Goal: Information Seeking & Learning: Learn about a topic

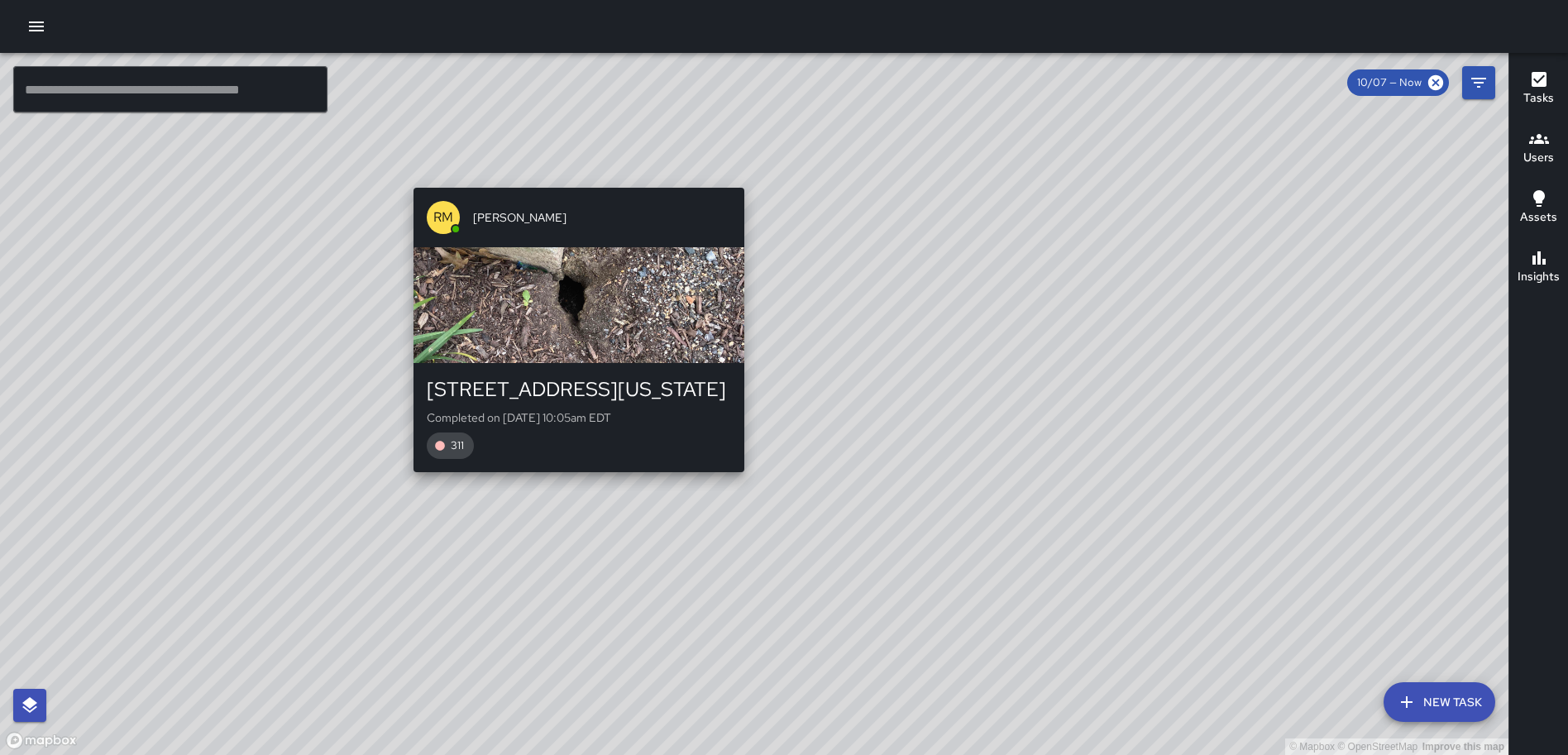
click at [574, 175] on div "© Mapbox © OpenStreetMap Improve this map RM Rodney Mcneil 7 New York Avenue No…" at bounding box center [754, 404] width 1508 height 702
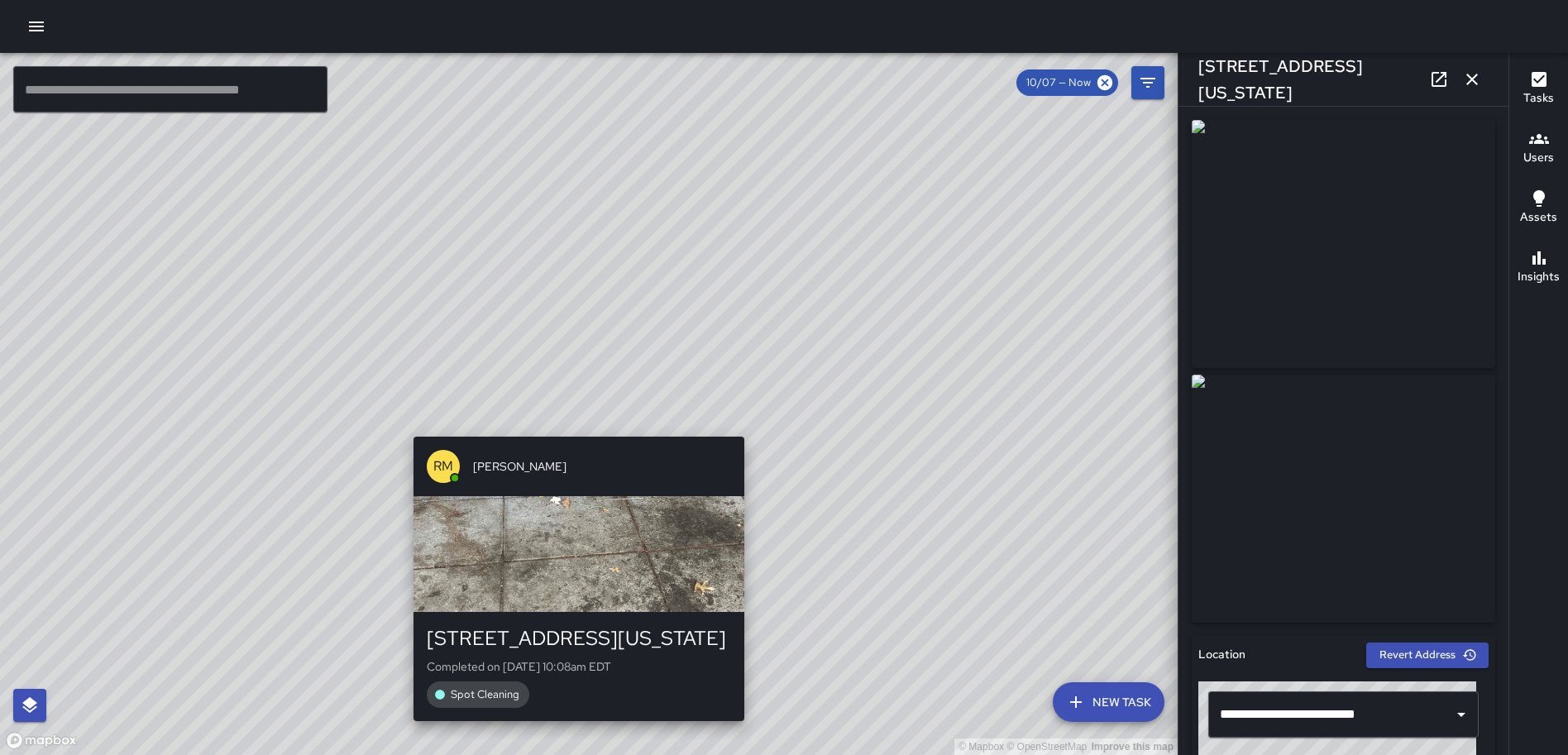
click at [572, 423] on div "© Mapbox © OpenStreetMap Improve this map RM Rodney Mcneil 7 New York Avenue No…" at bounding box center [588, 404] width 1178 height 702
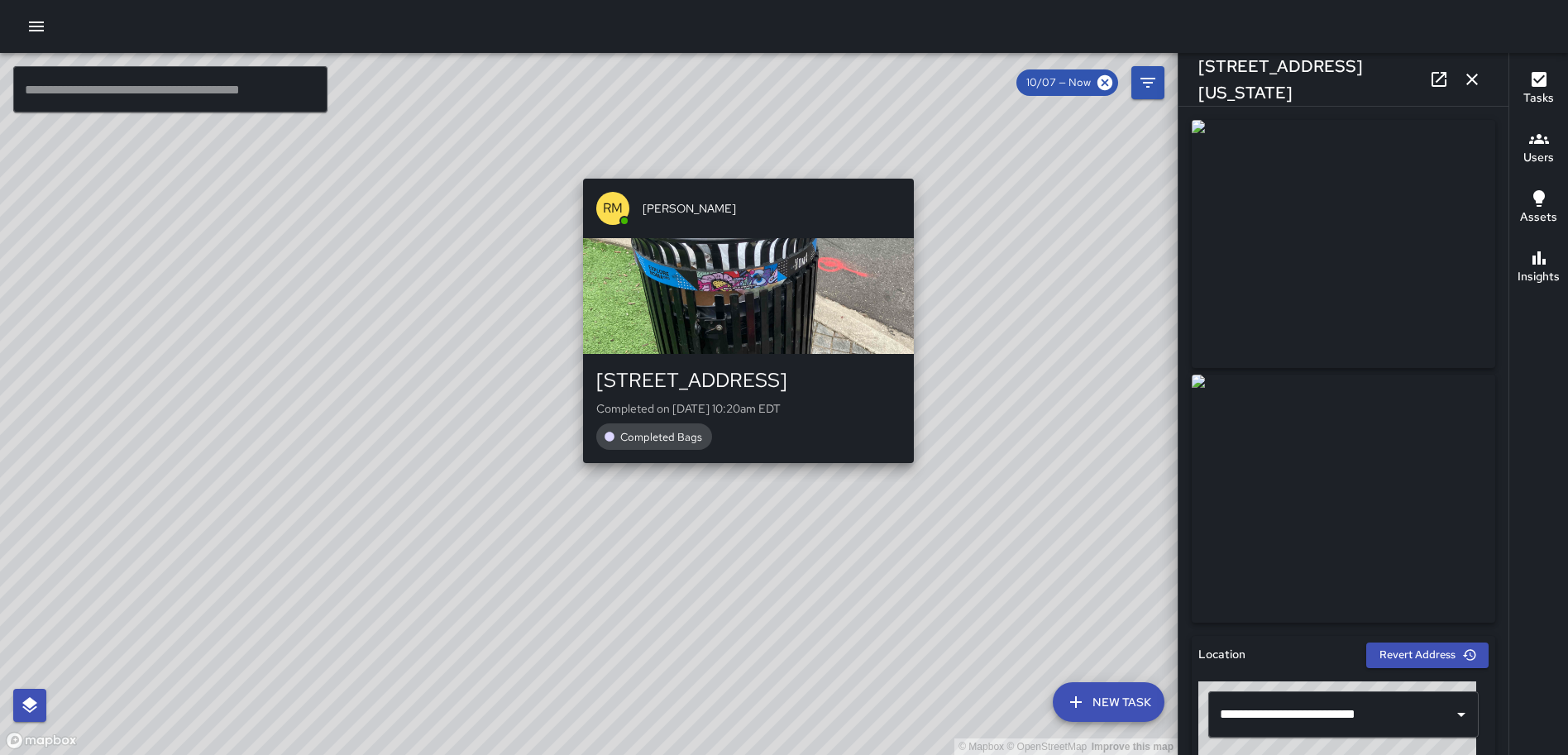
click at [743, 470] on div "RM Rodney Mcneil 35 N Street Northeast Completed on 10/7/2025, 10:20am EDT Comp…" at bounding box center [749, 320] width 344 height 298
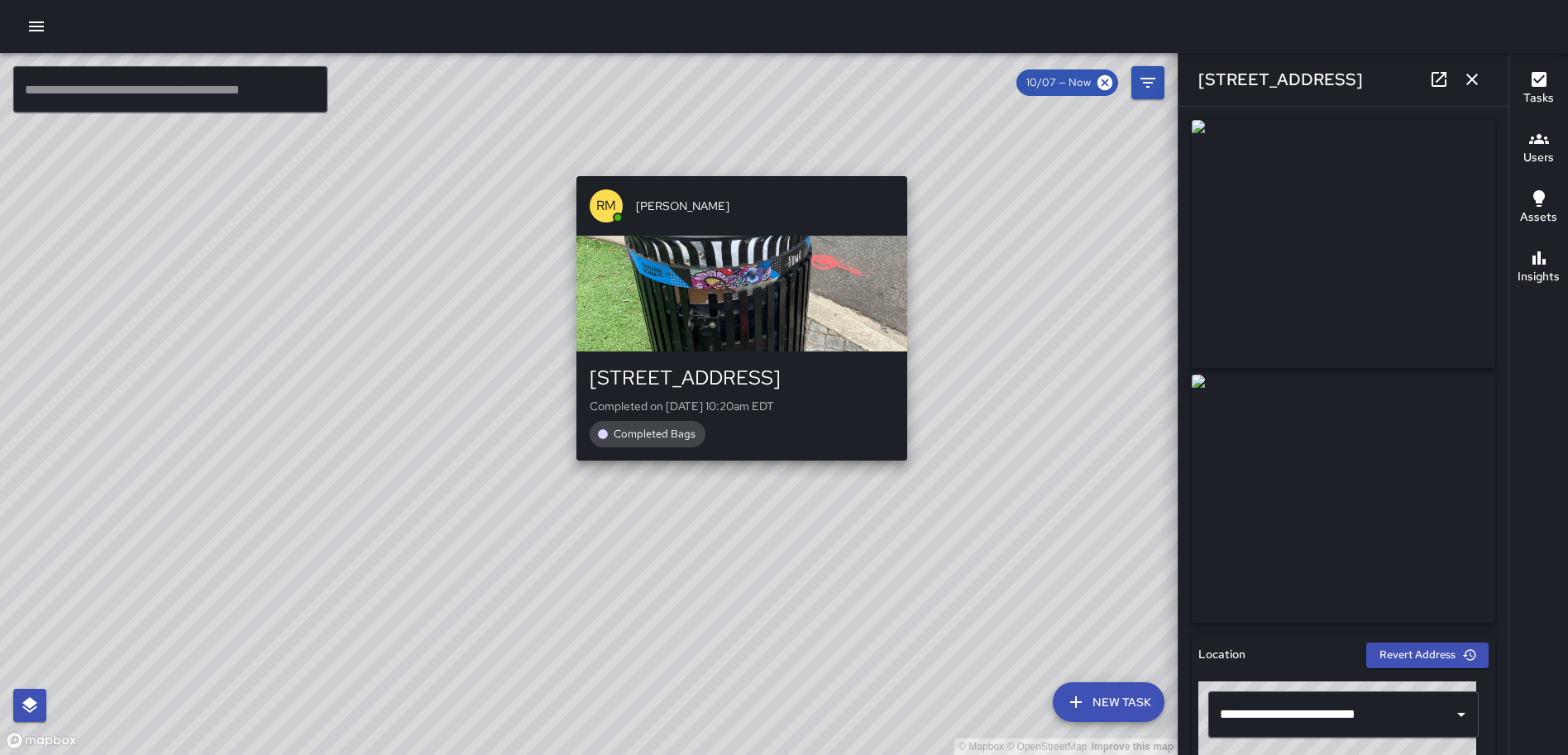
type input "**********"
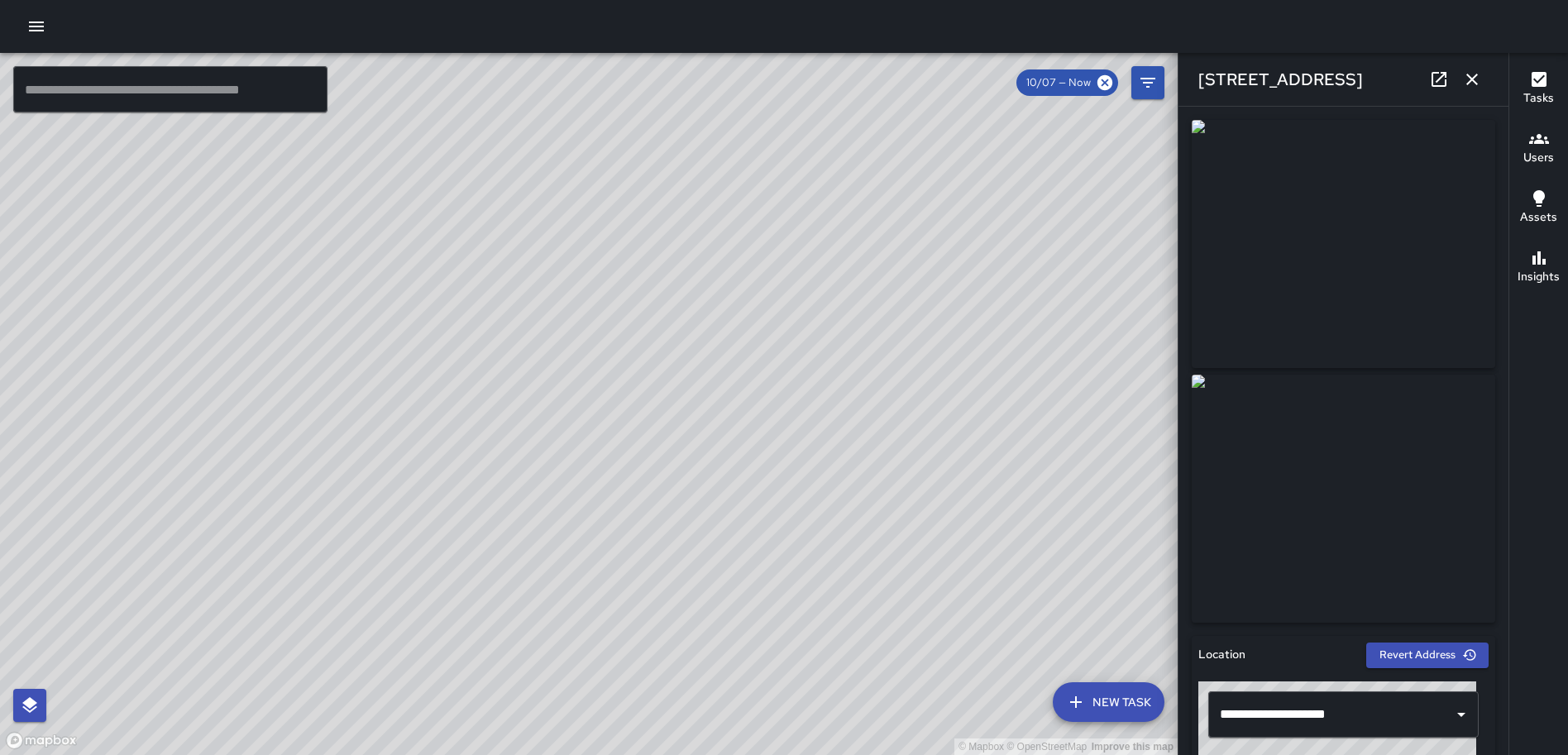
click at [1474, 80] on icon "button" at bounding box center [1472, 80] width 20 height 20
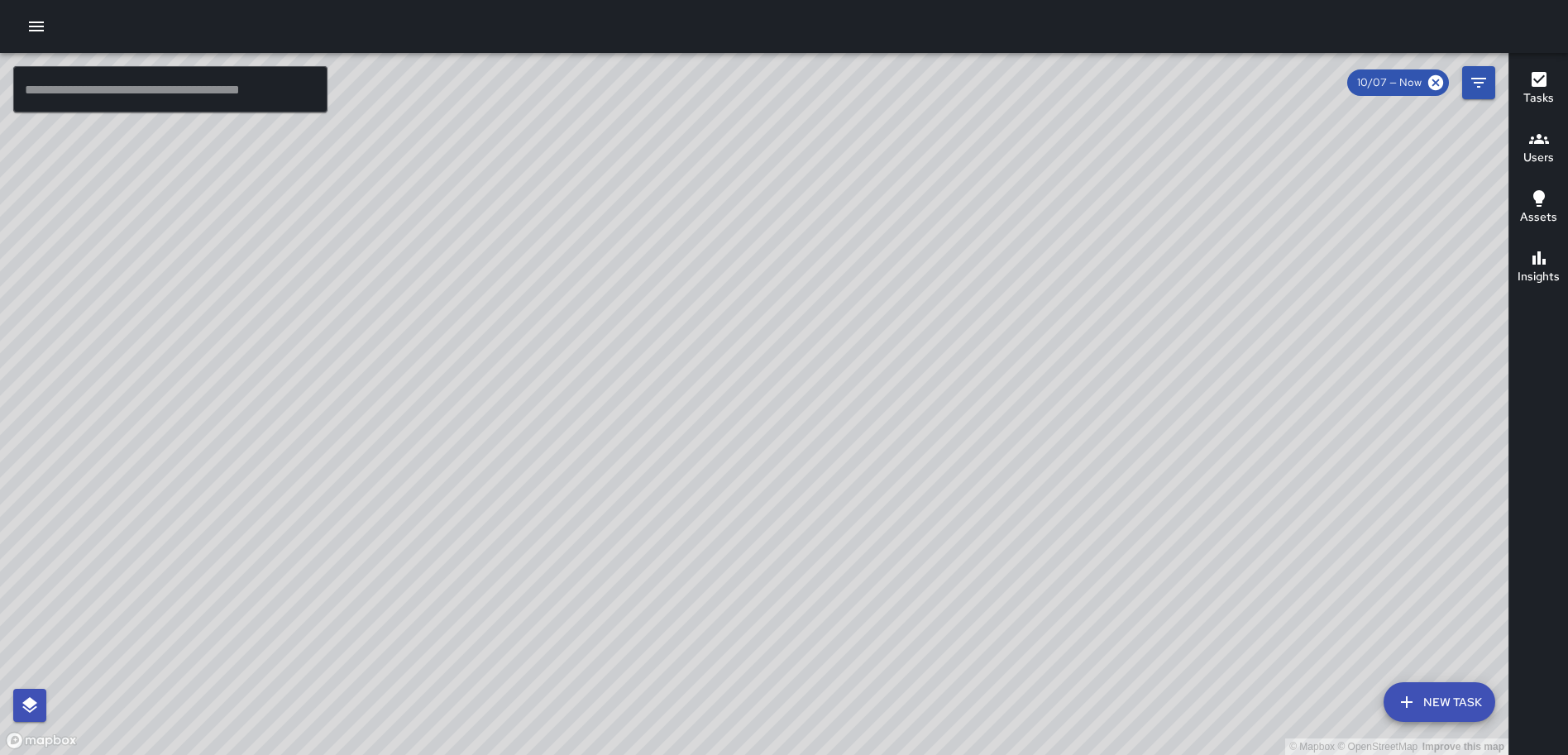
click at [1173, 454] on div "© Mapbox © OpenStreetMap Improve this map RM Rodney Mcneil 1275 First Street No…" at bounding box center [754, 404] width 1508 height 702
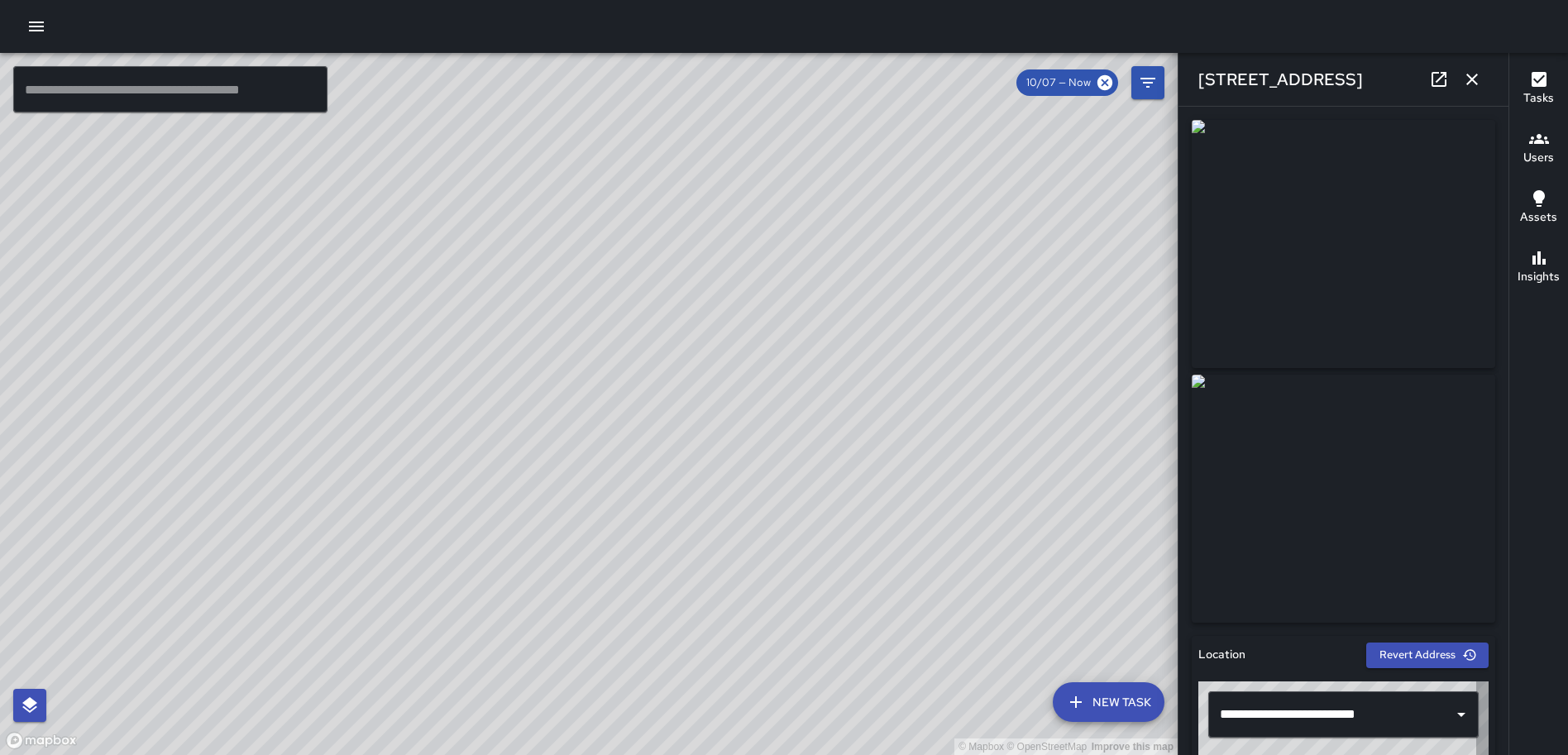
type input "**********"
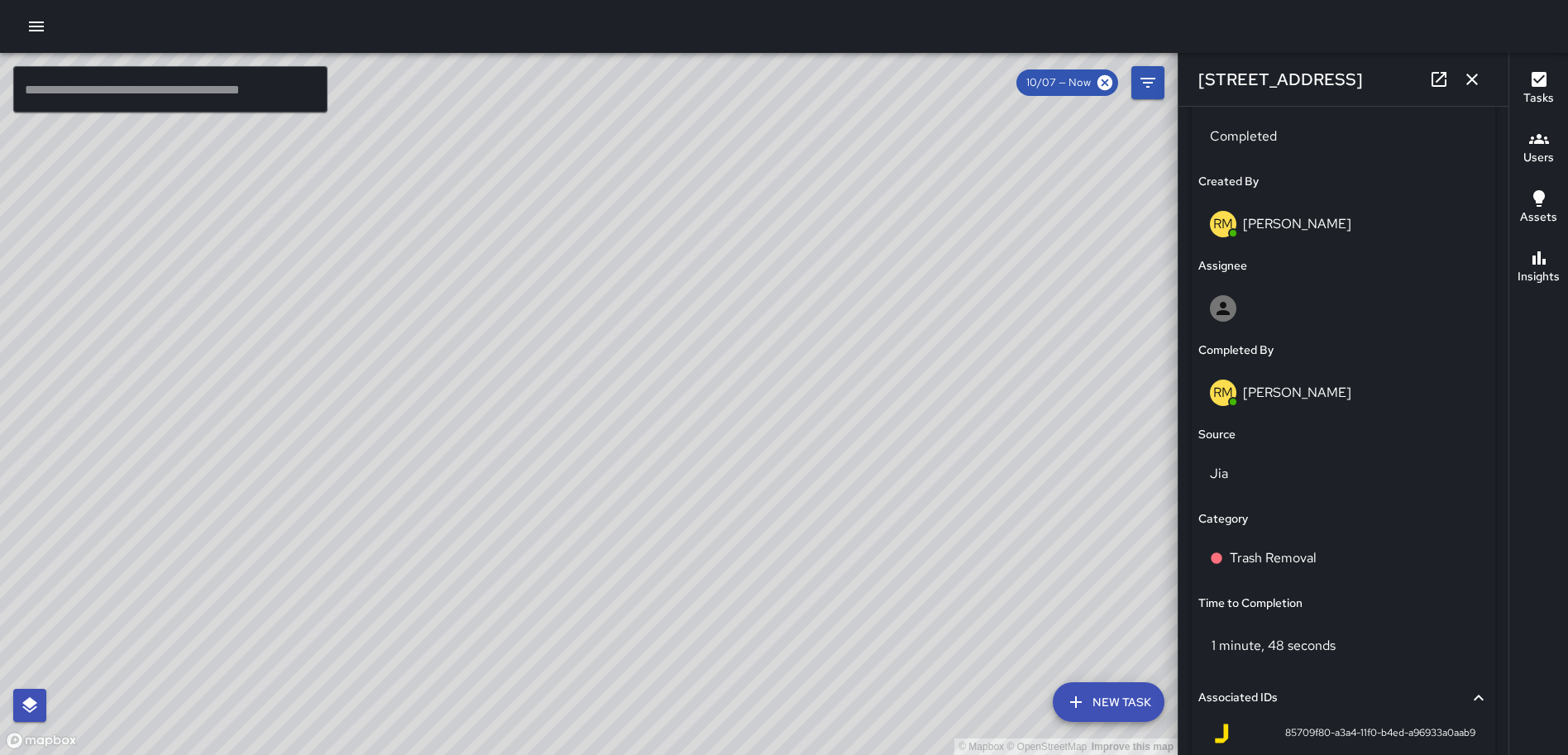
scroll to position [1008, 0]
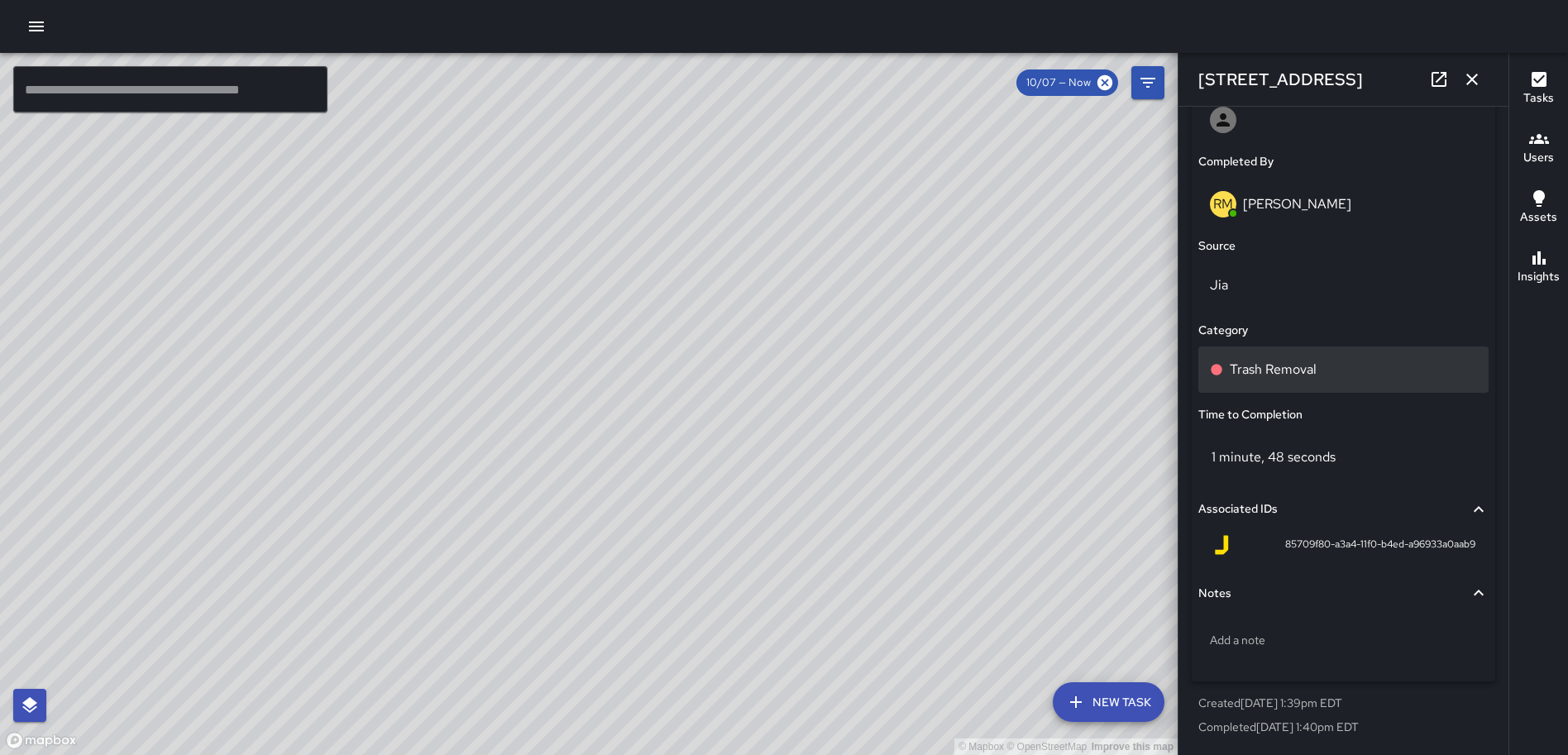
click at [1276, 375] on p "Trash Removal" at bounding box center [1273, 369] width 87 height 20
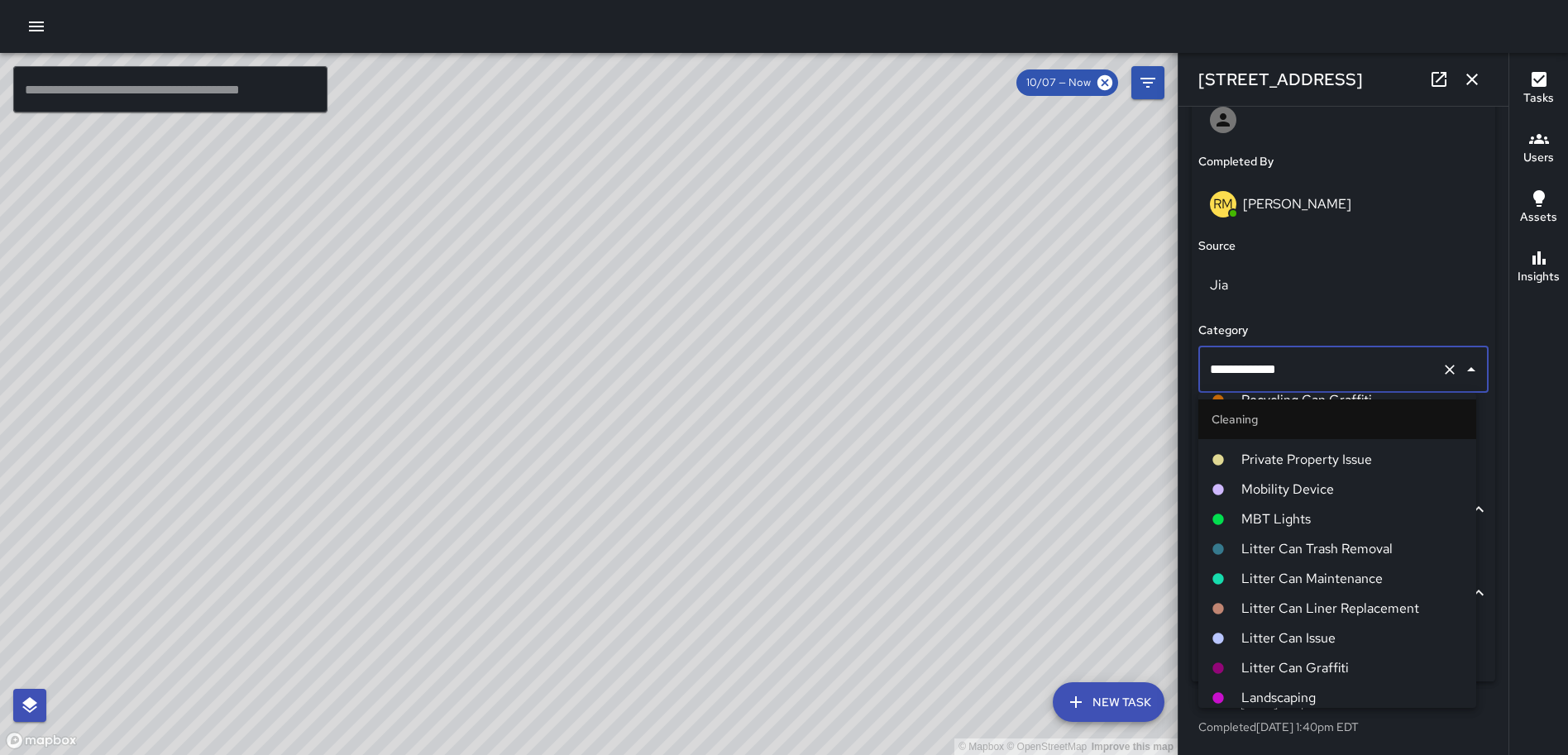
scroll to position [496, 0]
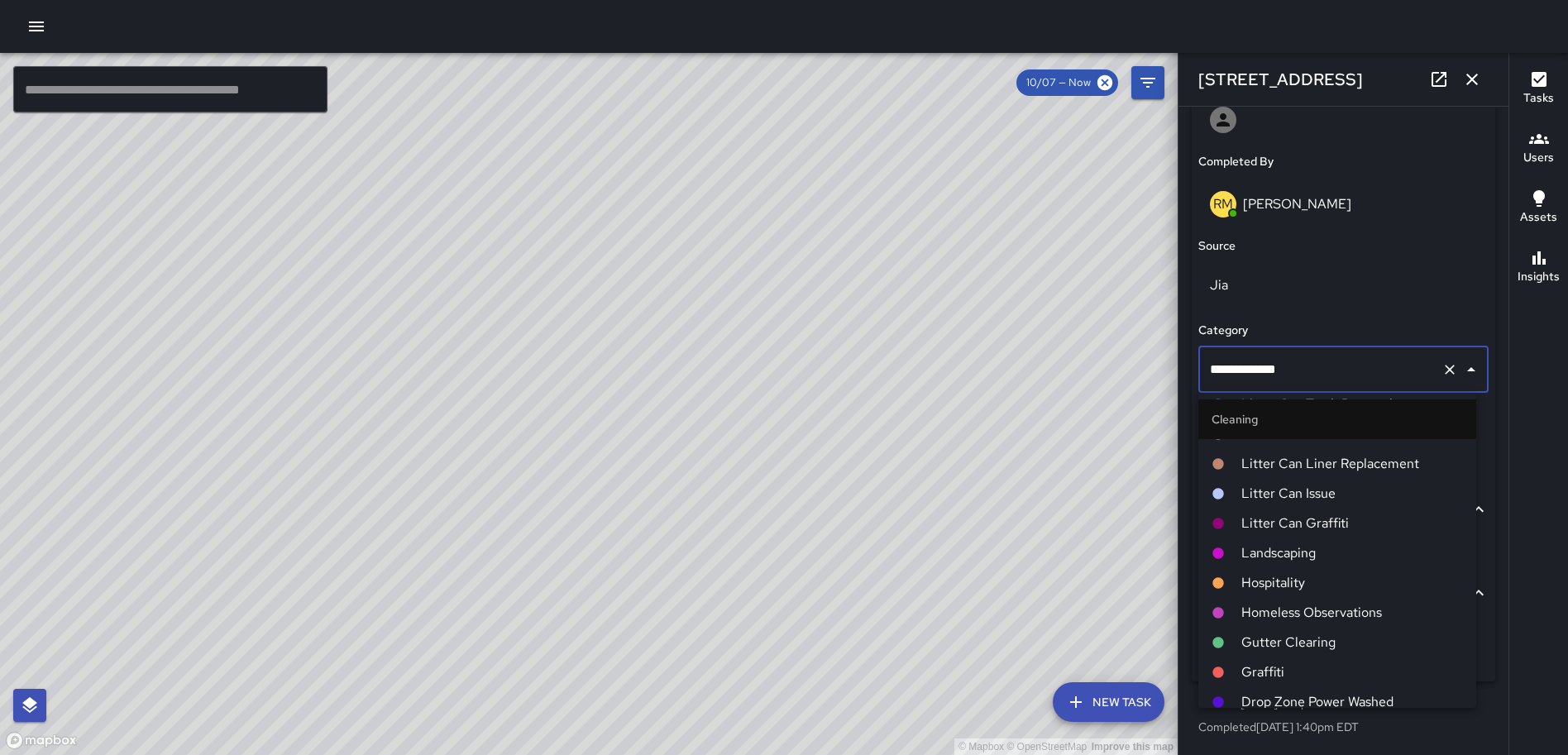
click at [1311, 552] on span "Landscaping" at bounding box center [1352, 553] width 222 height 20
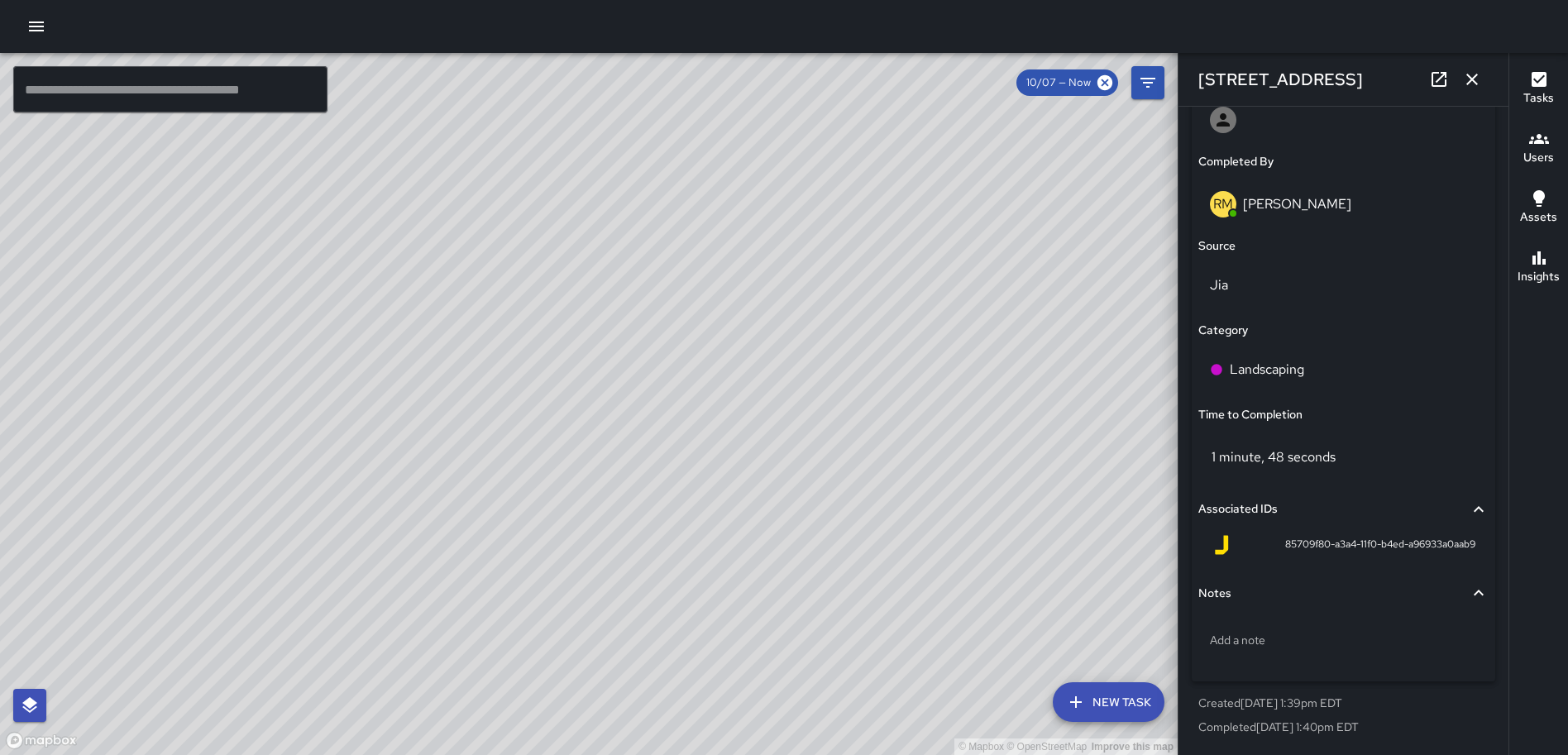
click at [1478, 72] on icon "button" at bounding box center [1472, 80] width 20 height 20
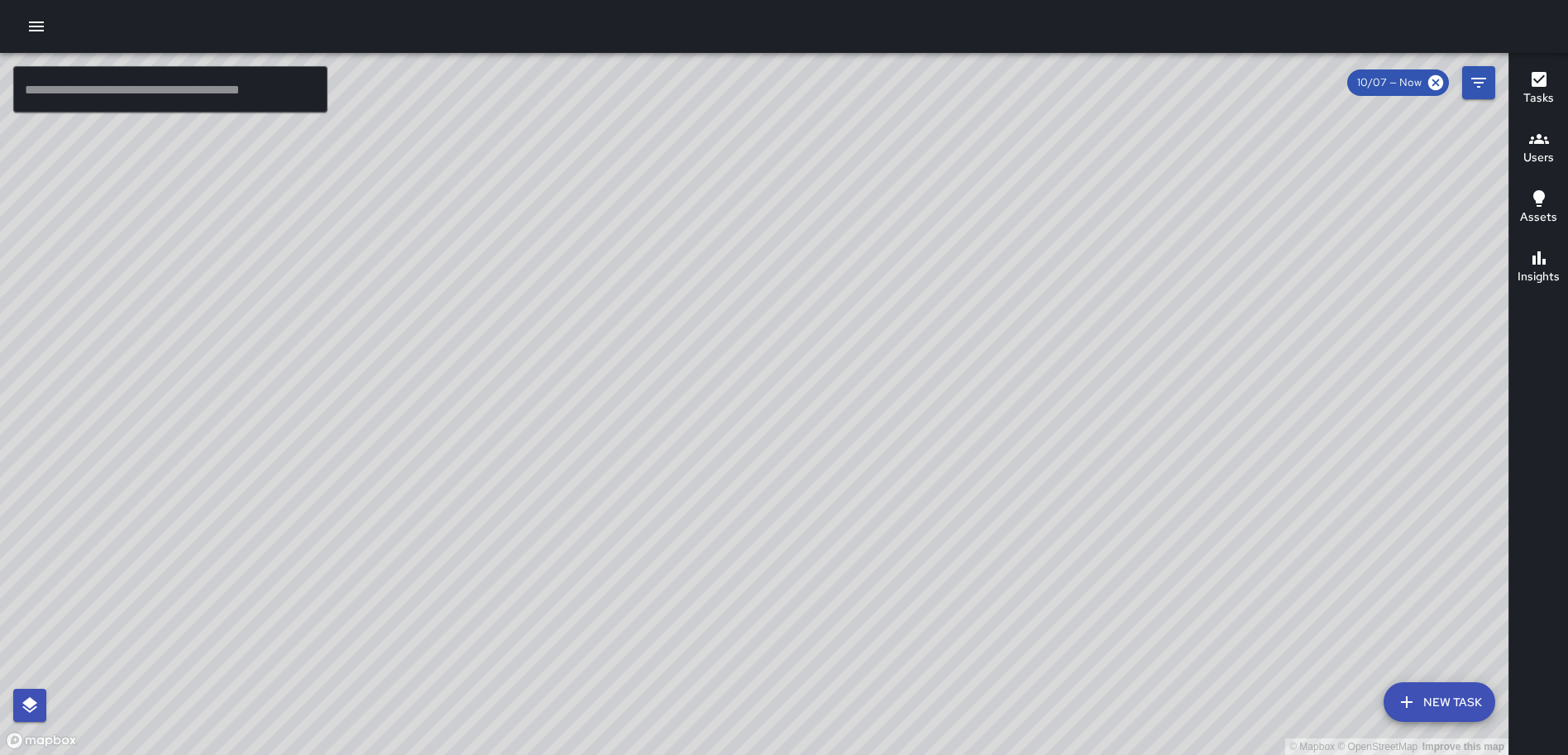
click at [741, 406] on div "© Mapbox © OpenStreetMap Improve this map RM Rodney Mcneil 1275 First Street No…" at bounding box center [754, 404] width 1508 height 702
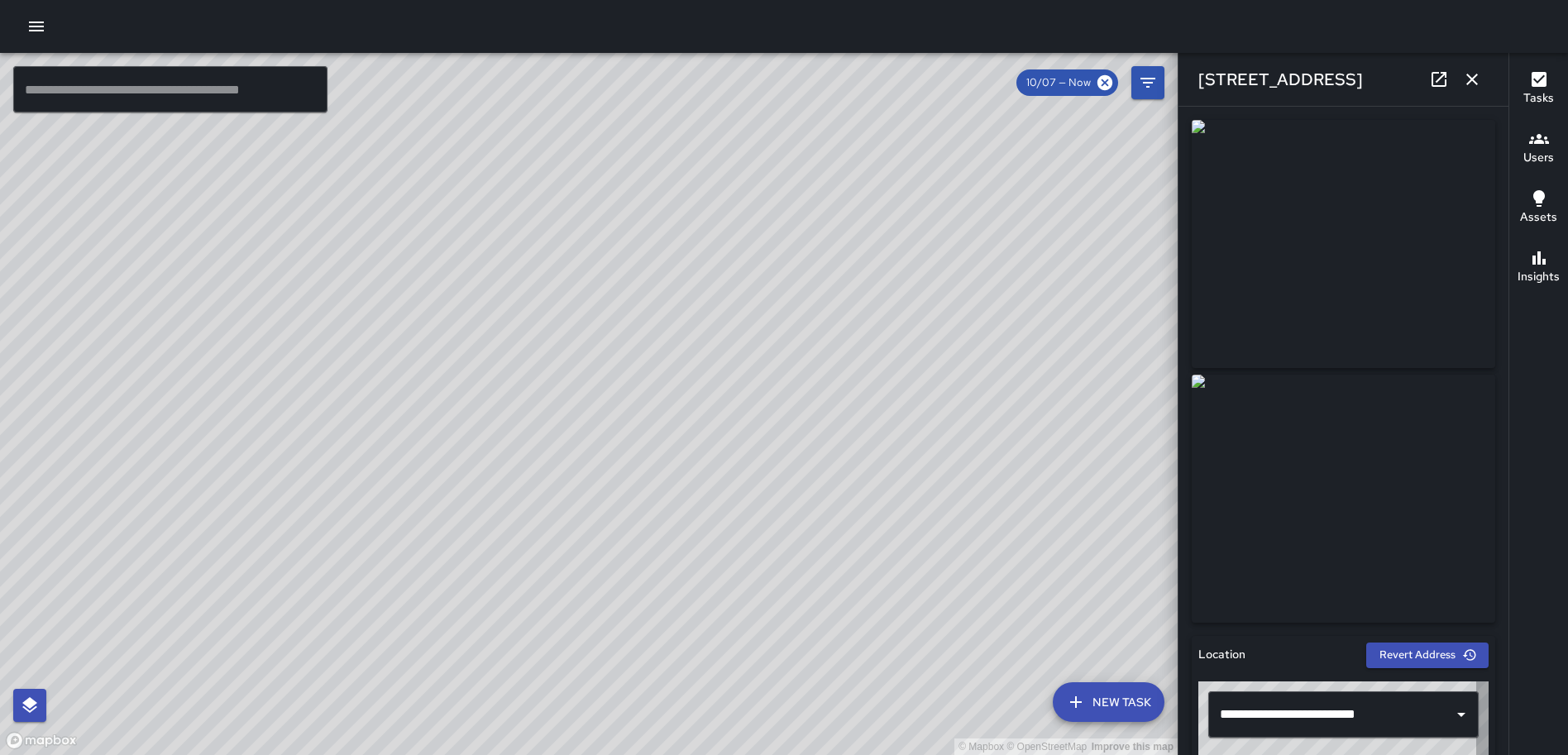
type input "**********"
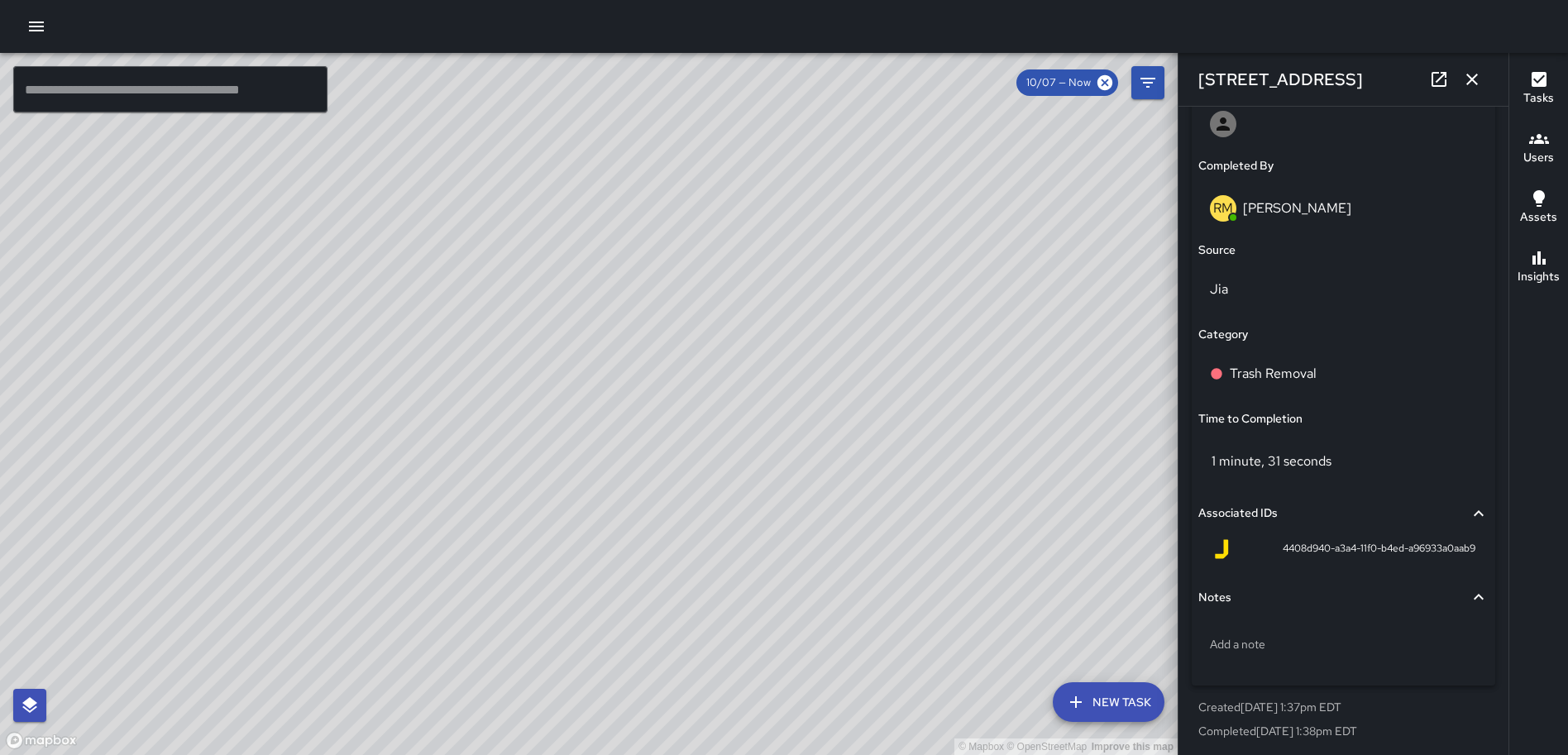
scroll to position [1008, 0]
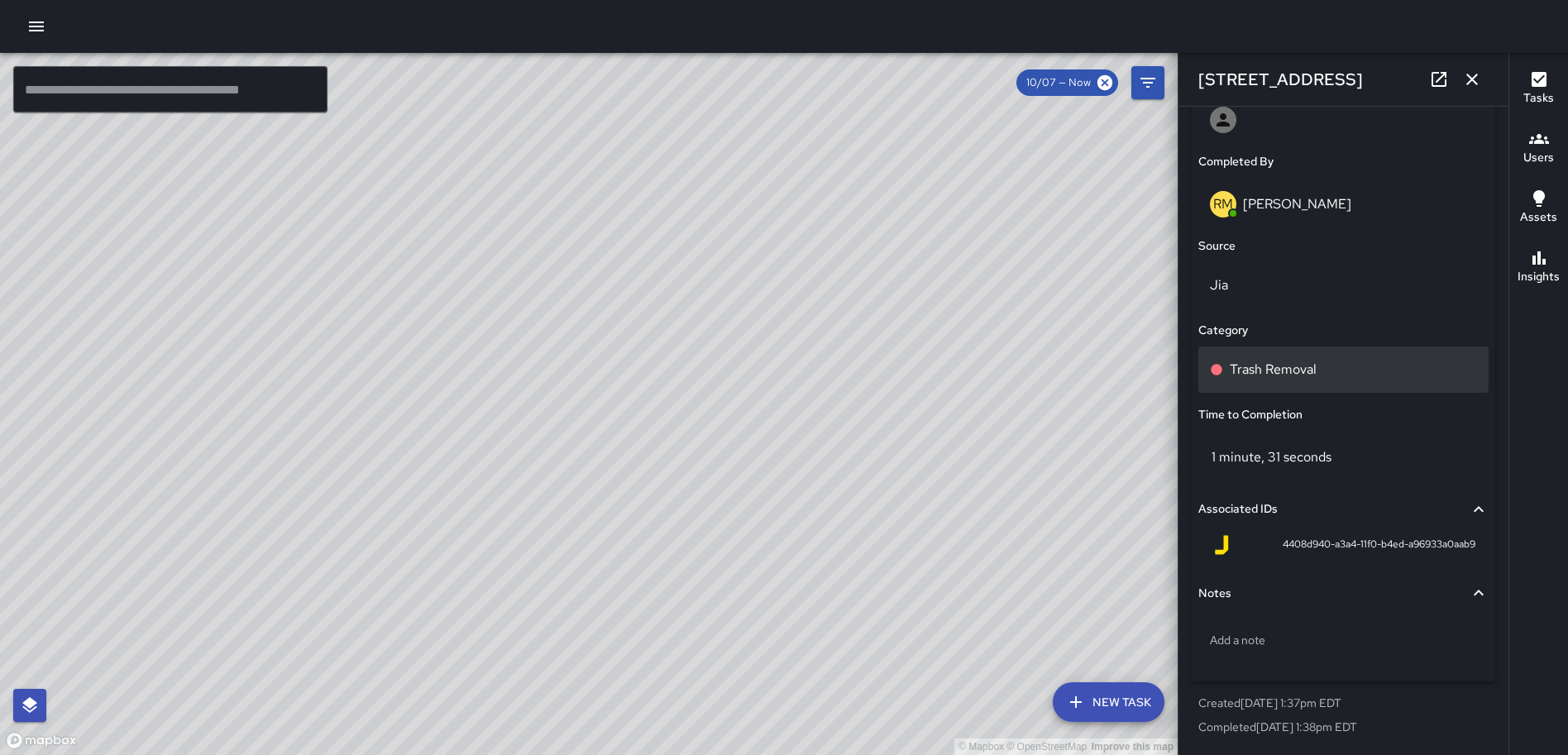
click at [1229, 356] on div "Trash Removal" at bounding box center [1343, 369] width 291 height 46
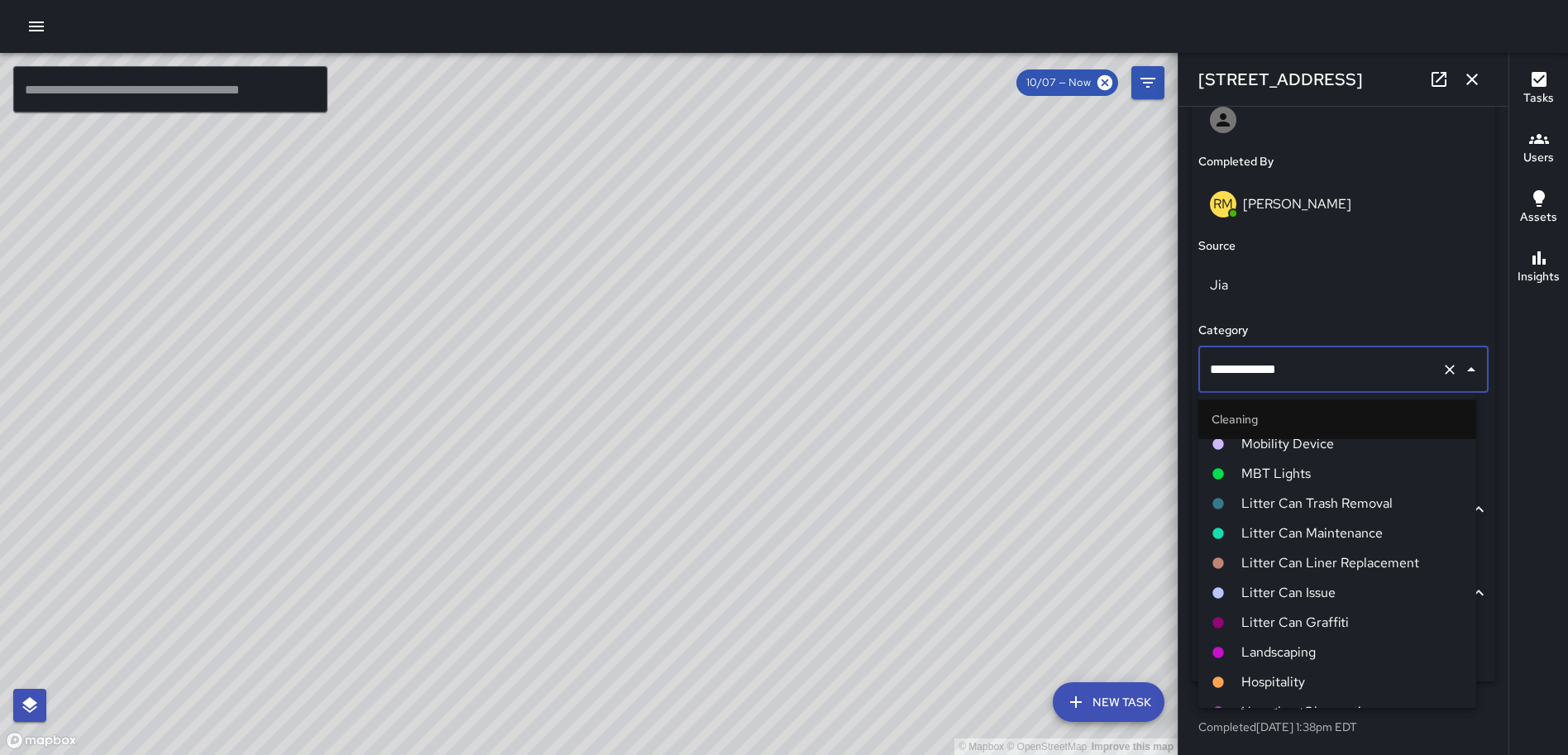
scroll to position [414, 0]
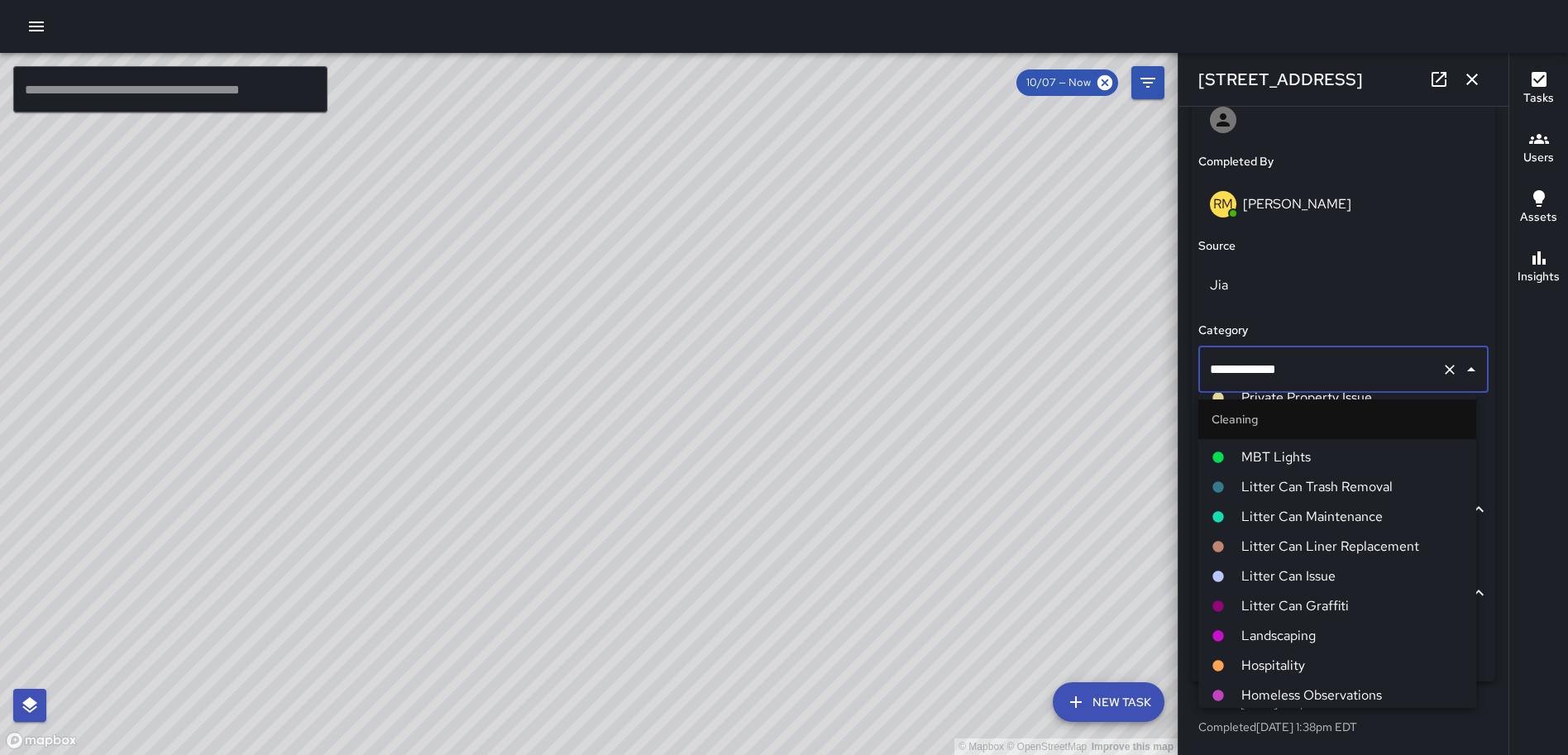
click at [1313, 636] on span "Landscaping" at bounding box center [1352, 636] width 222 height 20
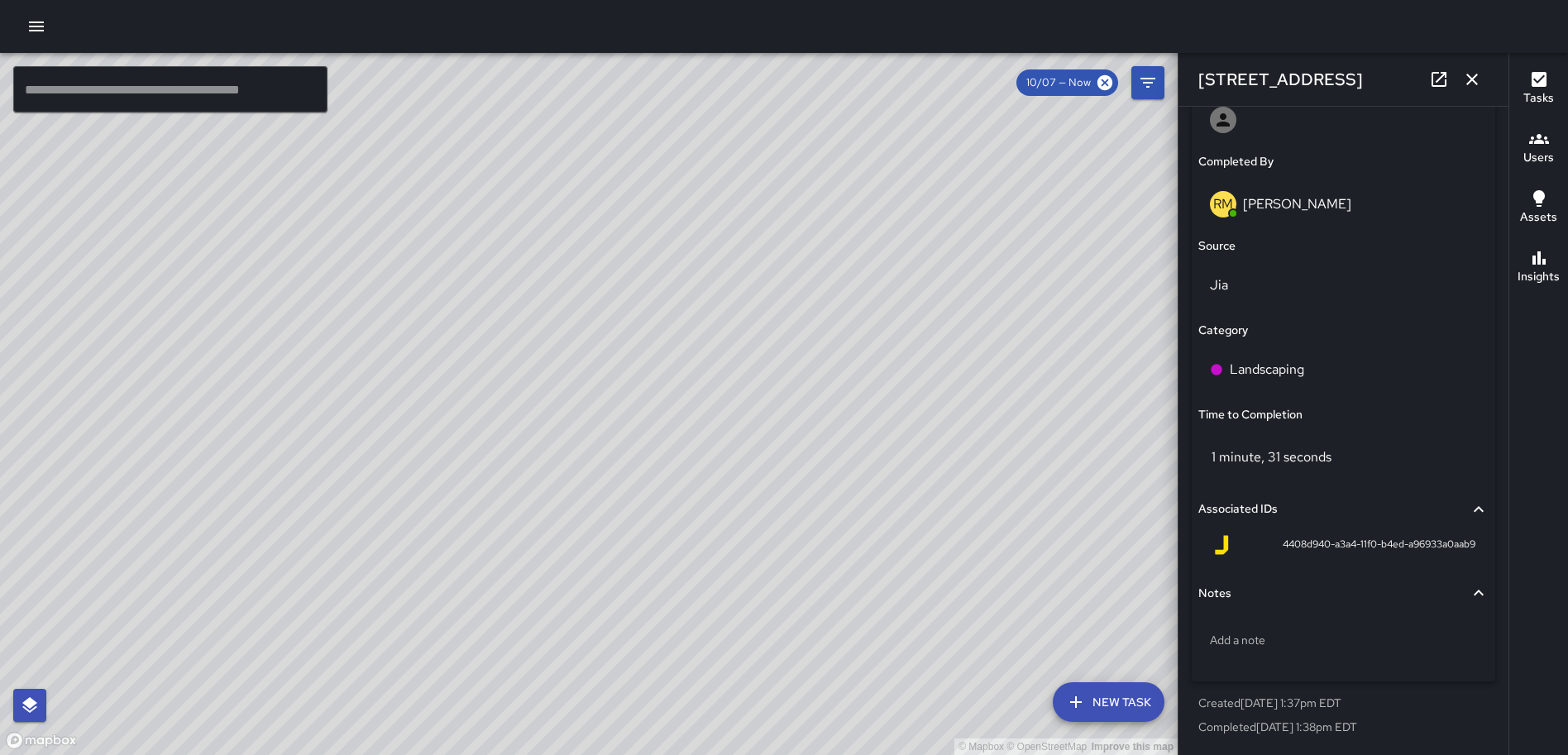
click at [606, 489] on div "© Mapbox © OpenStreetMap Improve this map RM Rodney Mcneil 1275 First Street No…" at bounding box center [588, 404] width 1178 height 702
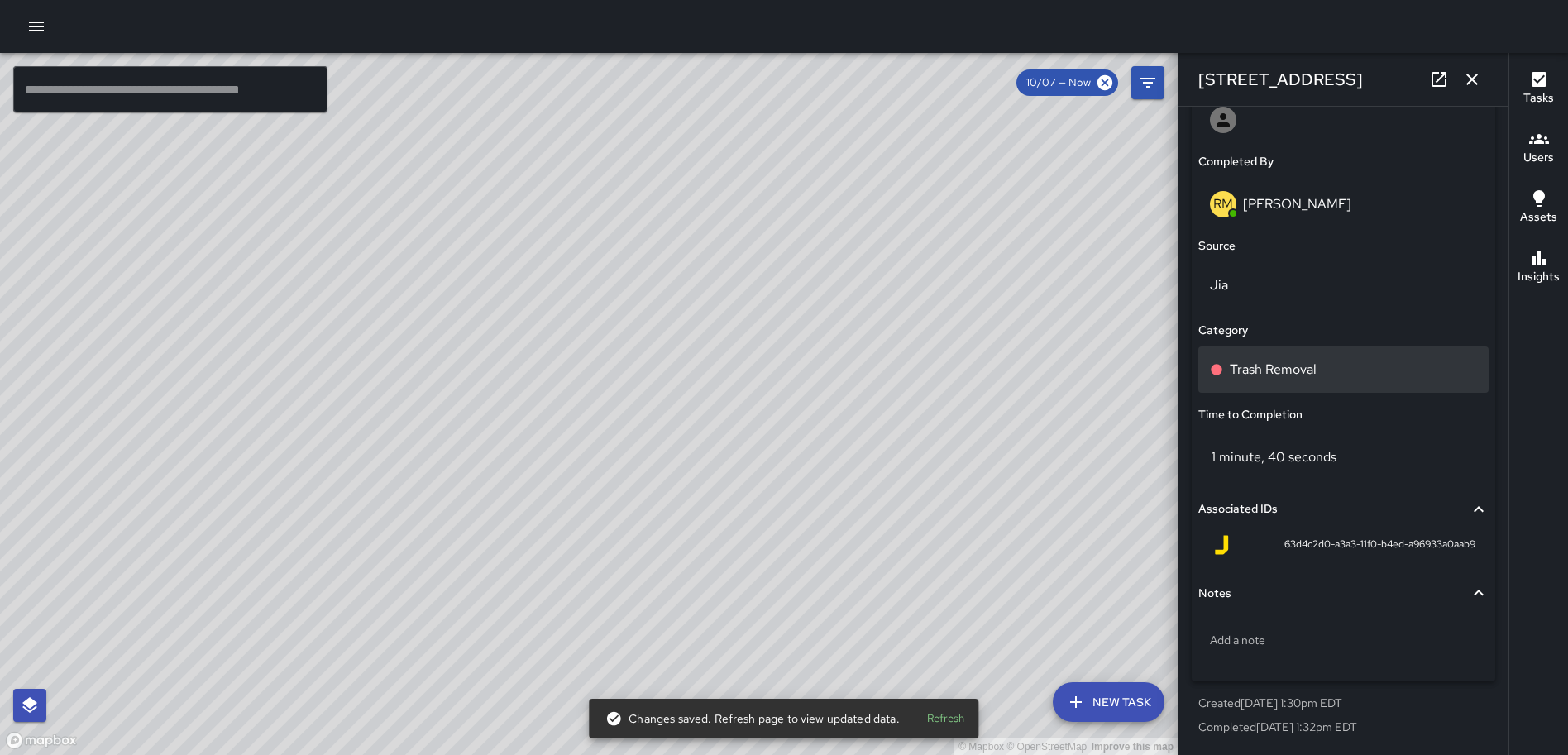
click at [1332, 372] on div "Trash Removal" at bounding box center [1343, 369] width 267 height 20
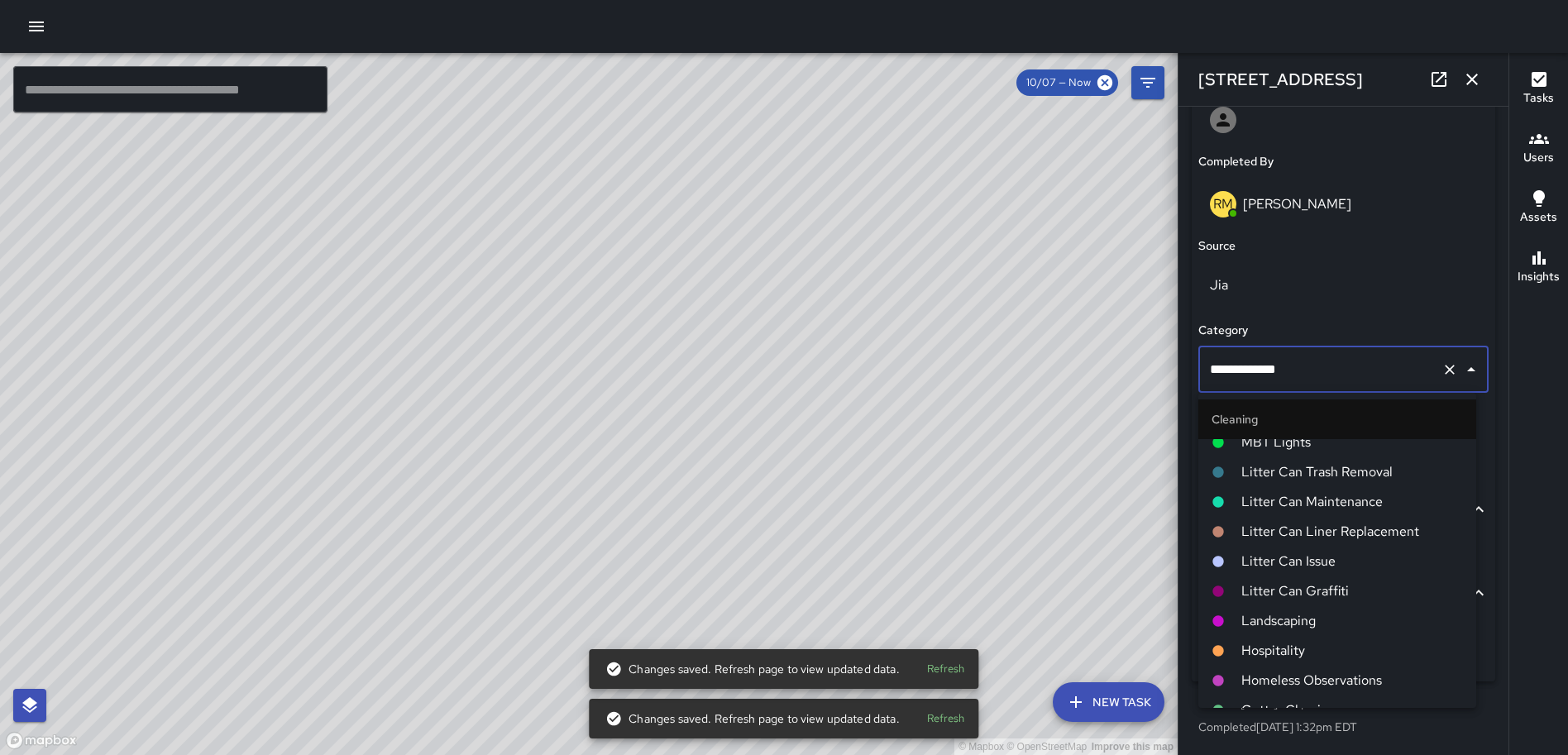
scroll to position [496, 0]
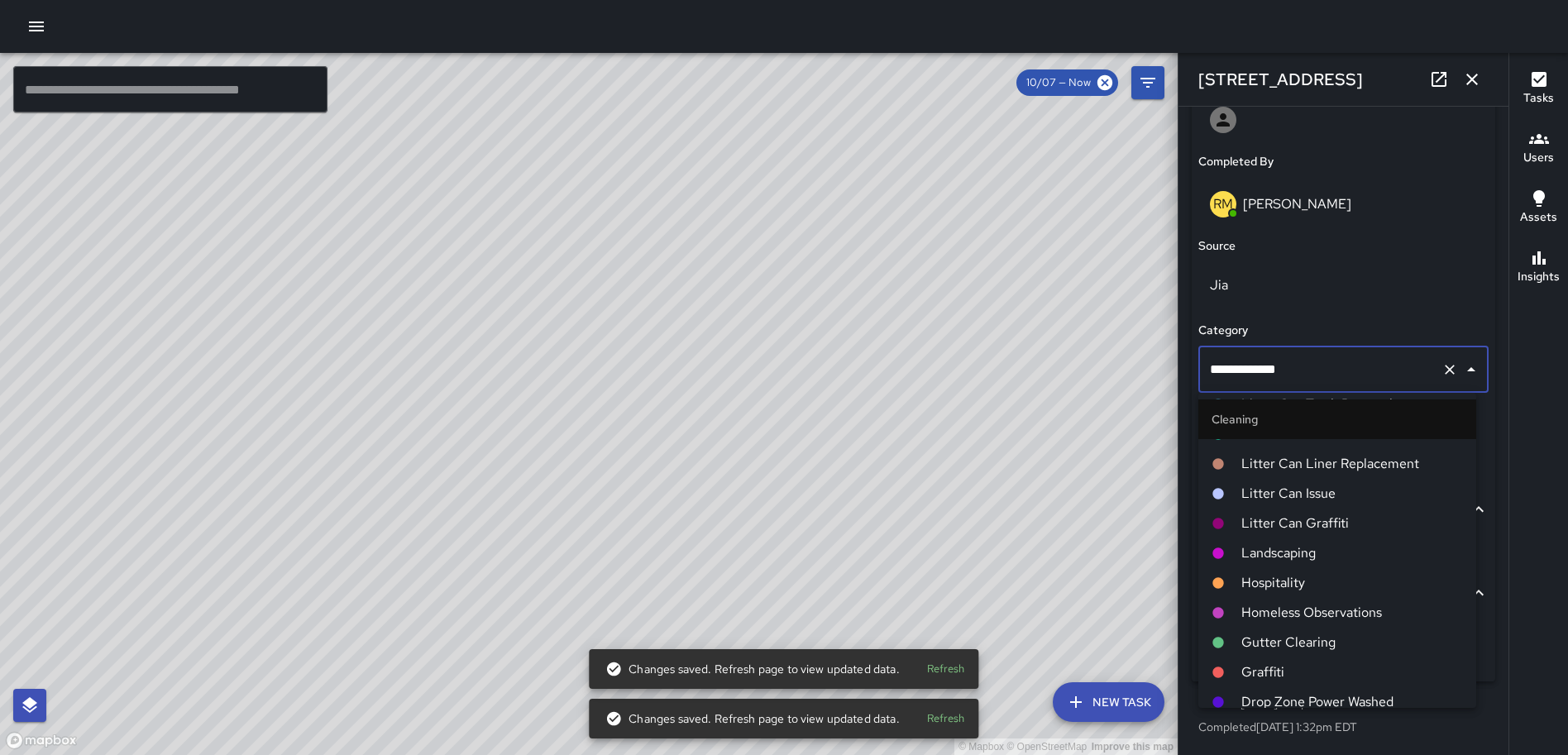
click at [1291, 545] on span "Landscaping" at bounding box center [1352, 553] width 222 height 20
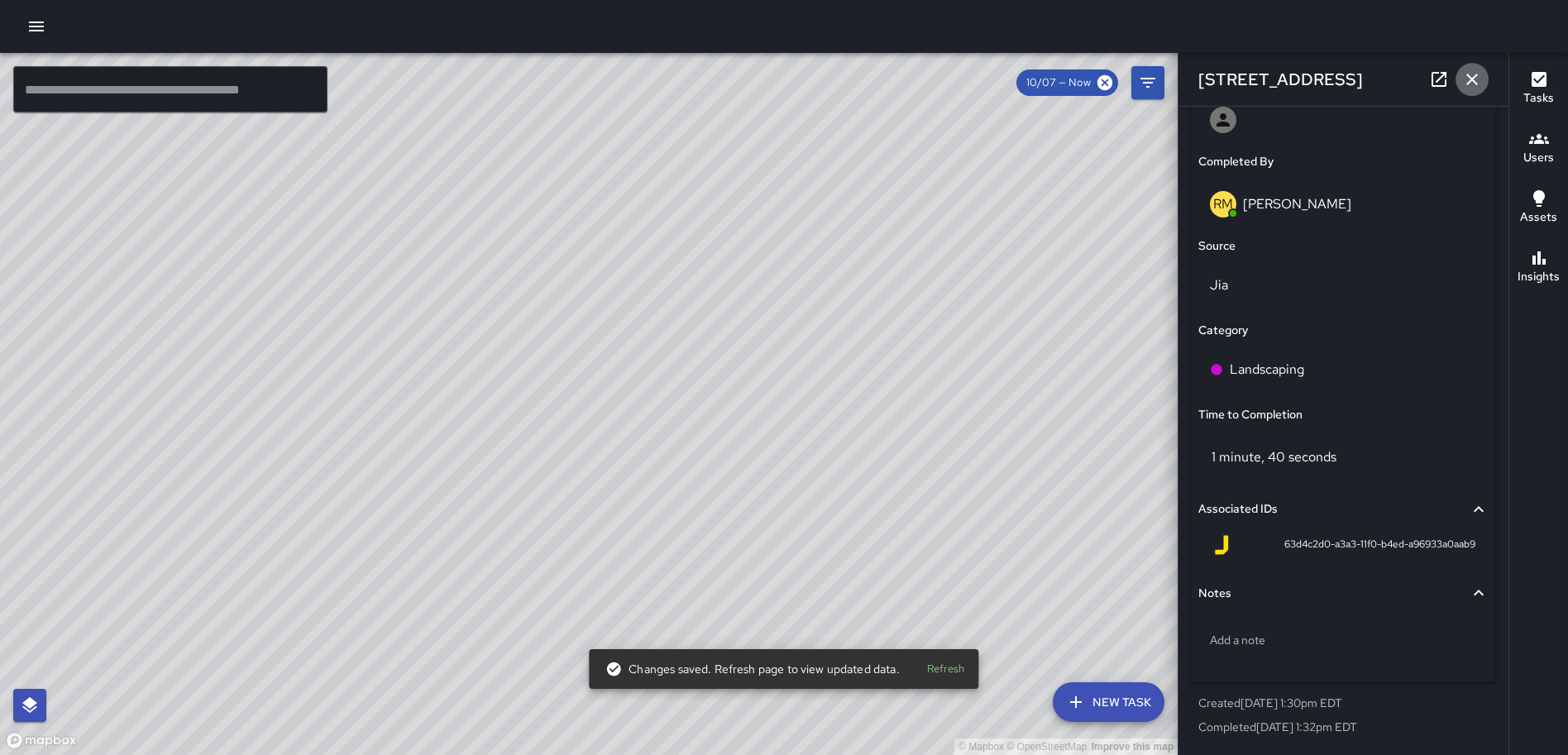
click at [1470, 78] on icon "button" at bounding box center [1472, 79] width 12 height 12
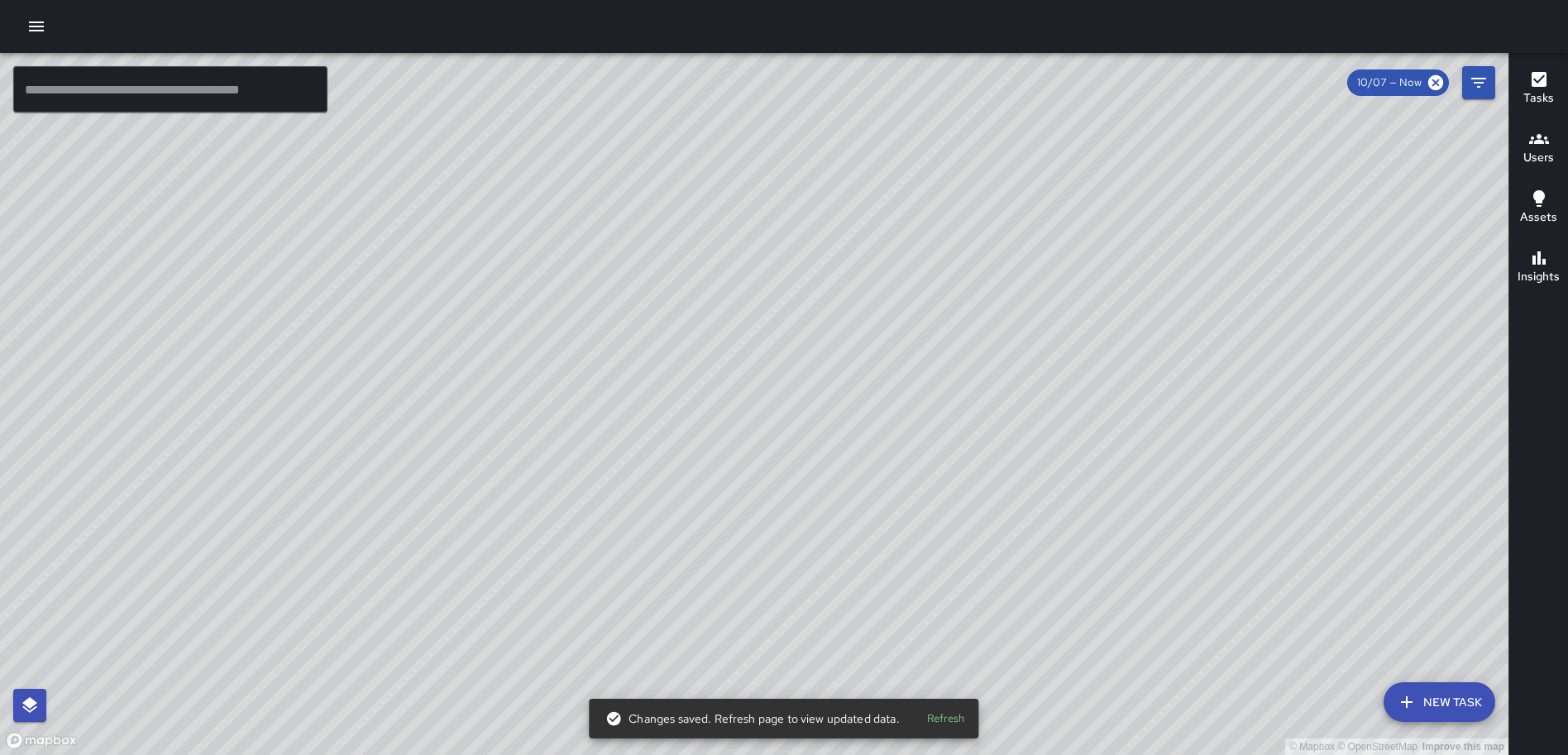
click at [748, 686] on div "© Mapbox © OpenStreetMap Improve this map AS Andre Smith 1201 First Street Nort…" at bounding box center [754, 404] width 1508 height 702
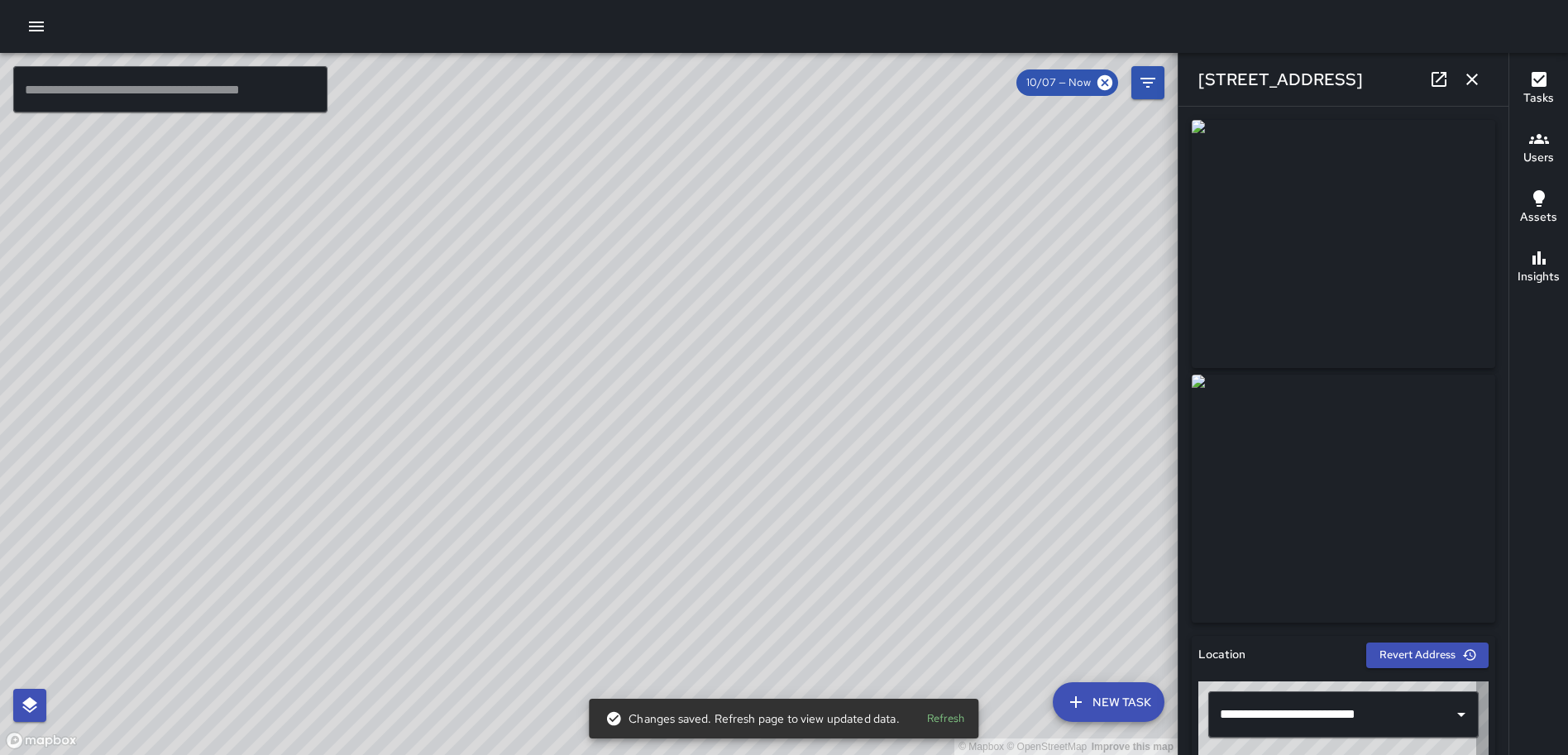
type input "**********"
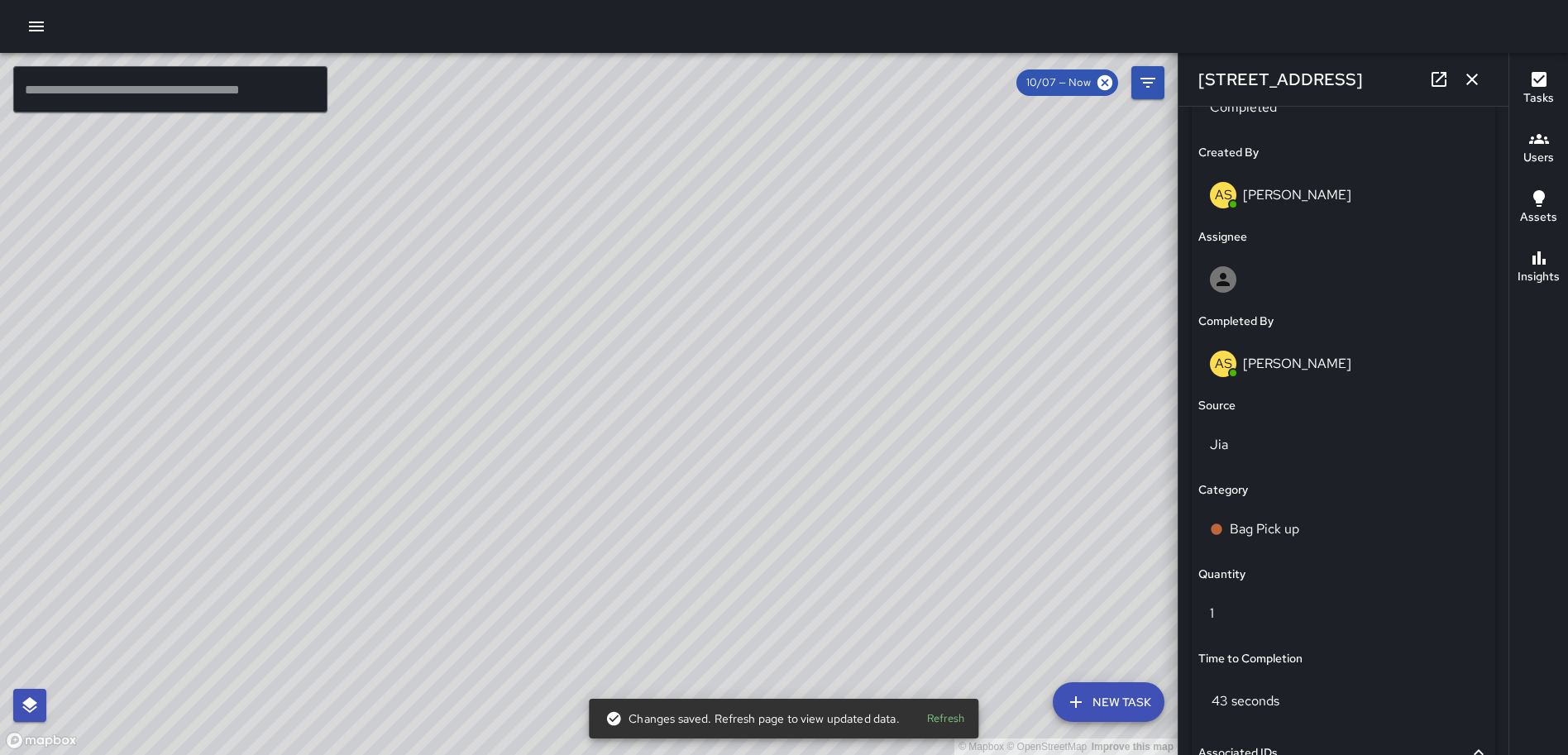
scroll to position [1092, 0]
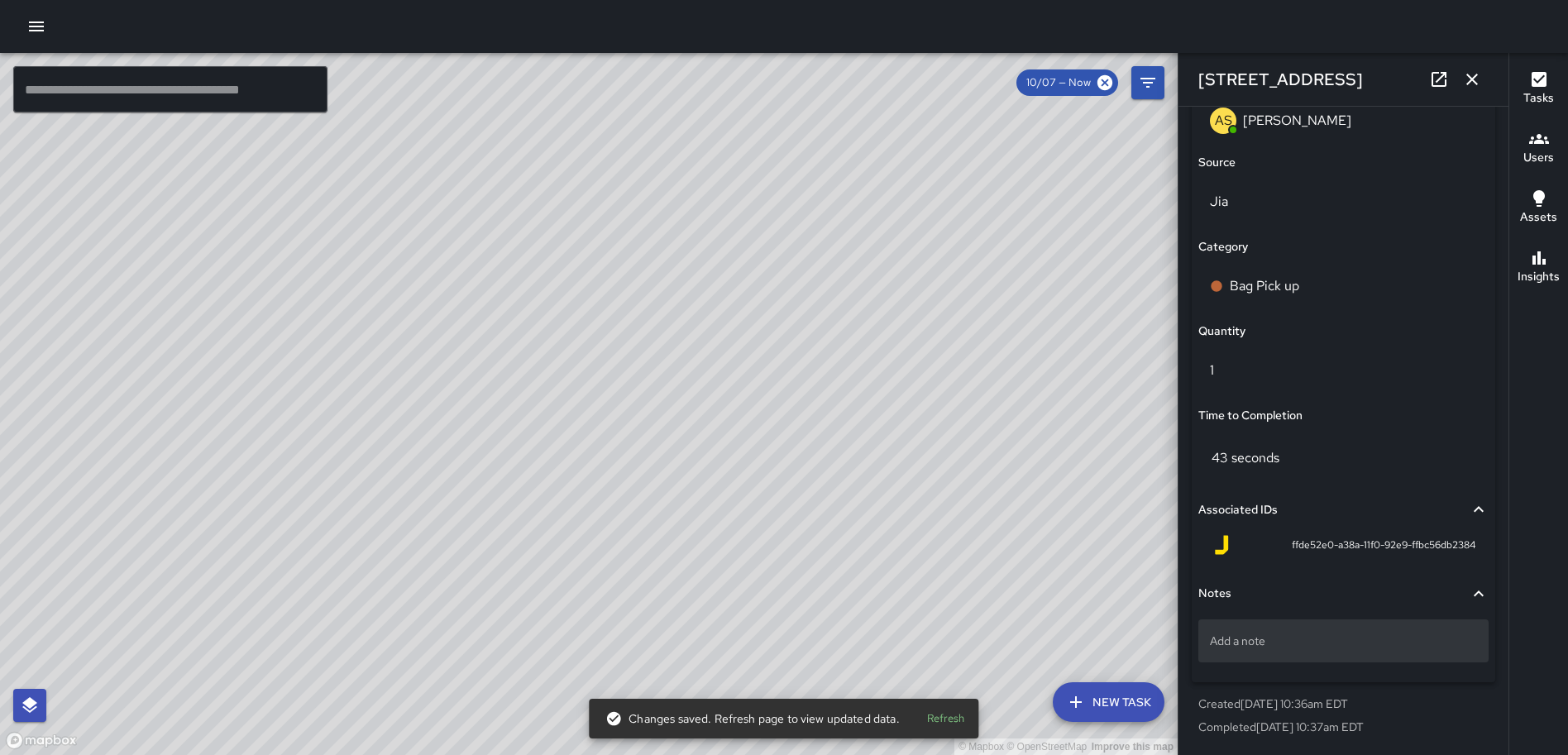
click at [1307, 636] on p "Add a note" at bounding box center [1343, 641] width 267 height 16
type textarea "*****"
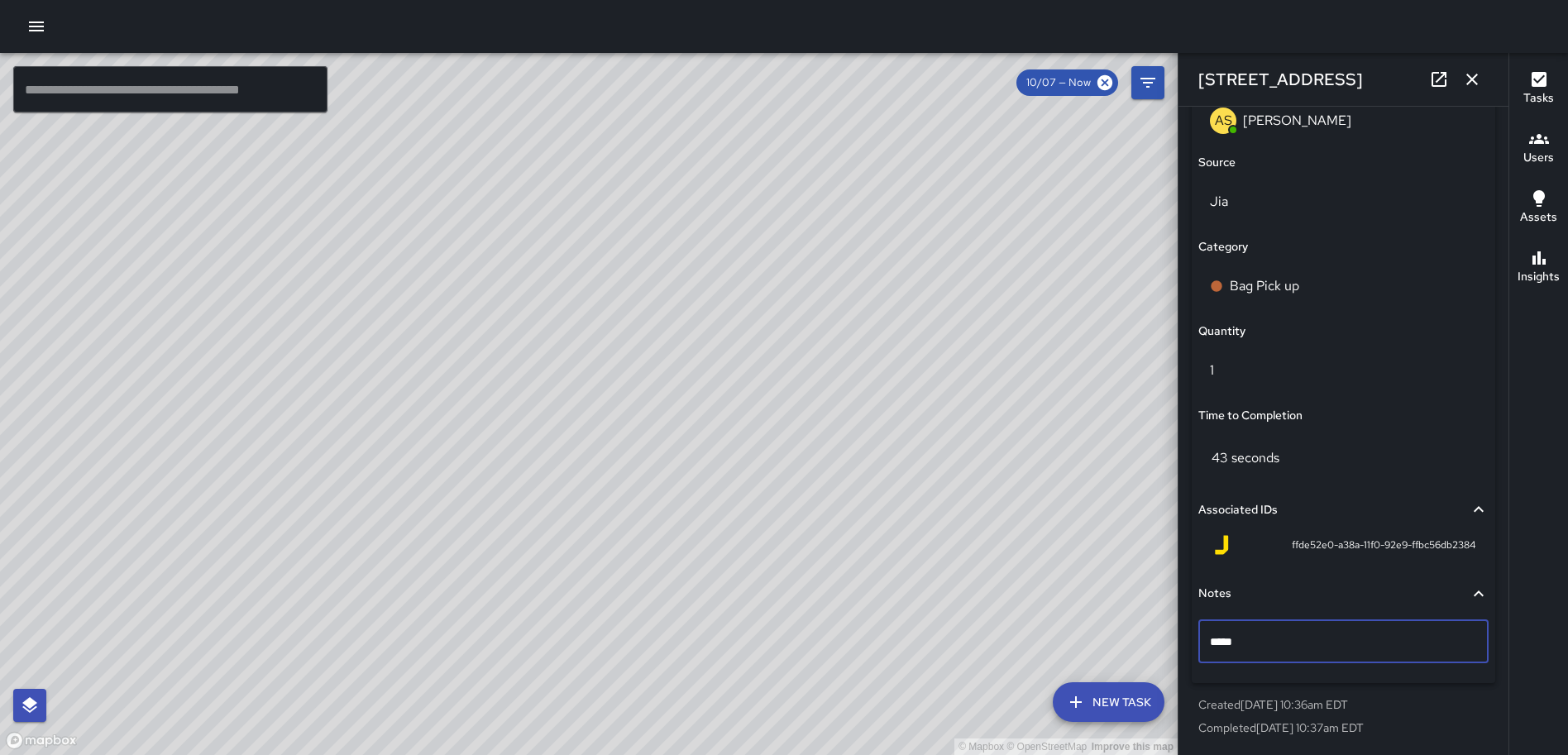
click at [1467, 79] on icon "button" at bounding box center [1472, 80] width 20 height 20
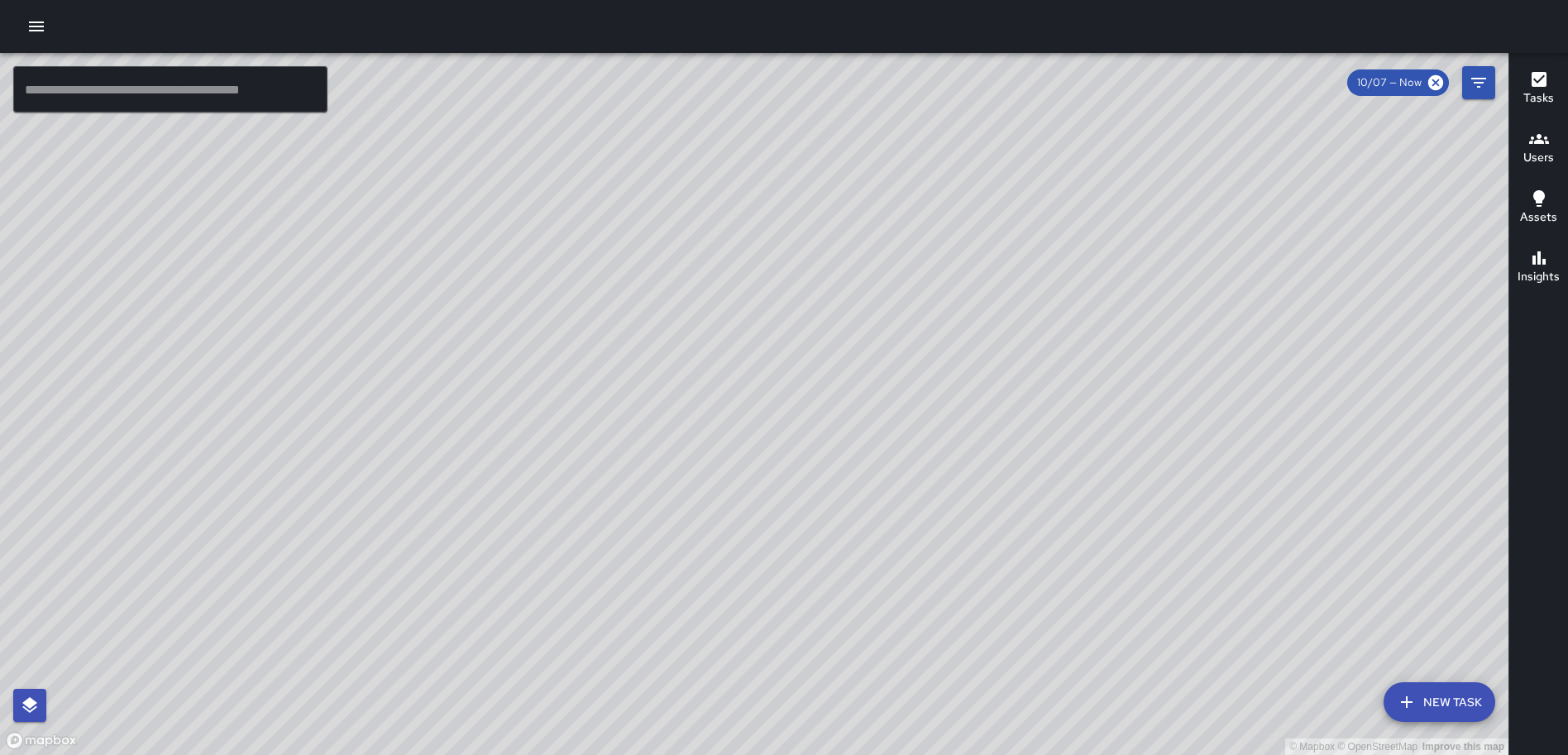
click at [751, 406] on div "© Mapbox © OpenStreetMap Improve this map GW Gerrod Woody 1200 First Street Nor…" at bounding box center [754, 404] width 1508 height 702
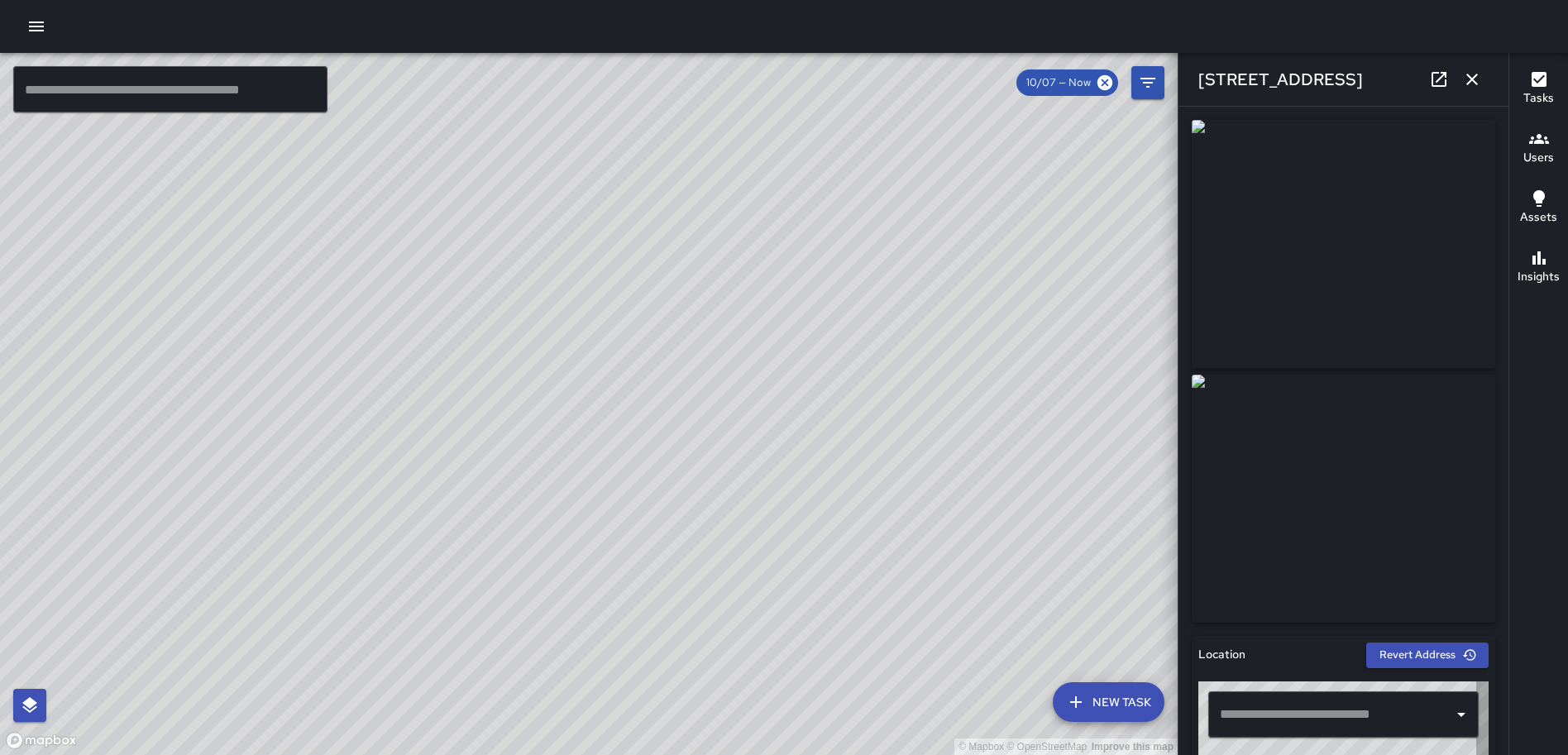
type input "**********"
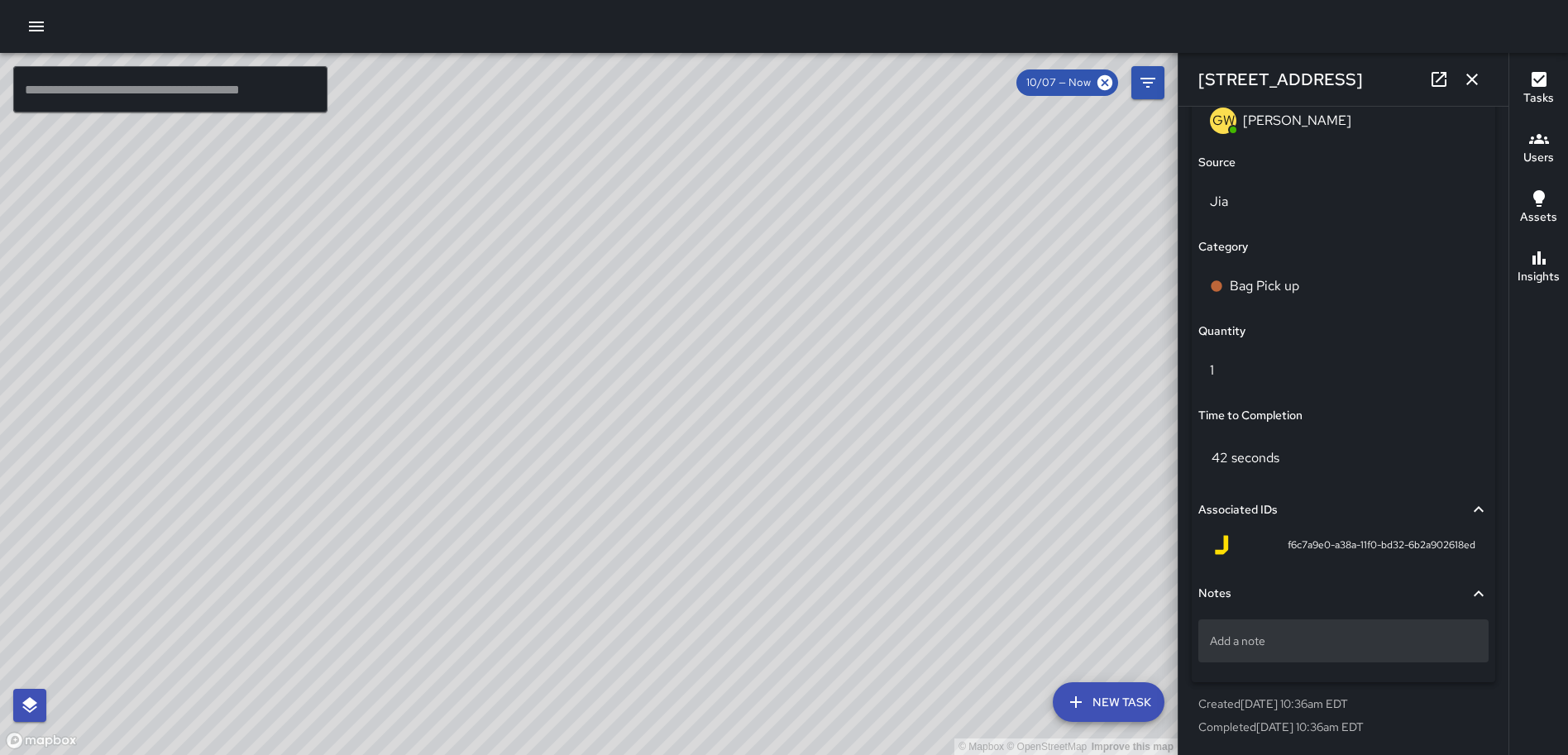
click at [1316, 650] on div "Add a note" at bounding box center [1343, 640] width 291 height 43
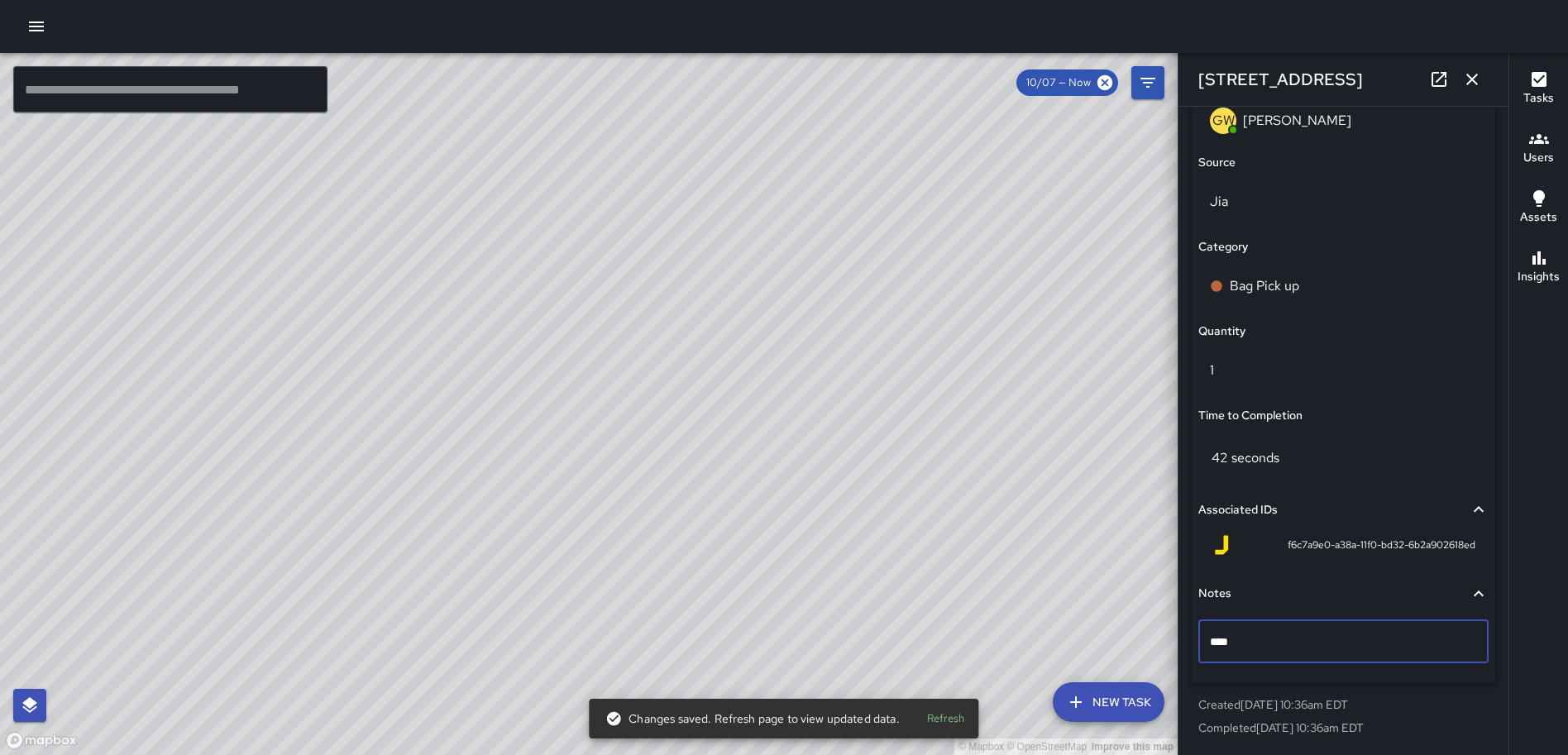
type textarea "*****"
click at [1468, 81] on icon "button" at bounding box center [1472, 80] width 20 height 20
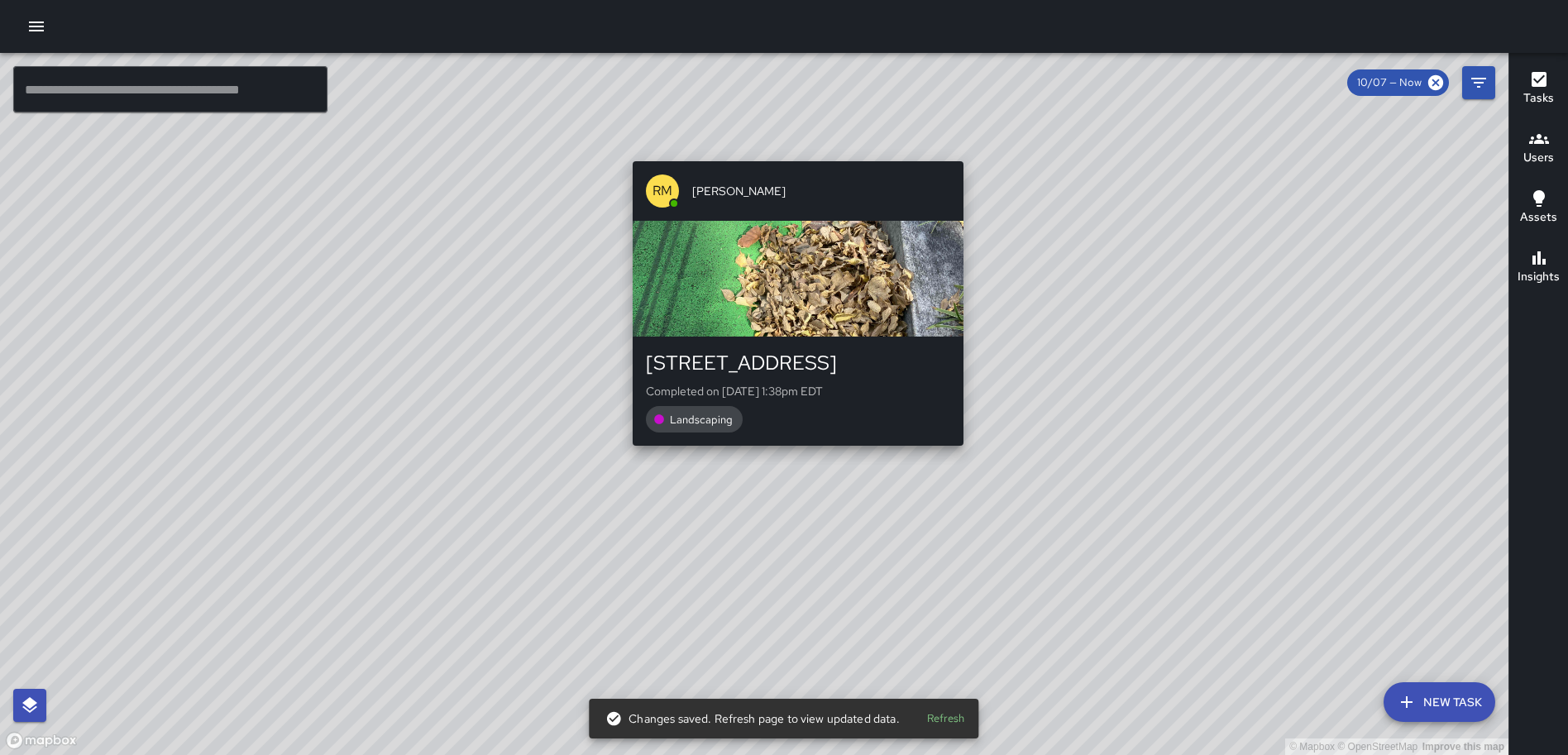
click at [787, 149] on div "© Mapbox © OpenStreetMap Improve this map RM Rodney Mcneil 1275 First Street No…" at bounding box center [754, 404] width 1508 height 702
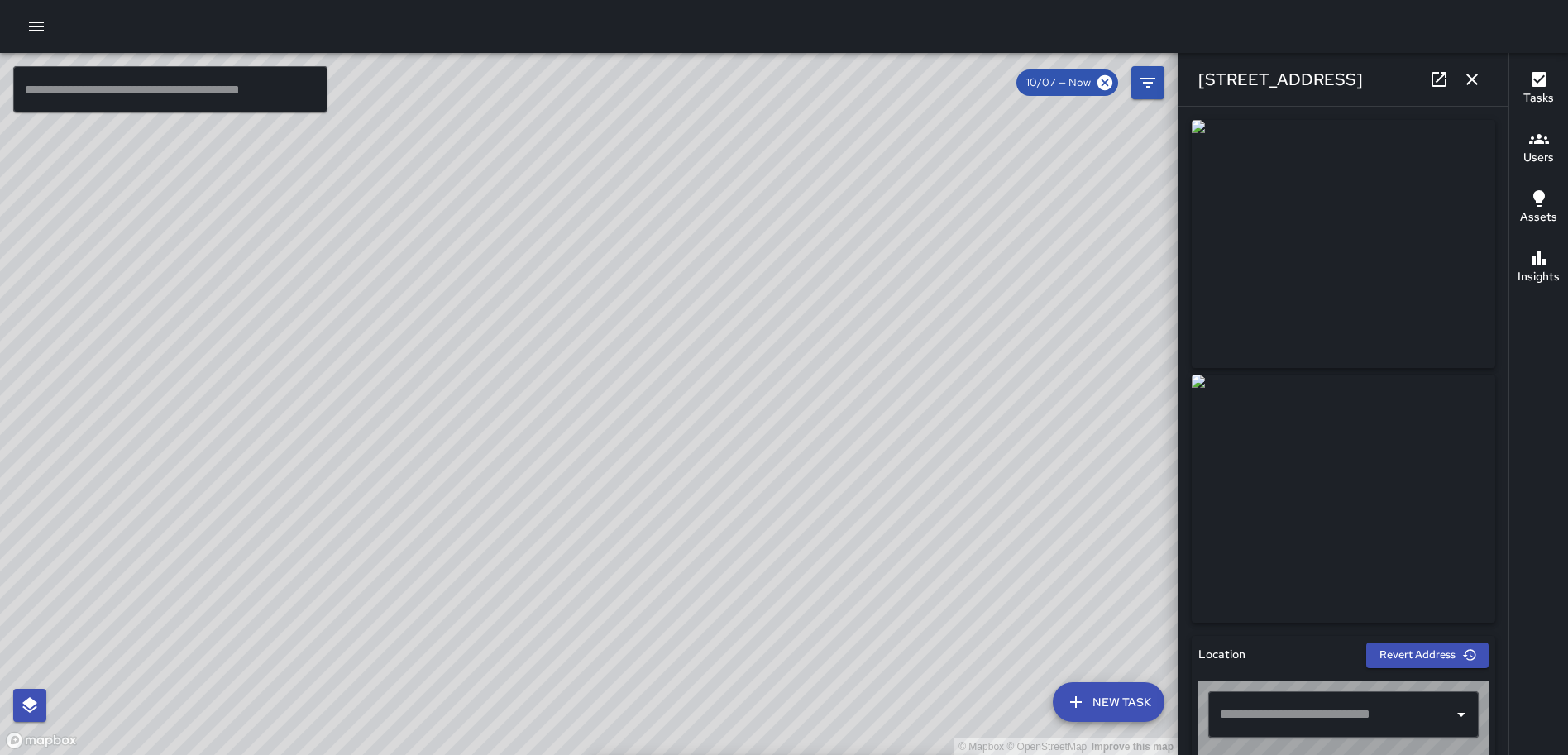
type input "**********"
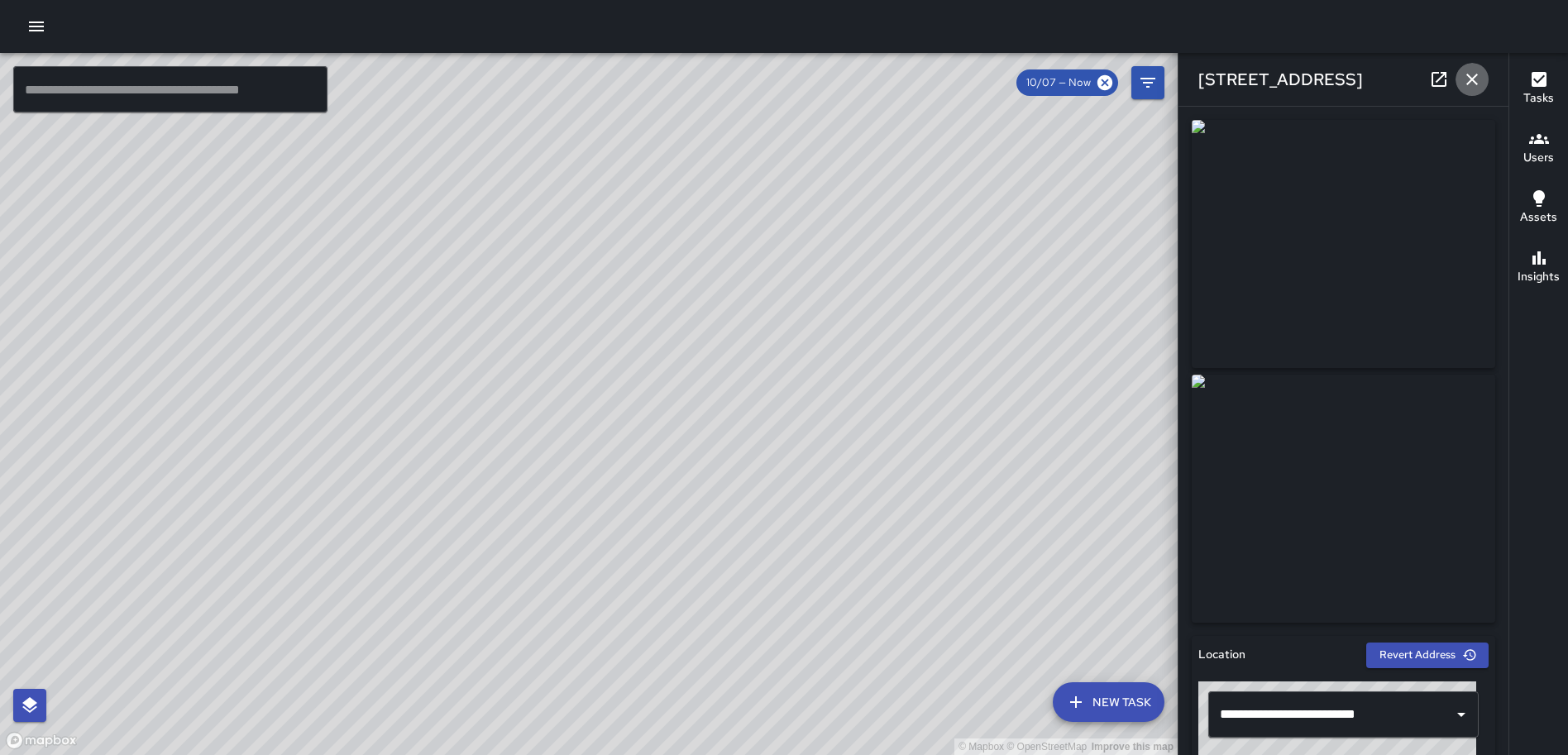
click at [1467, 73] on icon "button" at bounding box center [1472, 80] width 20 height 20
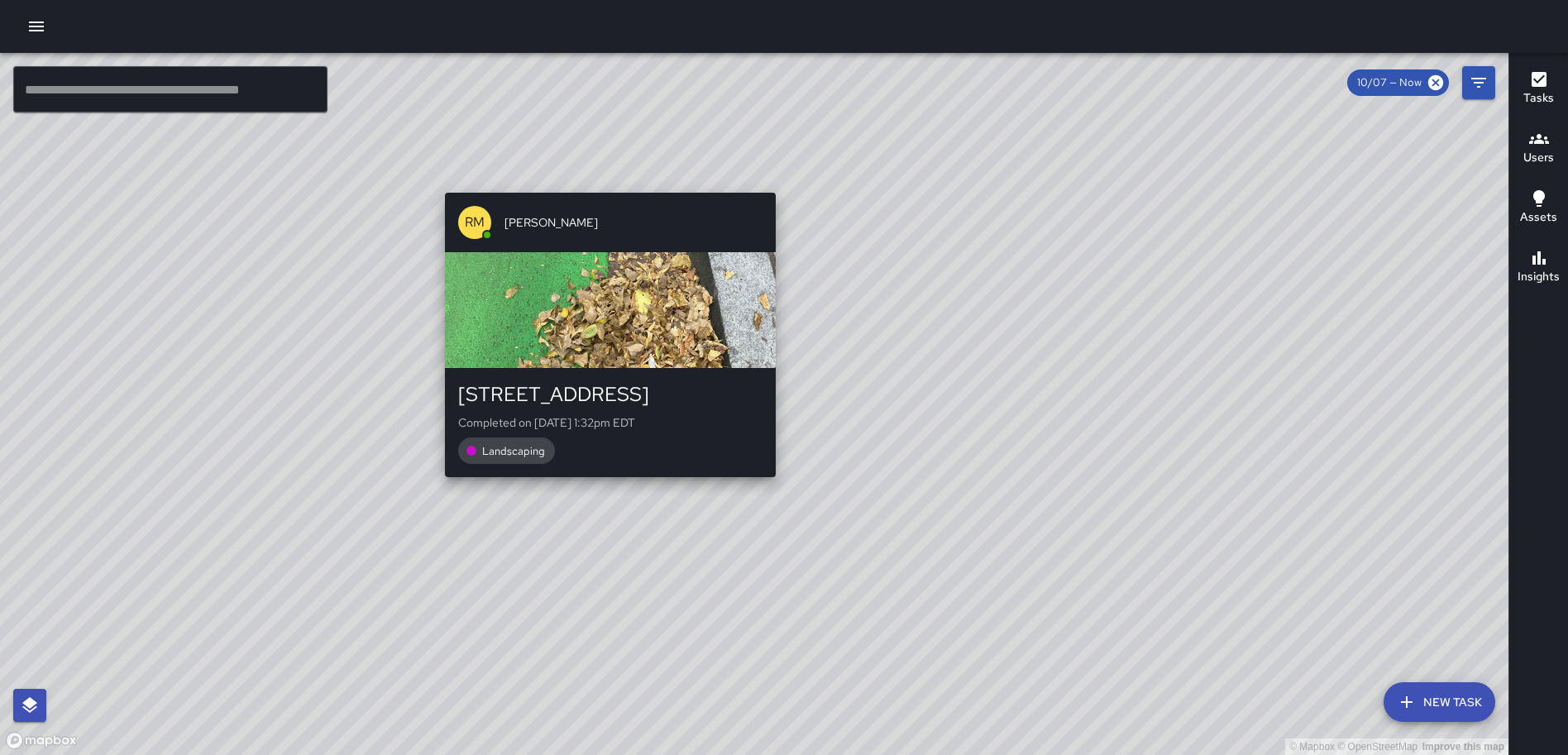
click at [770, 491] on div "© Mapbox © OpenStreetMap Improve this map RM Rodney Mcneil 1275 First Street No…" at bounding box center [754, 404] width 1508 height 702
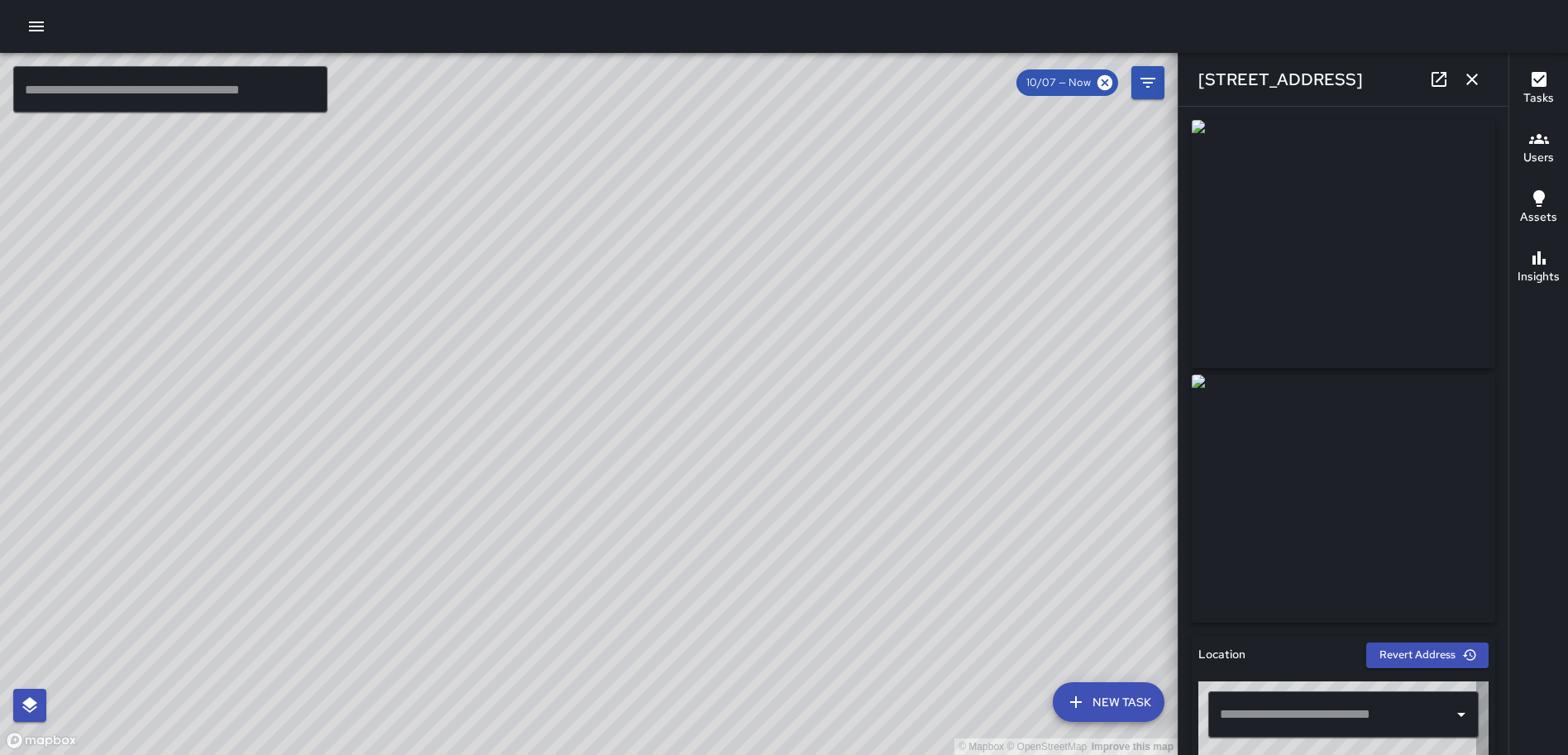
type input "**********"
click at [1470, 81] on icon "button" at bounding box center [1472, 79] width 12 height 12
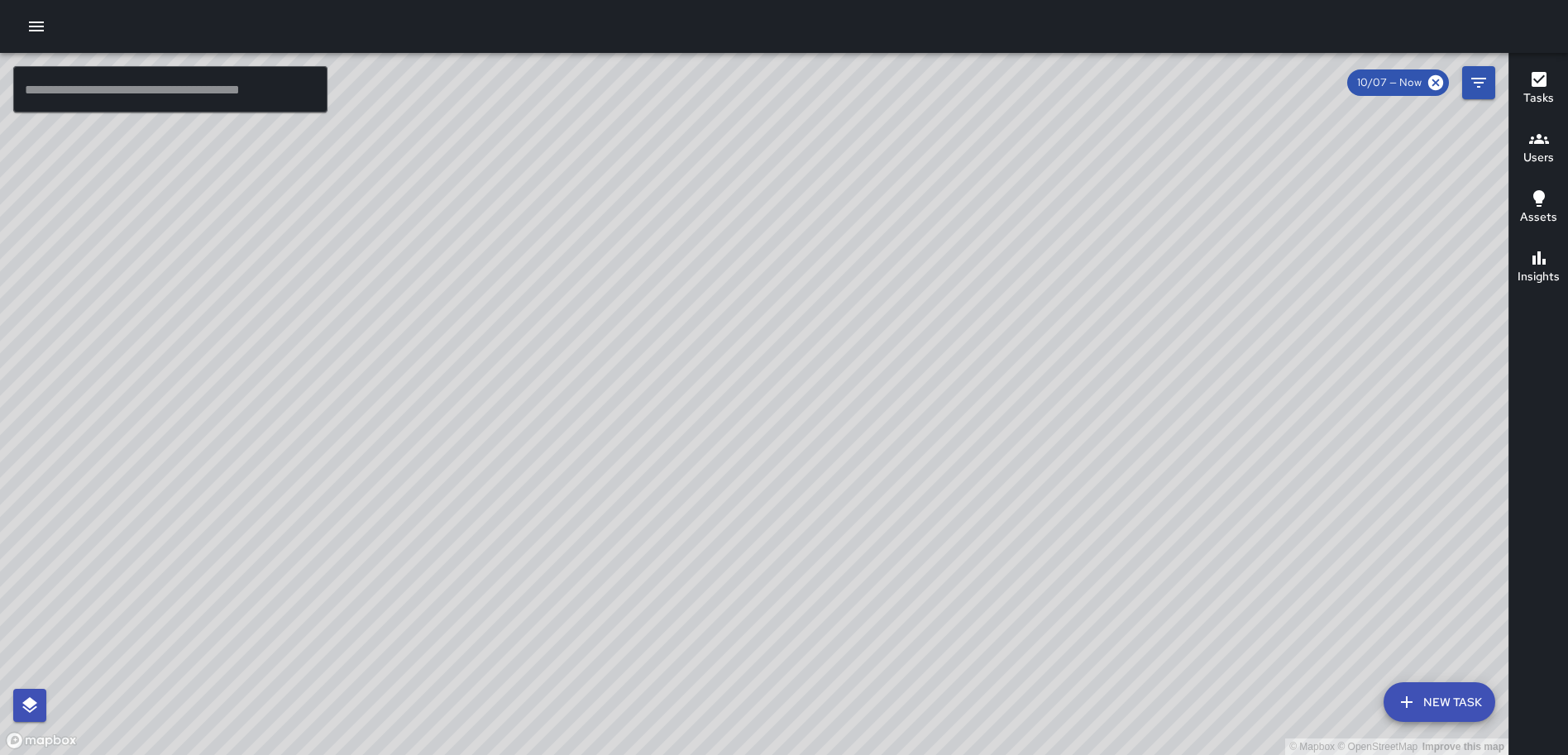
drag, startPoint x: 742, startPoint y: 679, endPoint x: 813, endPoint y: 492, distance: 200.0
click at [816, 491] on div "© Mapbox © OpenStreetMap Improve this map" at bounding box center [754, 404] width 1508 height 702
click at [777, 523] on div "© Mapbox © OpenStreetMap Improve this map AS Andre Smith 1201 First Street Nort…" at bounding box center [754, 404] width 1508 height 702
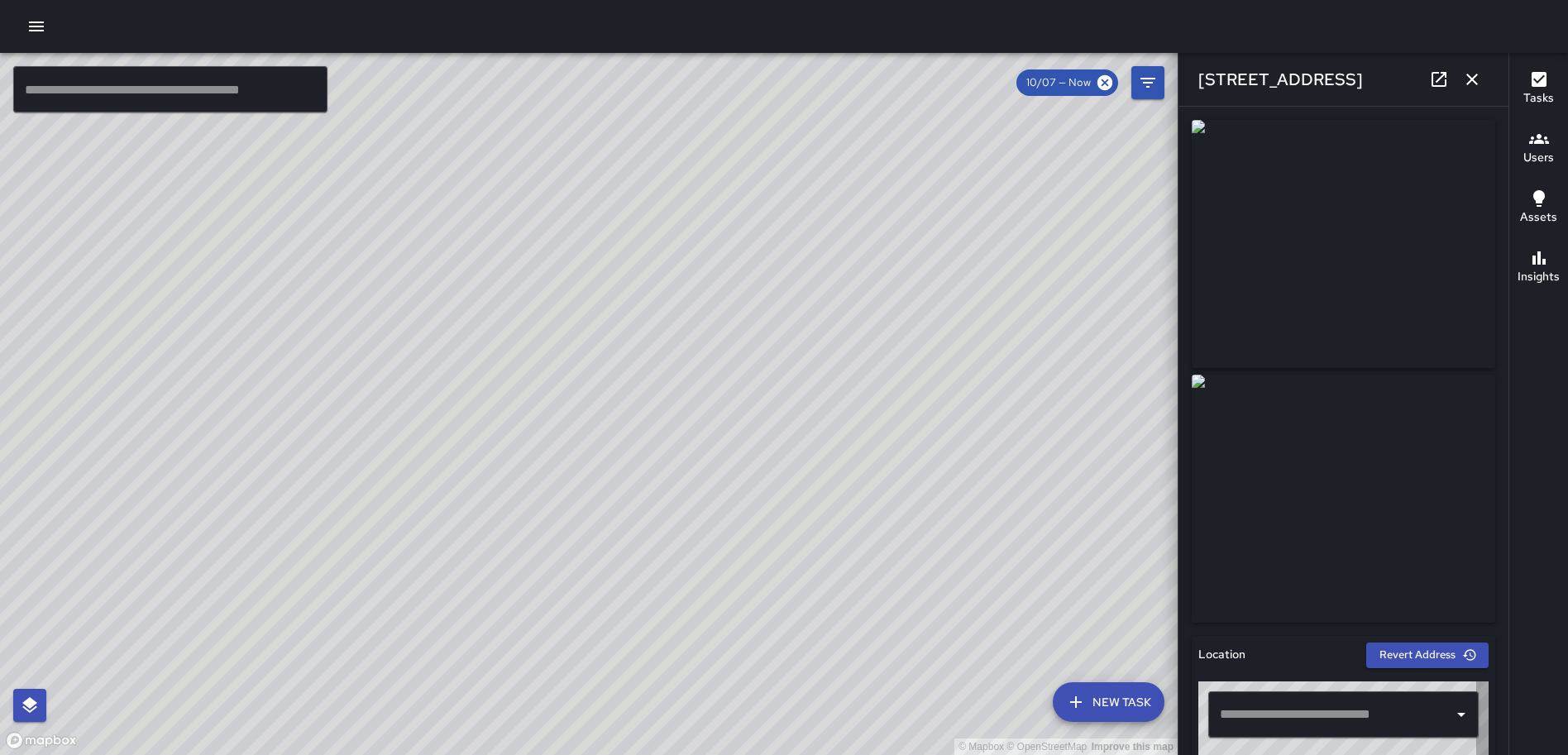
type input "**********"
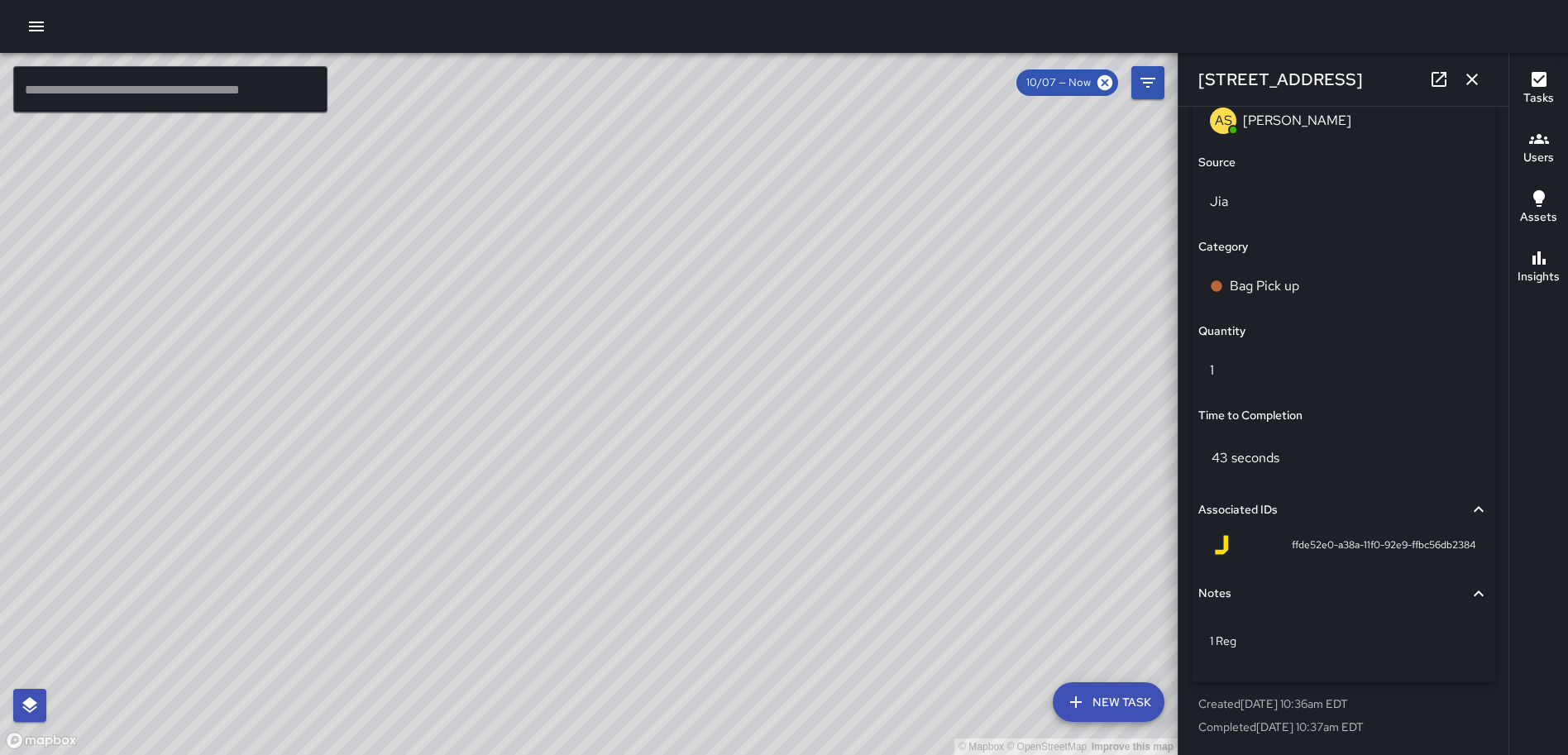
click at [1466, 66] on button "button" at bounding box center [1472, 79] width 33 height 33
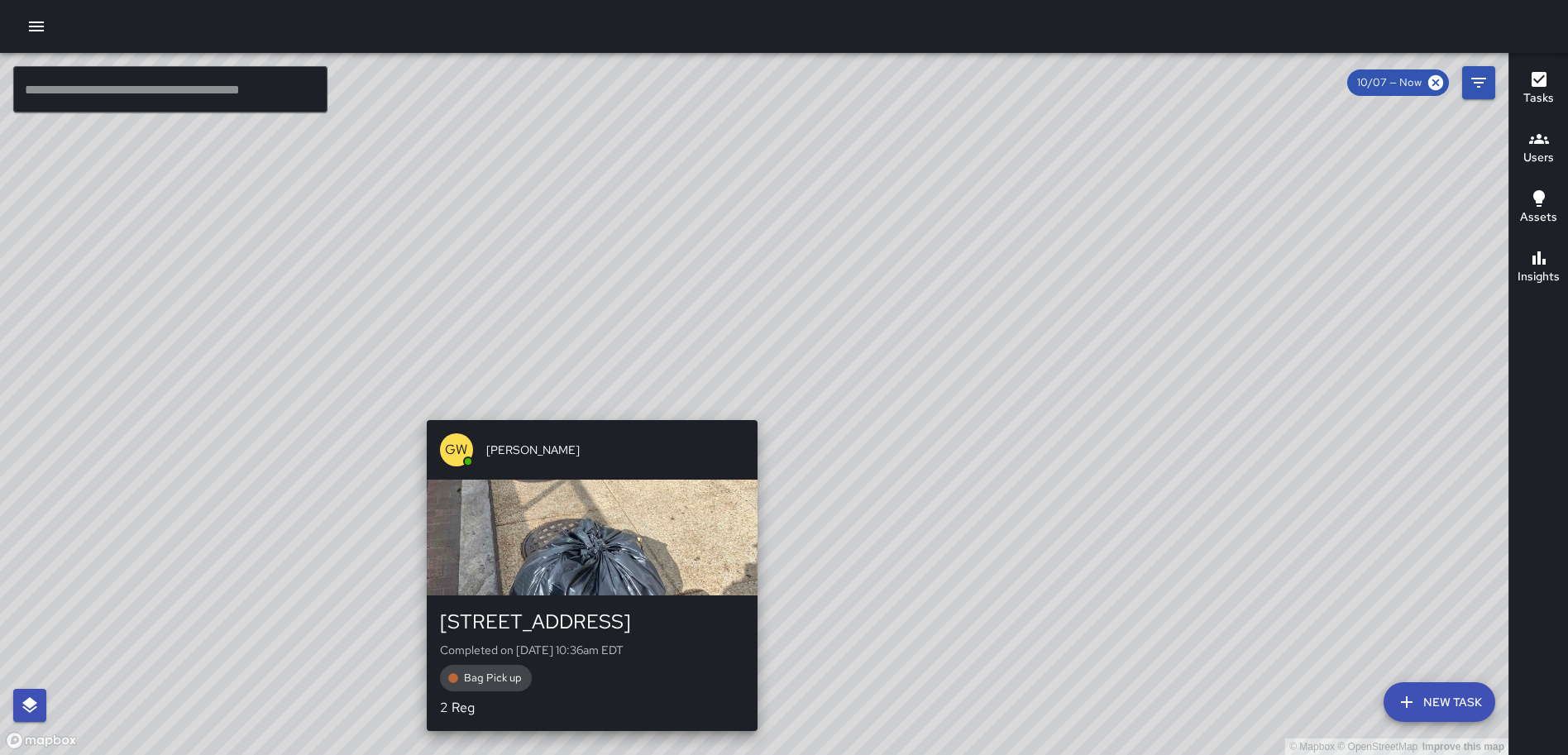
click at [748, 410] on div "© Mapbox © OpenStreetMap Improve this map GW Gerrod Woody 1200 First Street Nor…" at bounding box center [754, 404] width 1508 height 702
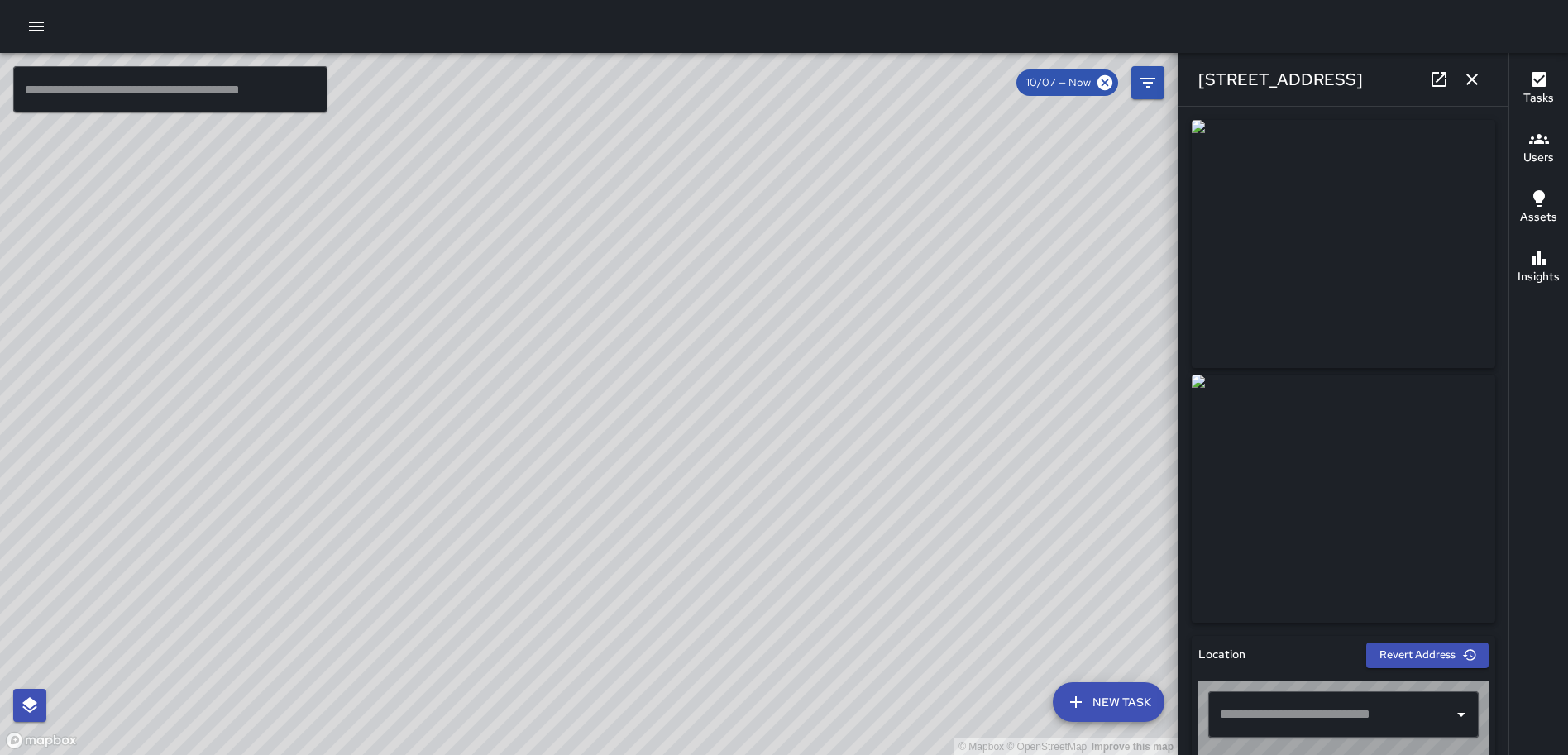
type input "**********"
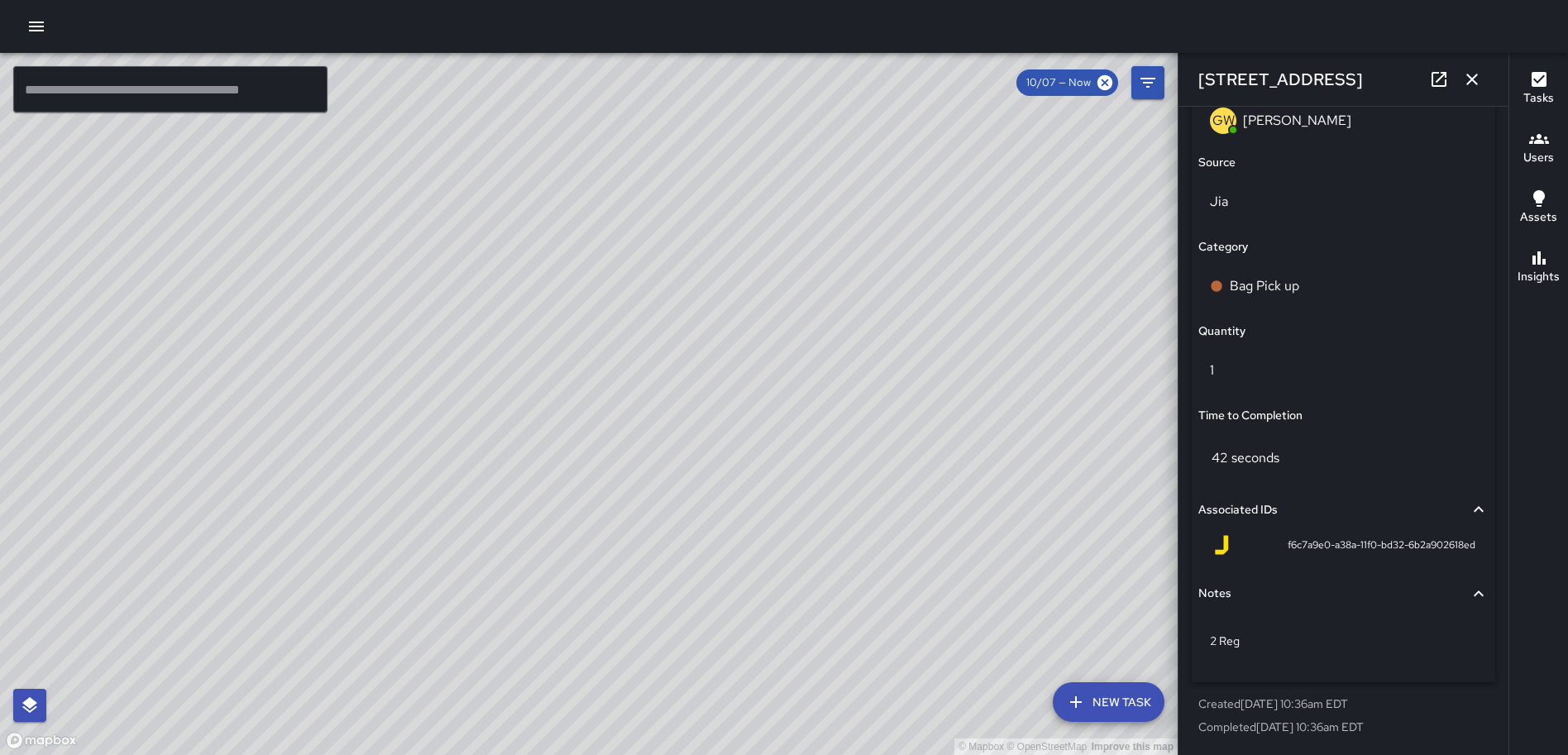
click at [1476, 74] on icon "button" at bounding box center [1472, 79] width 12 height 12
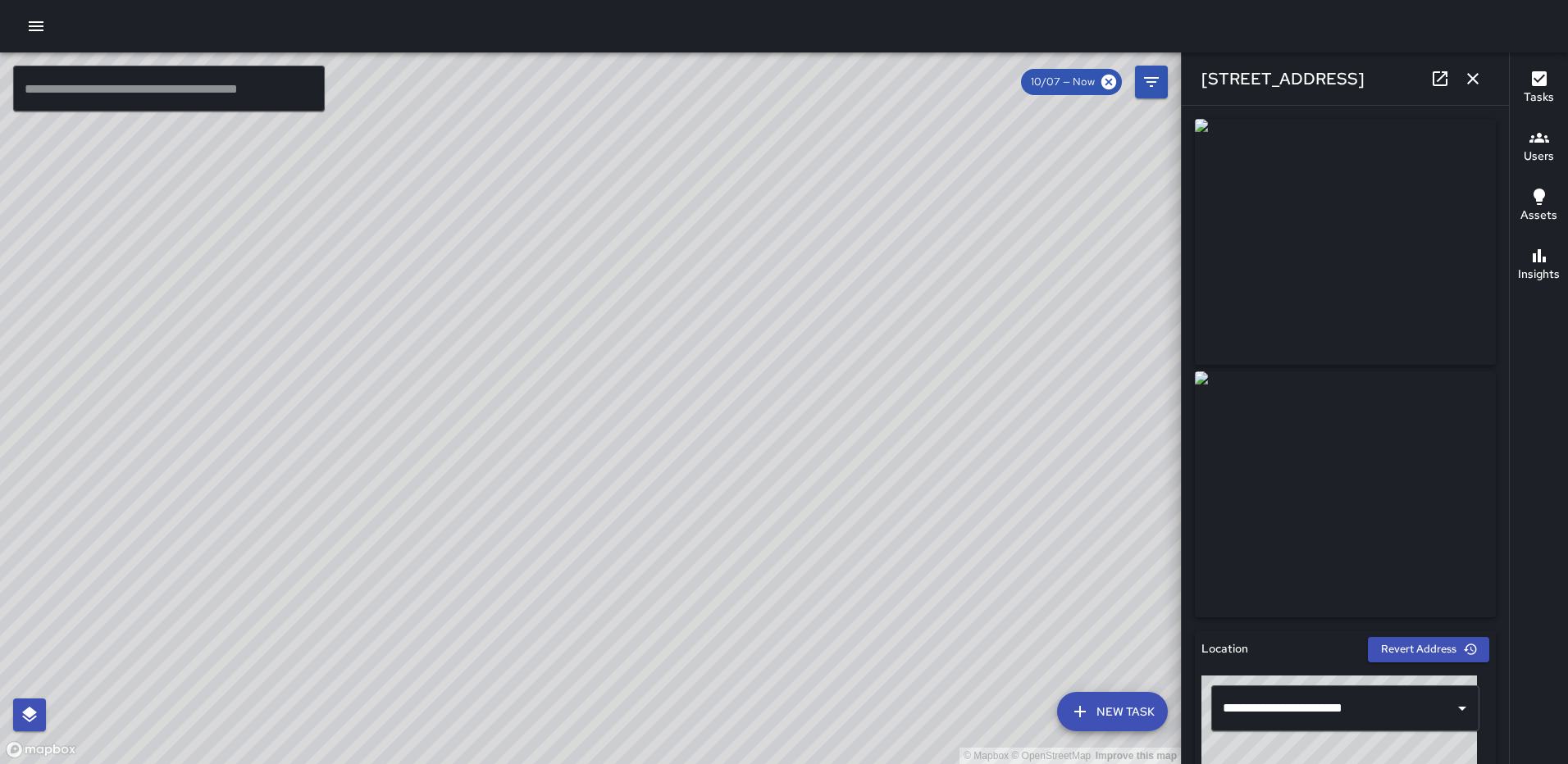
click at [1470, 77] on icon "button" at bounding box center [1472, 78] width 12 height 12
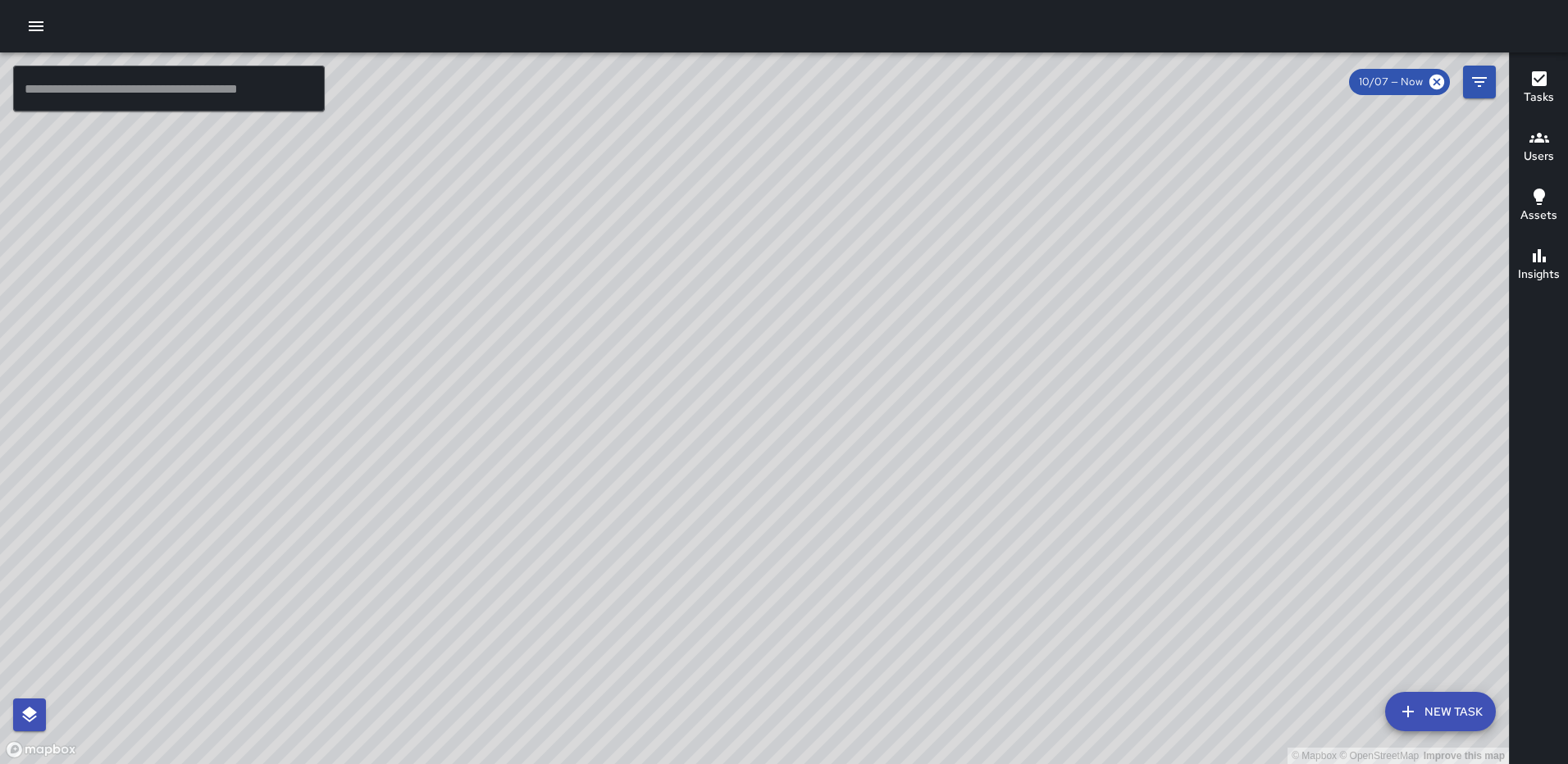
click at [40, 25] on icon "button" at bounding box center [36, 26] width 14 height 10
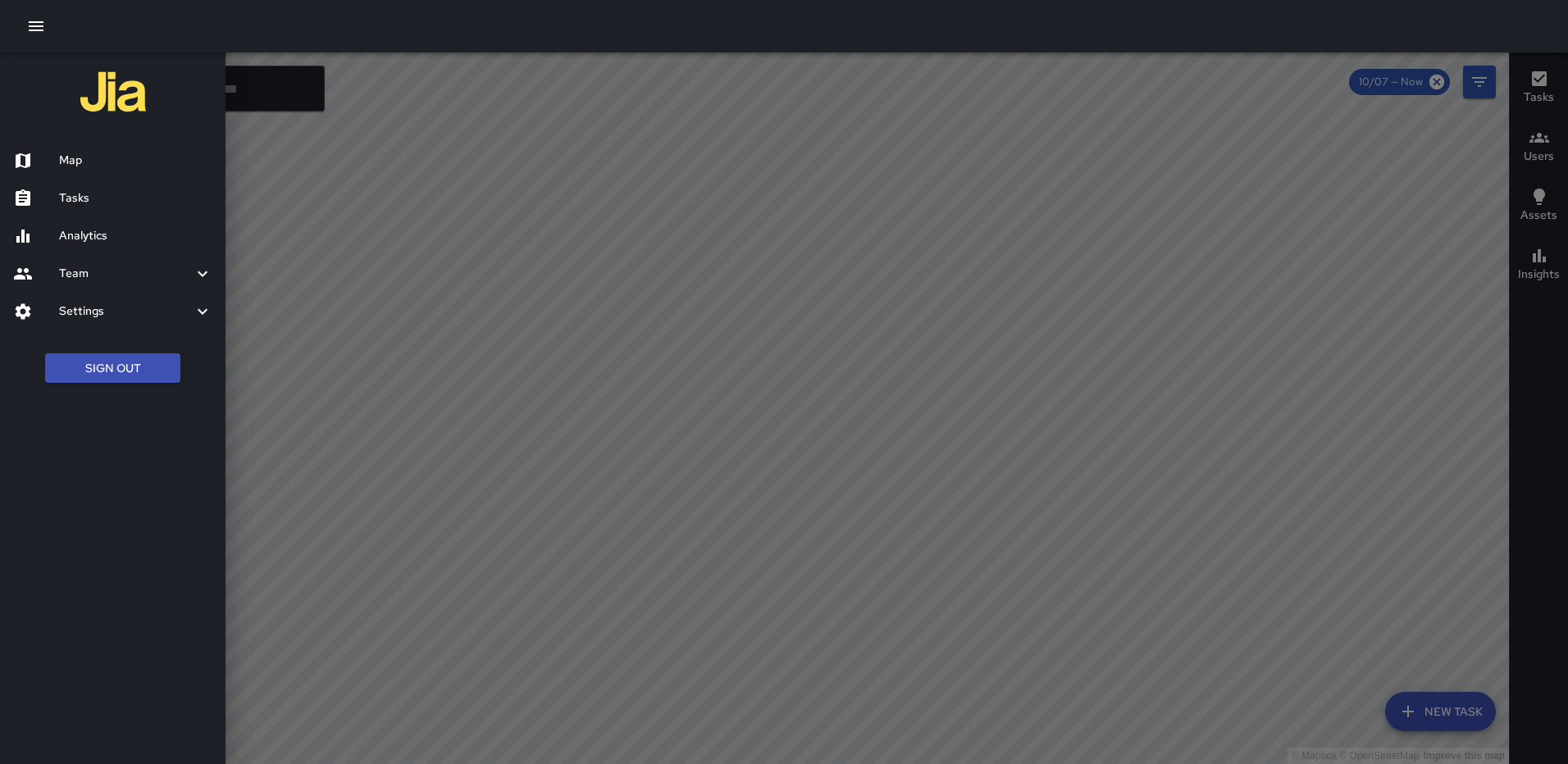
click at [105, 227] on h6 "Analytics" at bounding box center [136, 236] width 153 height 18
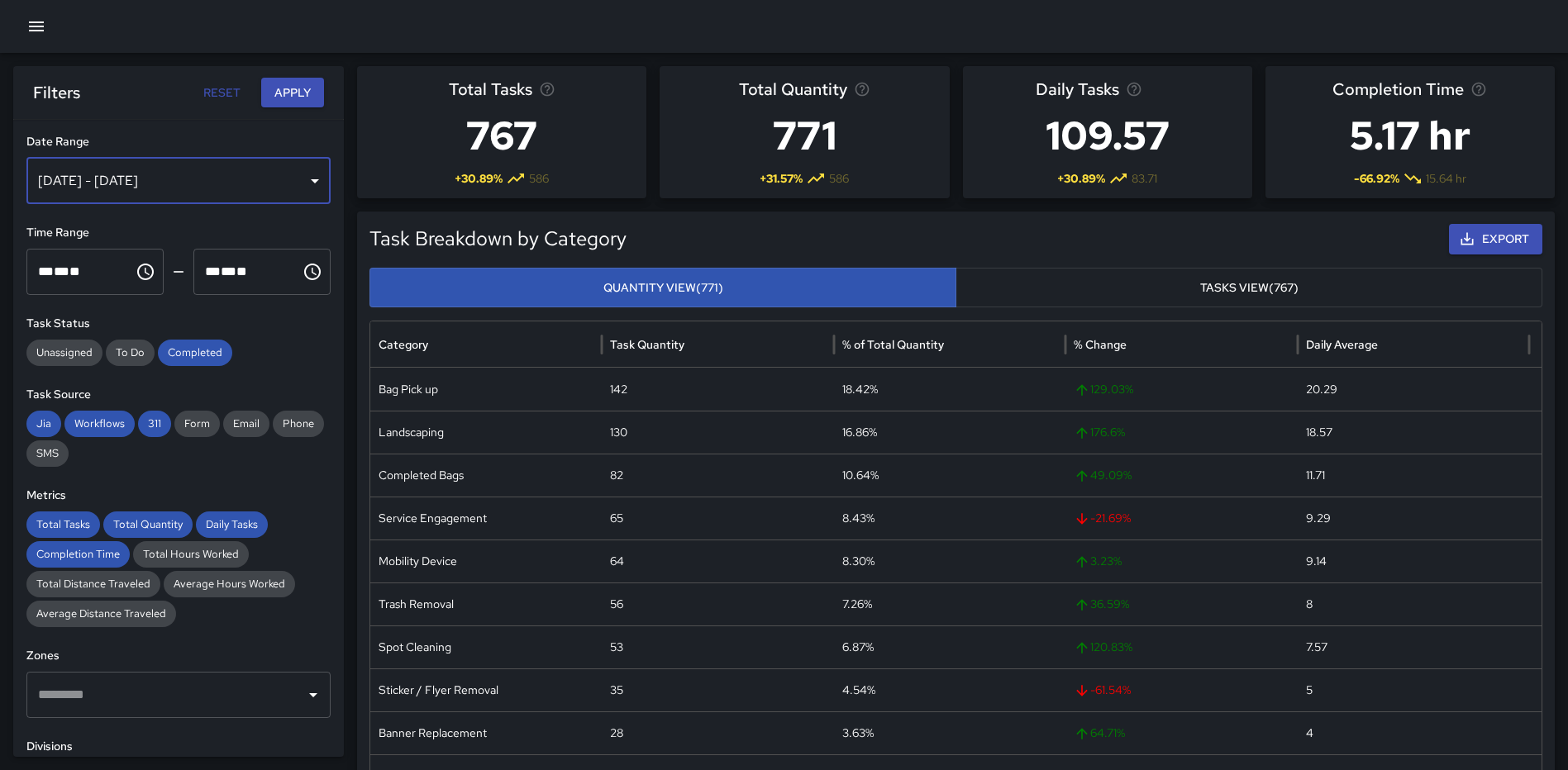
click at [295, 183] on div "[DATE] - [DATE]" at bounding box center [178, 180] width 304 height 46
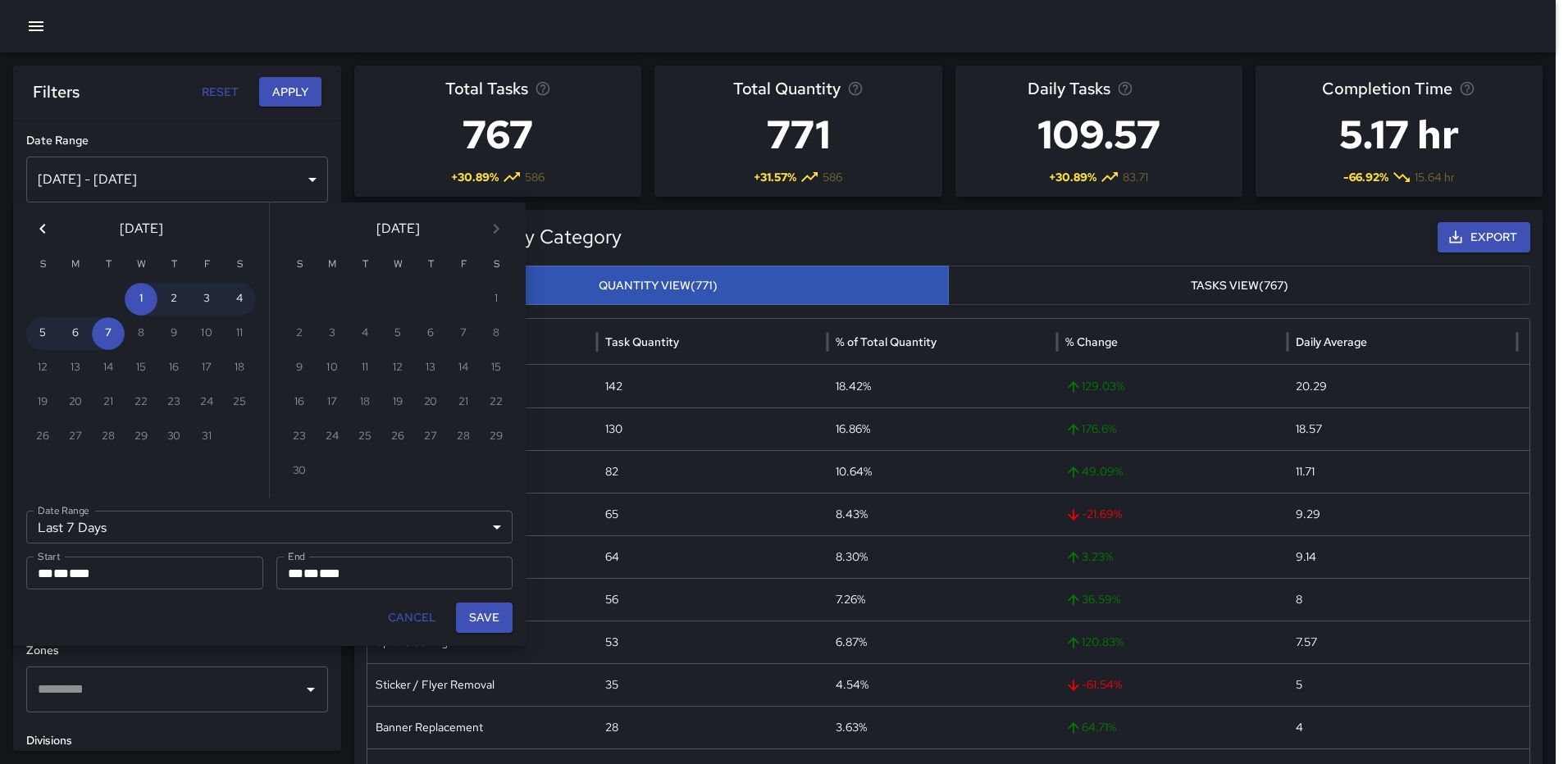
click at [43, 233] on icon "Previous month" at bounding box center [42, 228] width 5 height 10
click at [82, 302] on button "1" at bounding box center [75, 299] width 33 height 33
type input "******"
type input "**********"
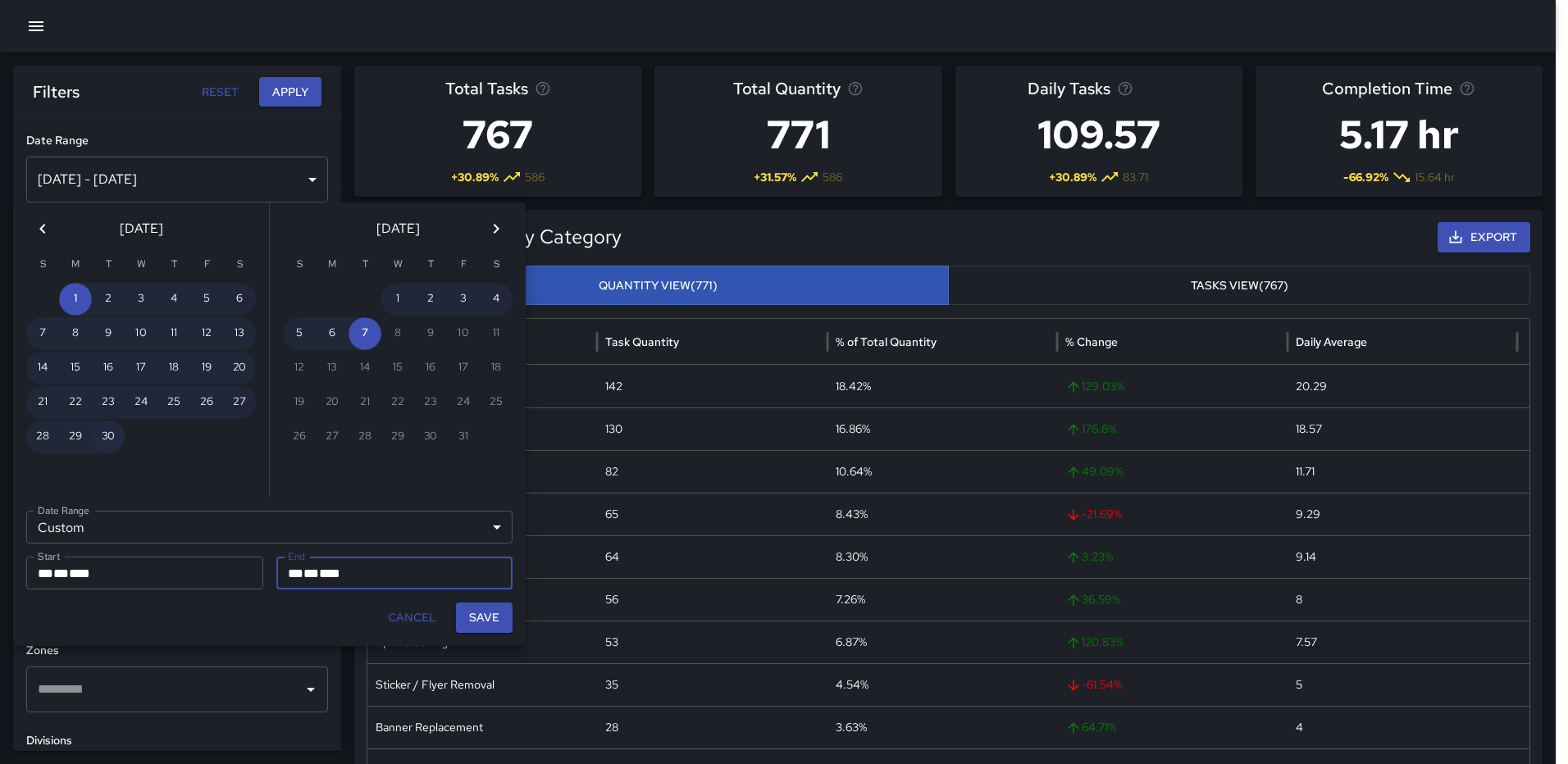
click at [109, 442] on button "30" at bounding box center [108, 437] width 33 height 33
type input "**********"
click at [489, 615] on button "Save" at bounding box center [484, 618] width 57 height 31
type input "**********"
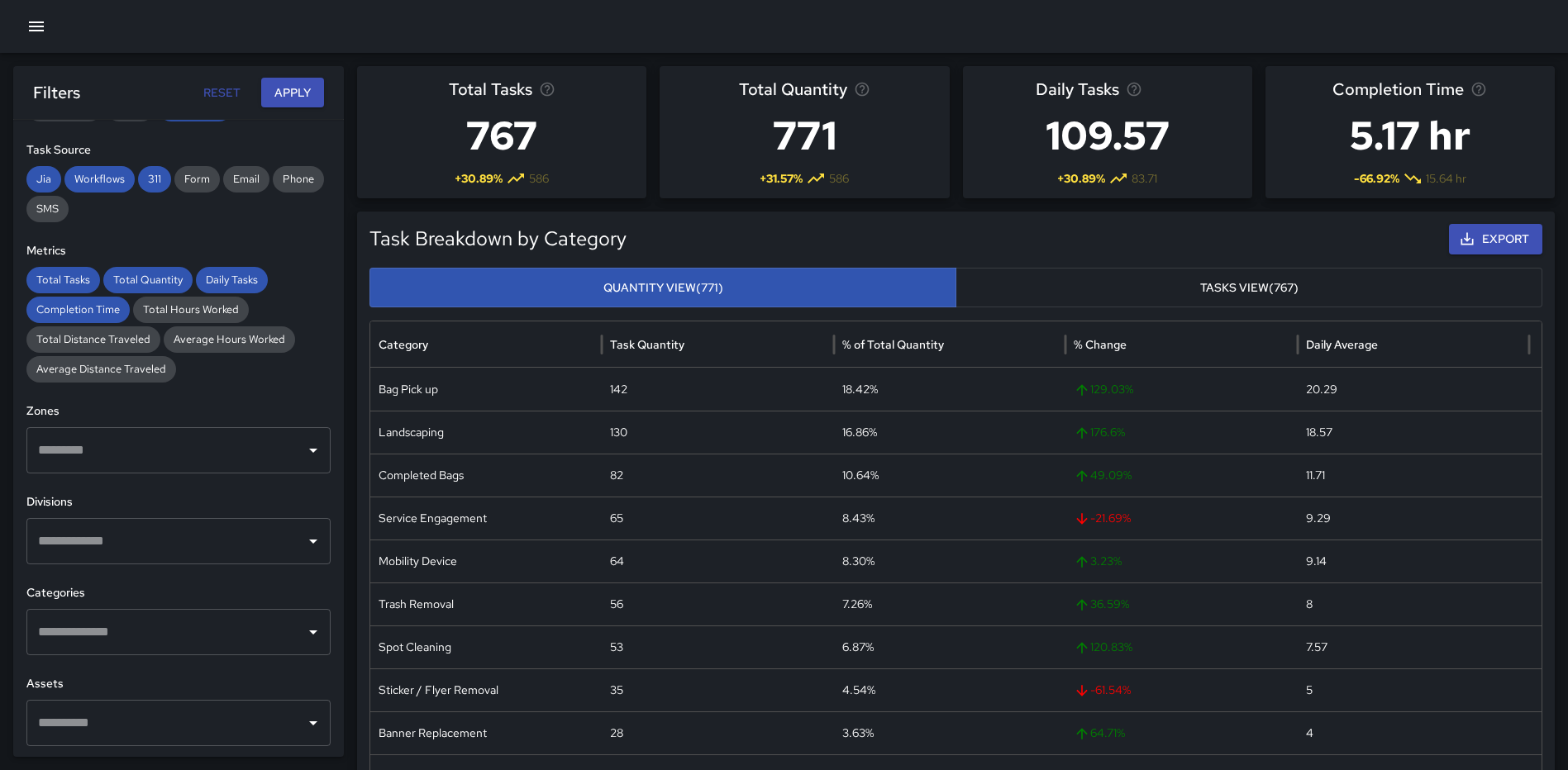
scroll to position [248, 0]
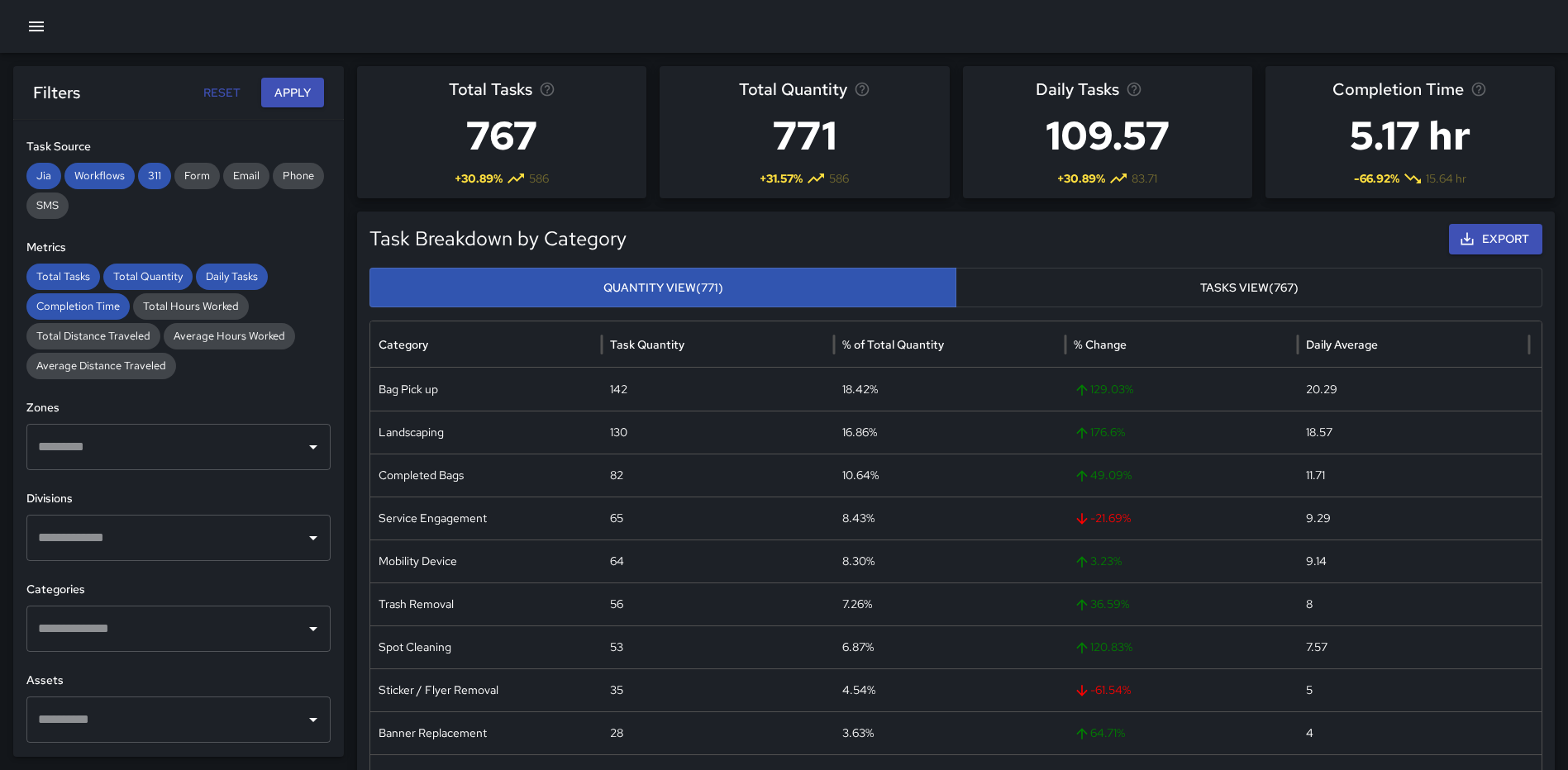
click at [189, 633] on input "text" at bounding box center [166, 629] width 264 height 32
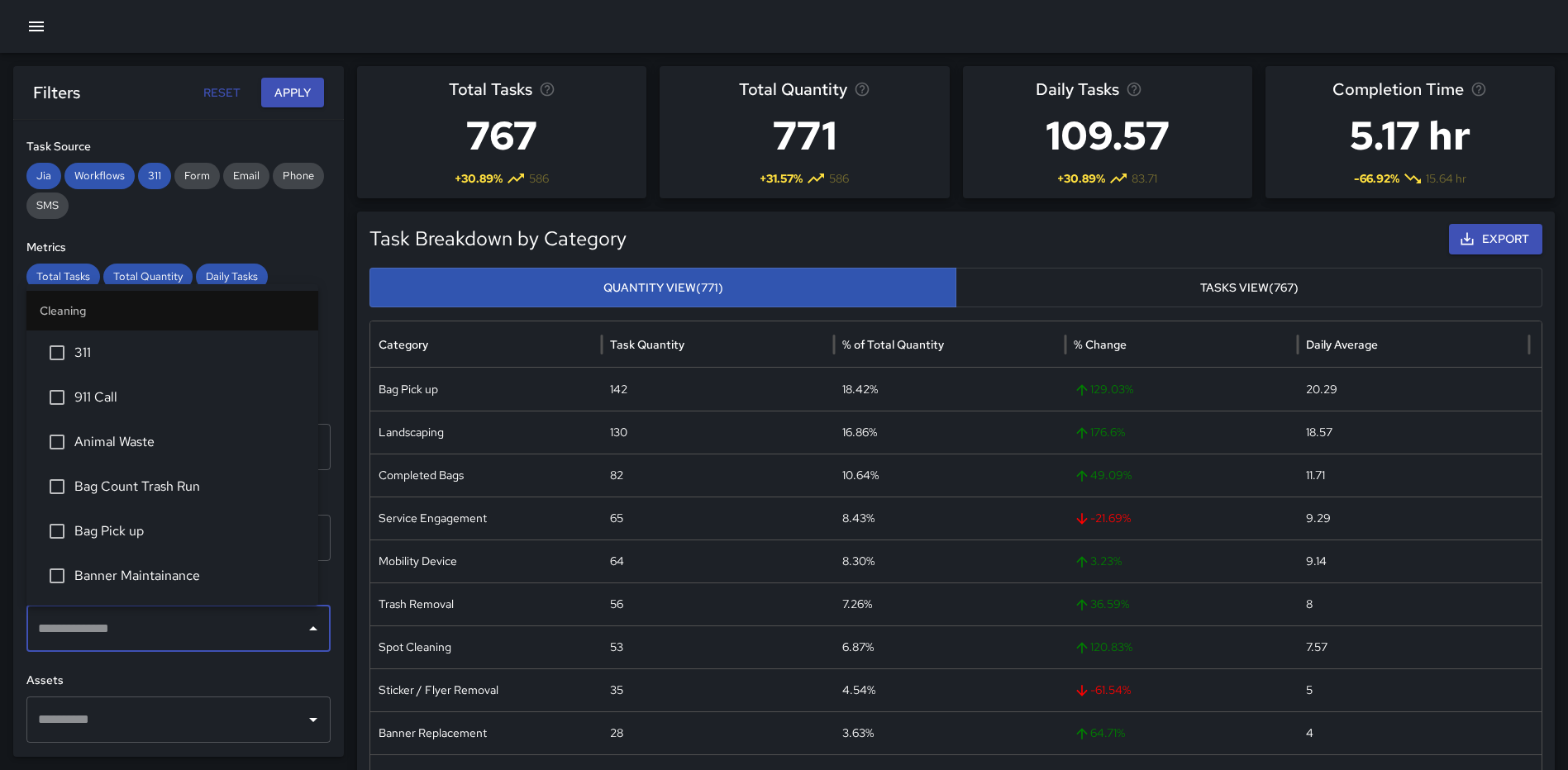
click at [125, 355] on span "311" at bounding box center [189, 353] width 231 height 20
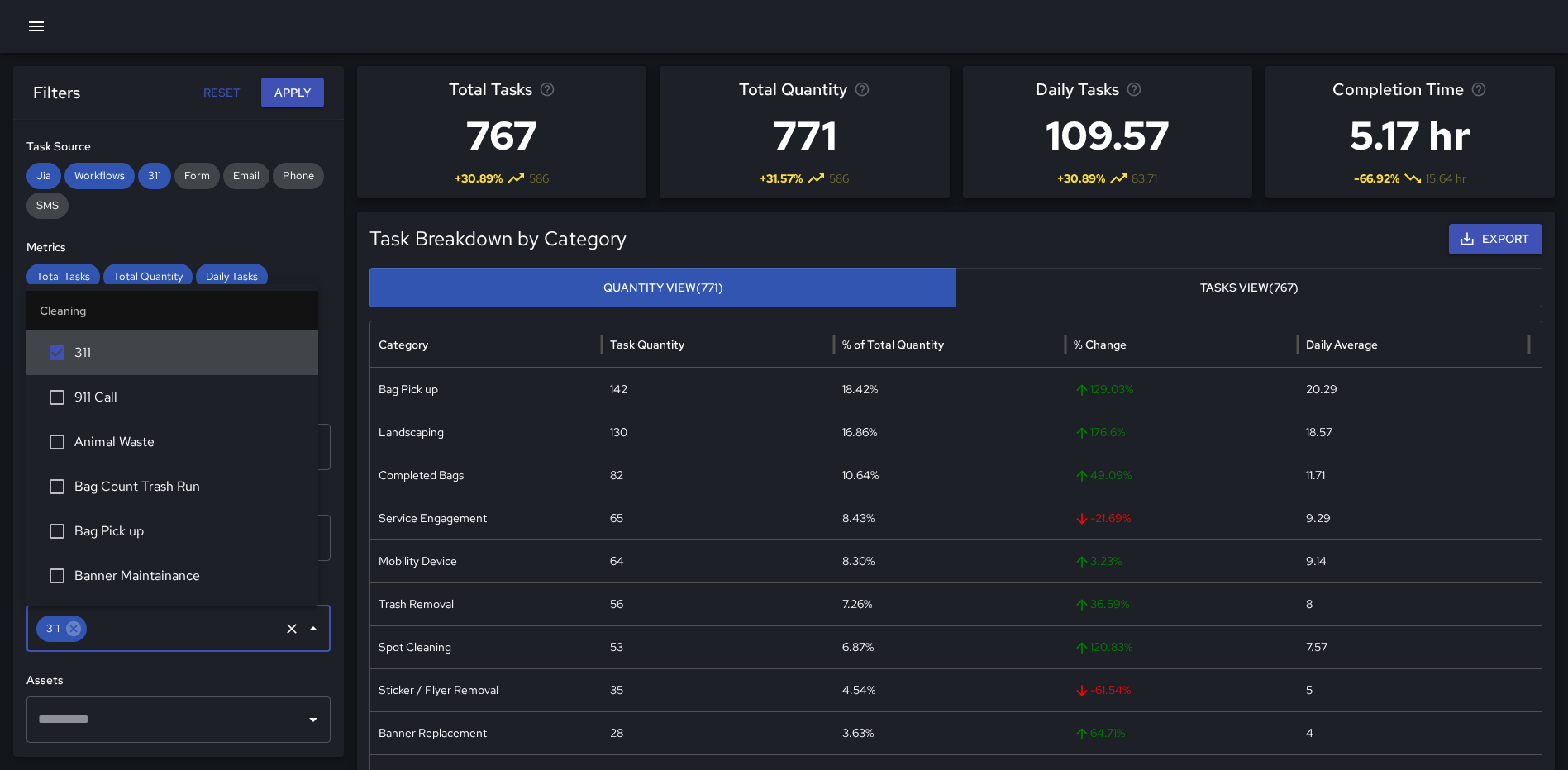
click at [309, 92] on button "Apply" at bounding box center [292, 93] width 62 height 31
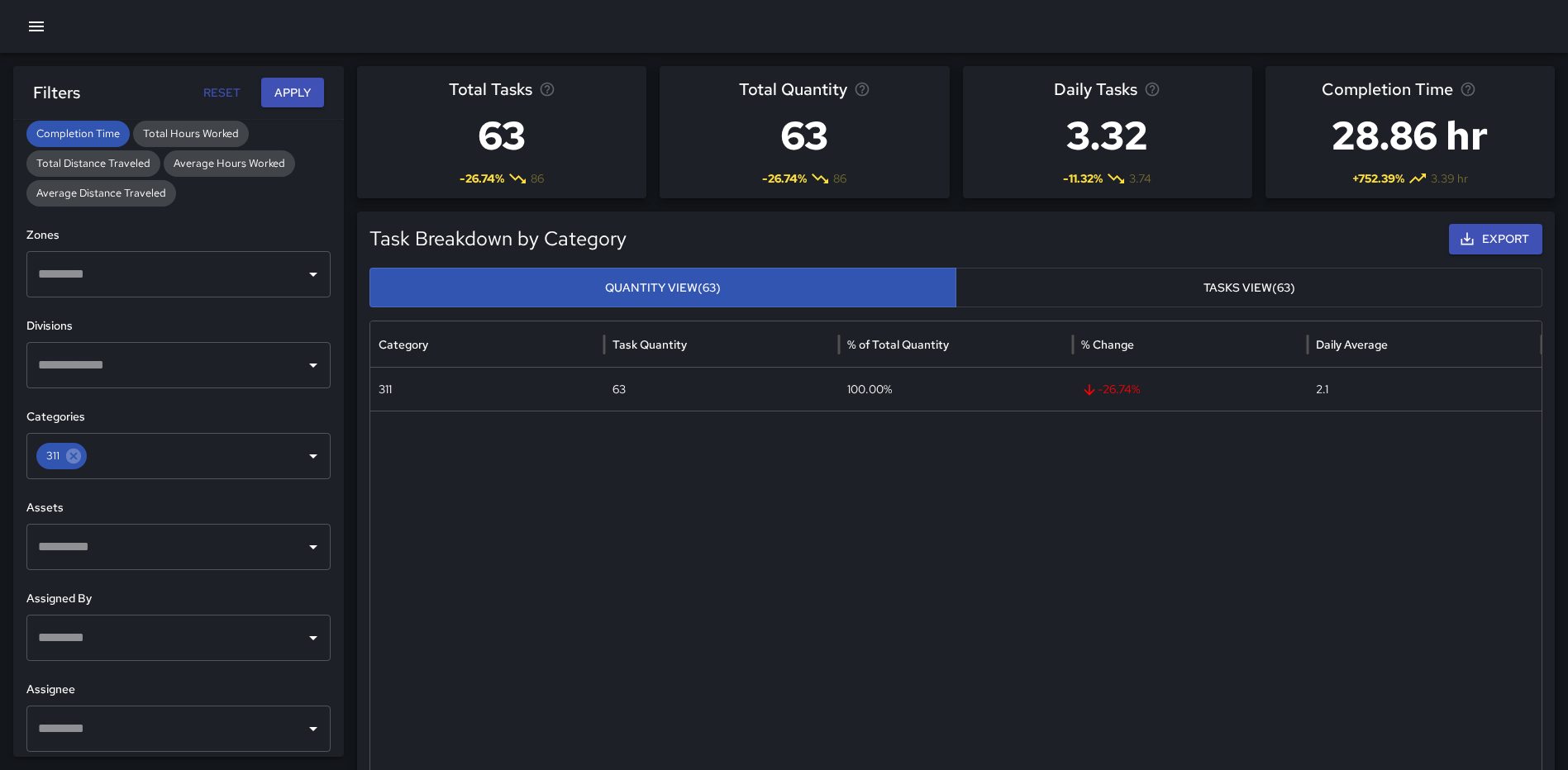
scroll to position [429, 0]
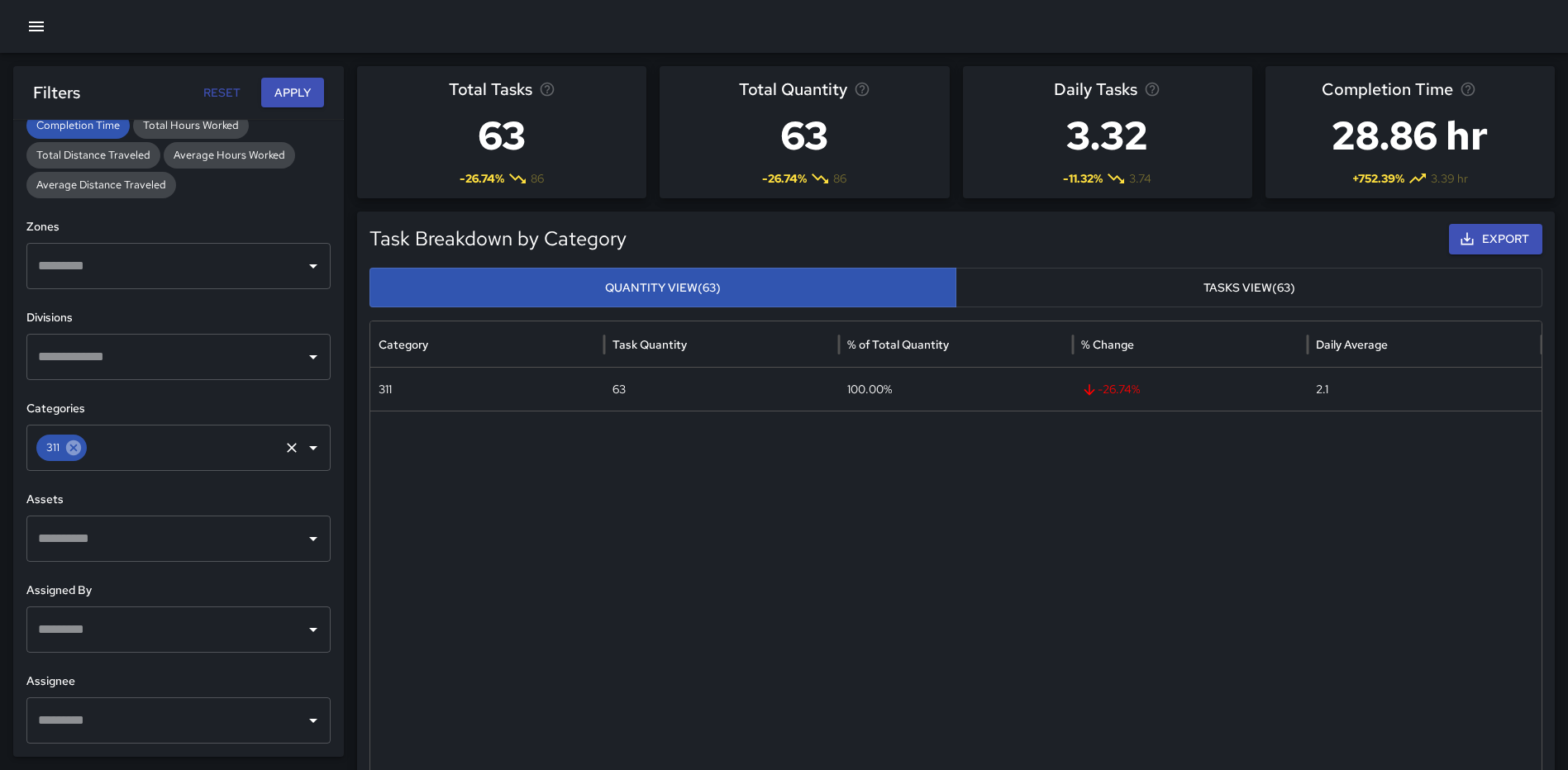
click at [67, 444] on icon at bounding box center [73, 448] width 14 height 14
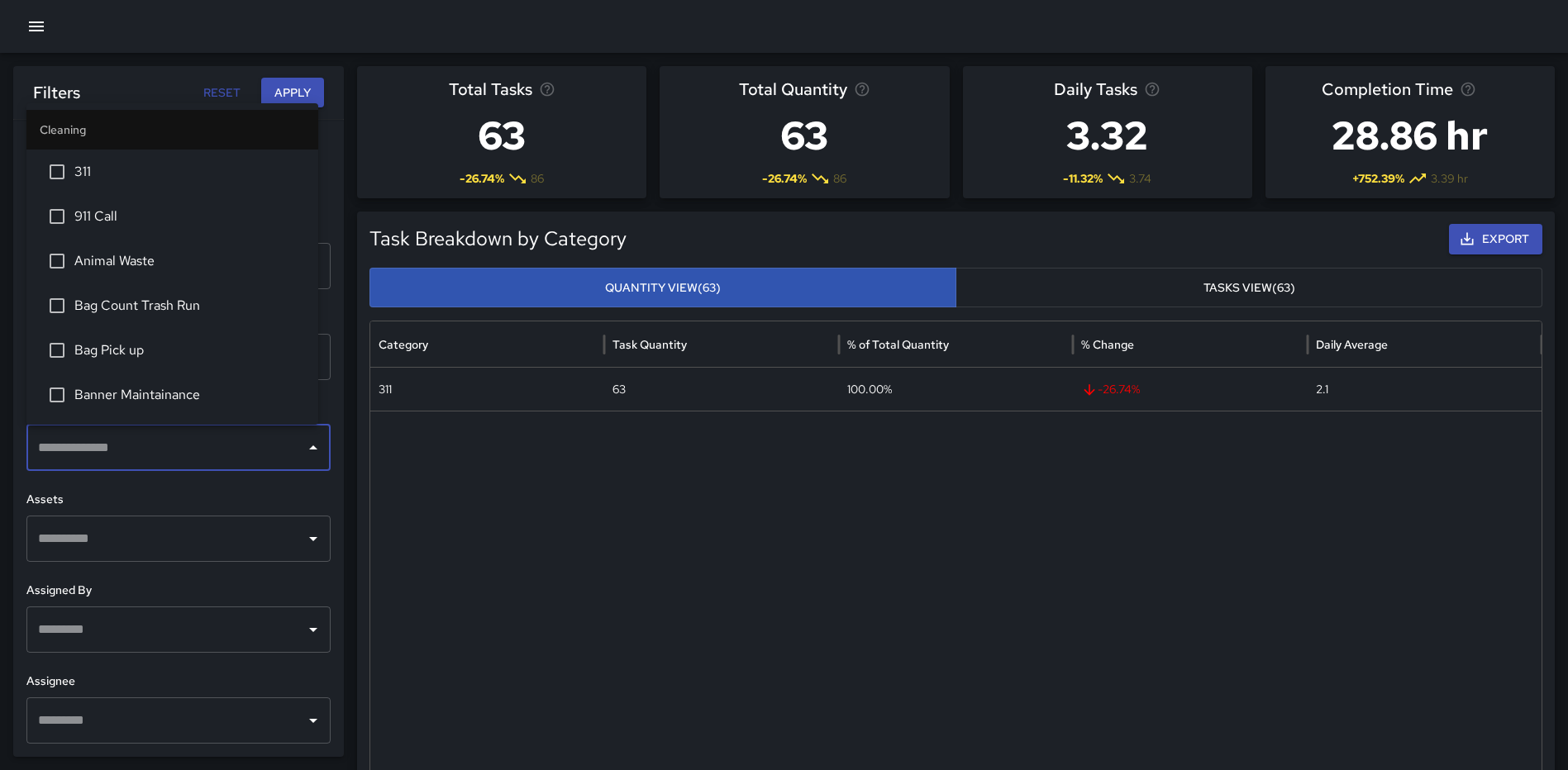
click at [185, 452] on input "text" at bounding box center [166, 448] width 264 height 32
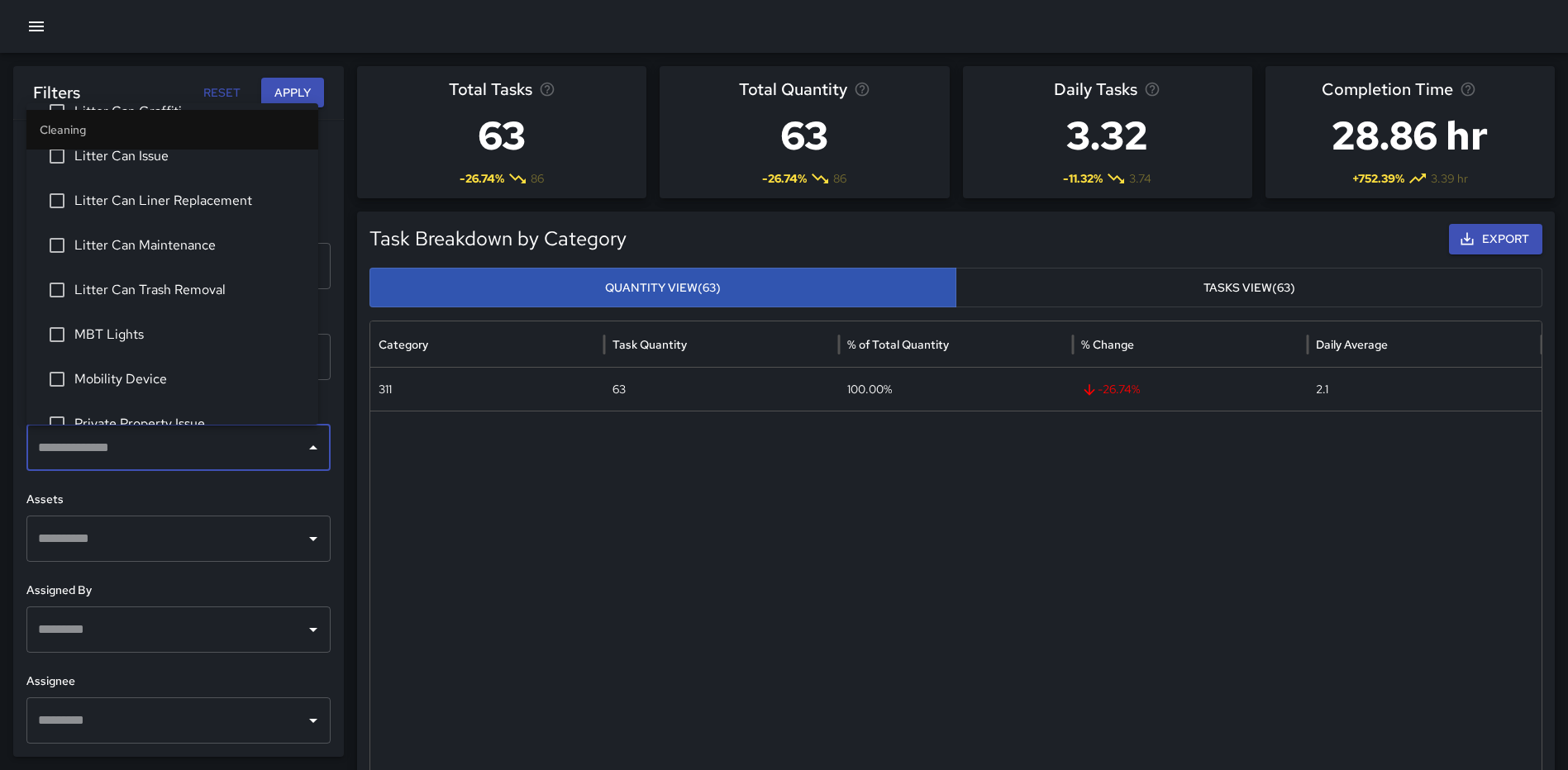
scroll to position [744, 0]
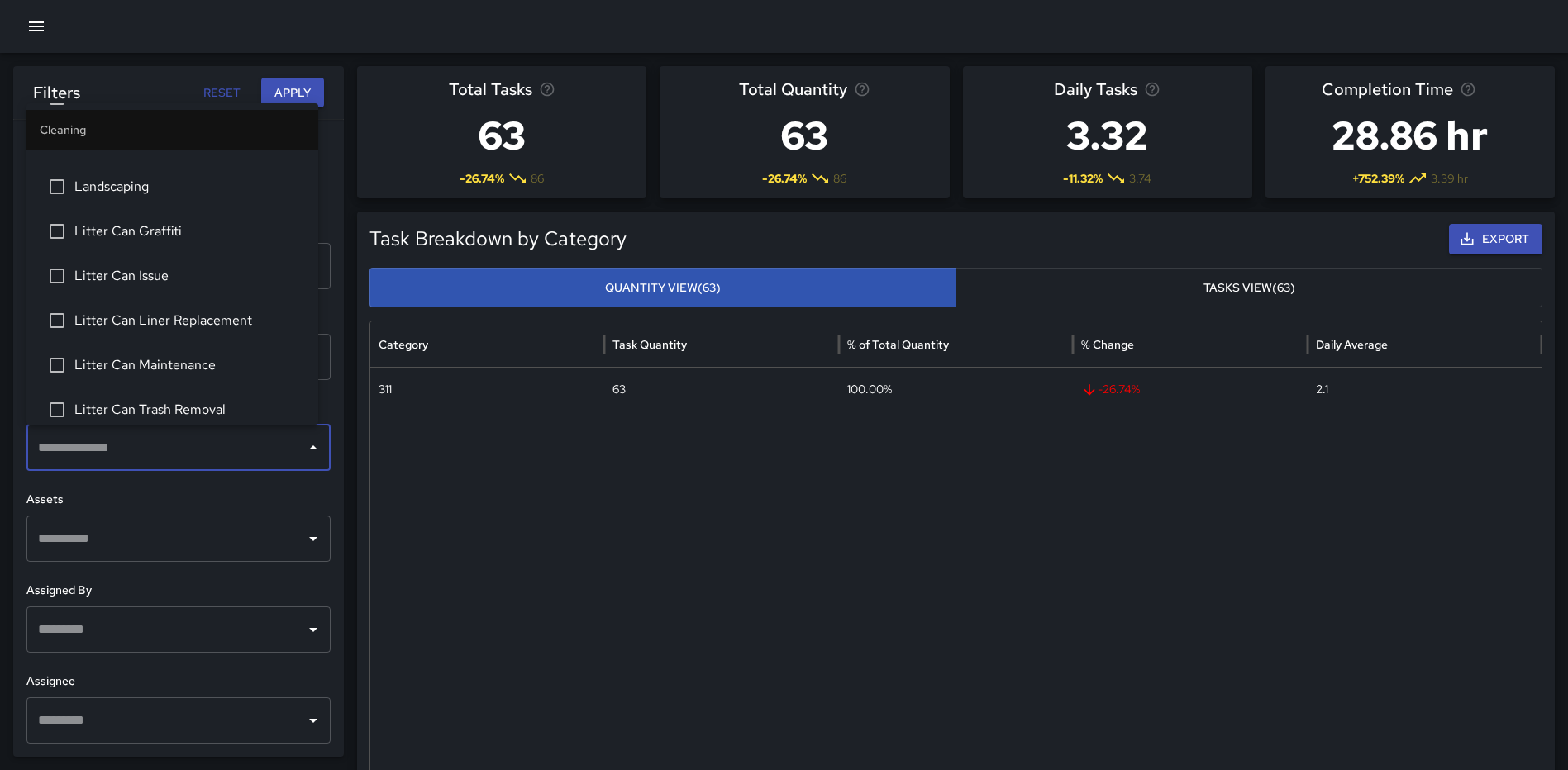
click at [155, 198] on li "Landscaping" at bounding box center [172, 186] width 291 height 44
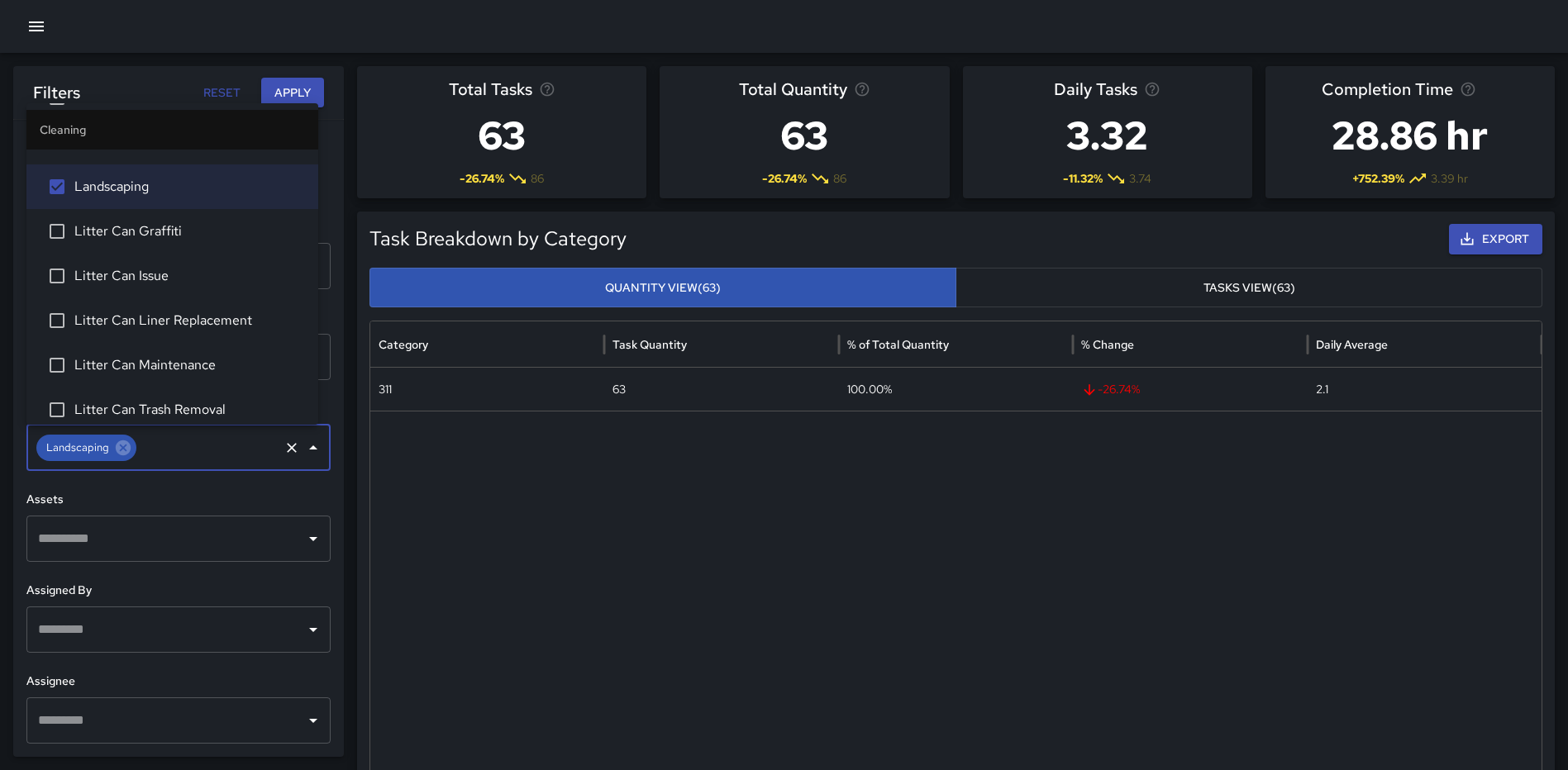
click at [280, 89] on button "Apply" at bounding box center [292, 93] width 62 height 31
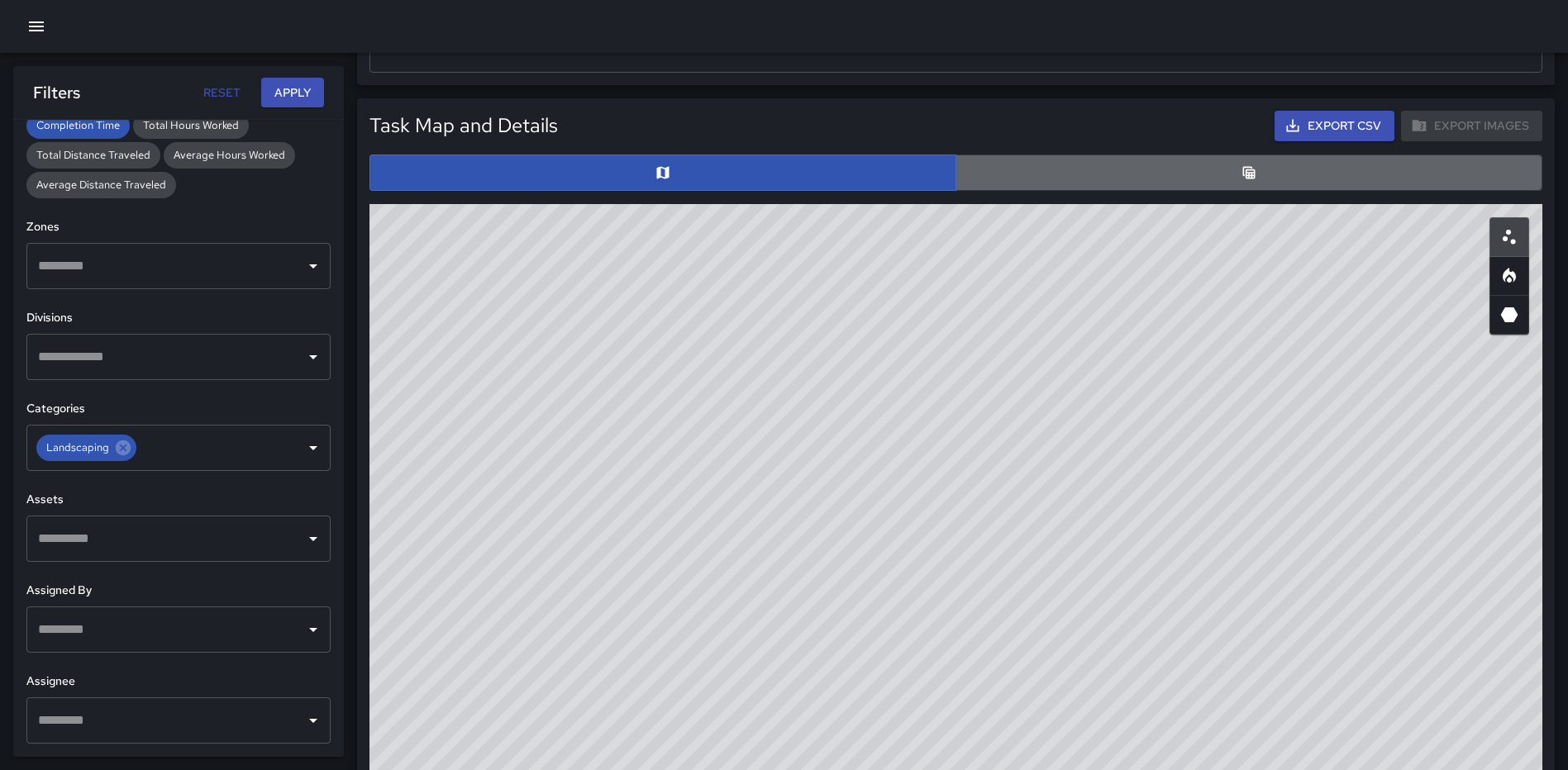
click at [1239, 188] on button "button" at bounding box center [1249, 173] width 587 height 36
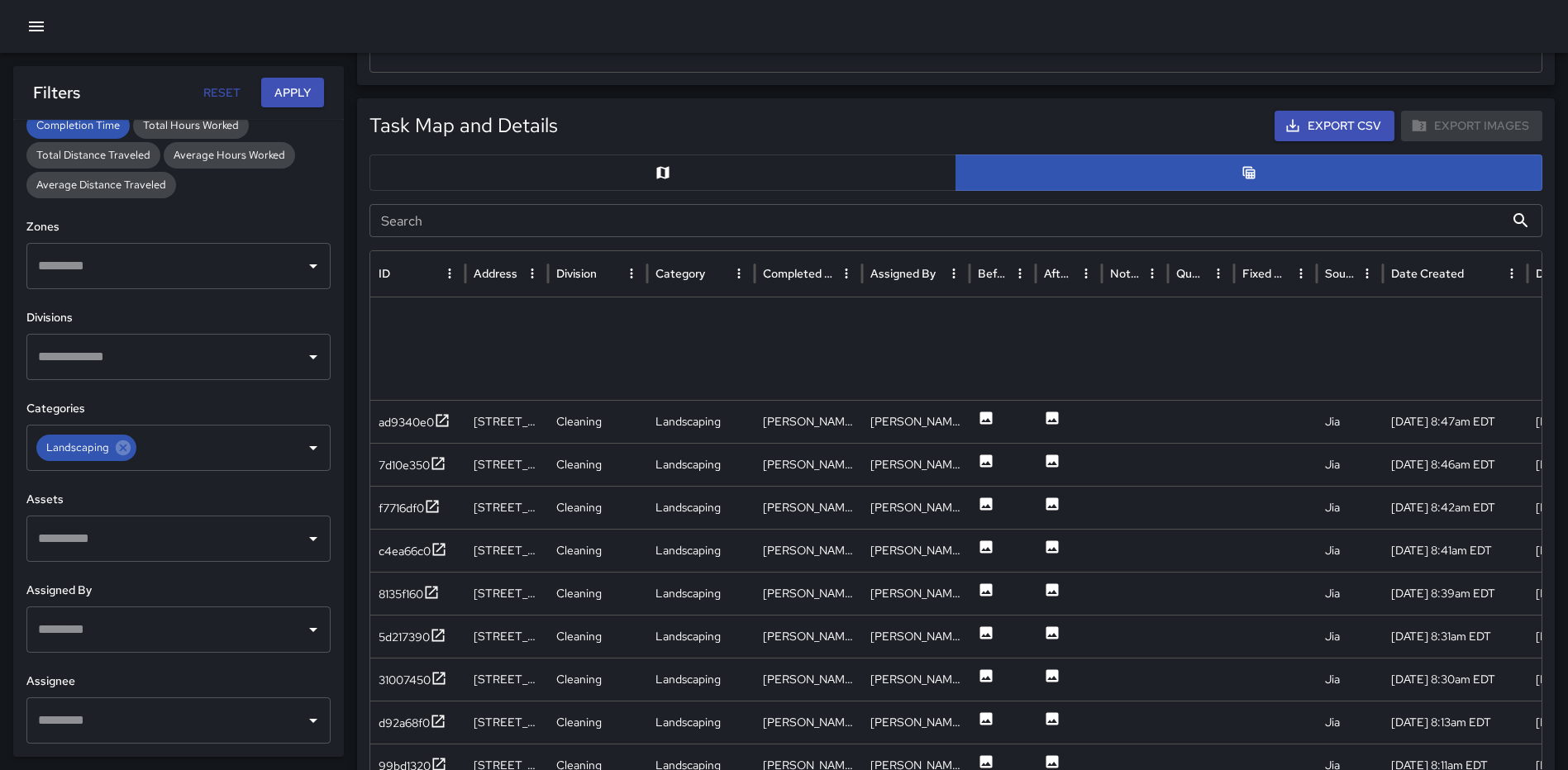
scroll to position [1758, 0]
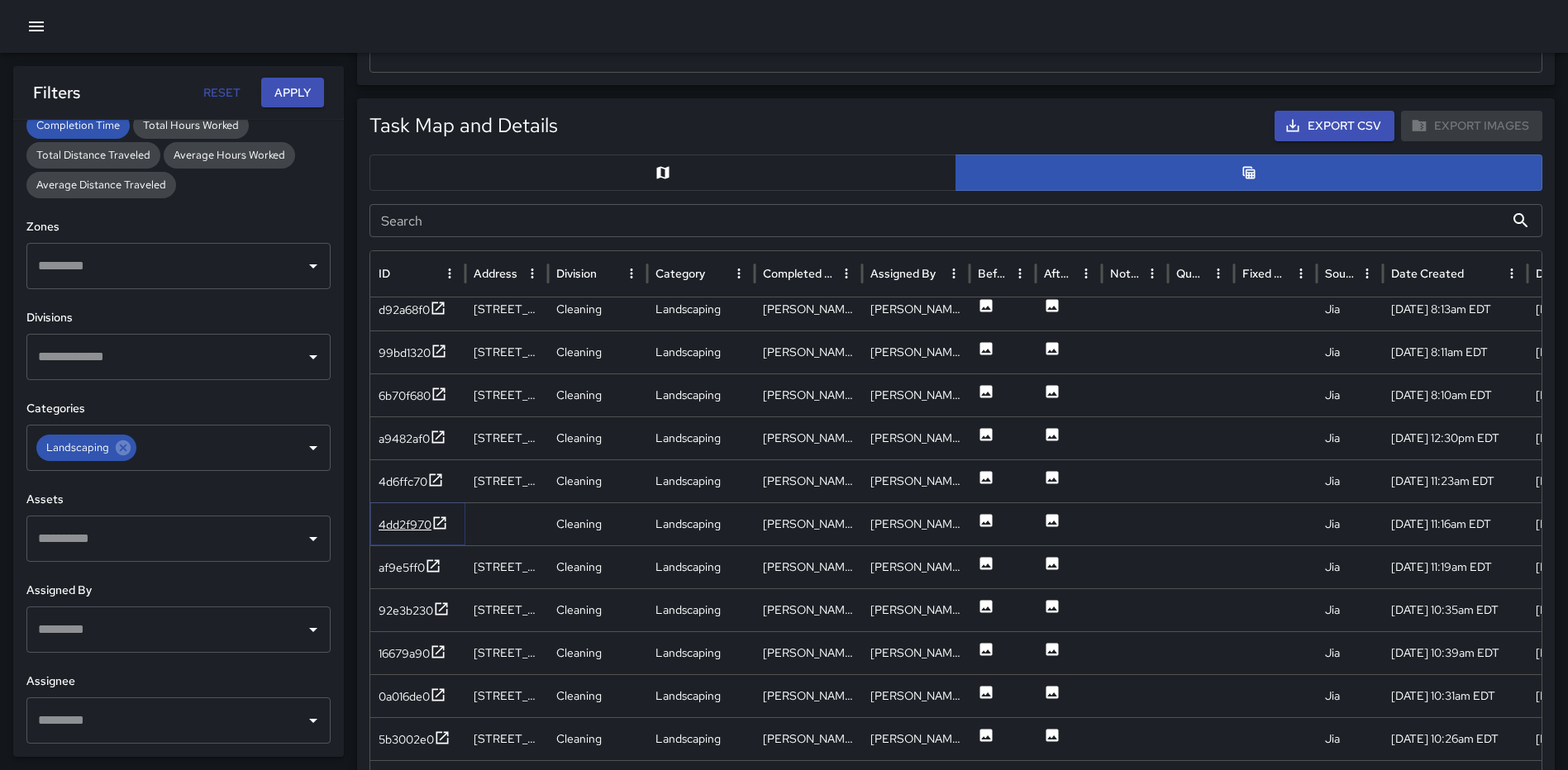
click at [441, 519] on icon at bounding box center [440, 523] width 16 height 16
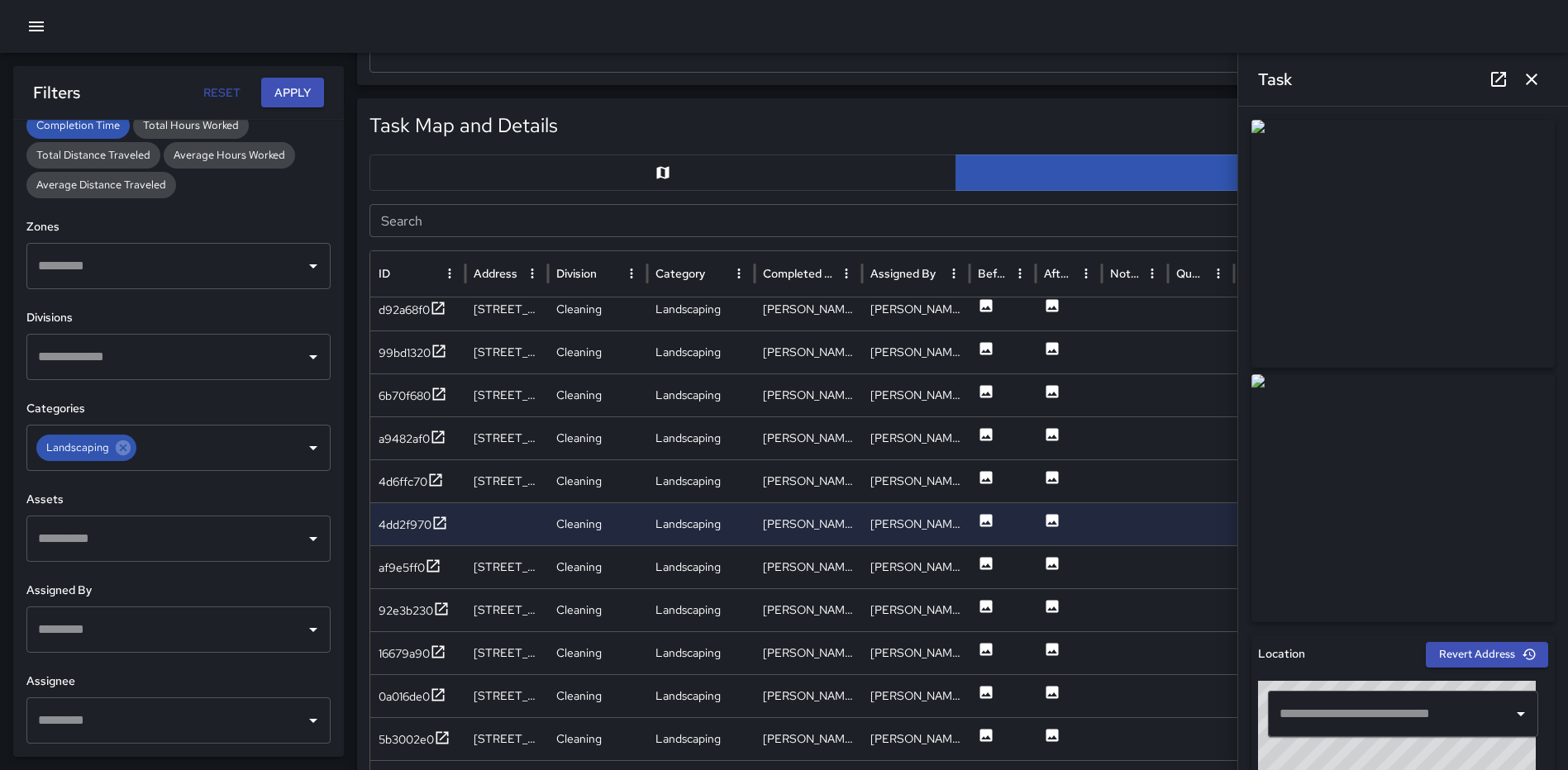
click at [1523, 80] on icon "button" at bounding box center [1532, 80] width 20 height 20
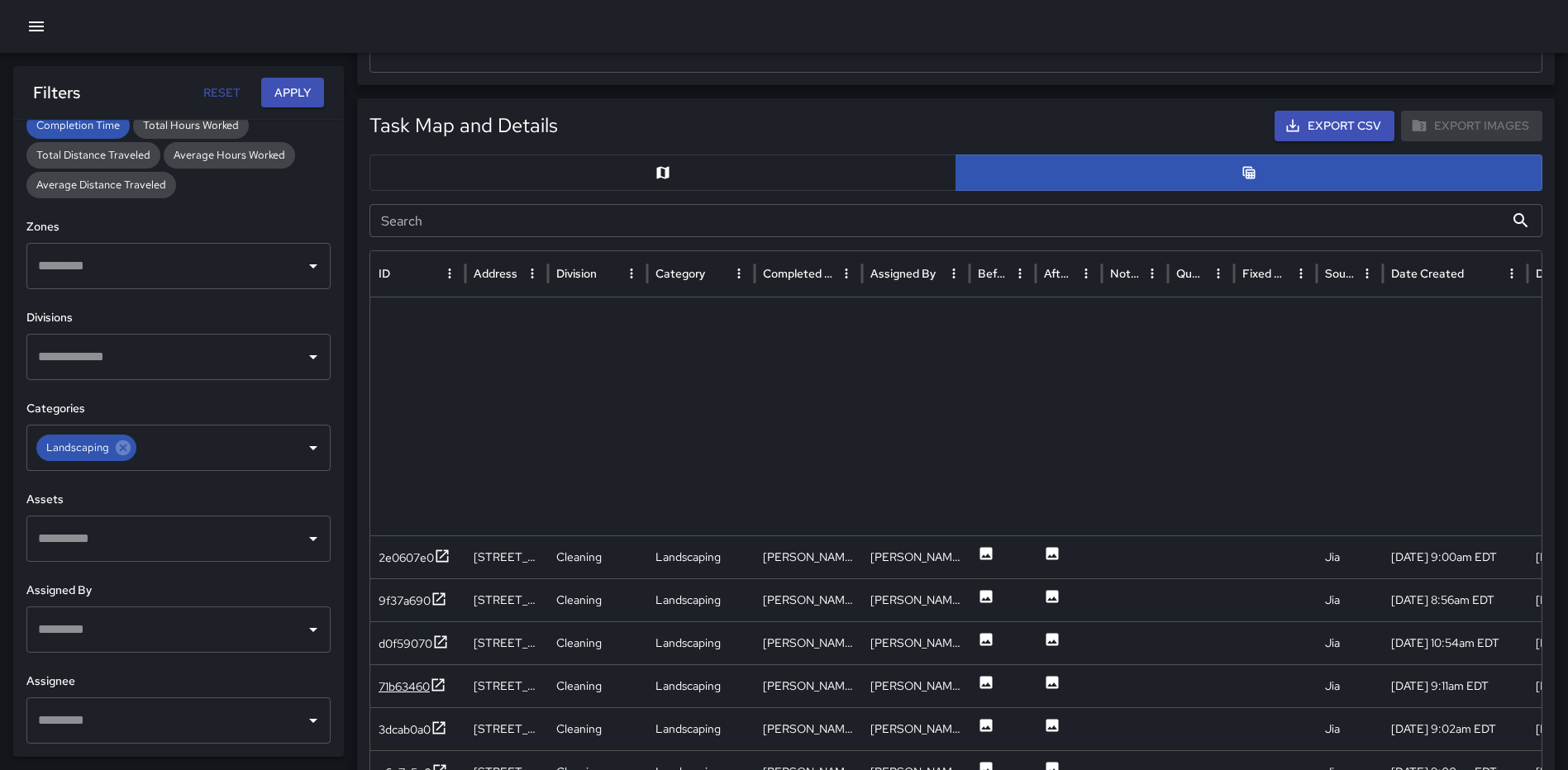
scroll to position [0, 0]
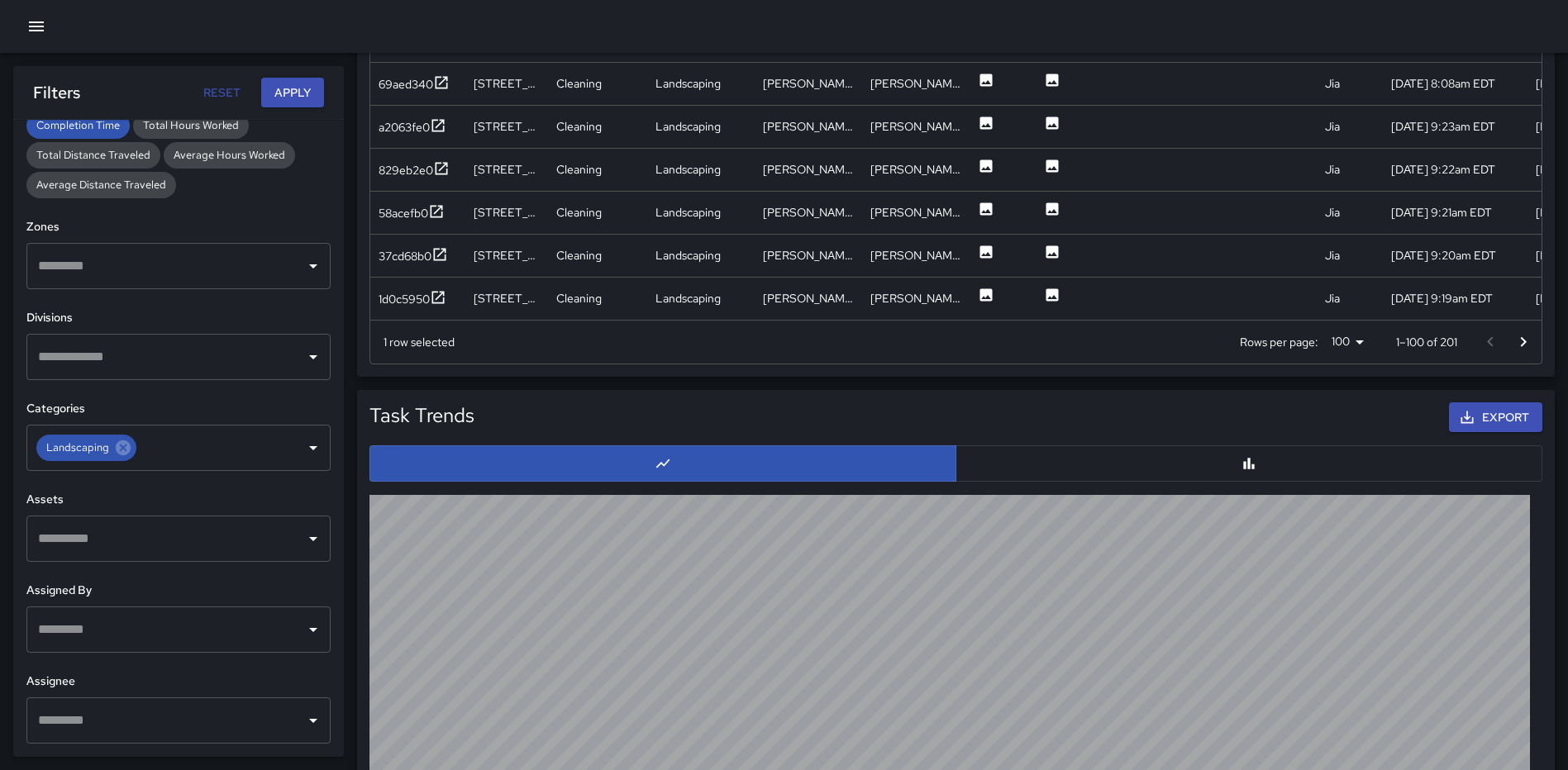
click at [1529, 346] on icon "Go to next page" at bounding box center [1524, 342] width 20 height 20
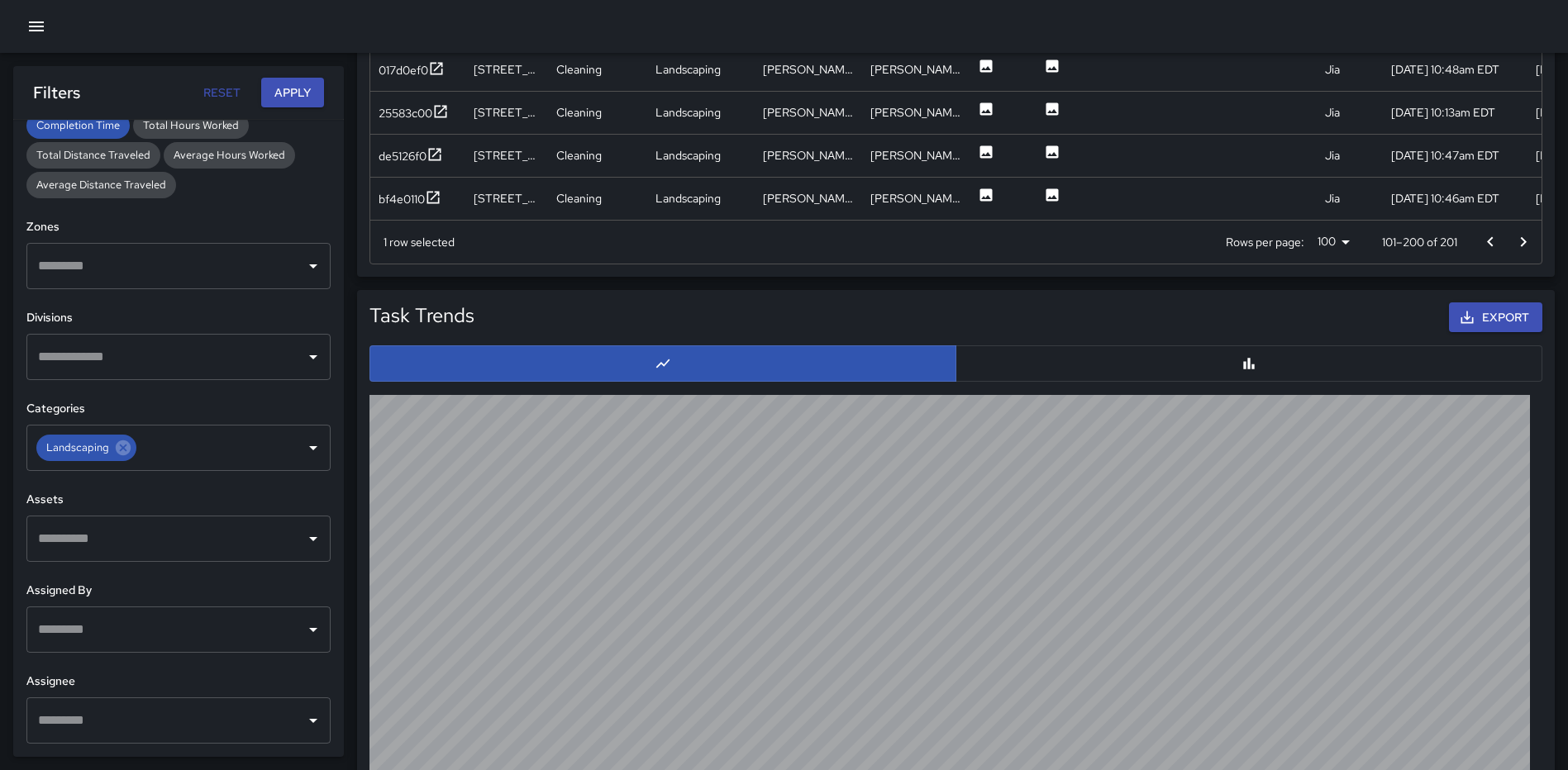
scroll to position [1291, 0]
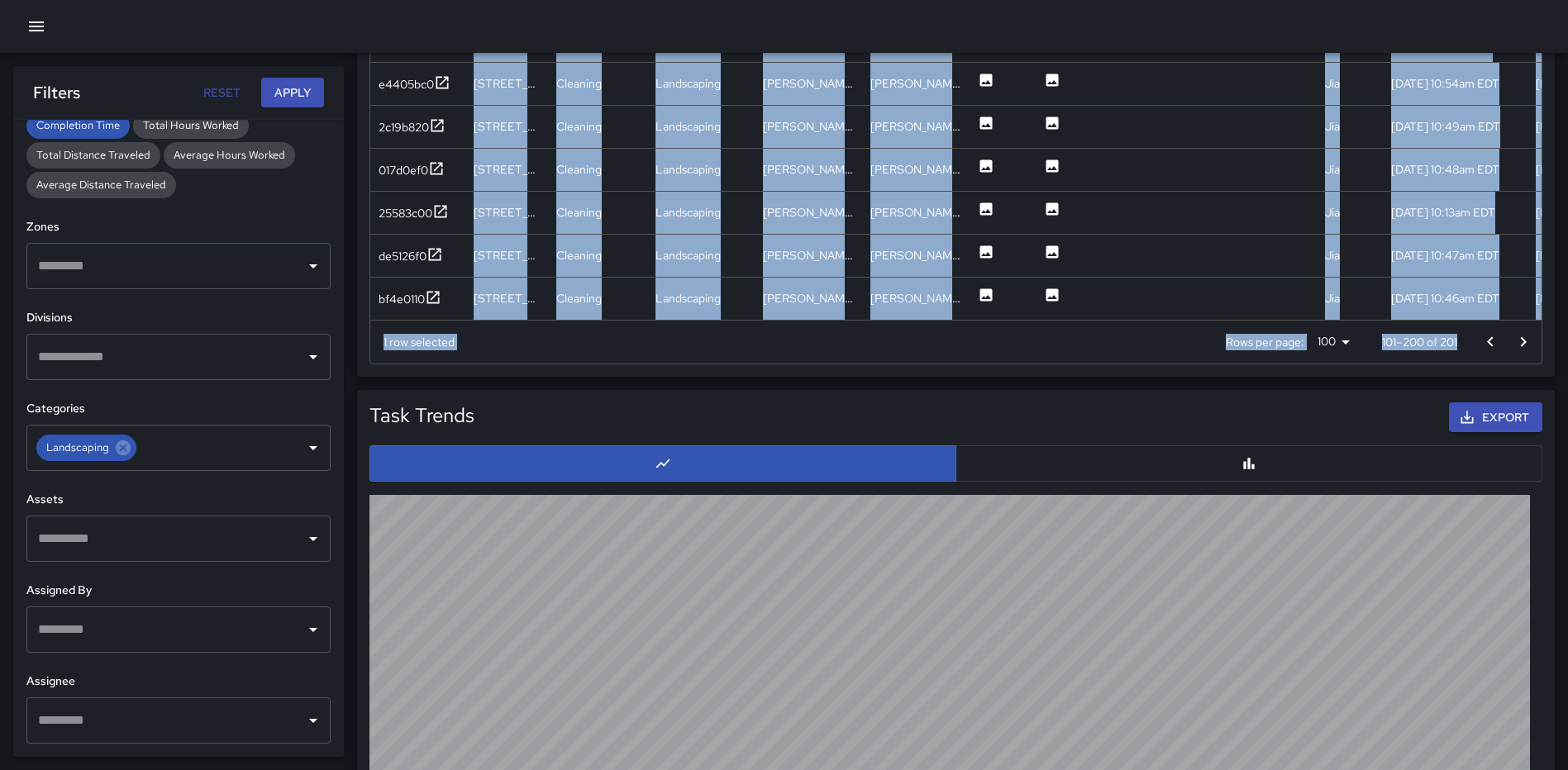
drag, startPoint x: 1554, startPoint y: 321, endPoint x: 1558, endPoint y: 275, distance: 46.2
drag, startPoint x: 1558, startPoint y: 275, endPoint x: 1547, endPoint y: 375, distance: 100.6
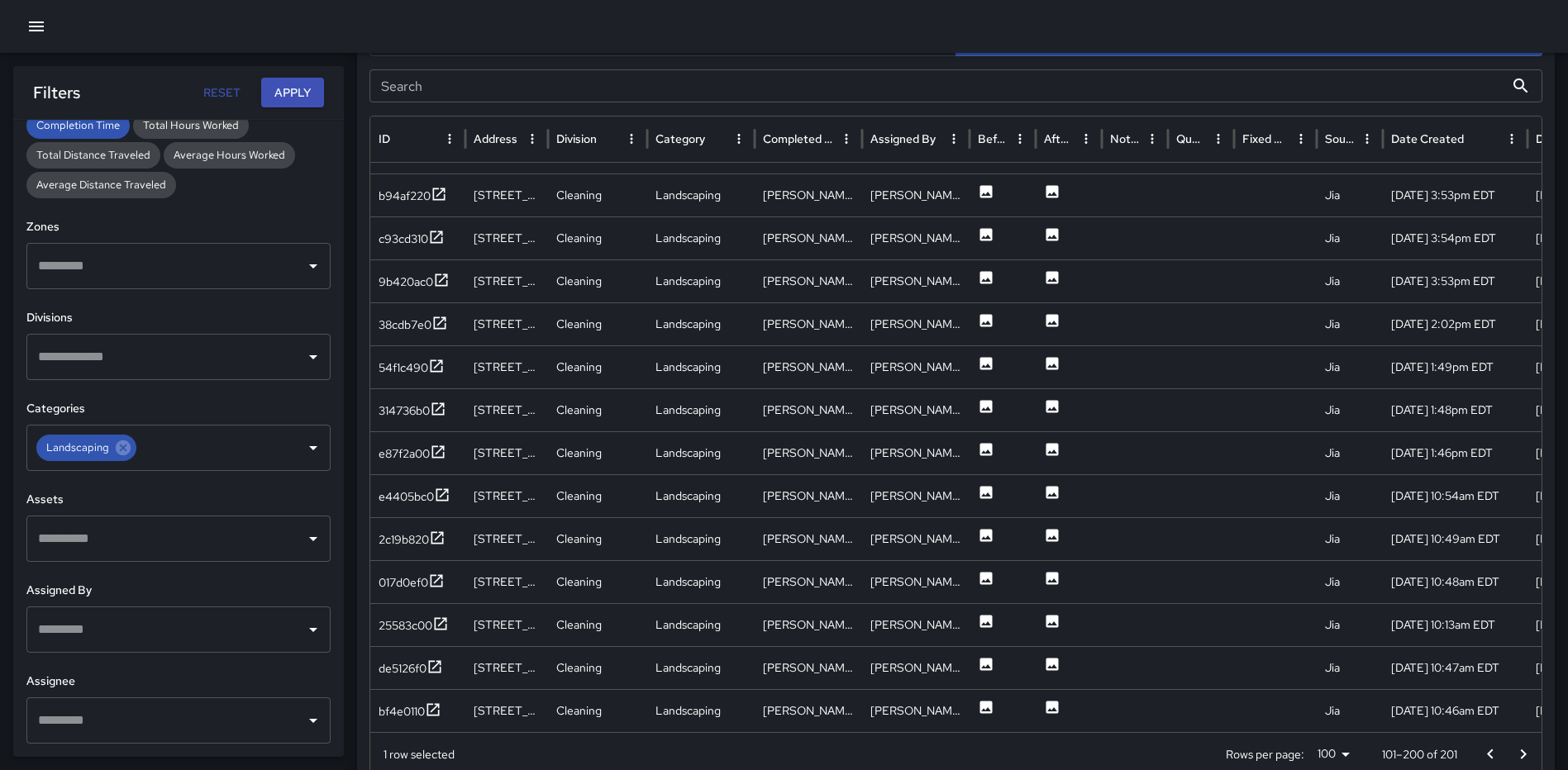
scroll to position [875, 0]
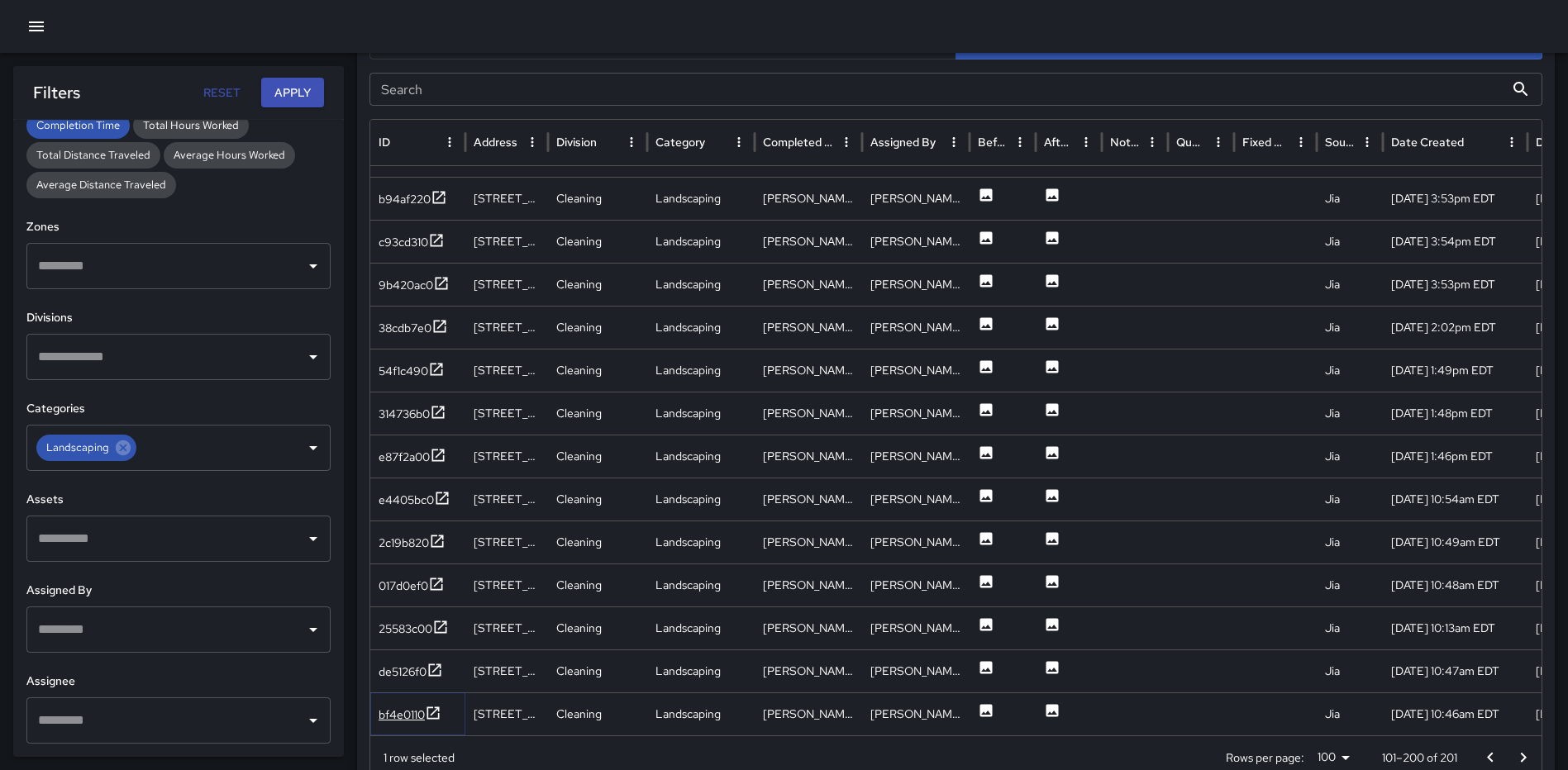
click at [434, 712] on icon at bounding box center [433, 713] width 13 height 13
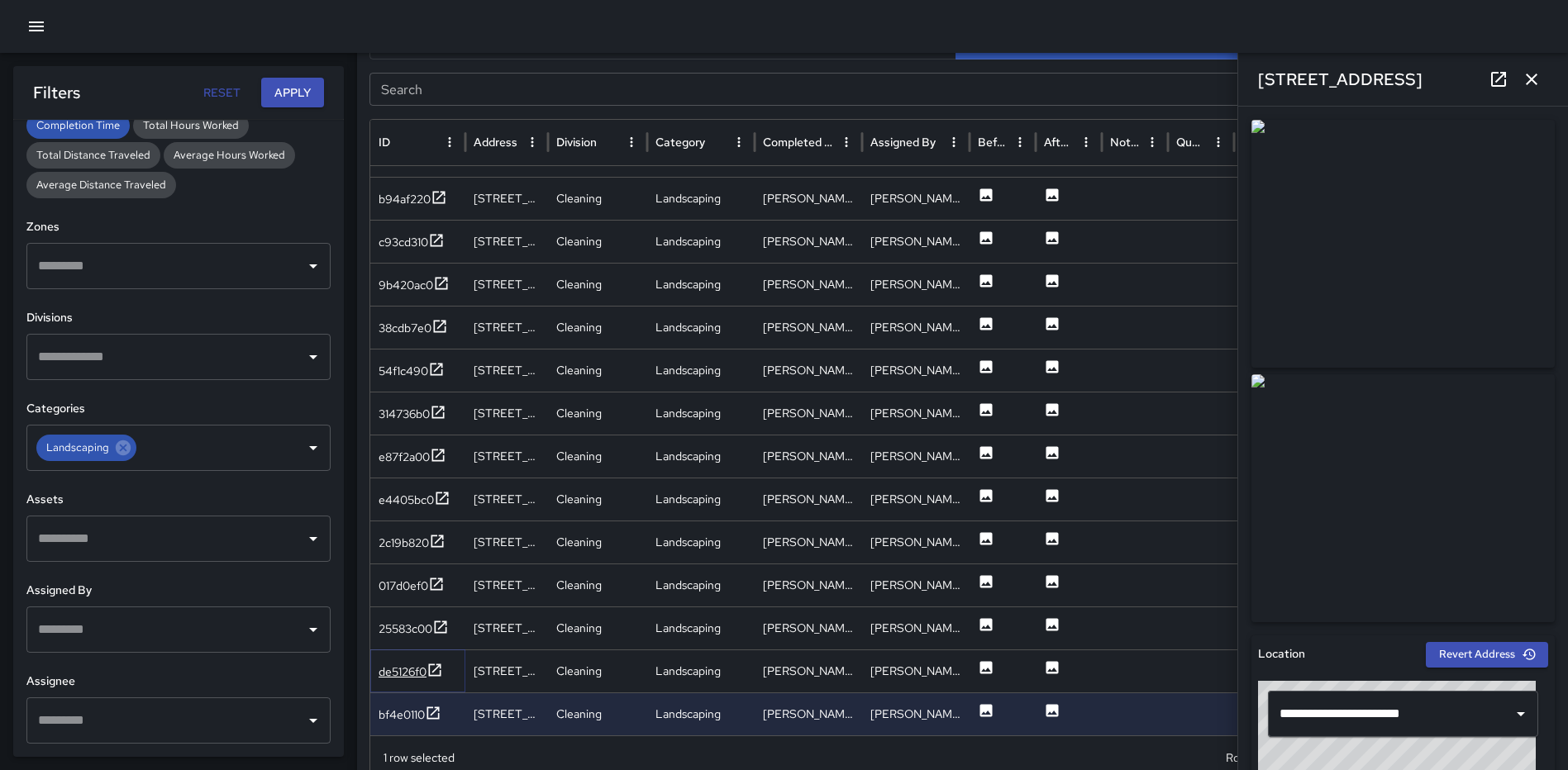
click at [435, 665] on icon at bounding box center [434, 670] width 16 height 16
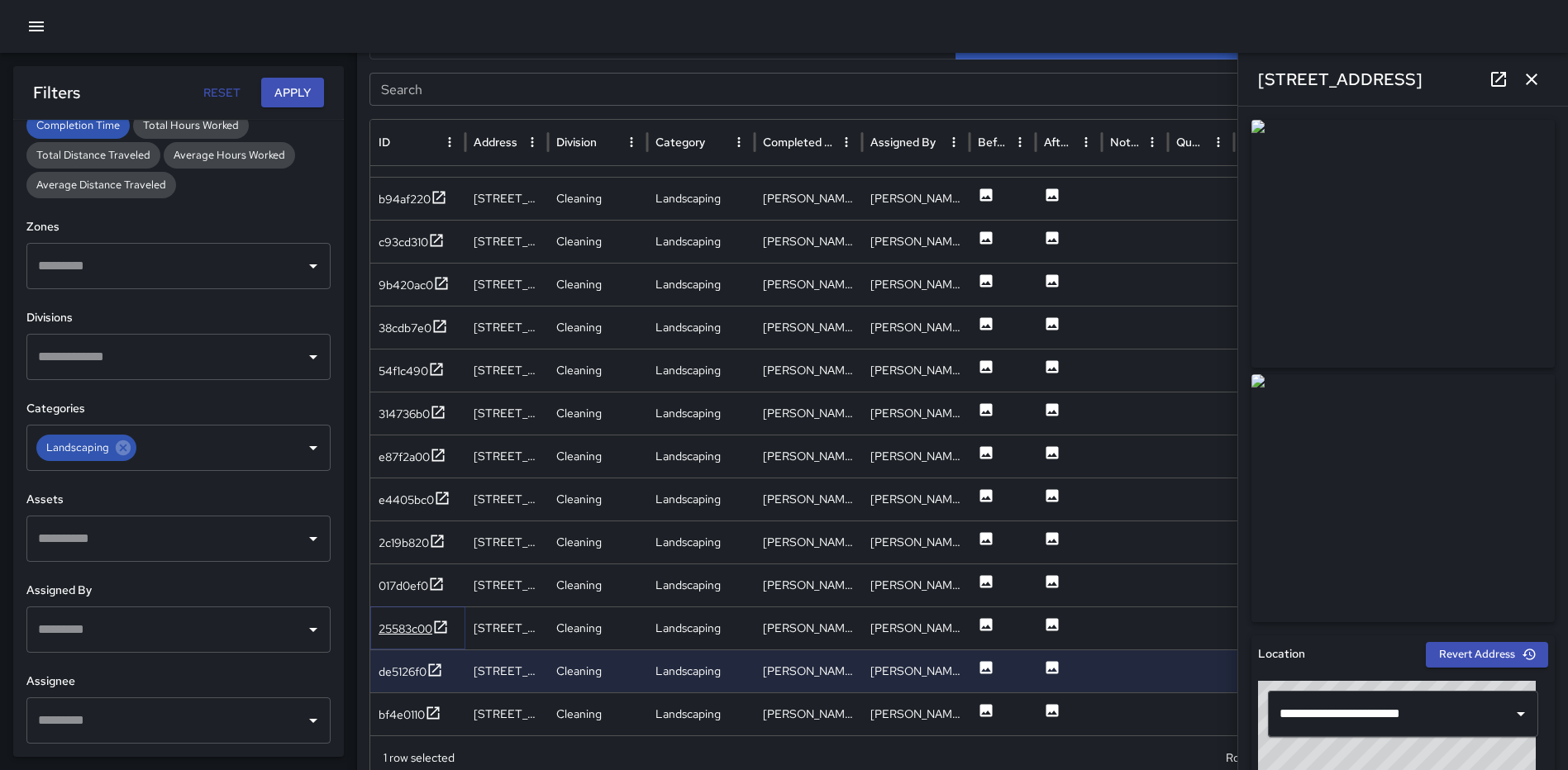
click at [440, 628] on icon at bounding box center [441, 627] width 16 height 16
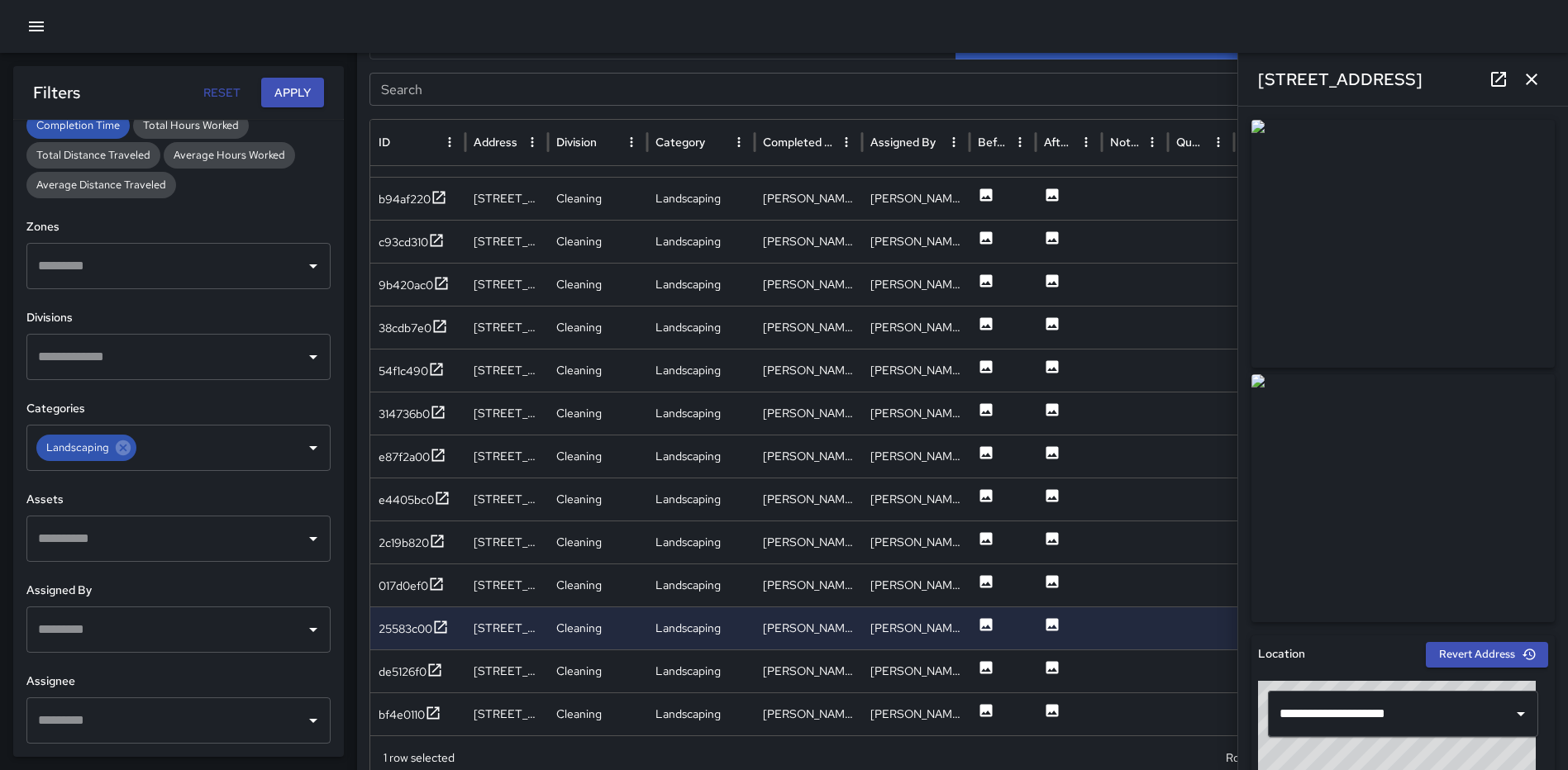
click at [1497, 71] on icon at bounding box center [1498, 79] width 14 height 14
click at [435, 578] on icon at bounding box center [436, 585] width 16 height 16
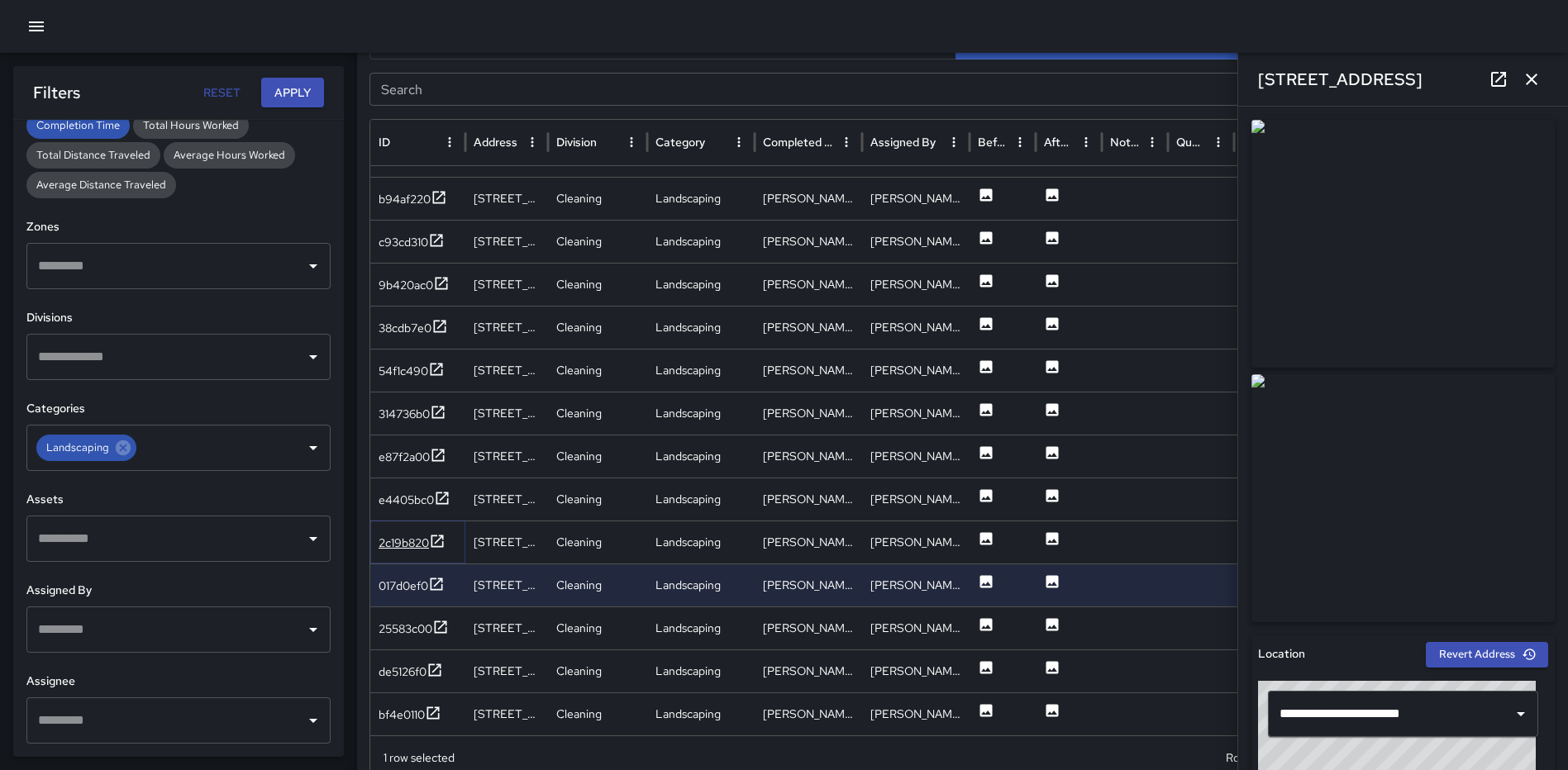
click at [435, 537] on icon at bounding box center [437, 541] width 16 height 16
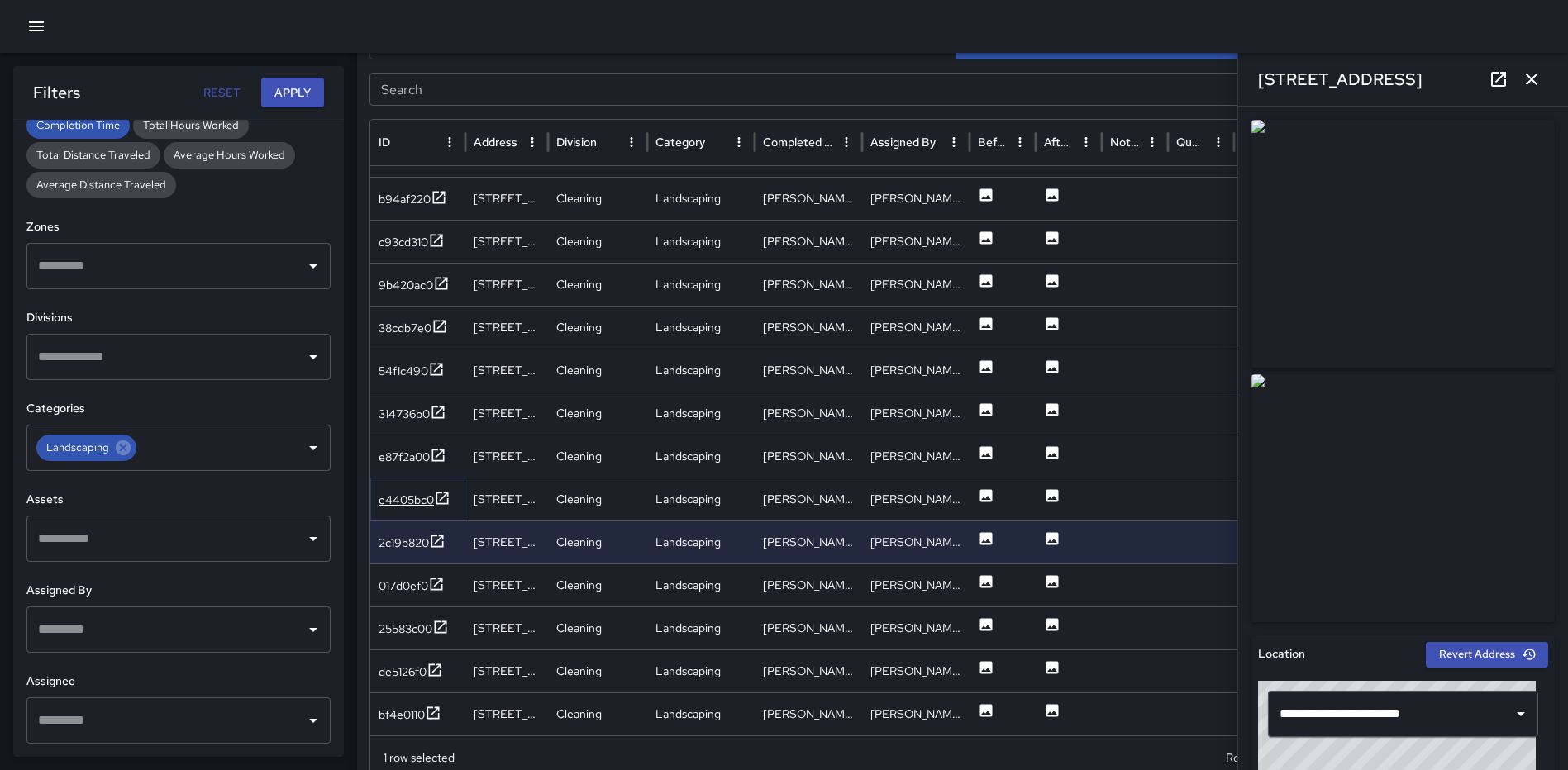
click at [443, 498] on icon at bounding box center [442, 498] width 13 height 13
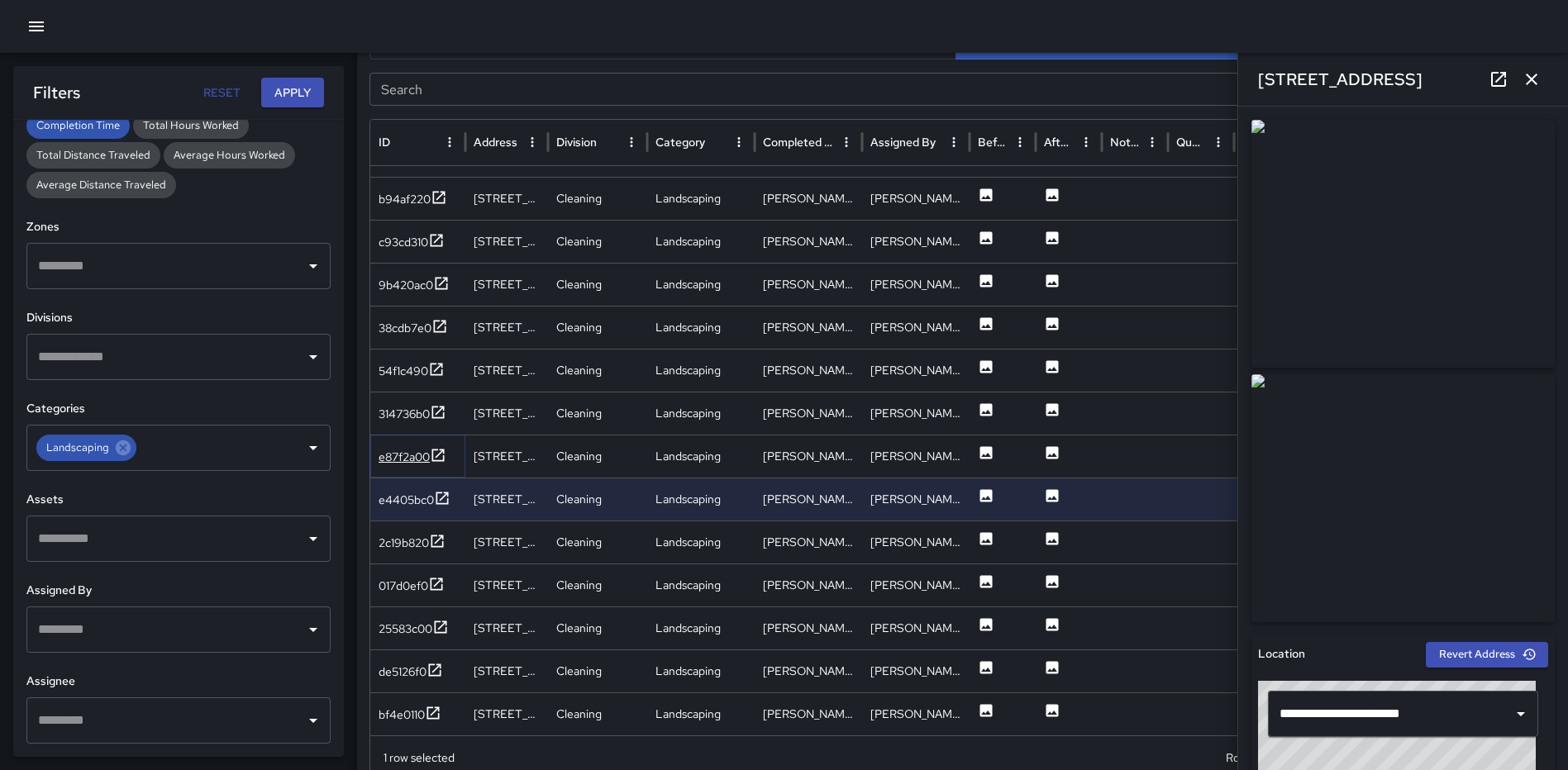
click at [446, 452] on icon at bounding box center [438, 455] width 16 height 16
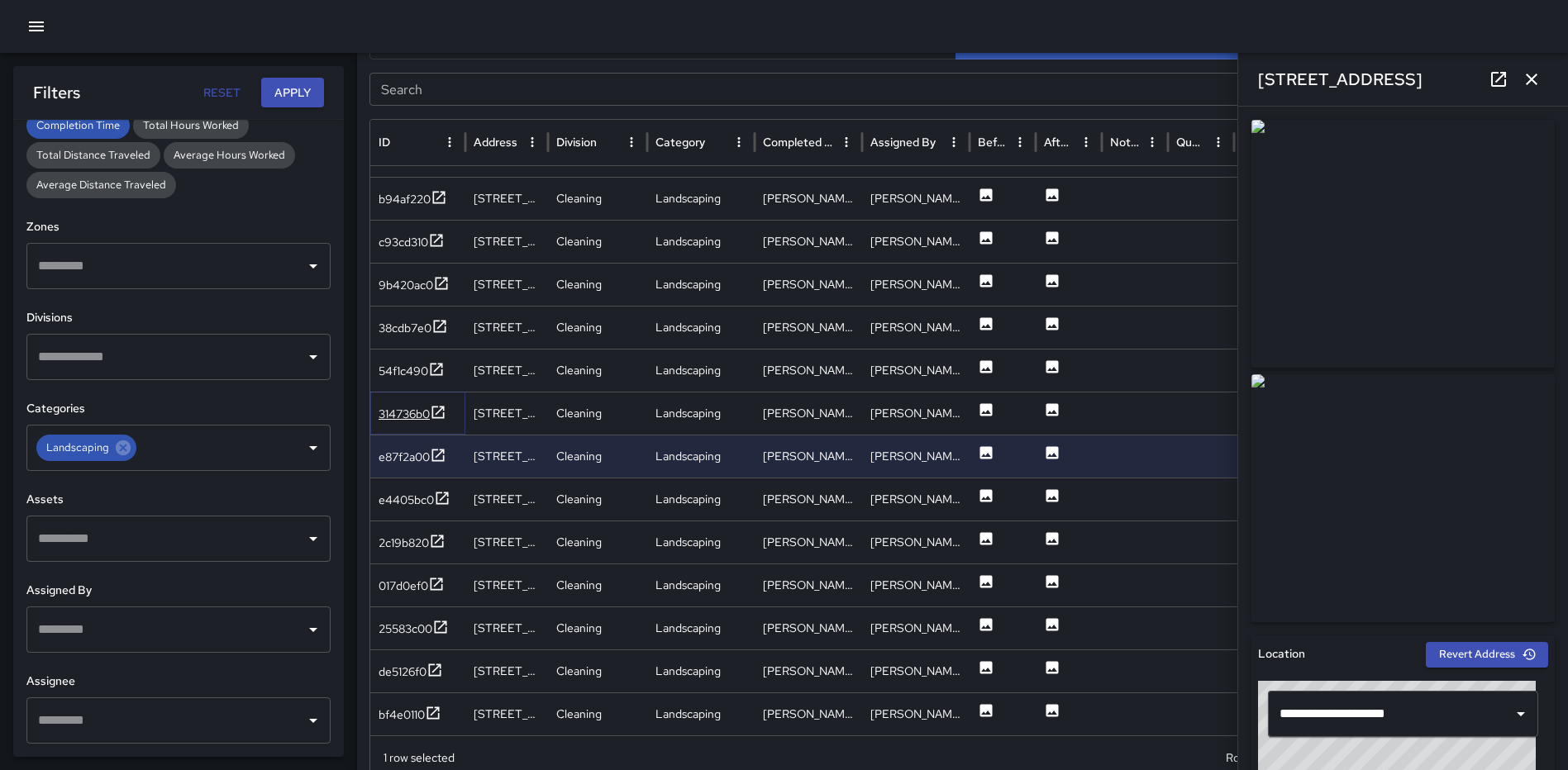
click at [444, 412] on icon at bounding box center [438, 413] width 16 height 16
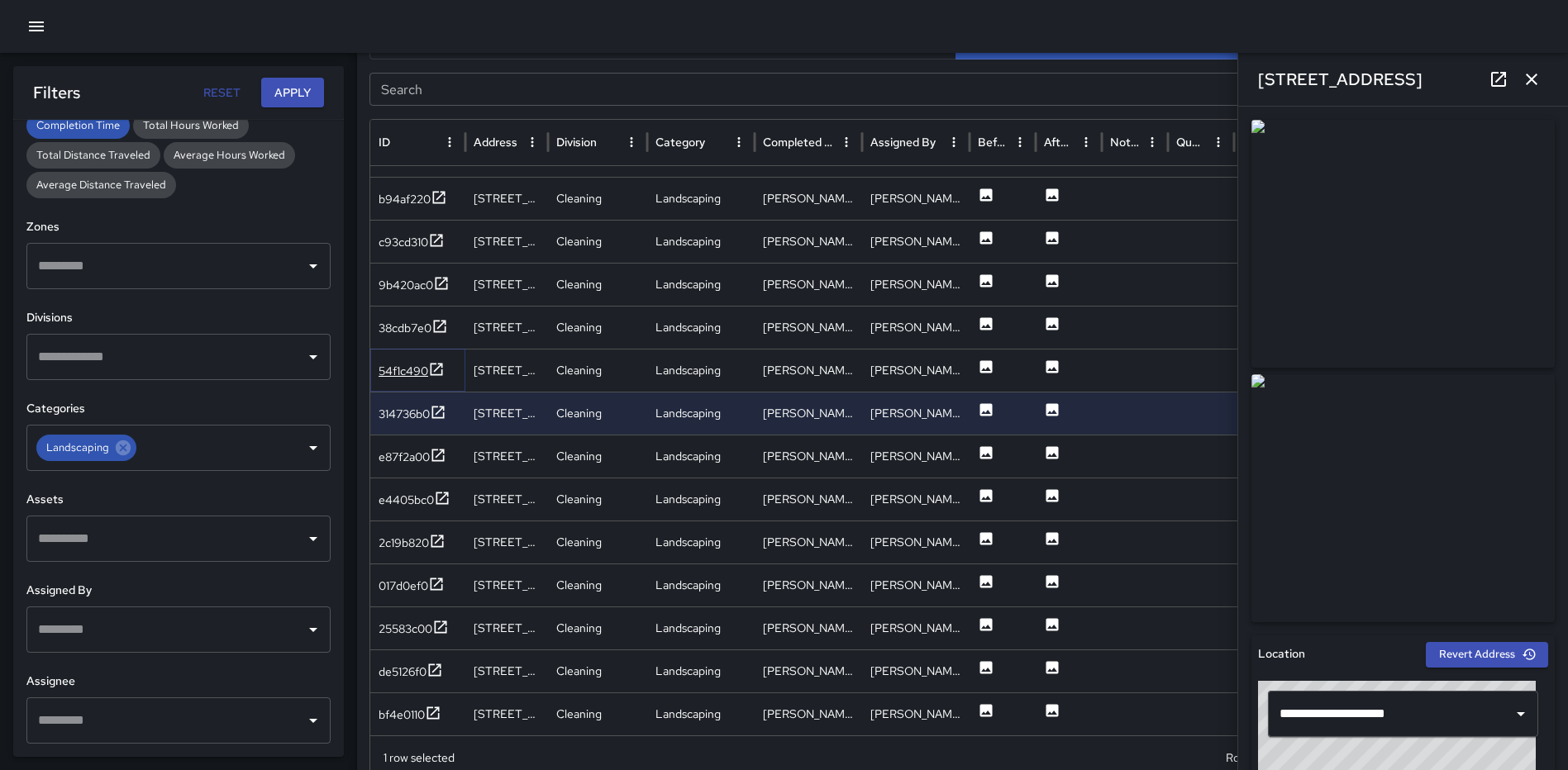
click at [437, 362] on icon at bounding box center [436, 369] width 16 height 16
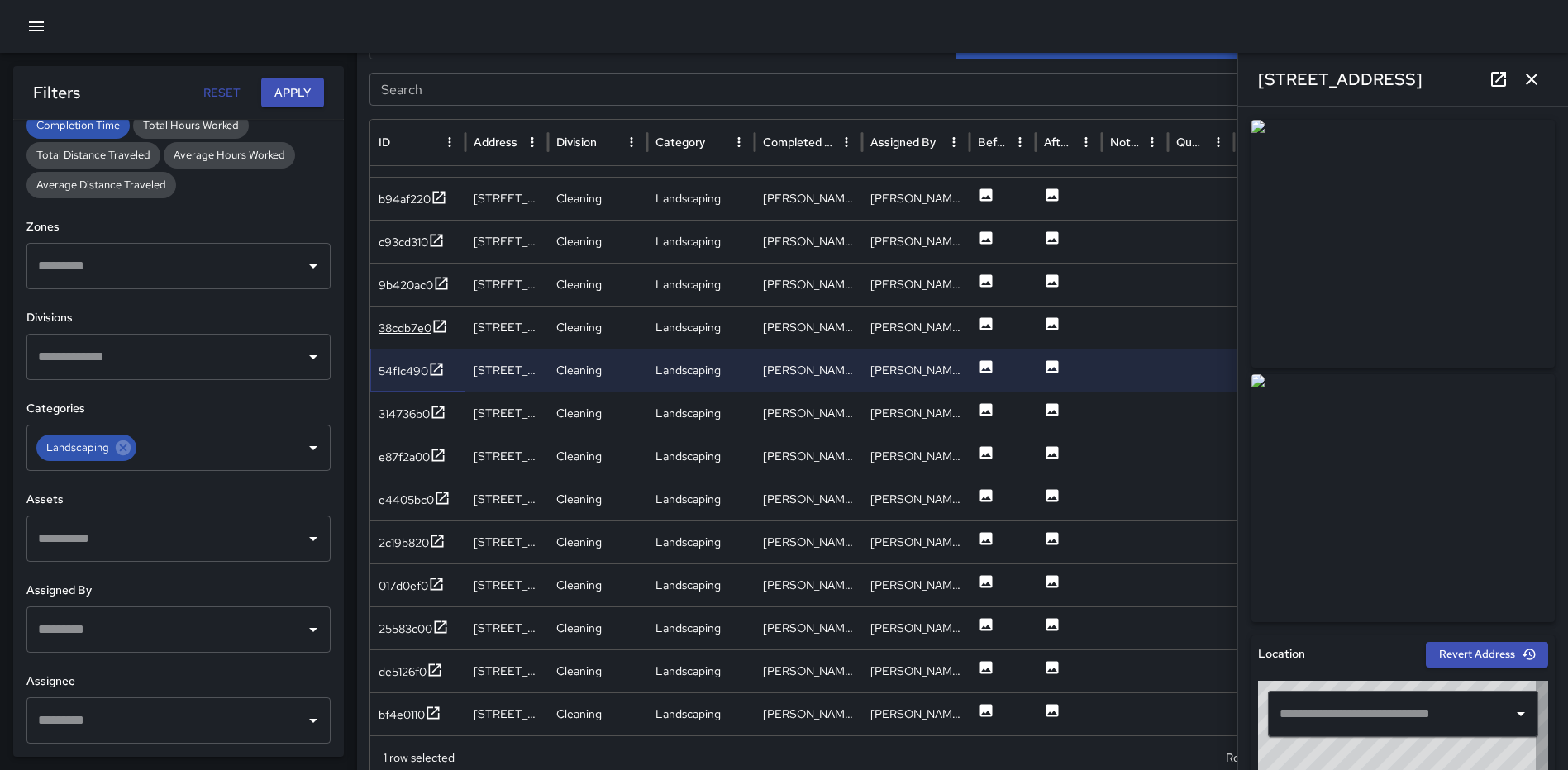
type input "**********"
click at [437, 320] on icon at bounding box center [440, 327] width 16 height 16
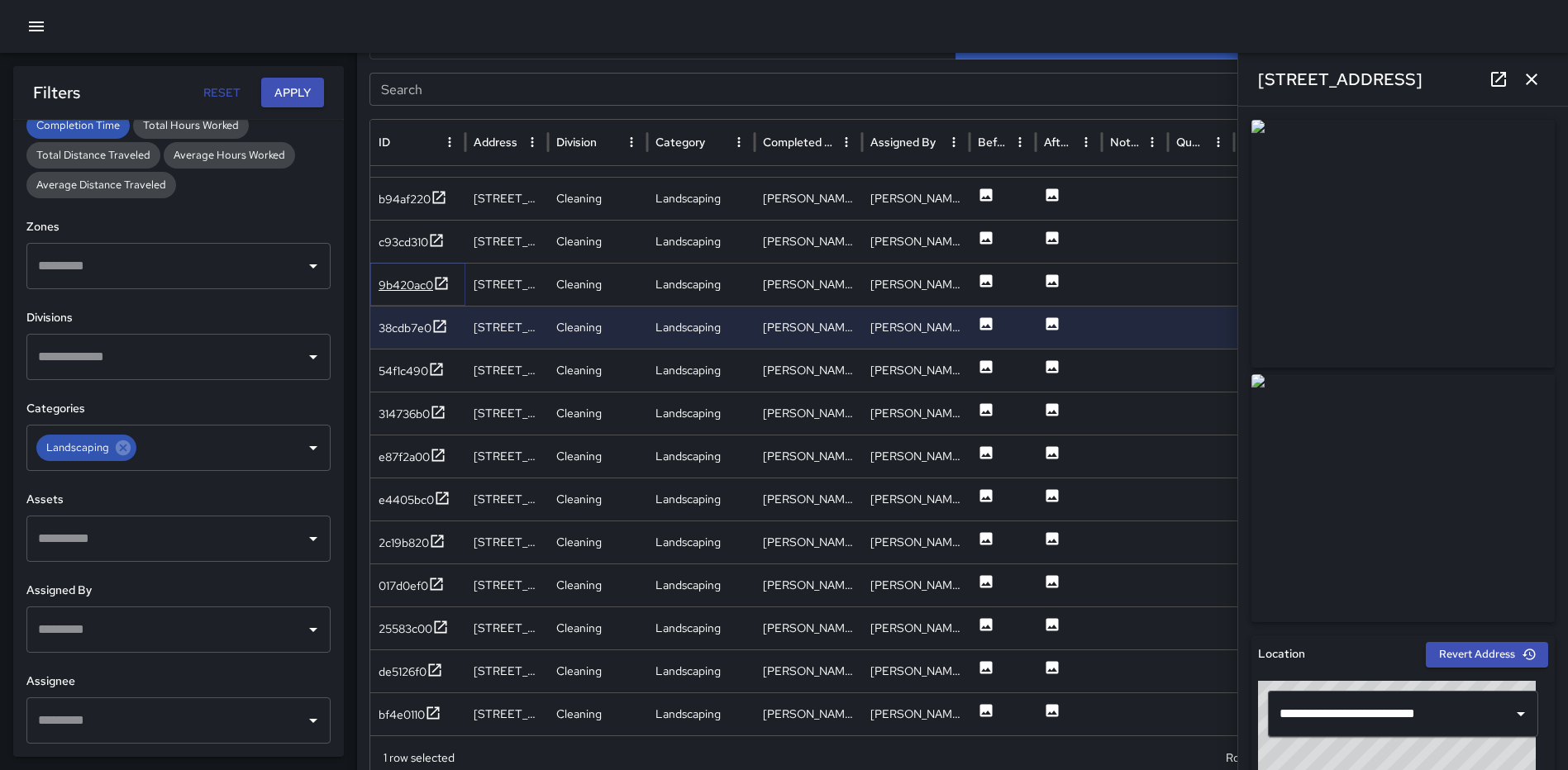
click at [440, 280] on icon at bounding box center [442, 283] width 16 height 16
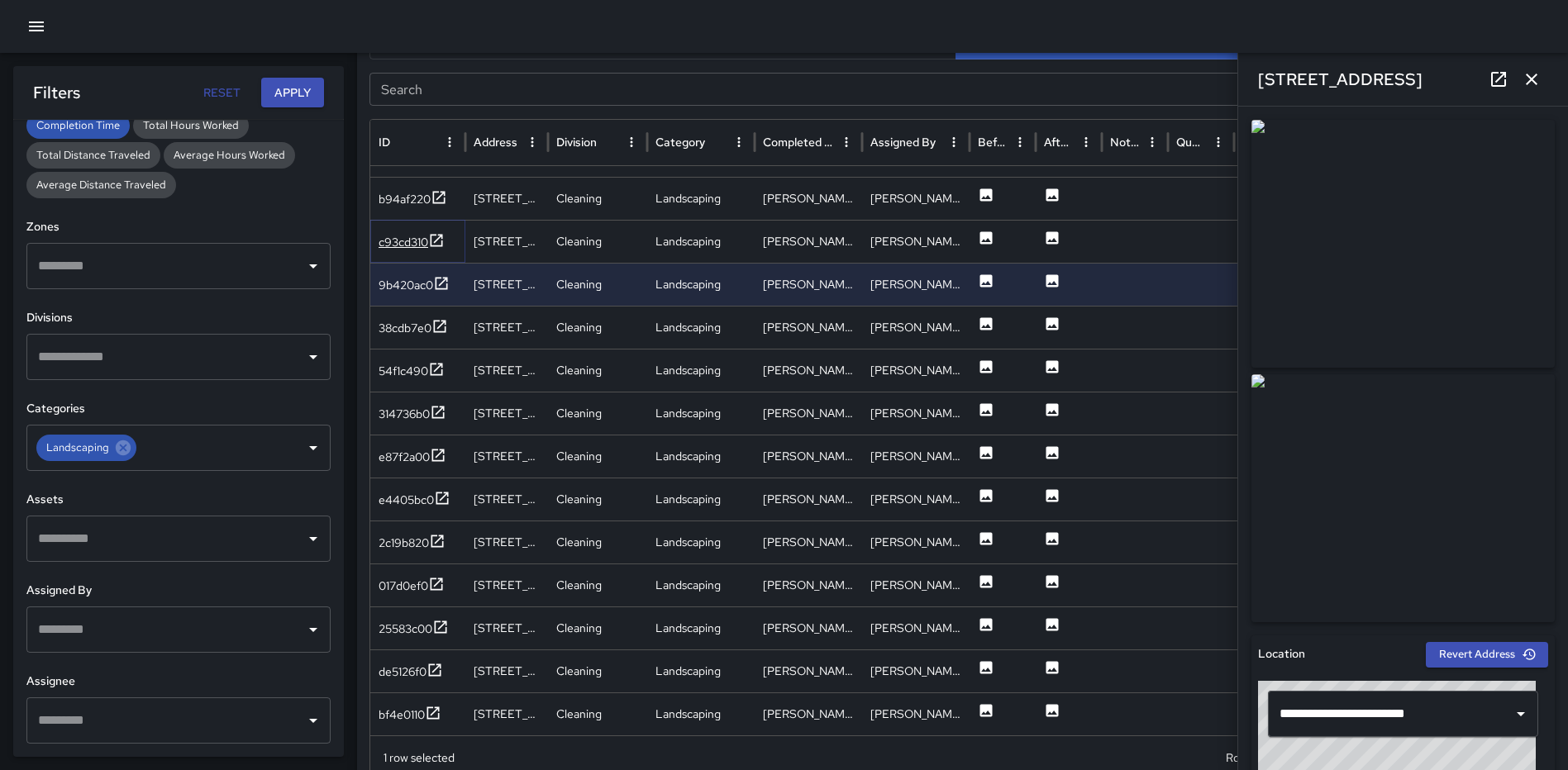
click at [439, 233] on icon at bounding box center [436, 241] width 16 height 16
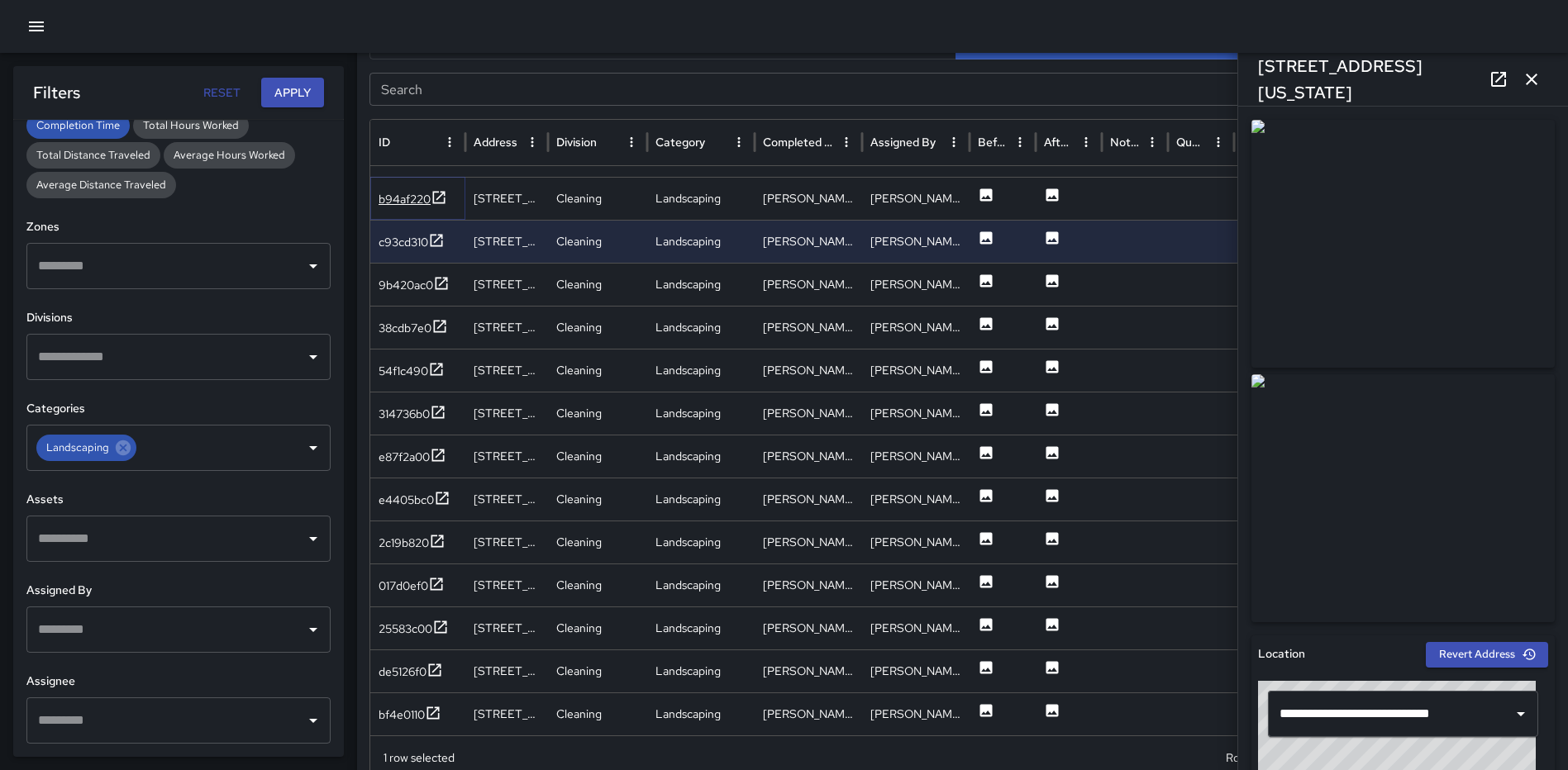
click at [439, 195] on icon at bounding box center [439, 197] width 16 height 16
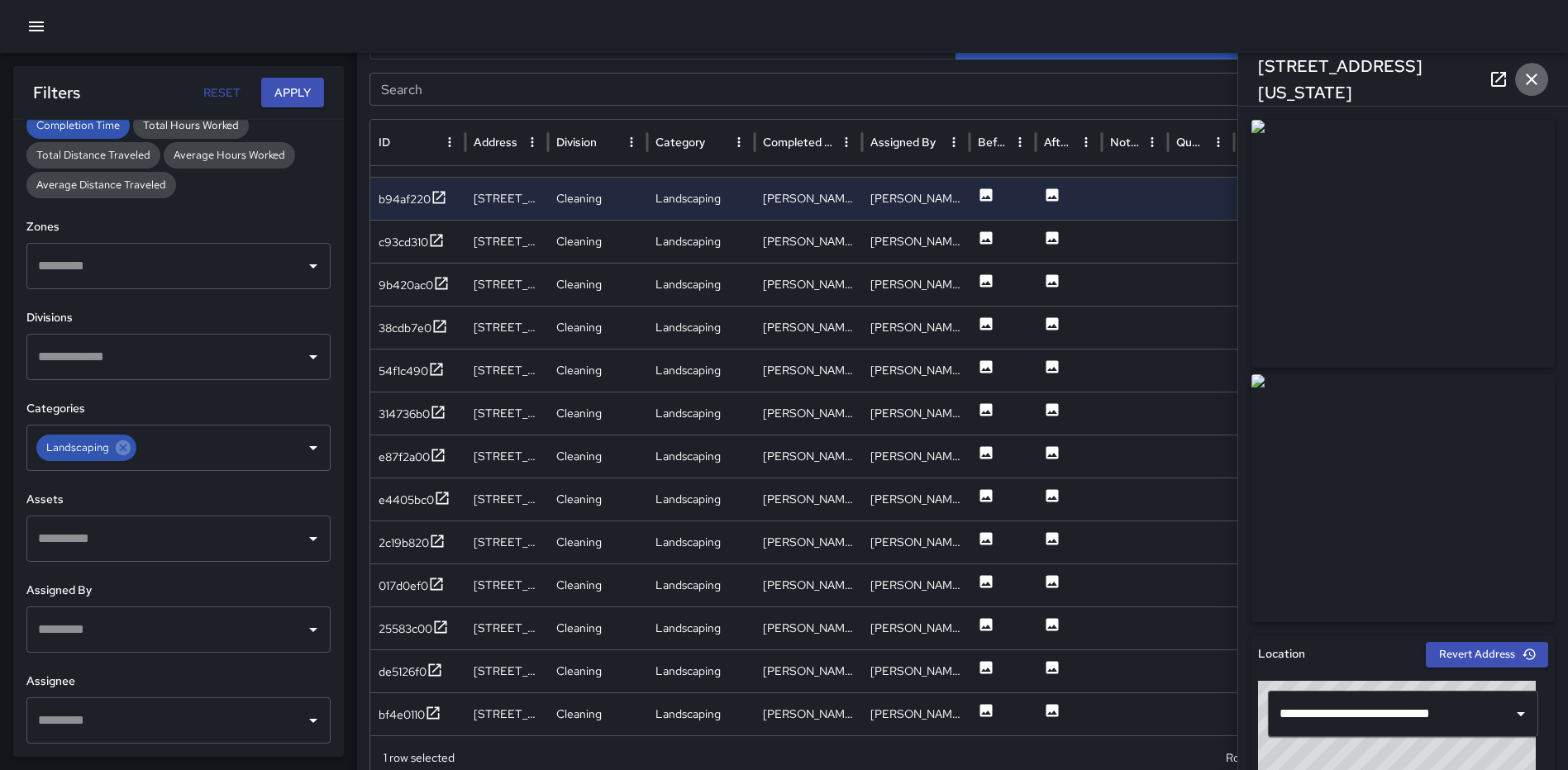
click at [1535, 77] on icon "button" at bounding box center [1531, 79] width 12 height 12
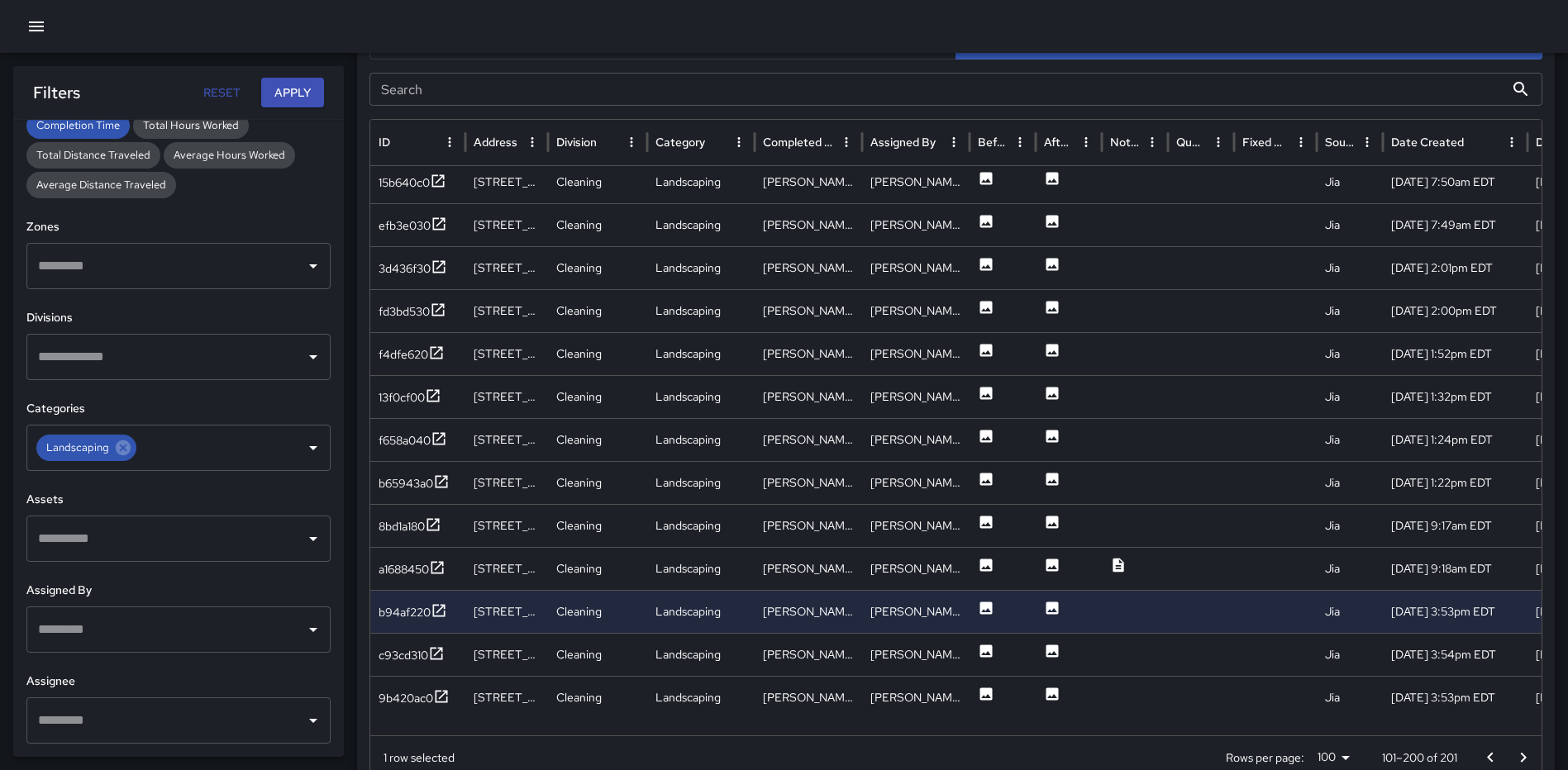
scroll to position [2990, 0]
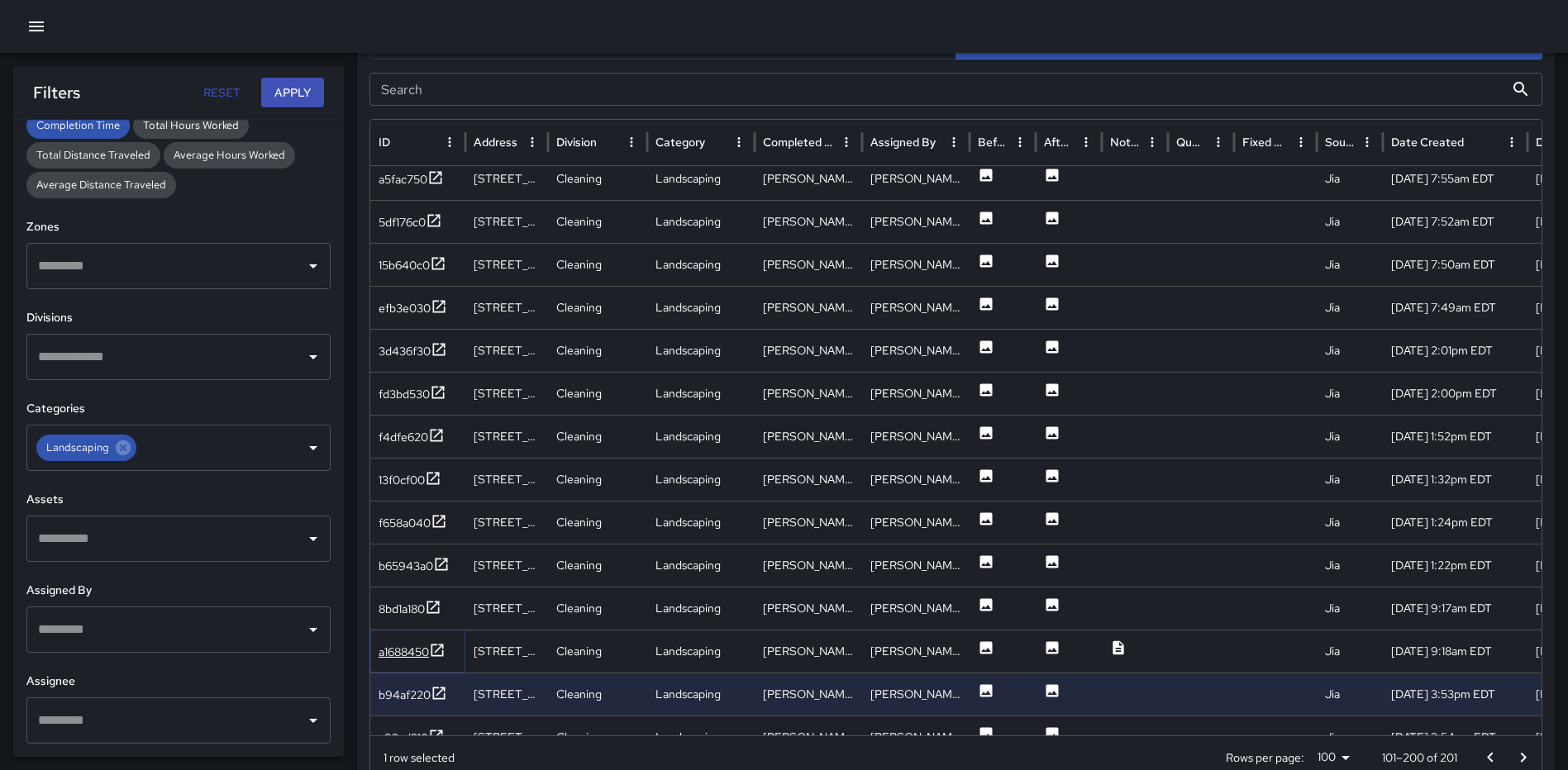
click at [437, 644] on icon at bounding box center [437, 651] width 16 height 16
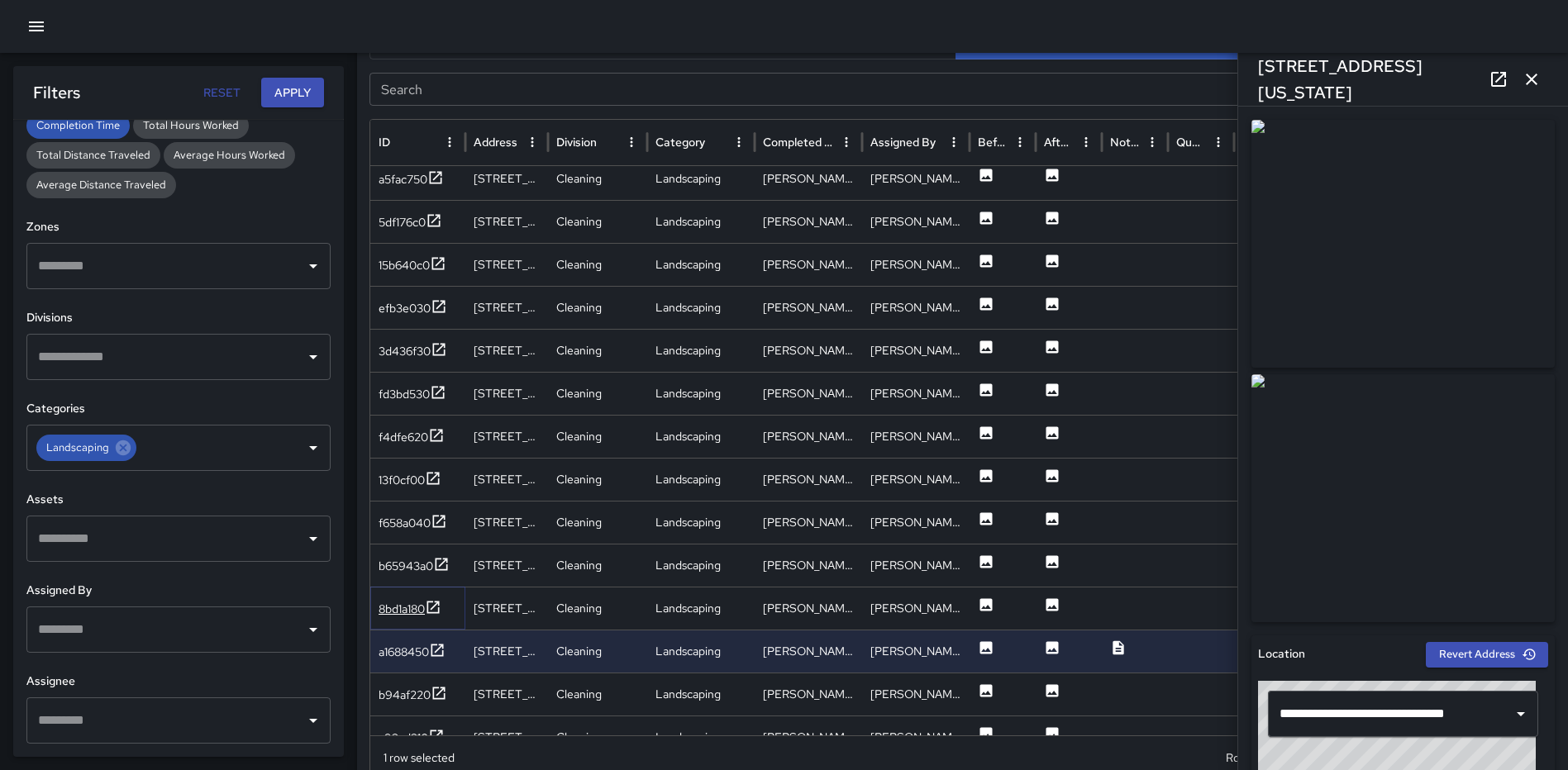
click at [434, 608] on icon at bounding box center [433, 607] width 16 height 16
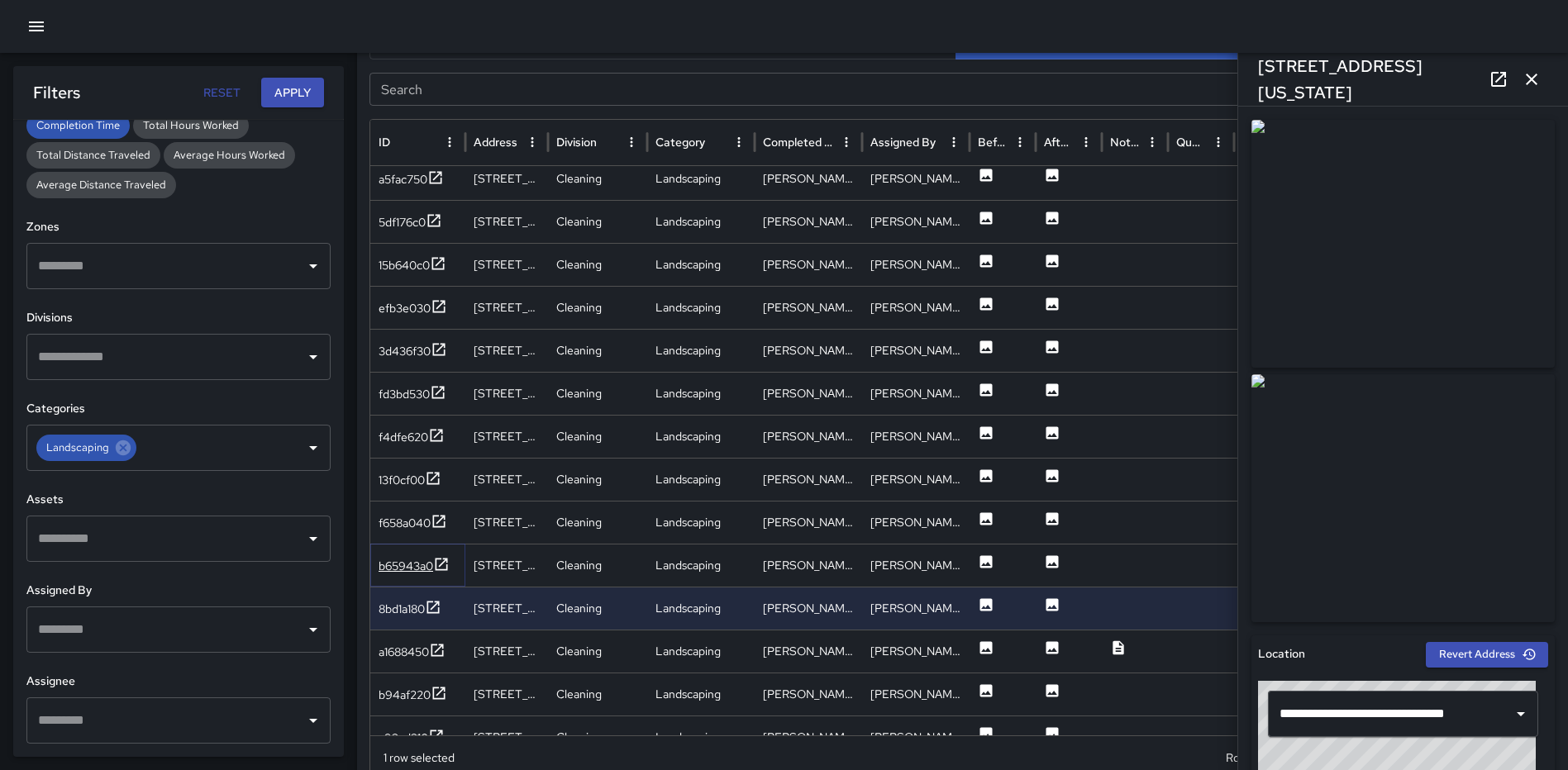
click at [439, 561] on icon at bounding box center [442, 565] width 16 height 16
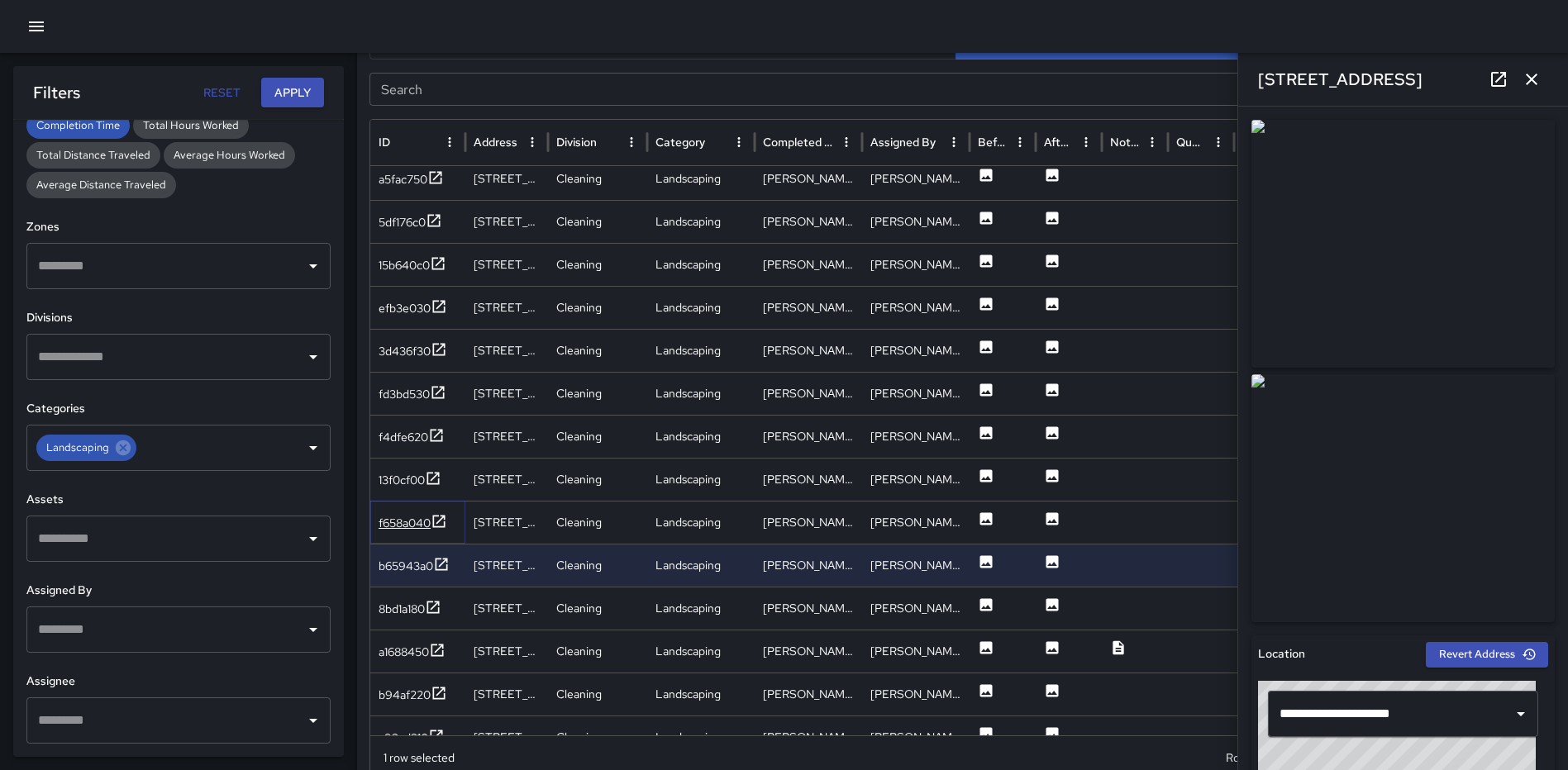
click at [437, 516] on icon at bounding box center [440, 521] width 13 height 13
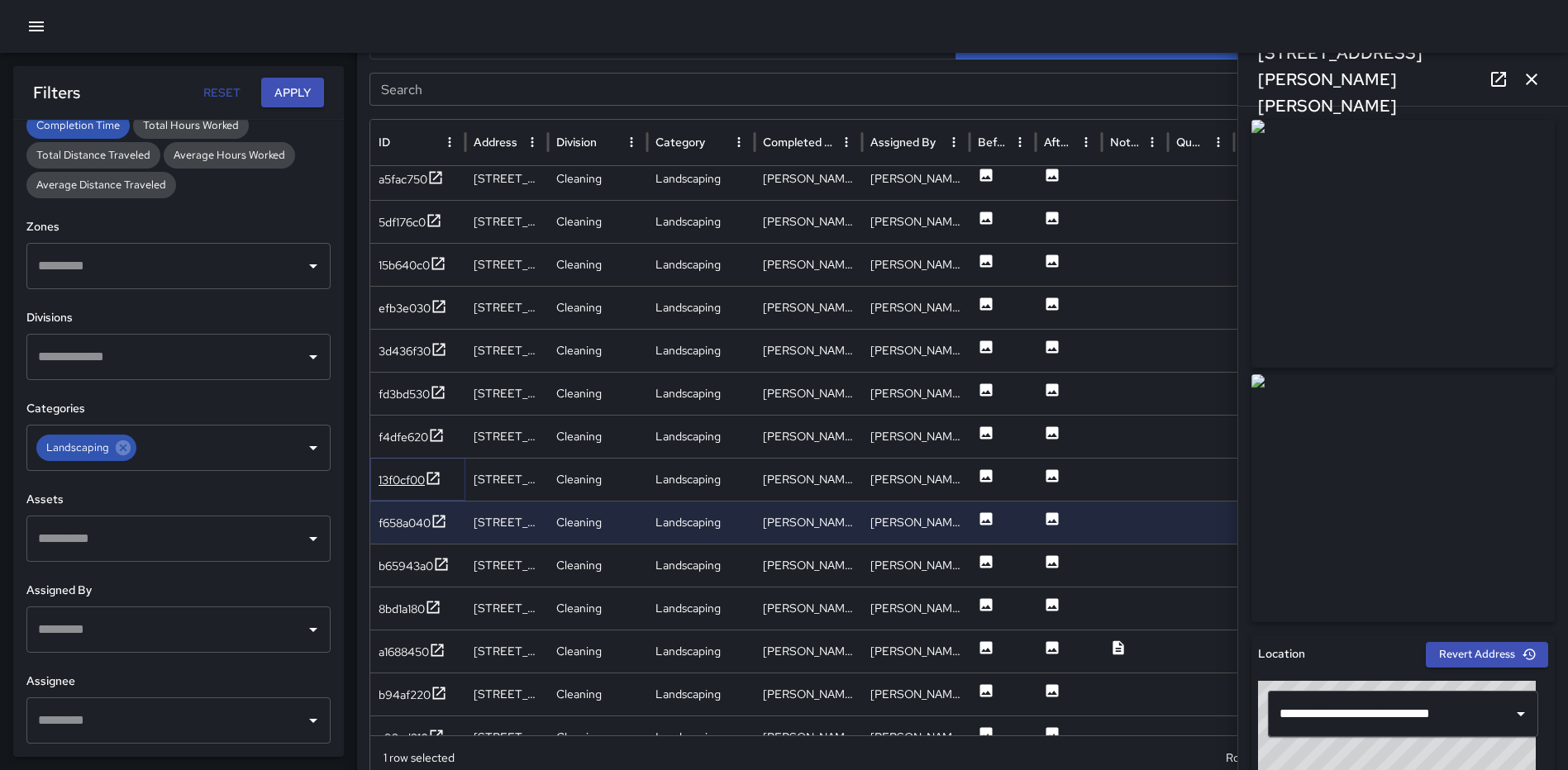
click at [439, 477] on icon at bounding box center [433, 479] width 16 height 16
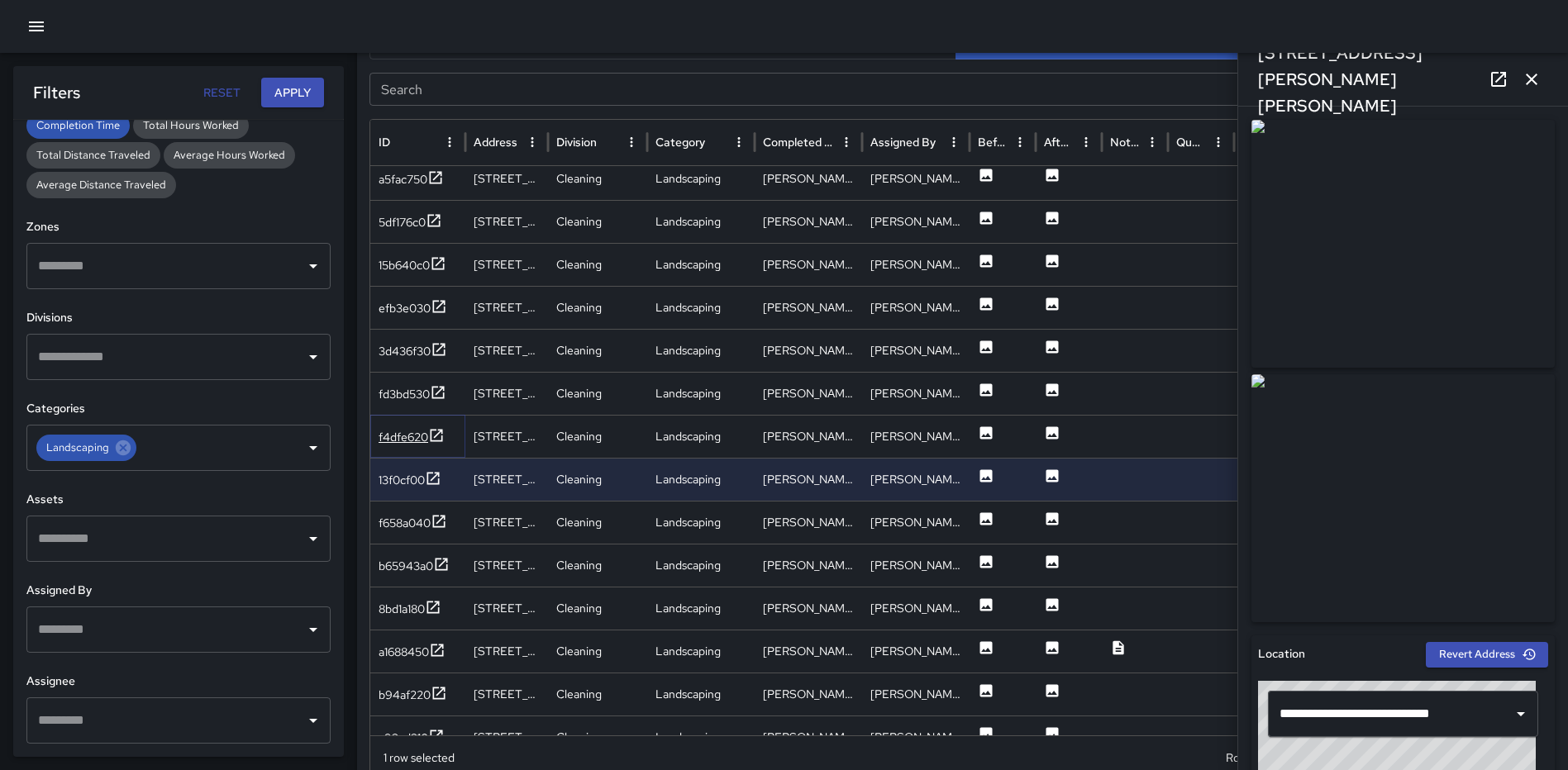
click at [434, 430] on icon at bounding box center [437, 435] width 13 height 13
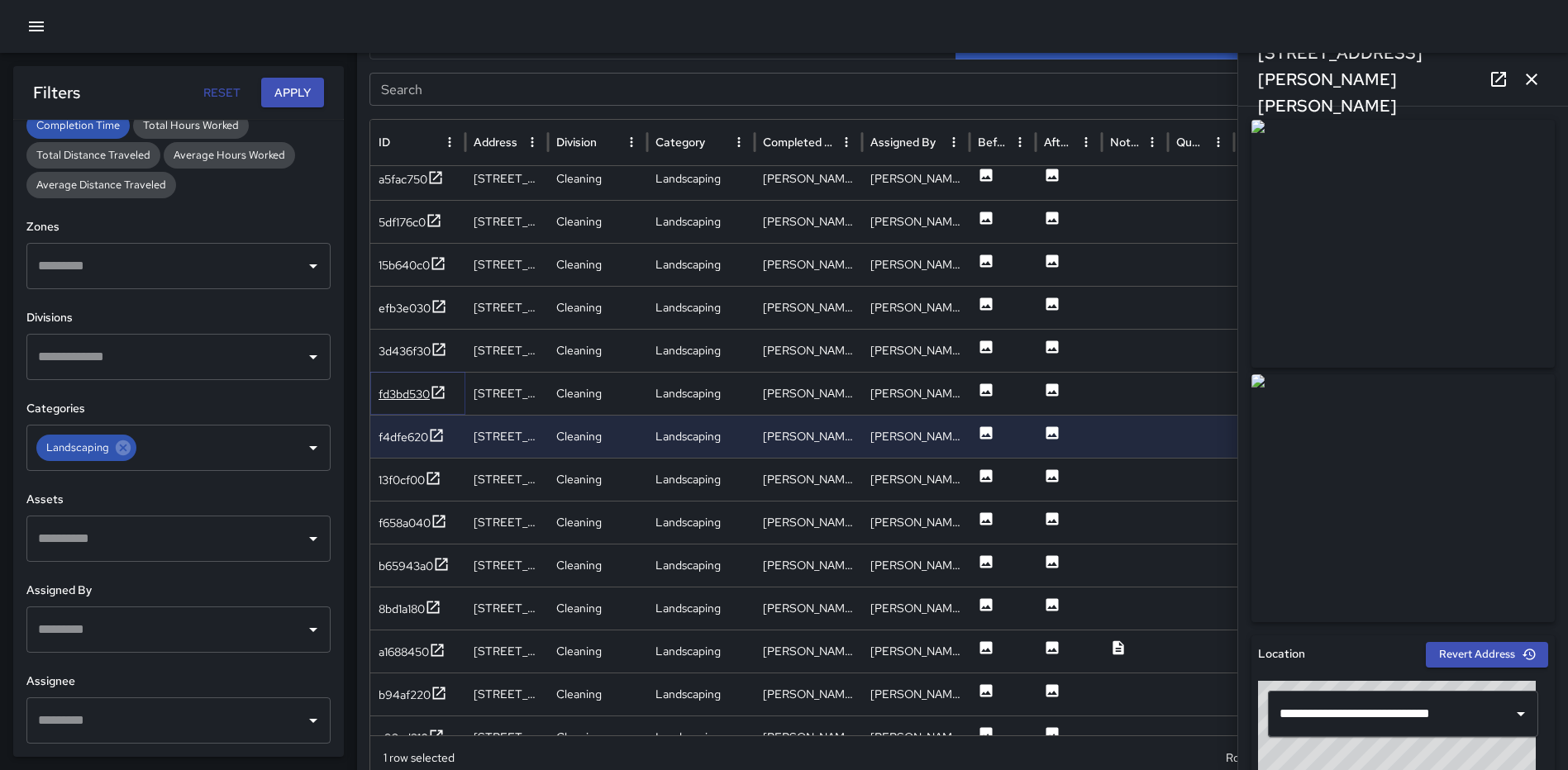
click at [435, 390] on icon at bounding box center [438, 393] width 16 height 16
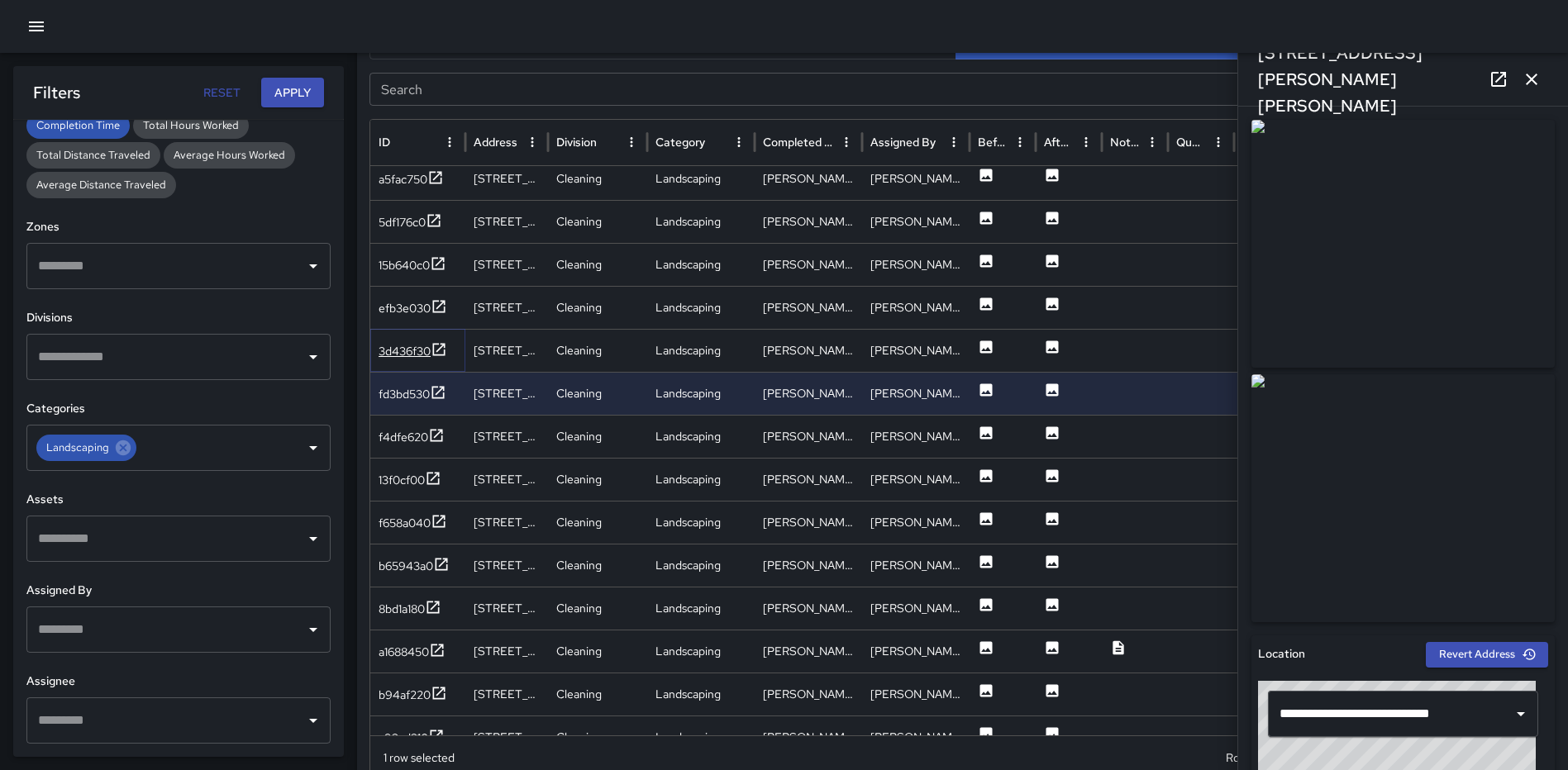
click at [441, 347] on icon at bounding box center [439, 349] width 16 height 16
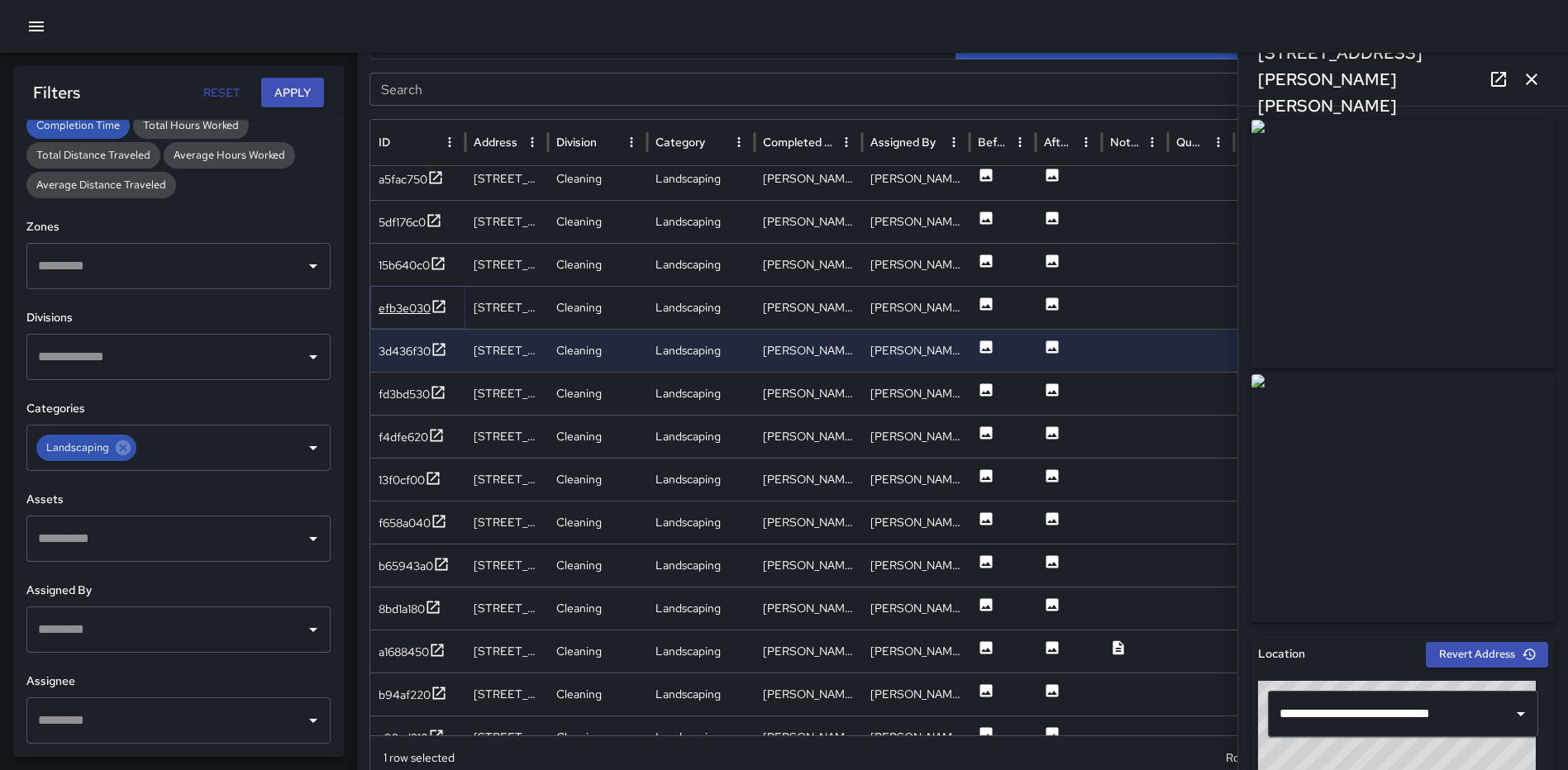
click at [441, 303] on icon at bounding box center [439, 307] width 16 height 16
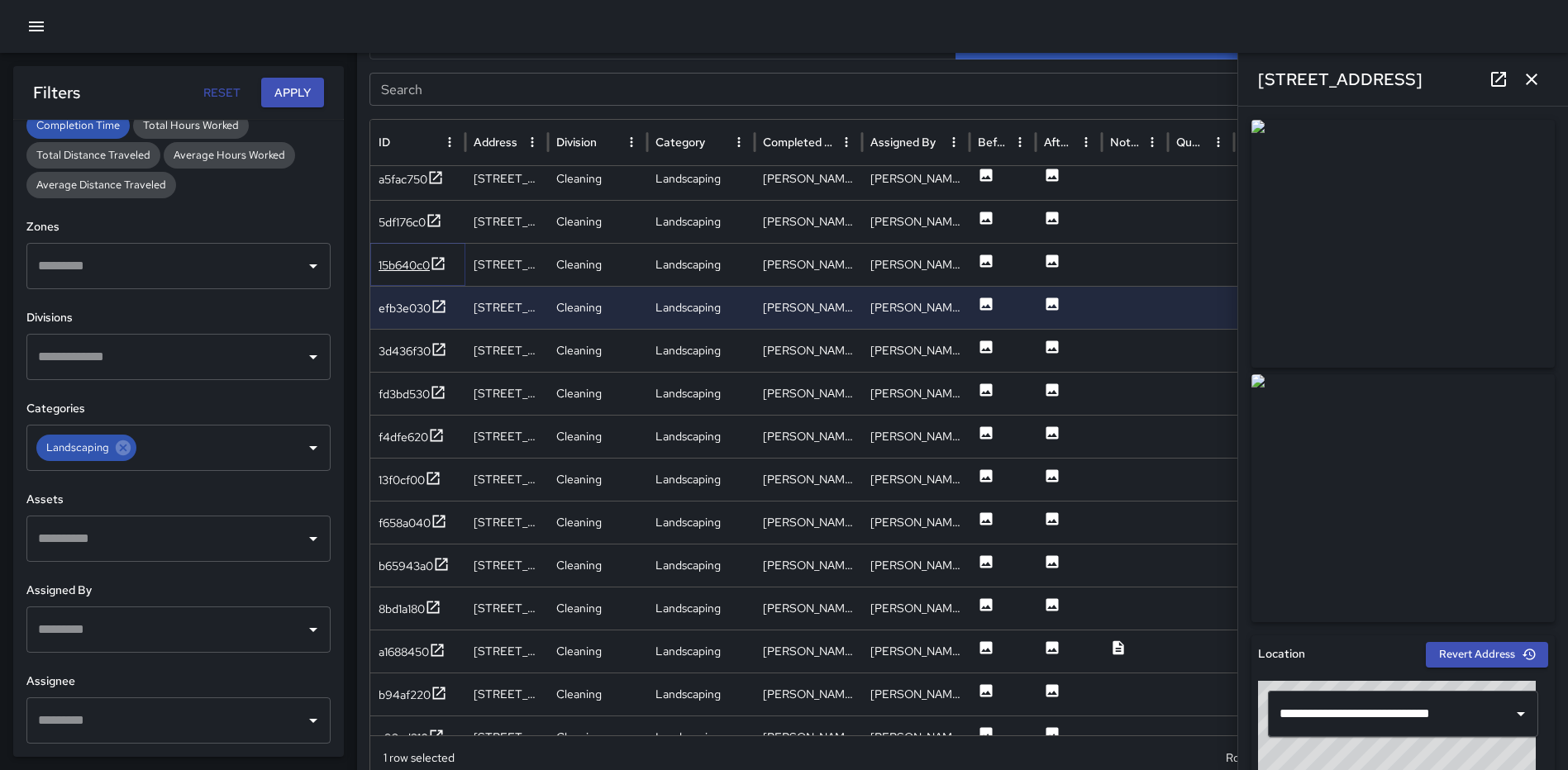
click at [440, 256] on icon at bounding box center [438, 263] width 16 height 16
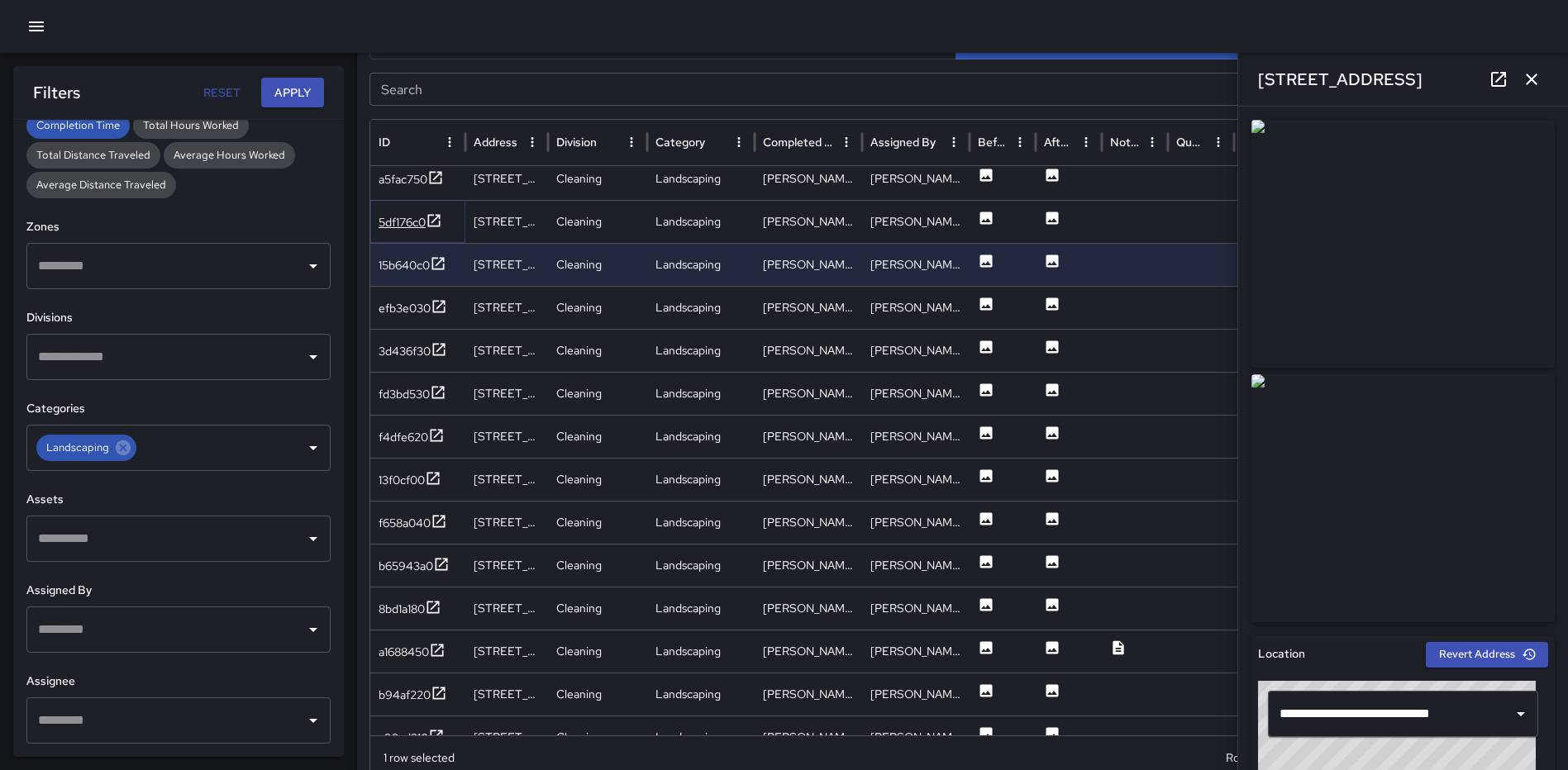
click at [439, 218] on icon at bounding box center [433, 221] width 16 height 16
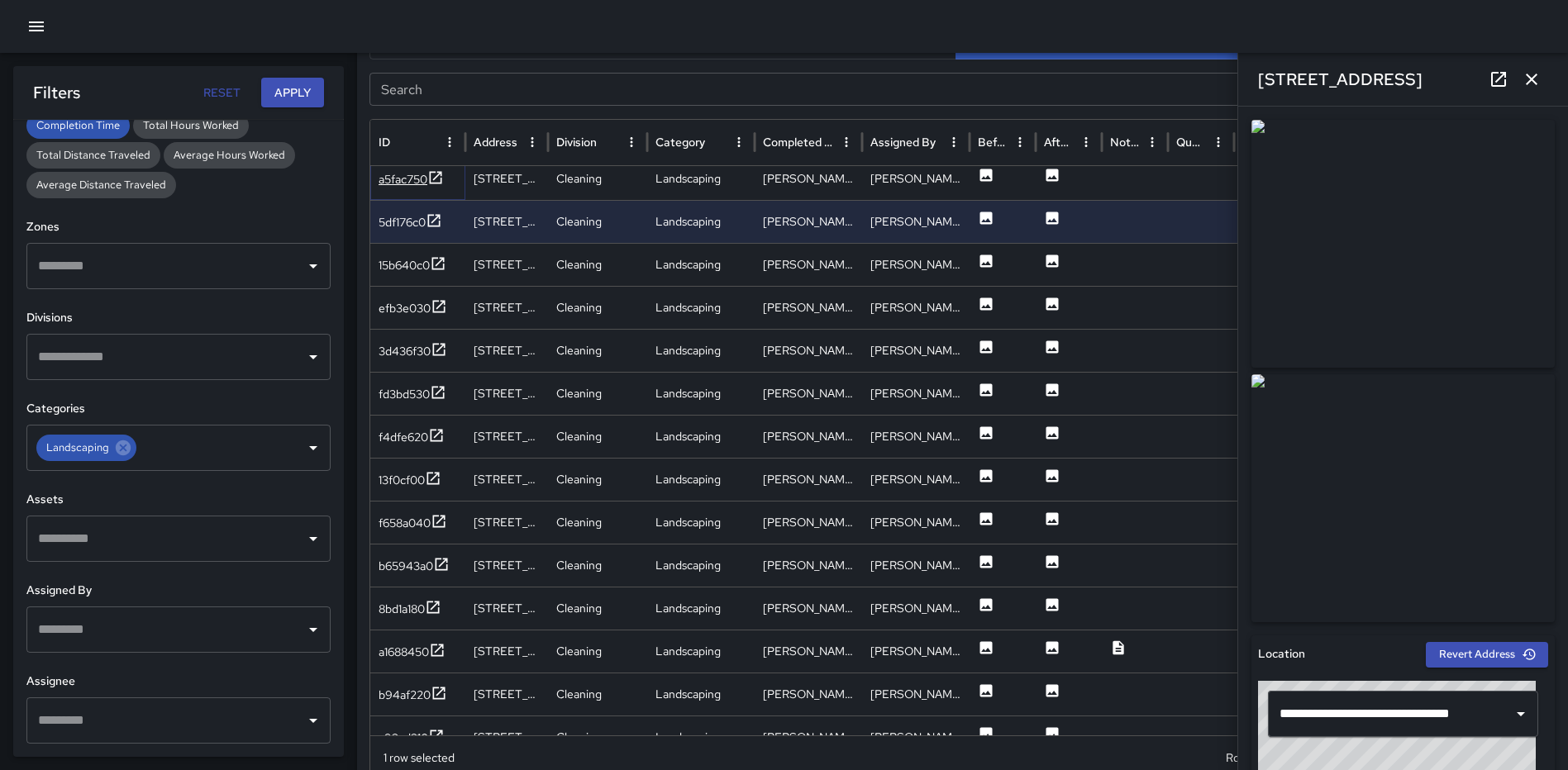
click at [442, 176] on icon at bounding box center [435, 177] width 16 height 16
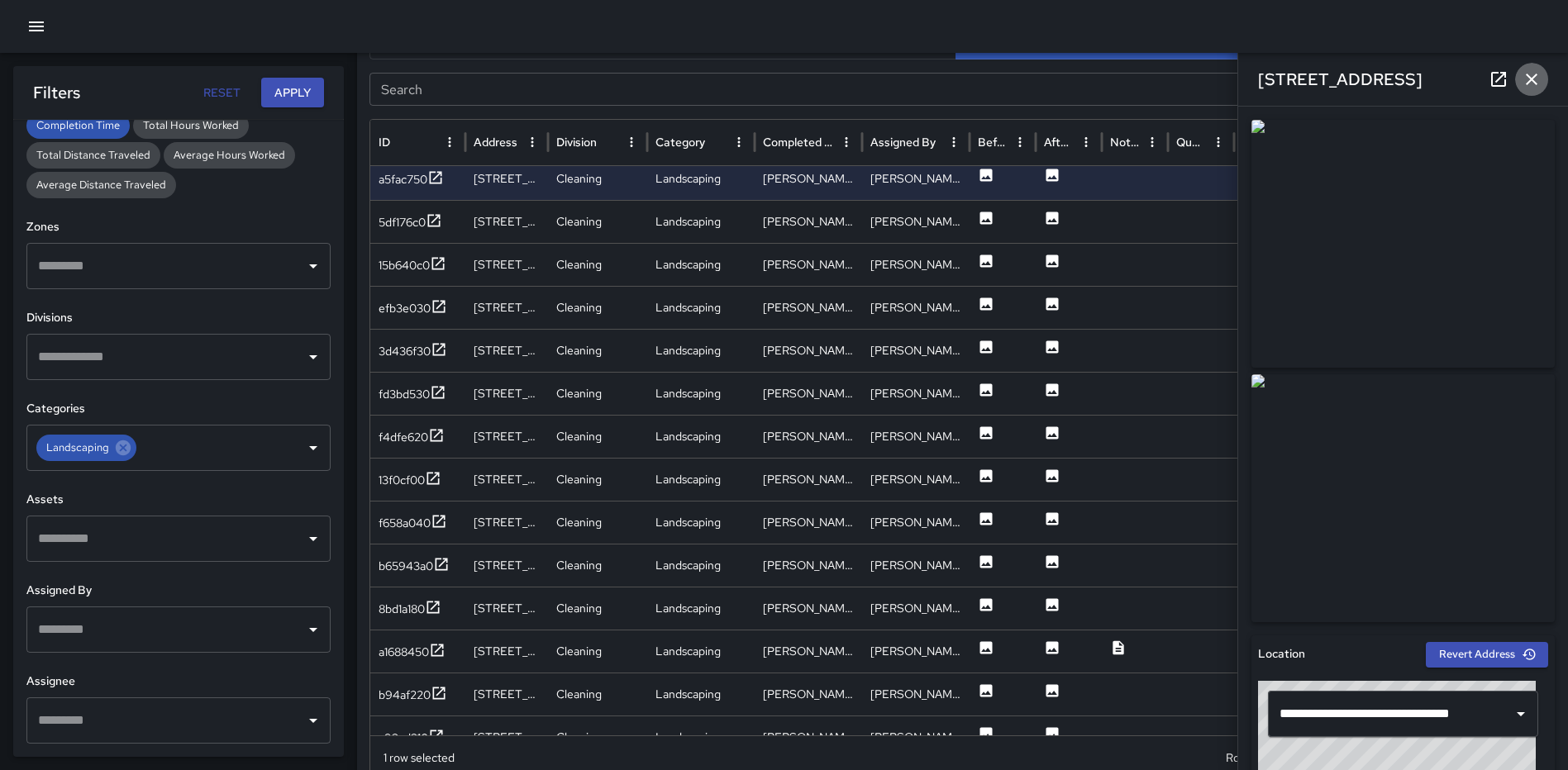
click at [1528, 74] on icon "button" at bounding box center [1532, 80] width 20 height 20
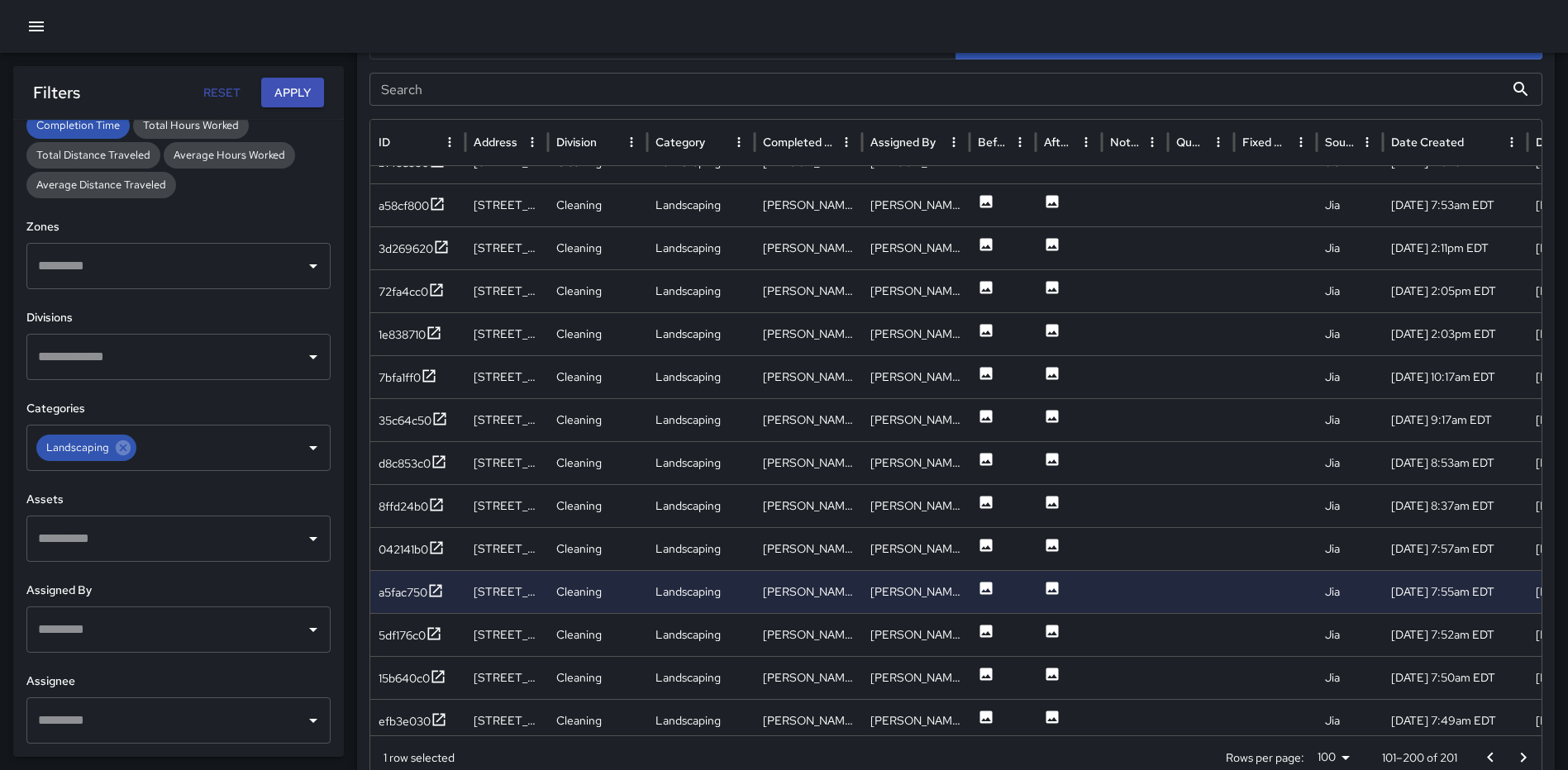
scroll to position [2531, 0]
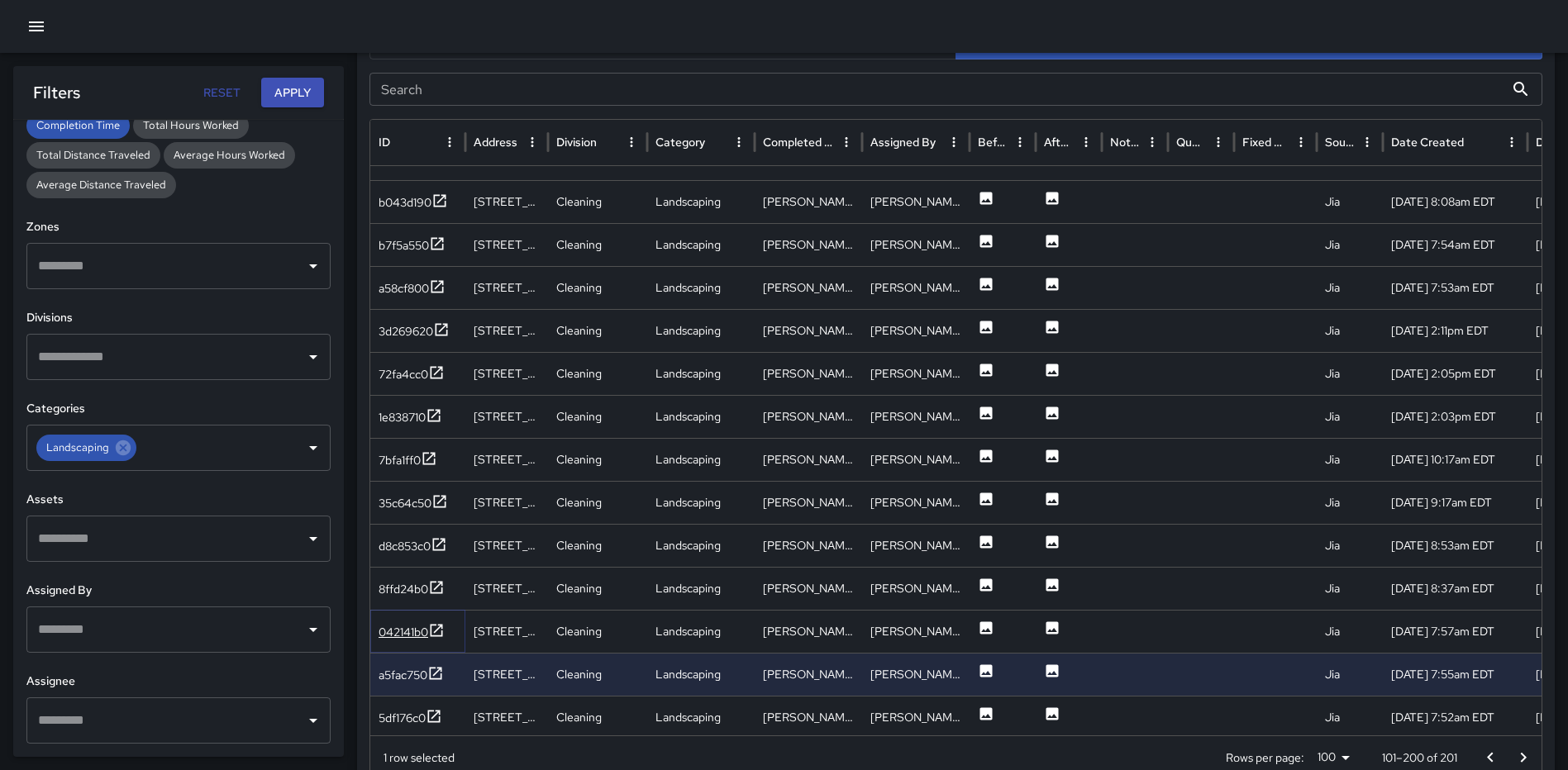
click at [443, 631] on icon at bounding box center [437, 631] width 13 height 13
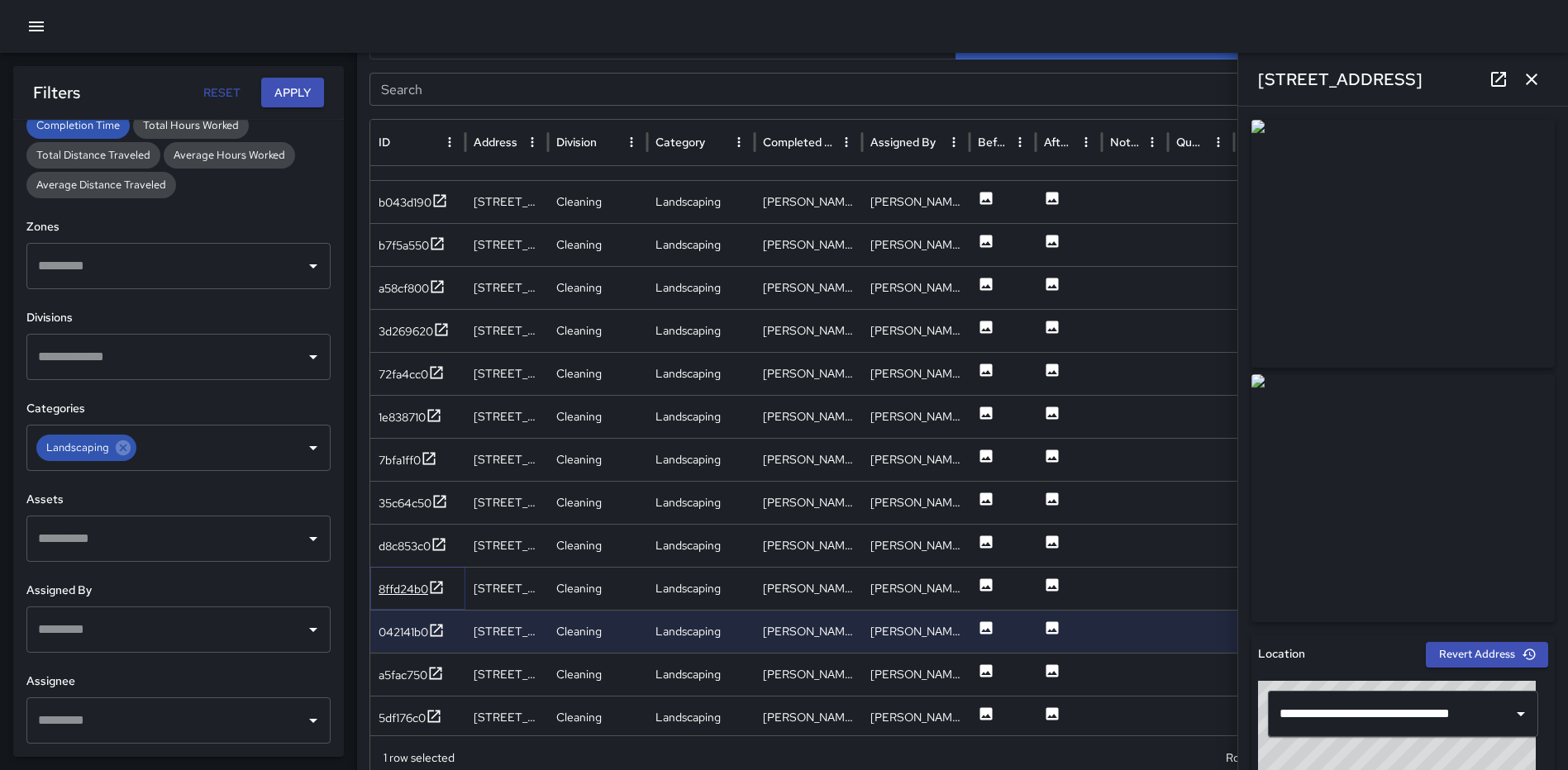
click at [434, 585] on icon at bounding box center [436, 587] width 16 height 16
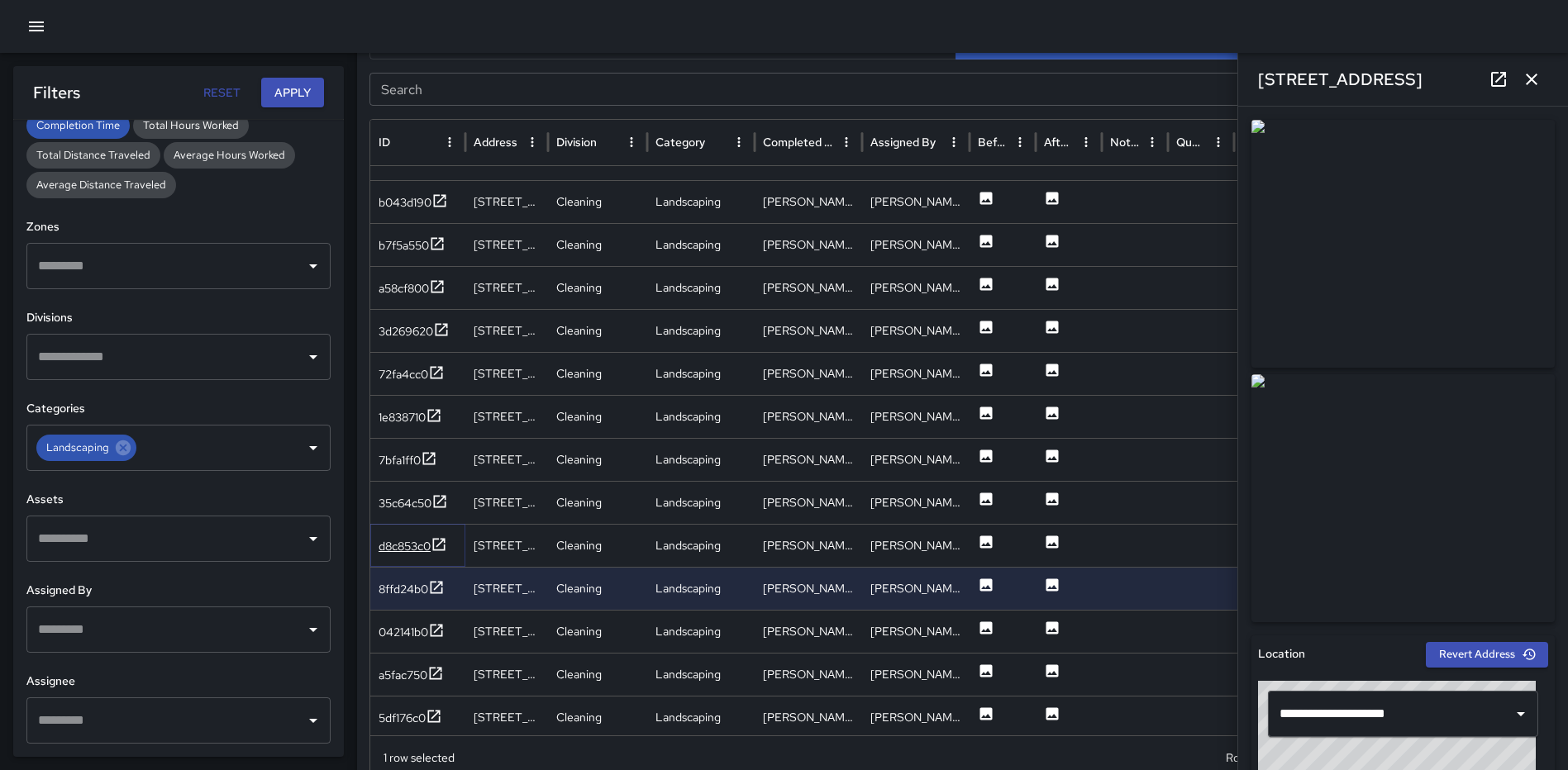
click at [438, 542] on icon at bounding box center [439, 545] width 16 height 16
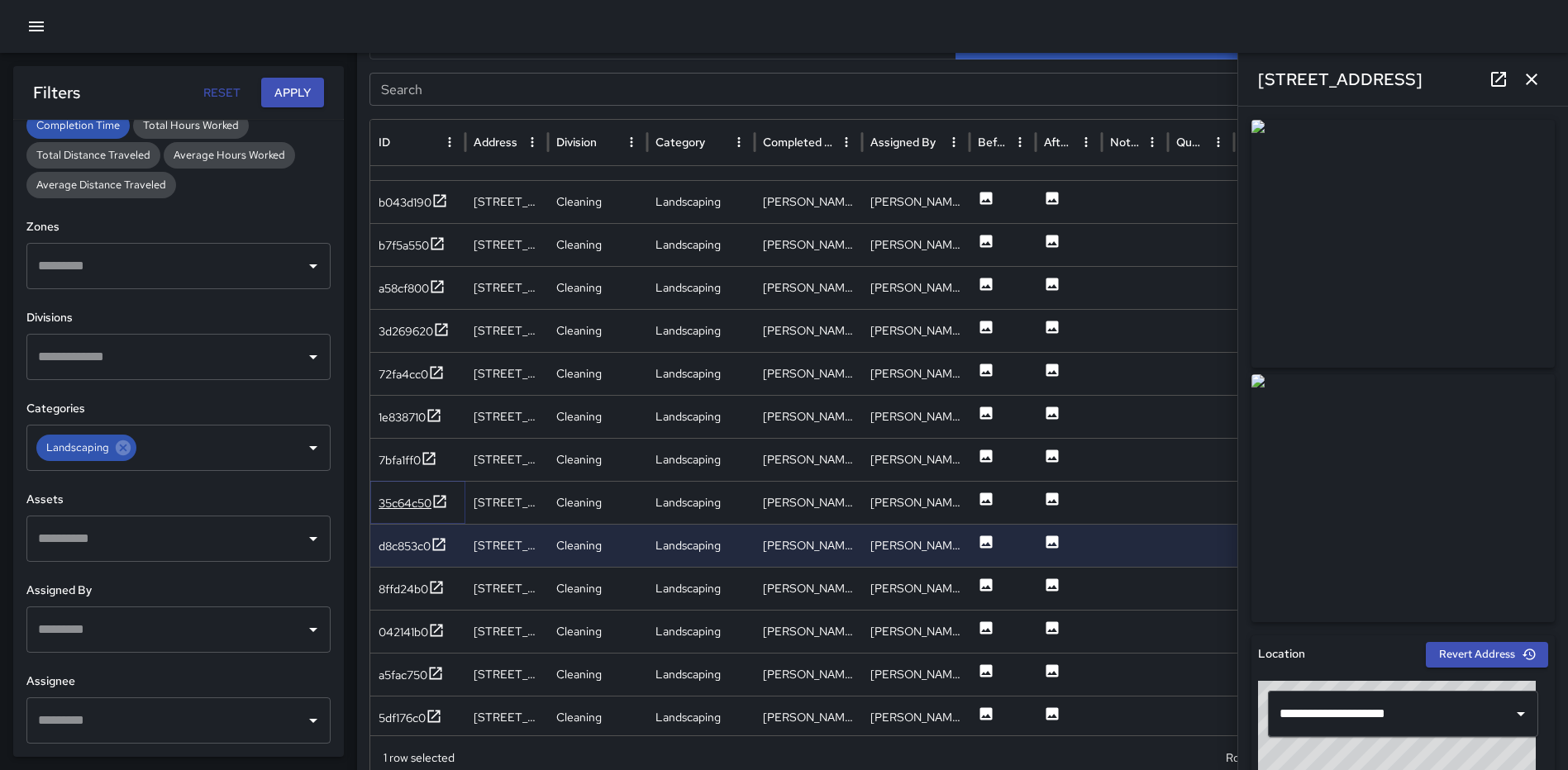
click at [437, 494] on icon at bounding box center [440, 501] width 16 height 16
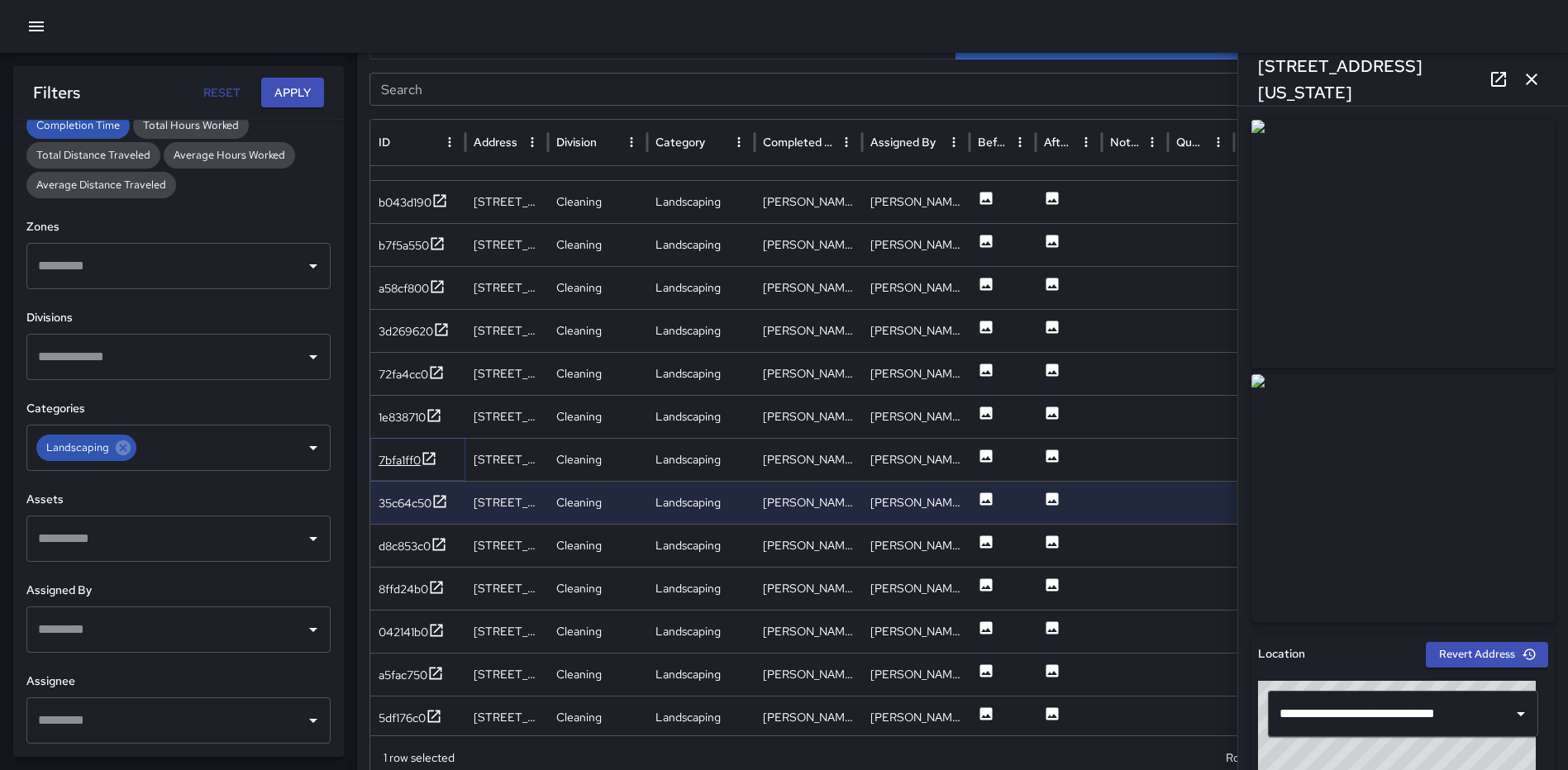
click at [434, 458] on icon at bounding box center [429, 459] width 16 height 16
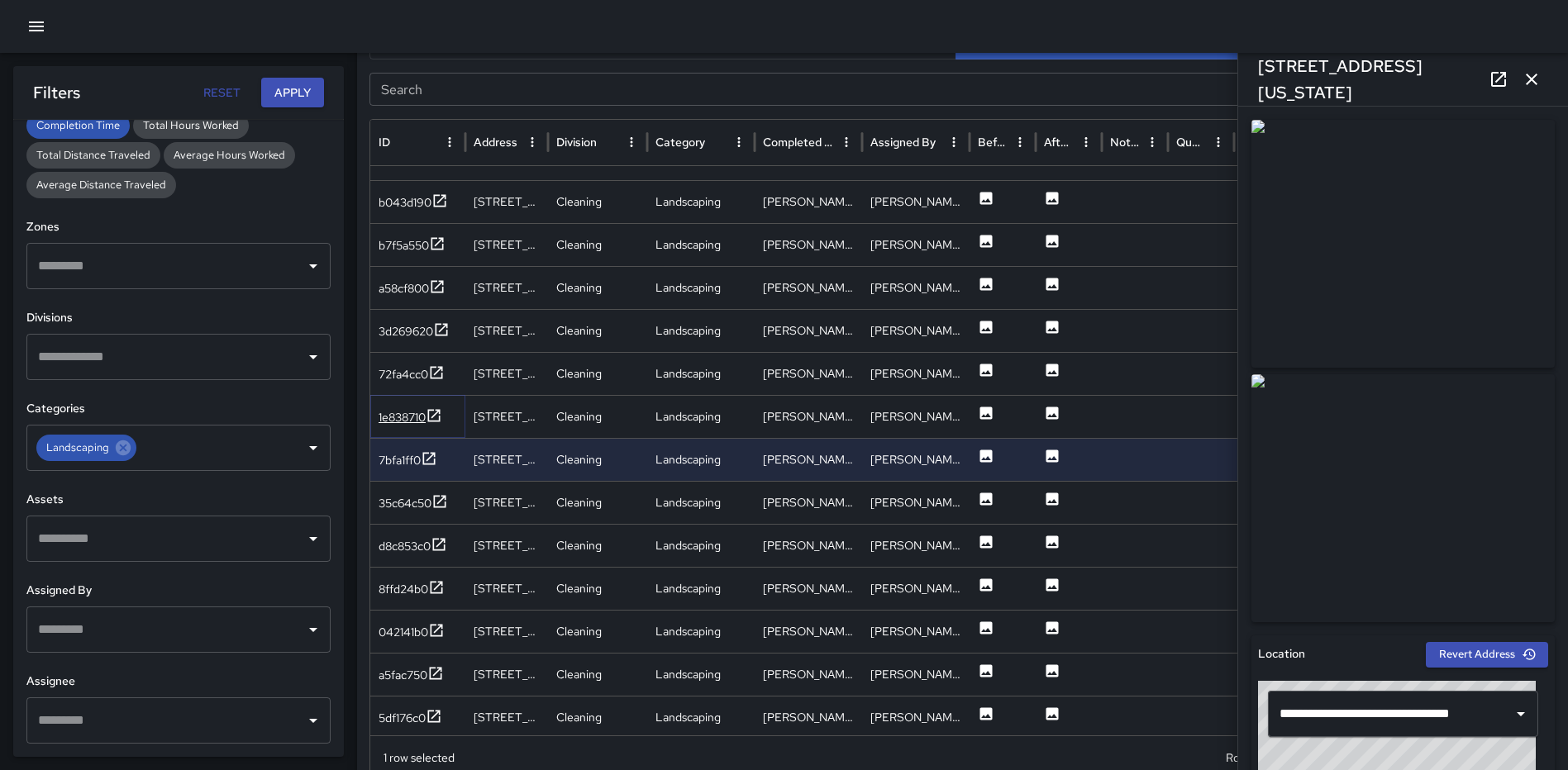
click at [432, 413] on icon at bounding box center [433, 415] width 16 height 16
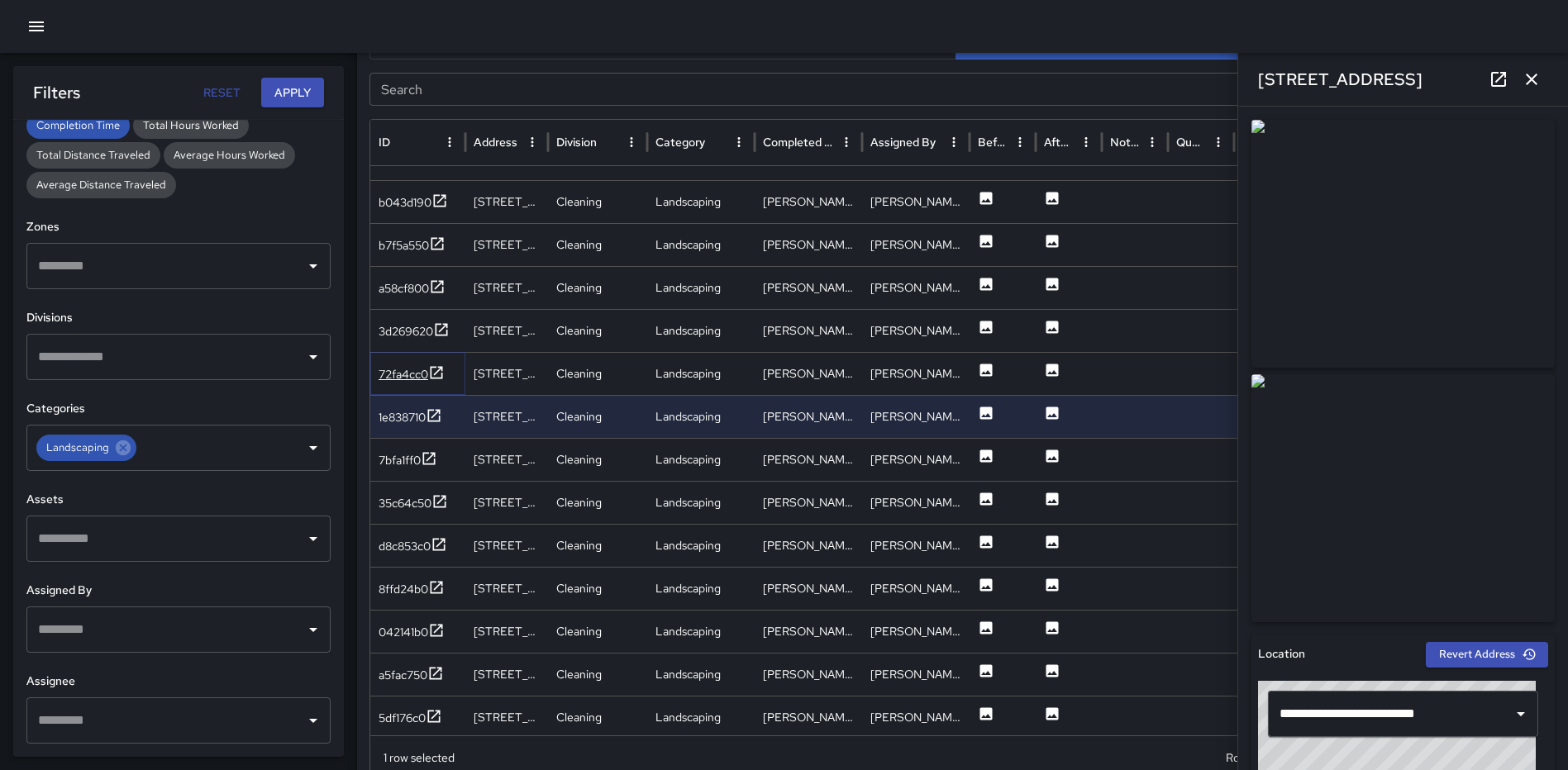
click at [434, 370] on icon at bounding box center [436, 373] width 16 height 16
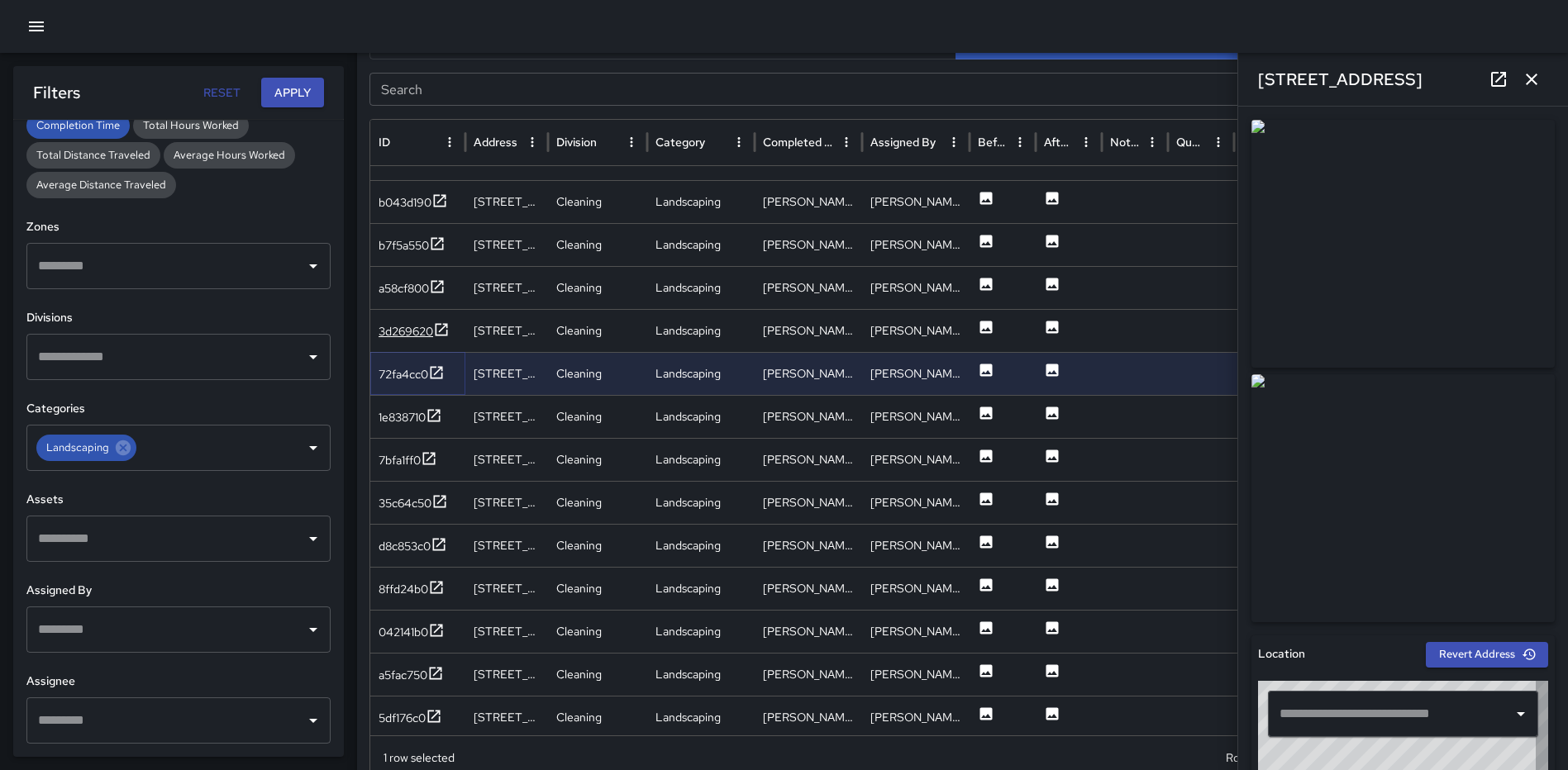
type input "**********"
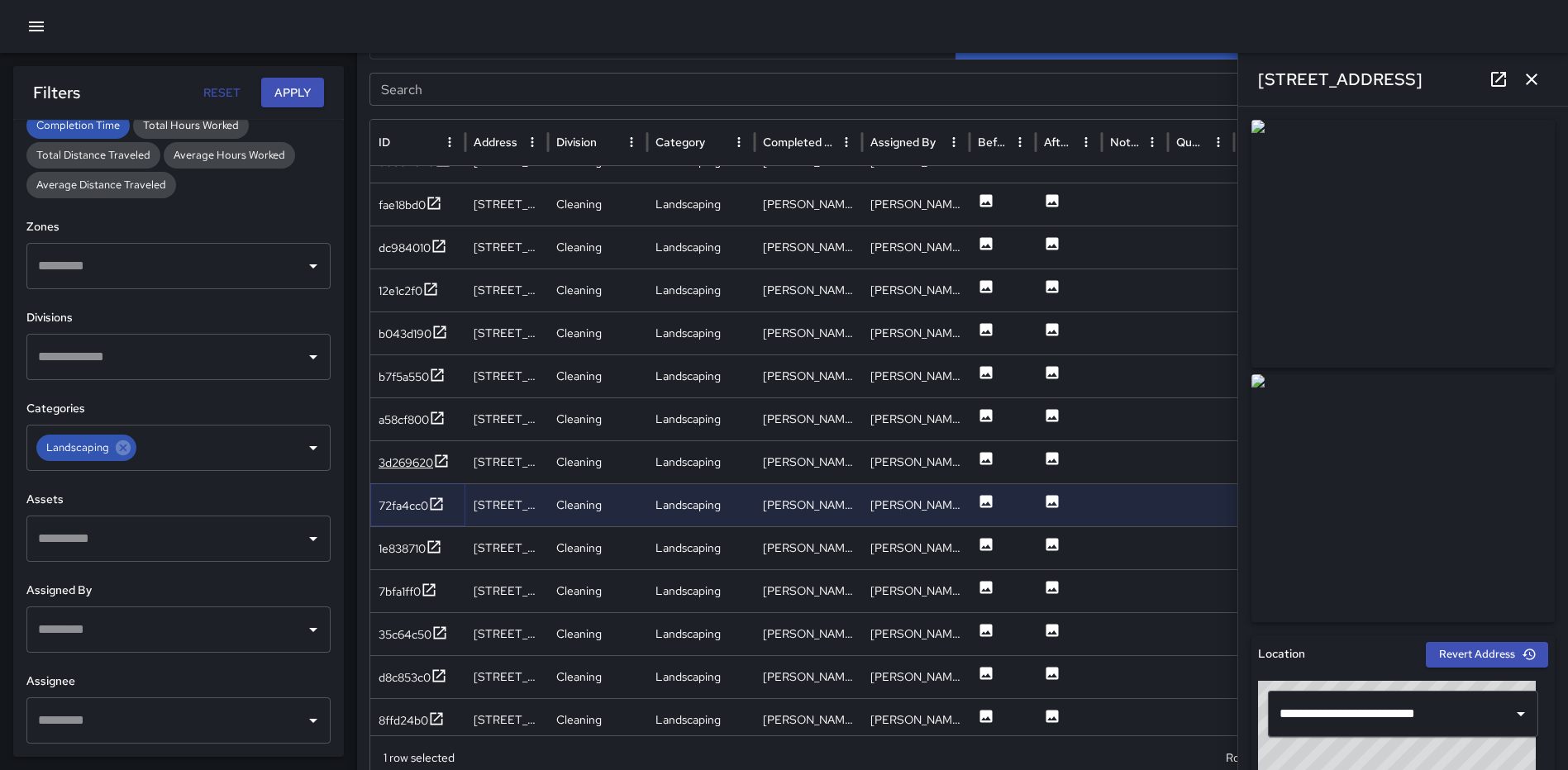
scroll to position [2410, 0]
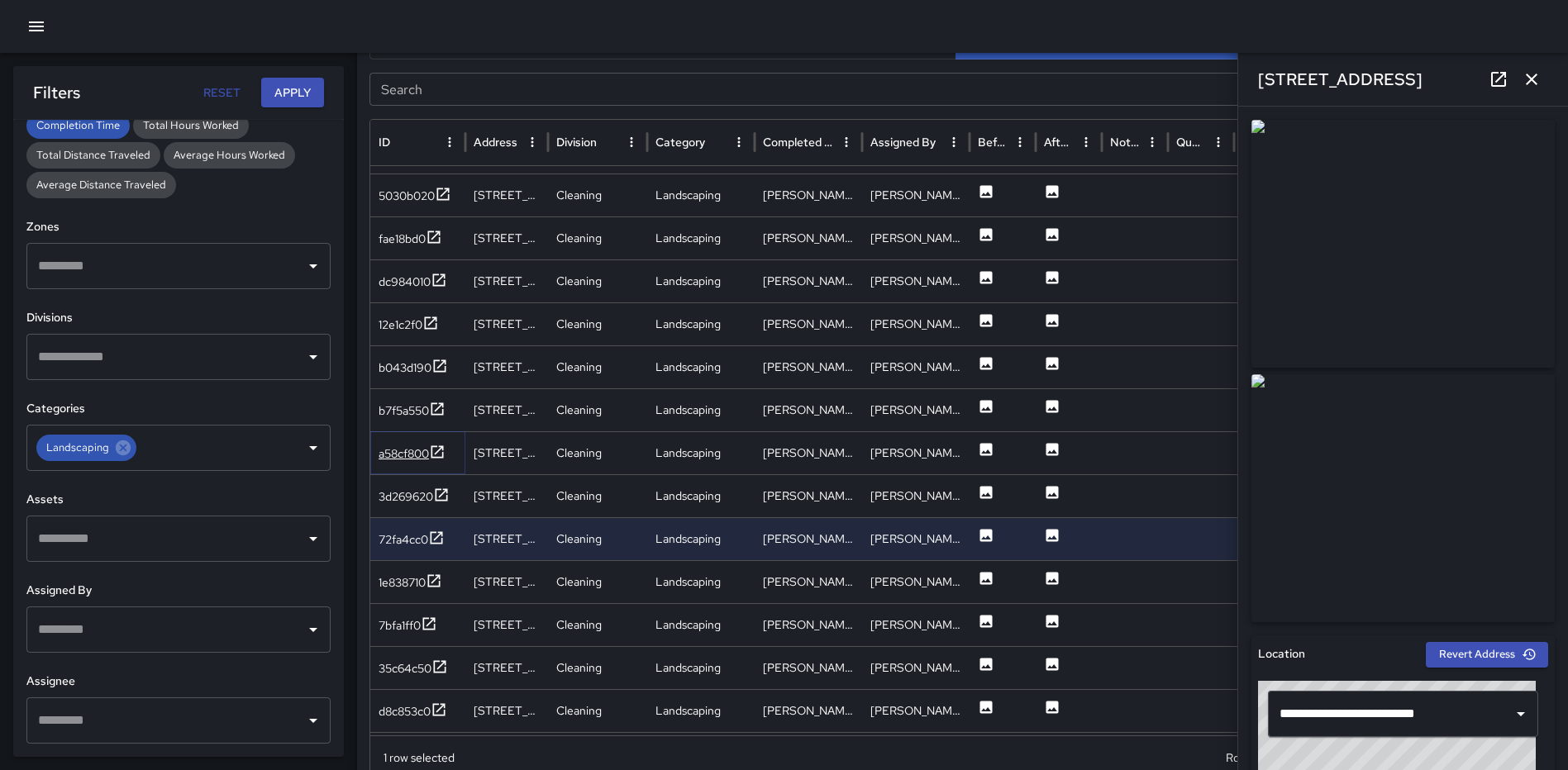
click at [436, 449] on icon at bounding box center [437, 452] width 16 height 16
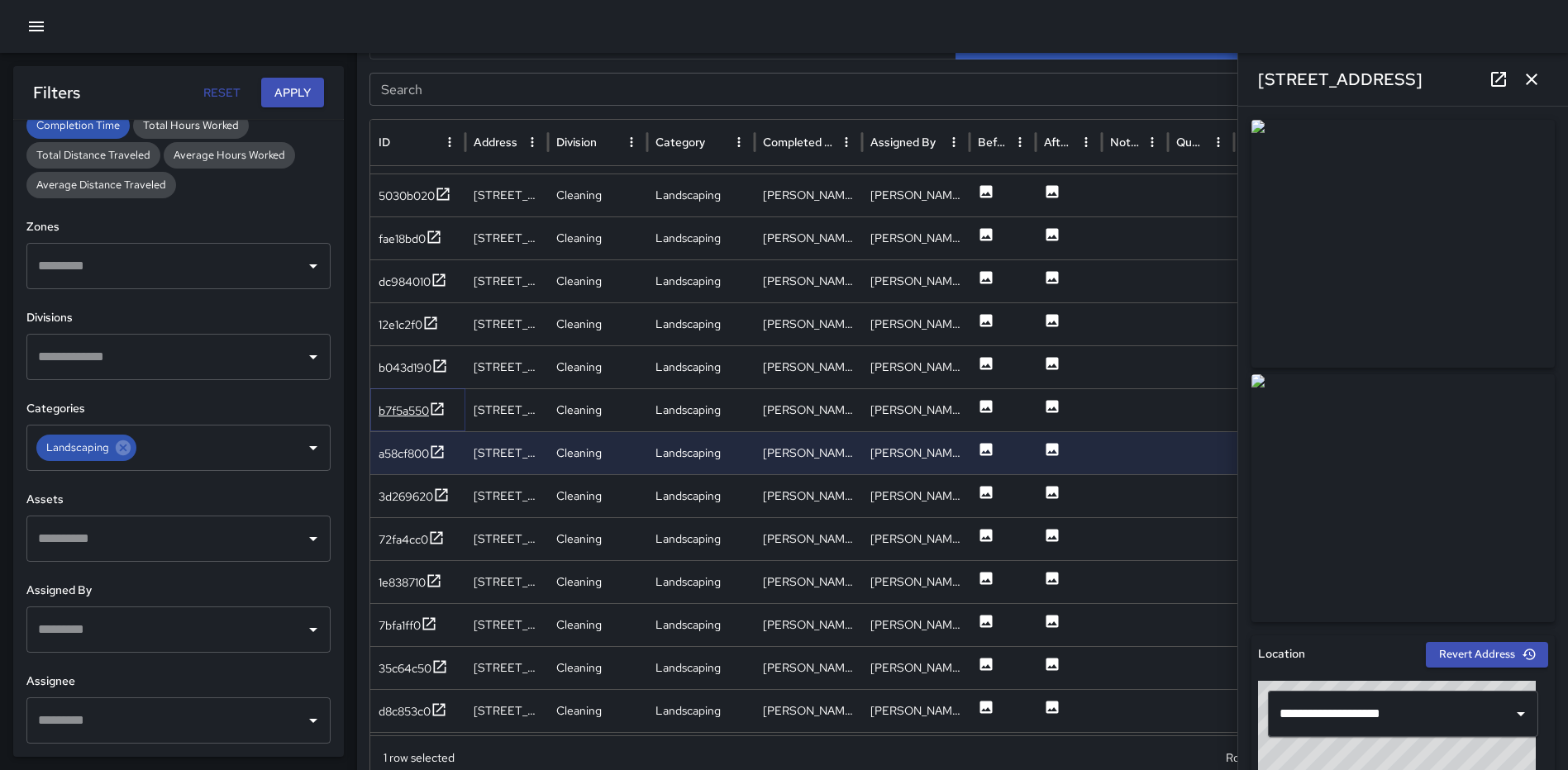
click at [438, 402] on icon at bounding box center [437, 409] width 16 height 16
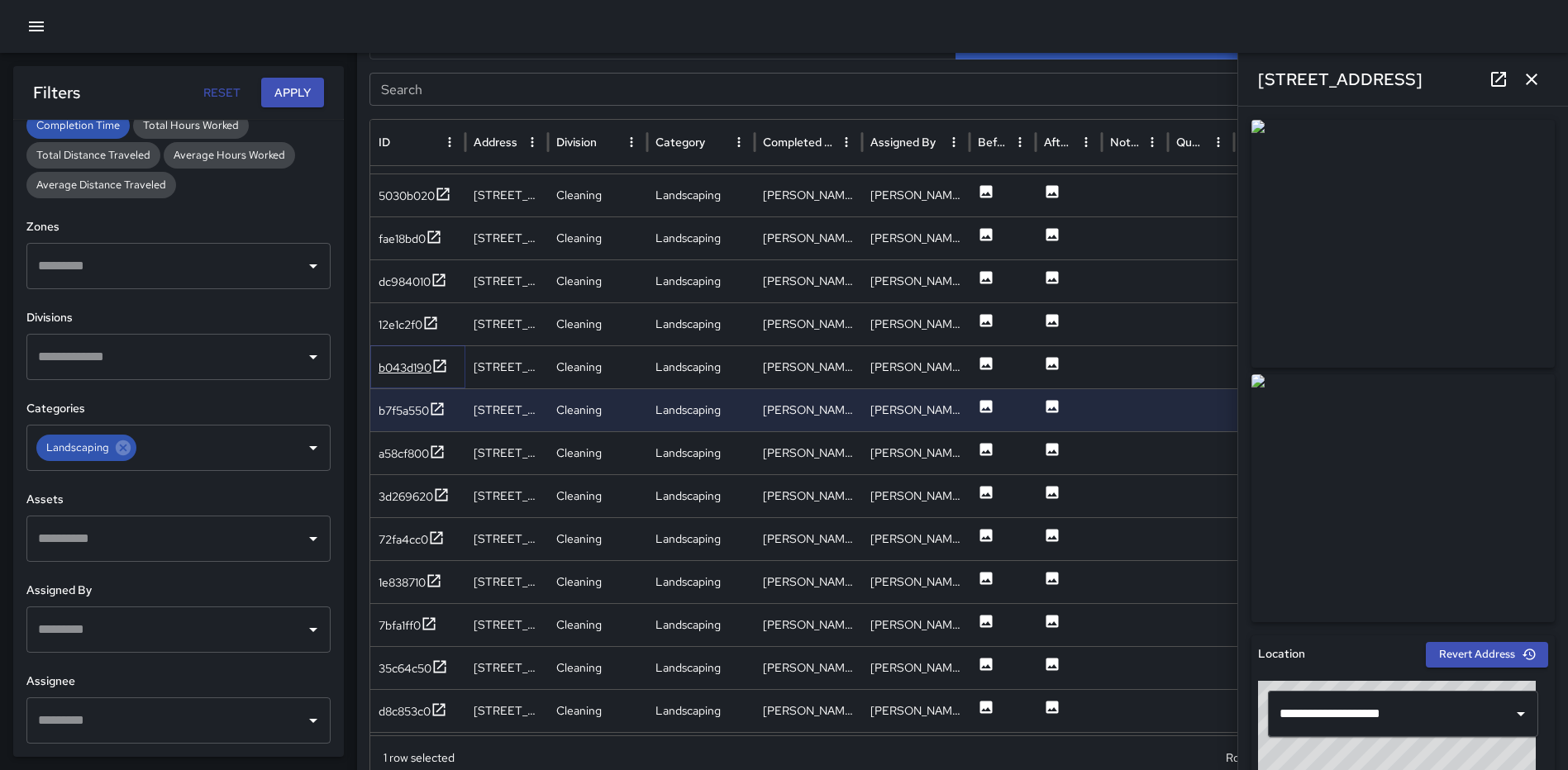
click at [439, 368] on icon at bounding box center [440, 366] width 16 height 16
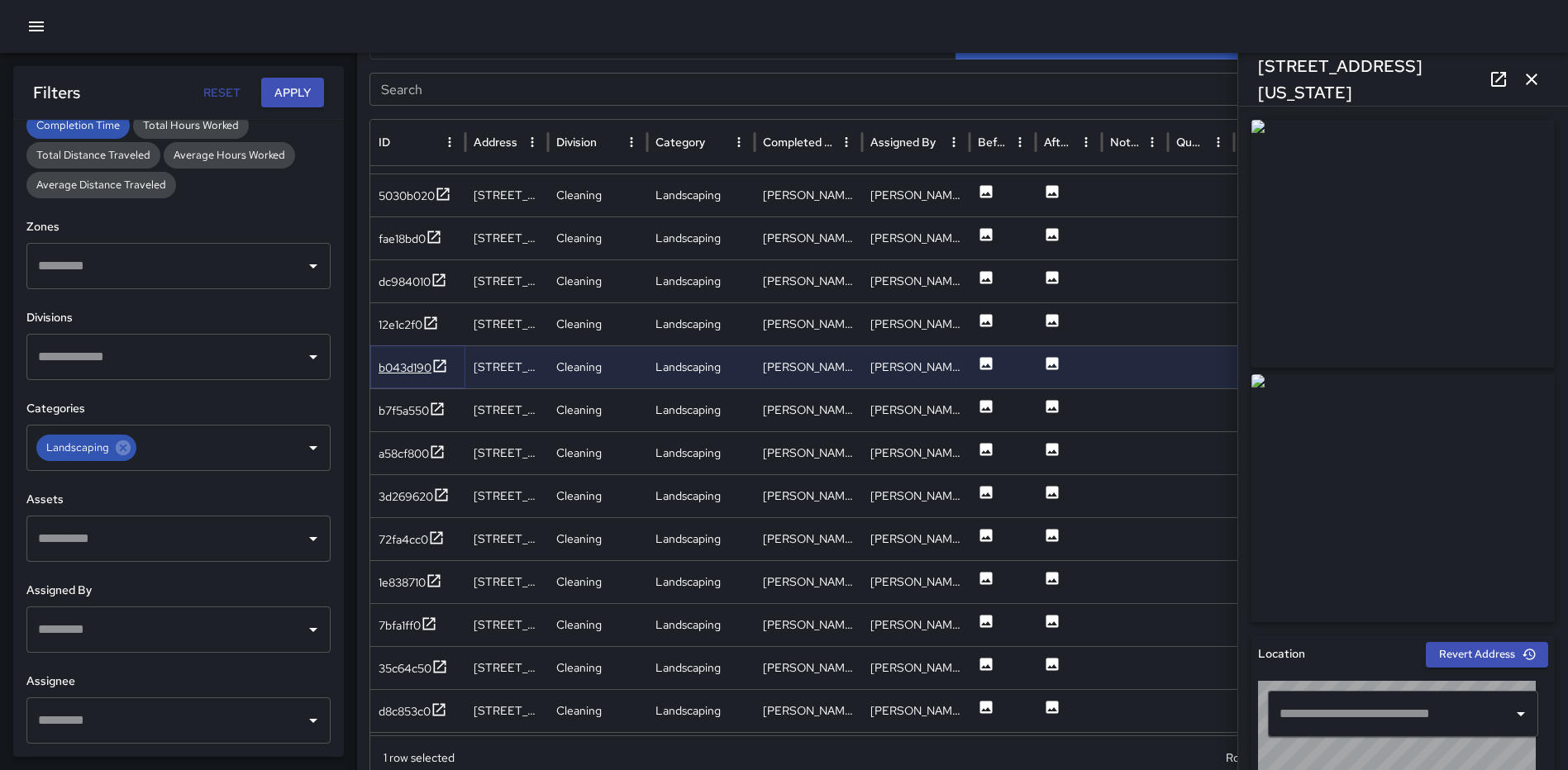
type input "**********"
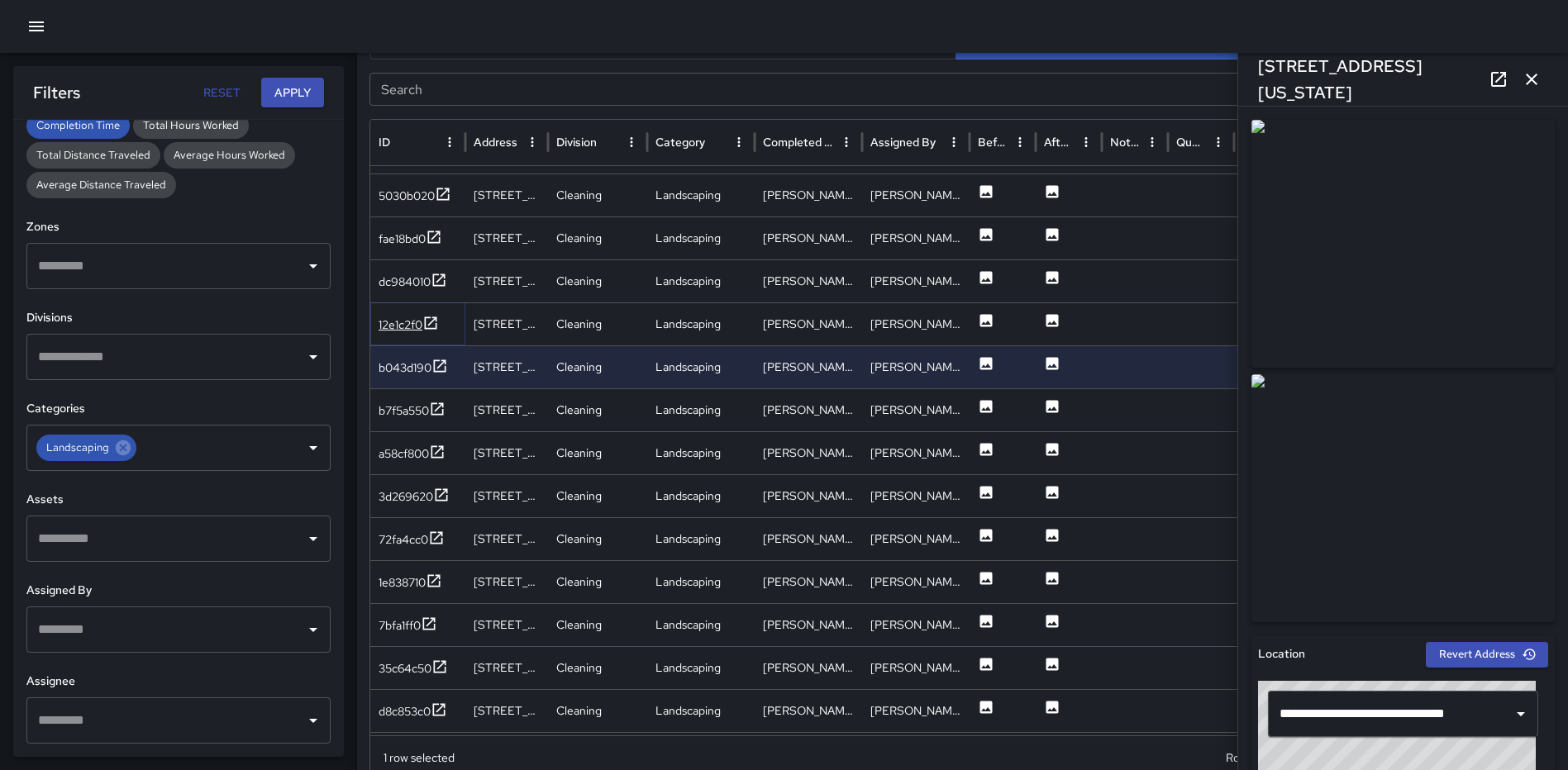
click at [435, 324] on icon at bounding box center [431, 323] width 16 height 16
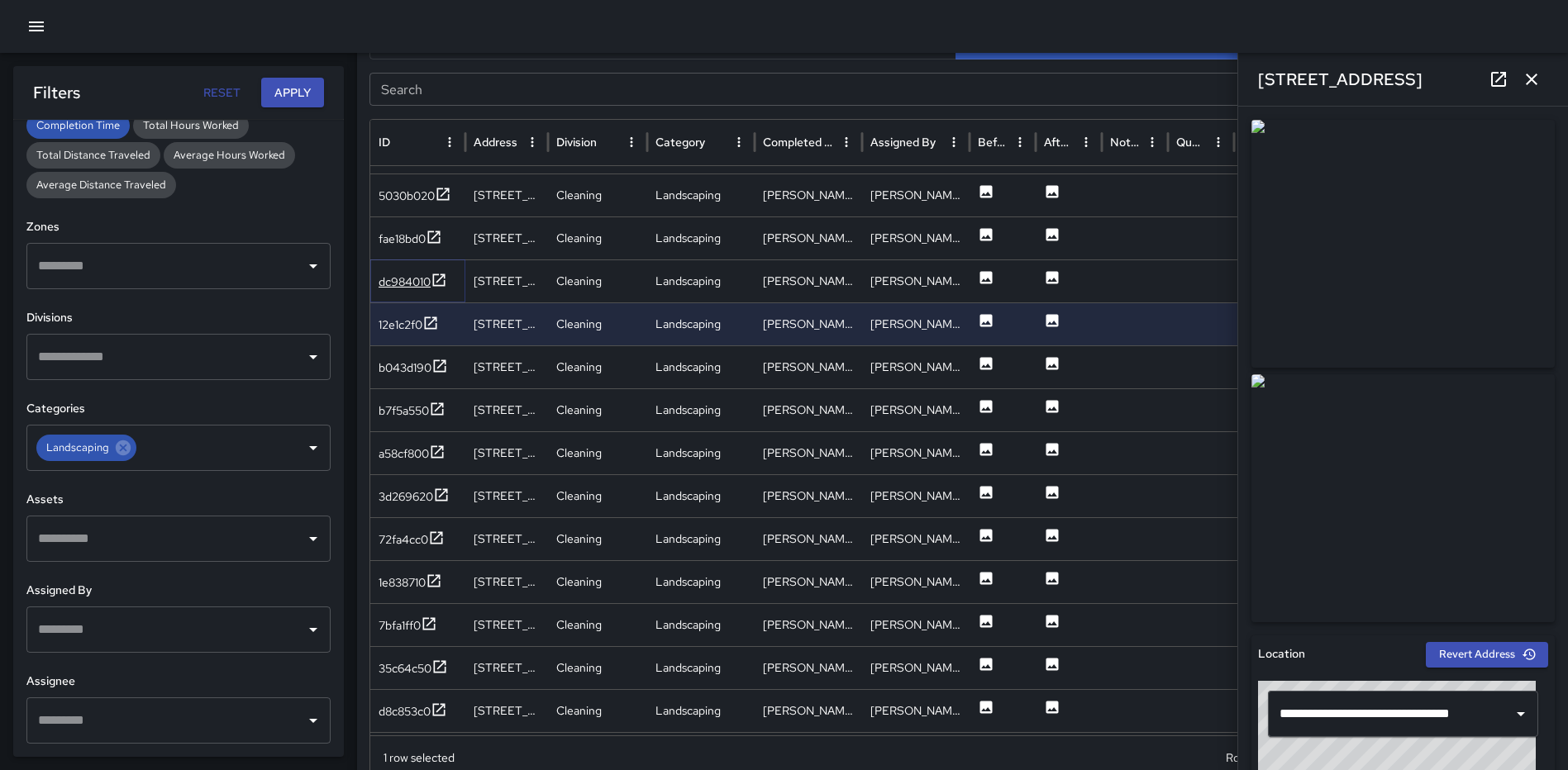
click at [439, 277] on icon at bounding box center [439, 280] width 16 height 16
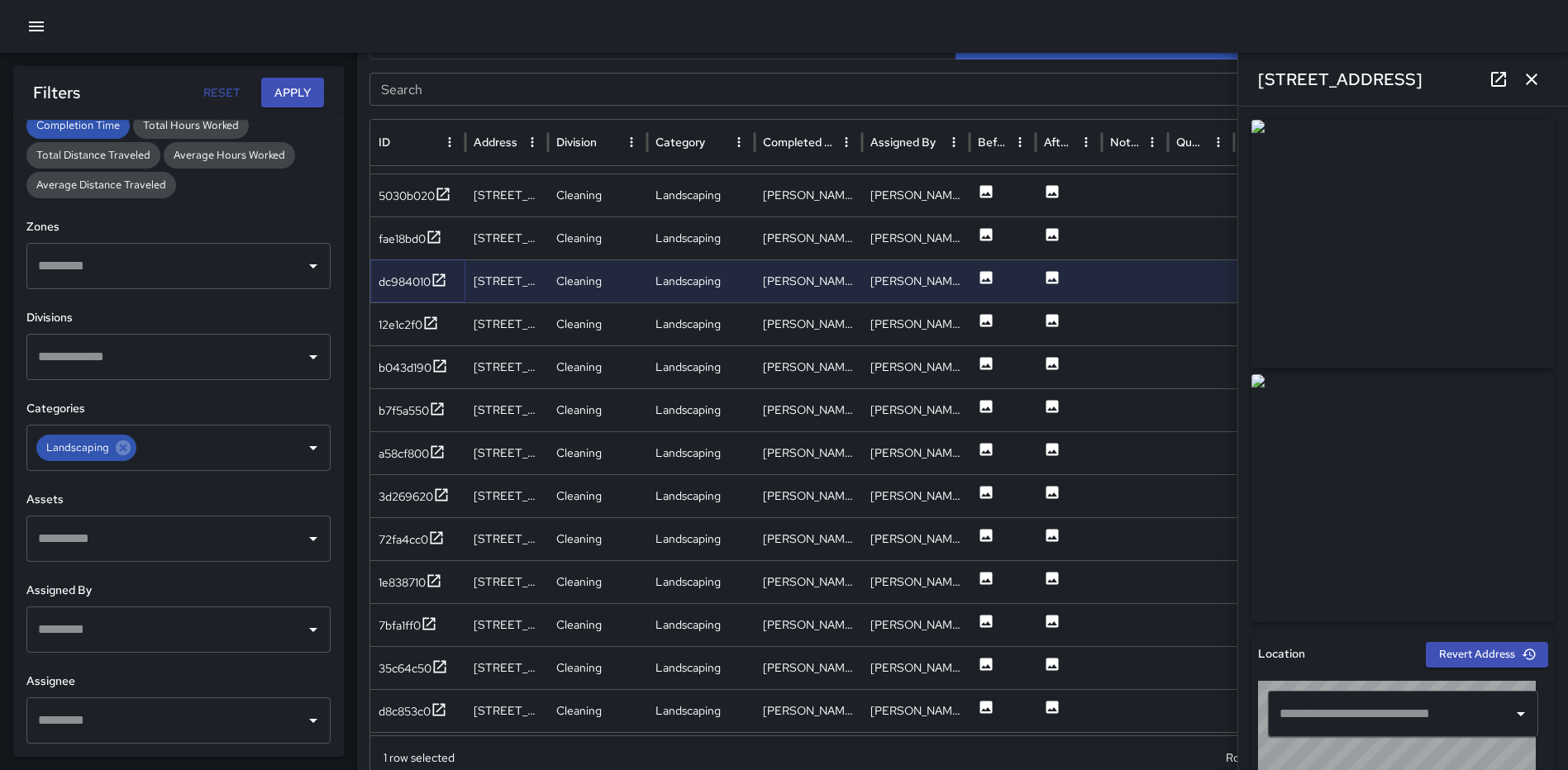
type input "**********"
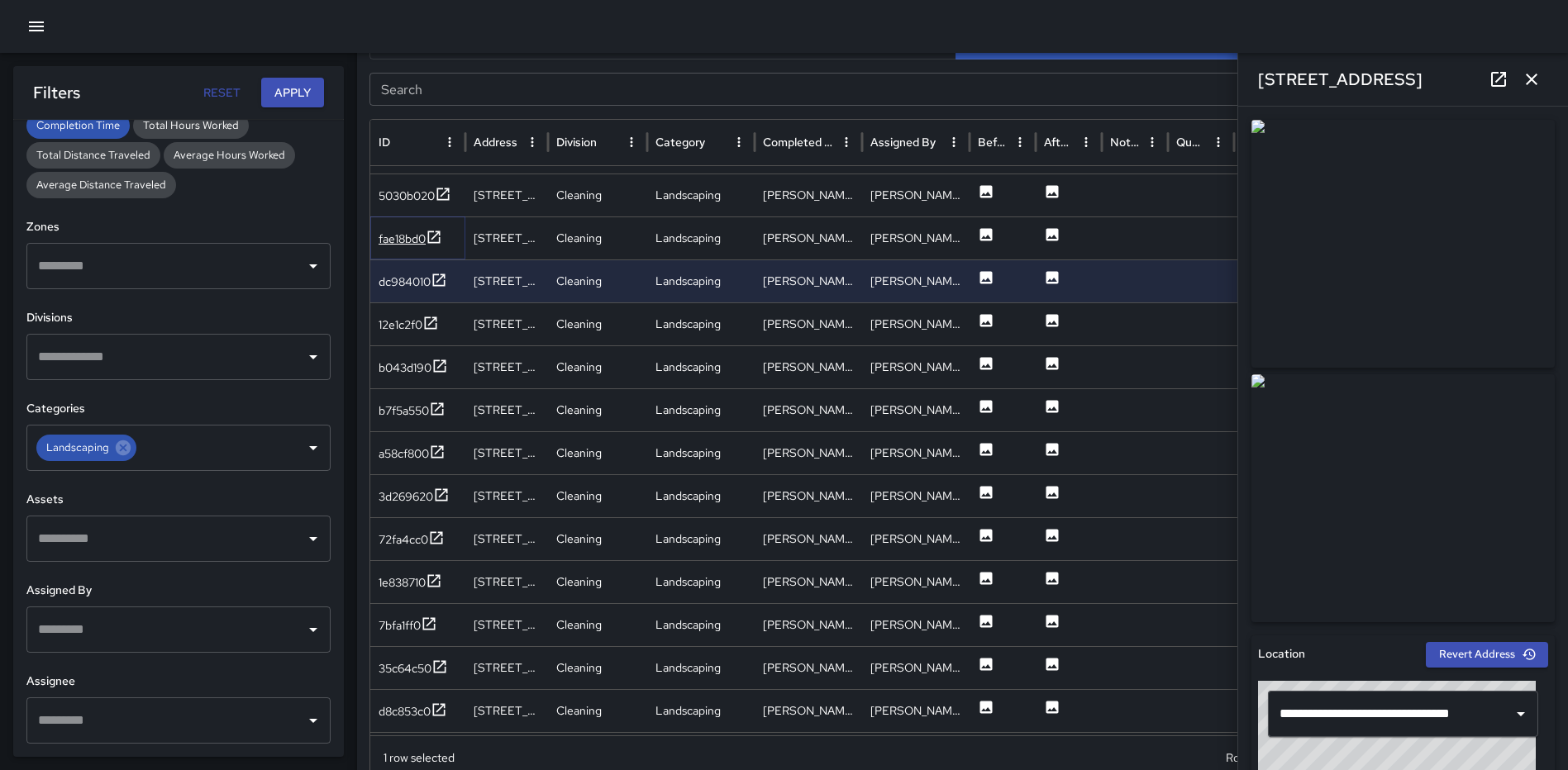
click at [442, 237] on icon at bounding box center [433, 237] width 16 height 16
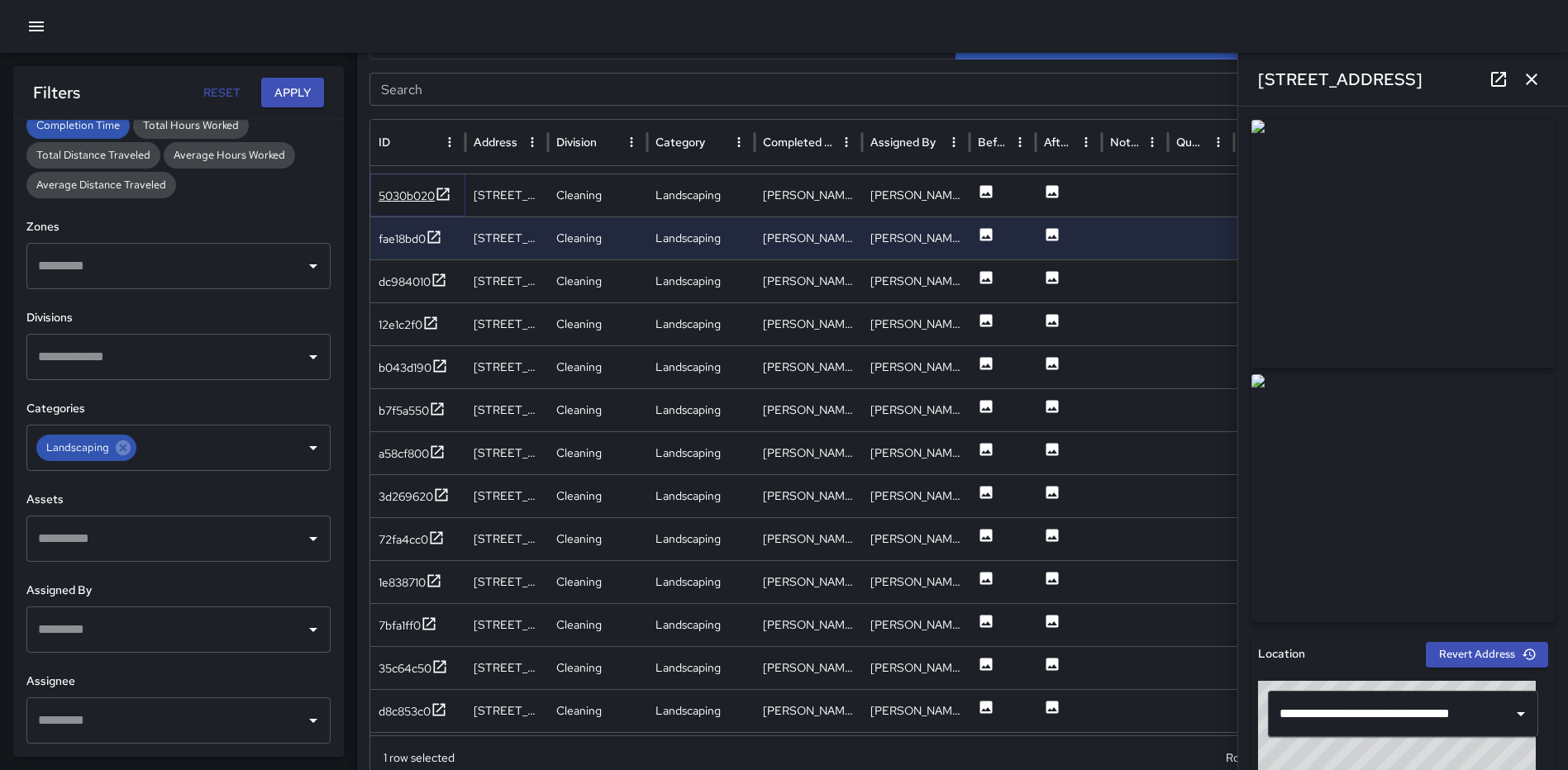
click at [450, 197] on icon at bounding box center [443, 194] width 13 height 13
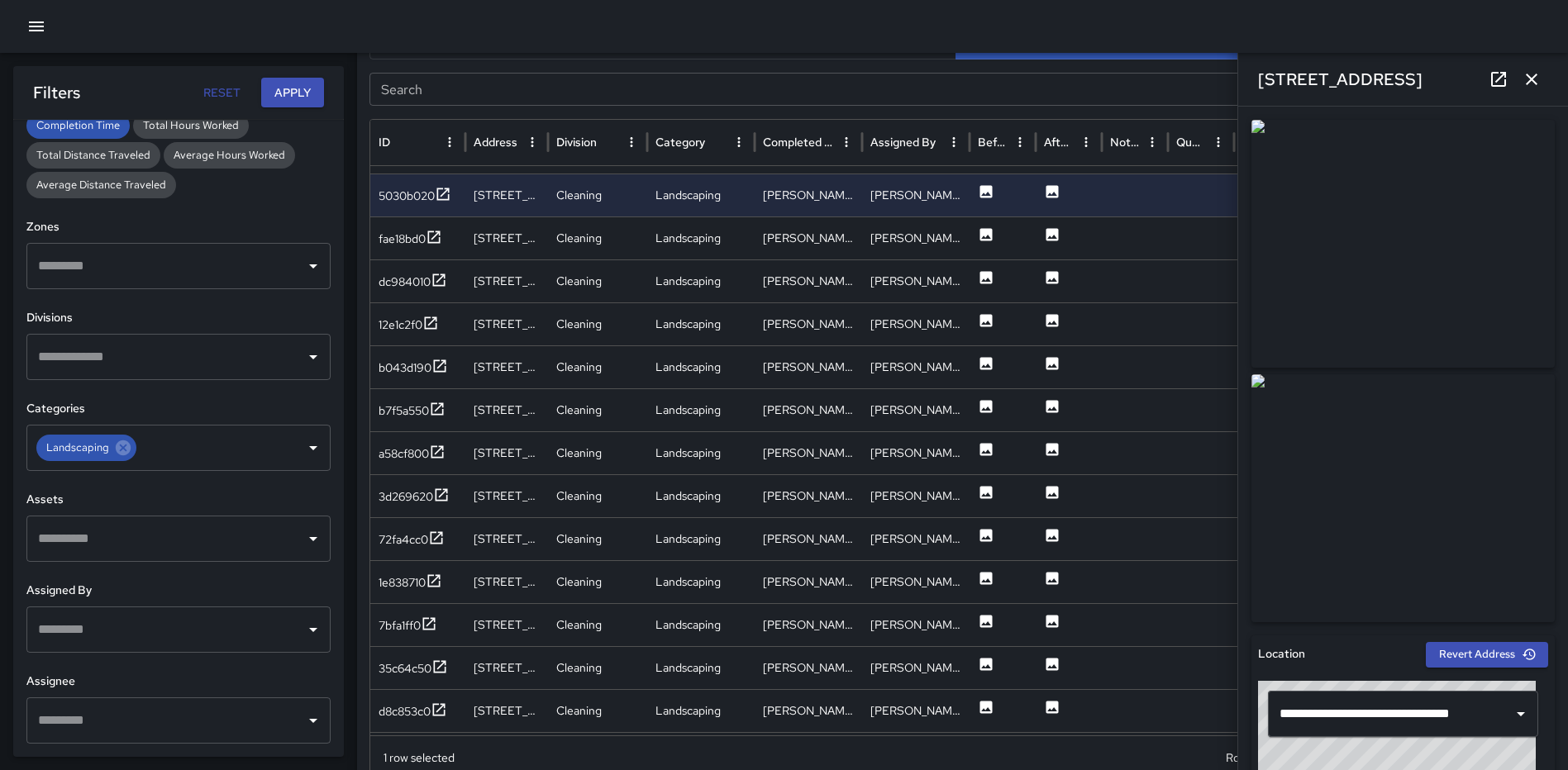
click at [1536, 81] on icon "button" at bounding box center [1532, 80] width 20 height 20
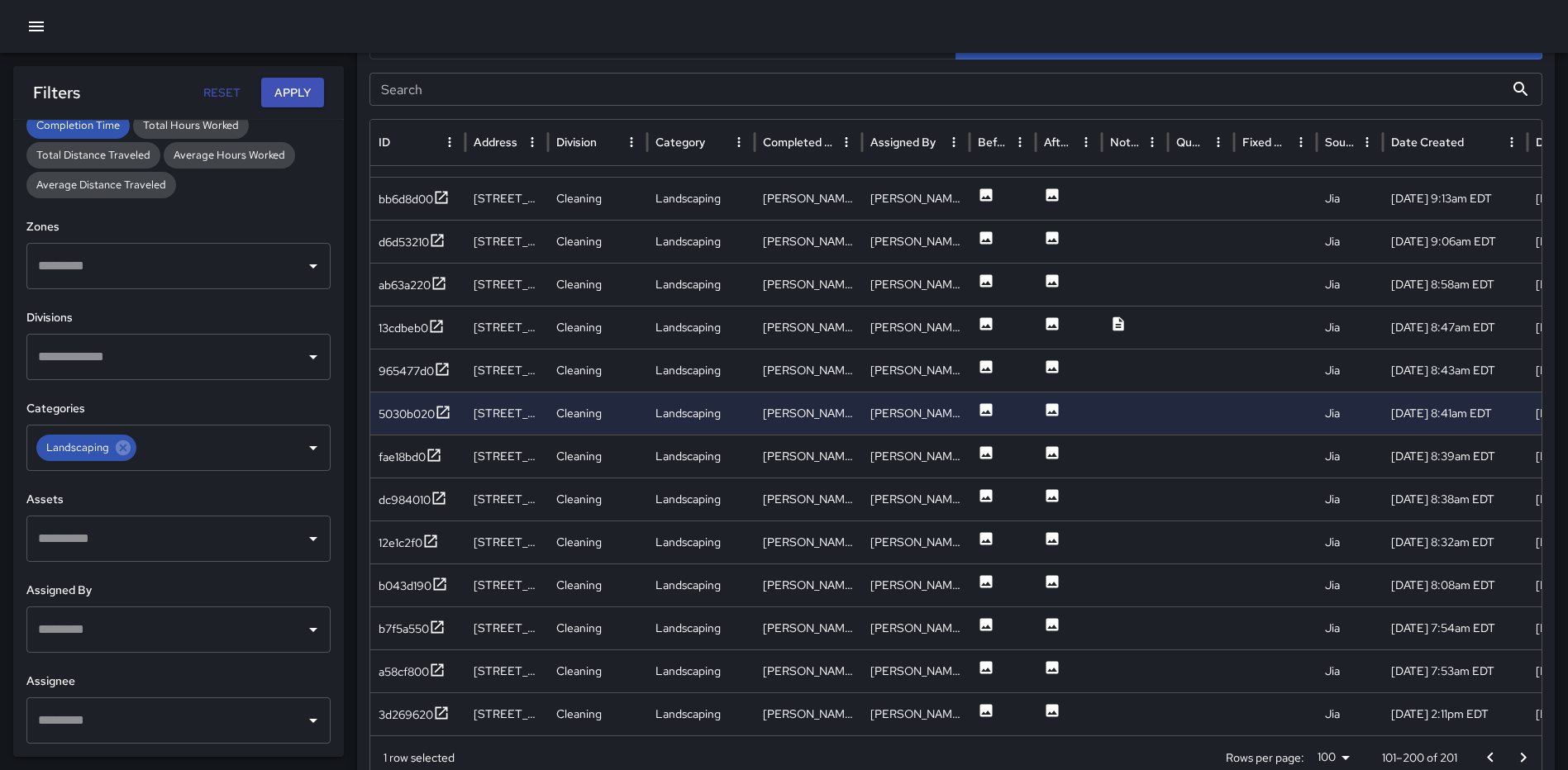
scroll to position [2149, 0]
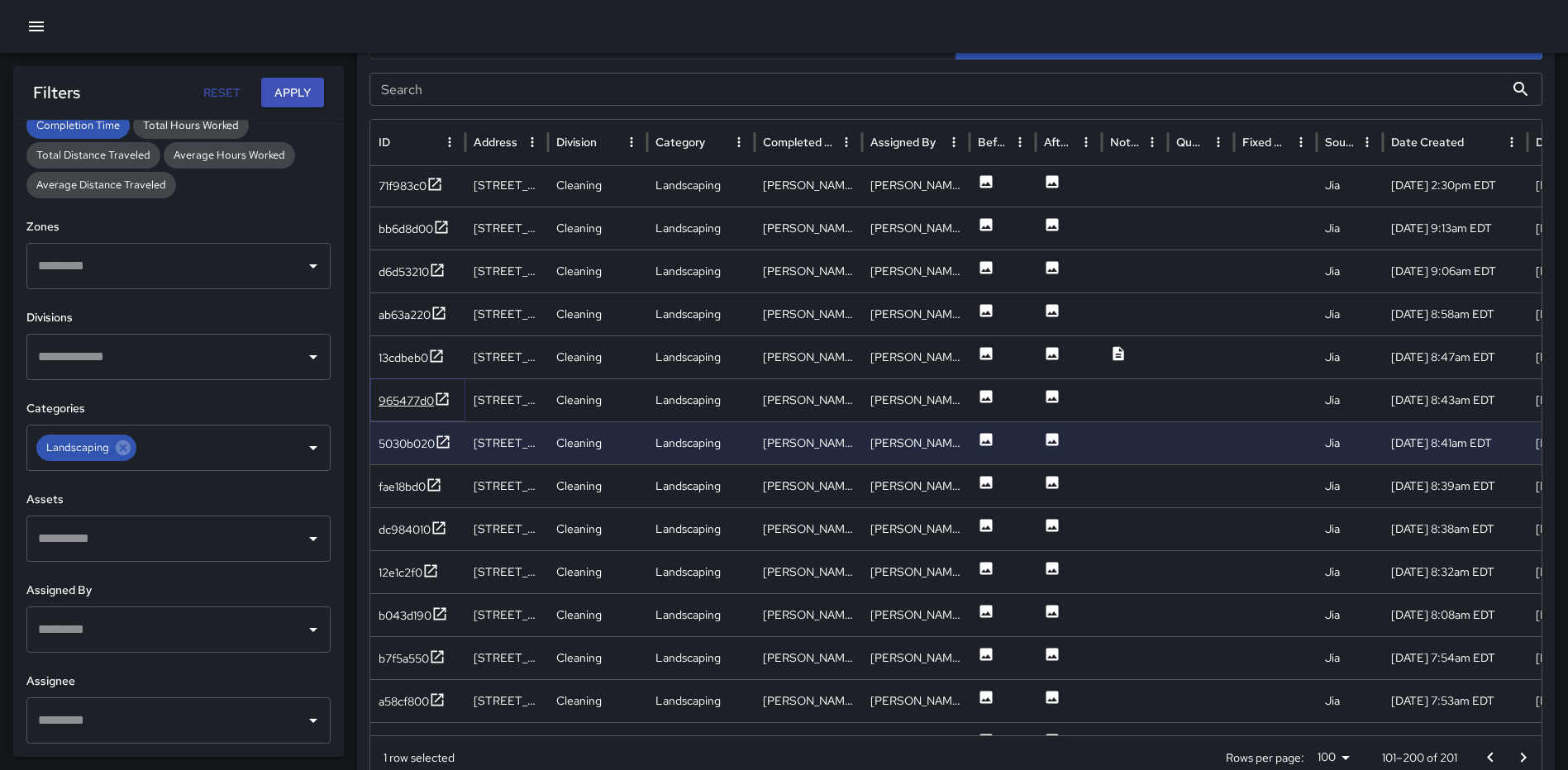
click at [439, 395] on icon at bounding box center [442, 399] width 16 height 16
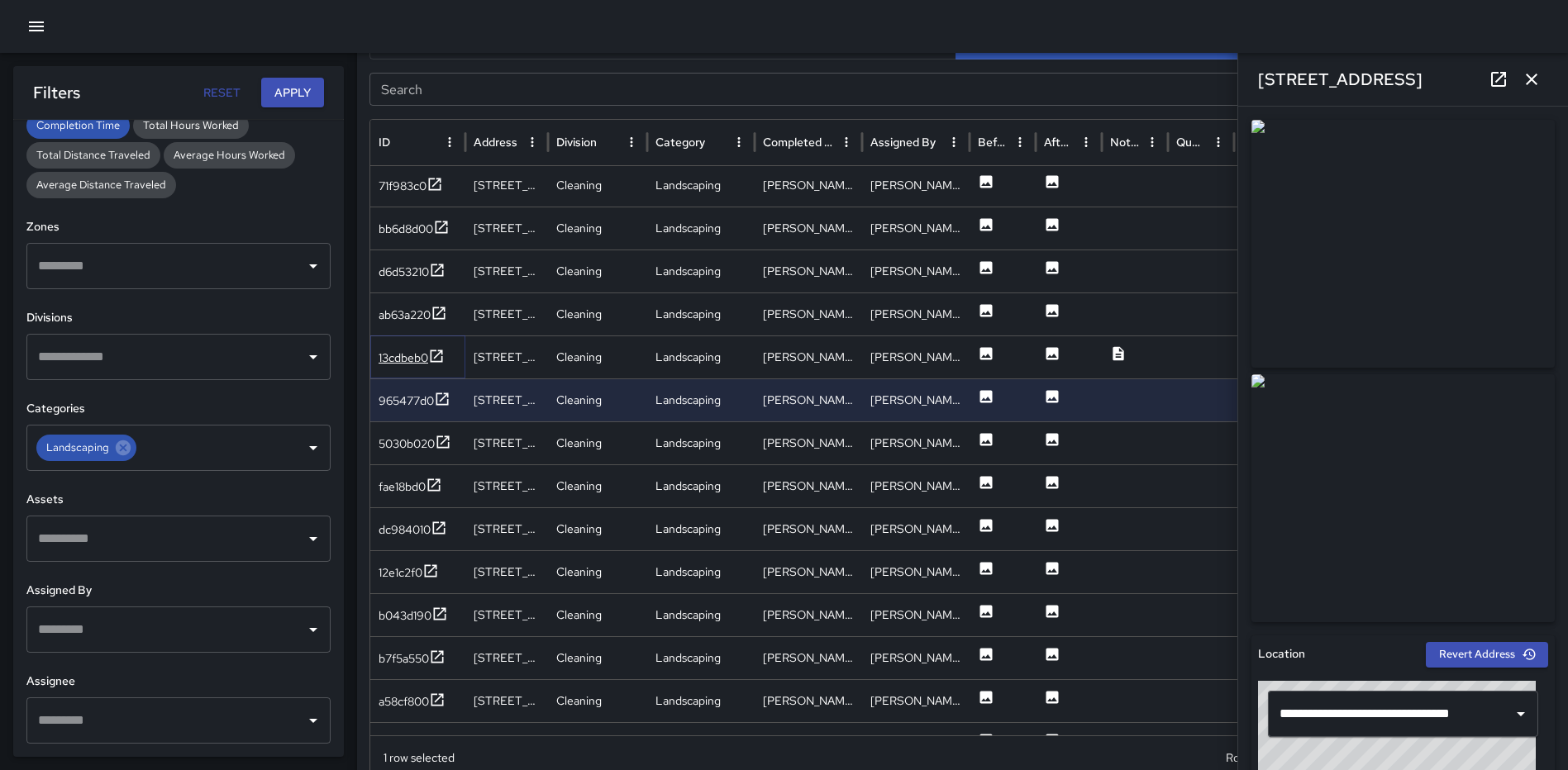
click at [440, 358] on icon at bounding box center [436, 356] width 16 height 16
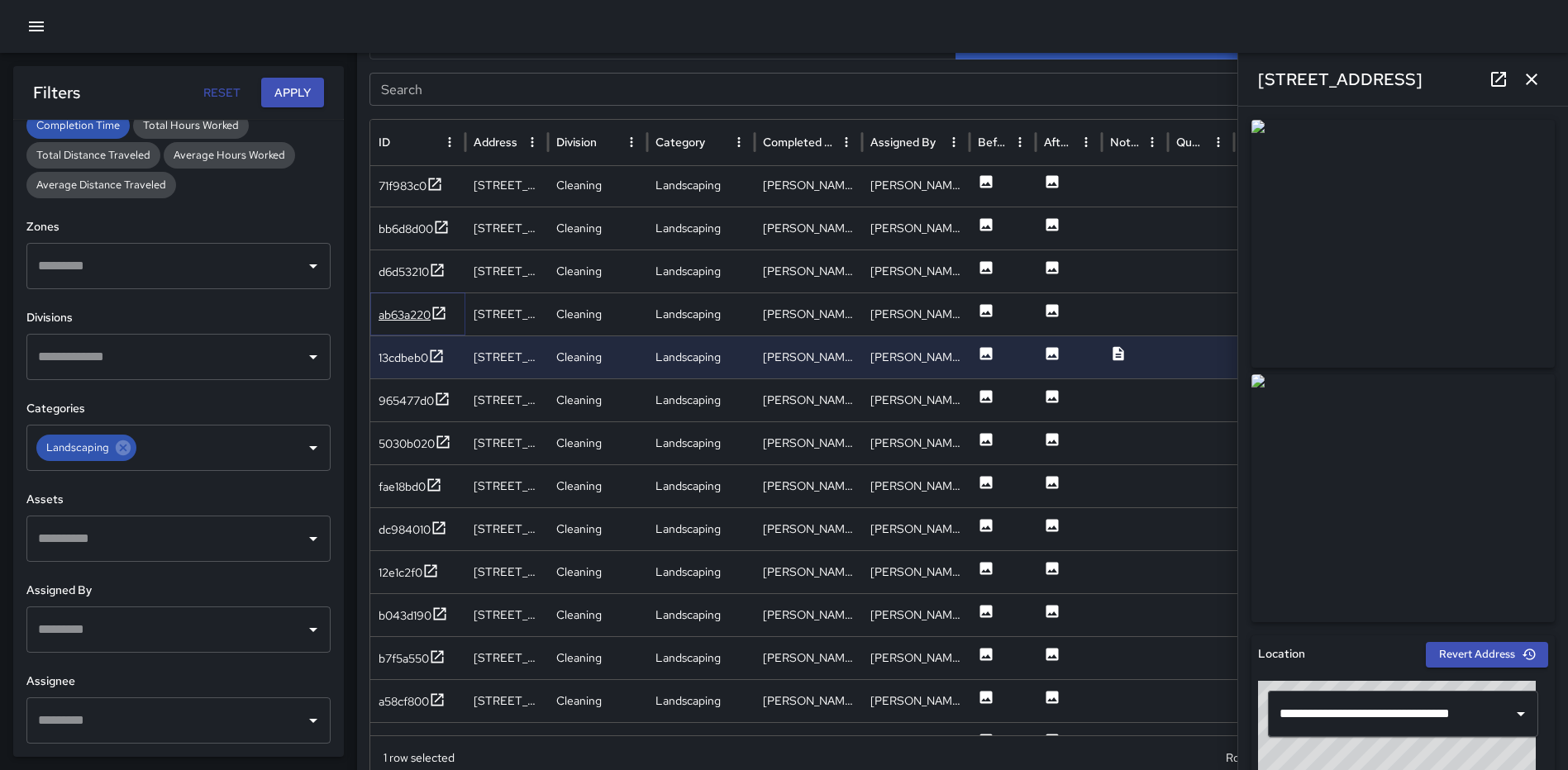
click at [444, 311] on icon at bounding box center [439, 313] width 16 height 16
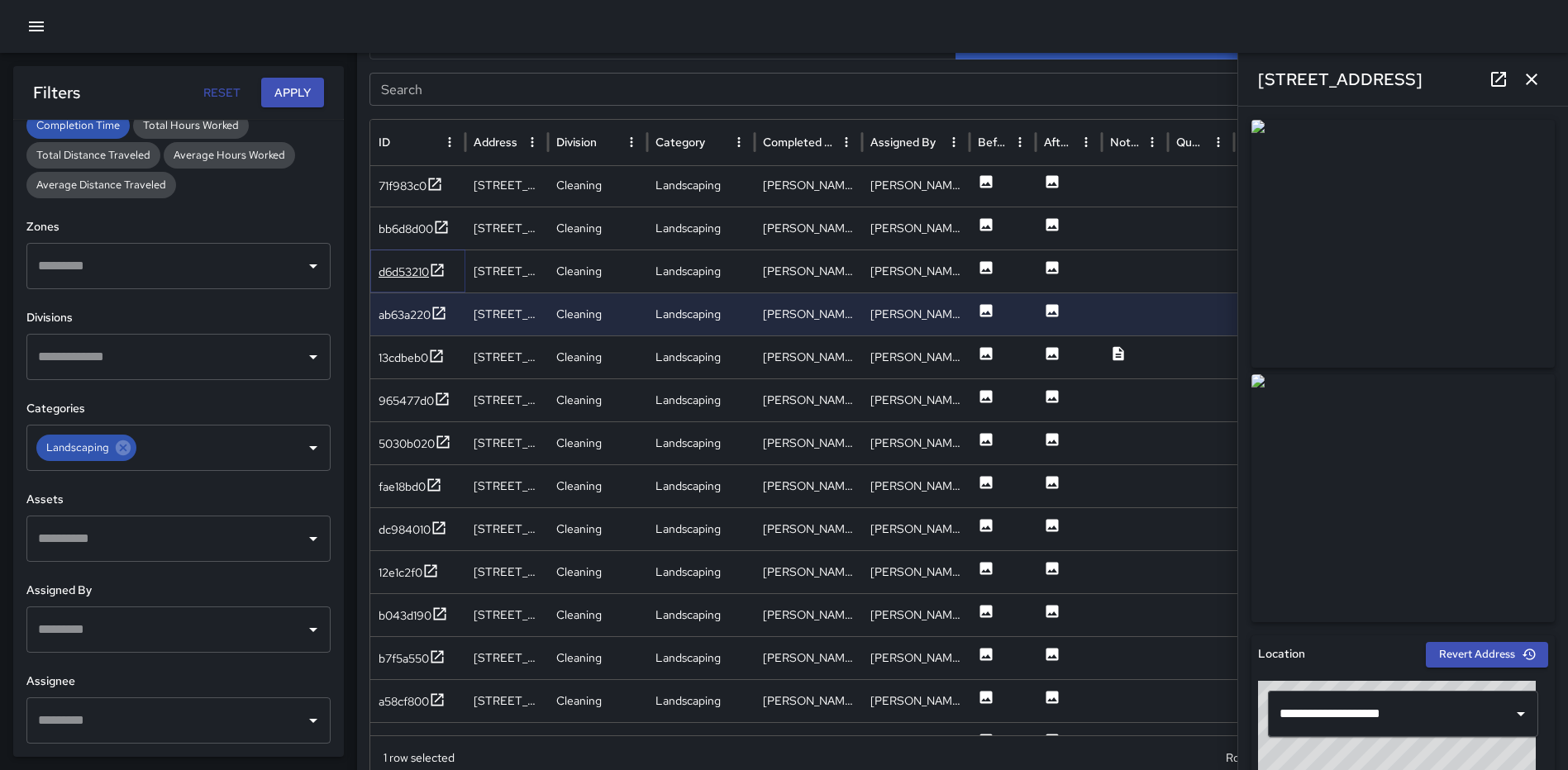
click at [444, 266] on icon at bounding box center [438, 270] width 13 height 13
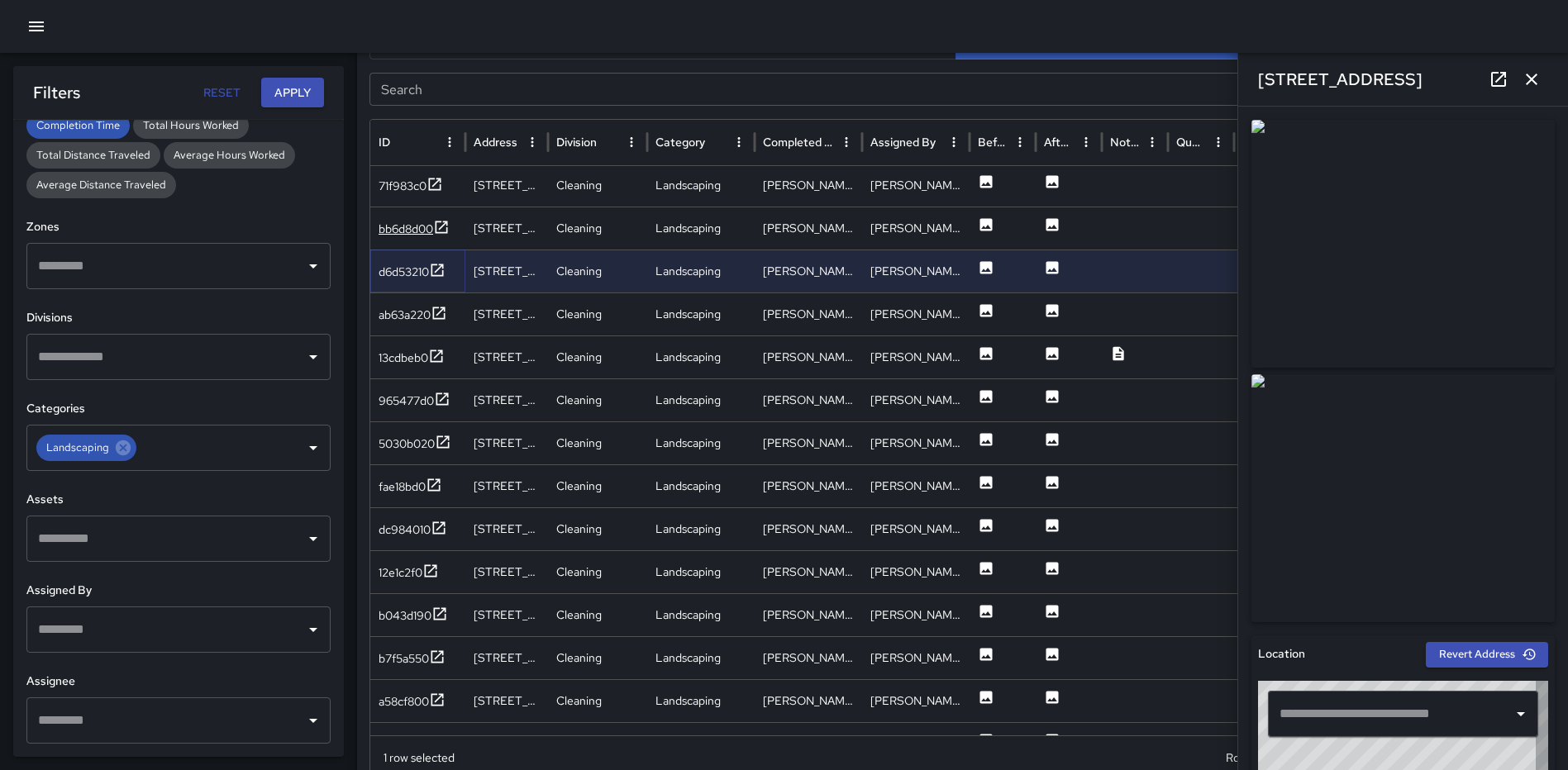
type input "**********"
click at [444, 223] on icon at bounding box center [442, 227] width 16 height 16
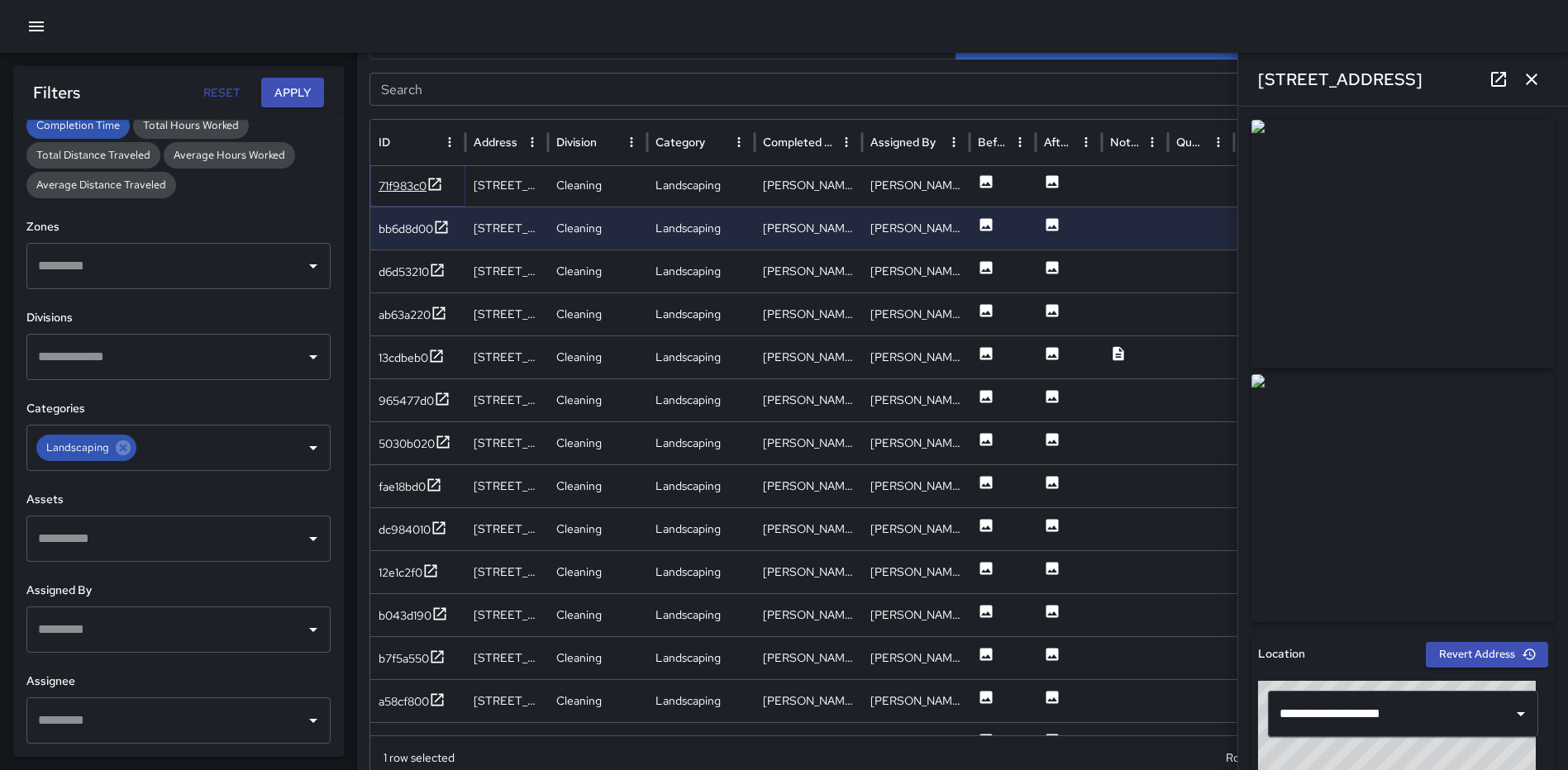
click at [443, 185] on icon at bounding box center [434, 185] width 16 height 16
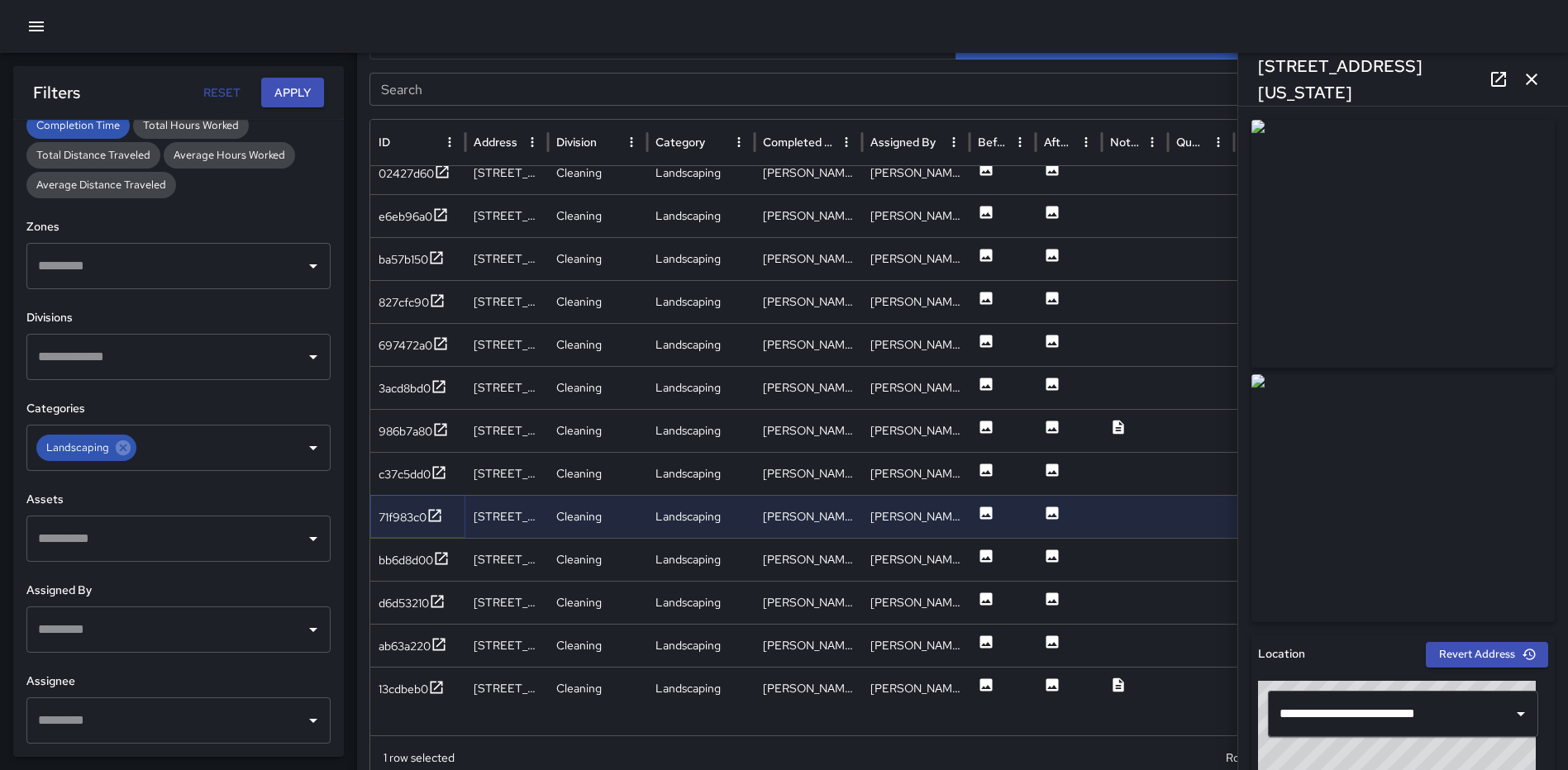
scroll to position [1766, 0]
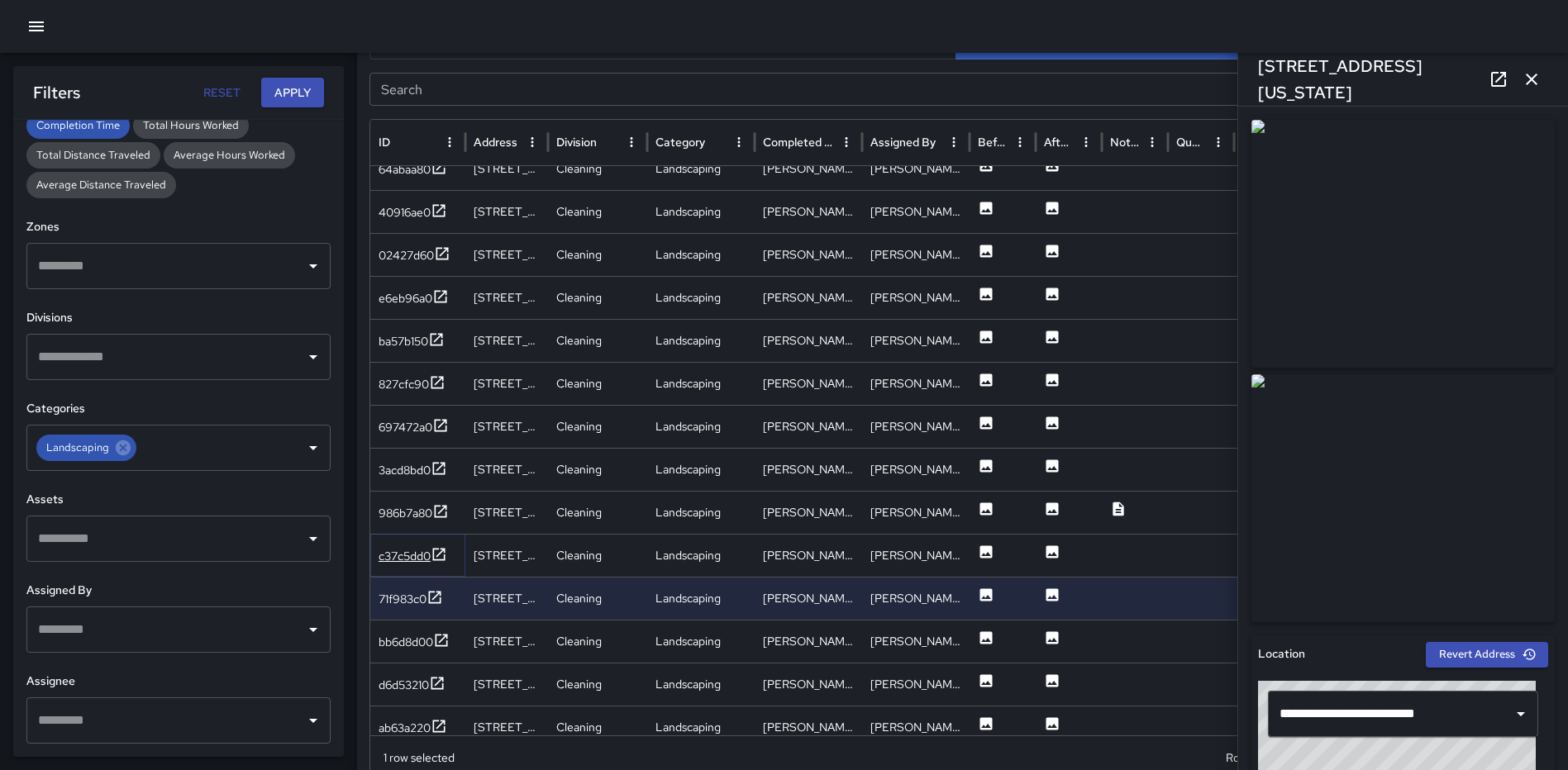
click at [439, 549] on icon at bounding box center [439, 555] width 16 height 16
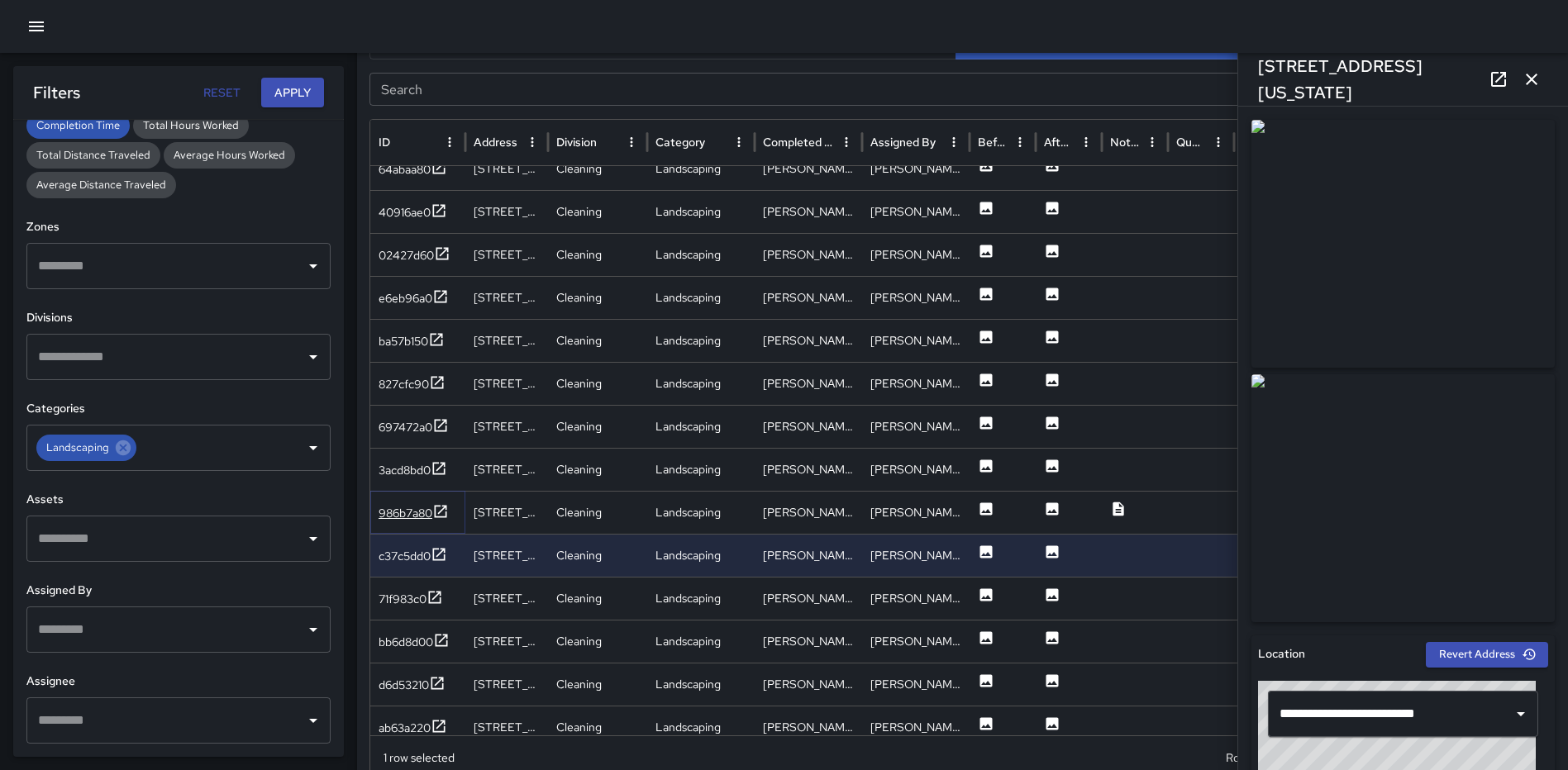
click at [436, 510] on icon at bounding box center [441, 511] width 13 height 13
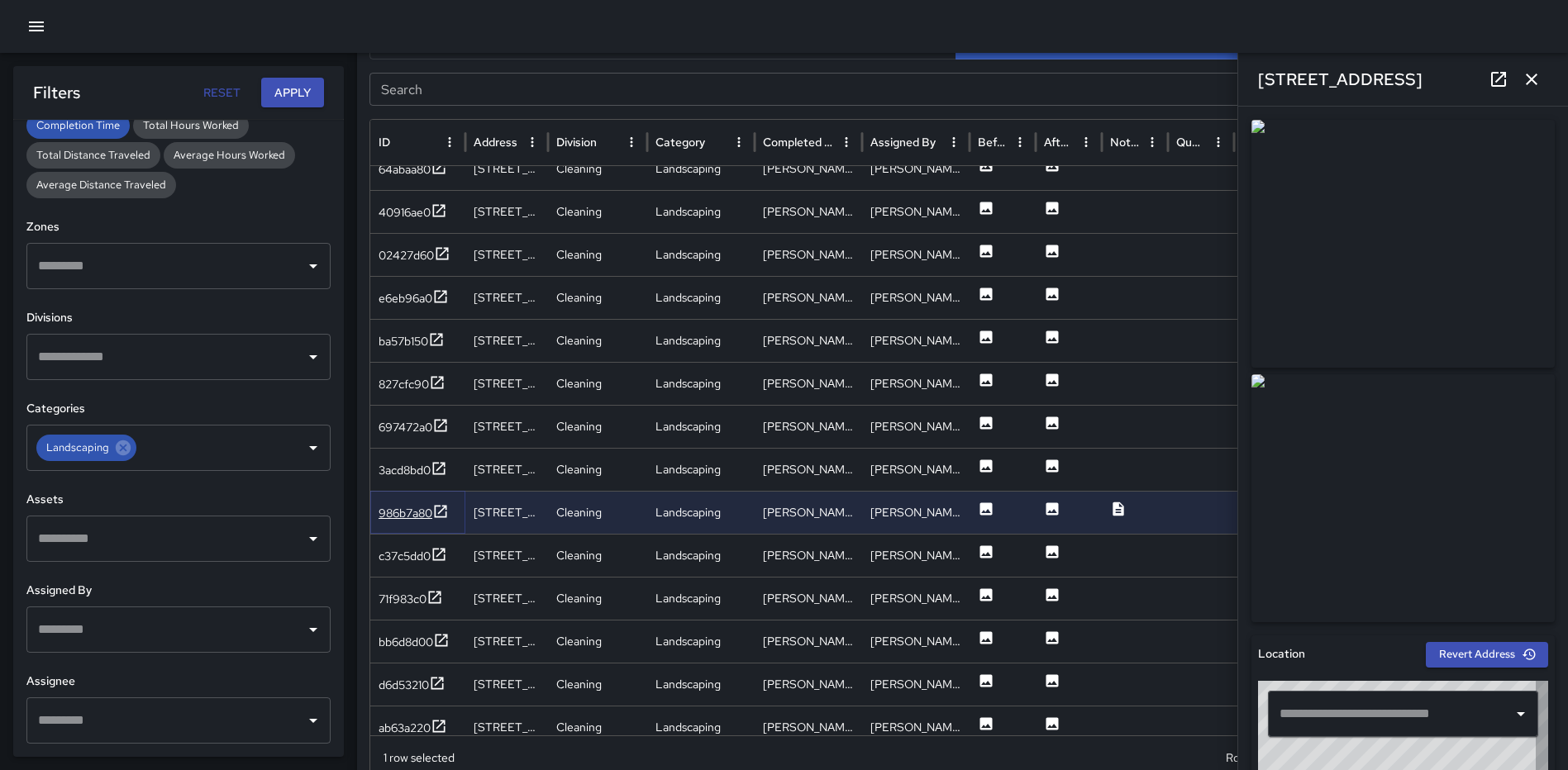
type input "**********"
click at [441, 463] on icon at bounding box center [439, 469] width 16 height 16
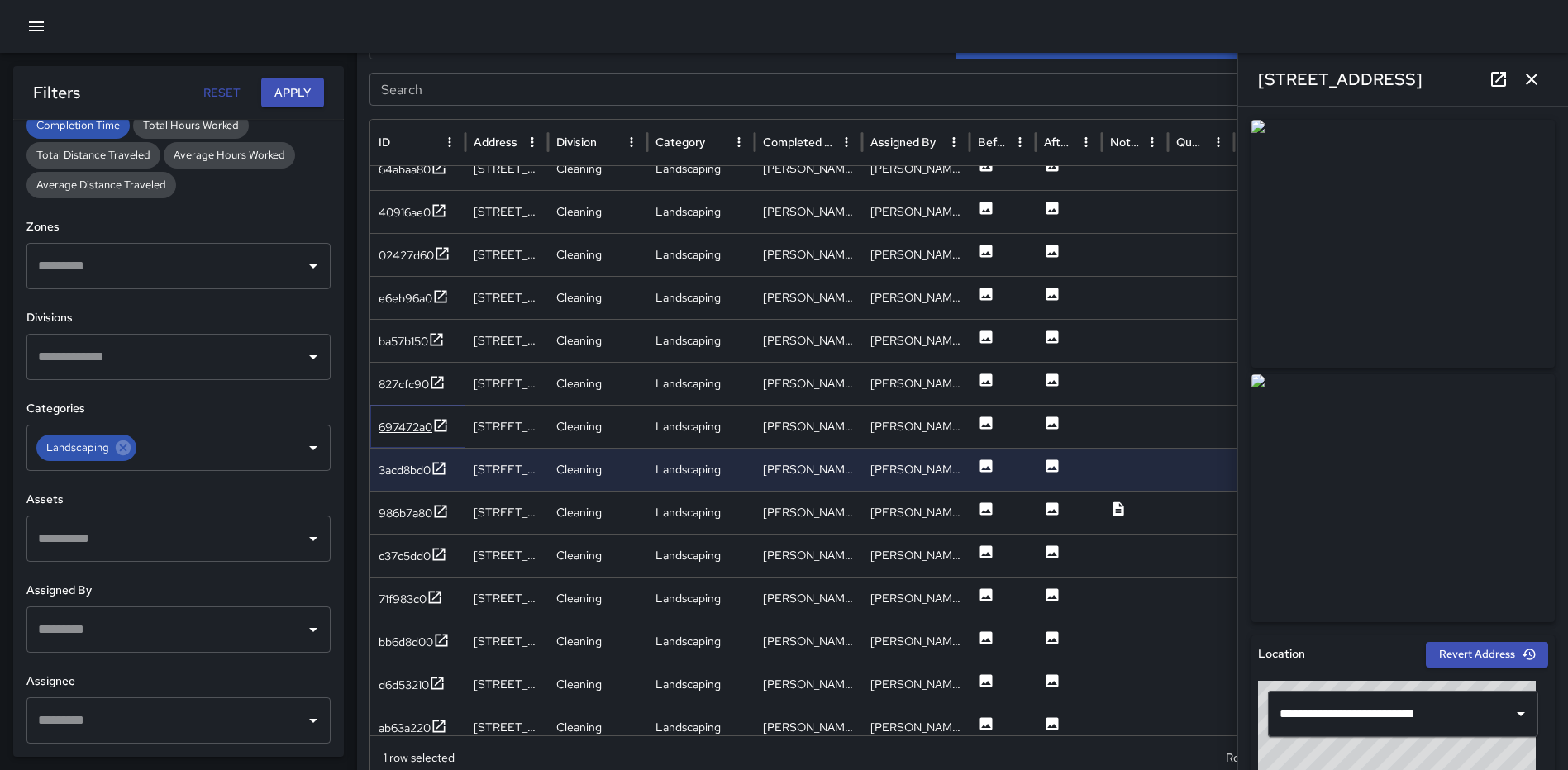
click at [440, 421] on icon at bounding box center [441, 425] width 16 height 16
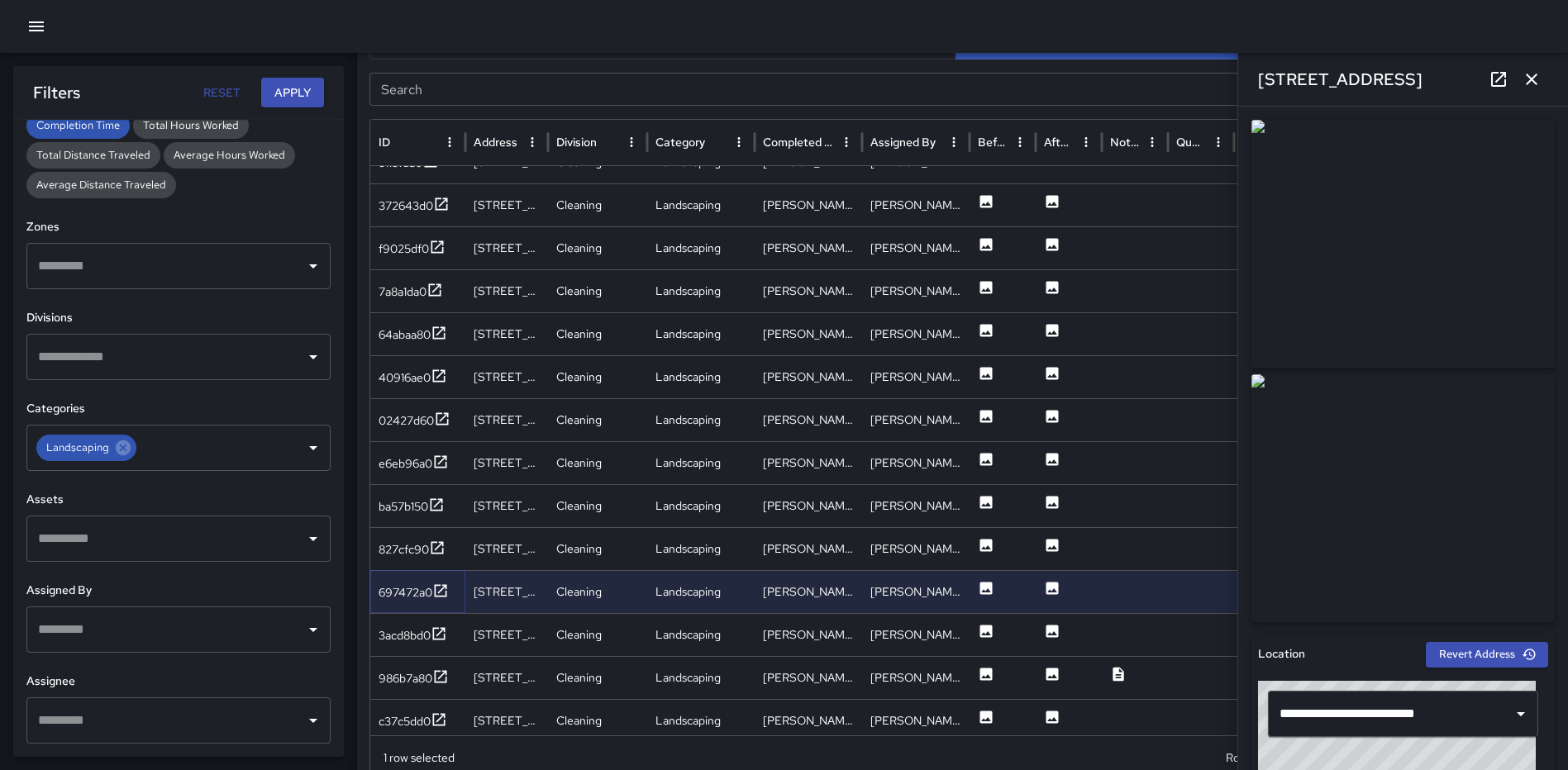
scroll to position [1613, 0]
click at [440, 333] on icon at bounding box center [440, 333] width 13 height 13
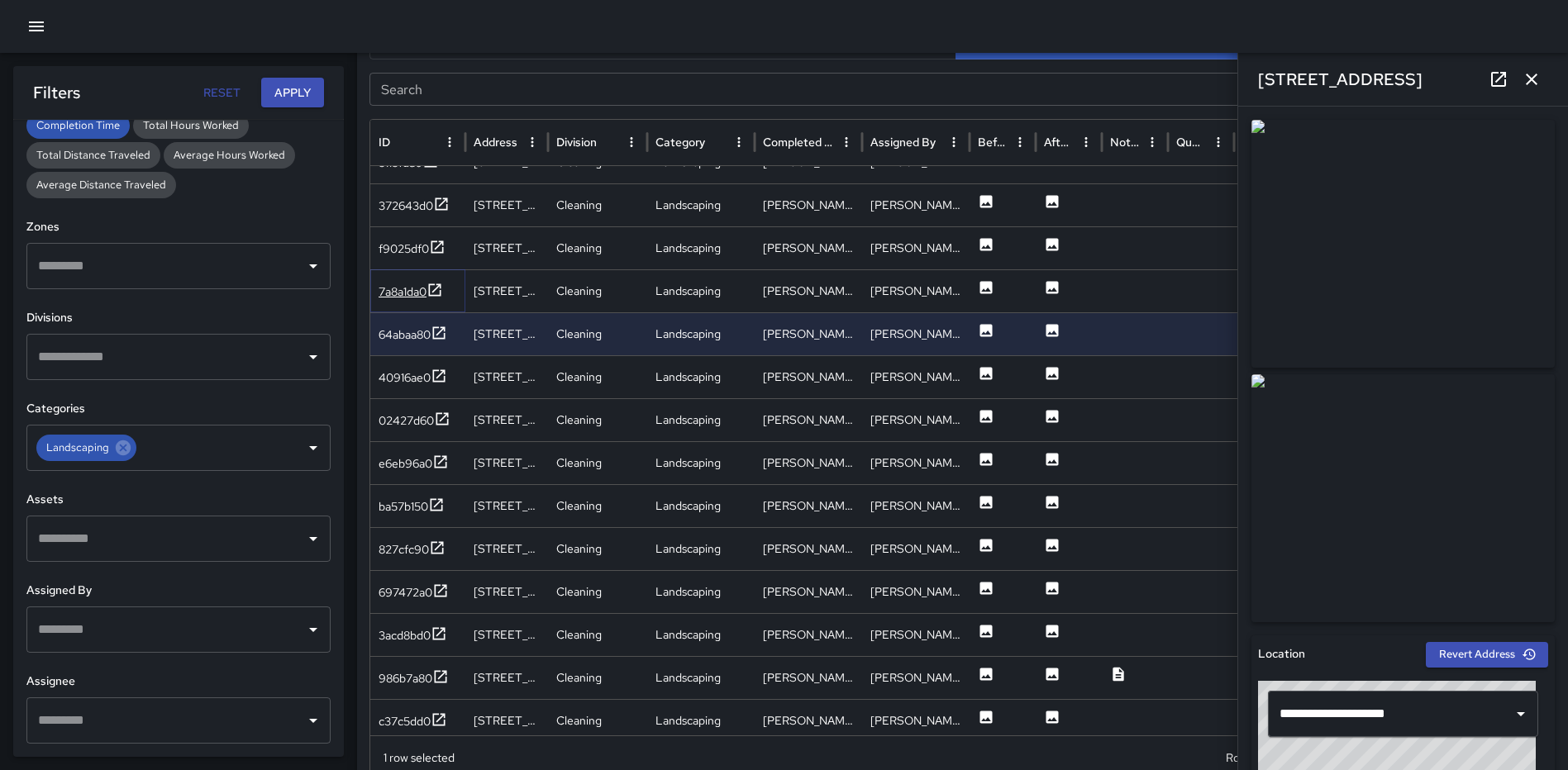
click at [435, 291] on icon at bounding box center [435, 290] width 13 height 13
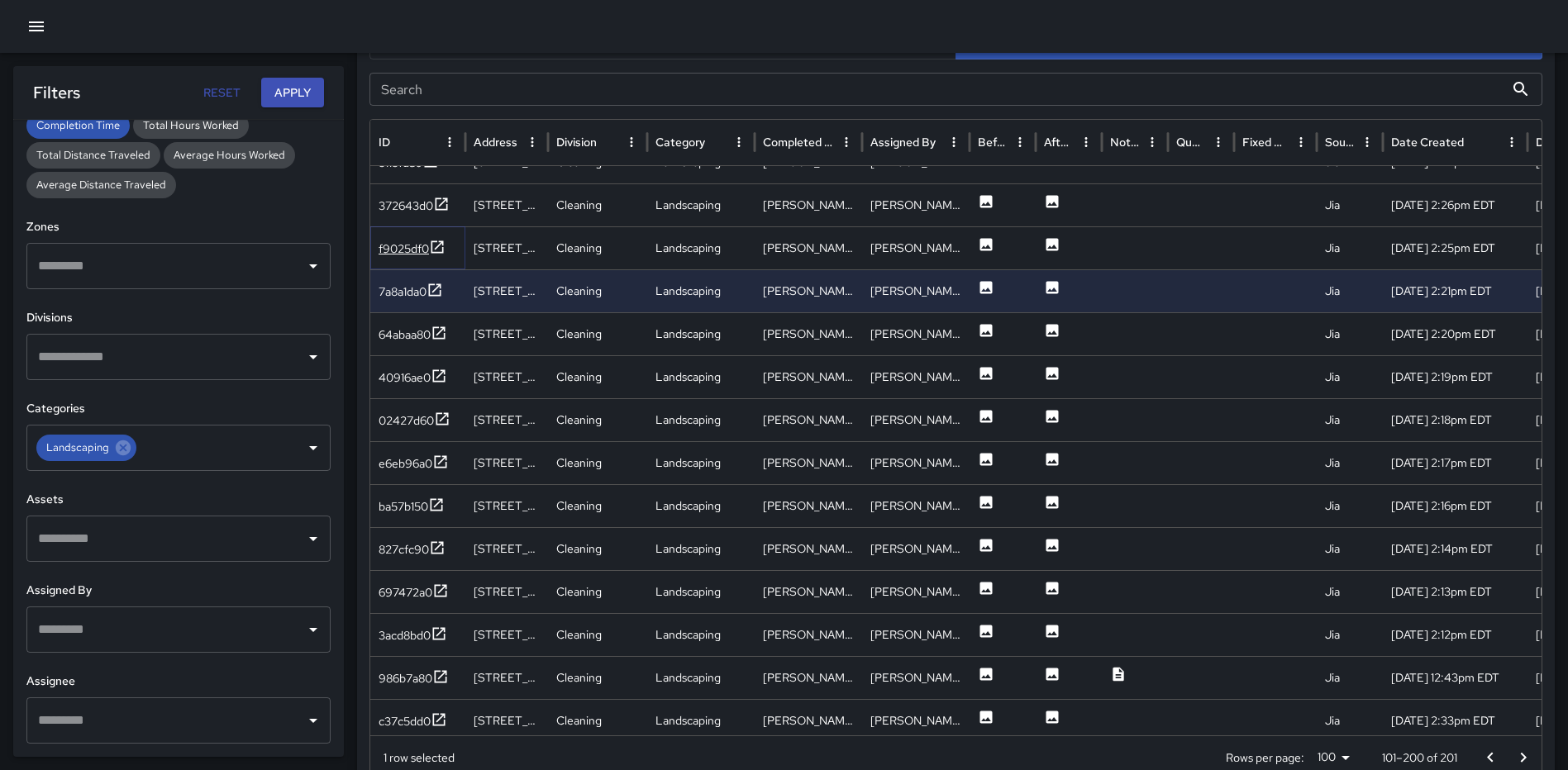
click at [440, 243] on icon at bounding box center [437, 247] width 16 height 16
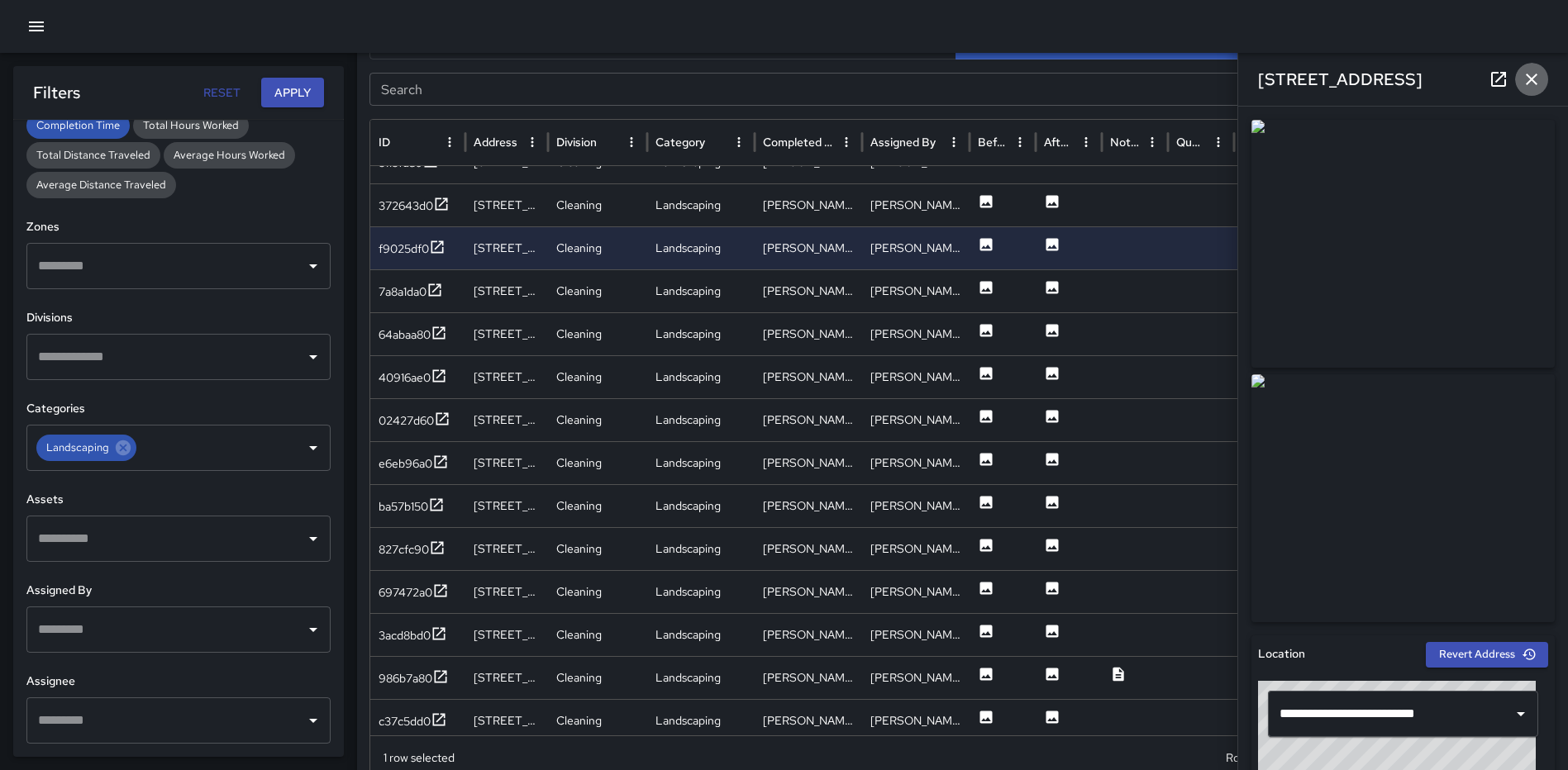
click at [1532, 72] on icon "button" at bounding box center [1532, 80] width 20 height 20
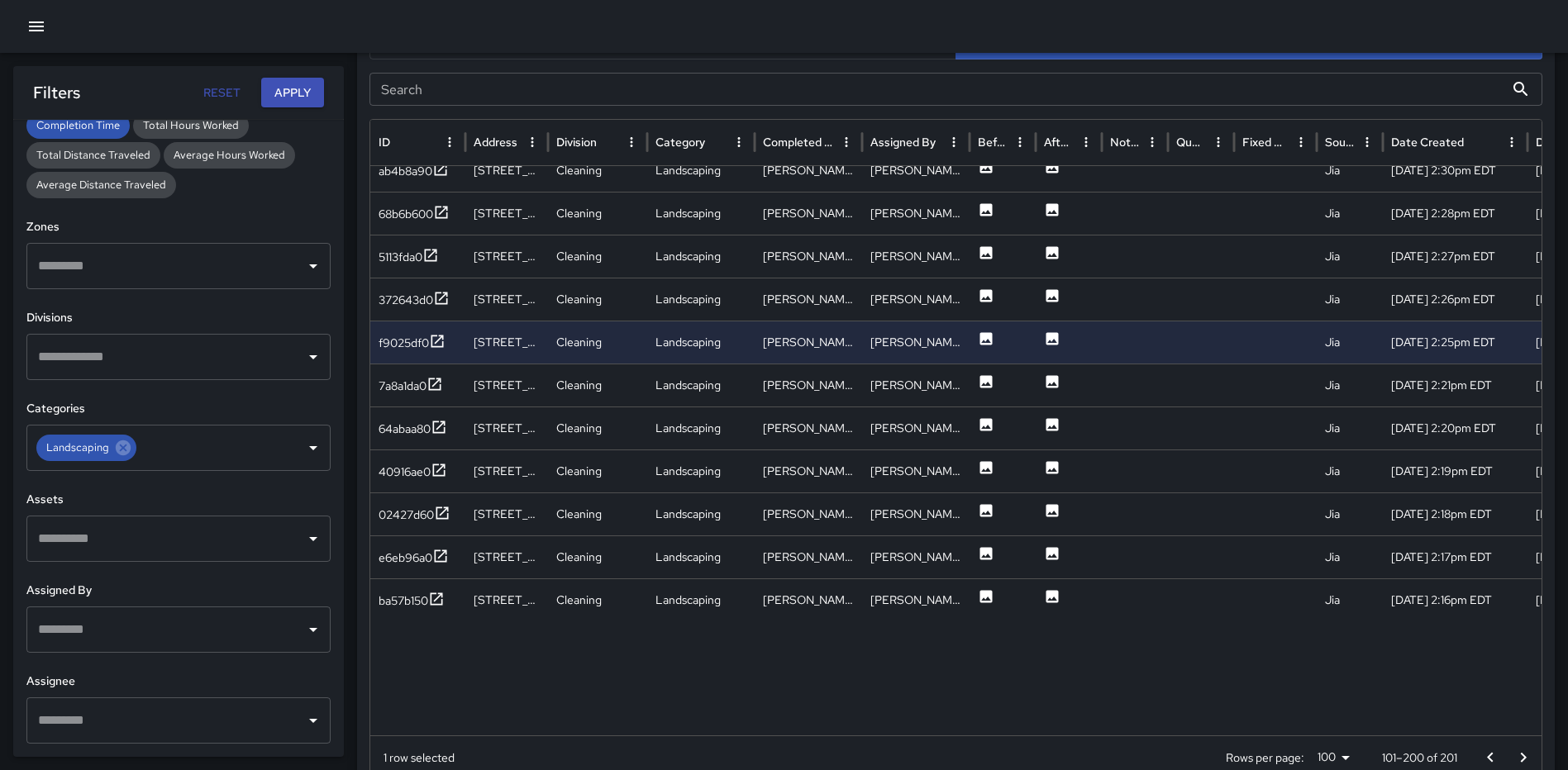
scroll to position [1384, 0]
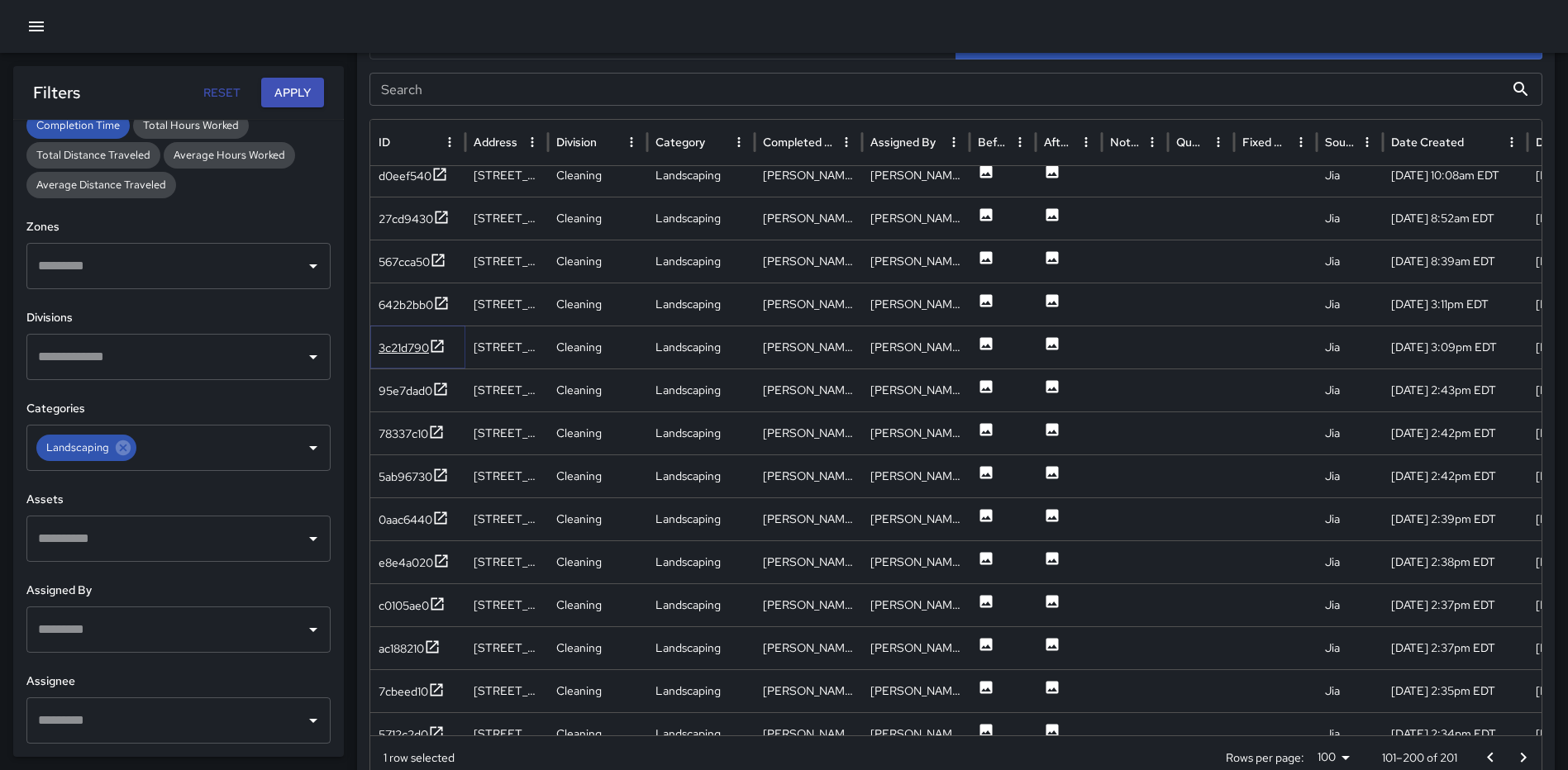
click at [442, 343] on icon at bounding box center [438, 346] width 13 height 13
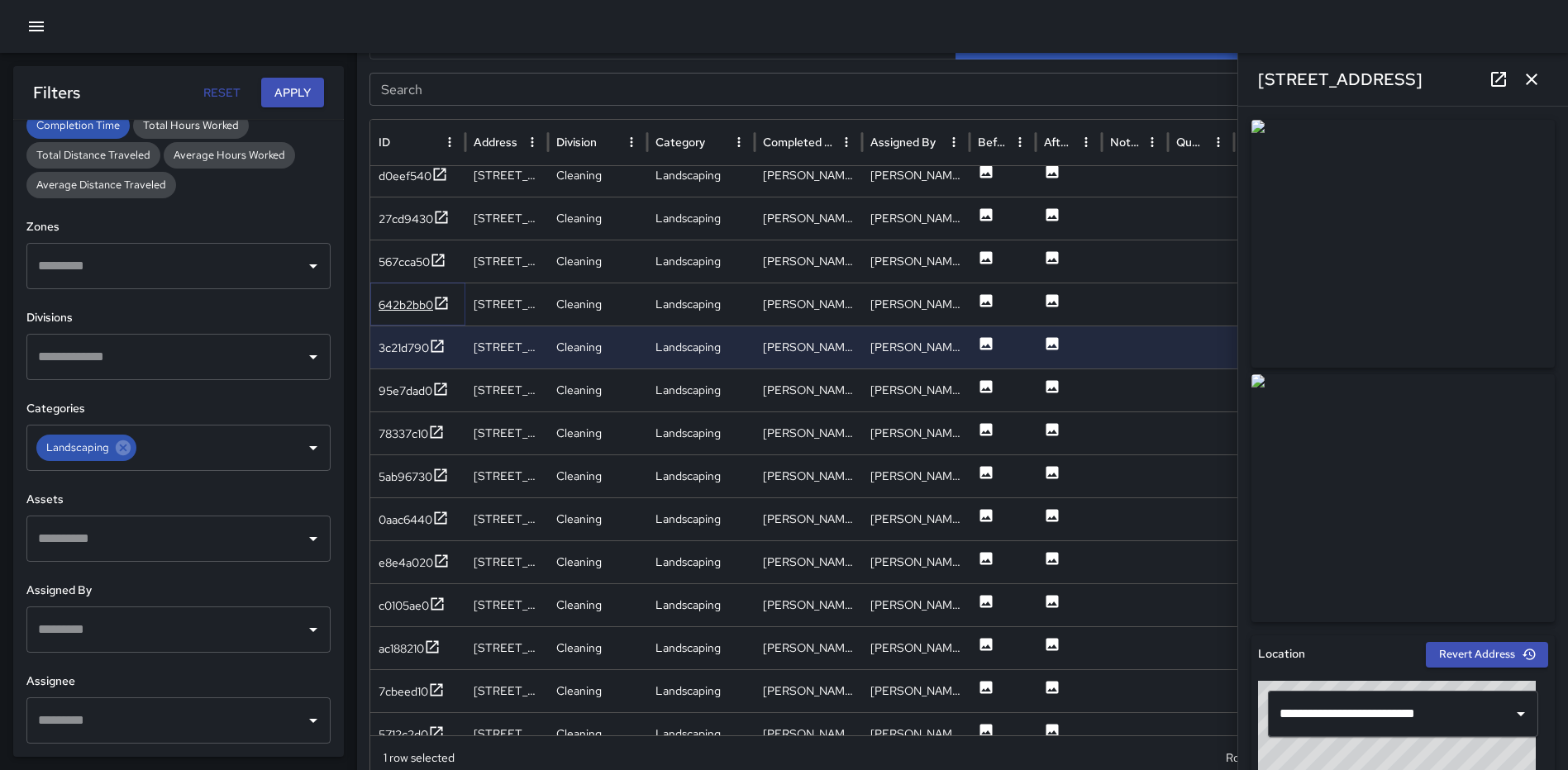
click at [441, 297] on icon at bounding box center [442, 303] width 16 height 16
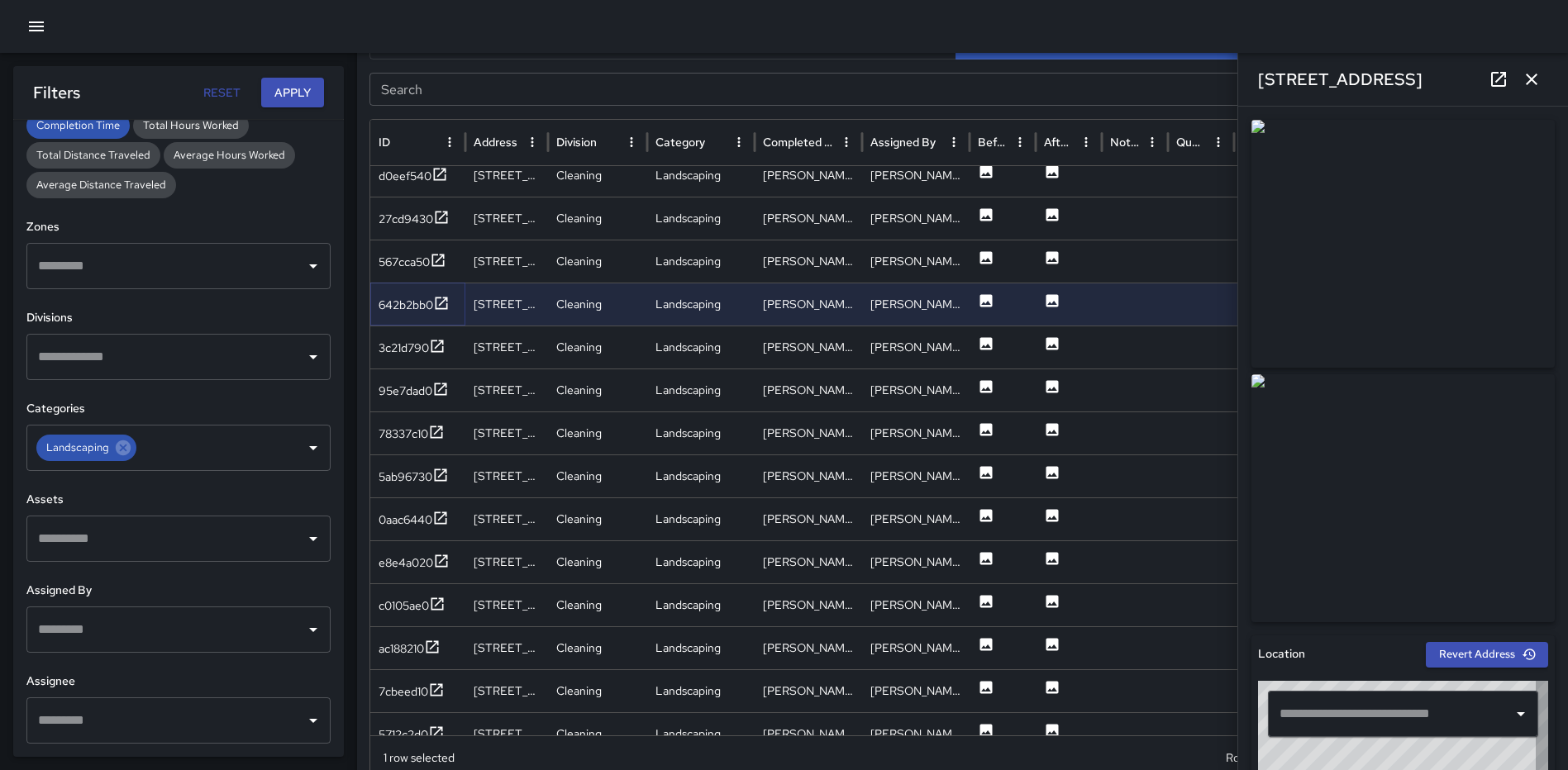
type input "**********"
click at [441, 259] on icon at bounding box center [439, 260] width 13 height 13
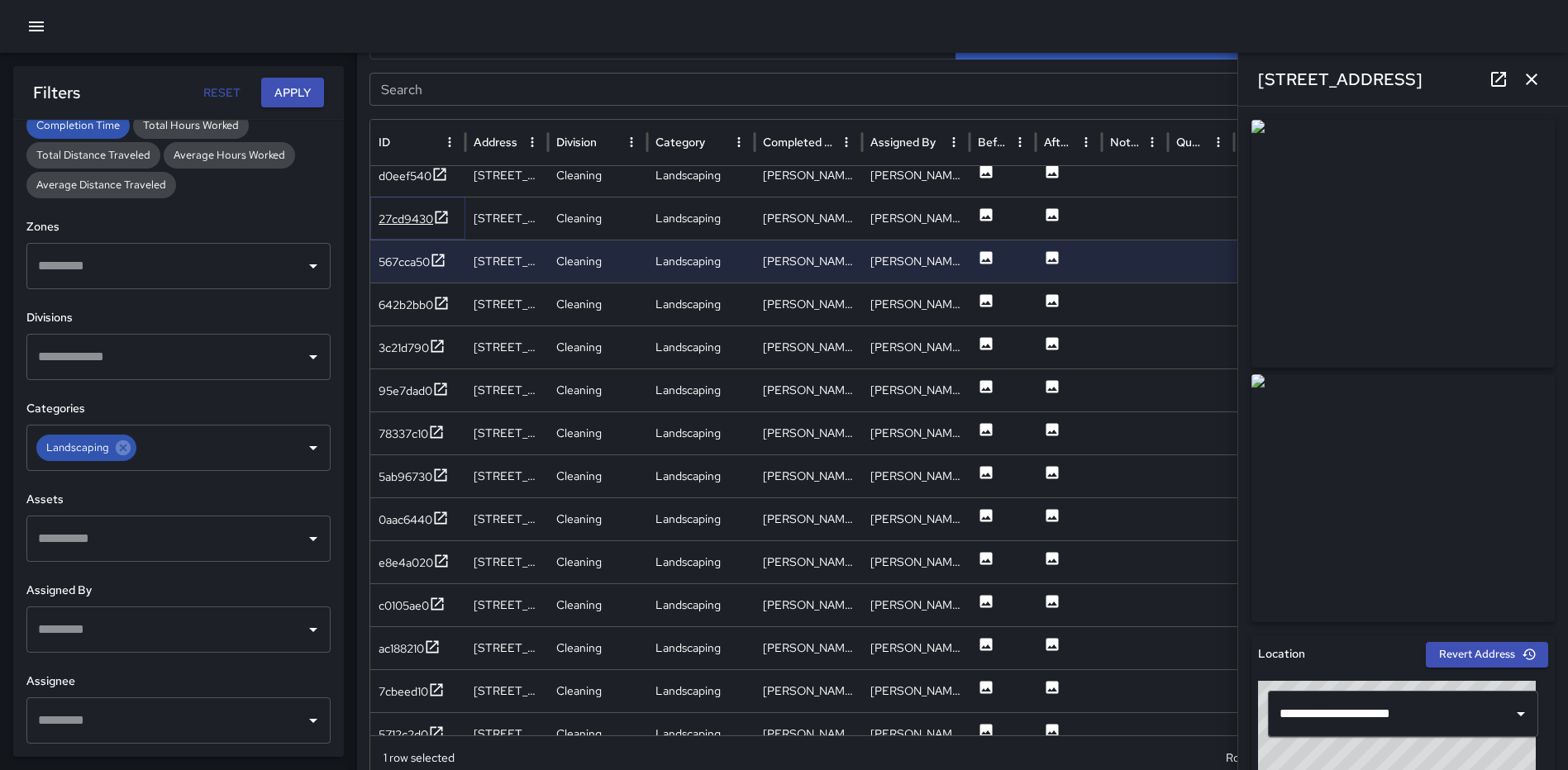
click at [442, 212] on icon at bounding box center [442, 217] width 16 height 16
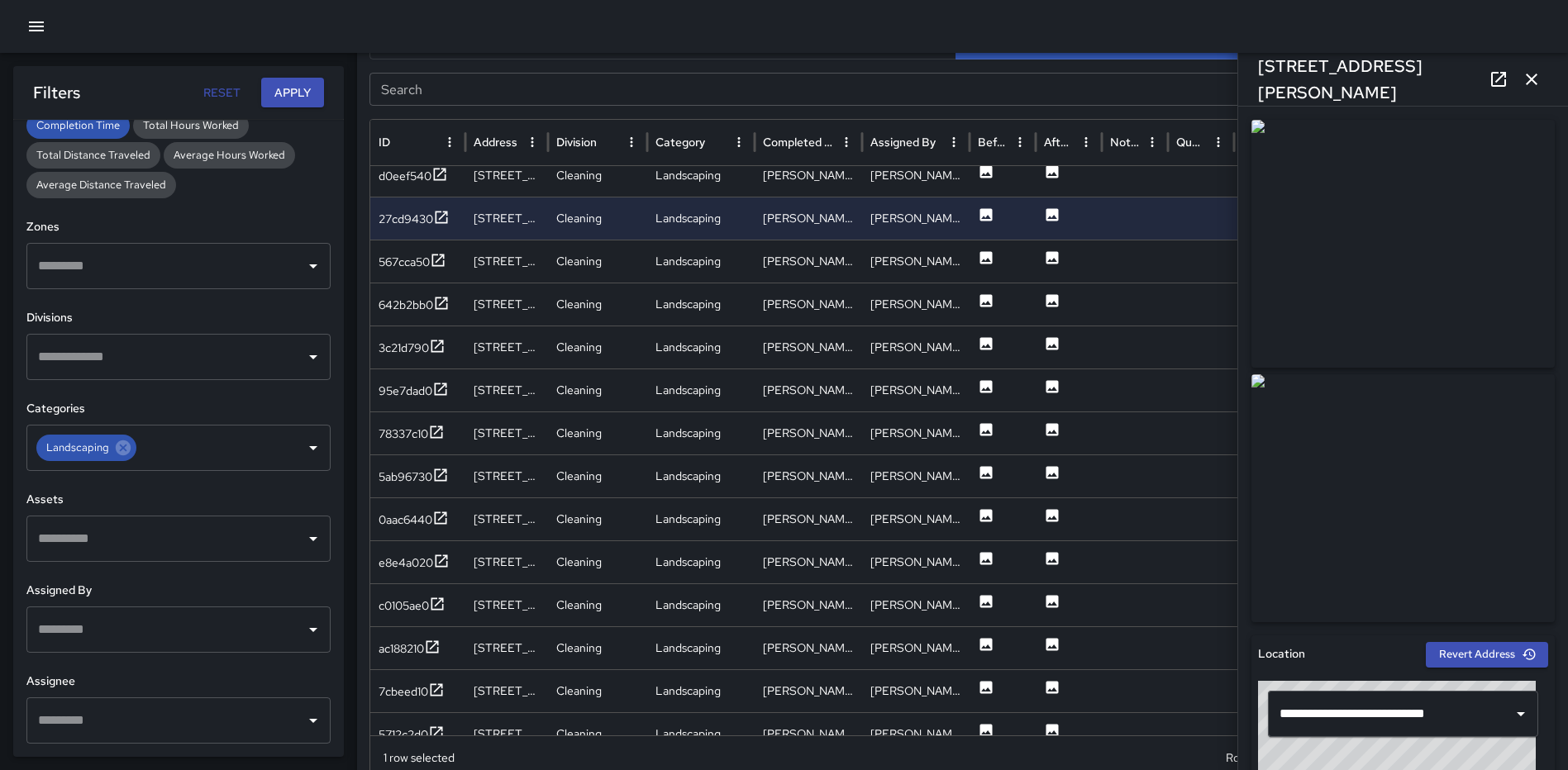
click at [1533, 83] on icon "button" at bounding box center [1532, 80] width 20 height 20
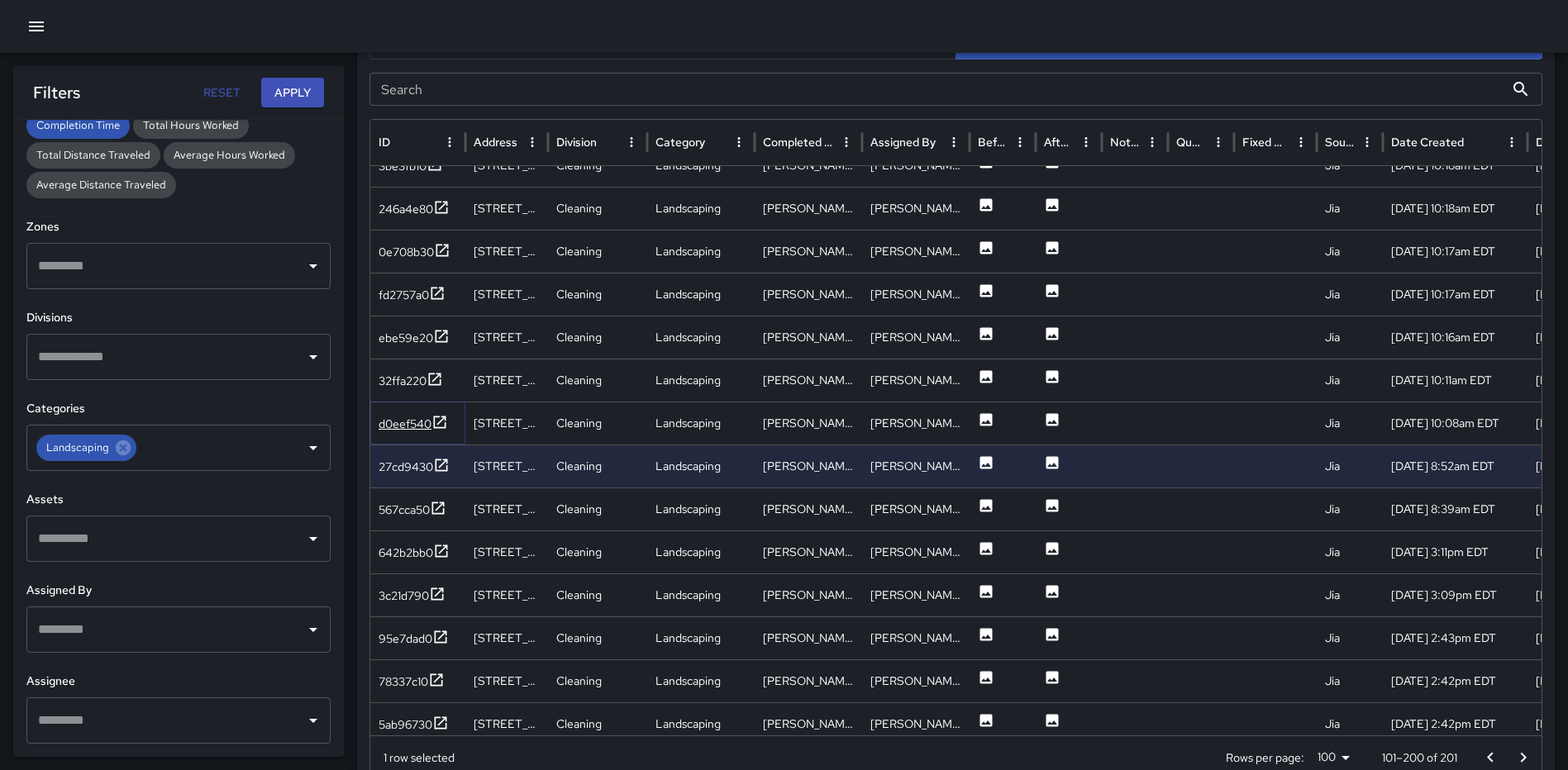
click at [436, 419] on icon at bounding box center [440, 423] width 16 height 16
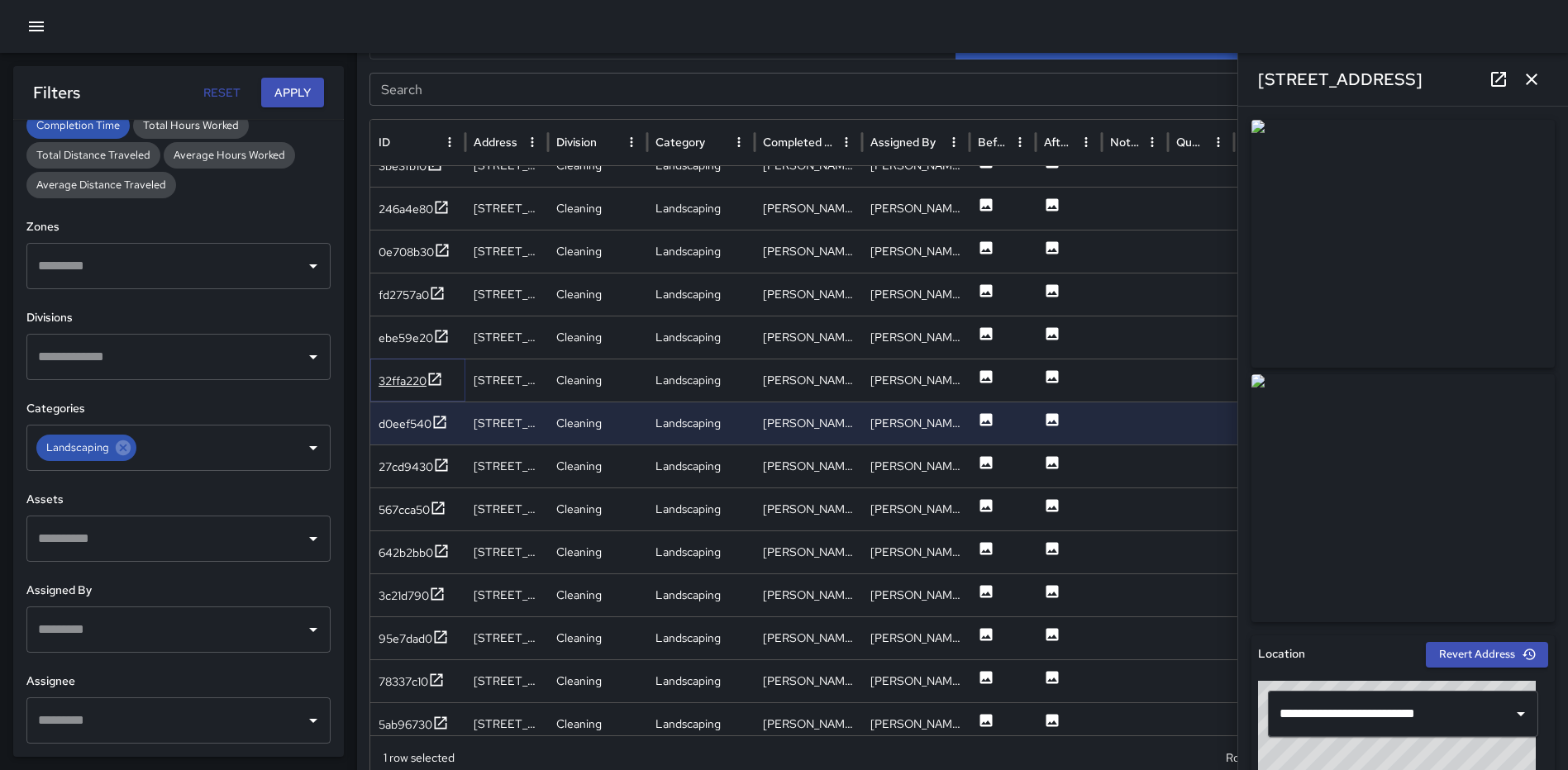
click at [443, 377] on icon at bounding box center [434, 379] width 16 height 16
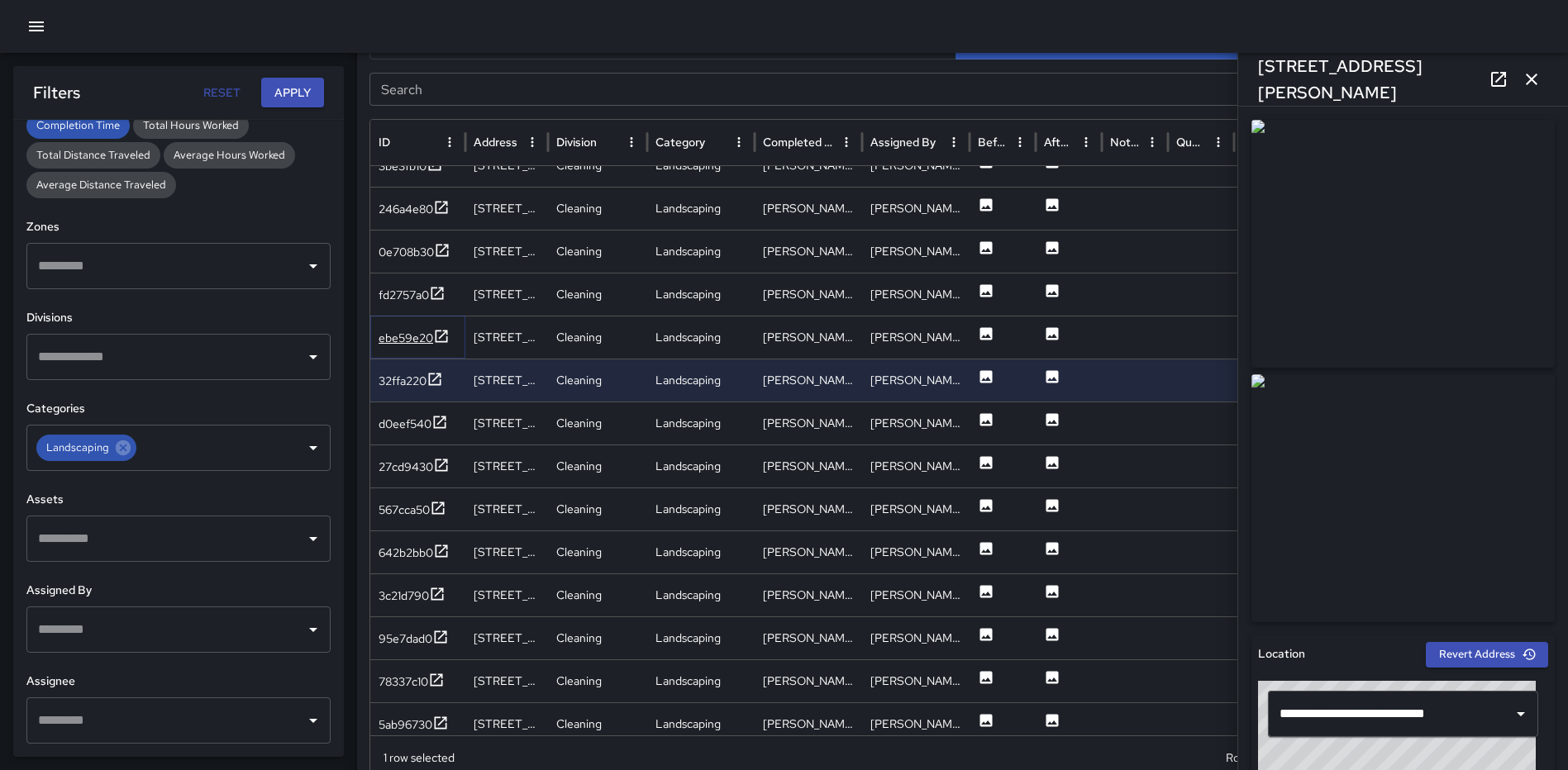
click at [444, 337] on icon at bounding box center [442, 337] width 16 height 16
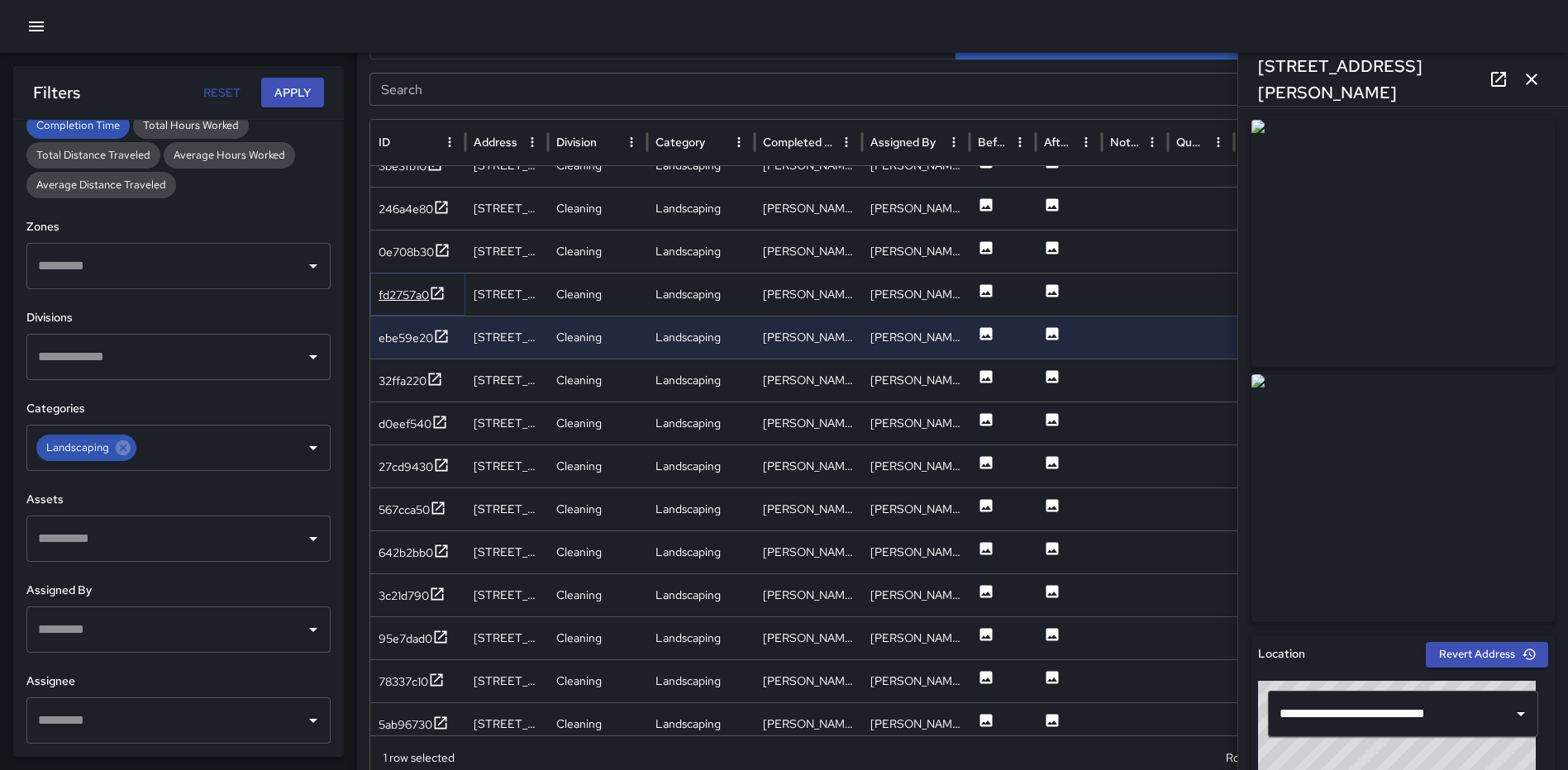
click at [444, 298] on icon at bounding box center [438, 293] width 13 height 13
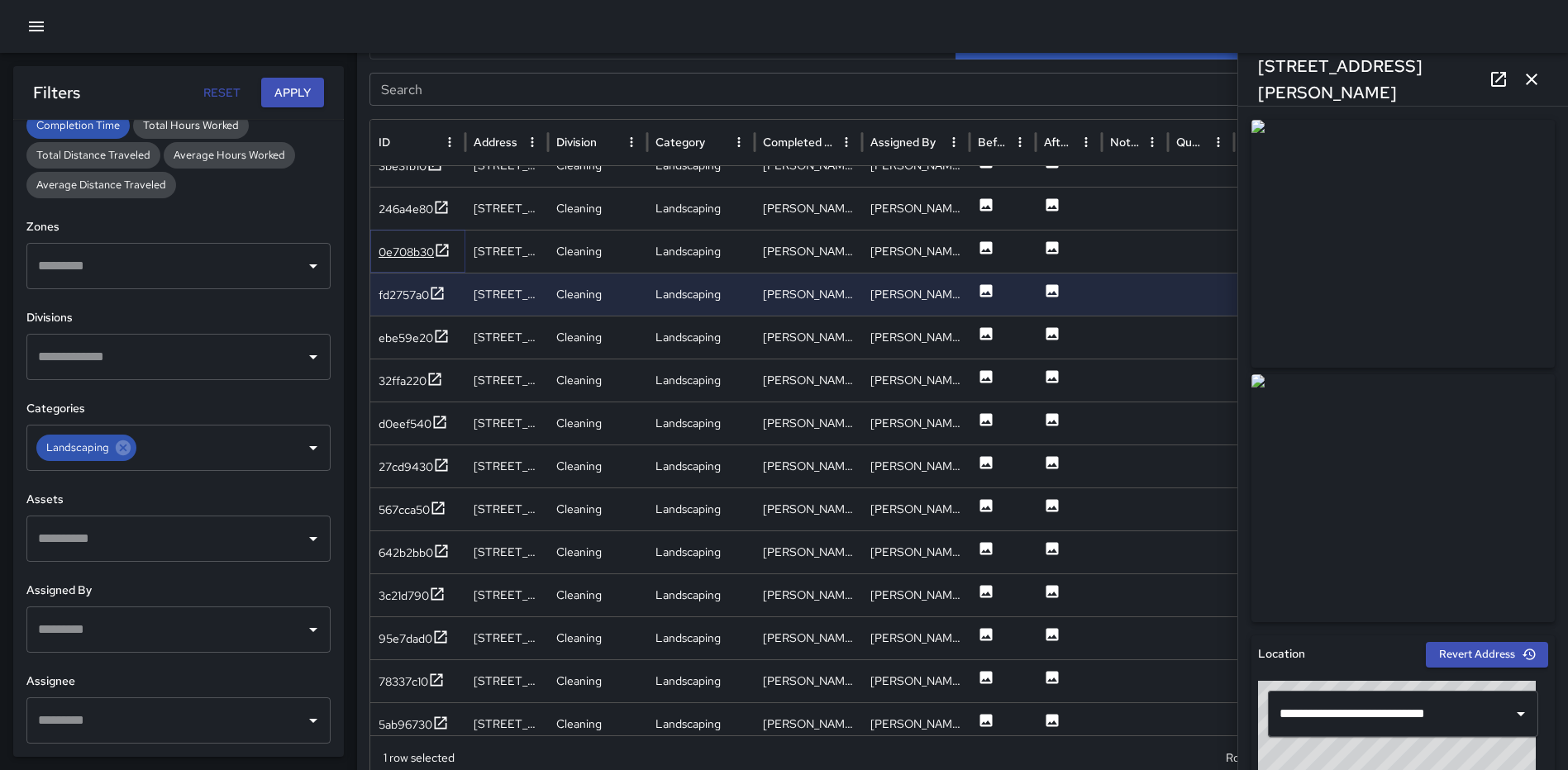
click at [443, 252] on icon at bounding box center [442, 250] width 13 height 13
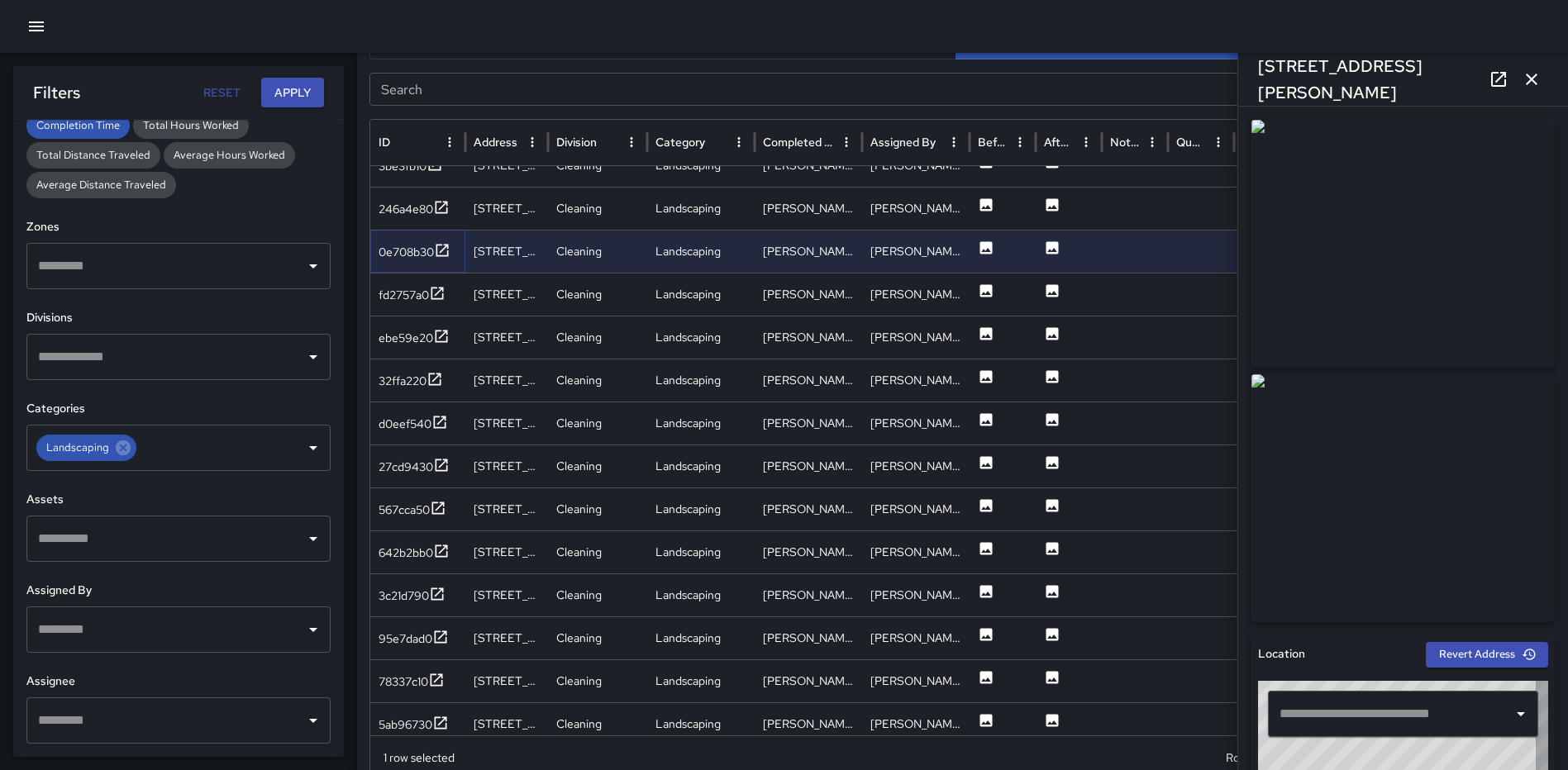
type input "**********"
click at [443, 207] on icon at bounding box center [442, 207] width 16 height 16
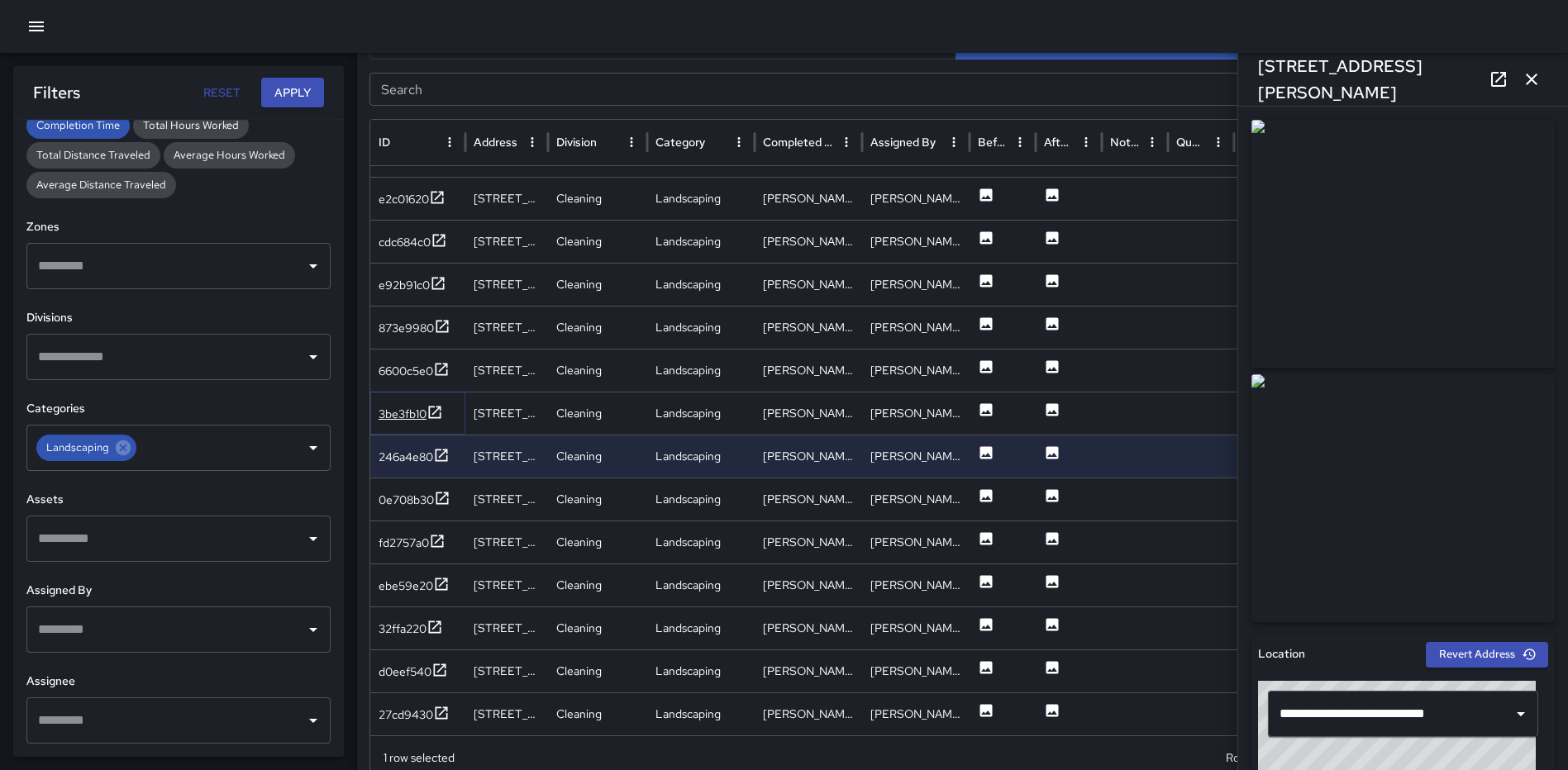
click at [442, 411] on icon at bounding box center [434, 413] width 16 height 16
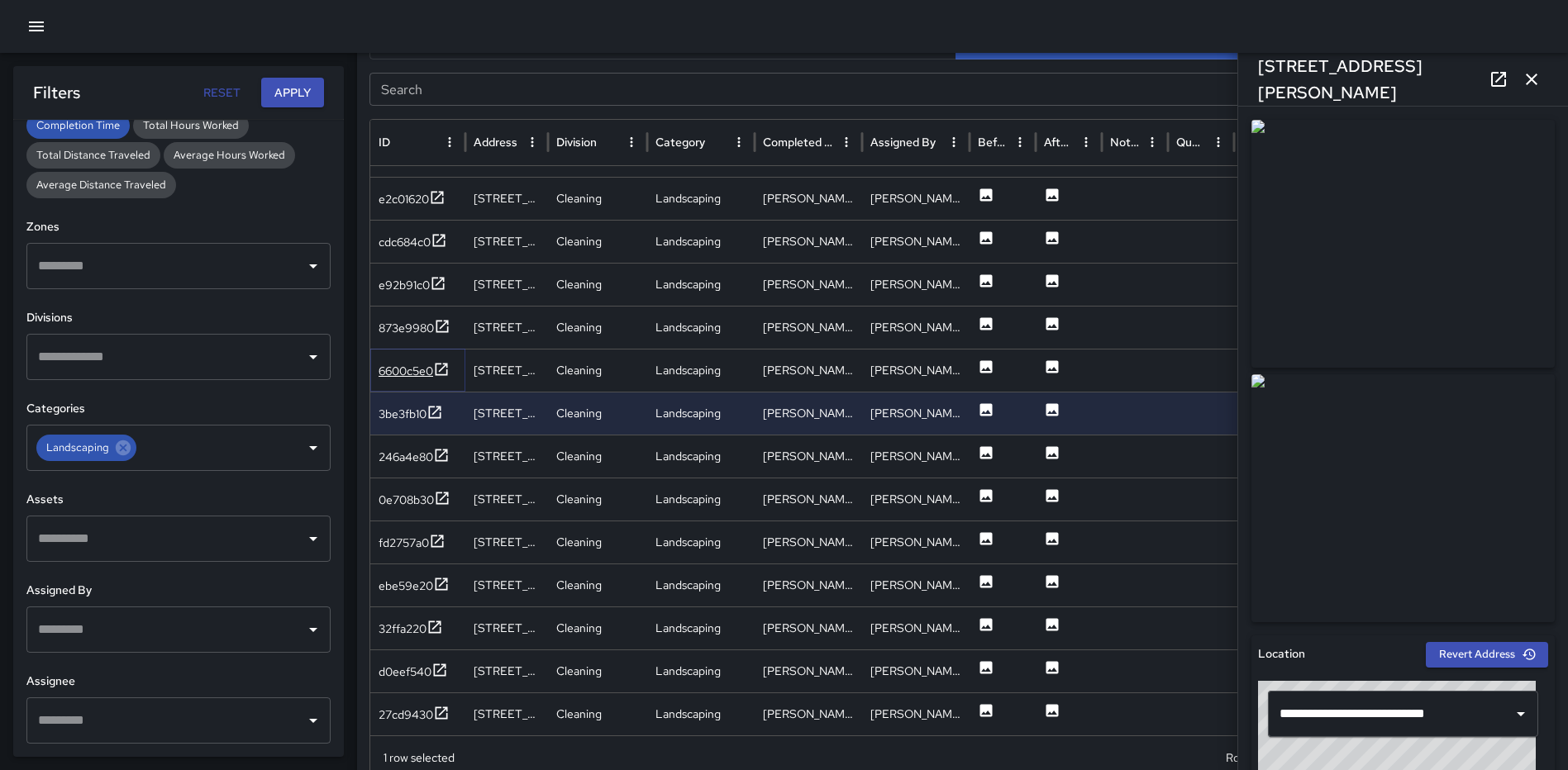
click at [439, 372] on icon at bounding box center [442, 369] width 16 height 16
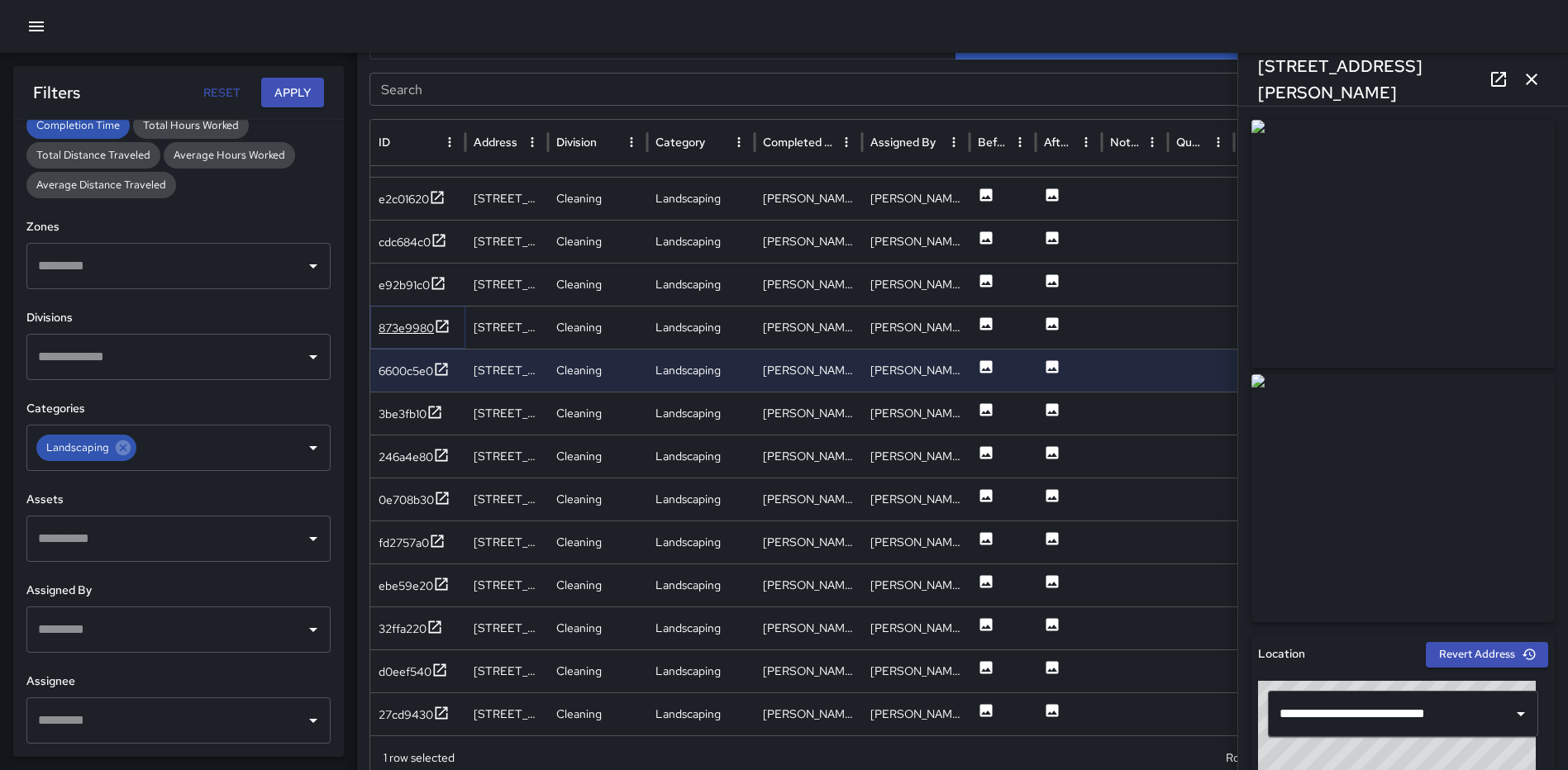
click at [444, 320] on icon at bounding box center [442, 327] width 16 height 16
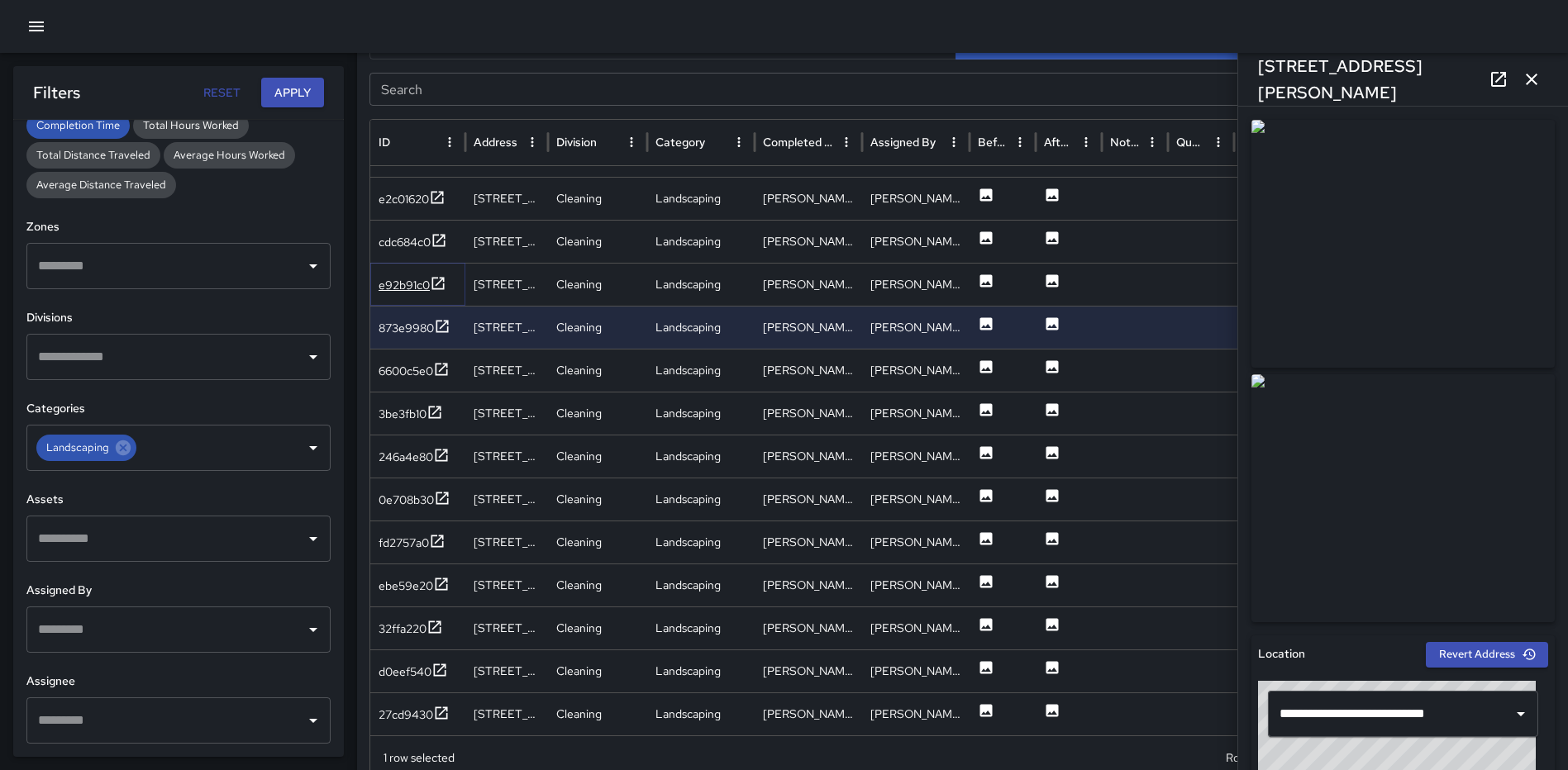
click at [444, 278] on icon at bounding box center [439, 283] width 13 height 13
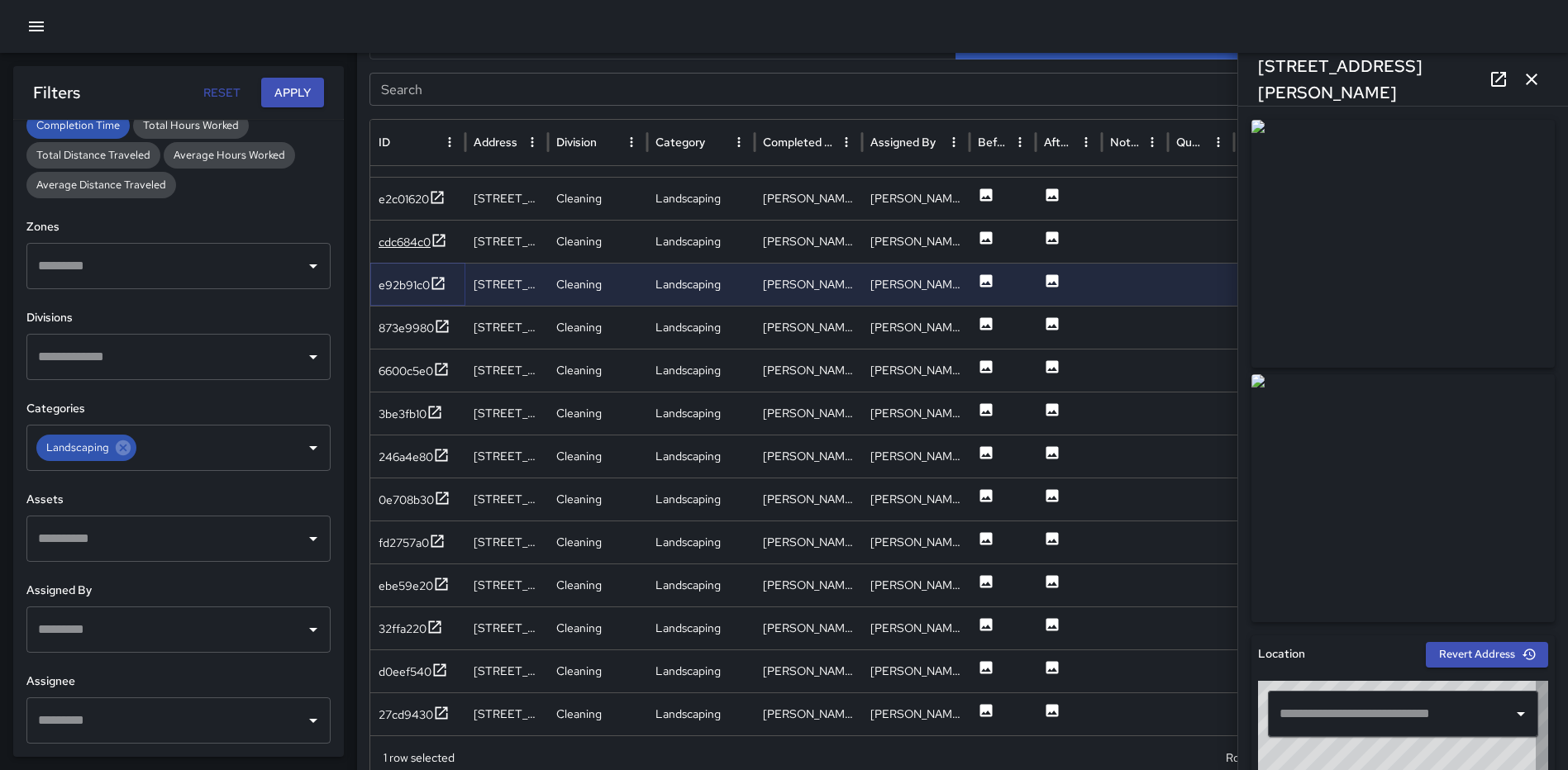
type input "**********"
click at [447, 243] on icon at bounding box center [439, 241] width 16 height 16
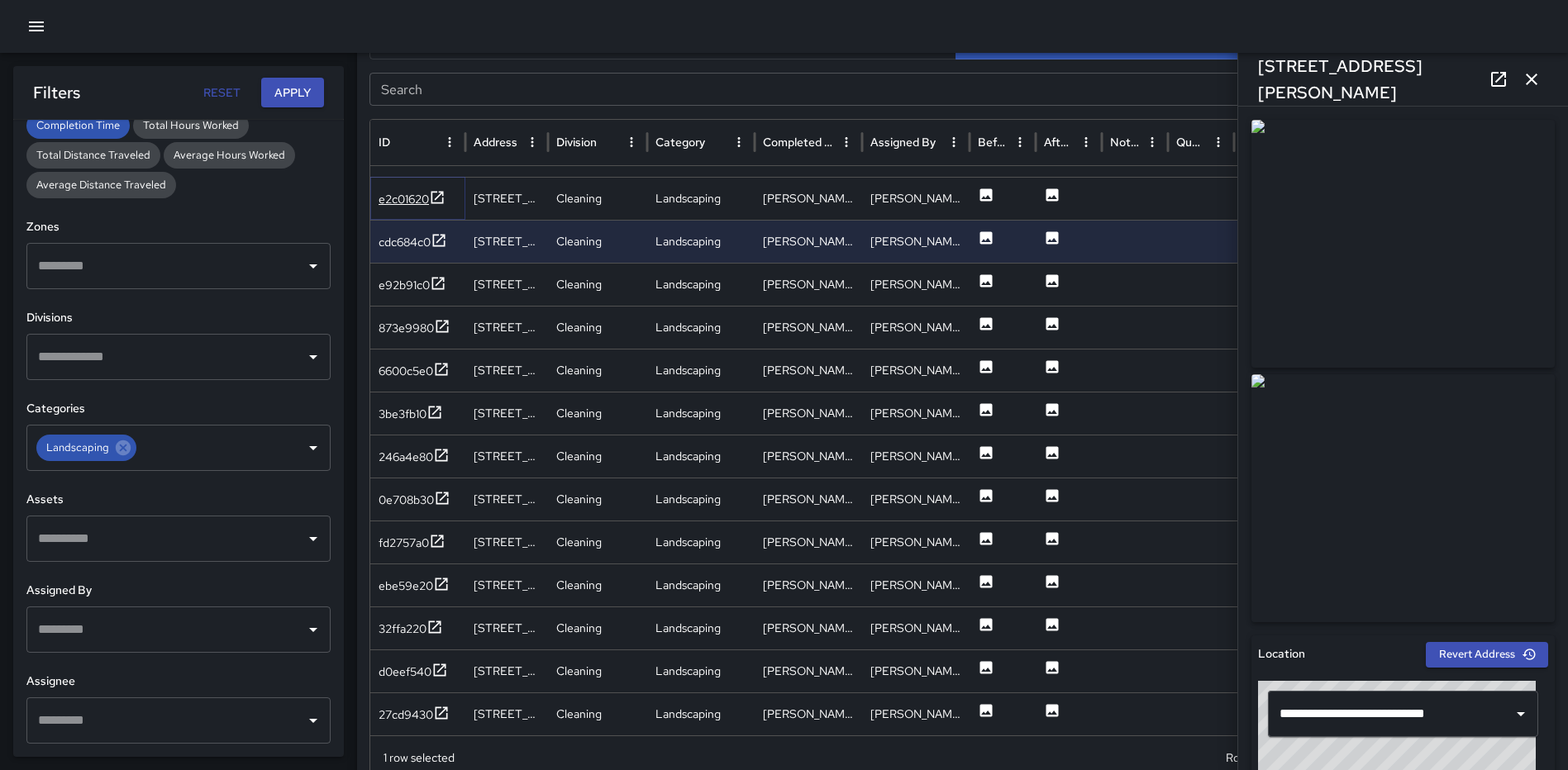
click at [438, 201] on icon at bounding box center [437, 197] width 16 height 16
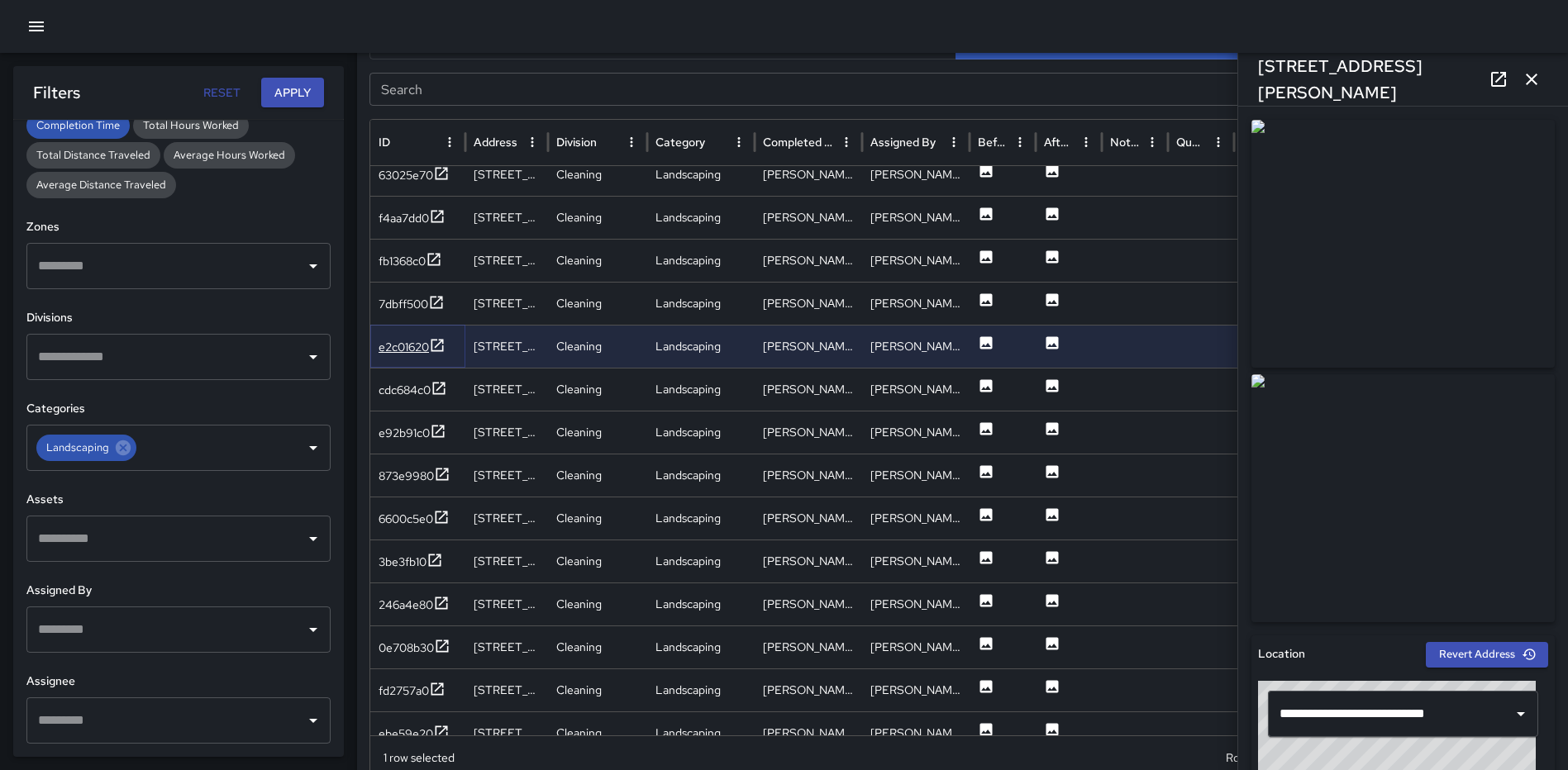
scroll to position [269, 0]
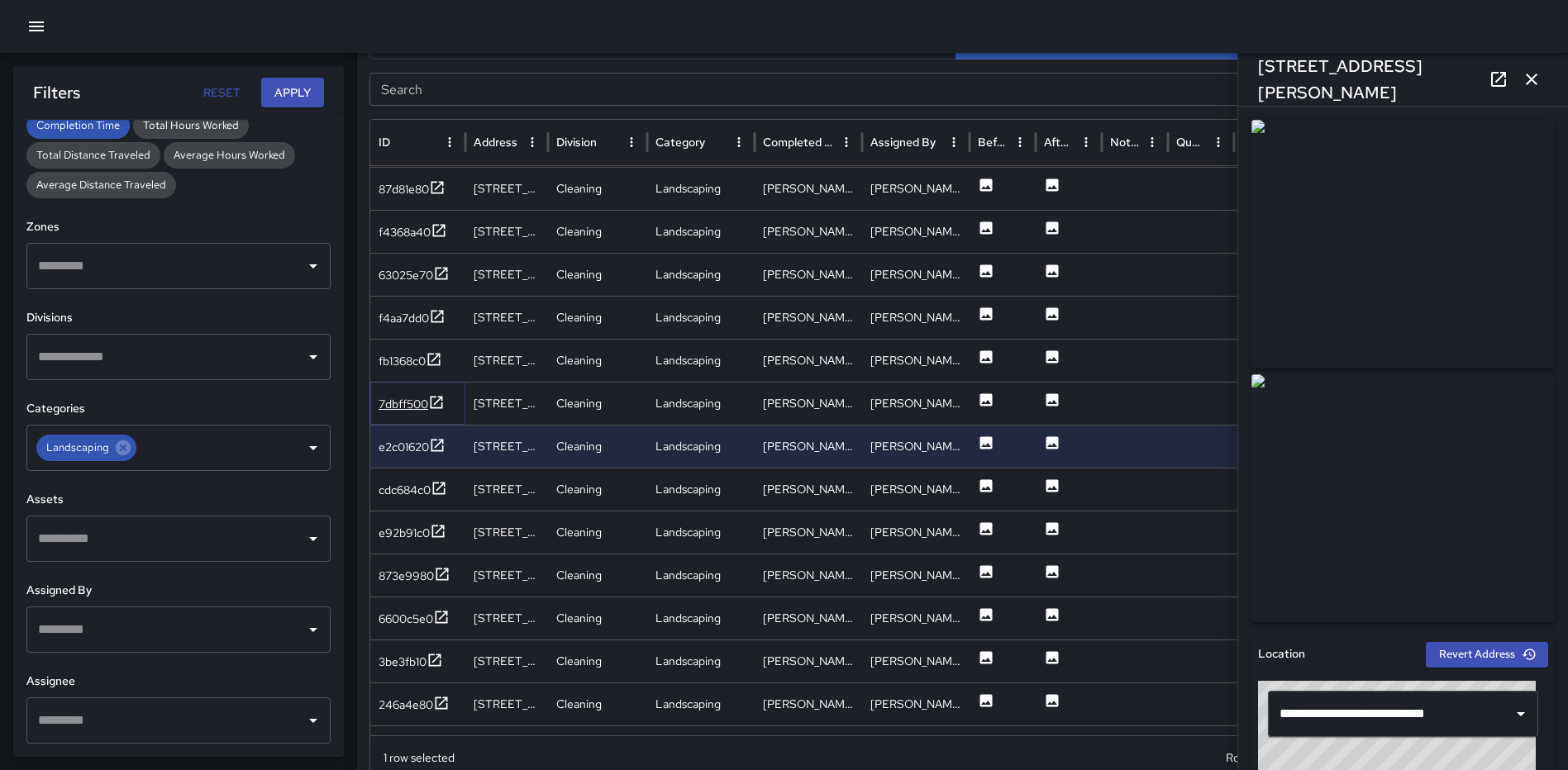
click at [434, 402] on icon at bounding box center [436, 403] width 16 height 16
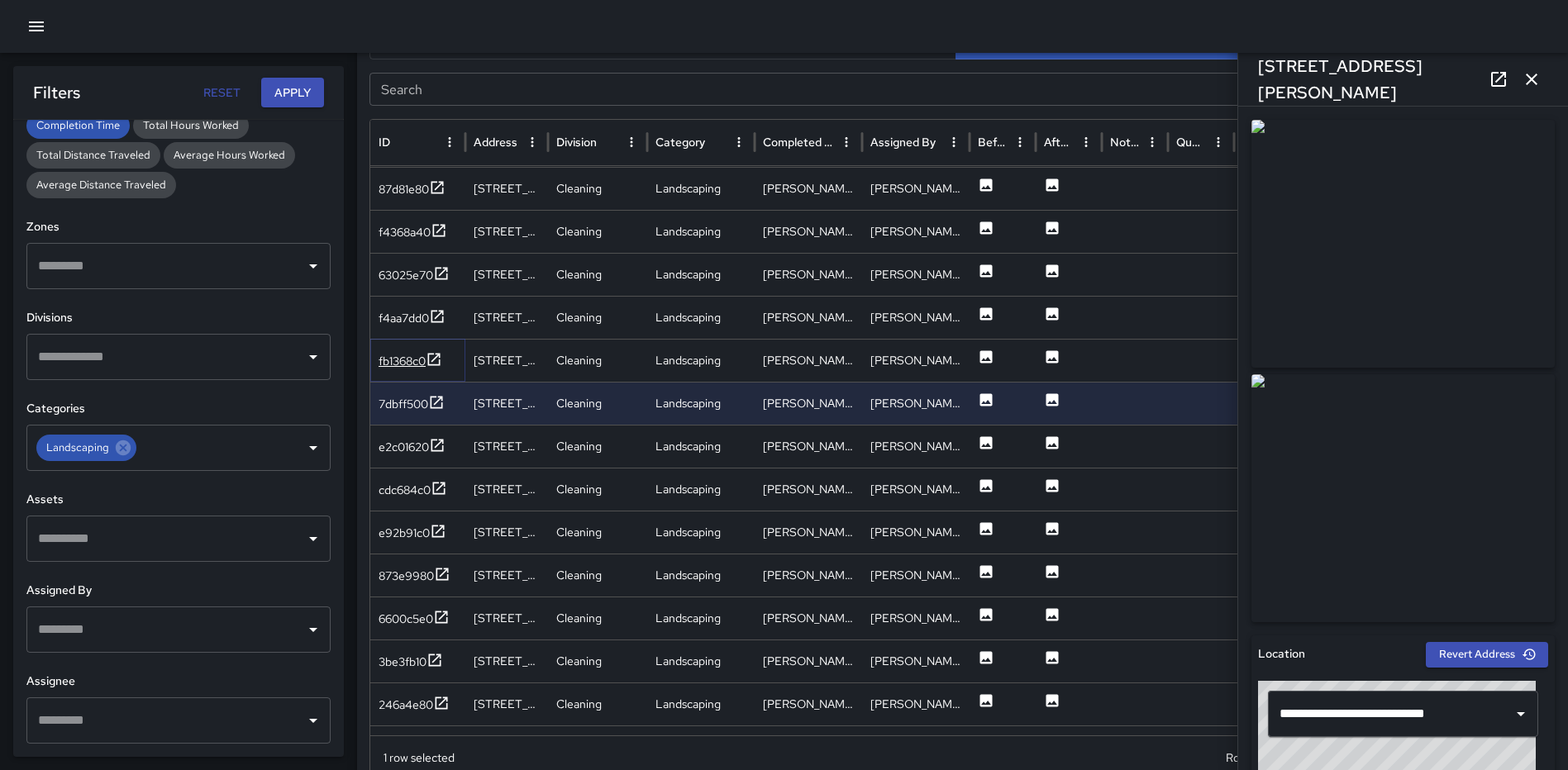
click at [441, 356] on icon at bounding box center [434, 359] width 13 height 13
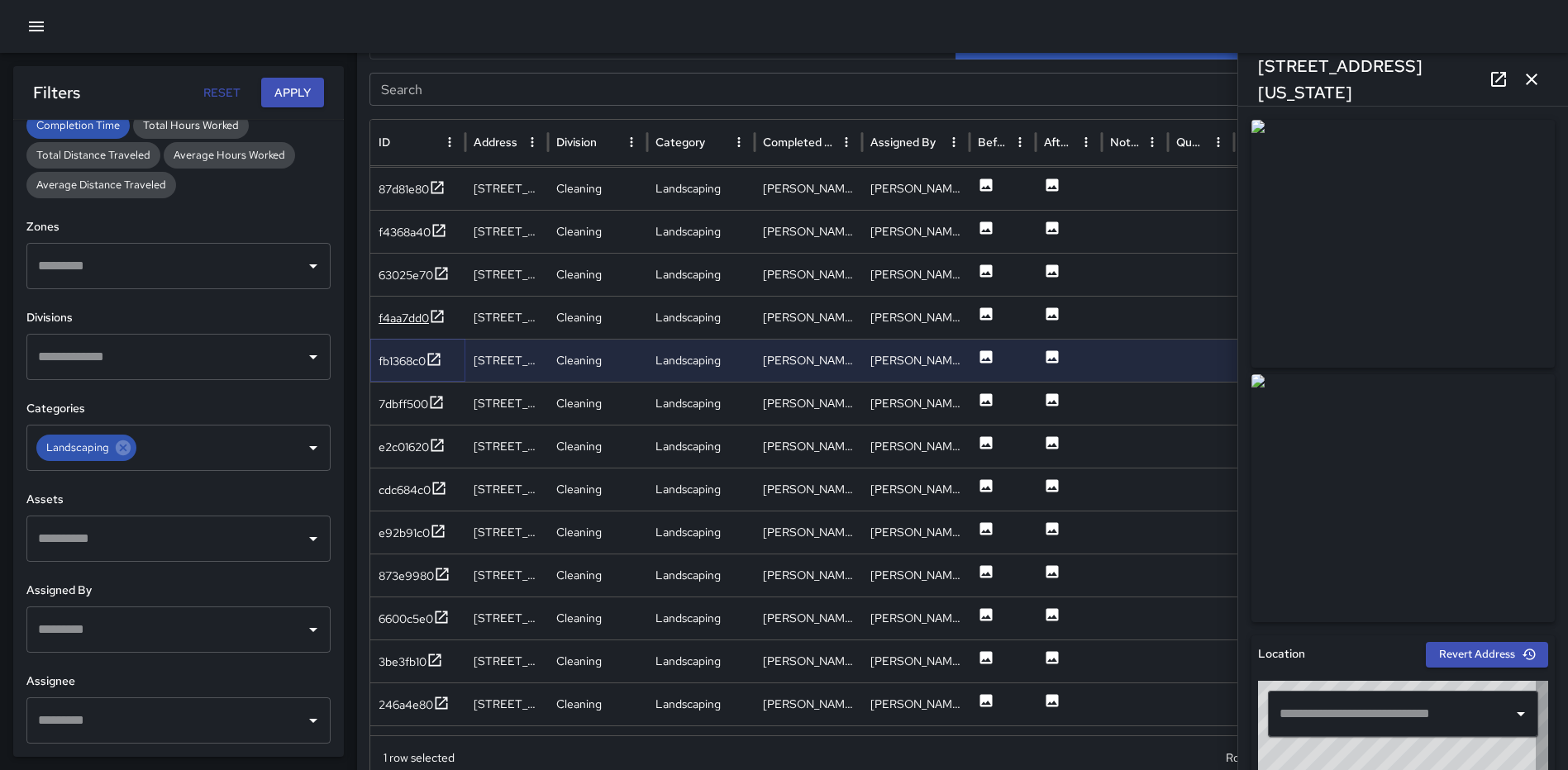
type input "**********"
click at [438, 320] on icon at bounding box center [437, 317] width 16 height 16
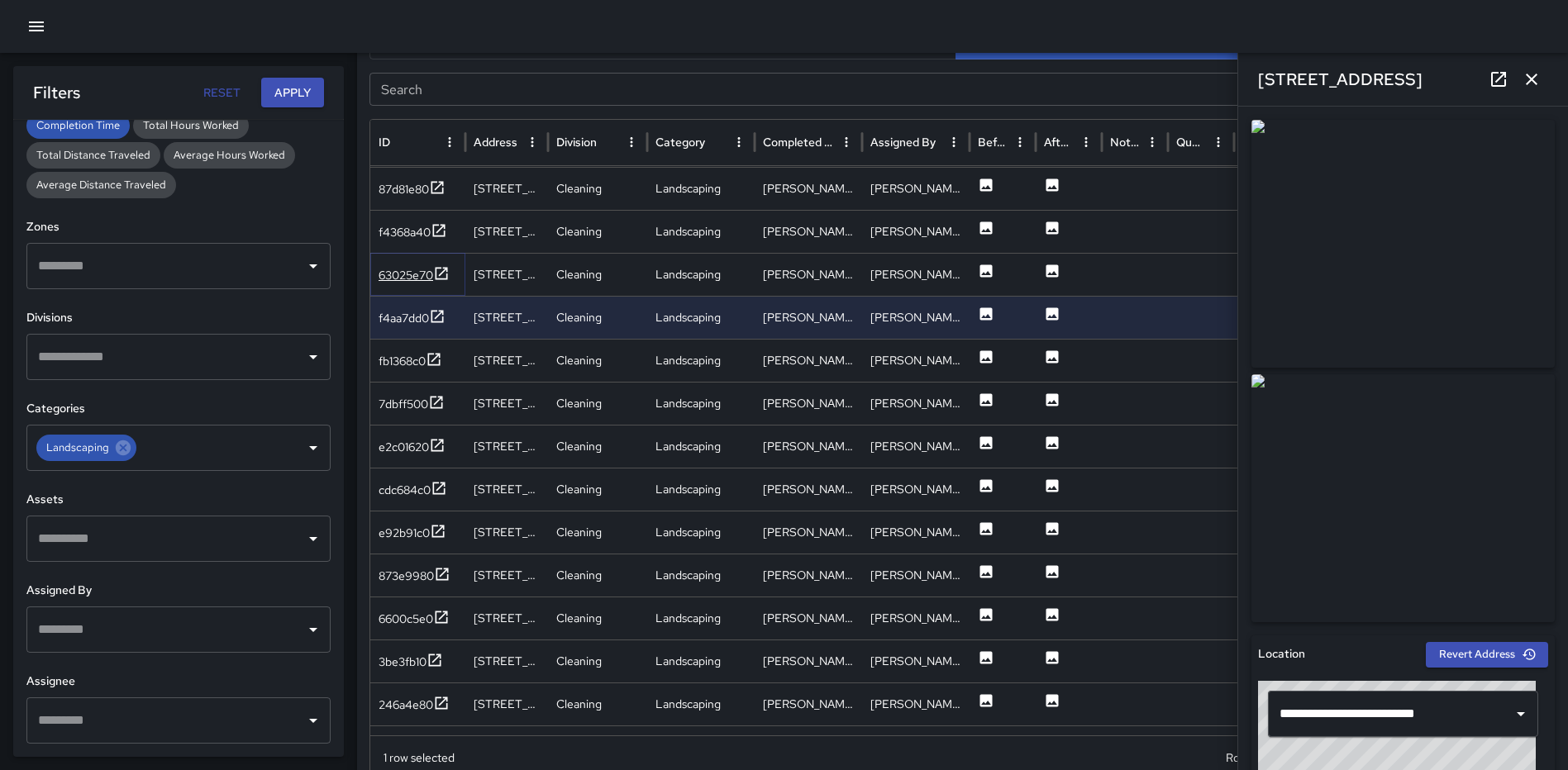
click at [442, 271] on icon at bounding box center [442, 273] width 16 height 16
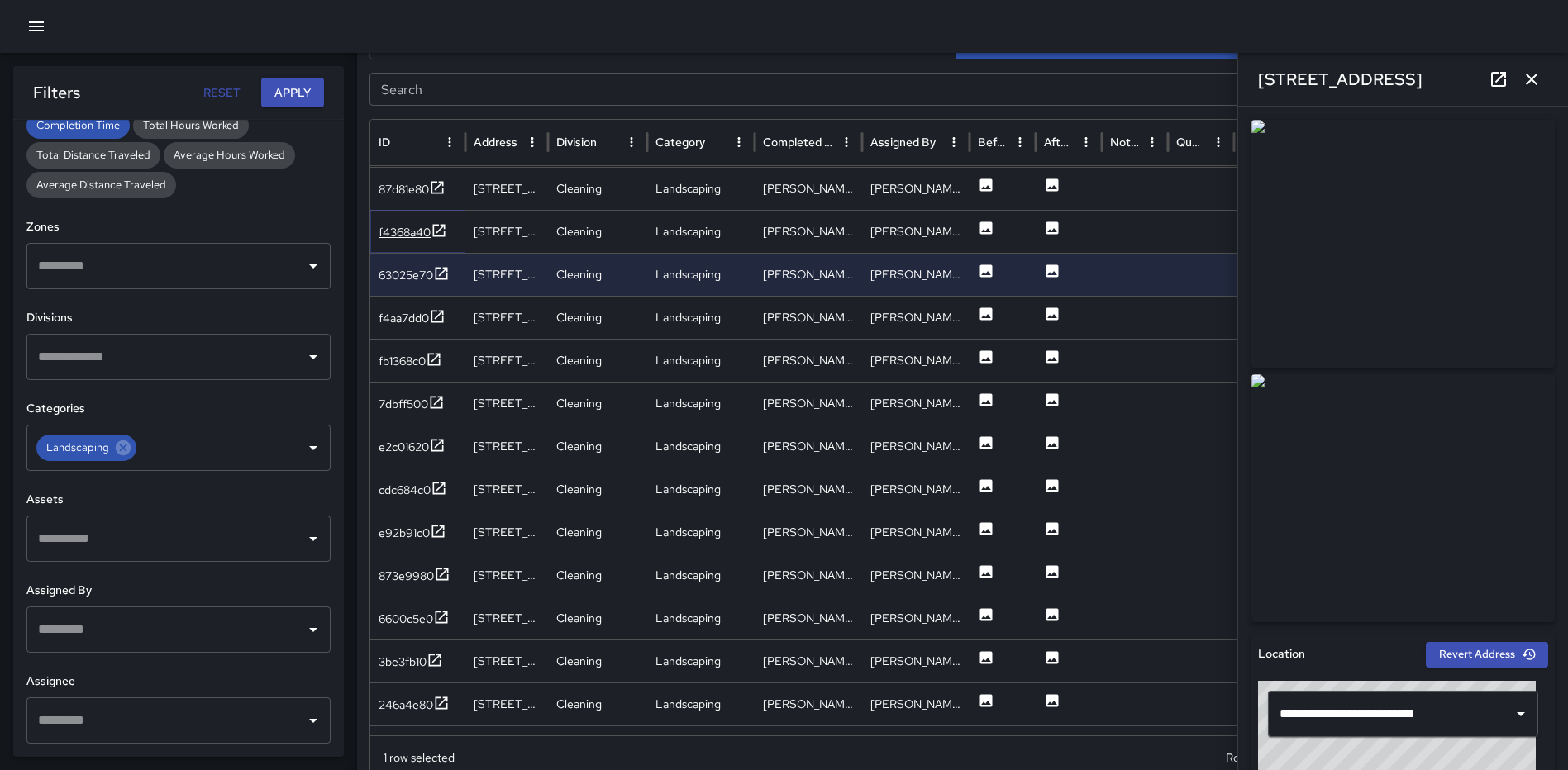
click at [444, 230] on icon at bounding box center [439, 231] width 16 height 16
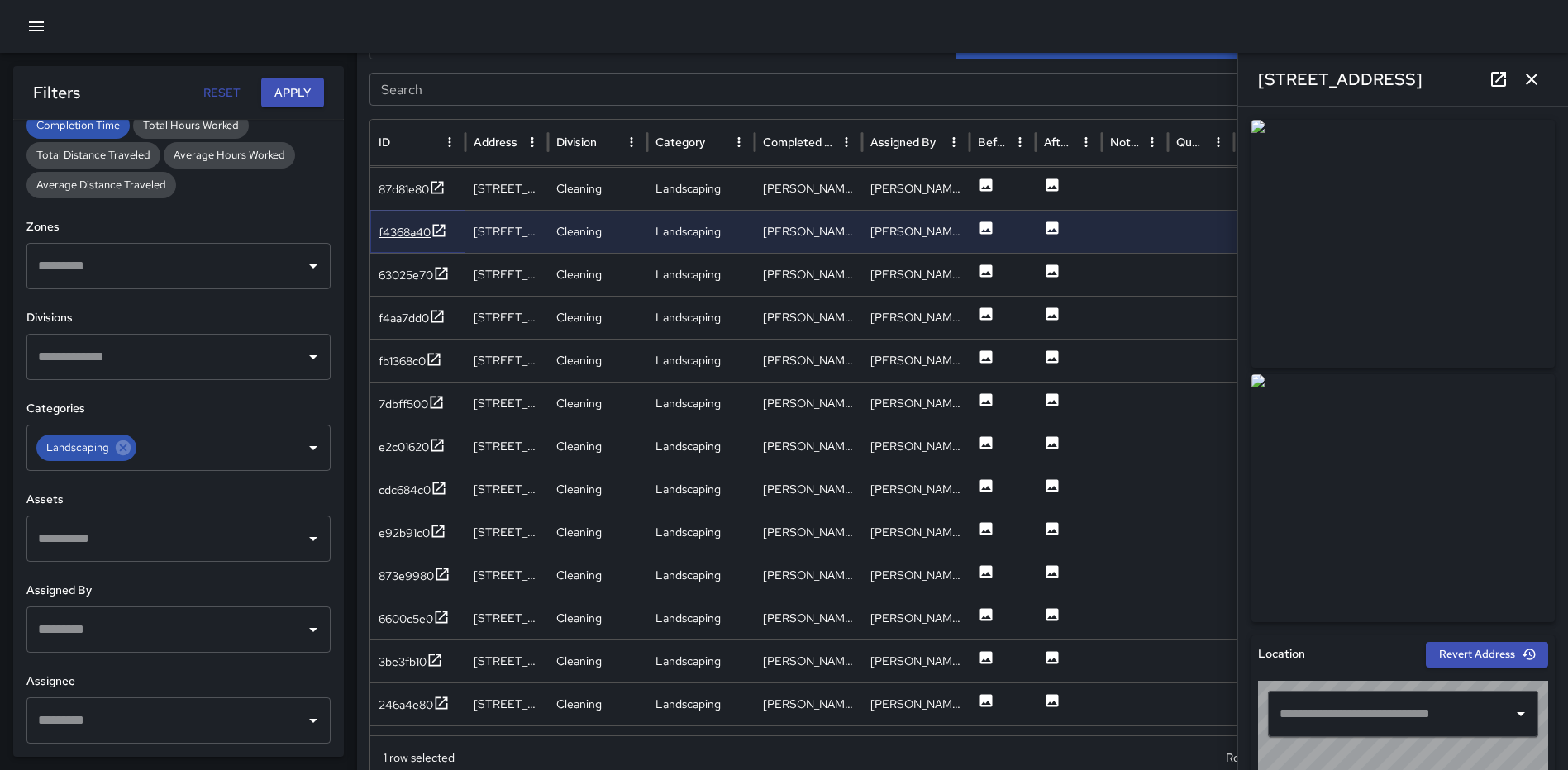
type input "**********"
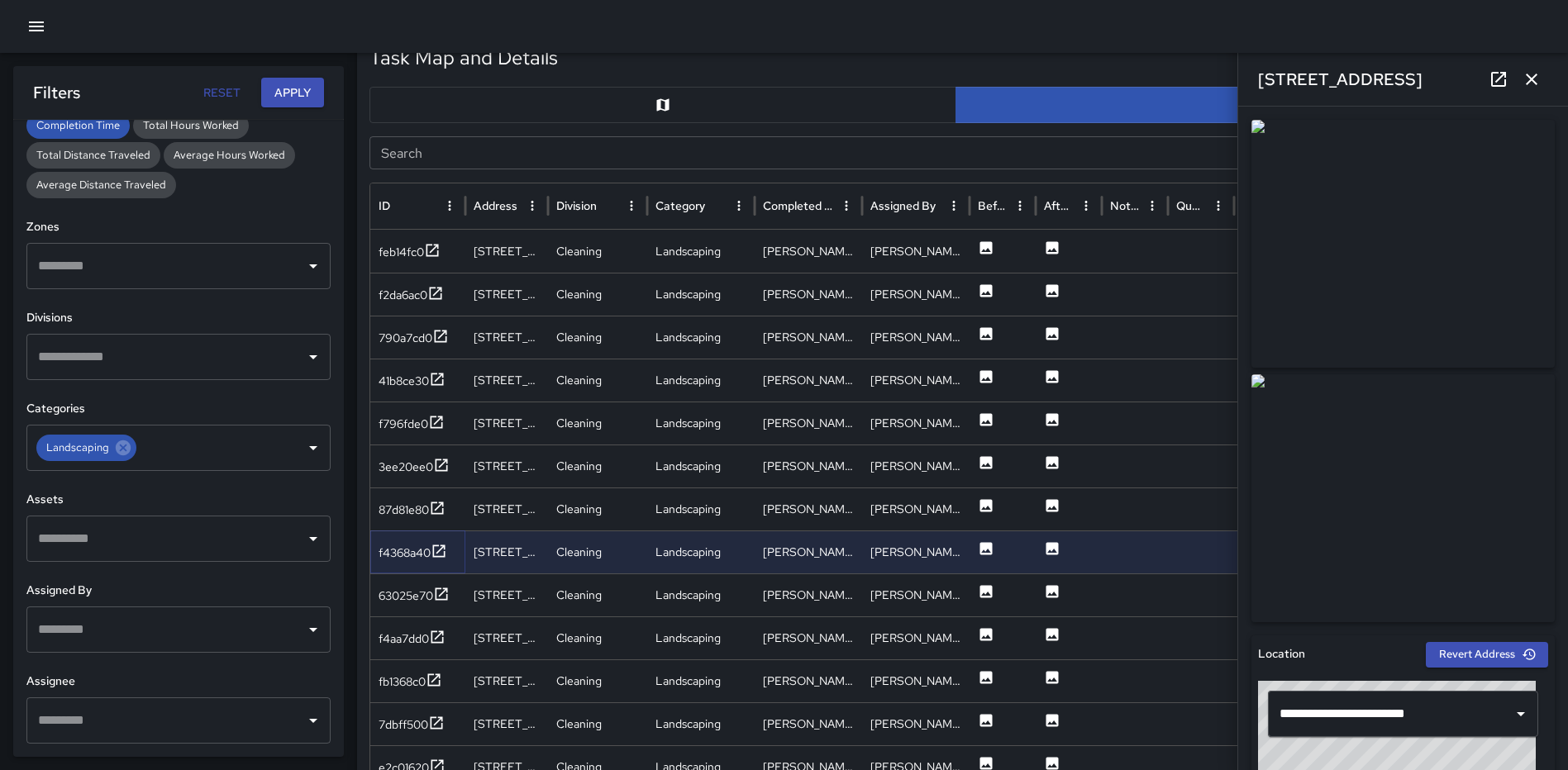
scroll to position [710, 0]
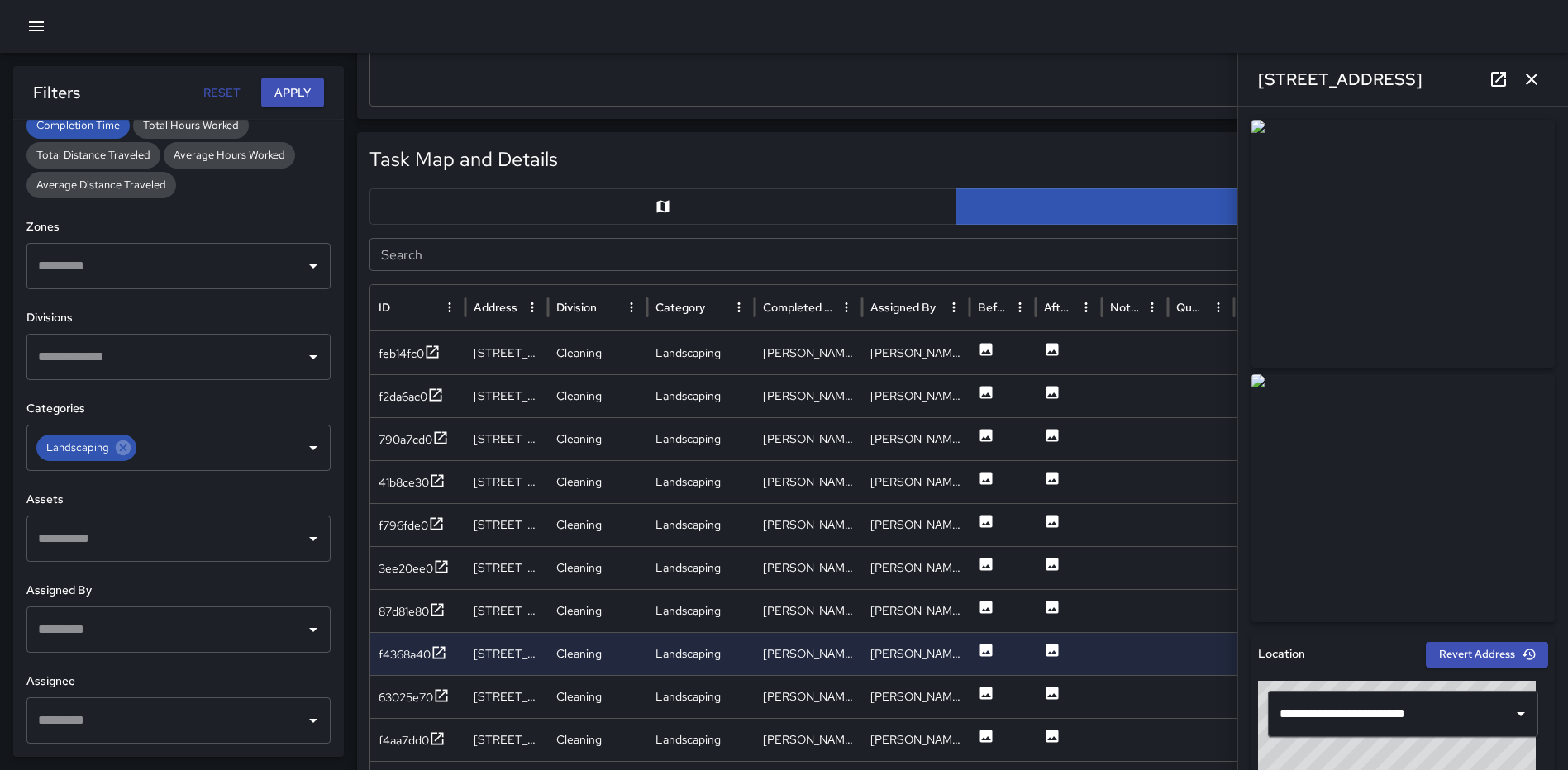
click at [1547, 82] on button "button" at bounding box center [1531, 79] width 33 height 33
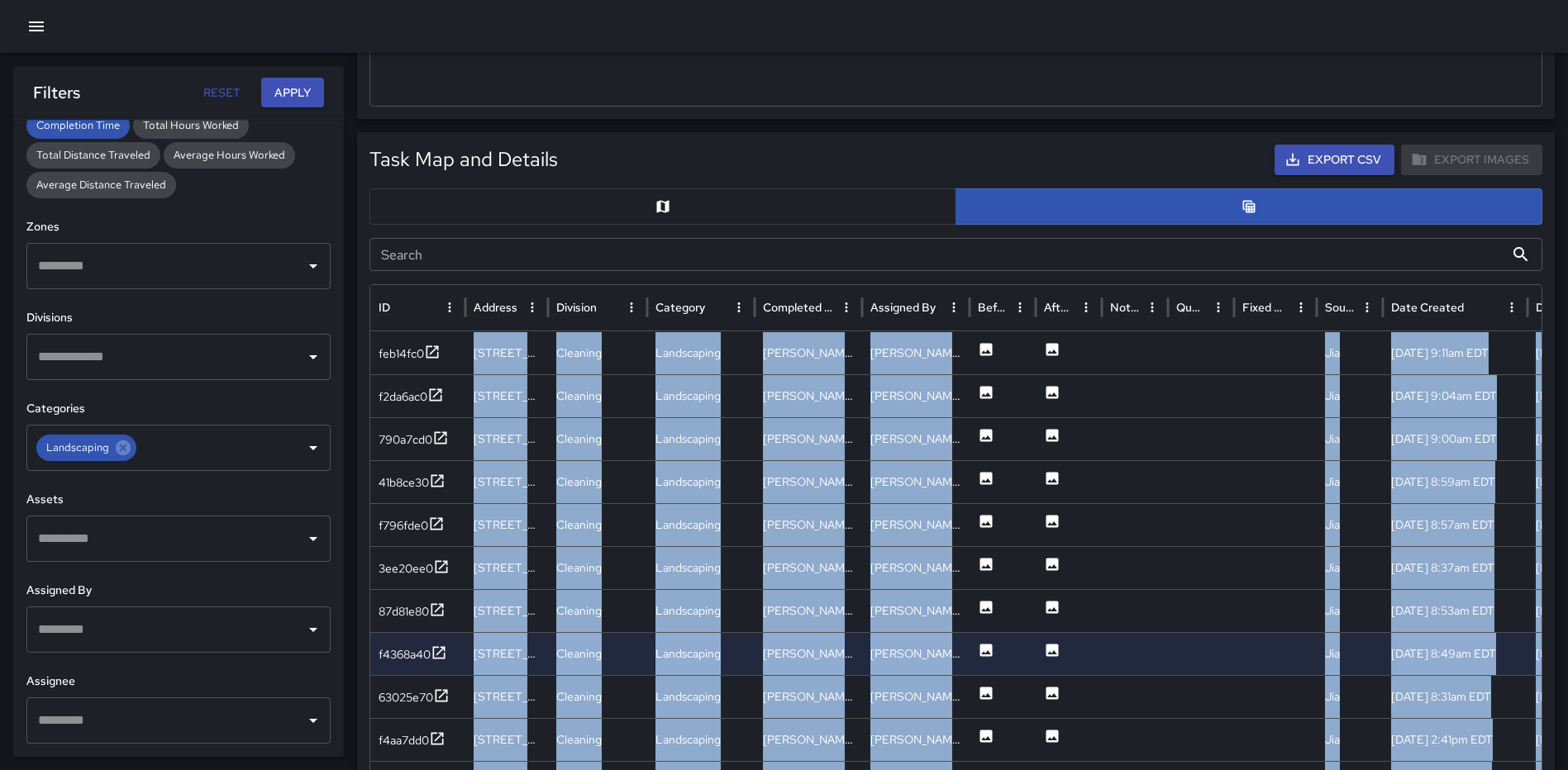
drag, startPoint x: 1542, startPoint y: 371, endPoint x: 1537, endPoint y: 378, distance: 8.6
click at [1537, 378] on div "ID Address Division Category Completed By Assigned By Before Photo After Photo …" at bounding box center [955, 614] width 1173 height 661
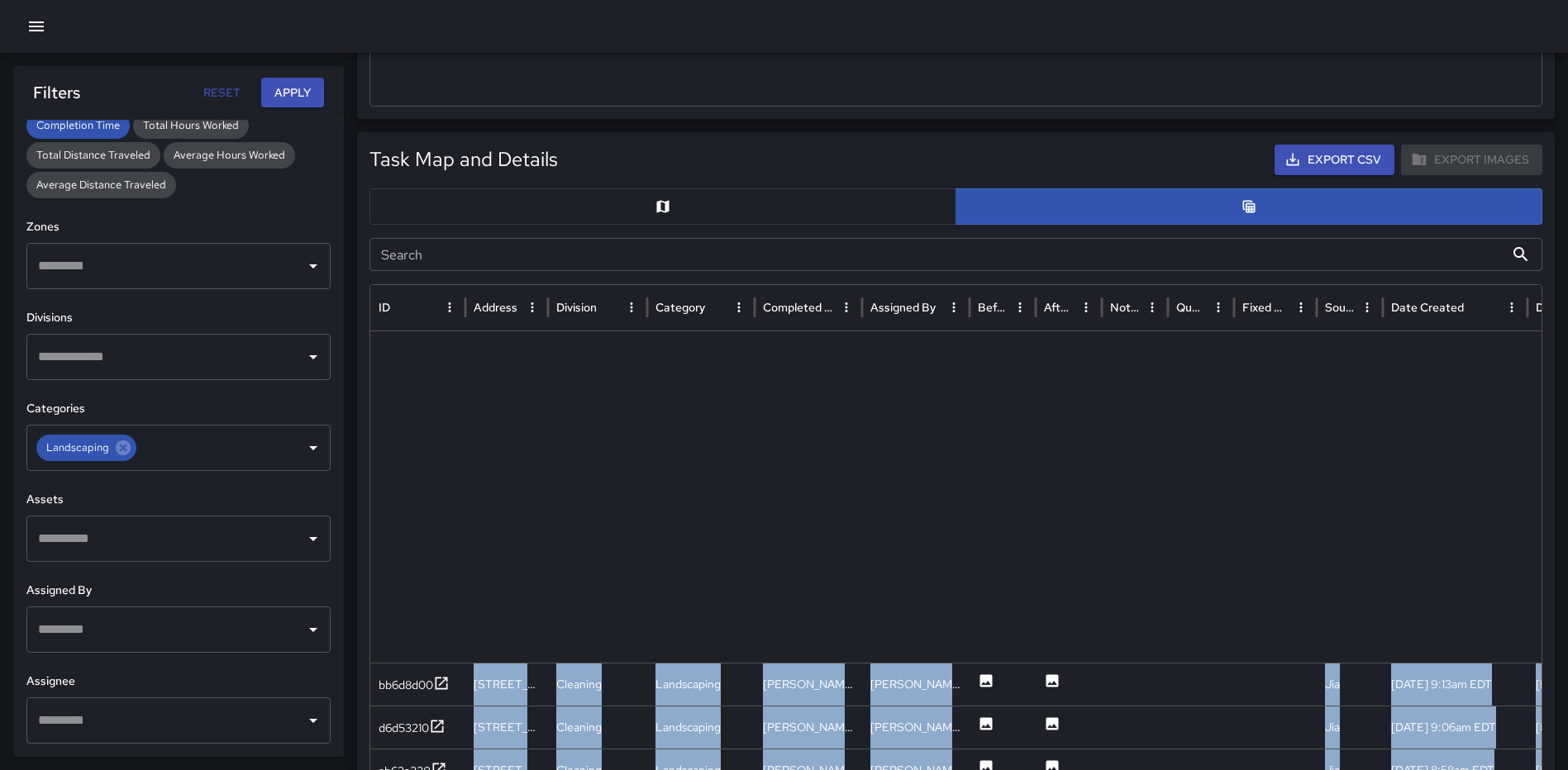
scroll to position [2723, 0]
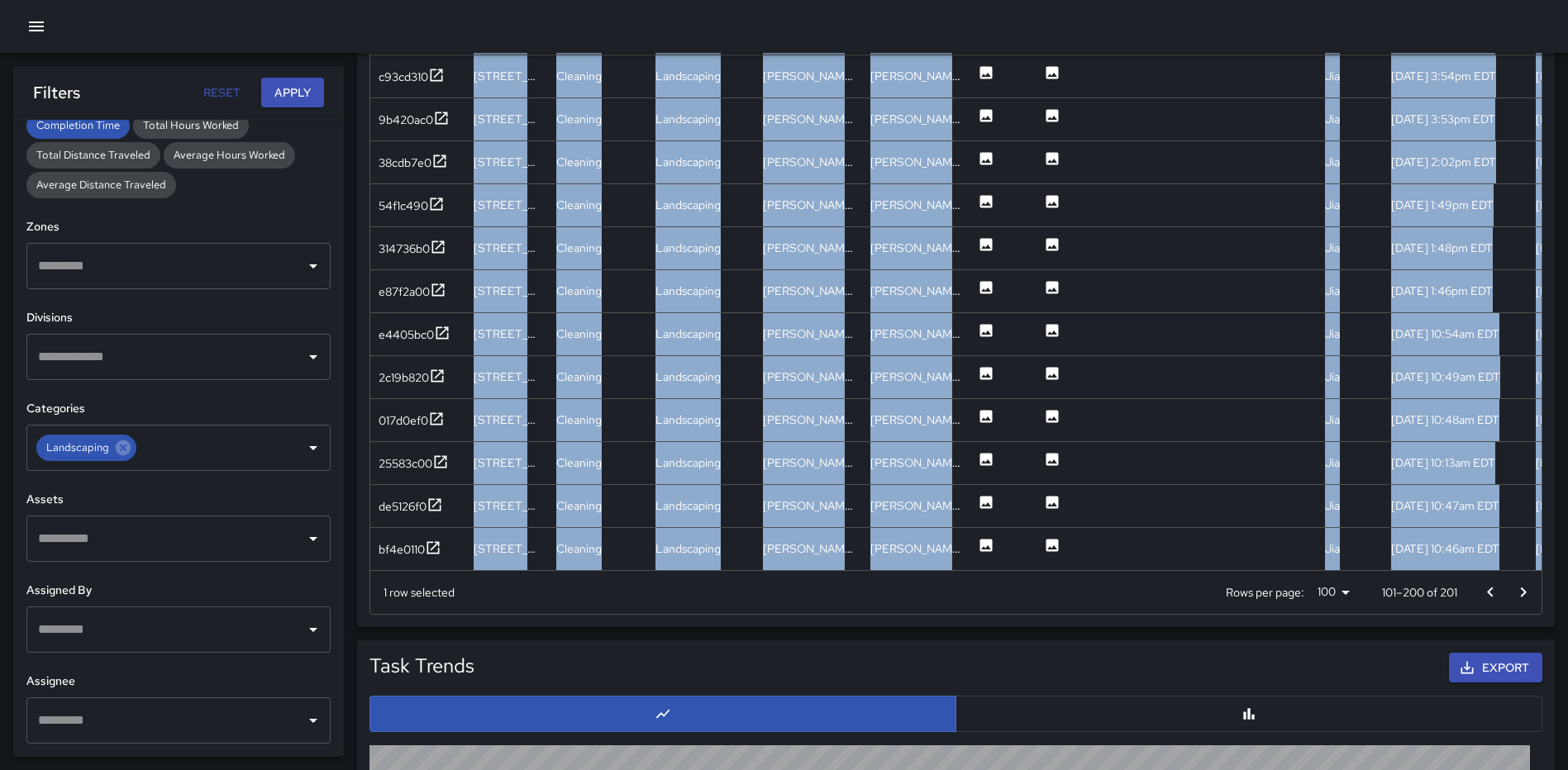
click at [1492, 593] on icon "Go to previous page" at bounding box center [1490, 593] width 20 height 20
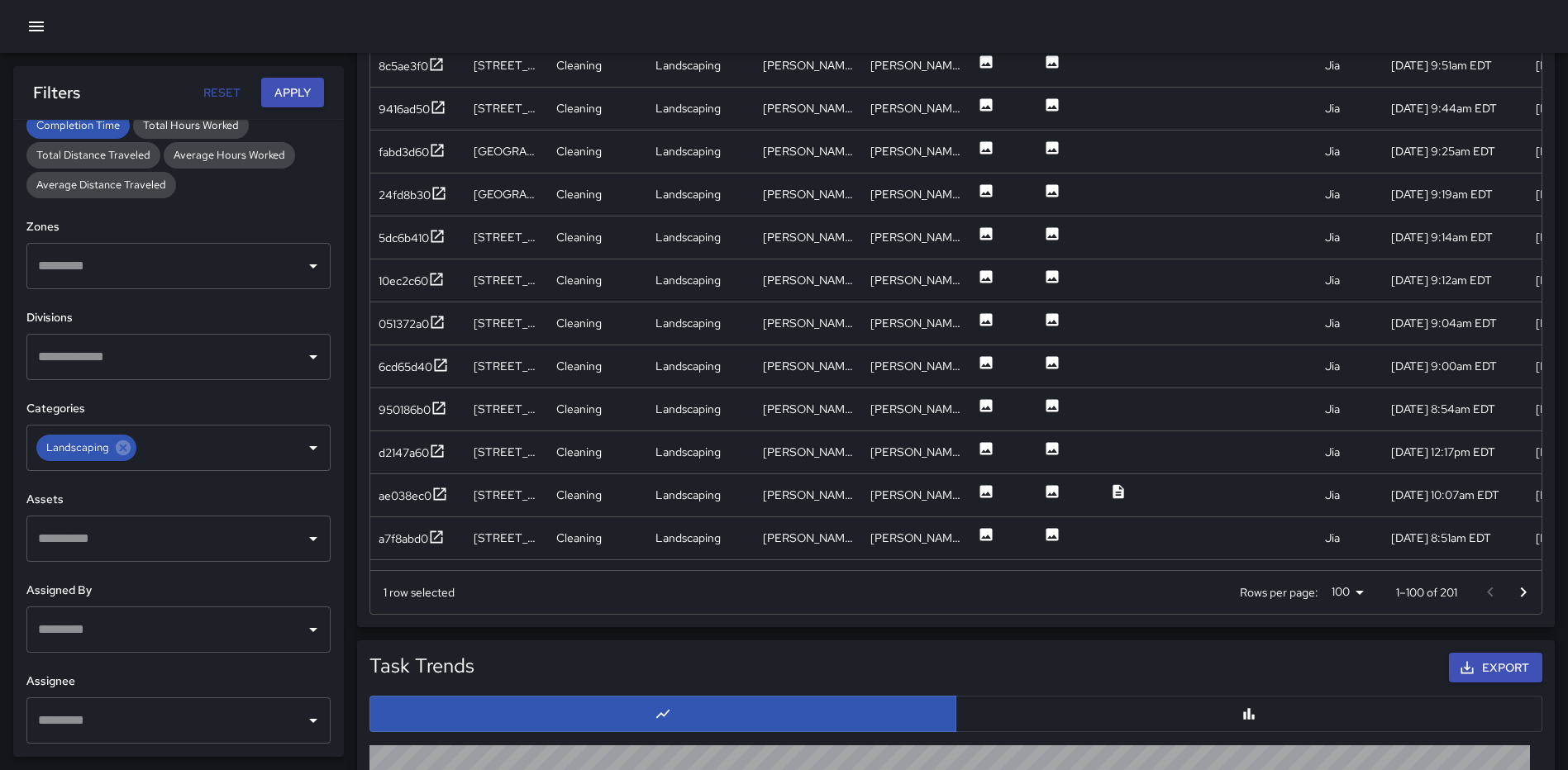
click at [1252, 631] on div "Total Tasks 201 + 286.54 % 52 Total Quantity 201 + 286.54 % 52 Daily Tasks 11.1…" at bounding box center [963, 188] width 1211 height 2325
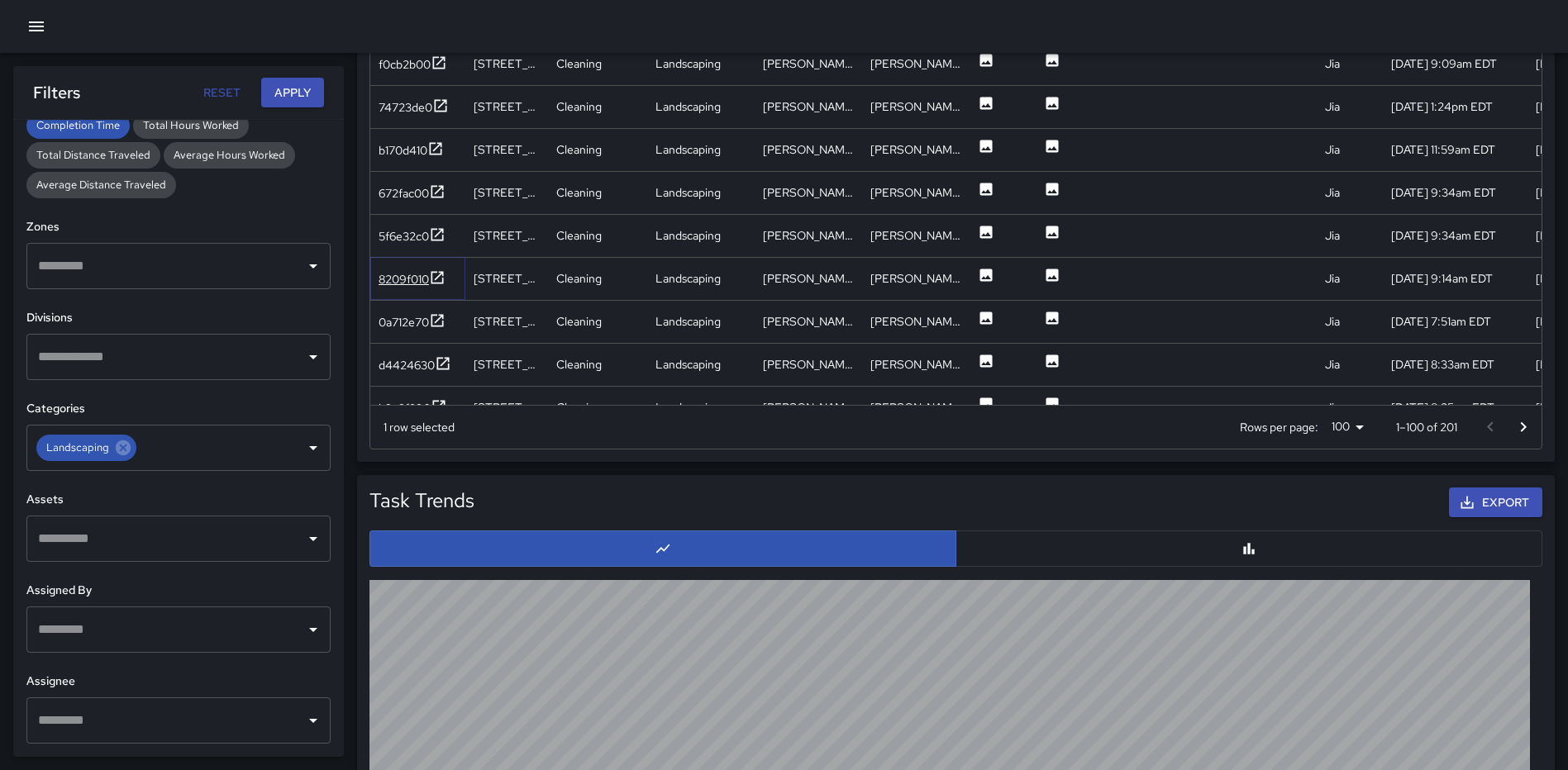
click at [440, 272] on icon at bounding box center [437, 278] width 16 height 16
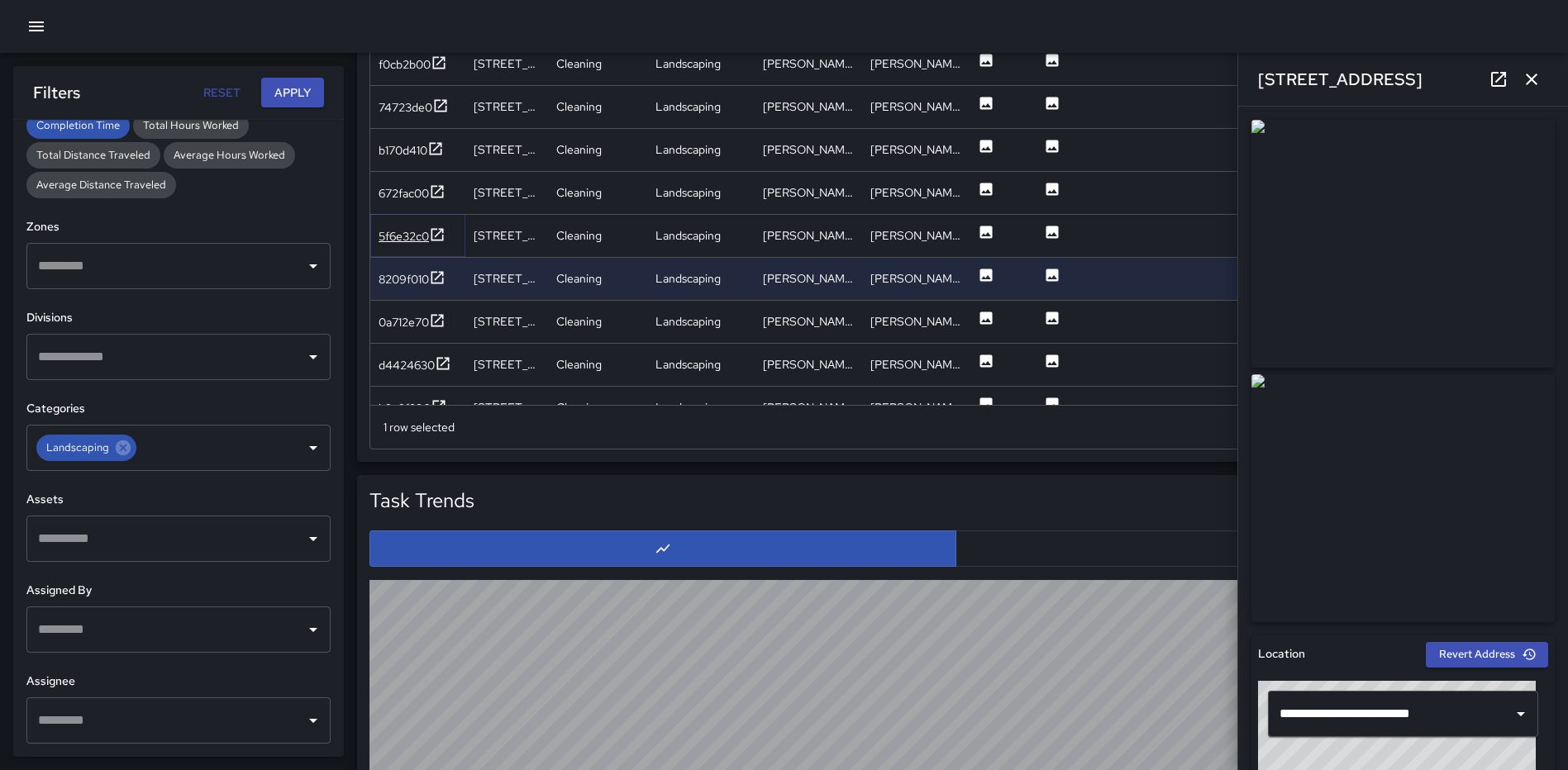
click at [443, 229] on icon at bounding box center [438, 234] width 13 height 13
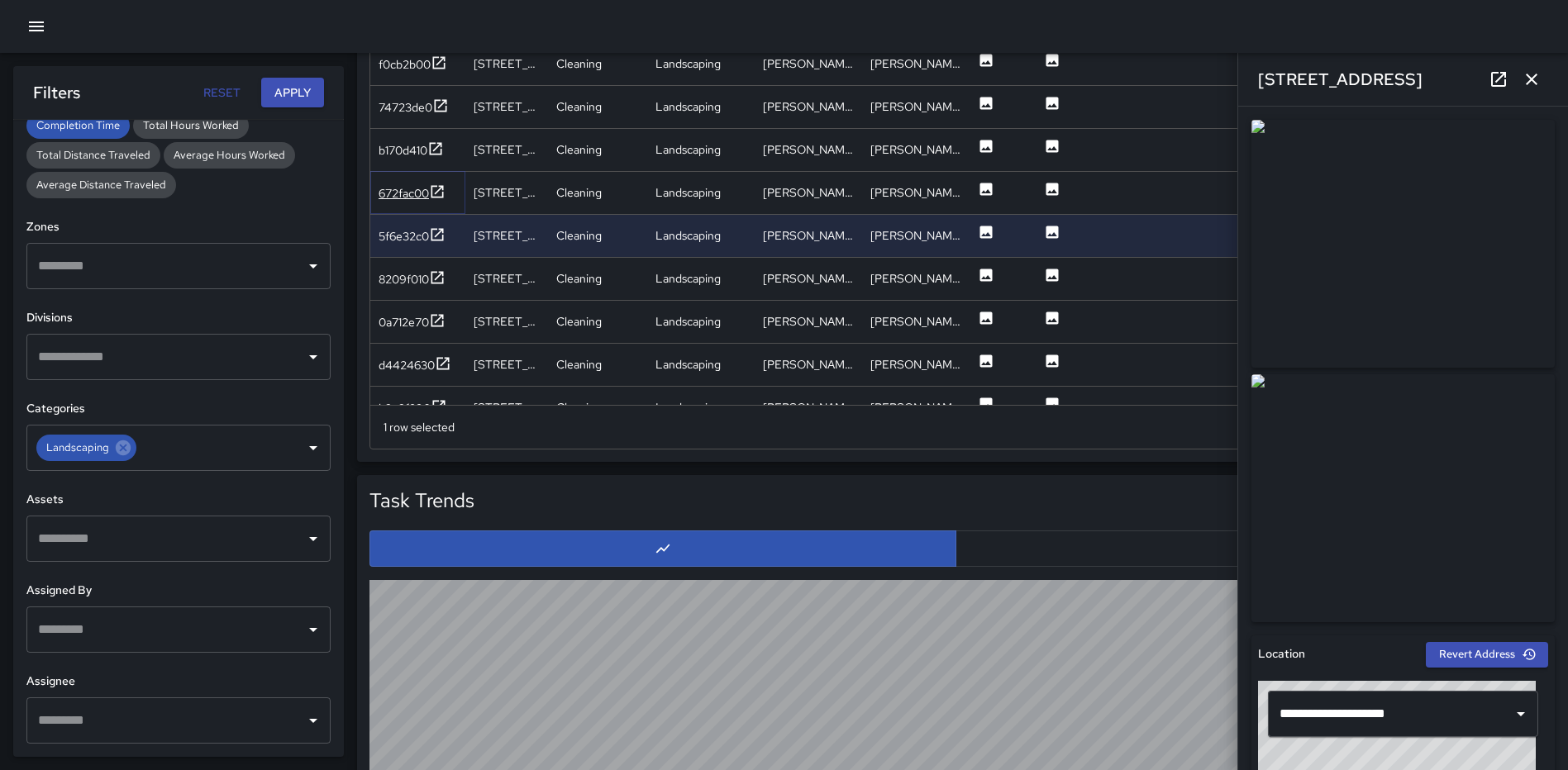
click at [440, 189] on icon at bounding box center [437, 192] width 16 height 16
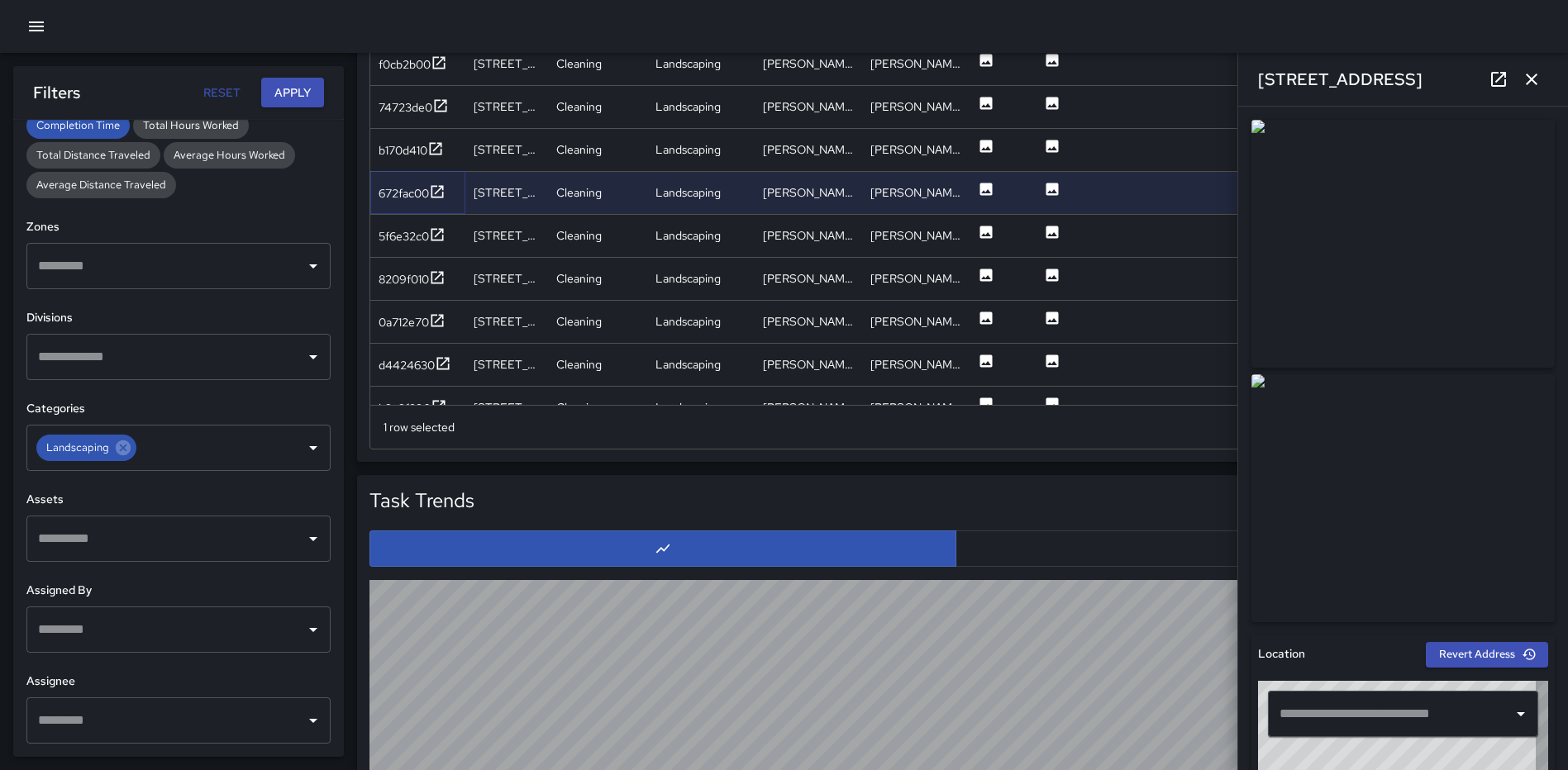
type input "**********"
click at [437, 150] on icon at bounding box center [435, 148] width 16 height 16
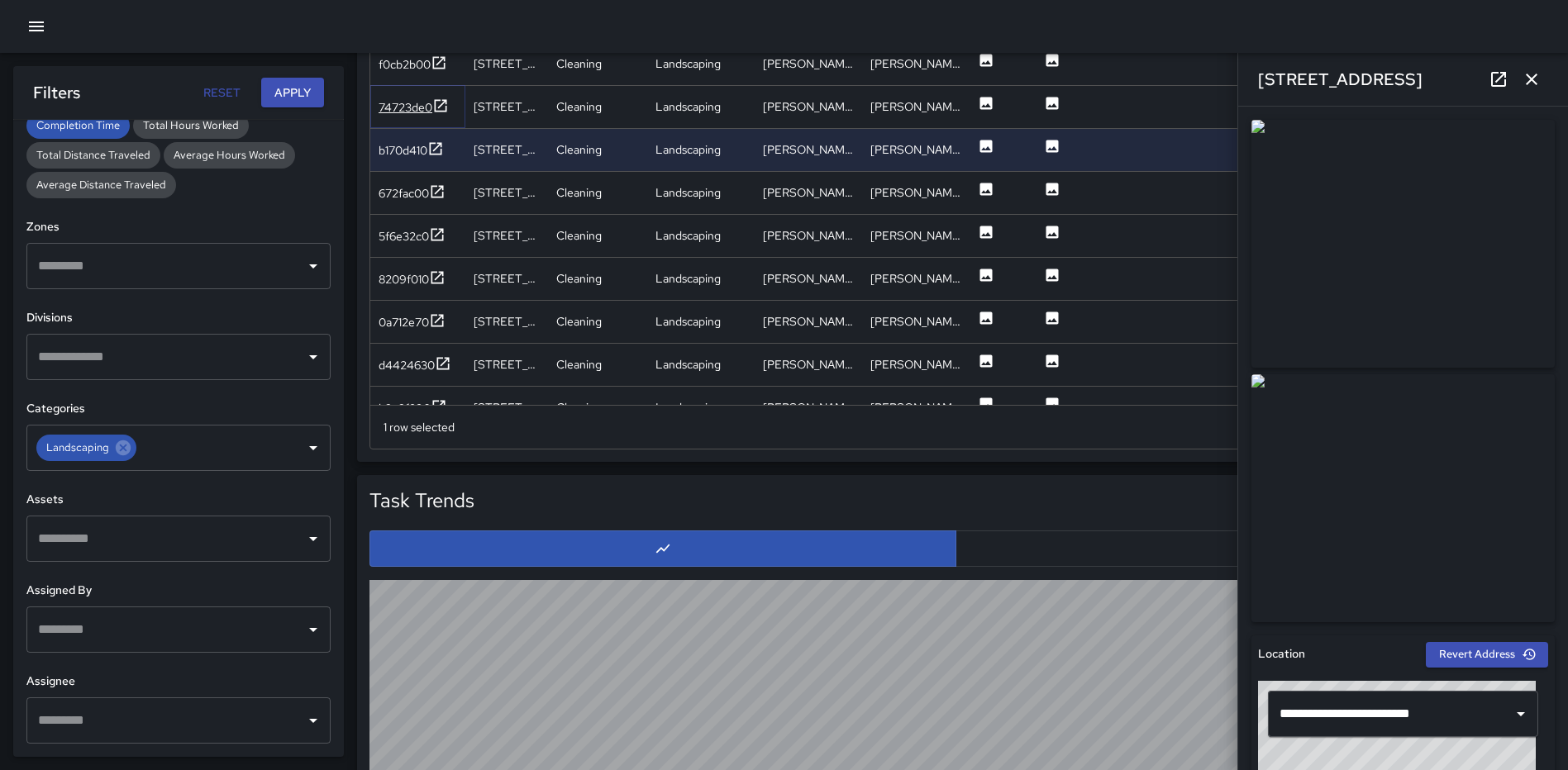
click at [442, 108] on icon at bounding box center [441, 106] width 16 height 16
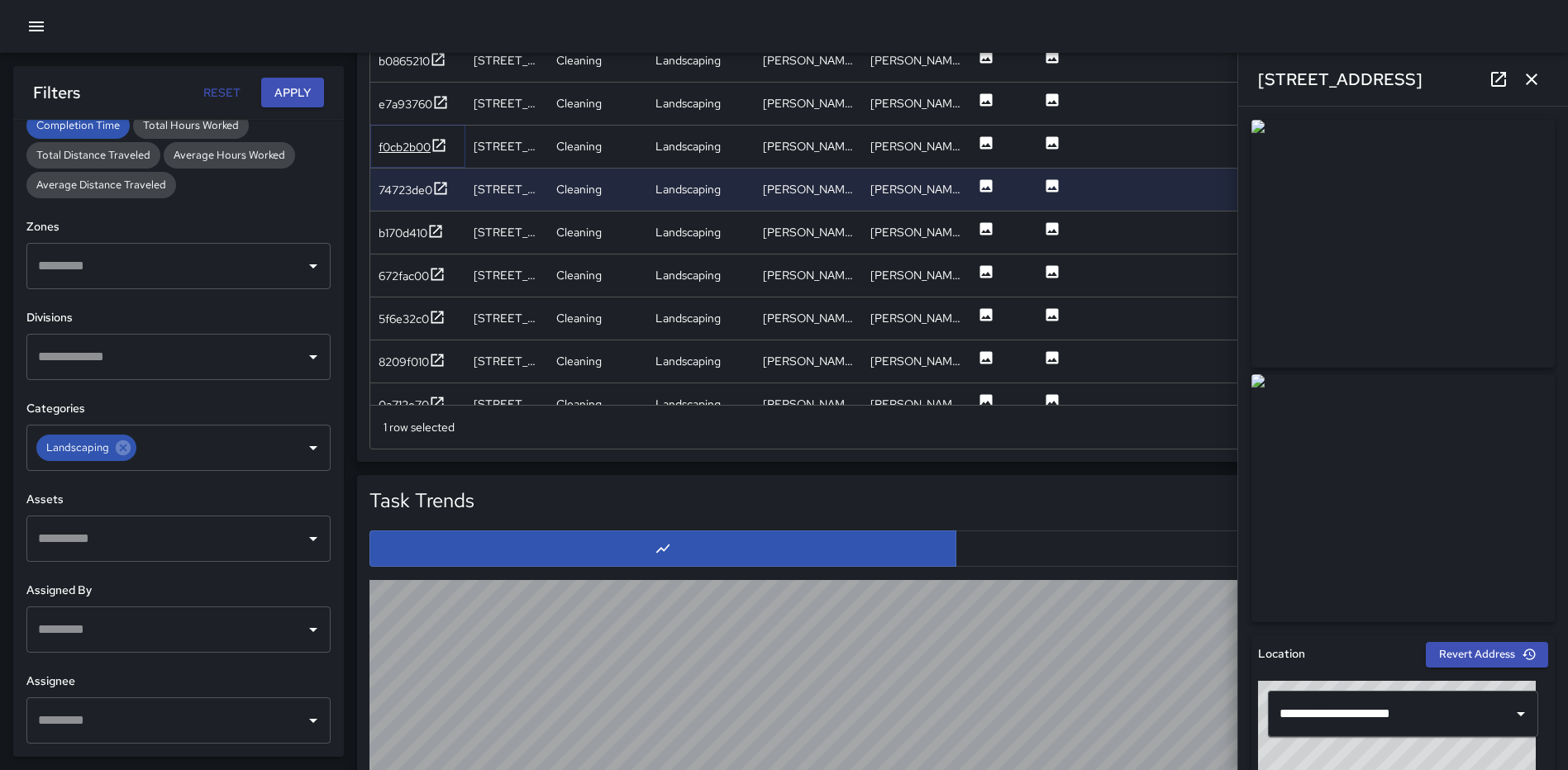
click at [443, 143] on icon at bounding box center [440, 145] width 13 height 13
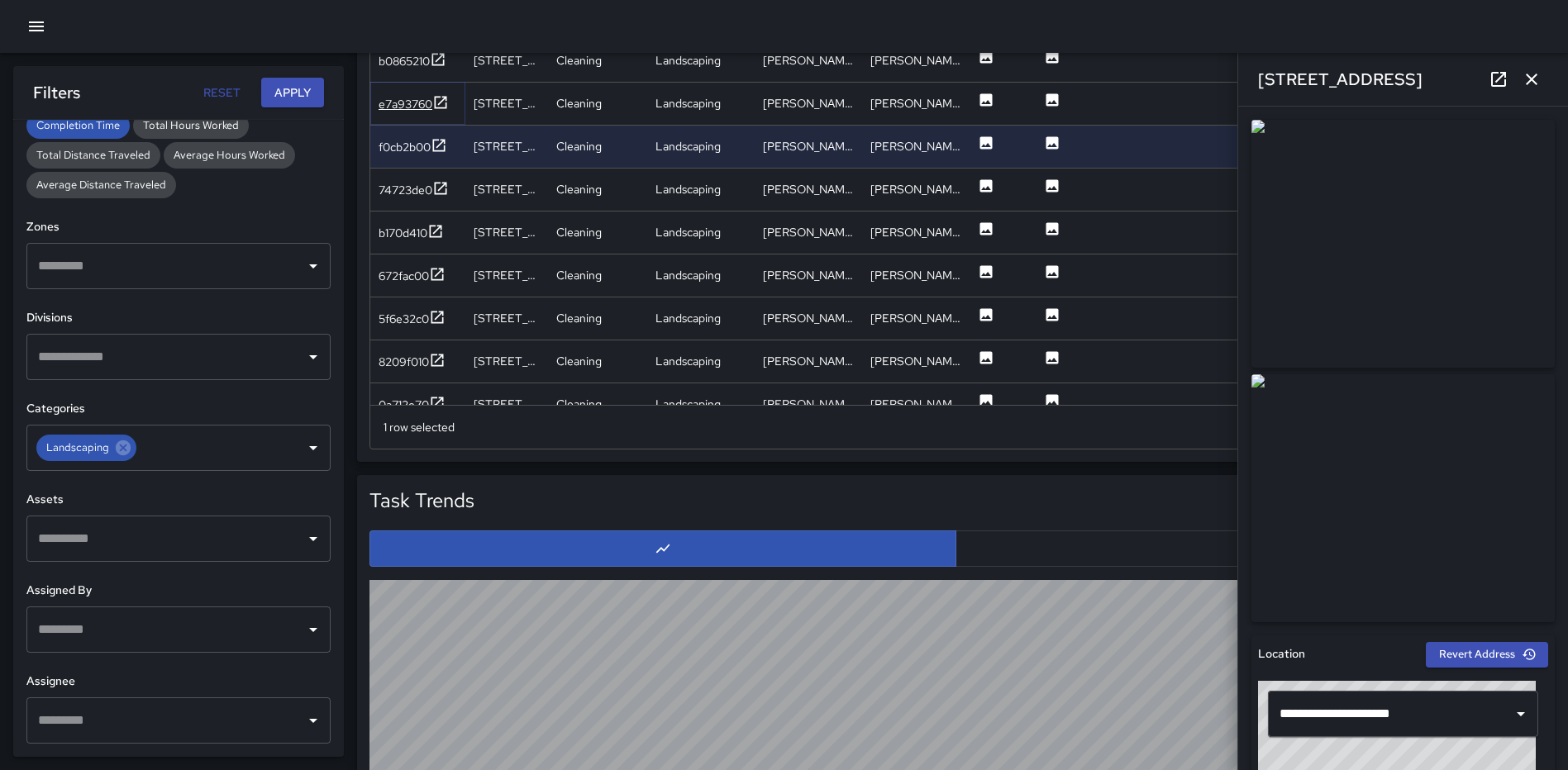
click at [440, 99] on icon at bounding box center [441, 102] width 16 height 16
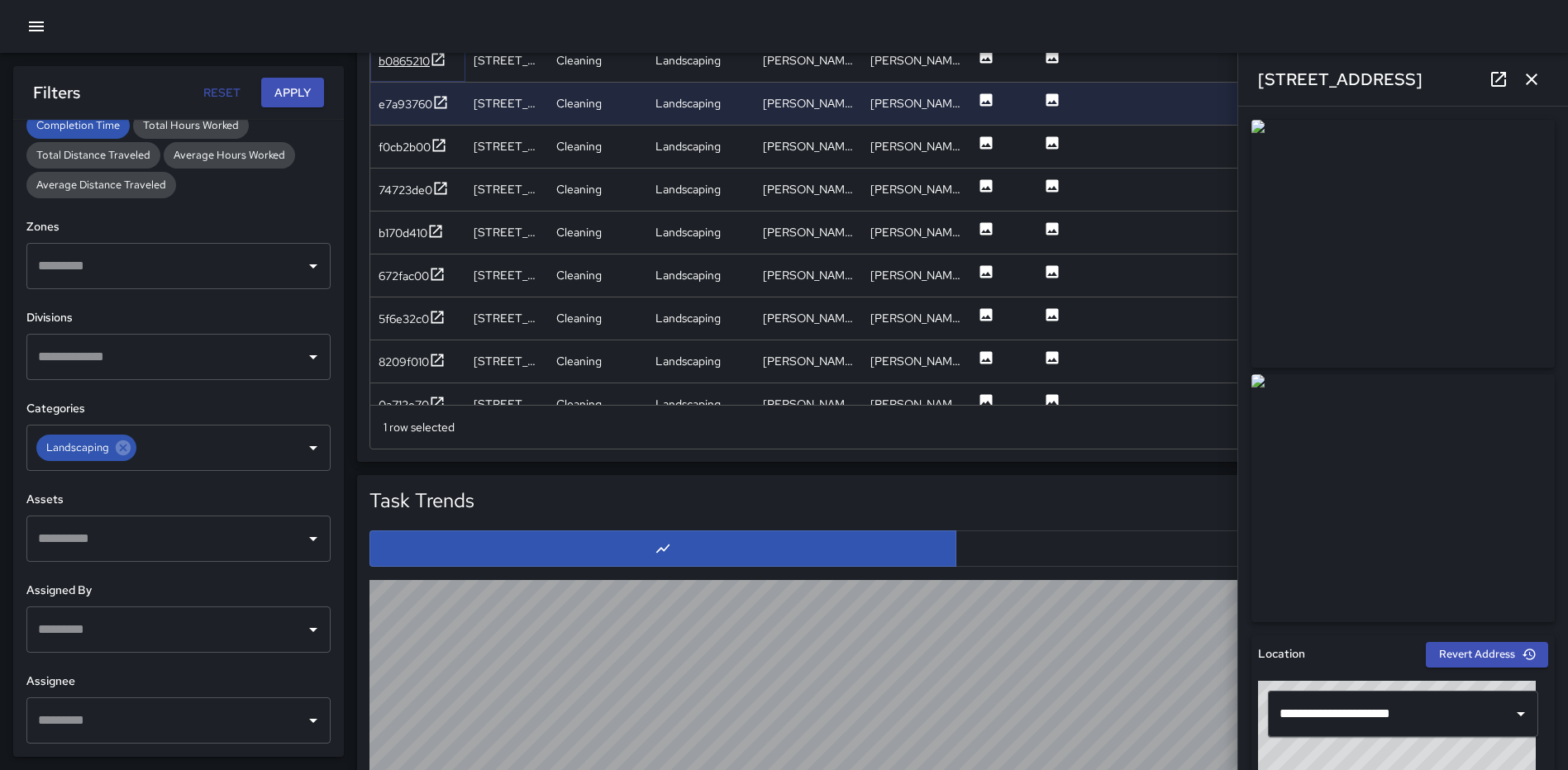
click at [444, 65] on icon at bounding box center [439, 59] width 13 height 13
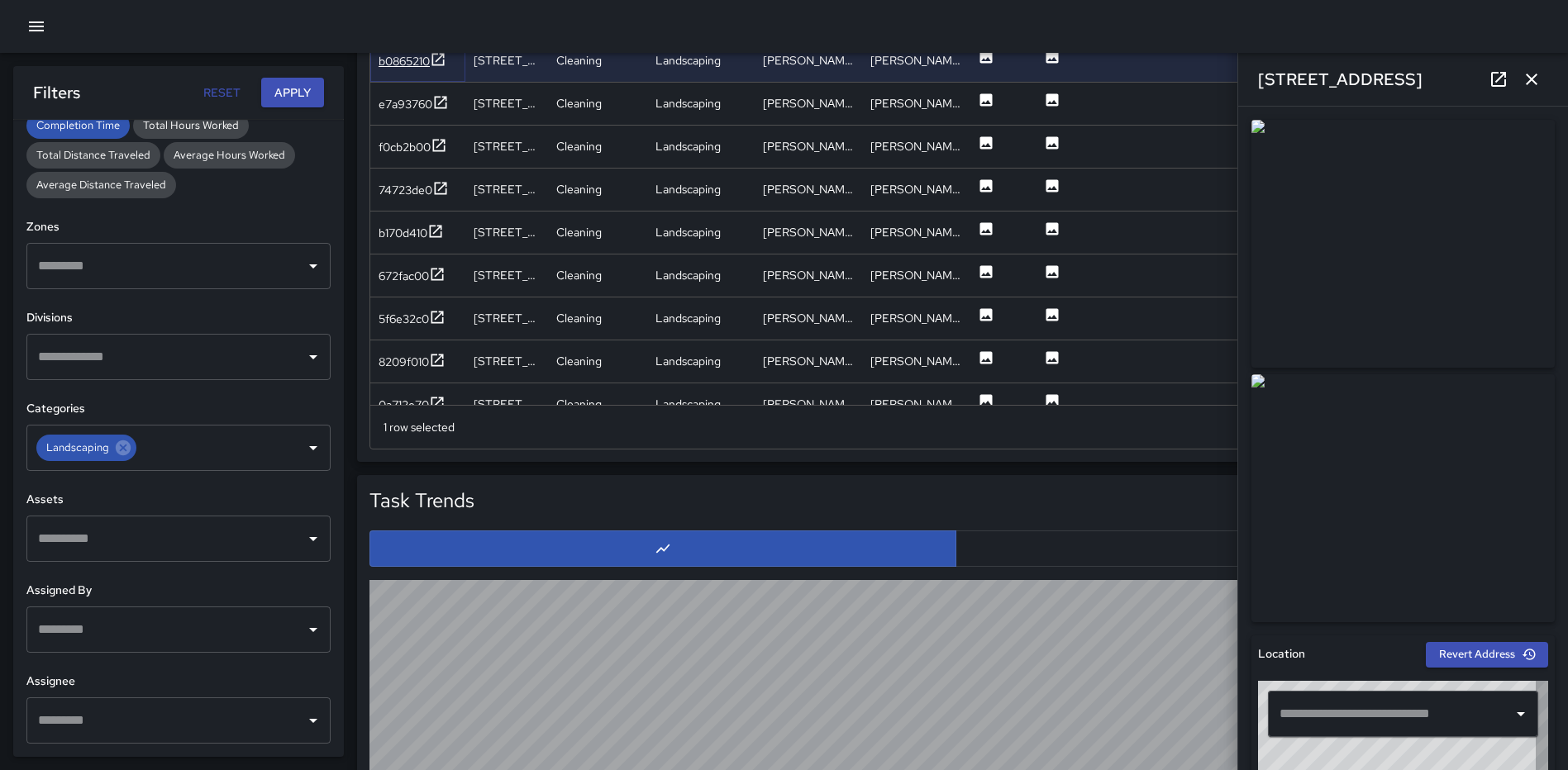
type input "**********"
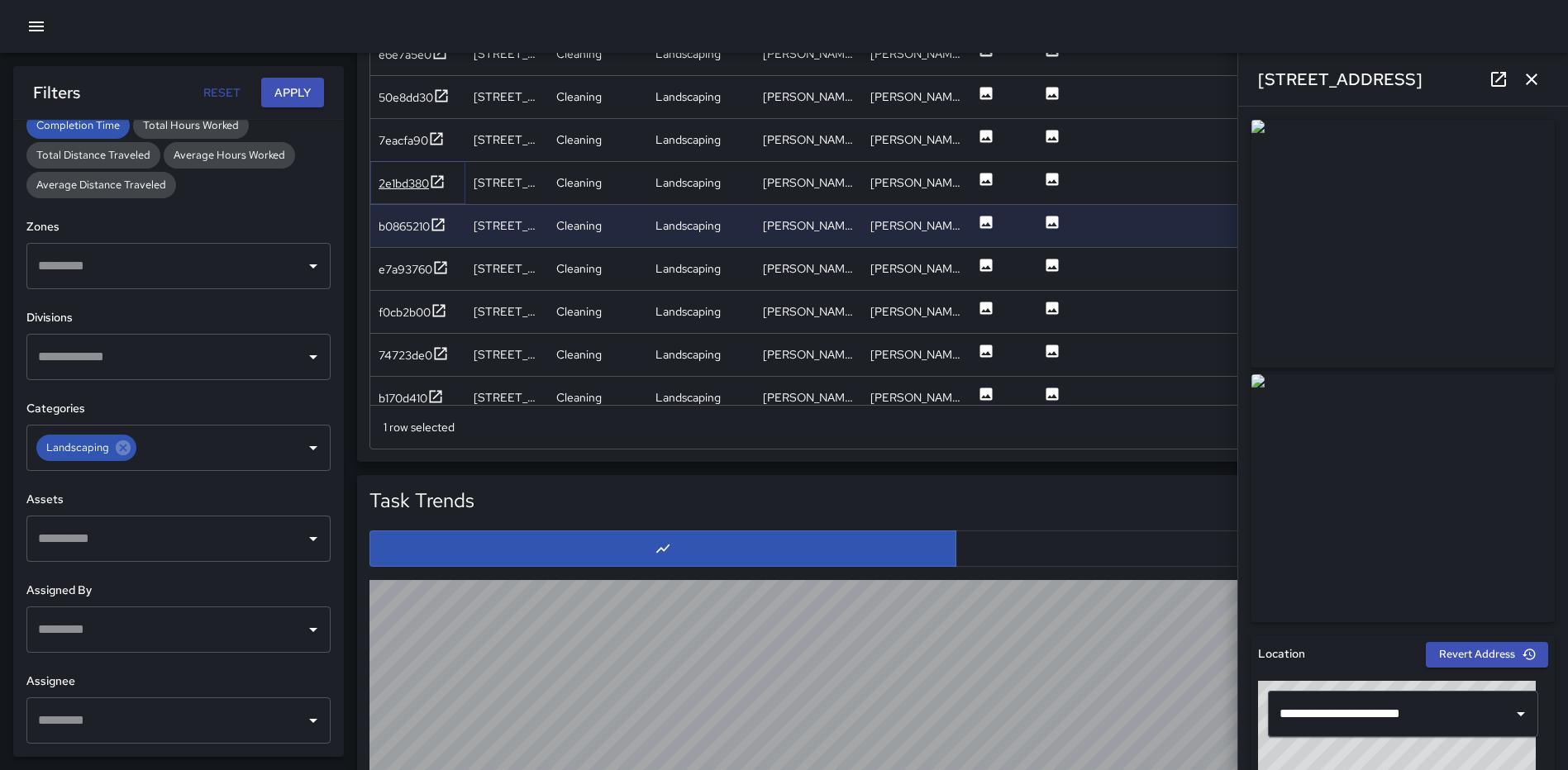
click at [437, 180] on icon at bounding box center [437, 182] width 16 height 16
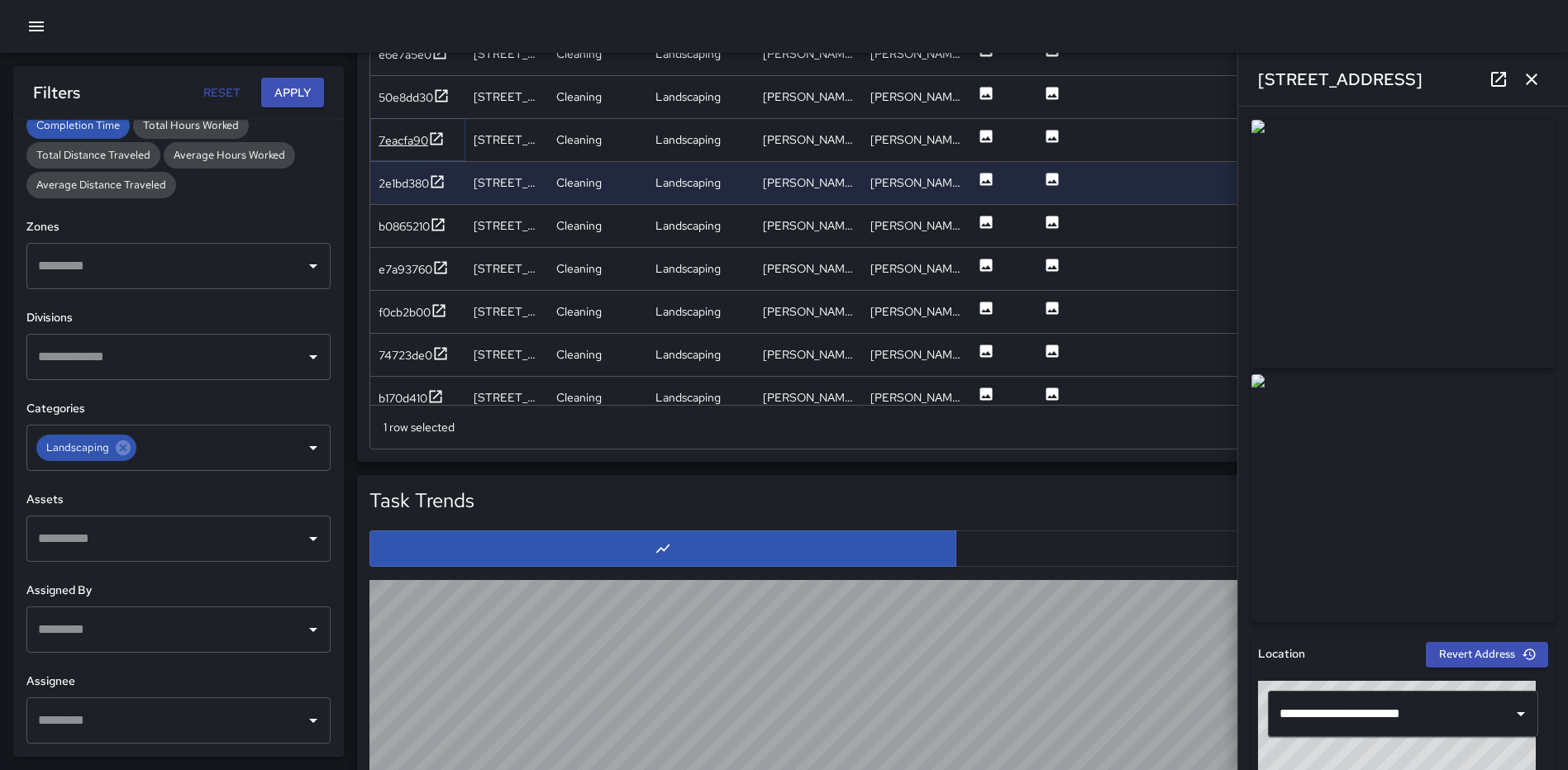
click at [436, 136] on icon at bounding box center [436, 138] width 16 height 16
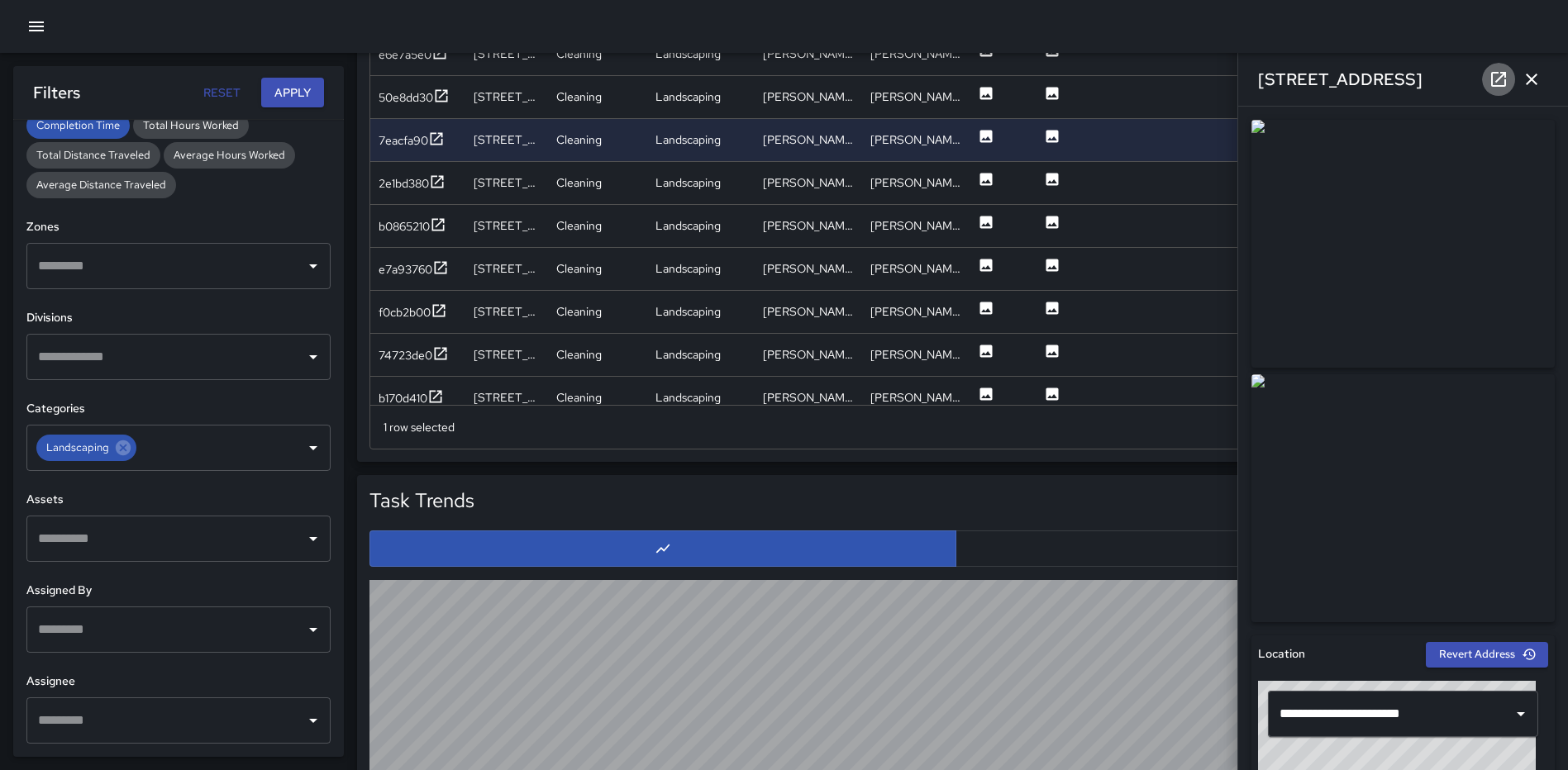
click at [1497, 81] on icon at bounding box center [1498, 80] width 20 height 20
click at [121, 444] on icon at bounding box center [123, 448] width 14 height 14
click at [310, 452] on icon "Open" at bounding box center [313, 448] width 20 height 20
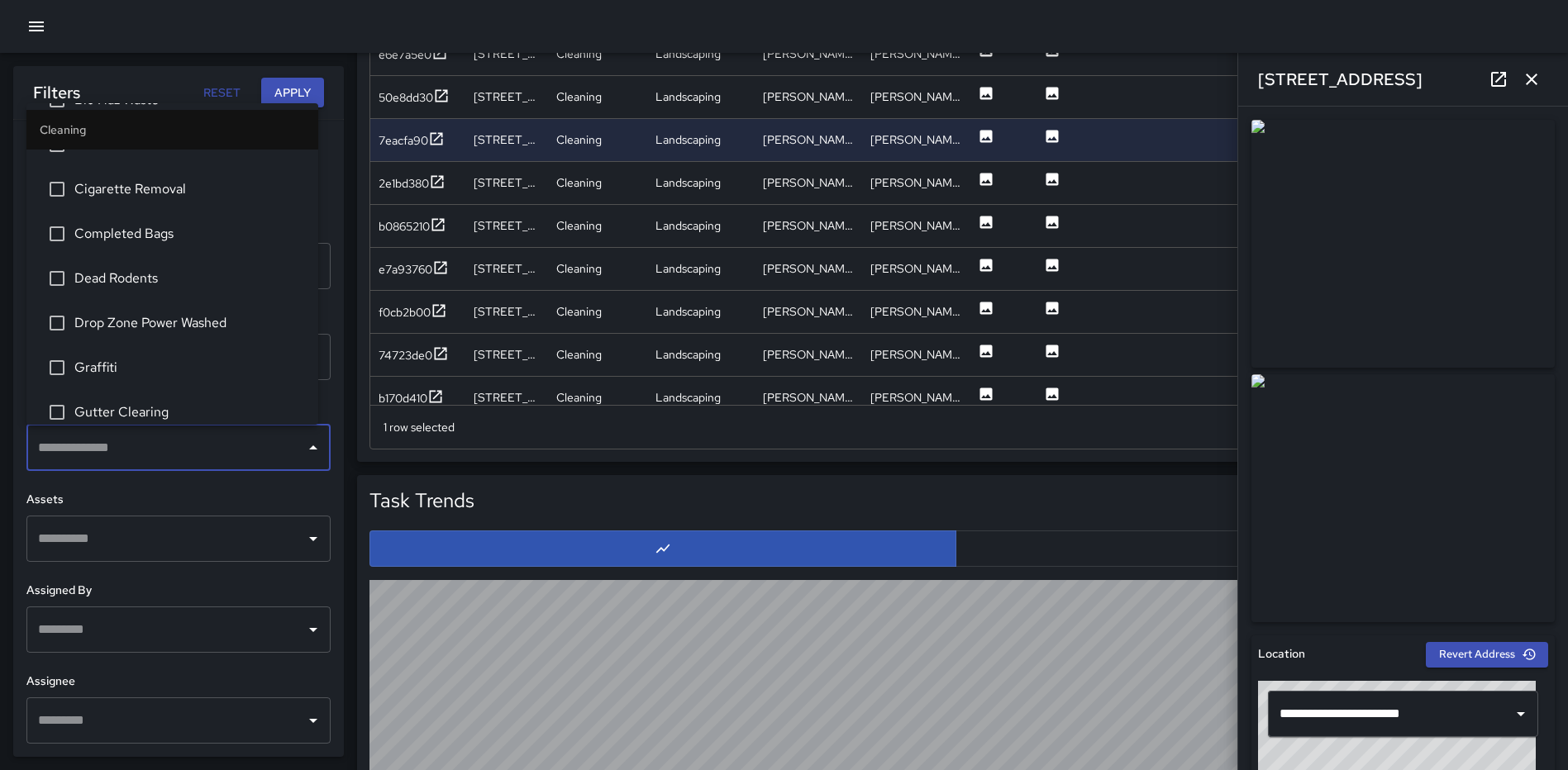
scroll to position [414, 0]
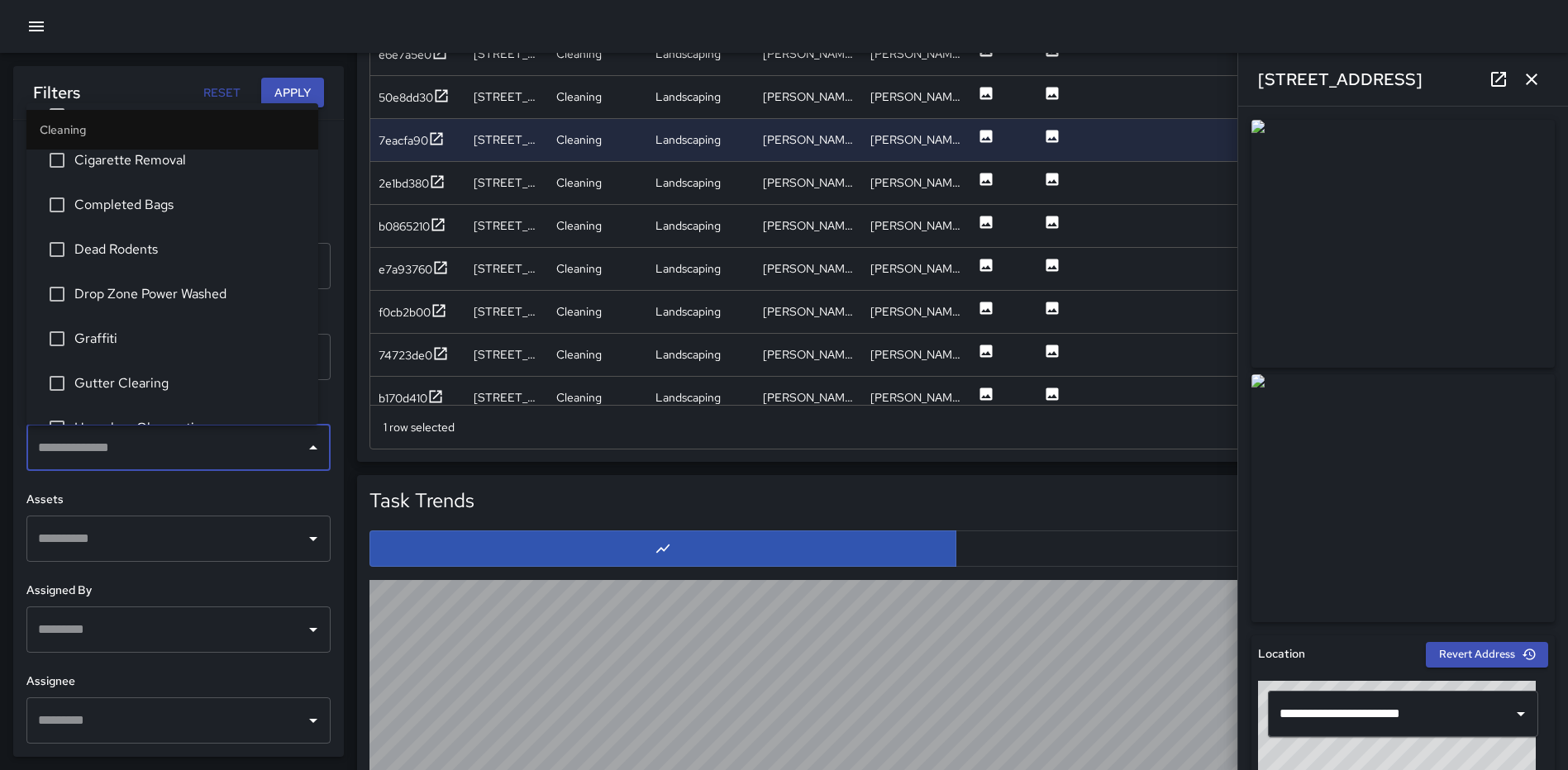
click at [135, 329] on span "Graffiti" at bounding box center [189, 339] width 231 height 20
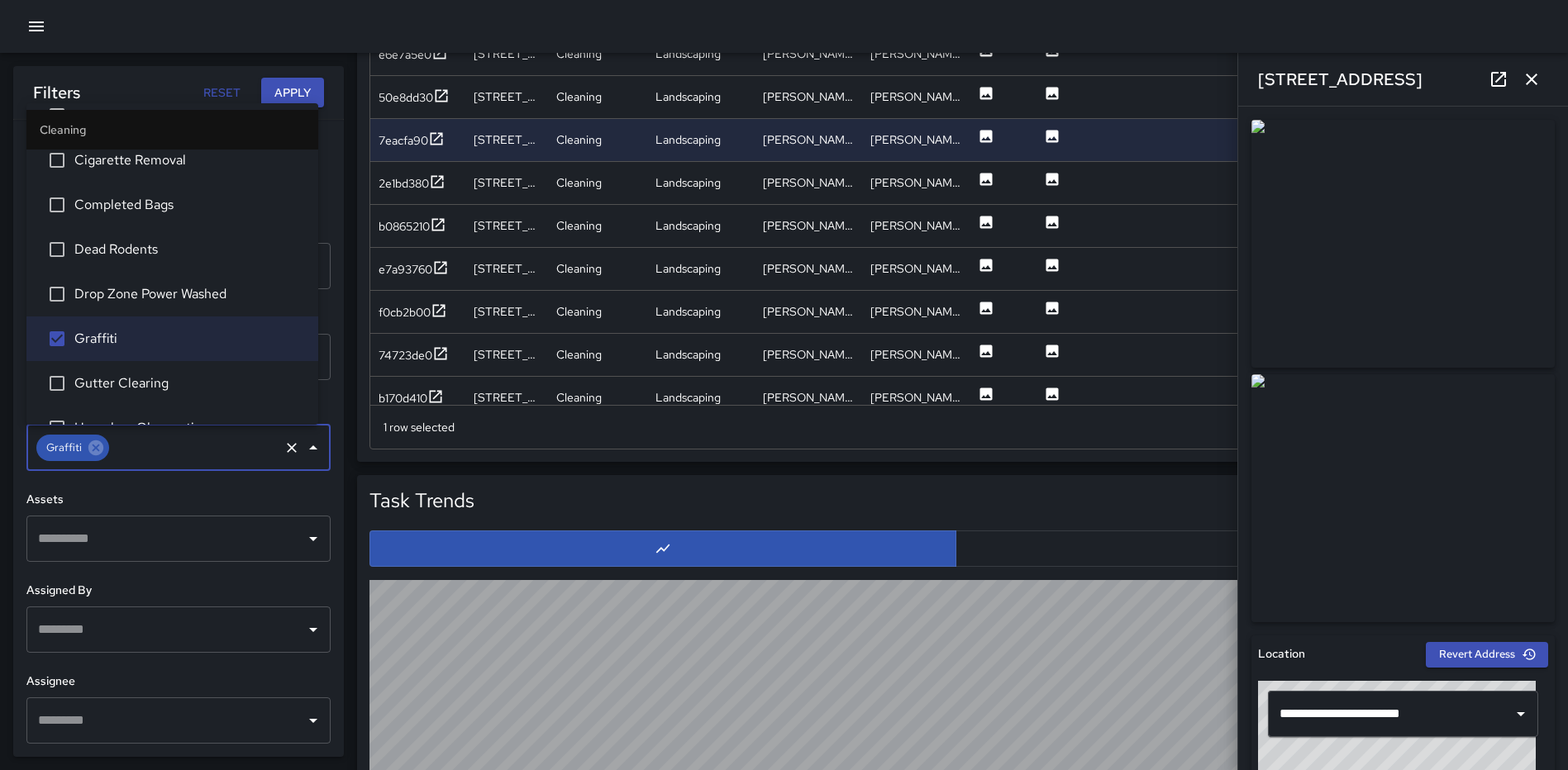
click at [268, 95] on button "Apply" at bounding box center [292, 93] width 62 height 31
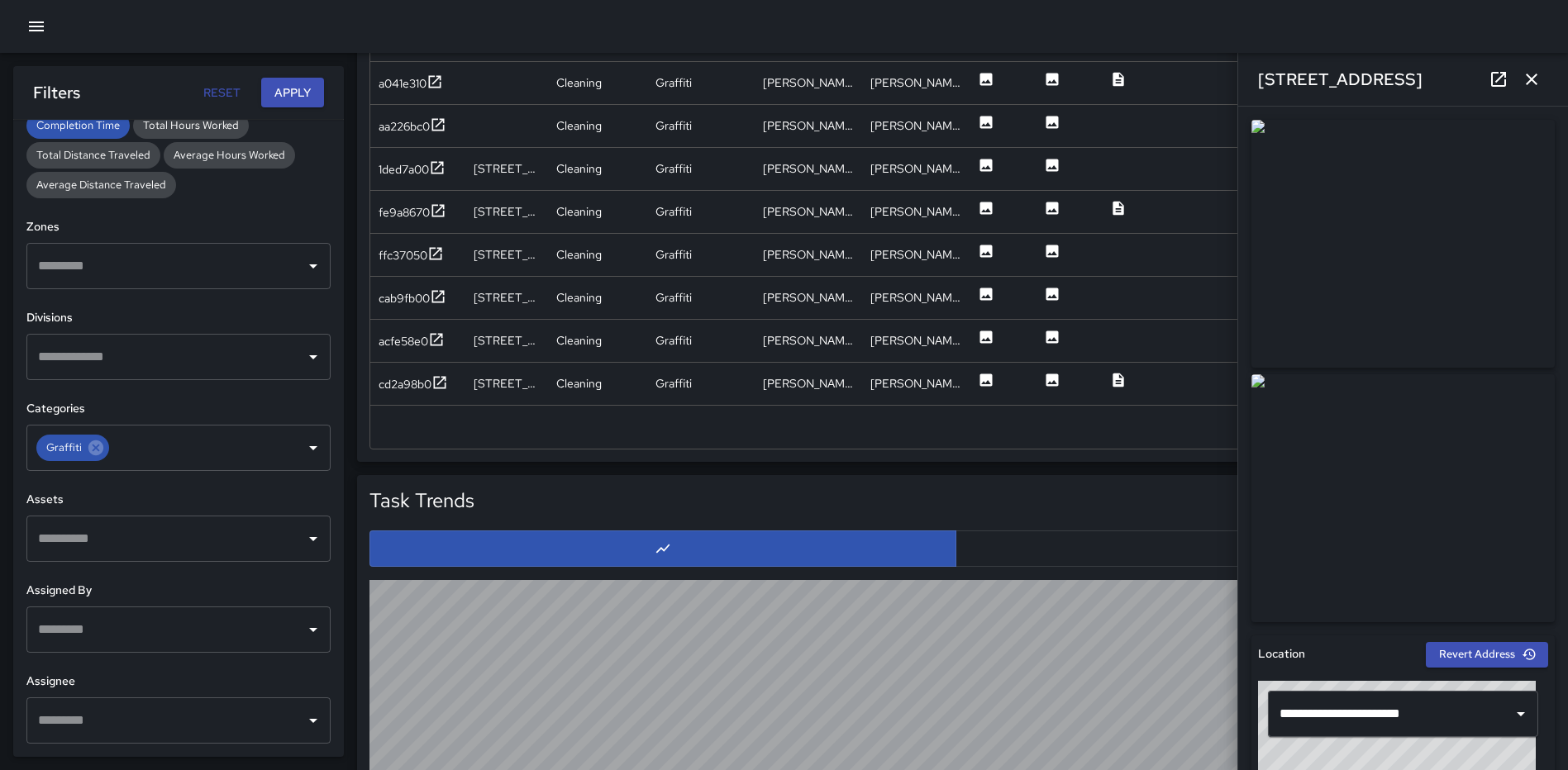
scroll to position [1206, 0]
drag, startPoint x: 1523, startPoint y: 74, endPoint x: 1519, endPoint y: 84, distance: 10.8
click at [1523, 74] on icon "button" at bounding box center [1532, 80] width 20 height 20
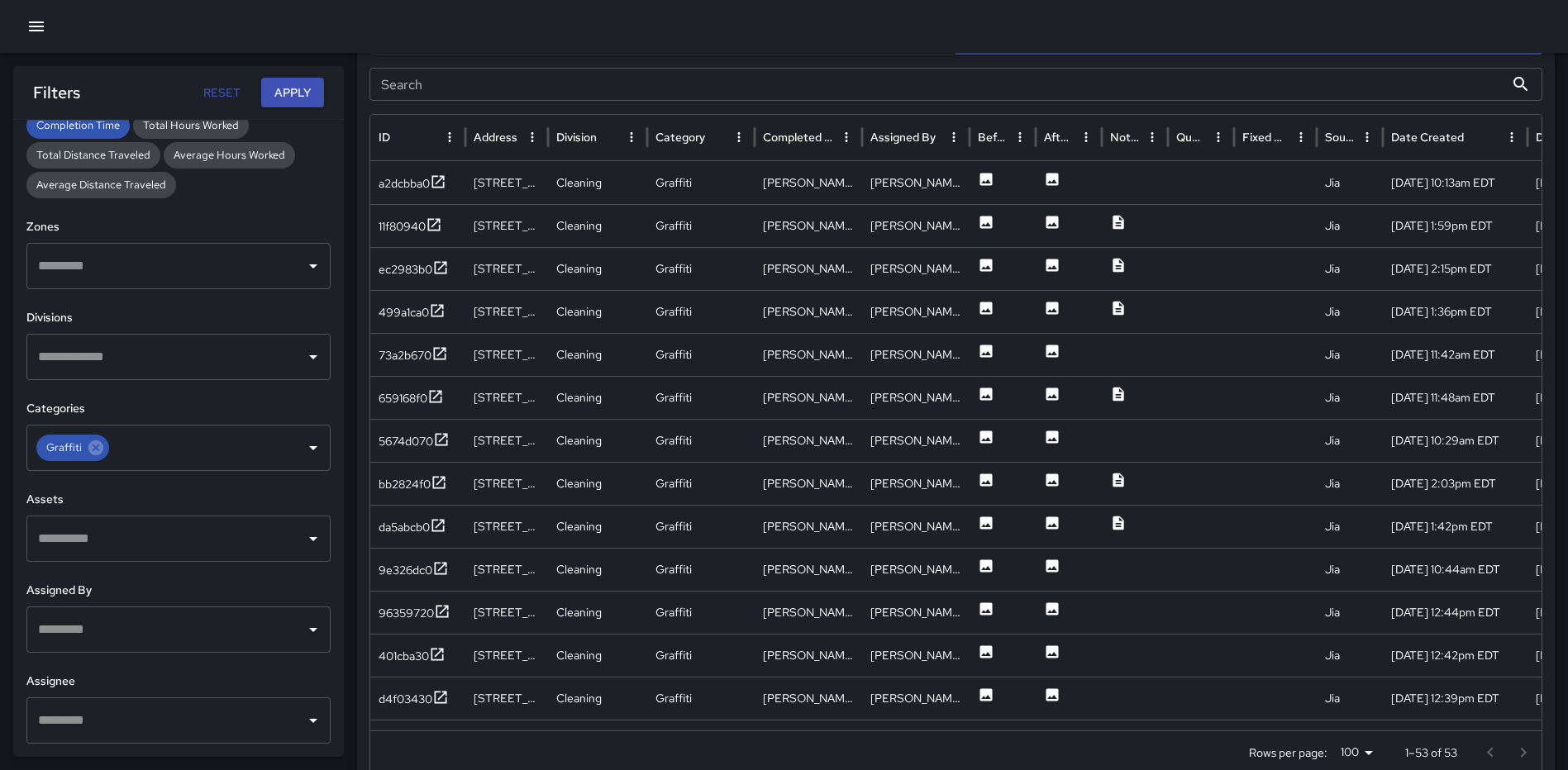
scroll to position [875, 0]
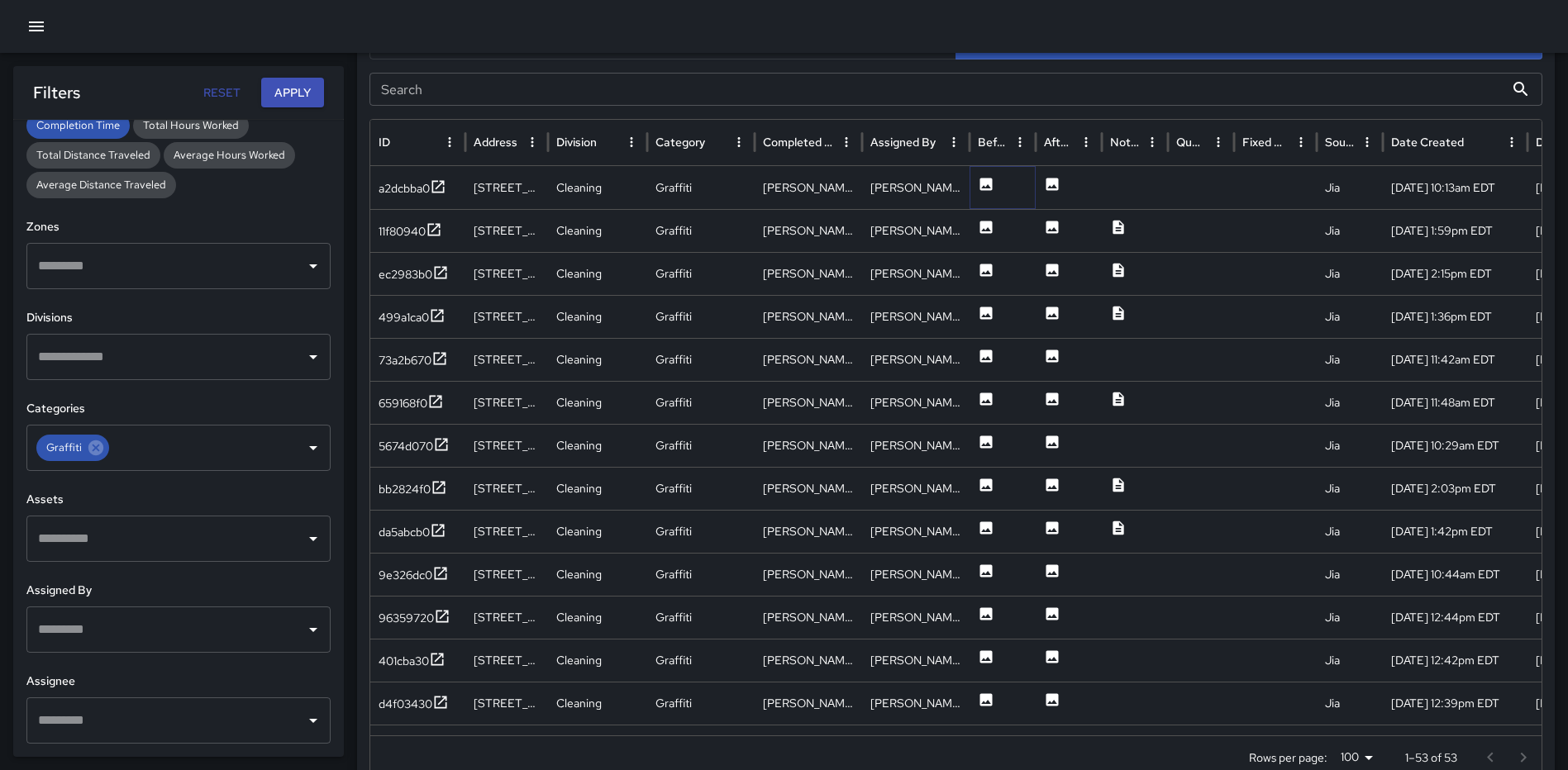
click at [991, 186] on icon at bounding box center [986, 184] width 13 height 13
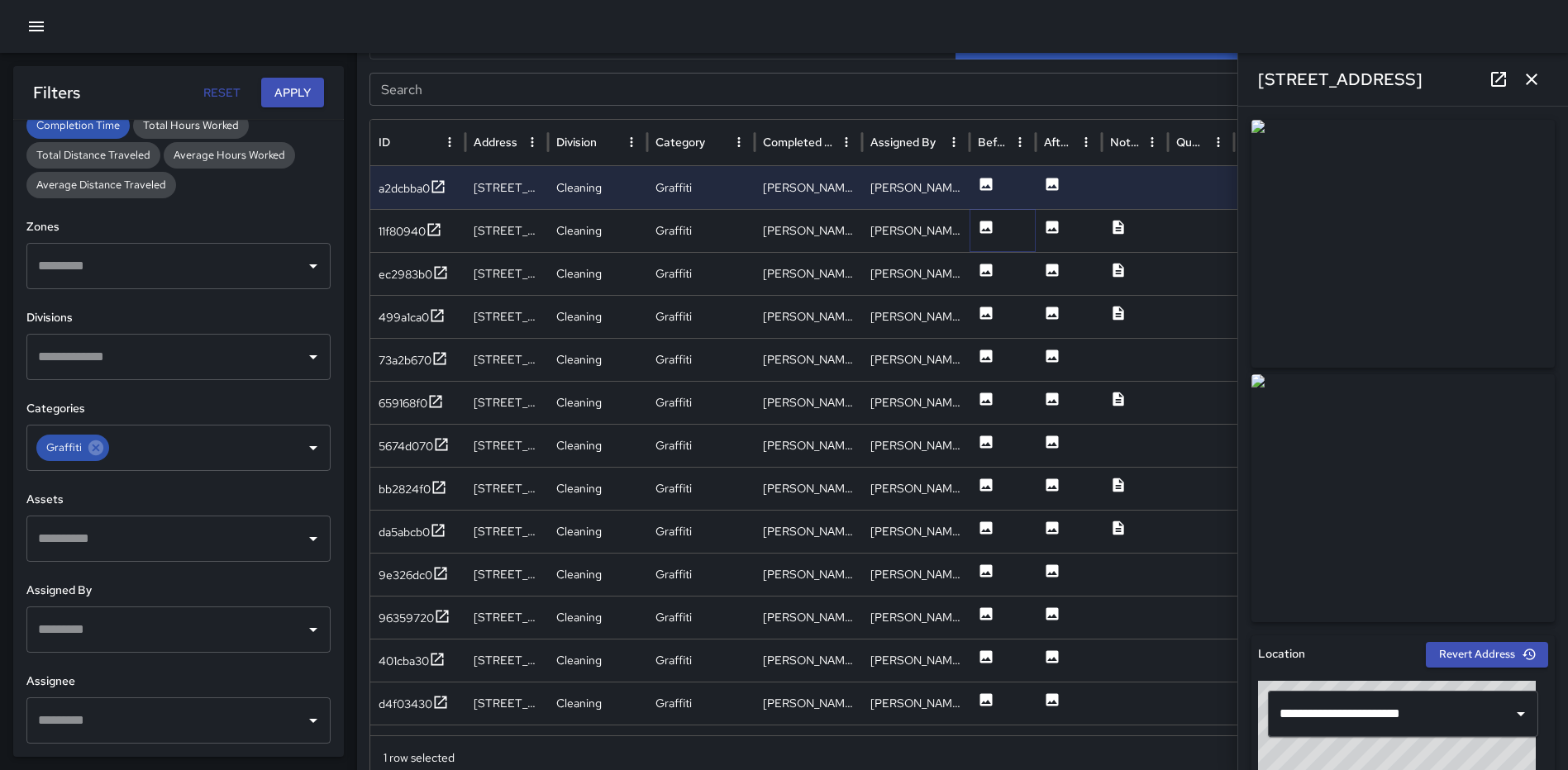
click at [986, 227] on icon at bounding box center [986, 227] width 13 height 13
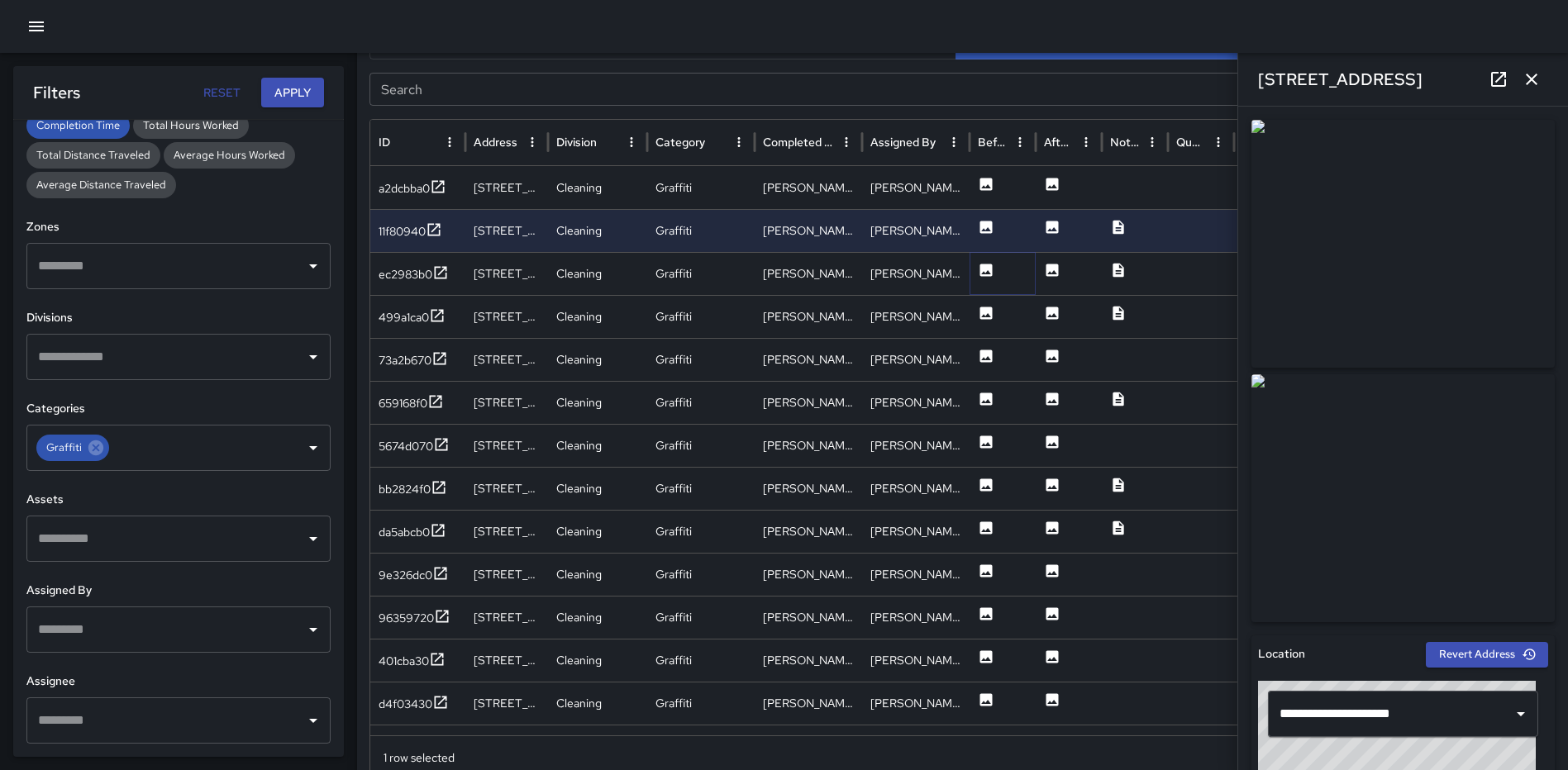
click at [984, 272] on icon at bounding box center [986, 271] width 16 height 16
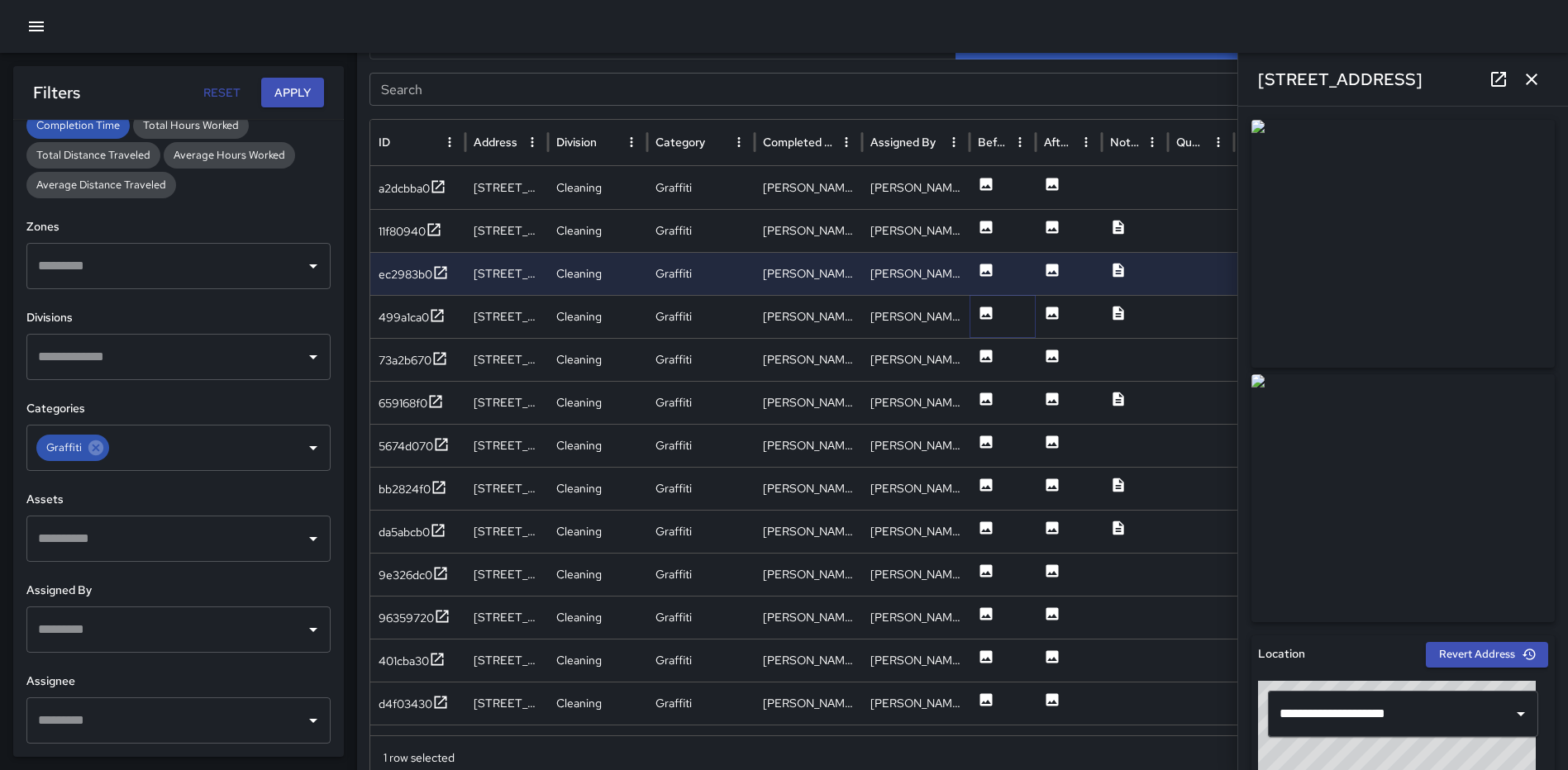
click at [985, 309] on icon at bounding box center [986, 313] width 13 height 13
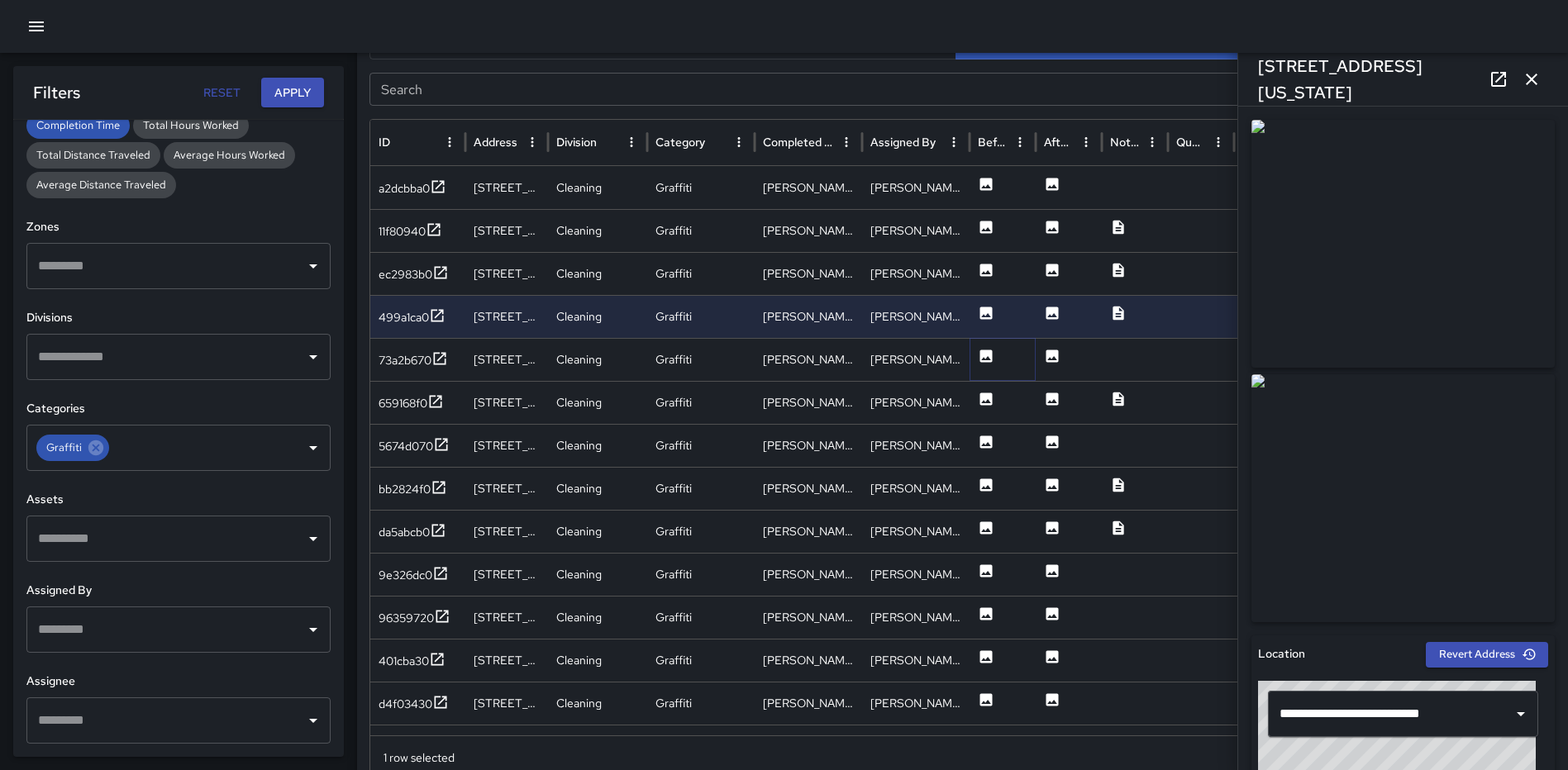
click at [984, 357] on icon at bounding box center [986, 356] width 16 height 16
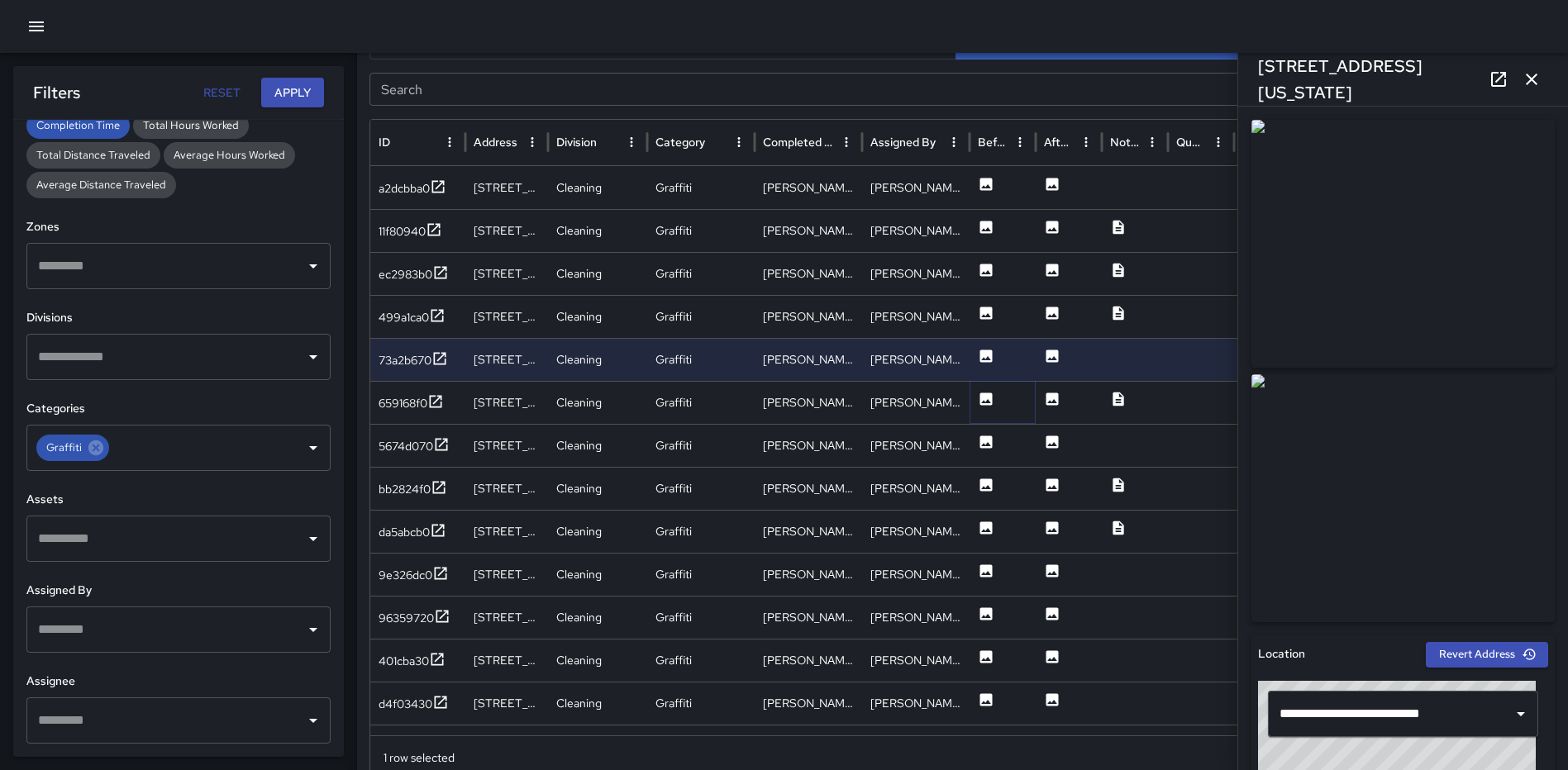
click at [979, 396] on icon at bounding box center [986, 399] width 16 height 16
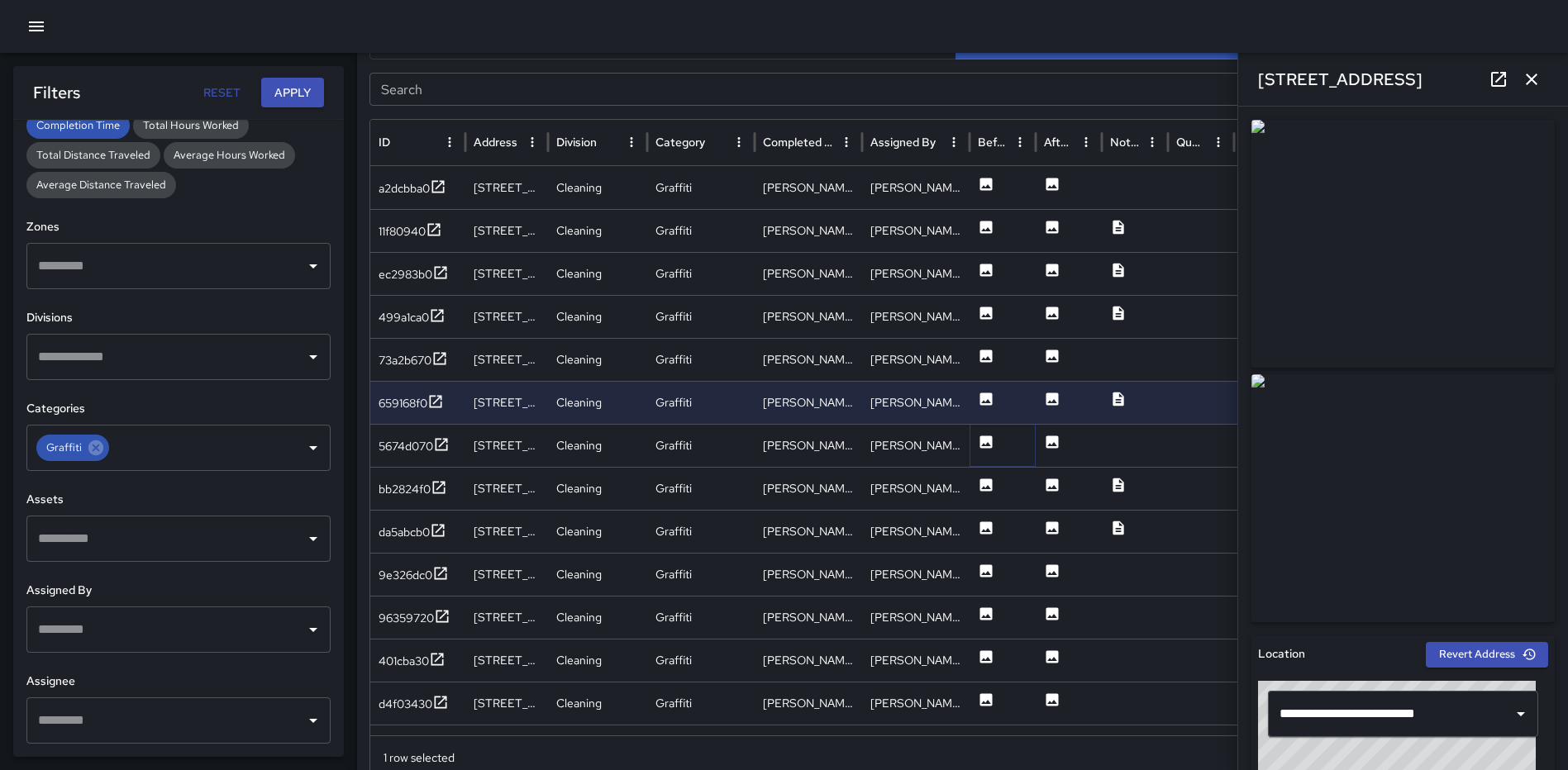
click at [985, 442] on icon at bounding box center [986, 442] width 13 height 13
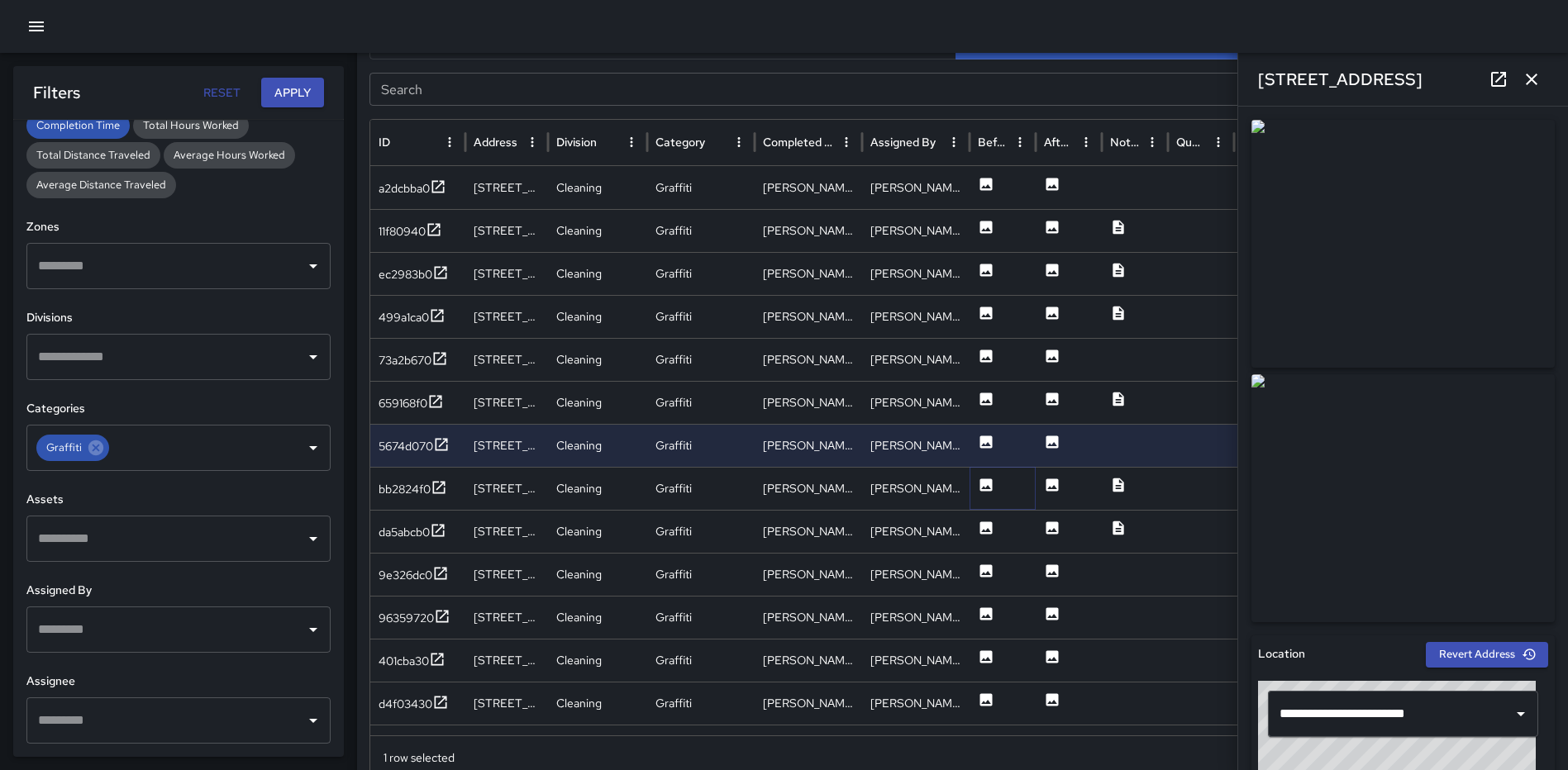
click at [982, 490] on icon at bounding box center [986, 485] width 13 height 13
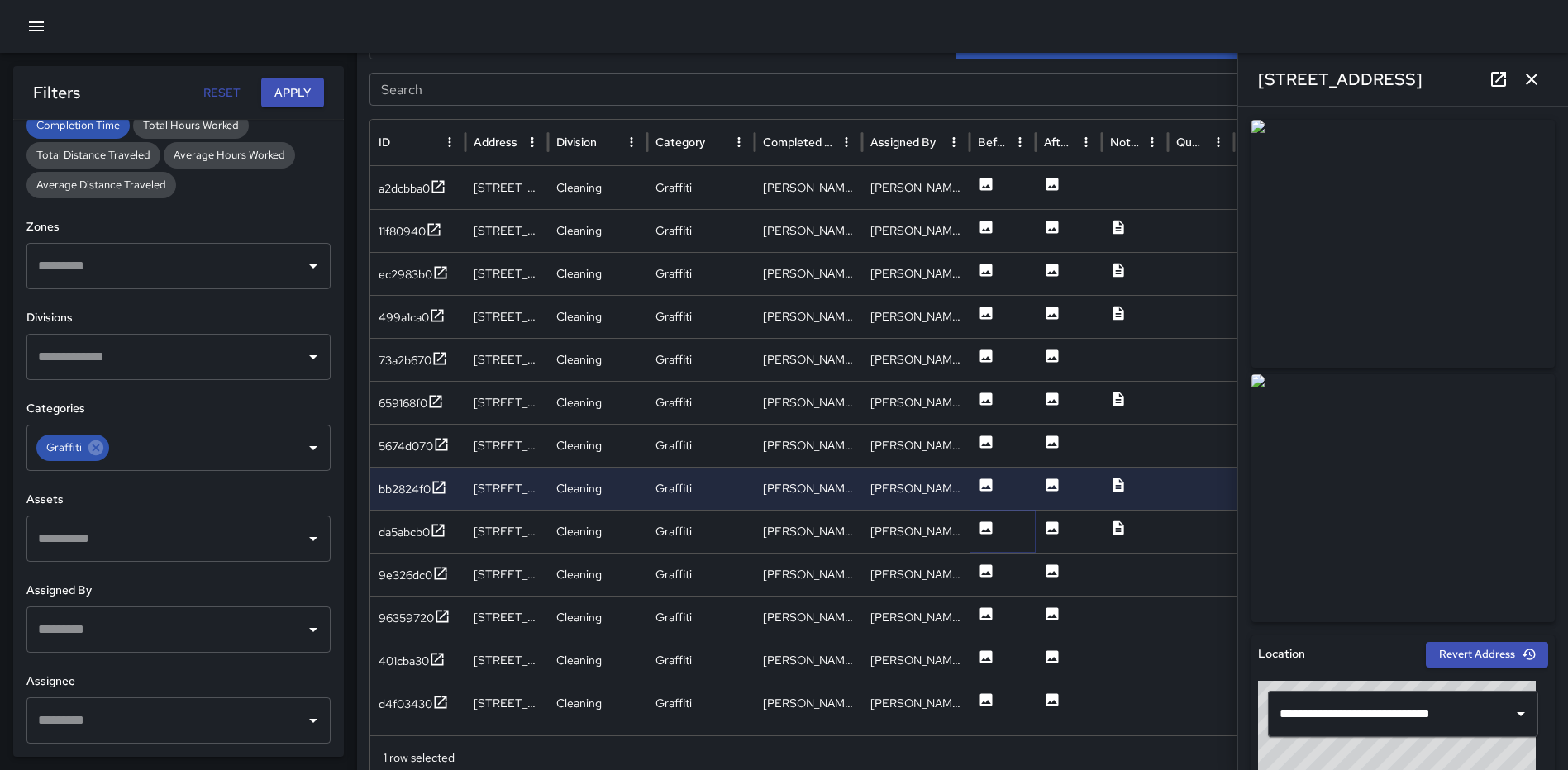
click at [984, 529] on icon at bounding box center [986, 528] width 16 height 16
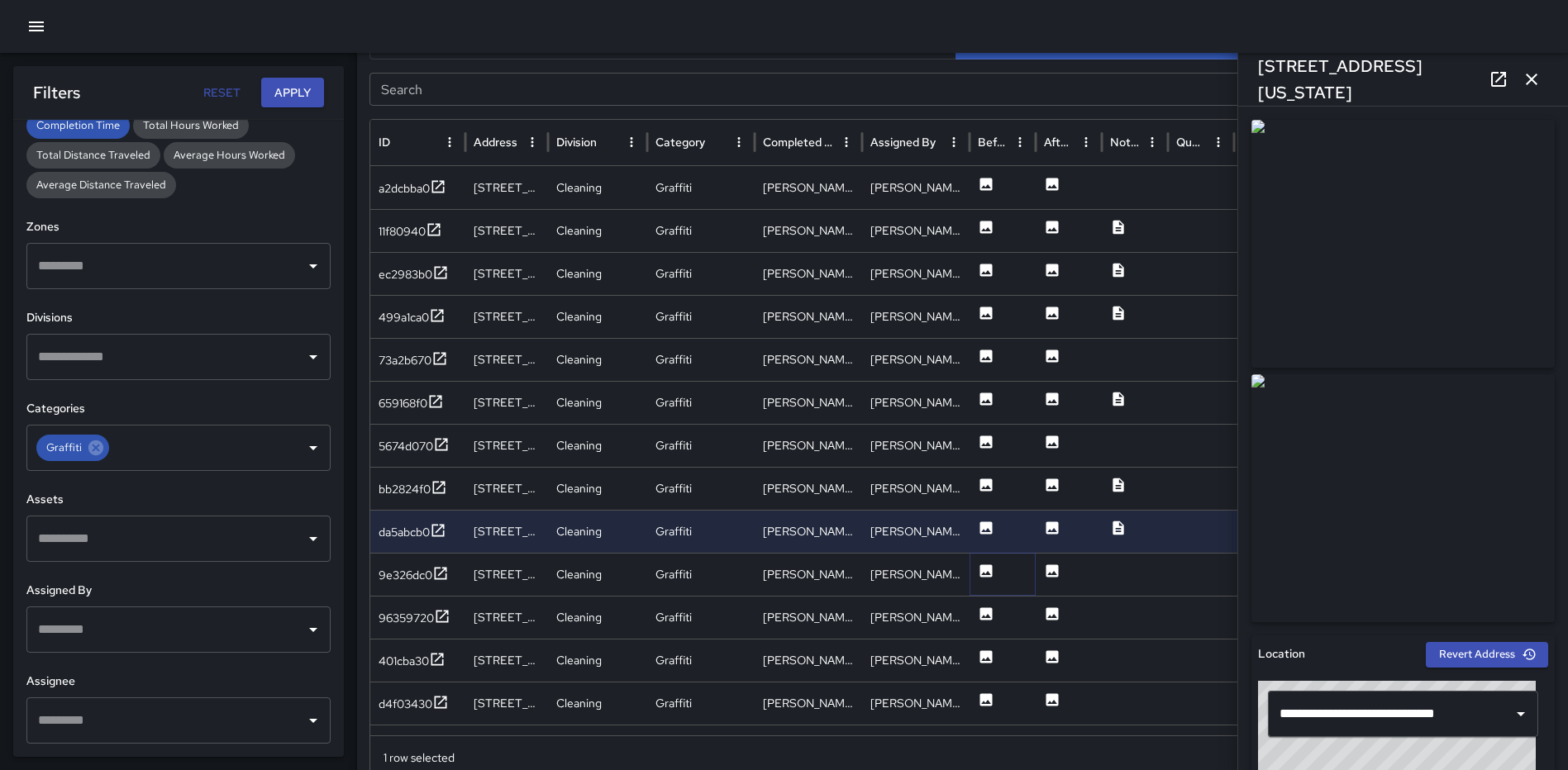
click at [985, 565] on icon at bounding box center [986, 571] width 16 height 16
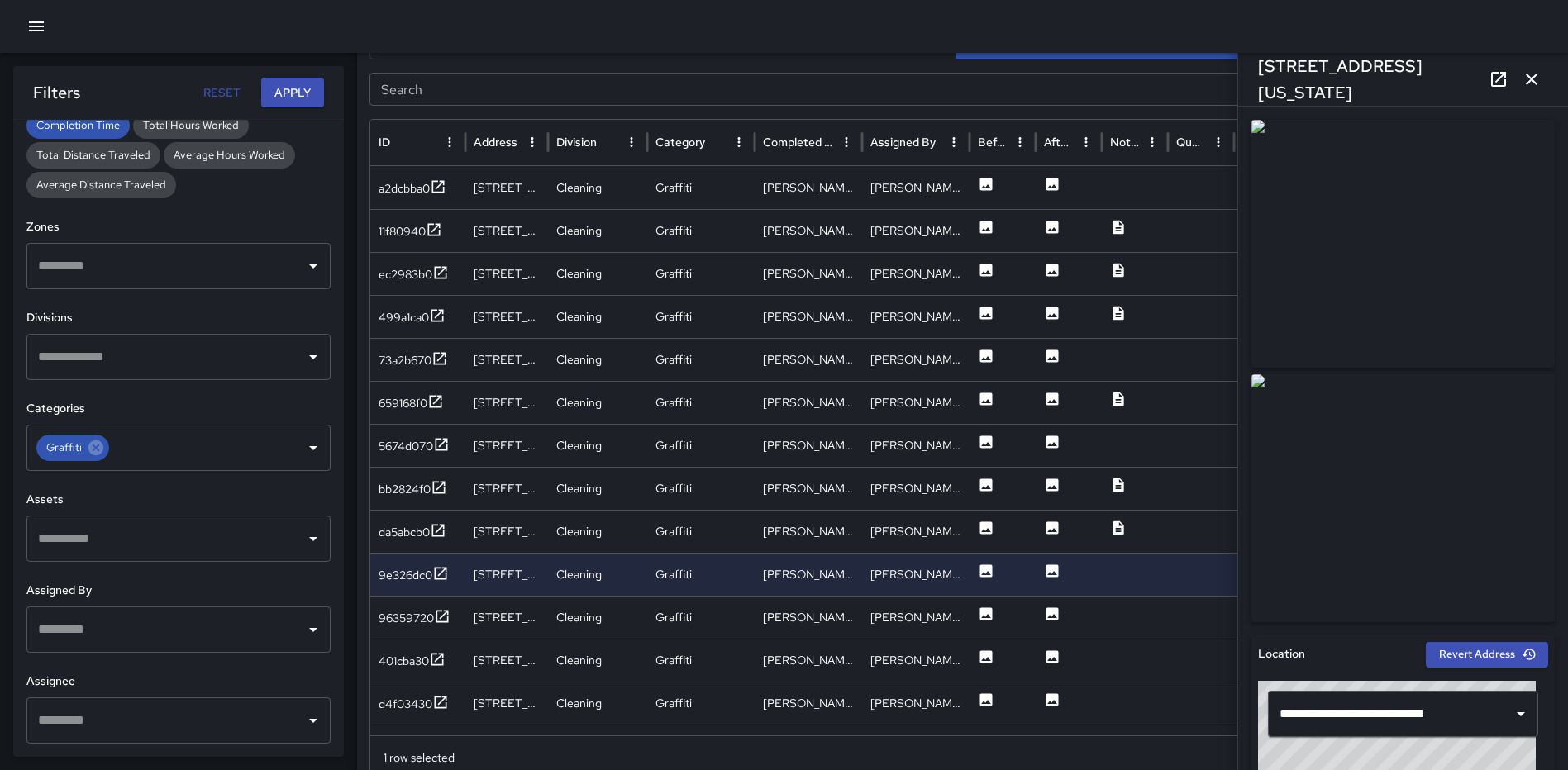
click at [1525, 72] on icon "button" at bounding box center [1532, 80] width 20 height 20
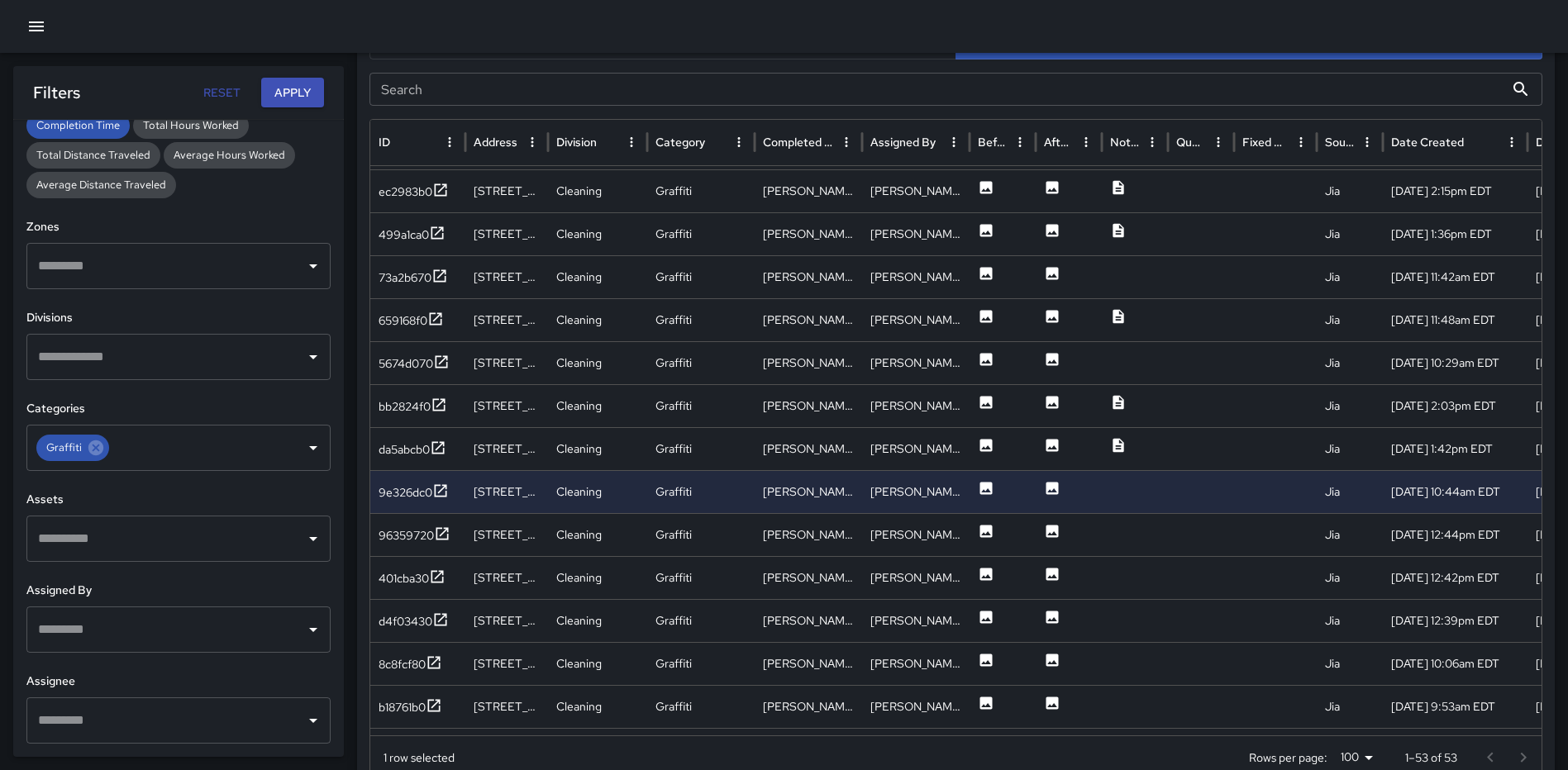
scroll to position [153, 0]
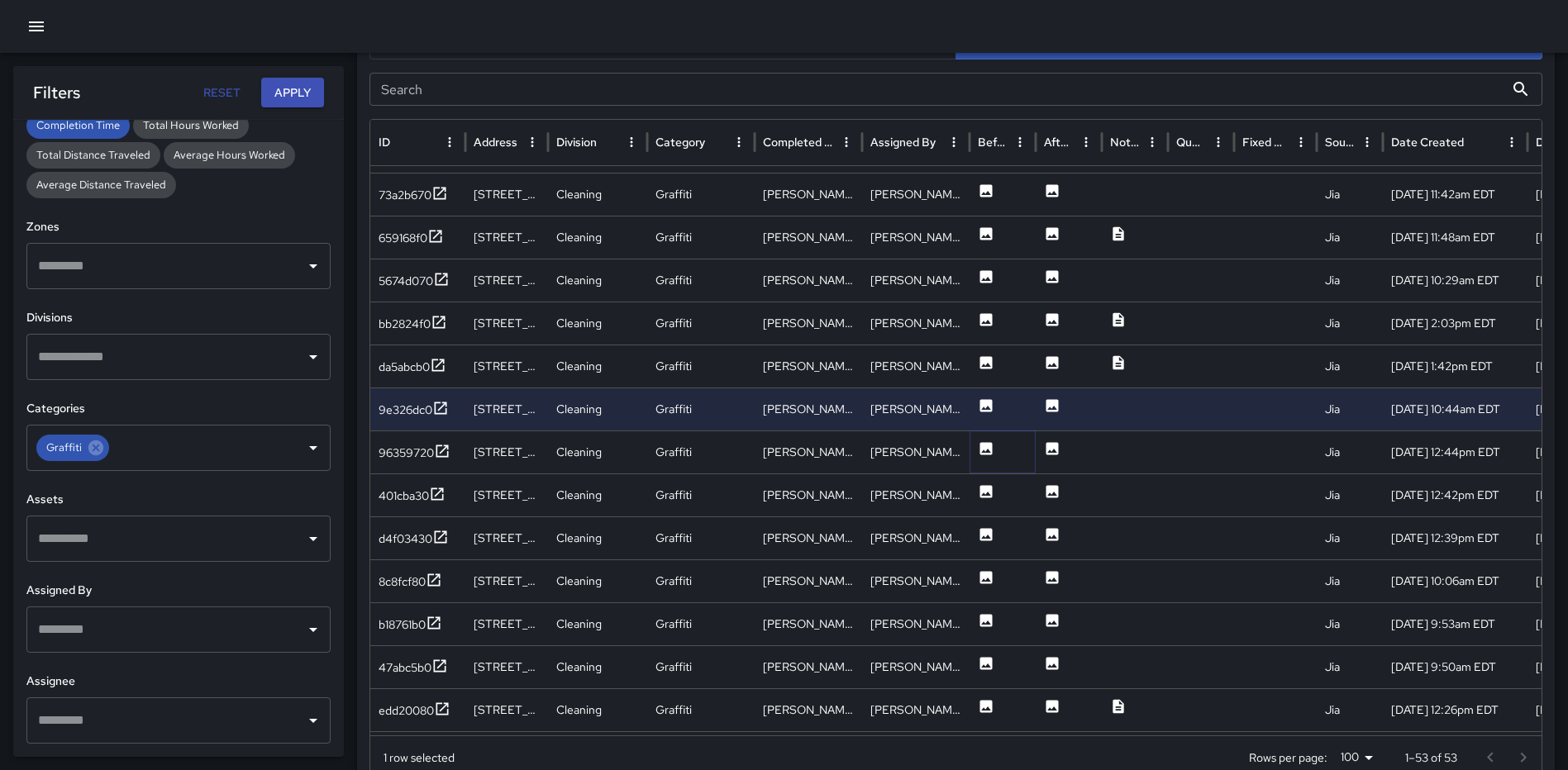
click at [988, 449] on icon at bounding box center [986, 449] width 16 height 16
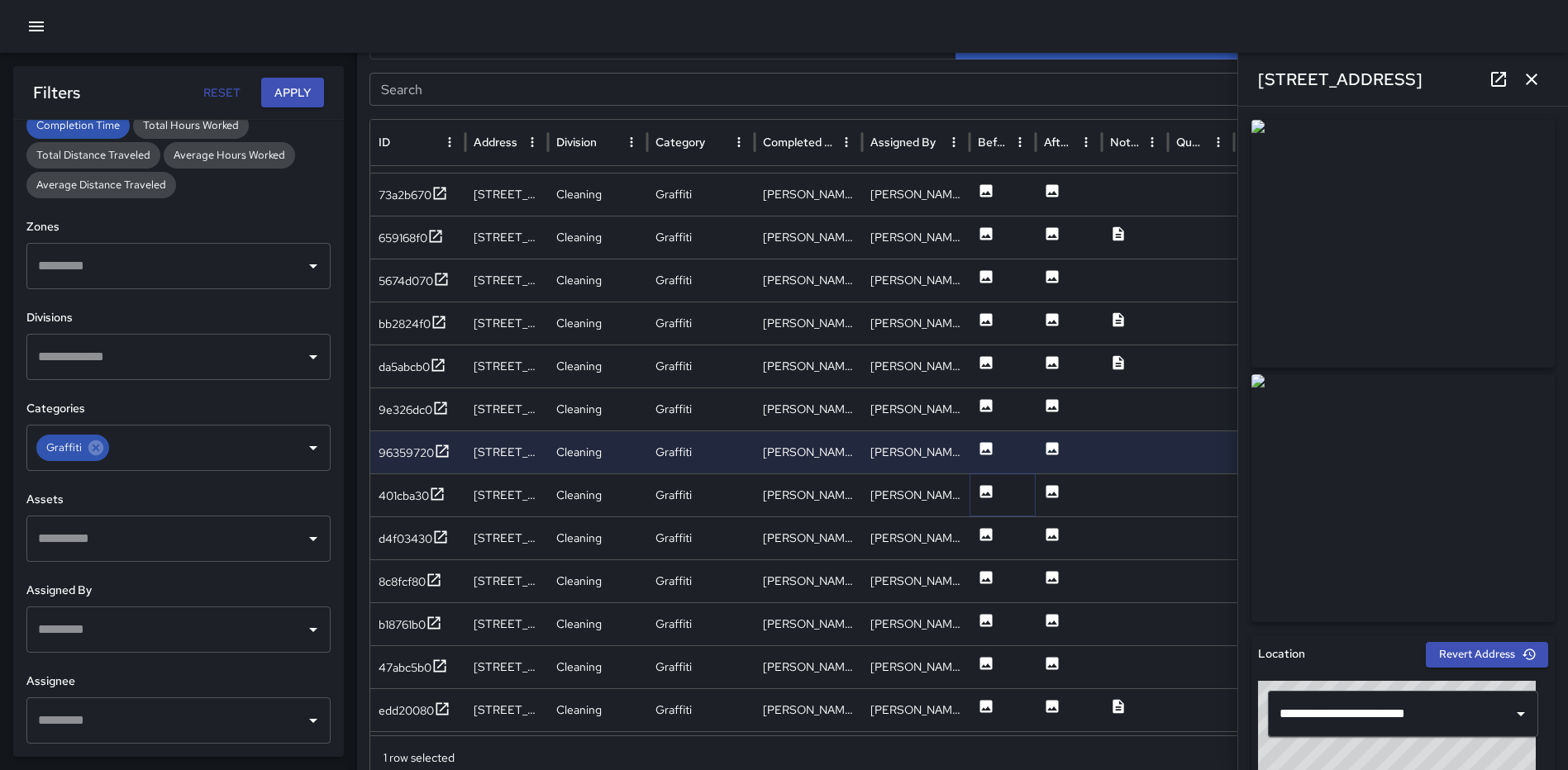
click at [988, 491] on icon at bounding box center [986, 491] width 13 height 13
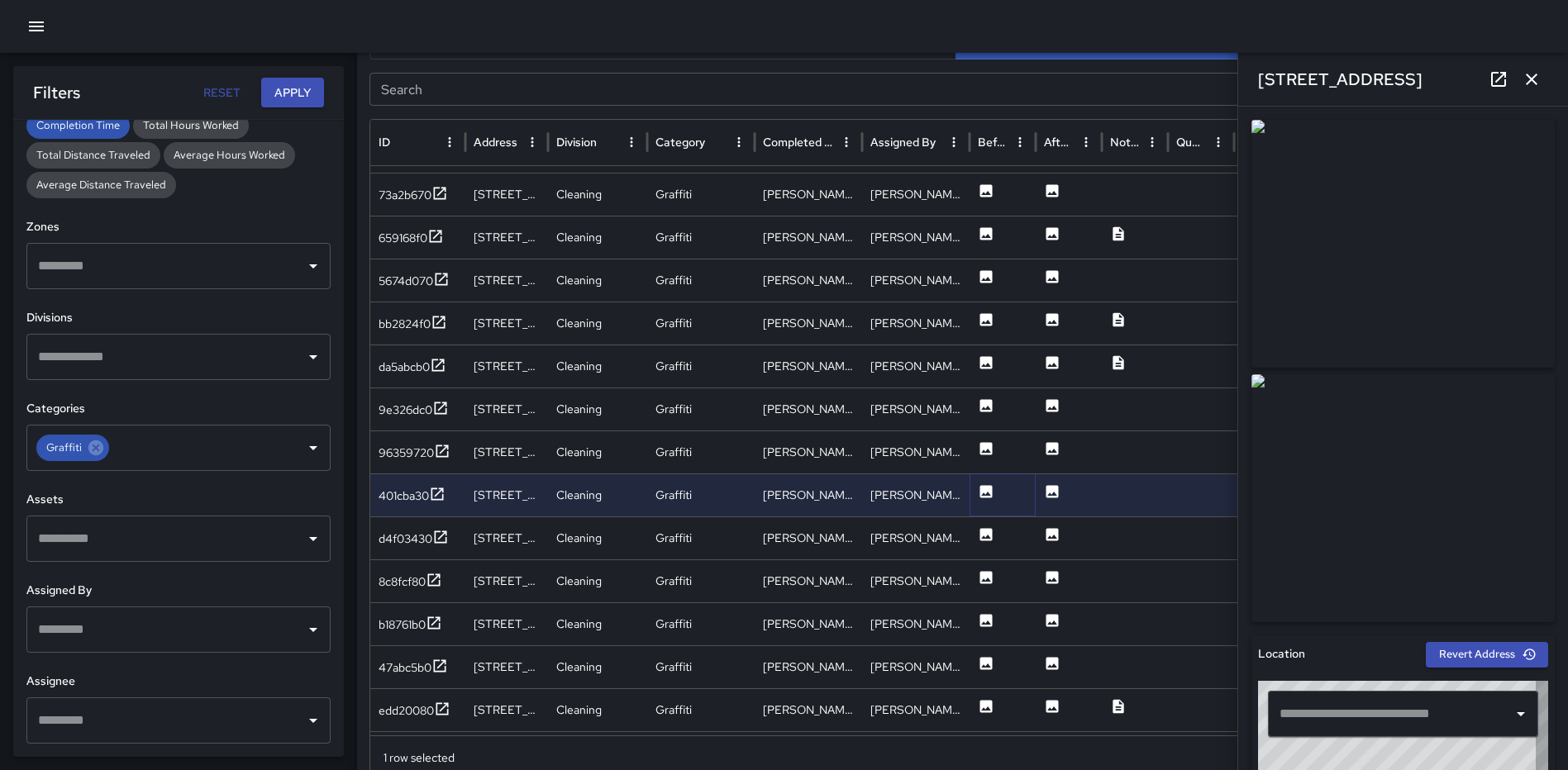
type input "**********"
click at [986, 537] on icon at bounding box center [986, 535] width 16 height 16
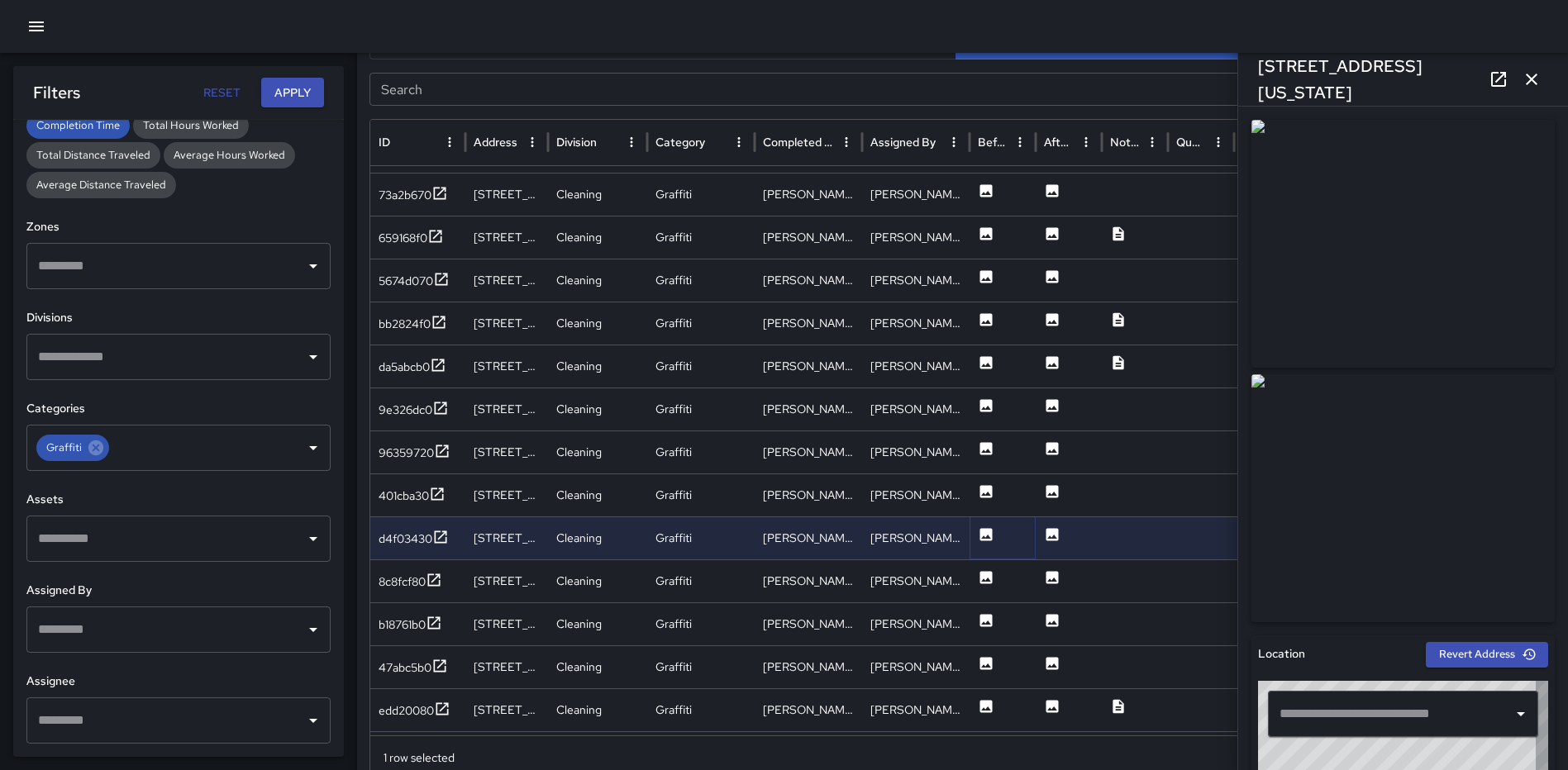
type input "**********"
click at [987, 586] on button at bounding box center [986, 582] width 16 height 43
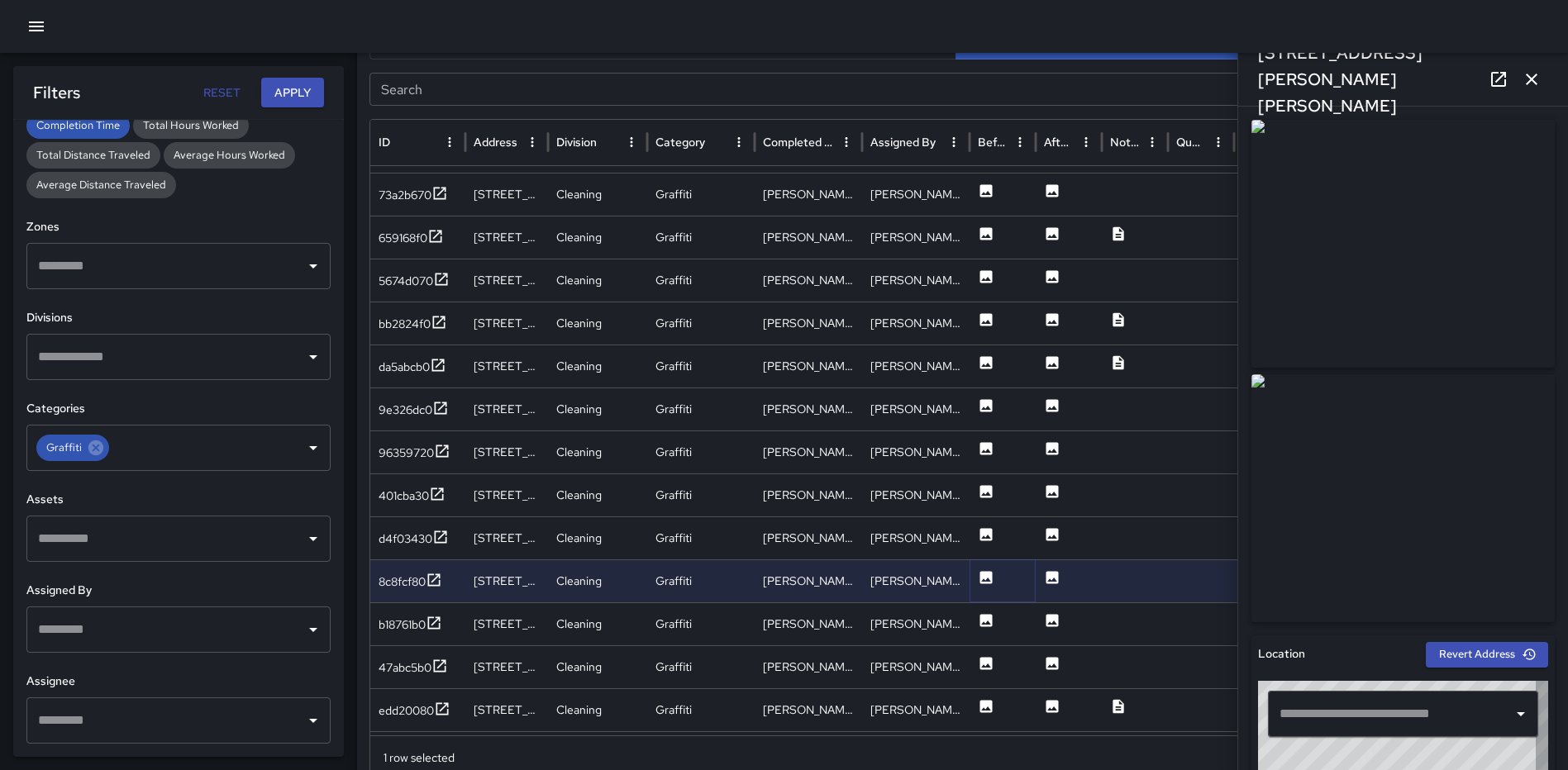
type input "**********"
click at [982, 615] on icon at bounding box center [986, 621] width 13 height 13
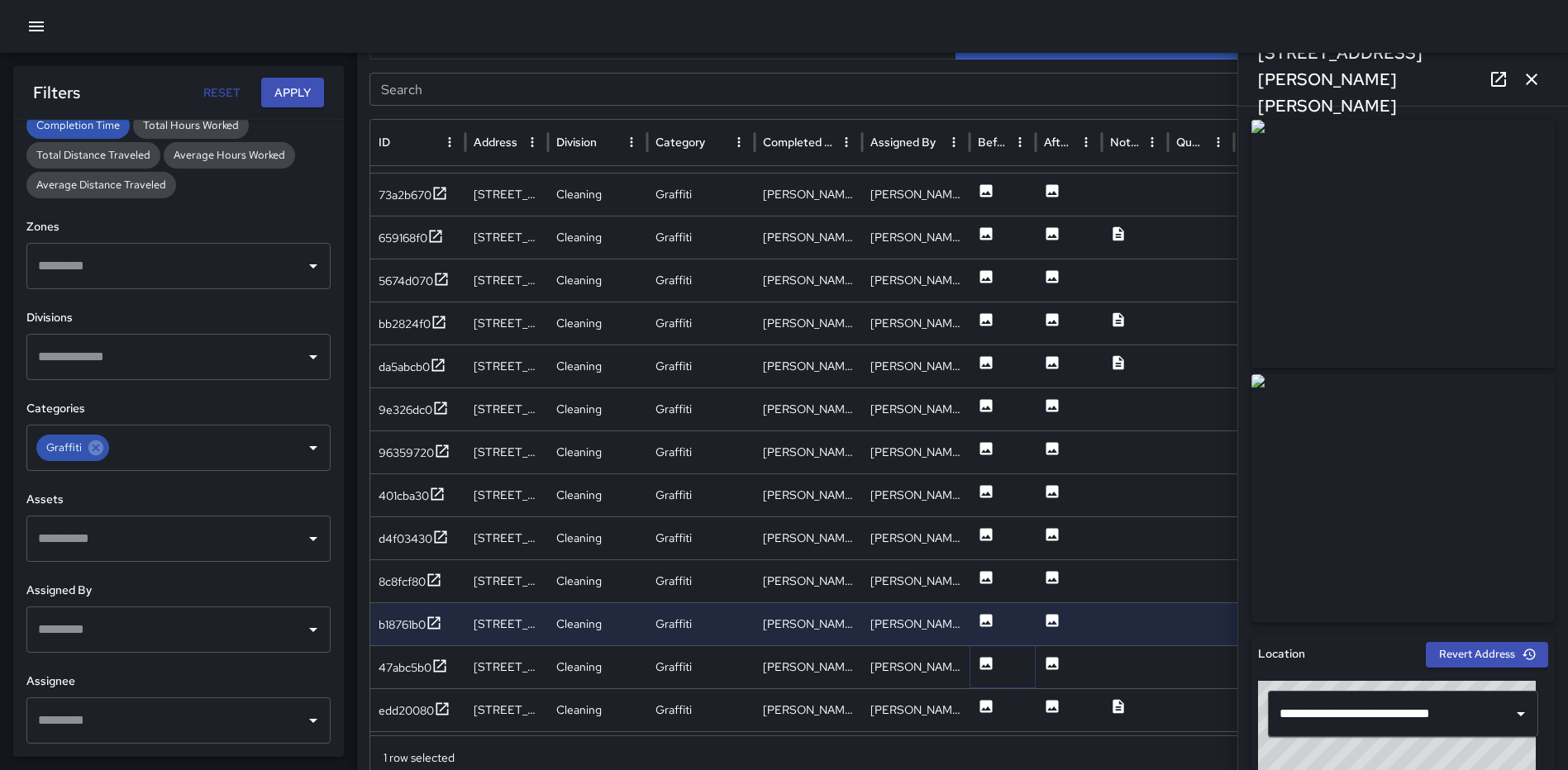
click at [988, 657] on icon at bounding box center [986, 663] width 16 height 16
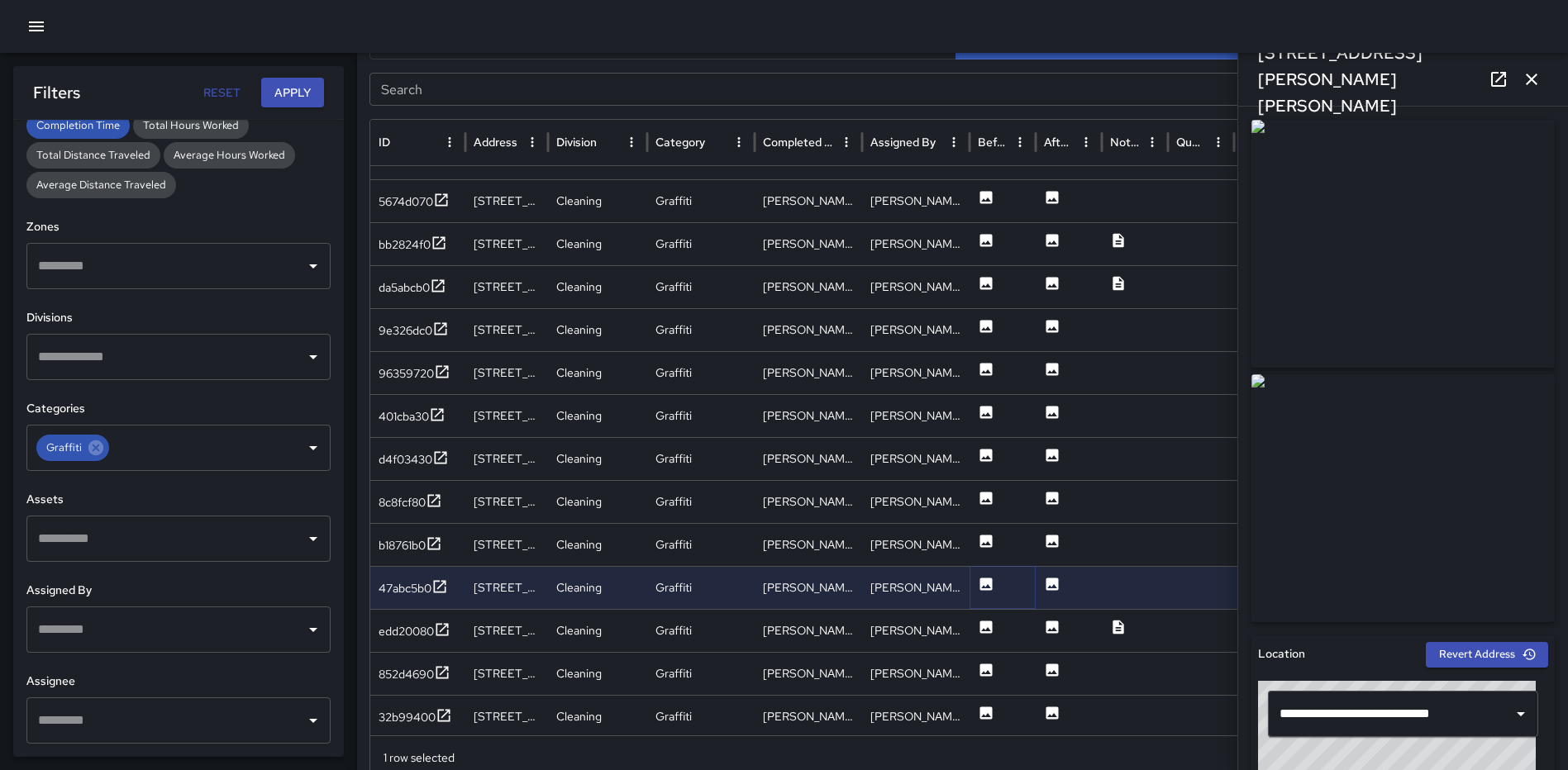
scroll to position [306, 0]
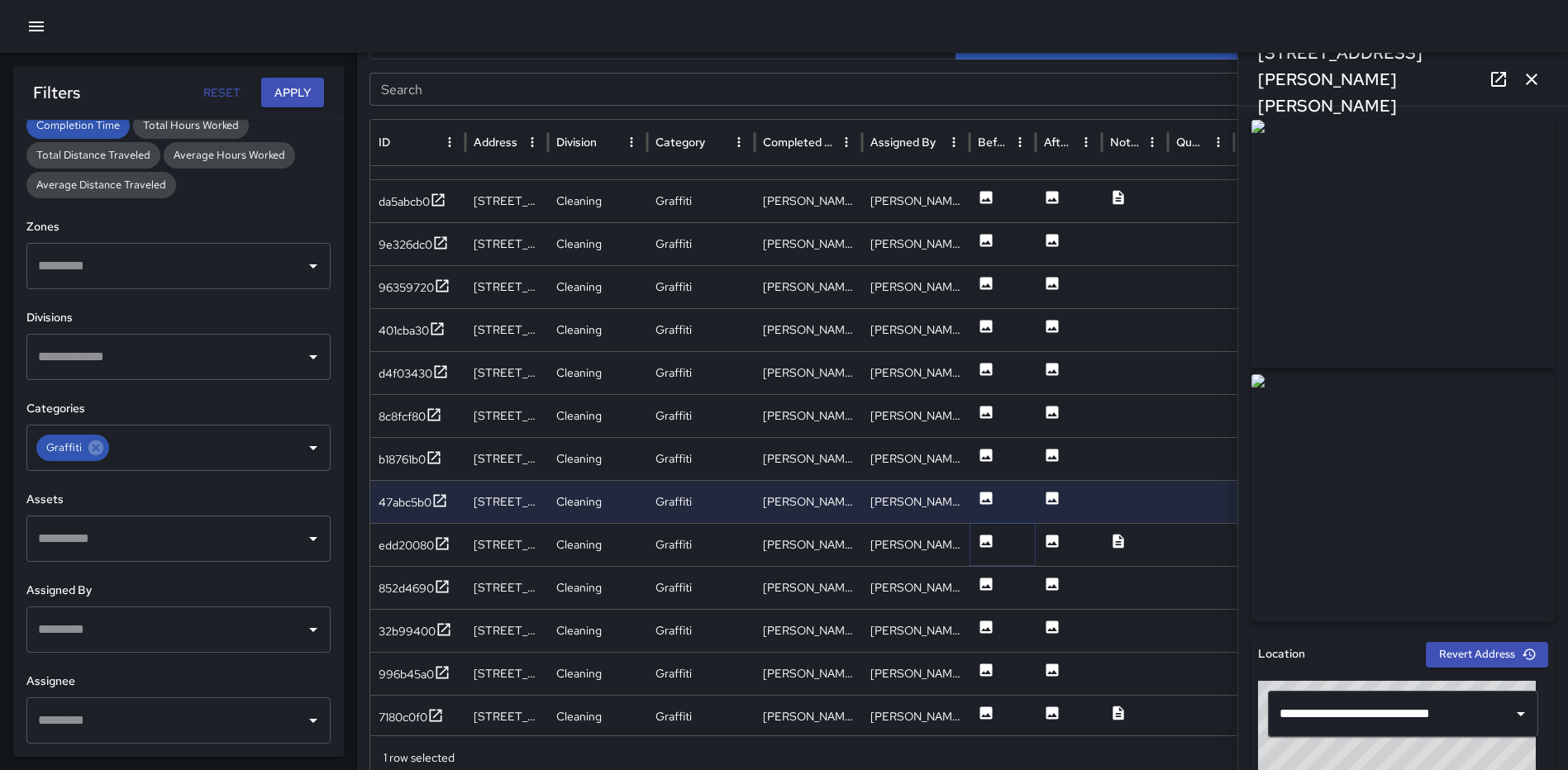
click at [980, 539] on icon at bounding box center [986, 541] width 13 height 13
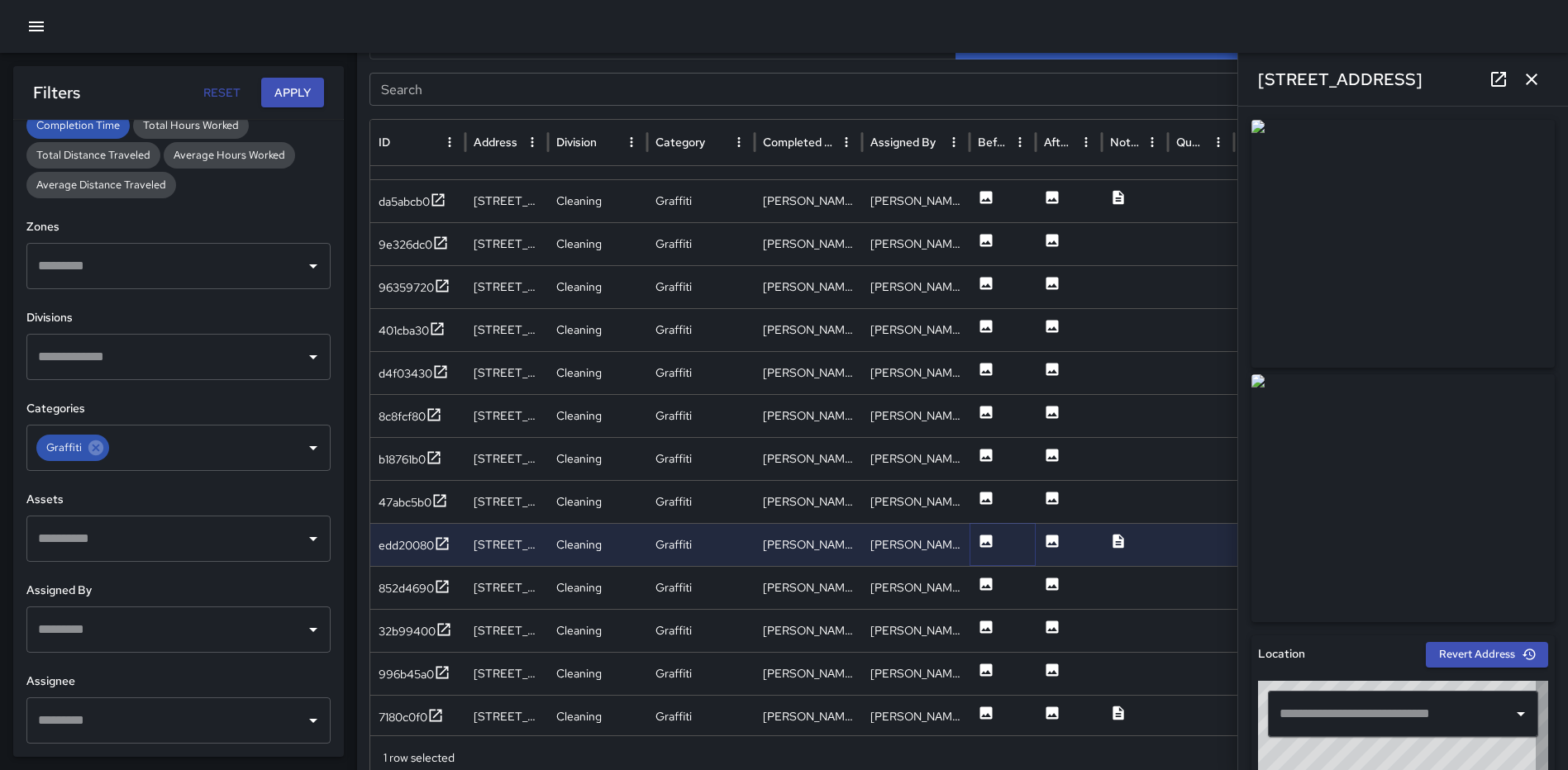
type input "**********"
click at [982, 587] on icon at bounding box center [986, 584] width 13 height 13
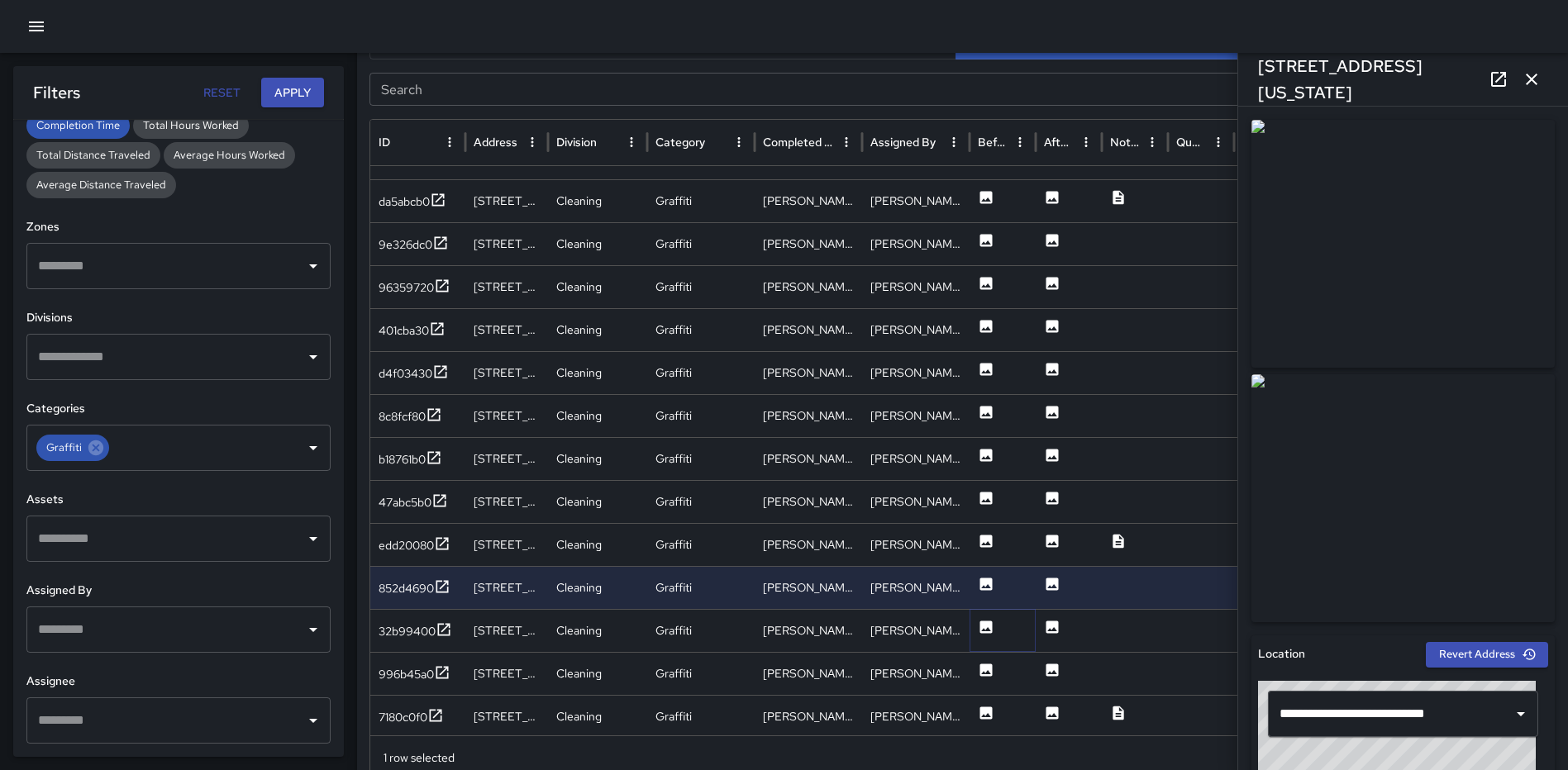
click at [986, 628] on icon at bounding box center [986, 627] width 13 height 13
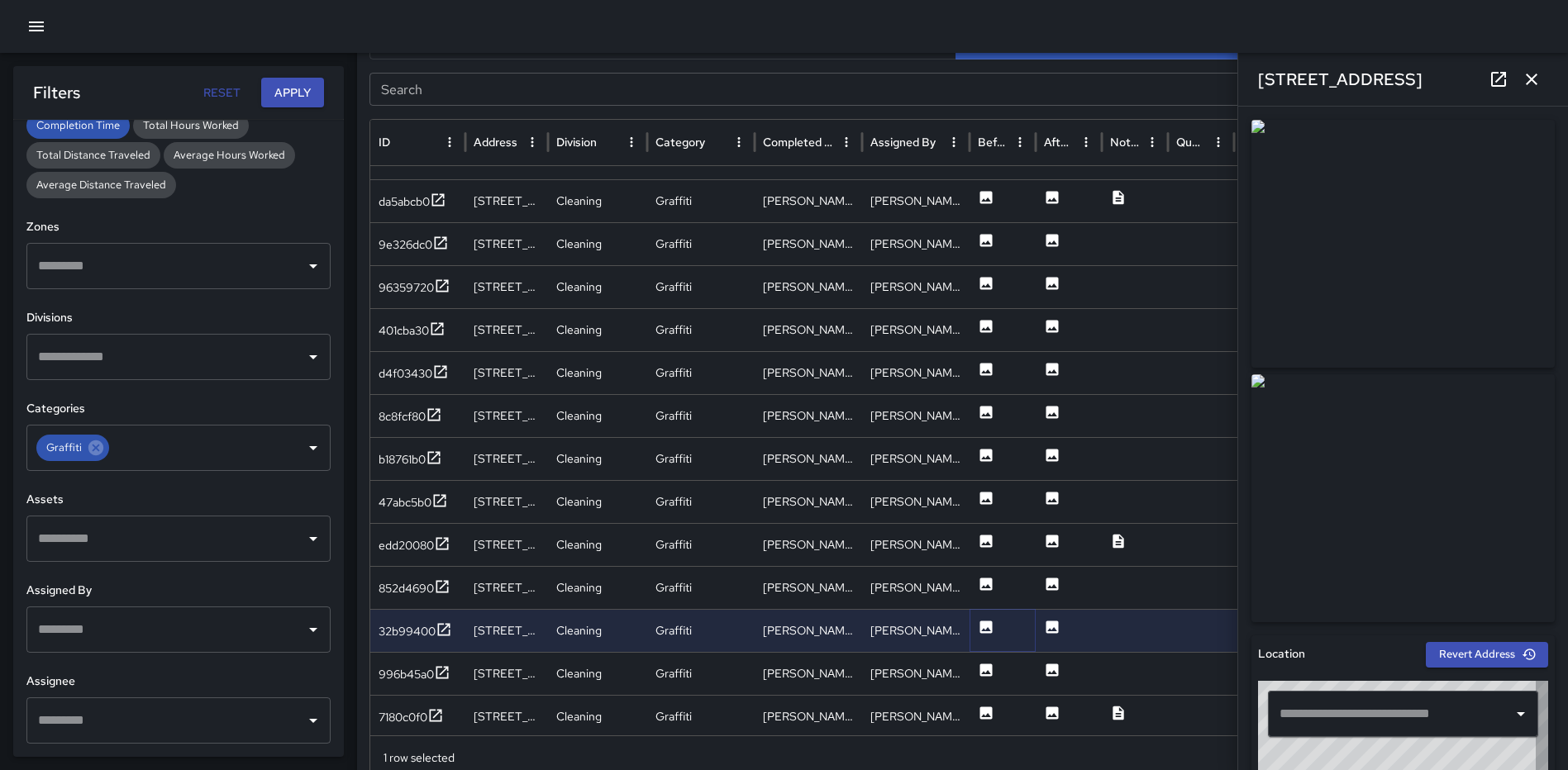
type input "**********"
click at [989, 666] on icon at bounding box center [986, 670] width 13 height 13
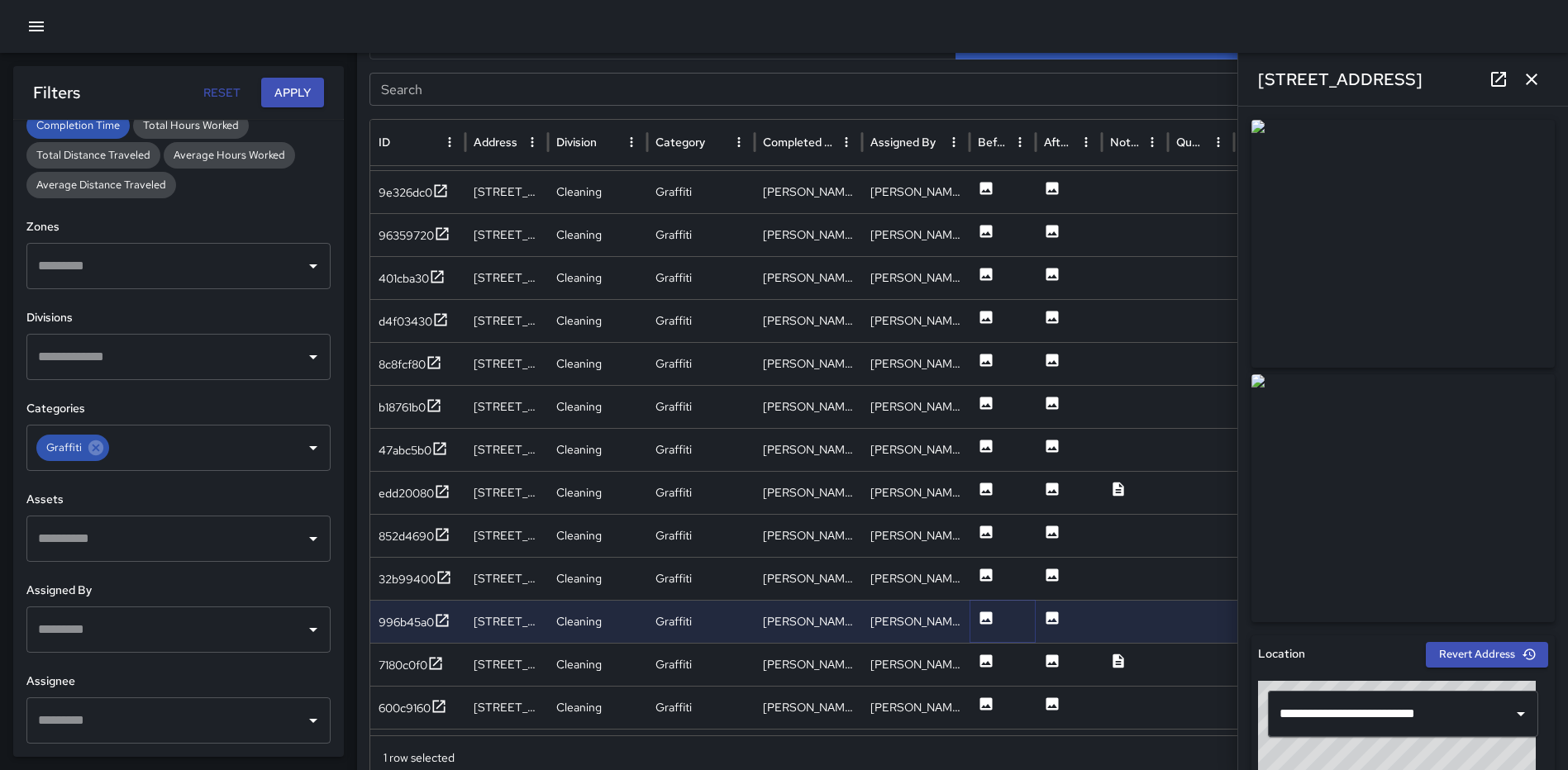
scroll to position [545, 0]
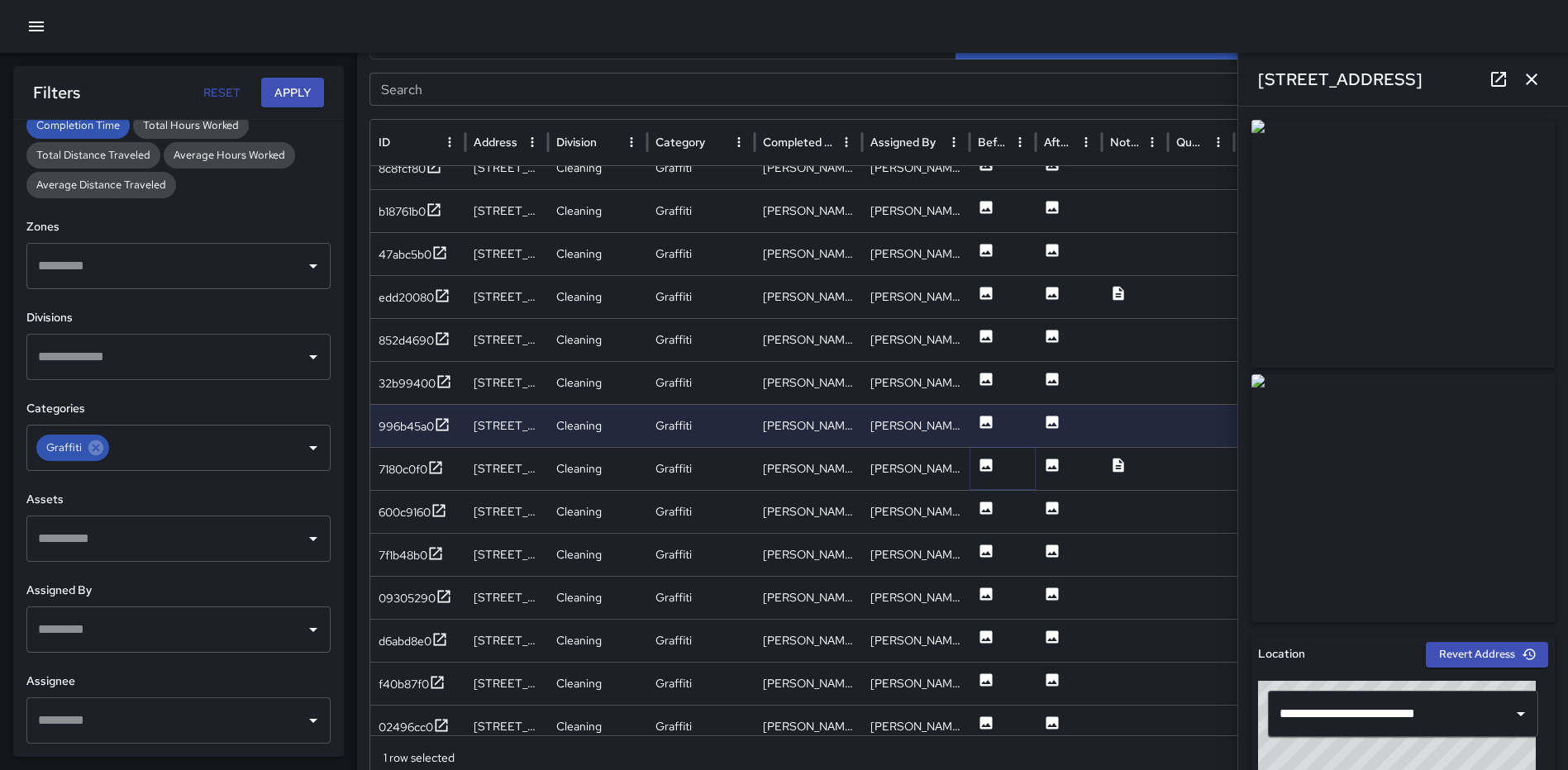
click at [984, 466] on icon at bounding box center [986, 465] width 13 height 13
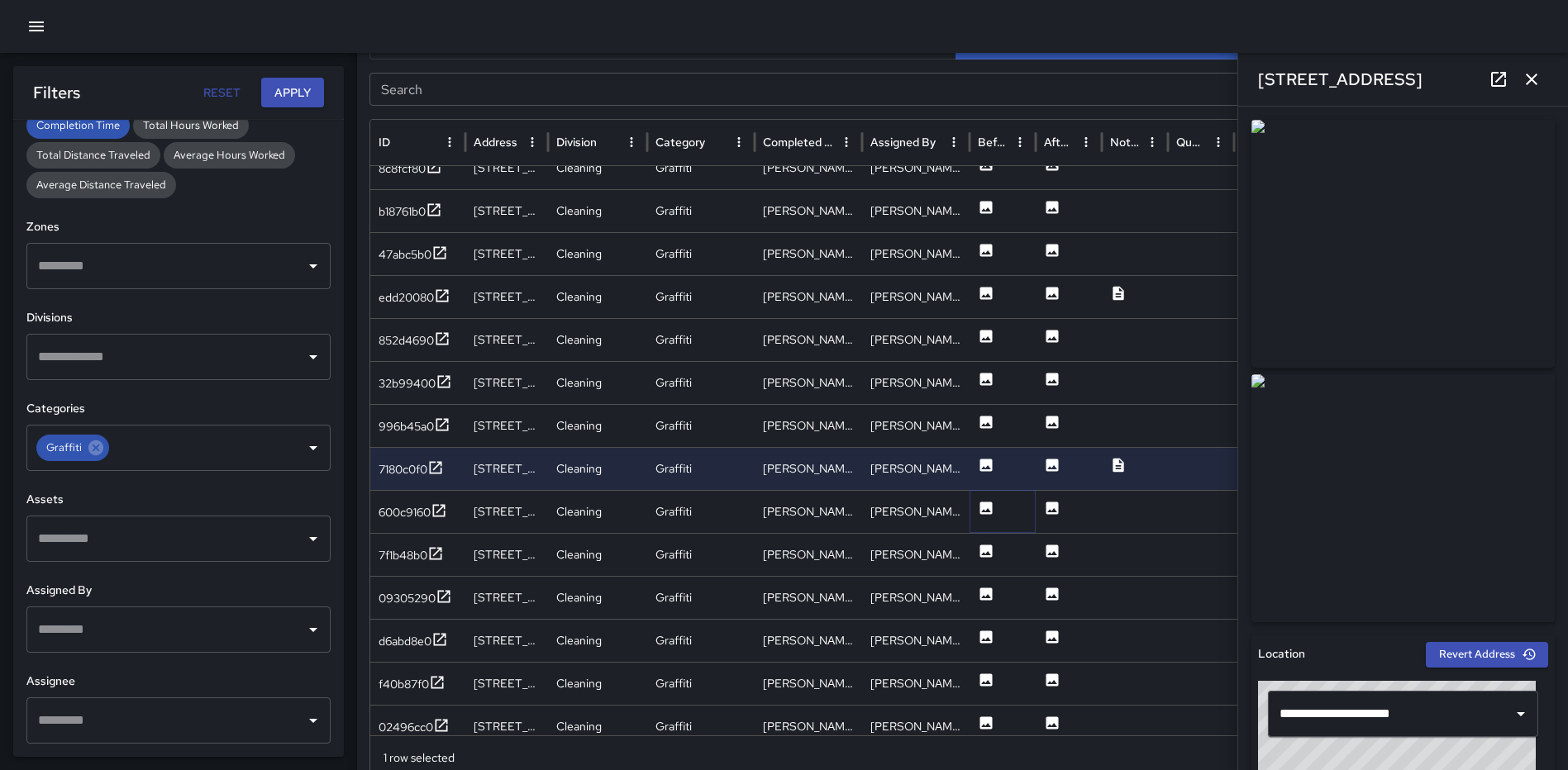
click at [980, 504] on icon at bounding box center [986, 508] width 13 height 13
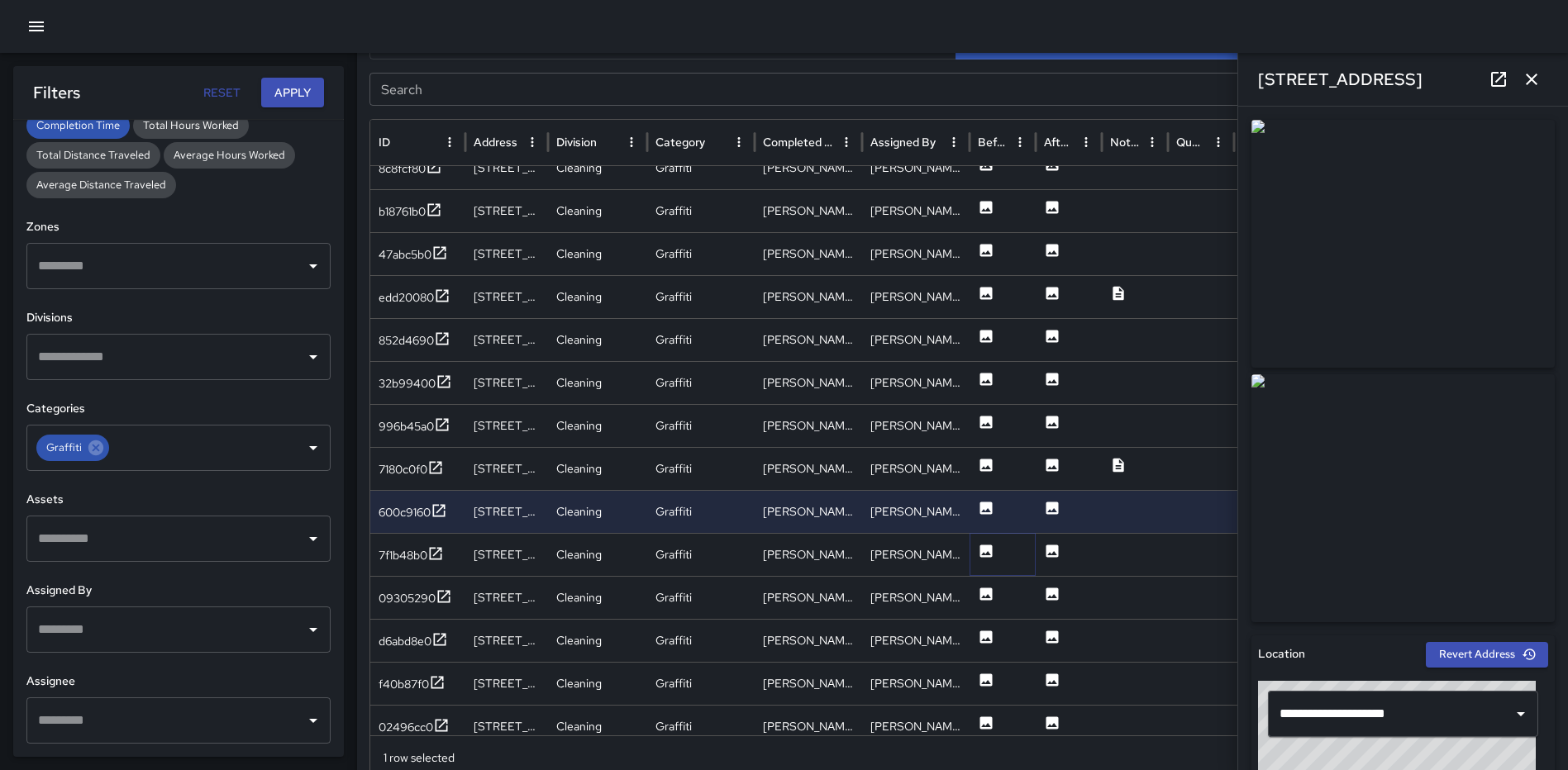
click at [984, 544] on icon at bounding box center [986, 551] width 16 height 16
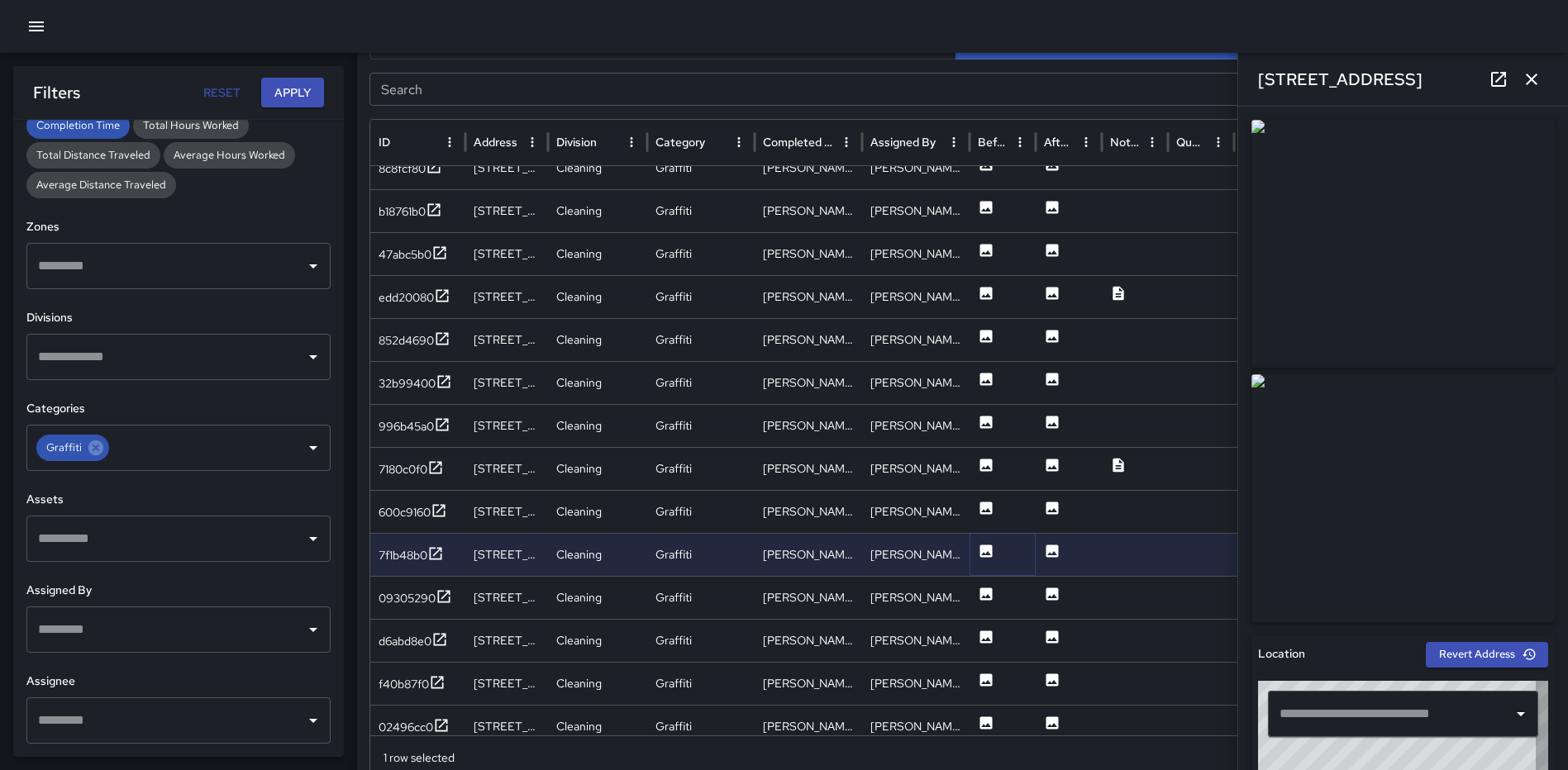
type input "**********"
click at [987, 590] on icon at bounding box center [986, 594] width 13 height 13
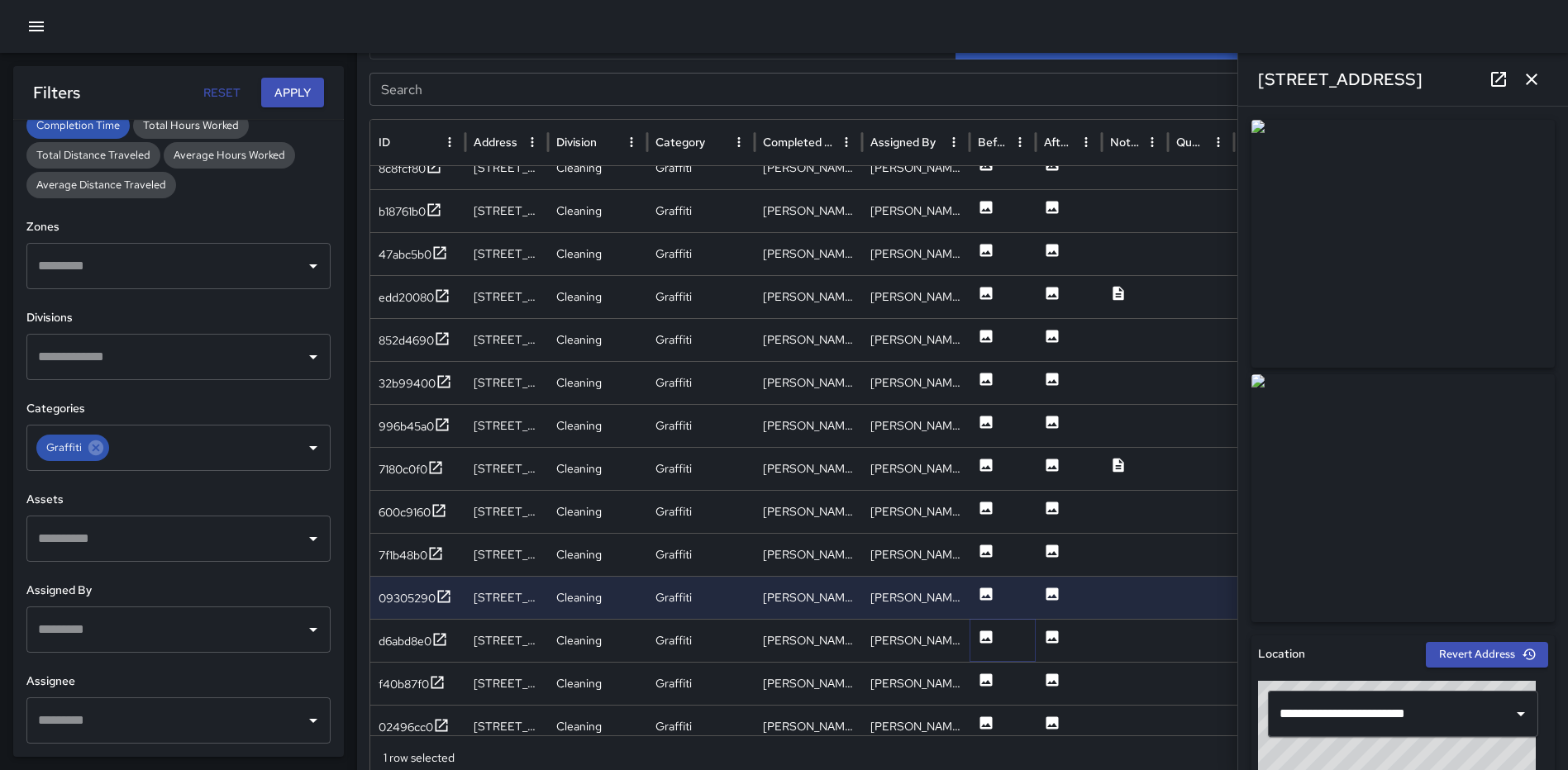
click at [989, 633] on icon at bounding box center [986, 637] width 13 height 13
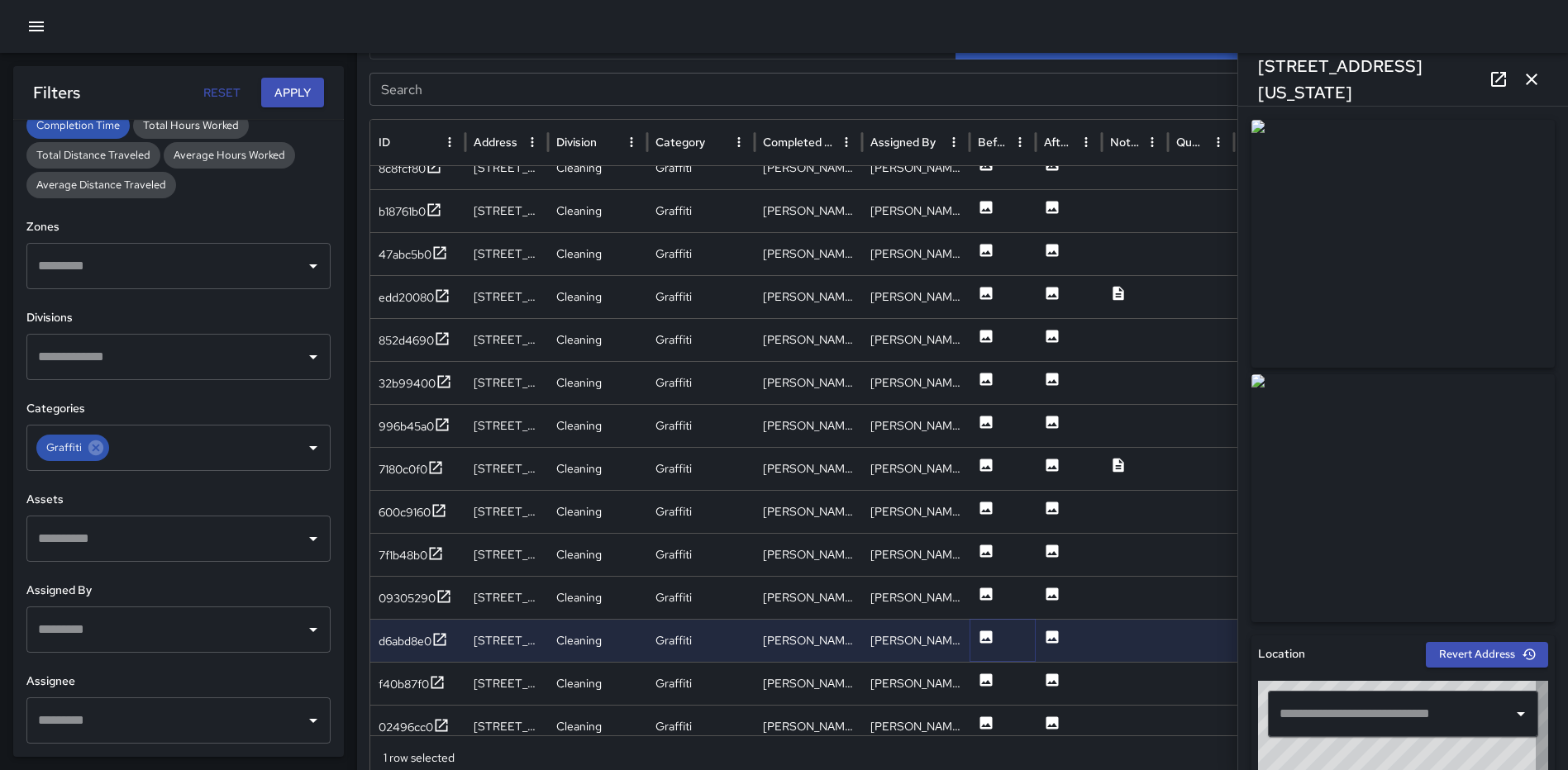
type input "**********"
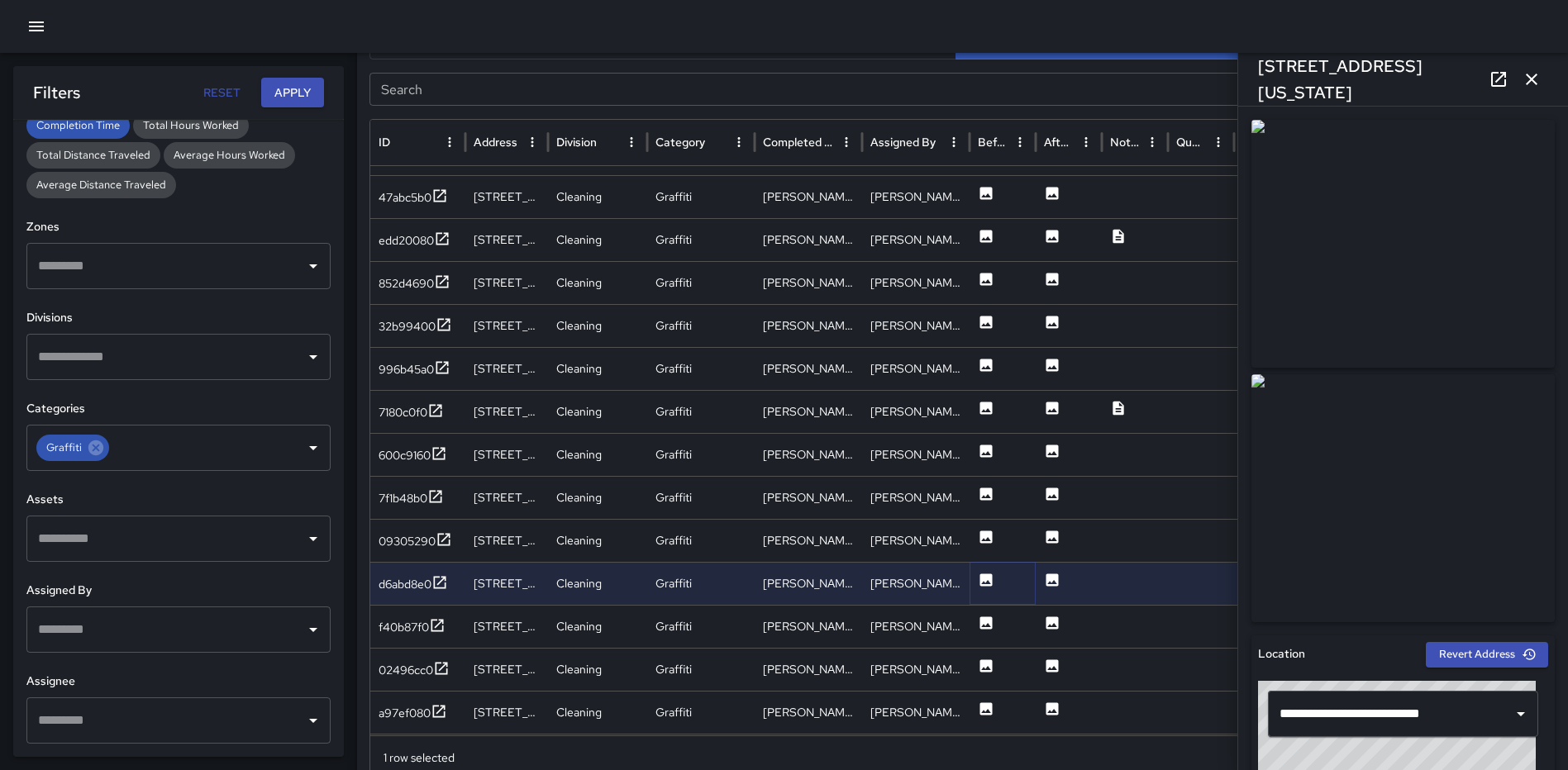
scroll to position [612, 0]
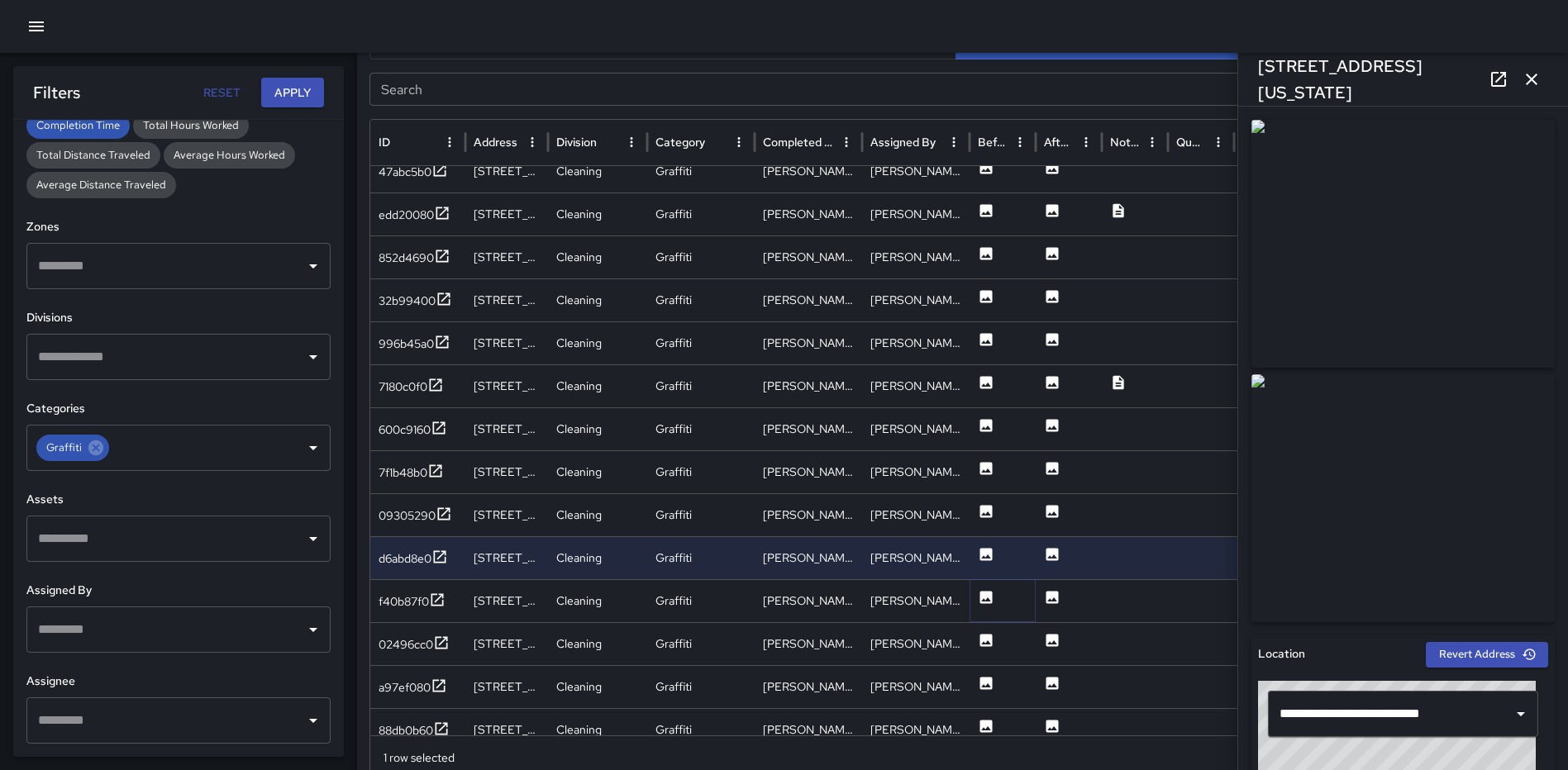
click at [984, 600] on icon at bounding box center [986, 597] width 16 height 16
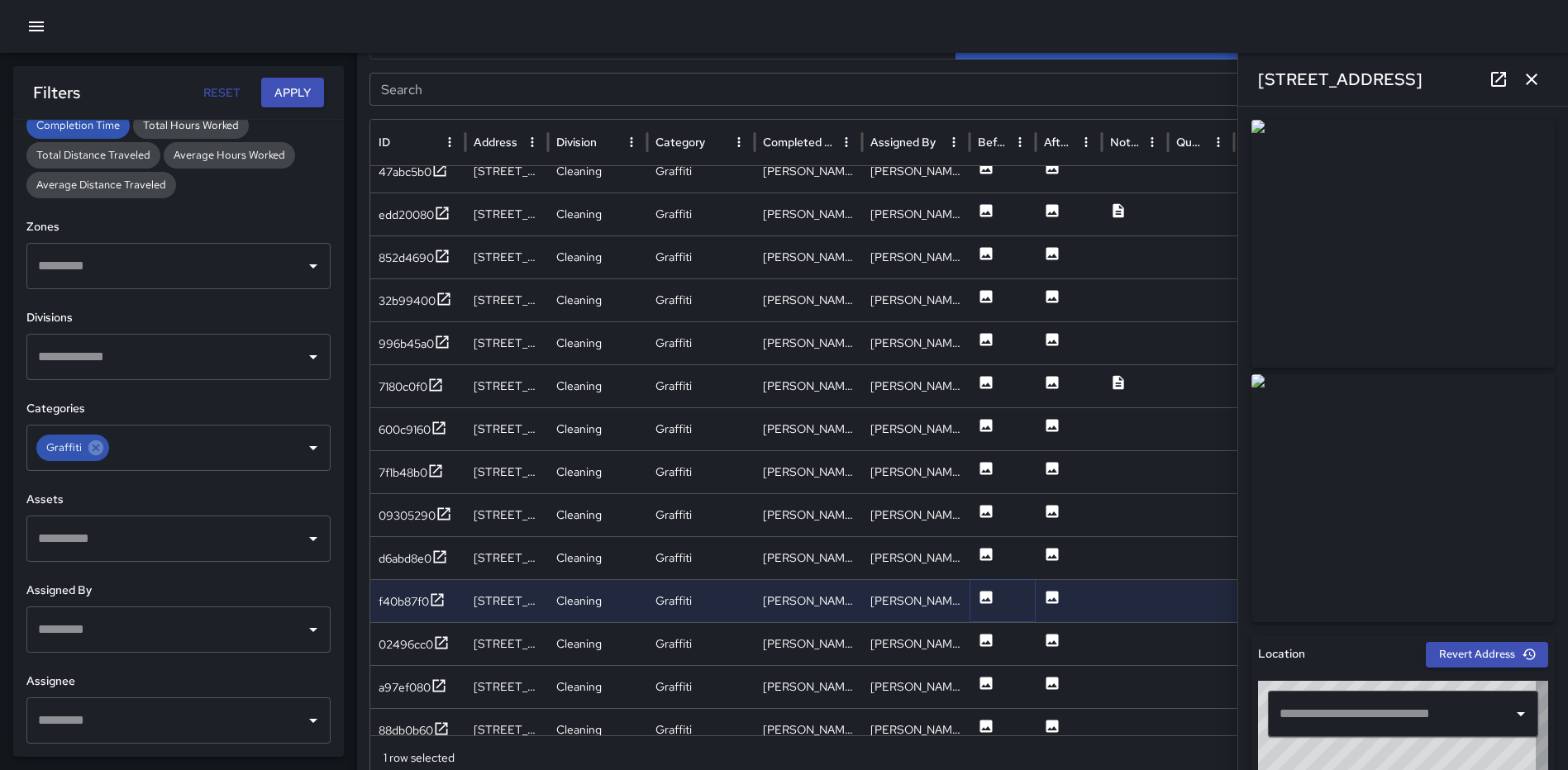
type input "**********"
click at [988, 644] on icon at bounding box center [986, 641] width 16 height 16
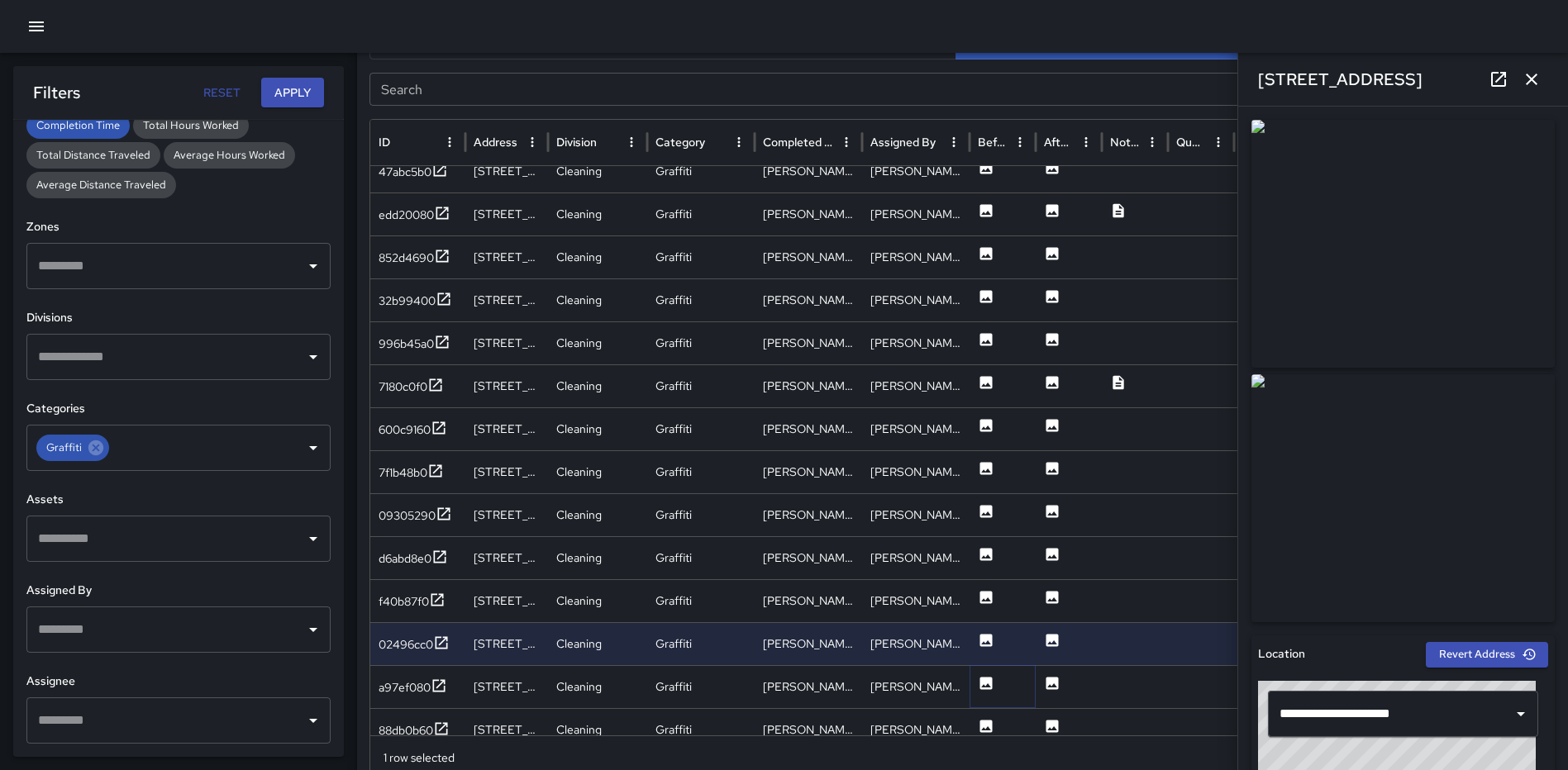
click at [985, 677] on icon at bounding box center [986, 683] width 16 height 16
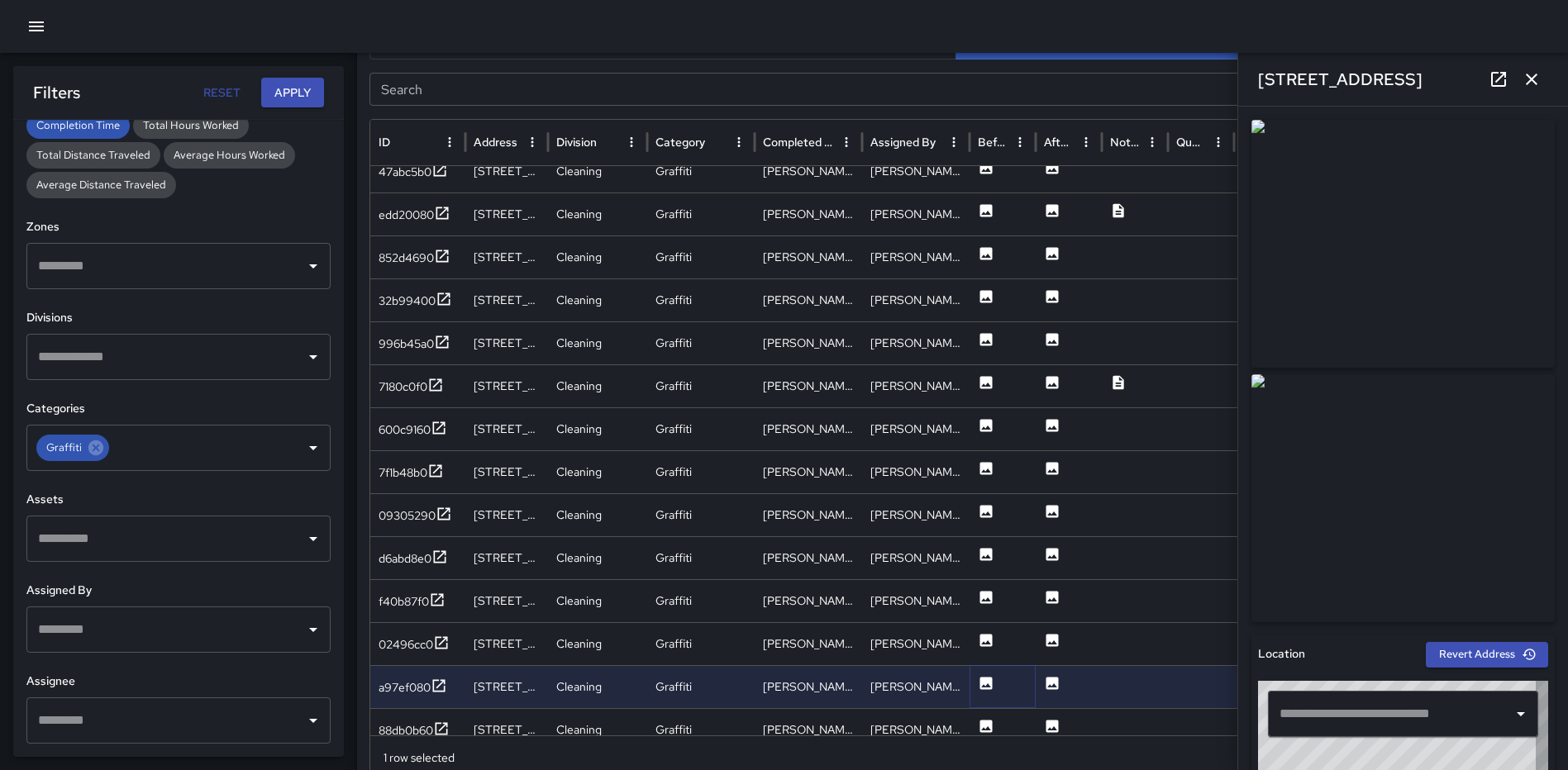
type input "**********"
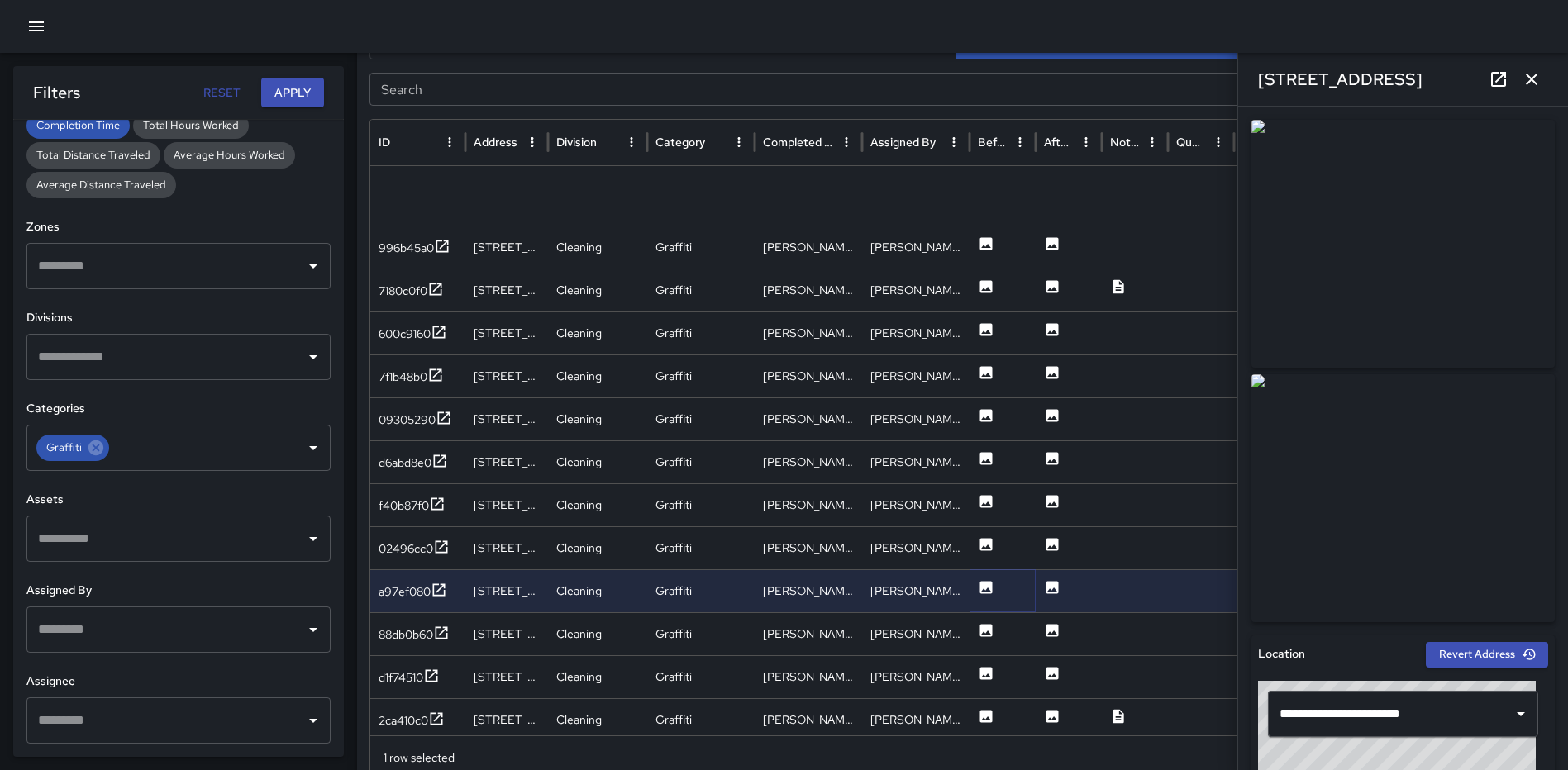
scroll to position [841, 0]
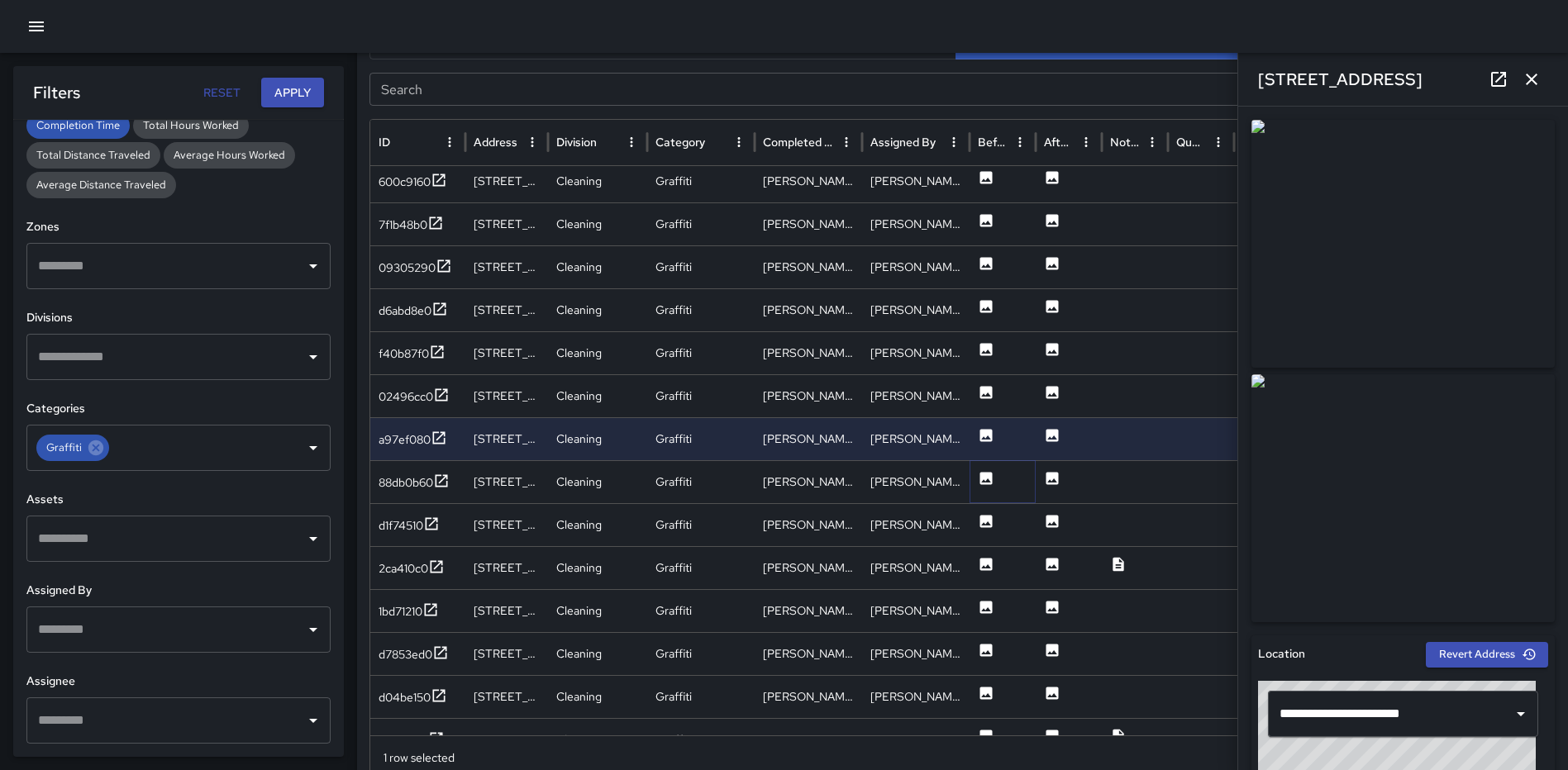
click at [985, 471] on icon at bounding box center [986, 479] width 16 height 16
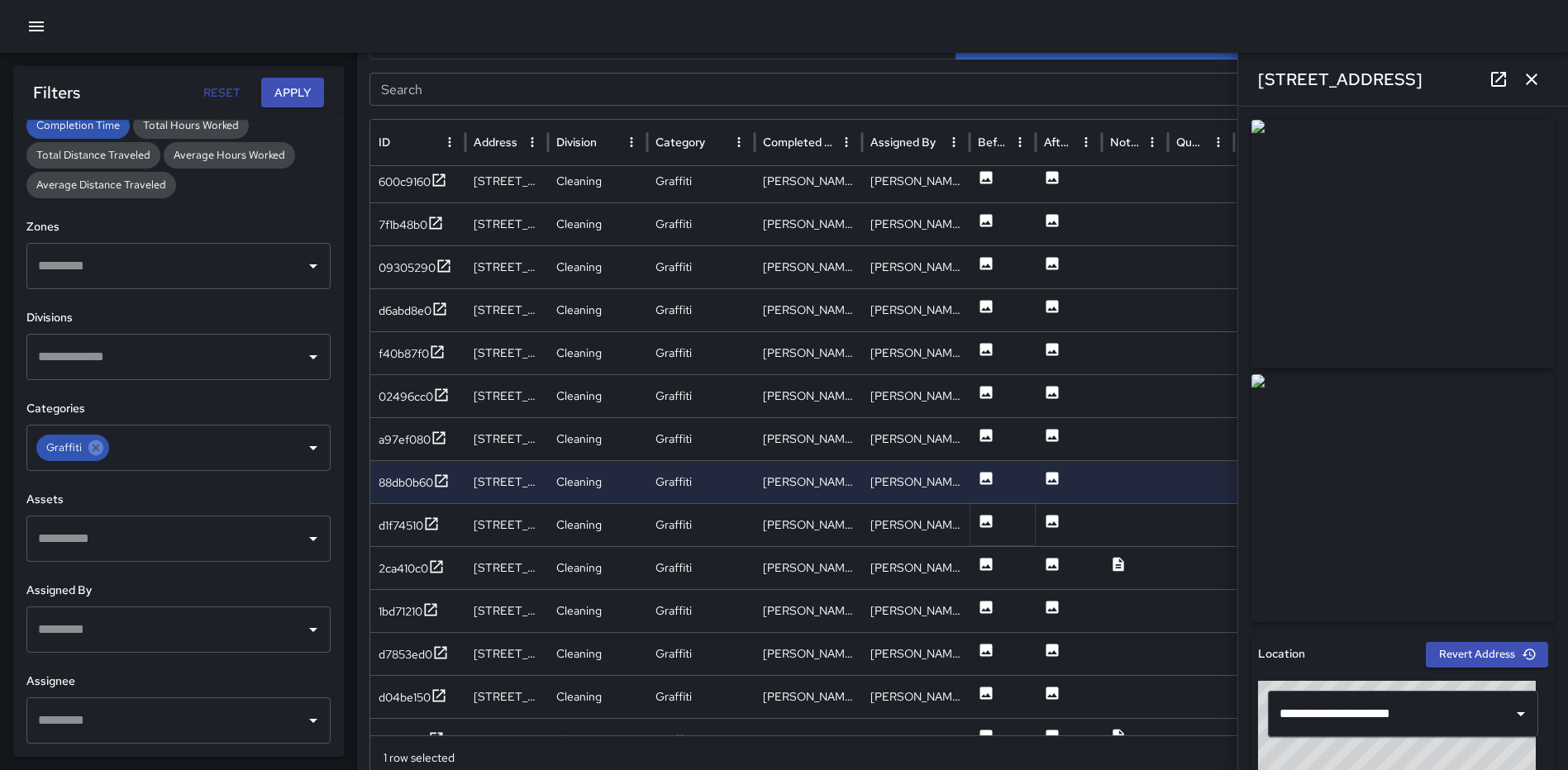
click at [983, 519] on icon at bounding box center [986, 521] width 13 height 13
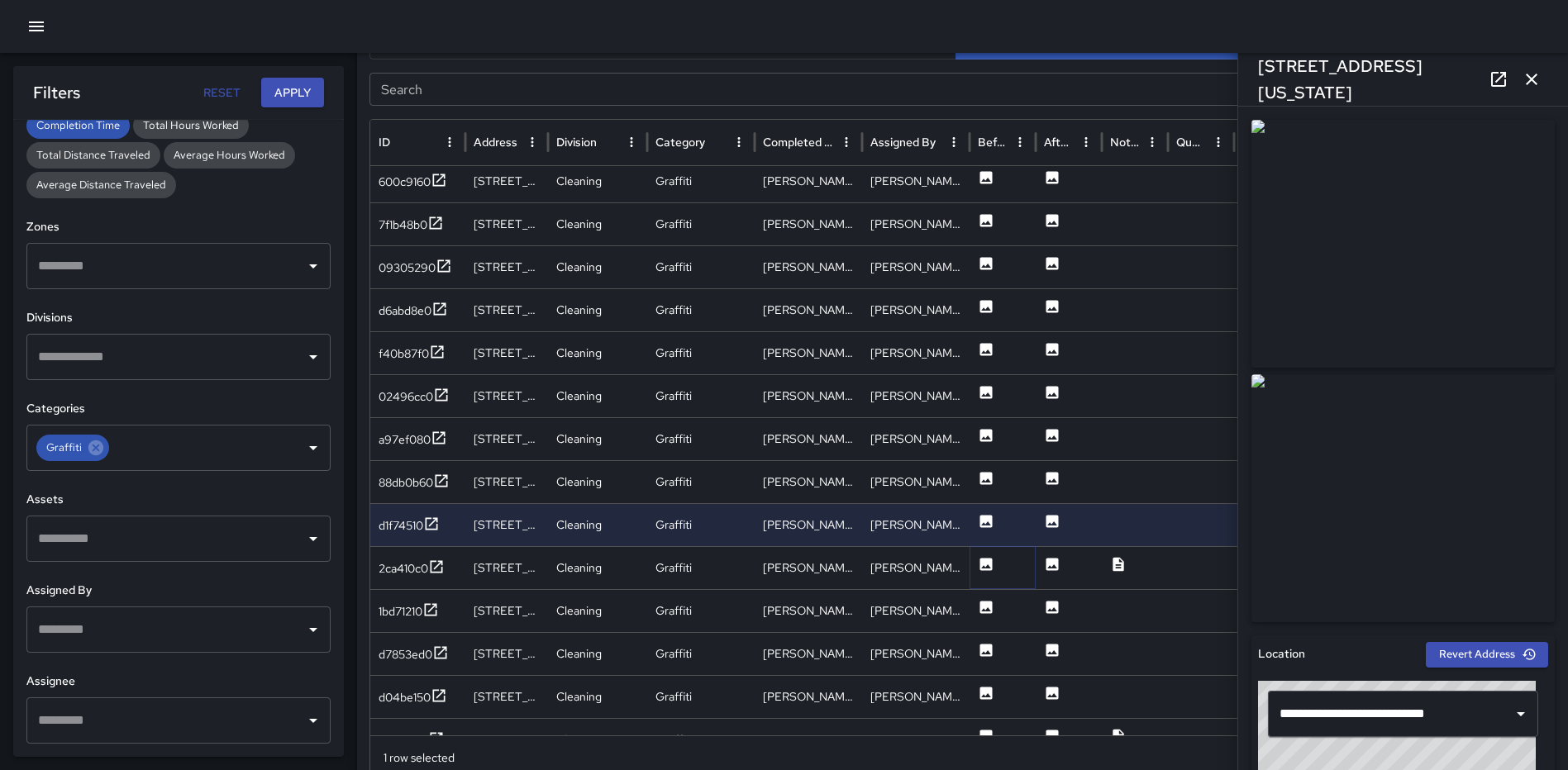
click at [987, 567] on icon at bounding box center [986, 565] width 16 height 16
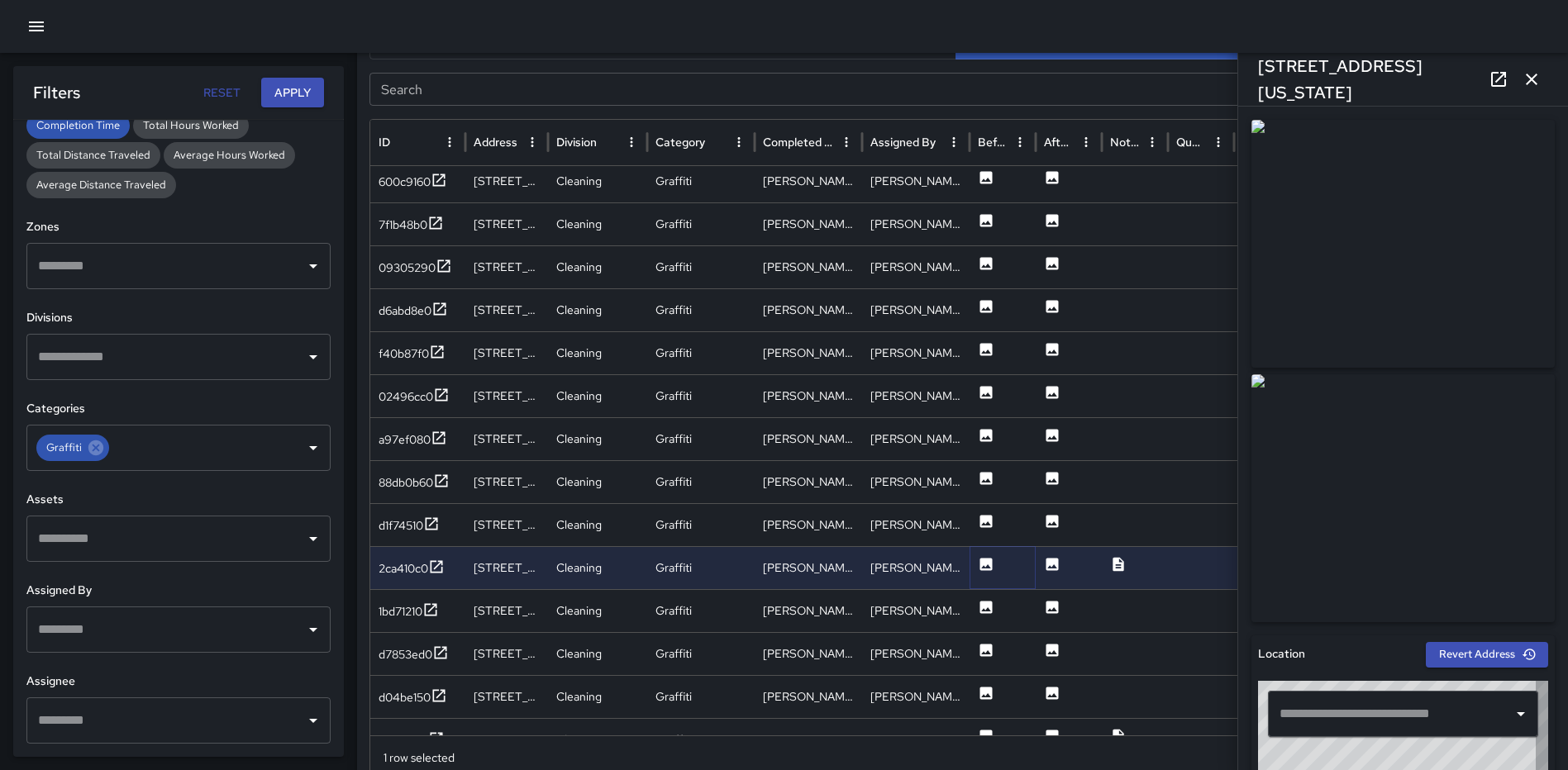
type input "**********"
click at [986, 604] on icon at bounding box center [986, 607] width 13 height 13
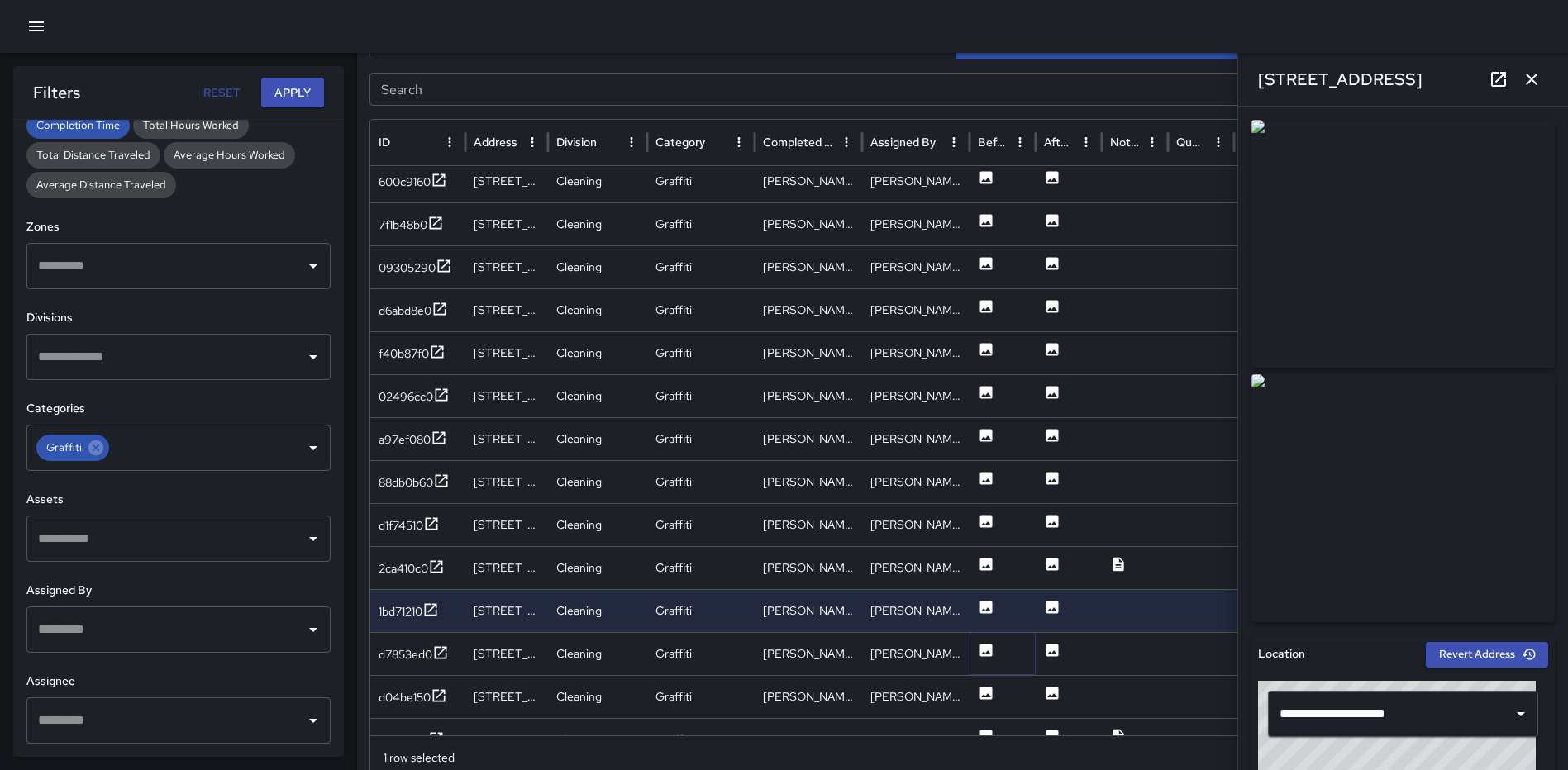
click at [987, 647] on icon at bounding box center [986, 651] width 13 height 13
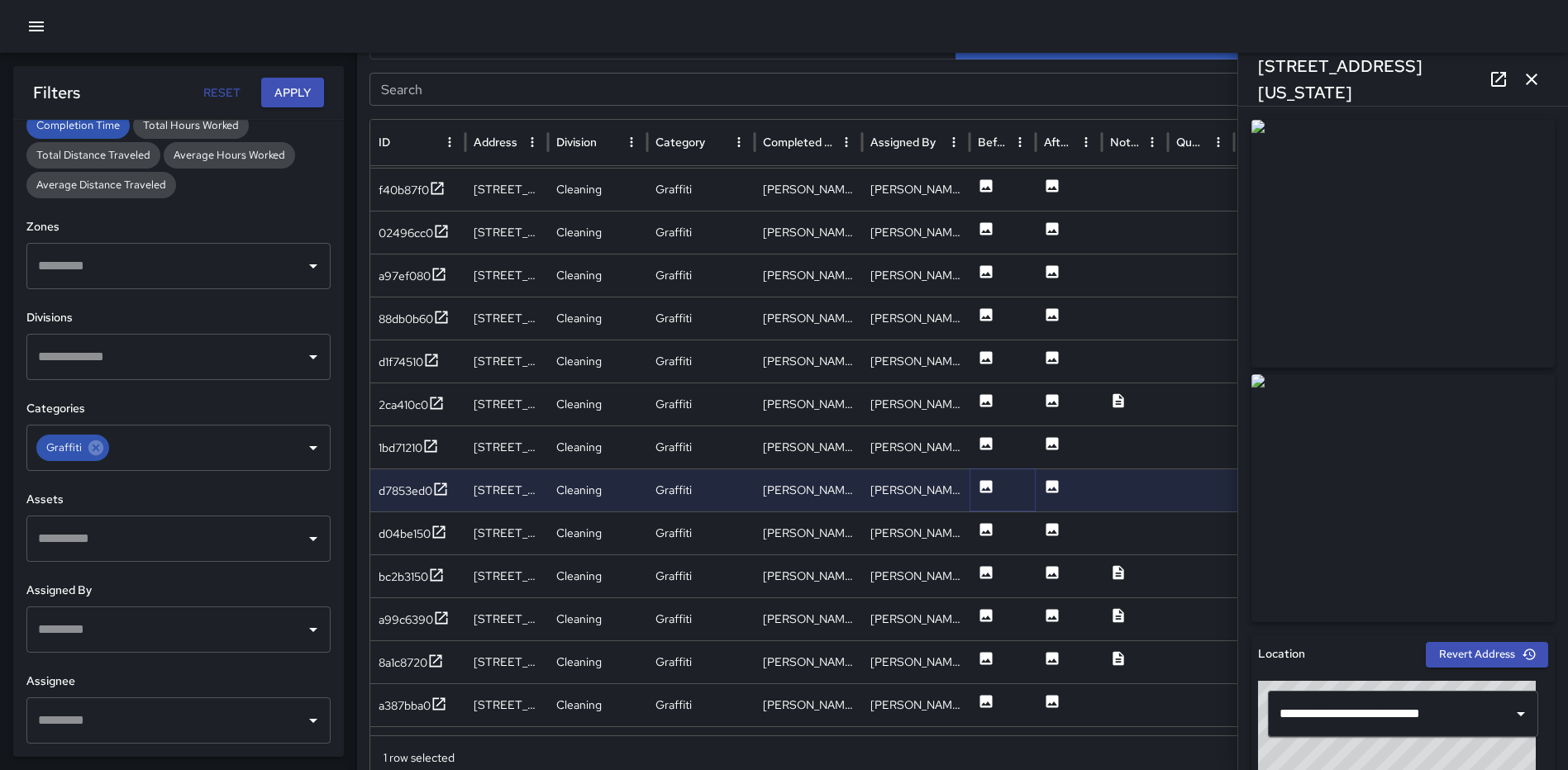
scroll to position [993, 0]
click at [989, 525] on icon at bounding box center [986, 528] width 13 height 13
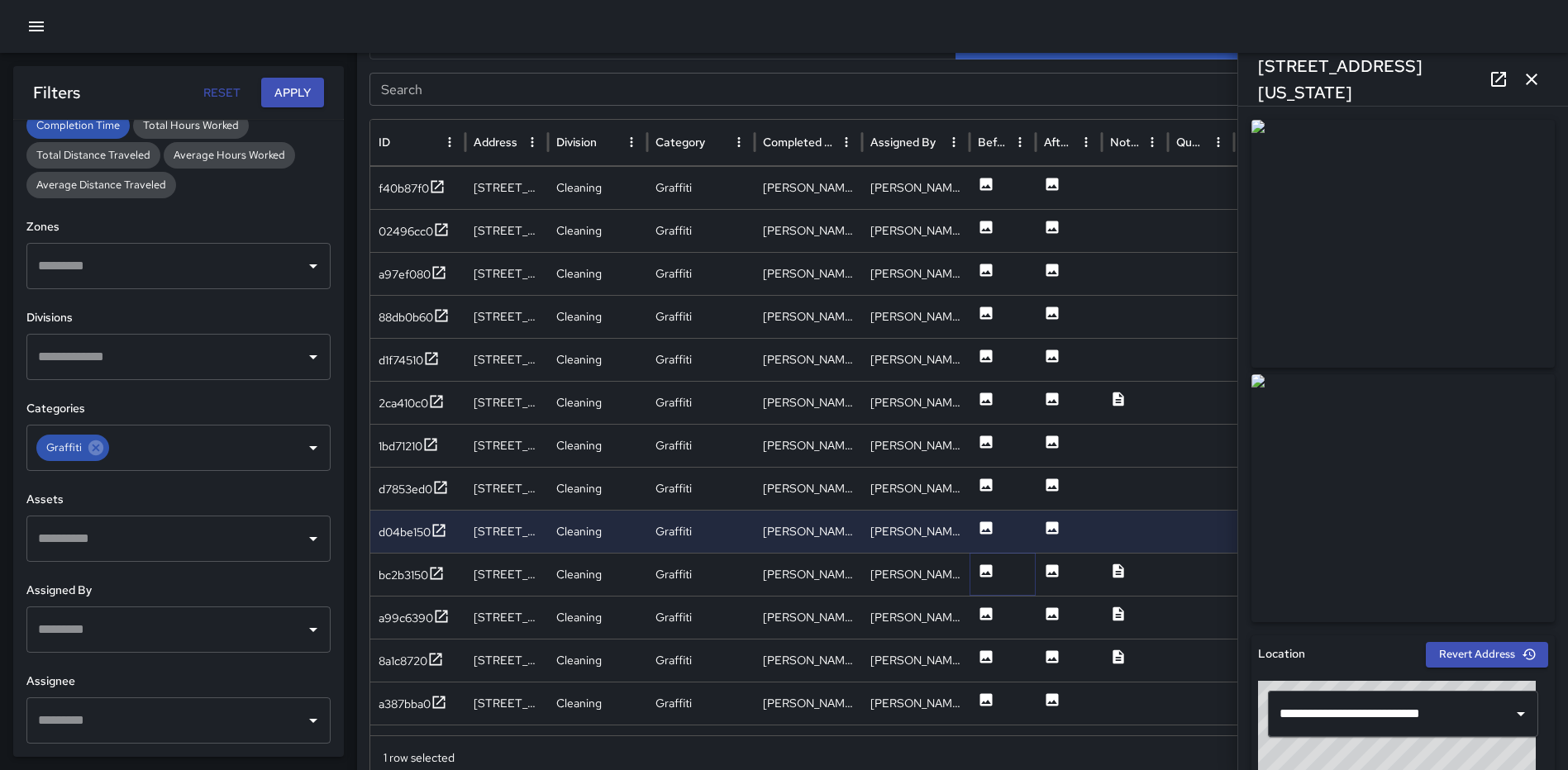
click at [988, 576] on icon at bounding box center [986, 571] width 13 height 13
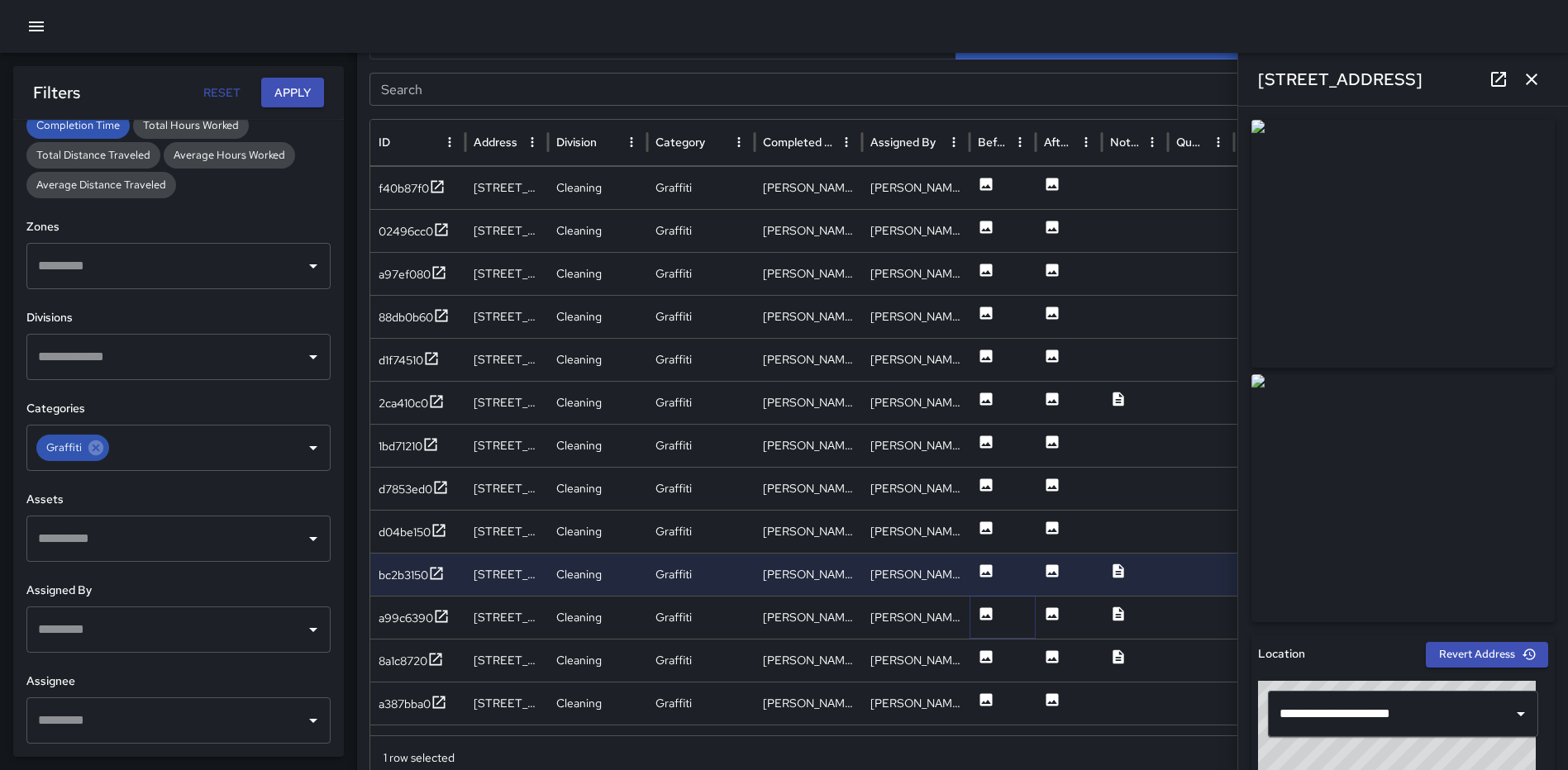
click at [988, 612] on icon at bounding box center [986, 613] width 13 height 13
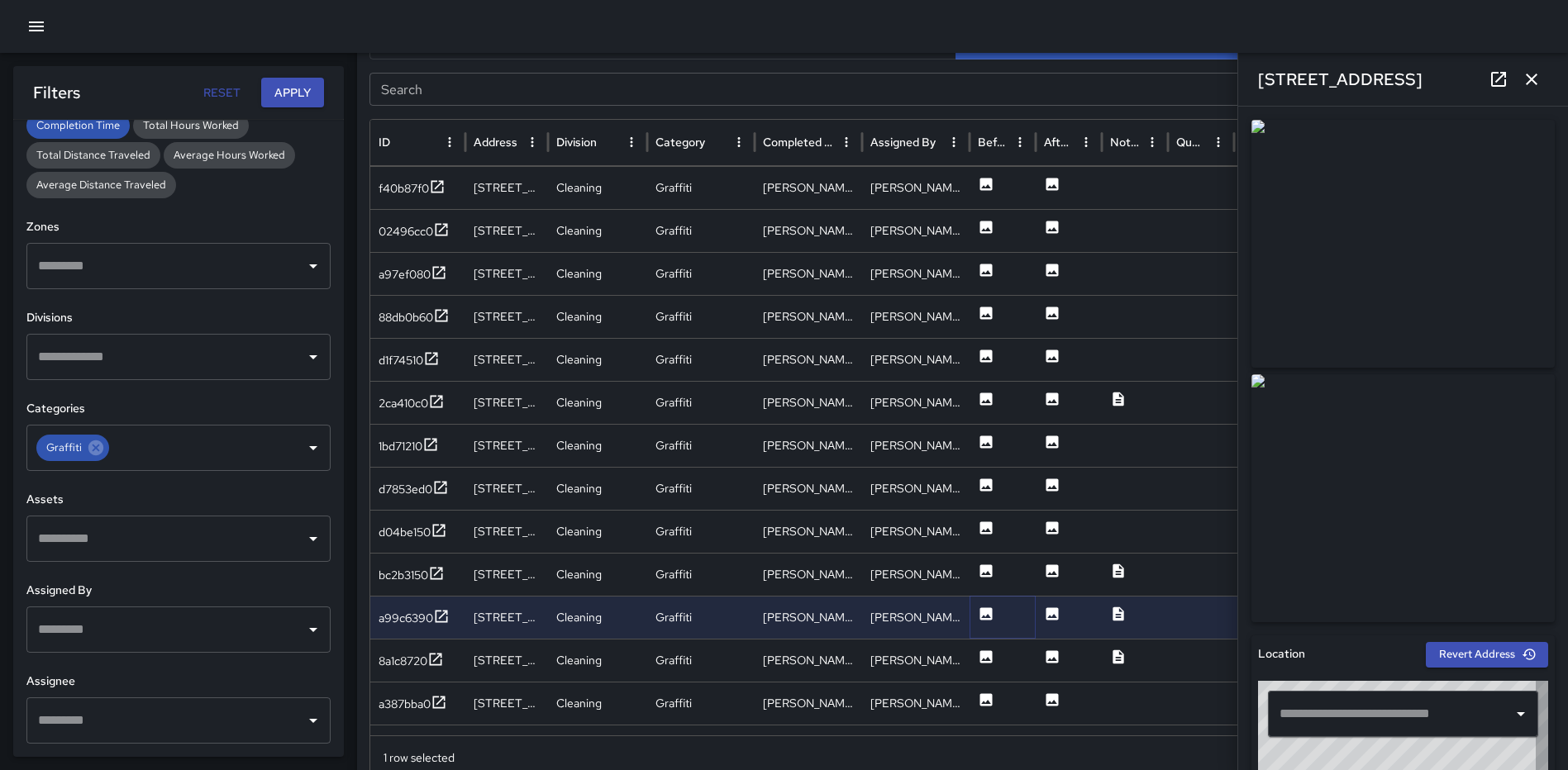
type input "**********"
click at [984, 652] on icon at bounding box center [986, 657] width 13 height 13
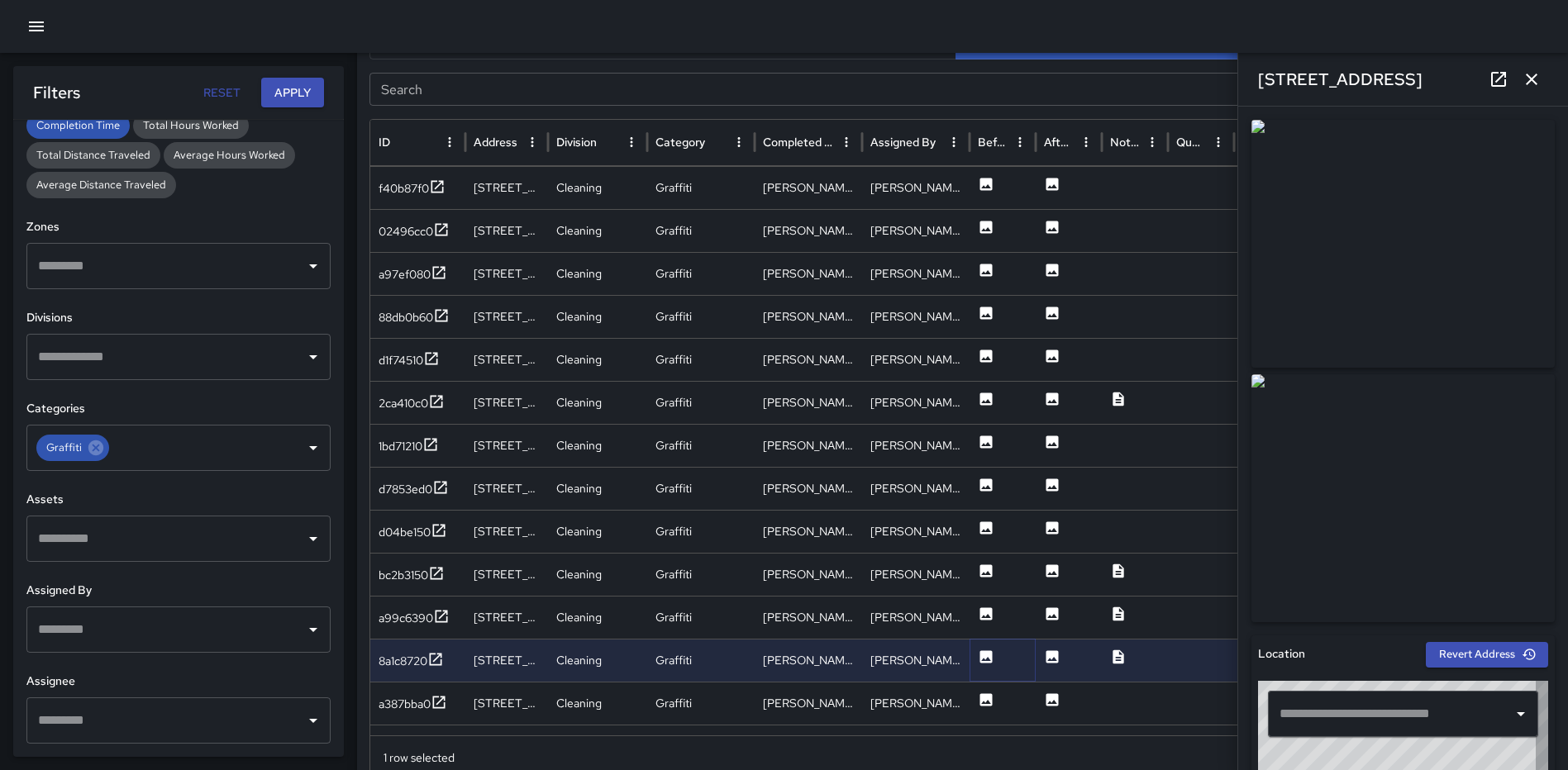
type input "**********"
click at [984, 702] on icon at bounding box center [986, 700] width 16 height 16
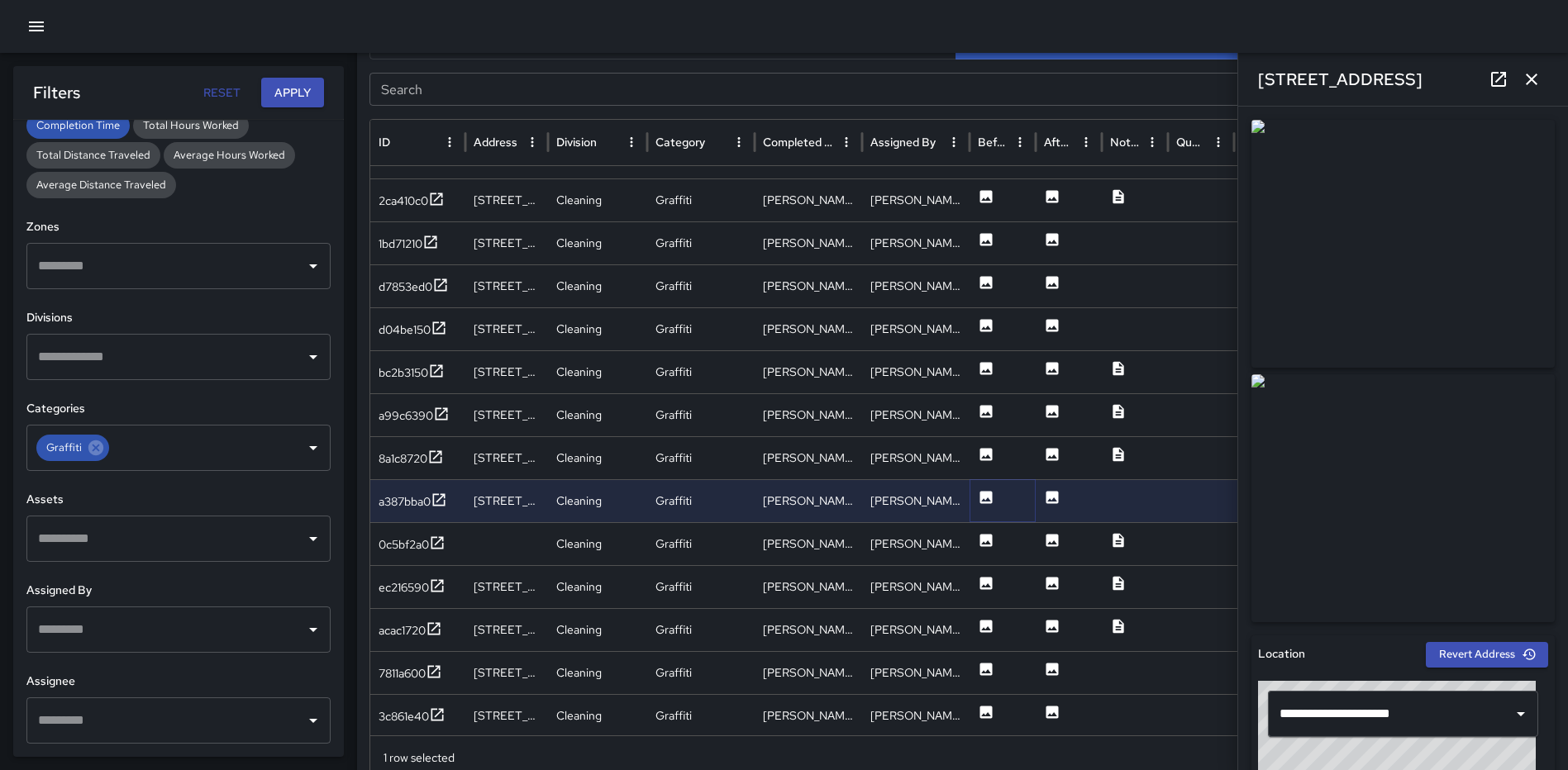
scroll to position [1223, 0]
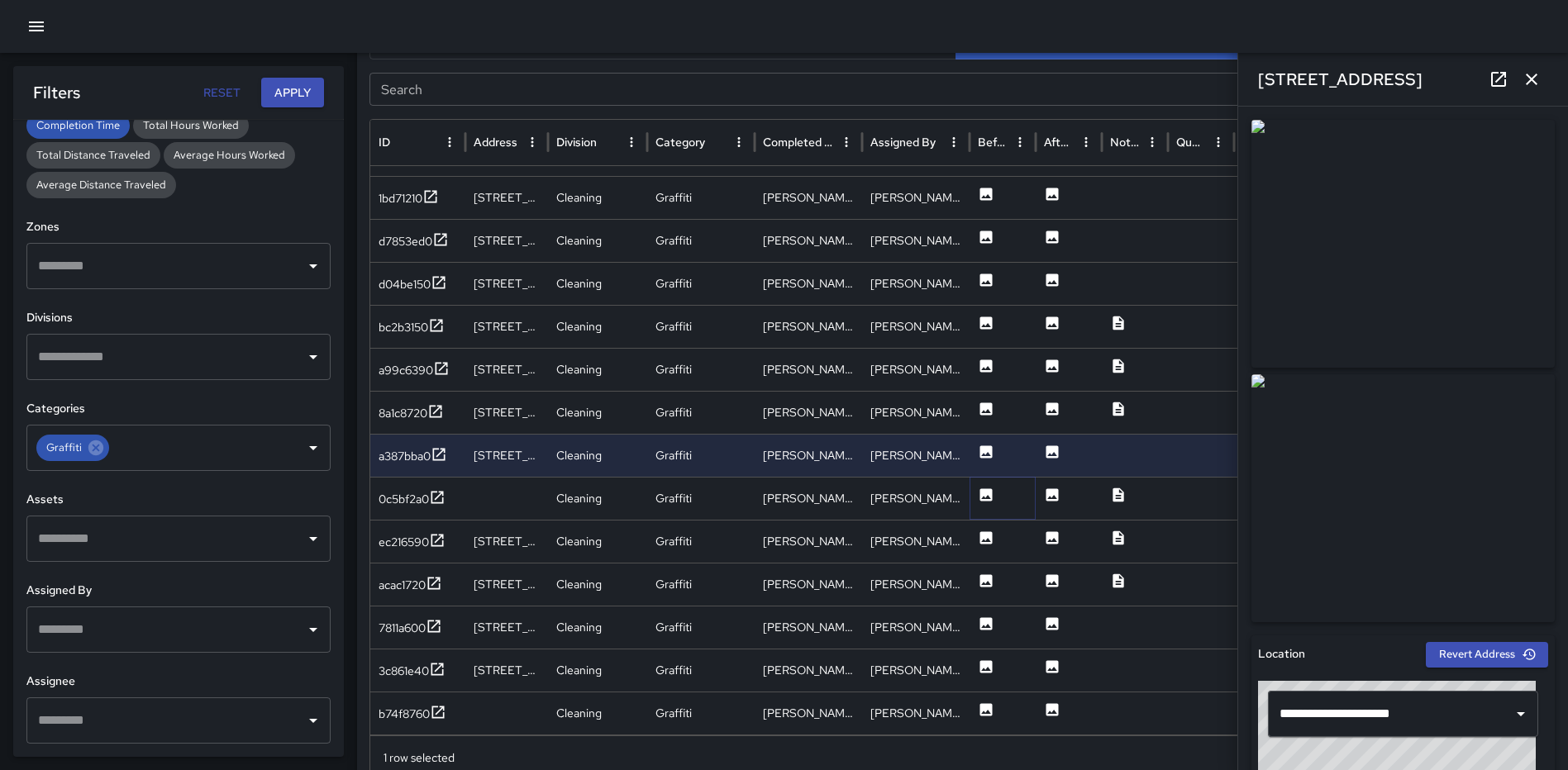
click at [979, 499] on icon at bounding box center [986, 495] width 16 height 16
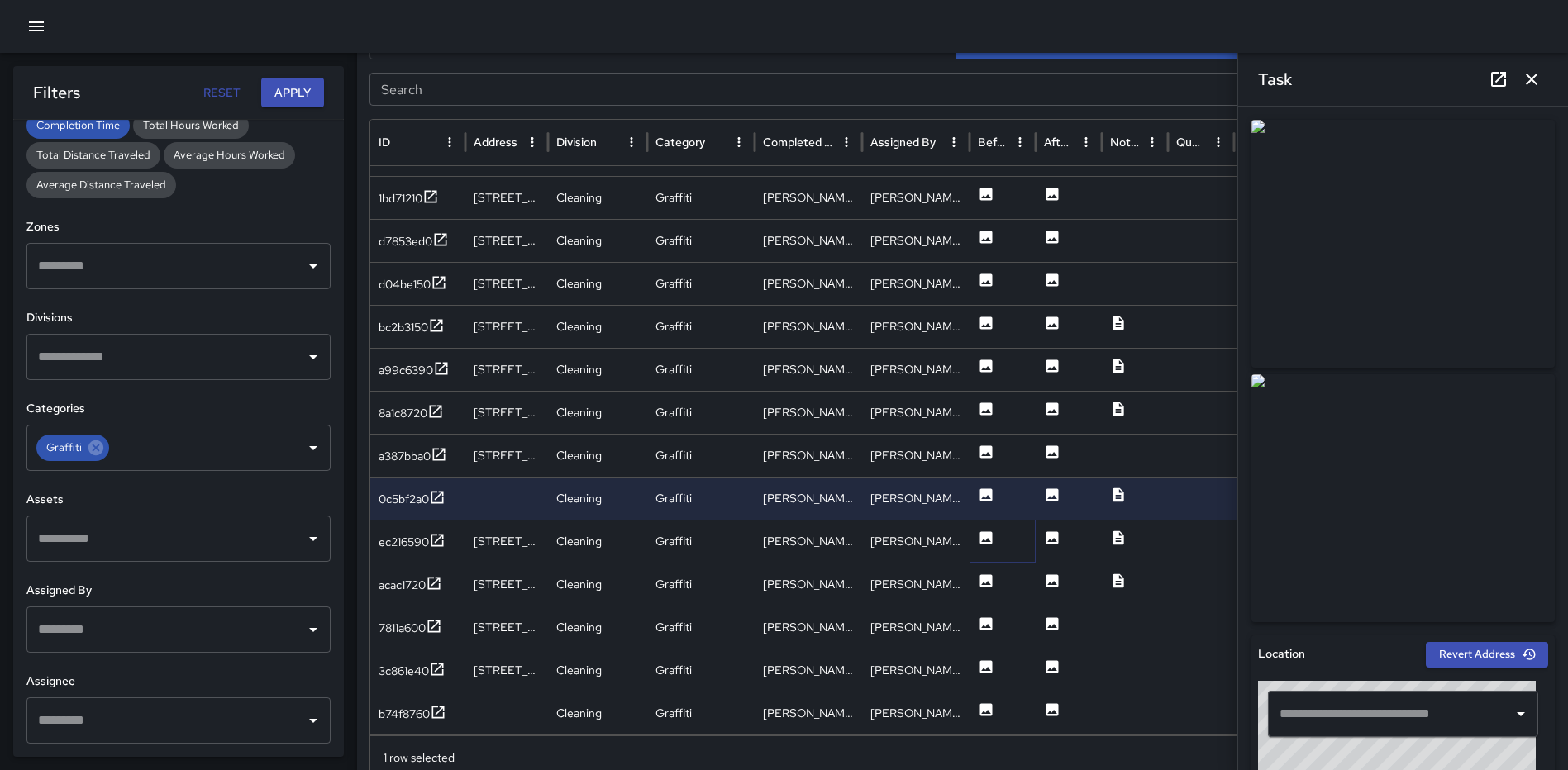
click at [981, 537] on icon at bounding box center [986, 537] width 13 height 13
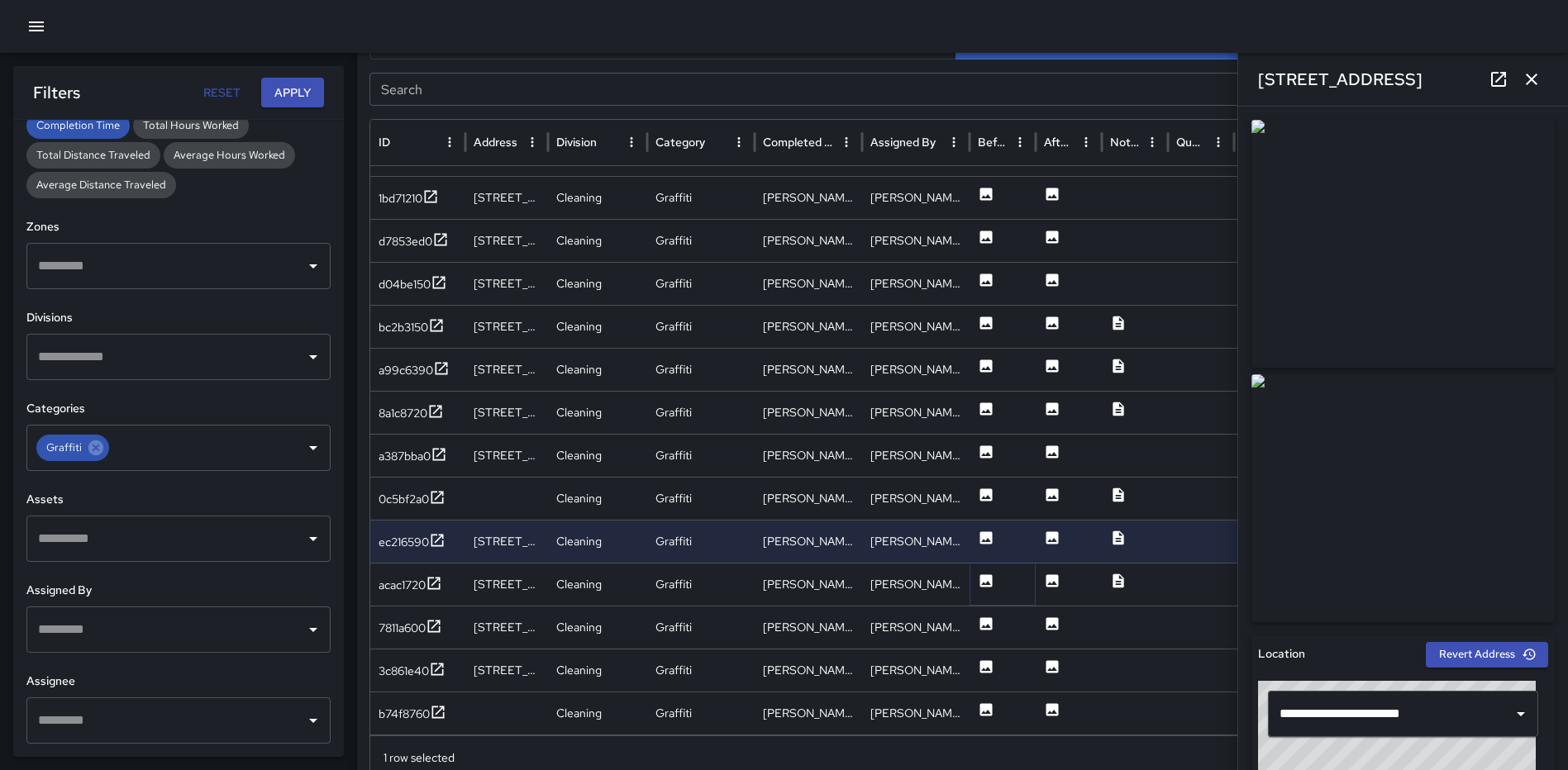
click at [988, 580] on icon at bounding box center [986, 581] width 13 height 13
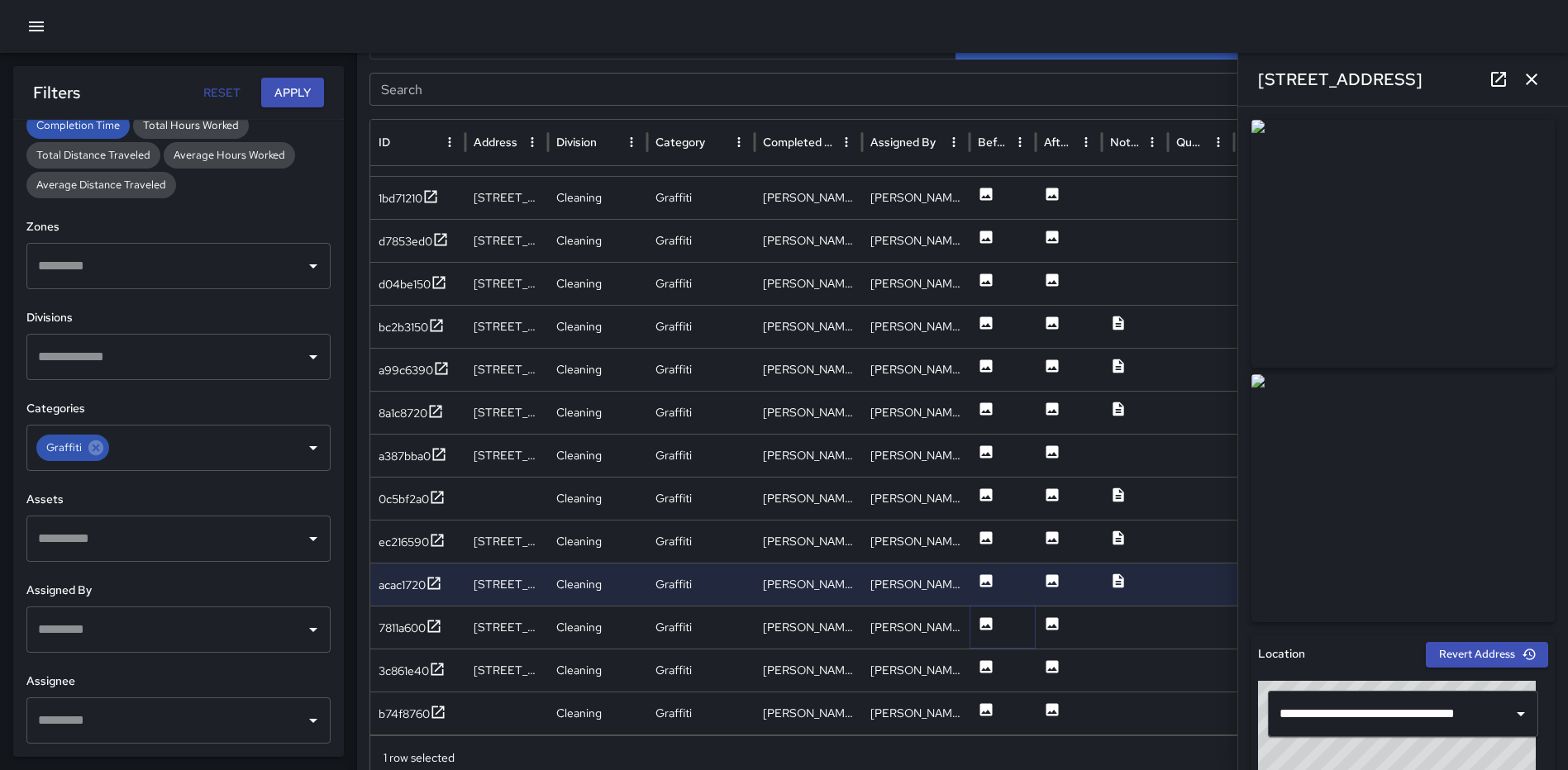
click at [991, 631] on icon at bounding box center [986, 624] width 16 height 16
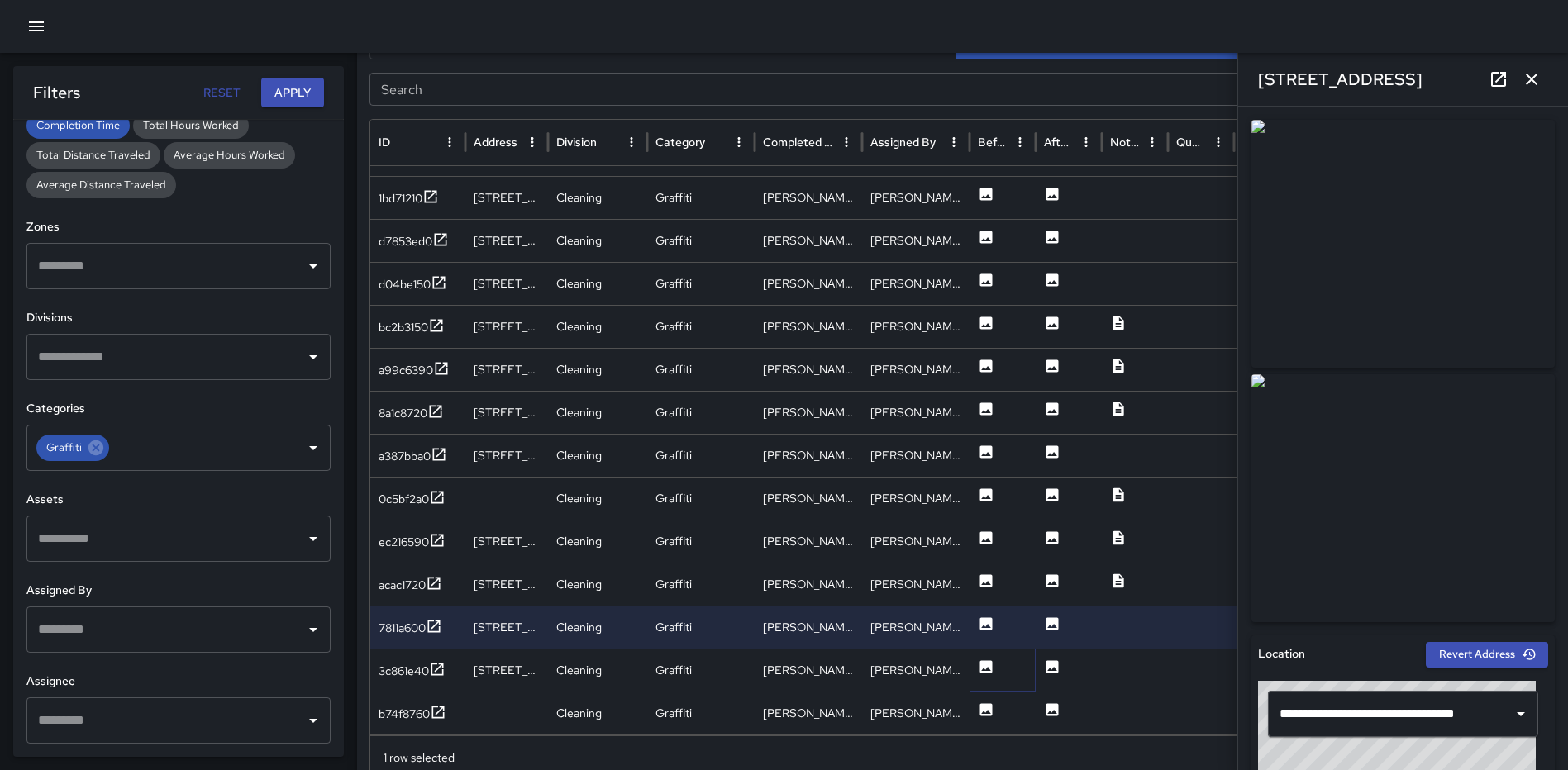
click at [988, 660] on icon at bounding box center [986, 667] width 16 height 16
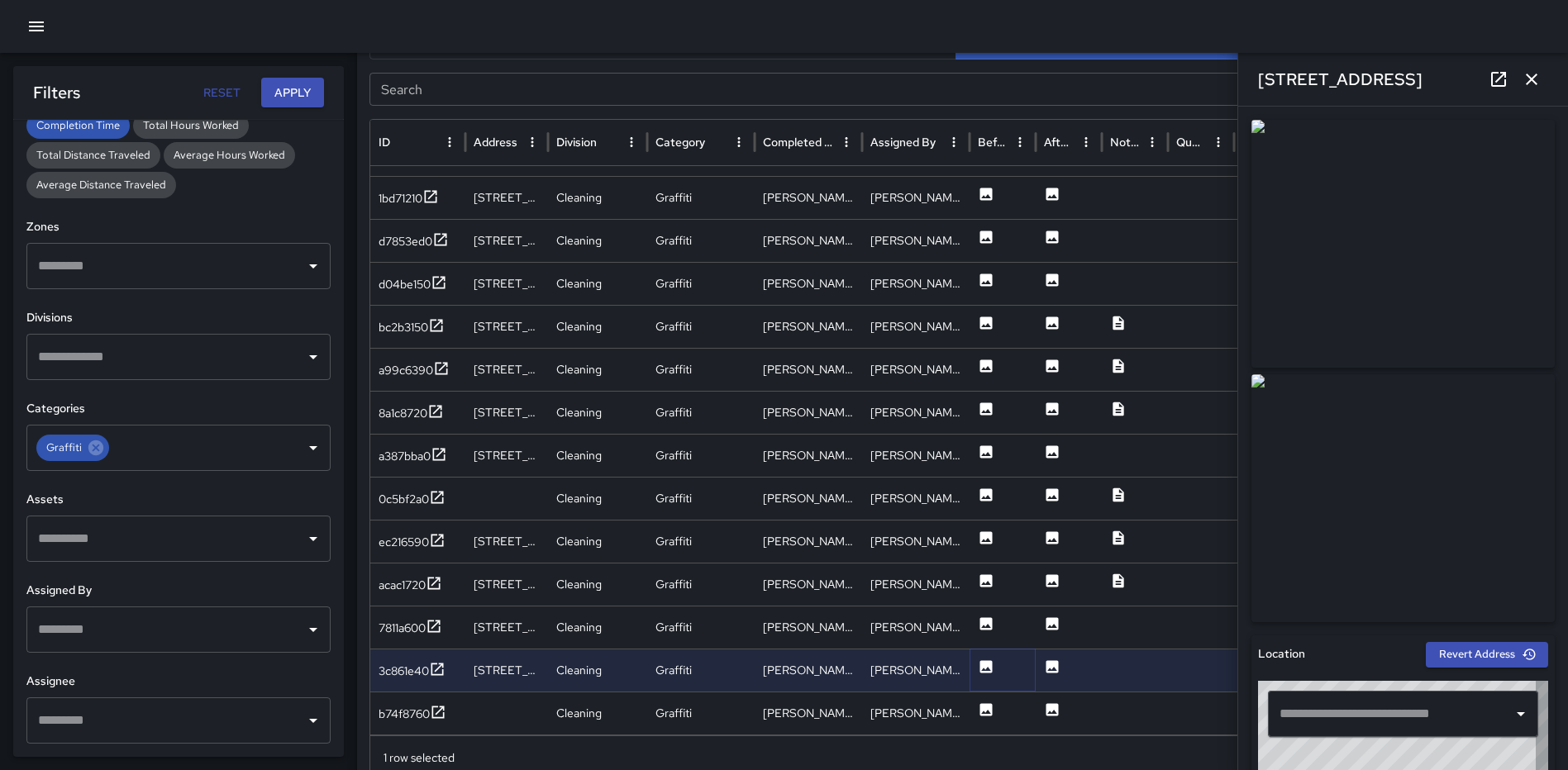
type input "**********"
click at [992, 703] on icon at bounding box center [986, 710] width 16 height 16
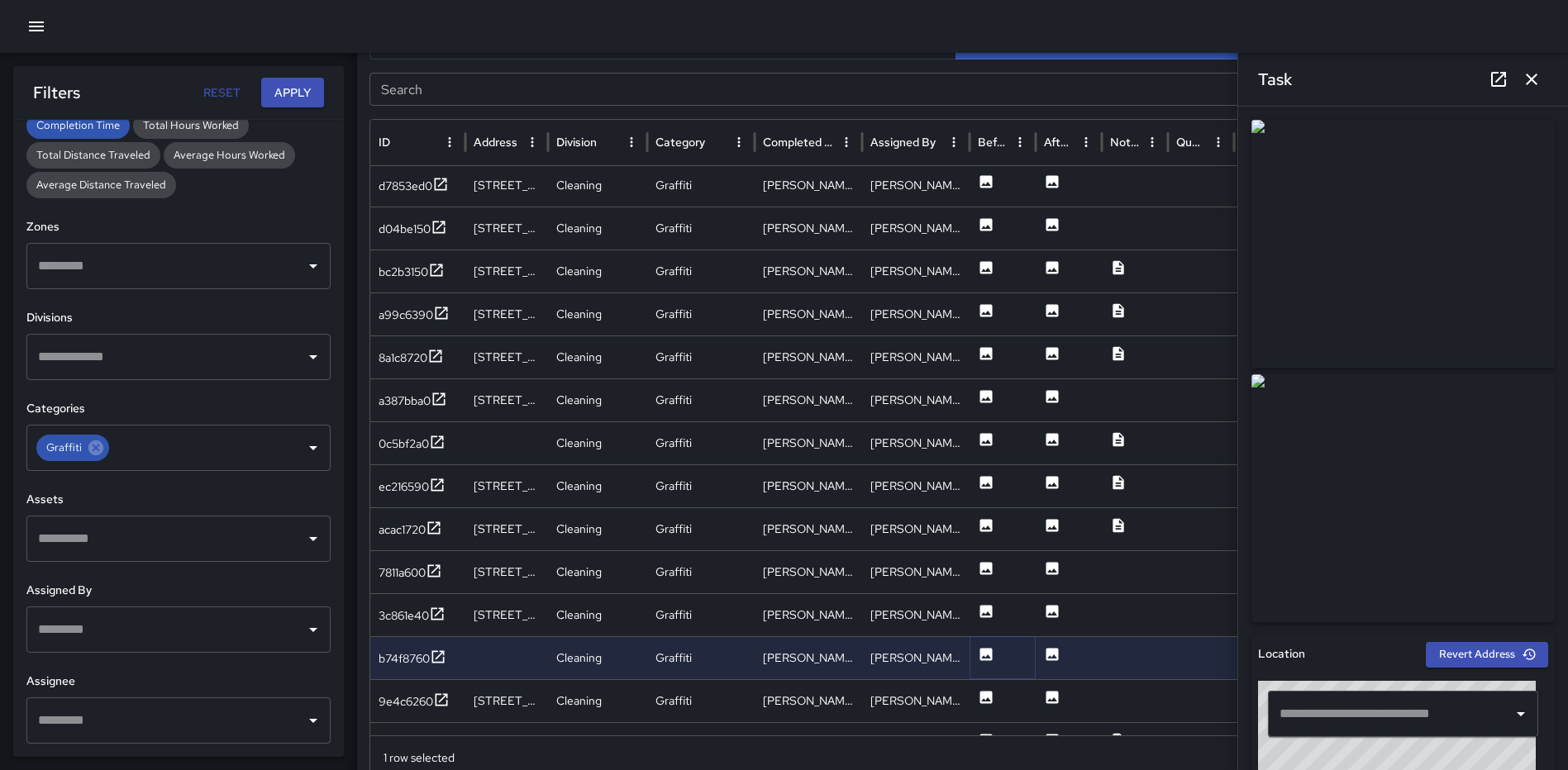
scroll to position [1452, 0]
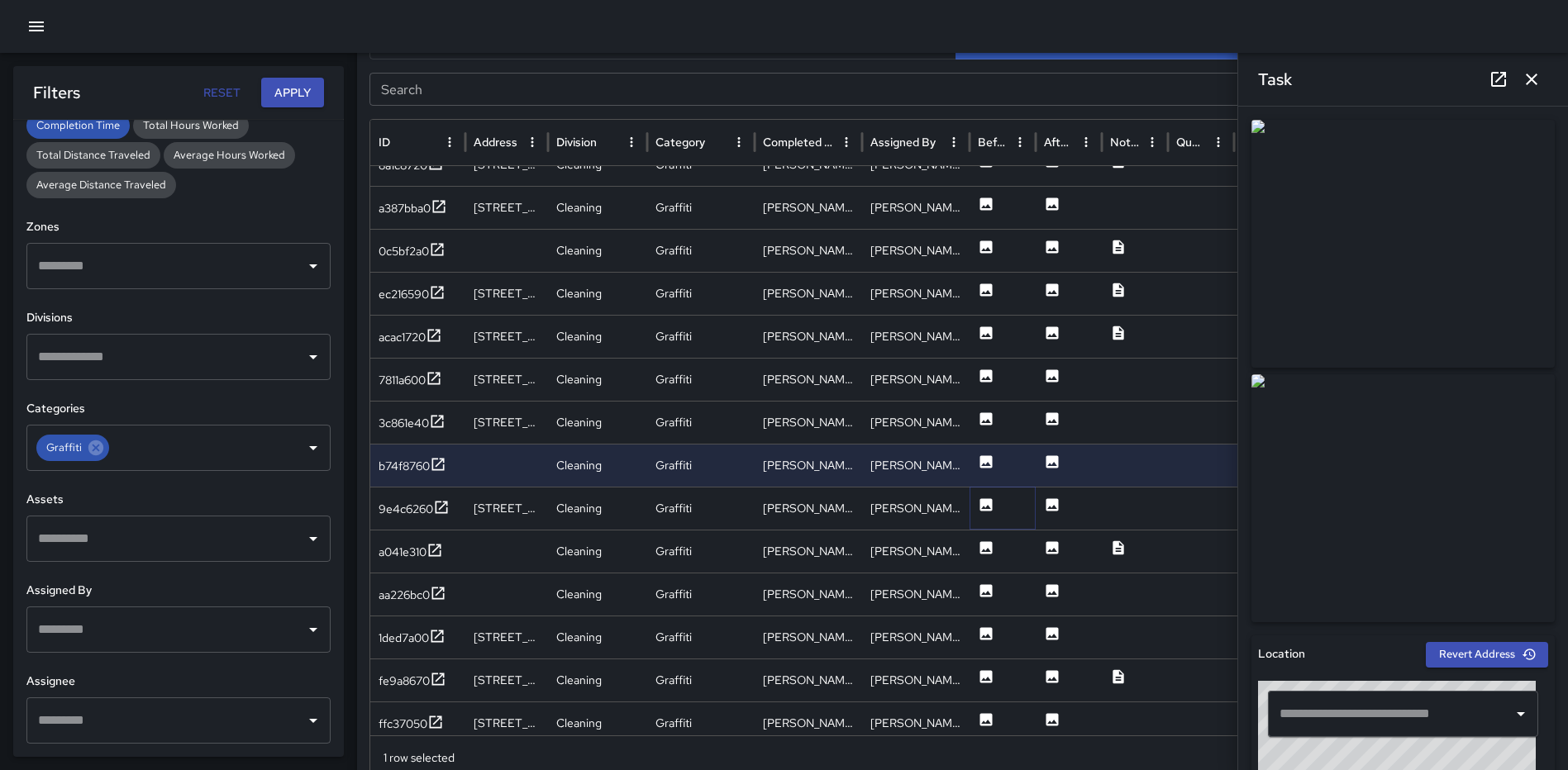
click at [991, 504] on icon at bounding box center [986, 505] width 13 height 13
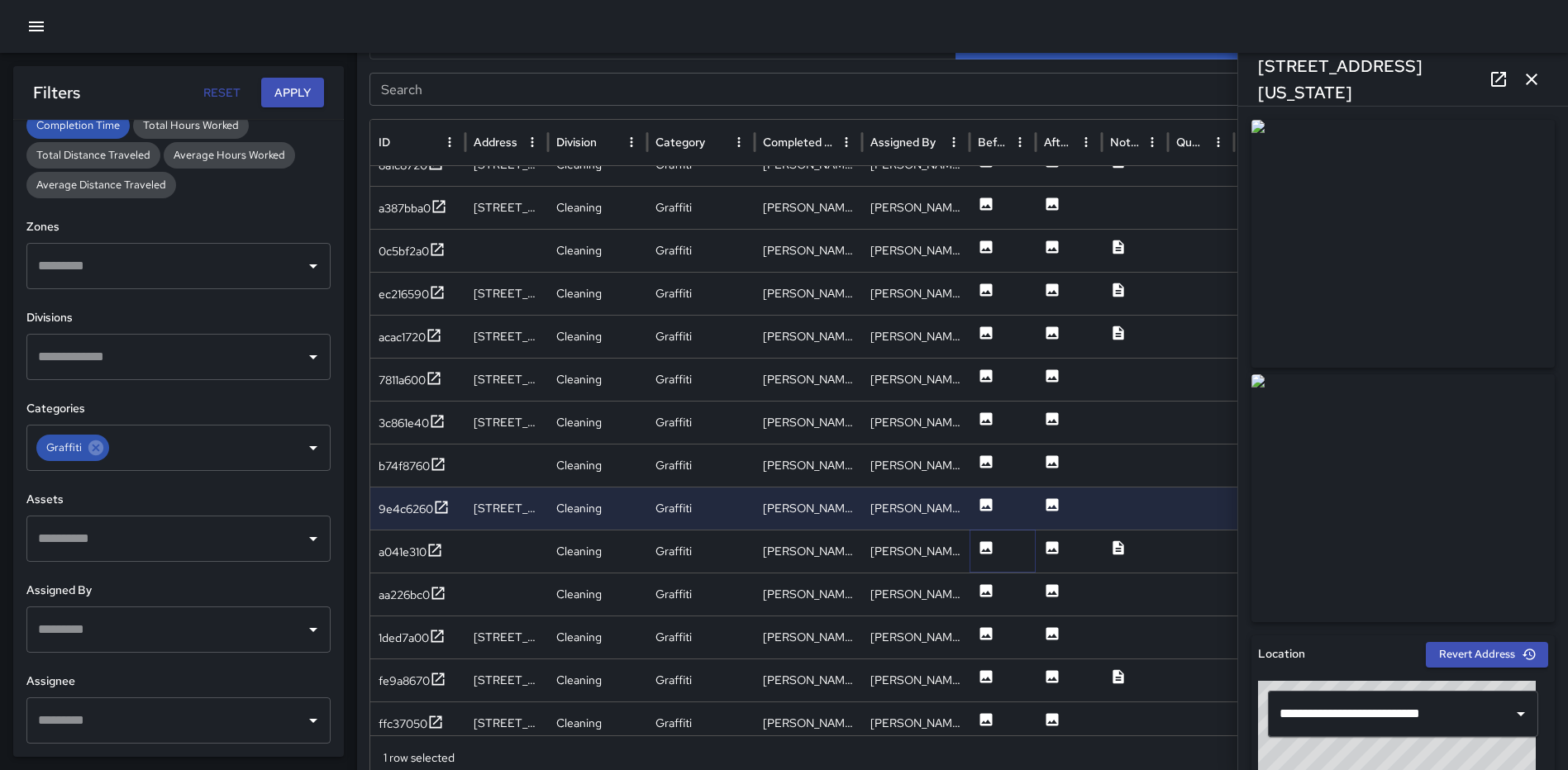
click at [984, 550] on icon at bounding box center [986, 547] width 16 height 16
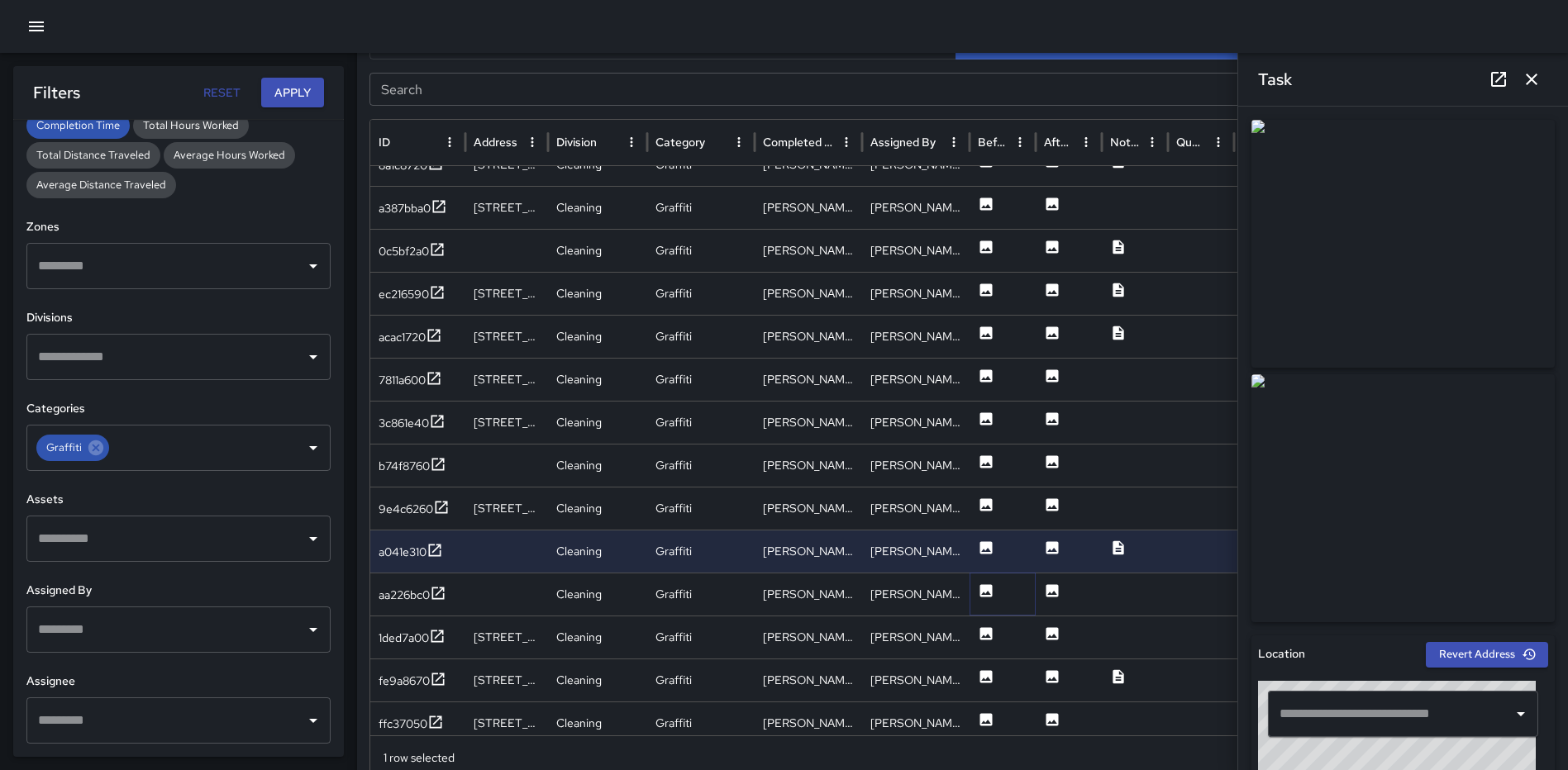
click at [980, 591] on icon at bounding box center [986, 591] width 13 height 13
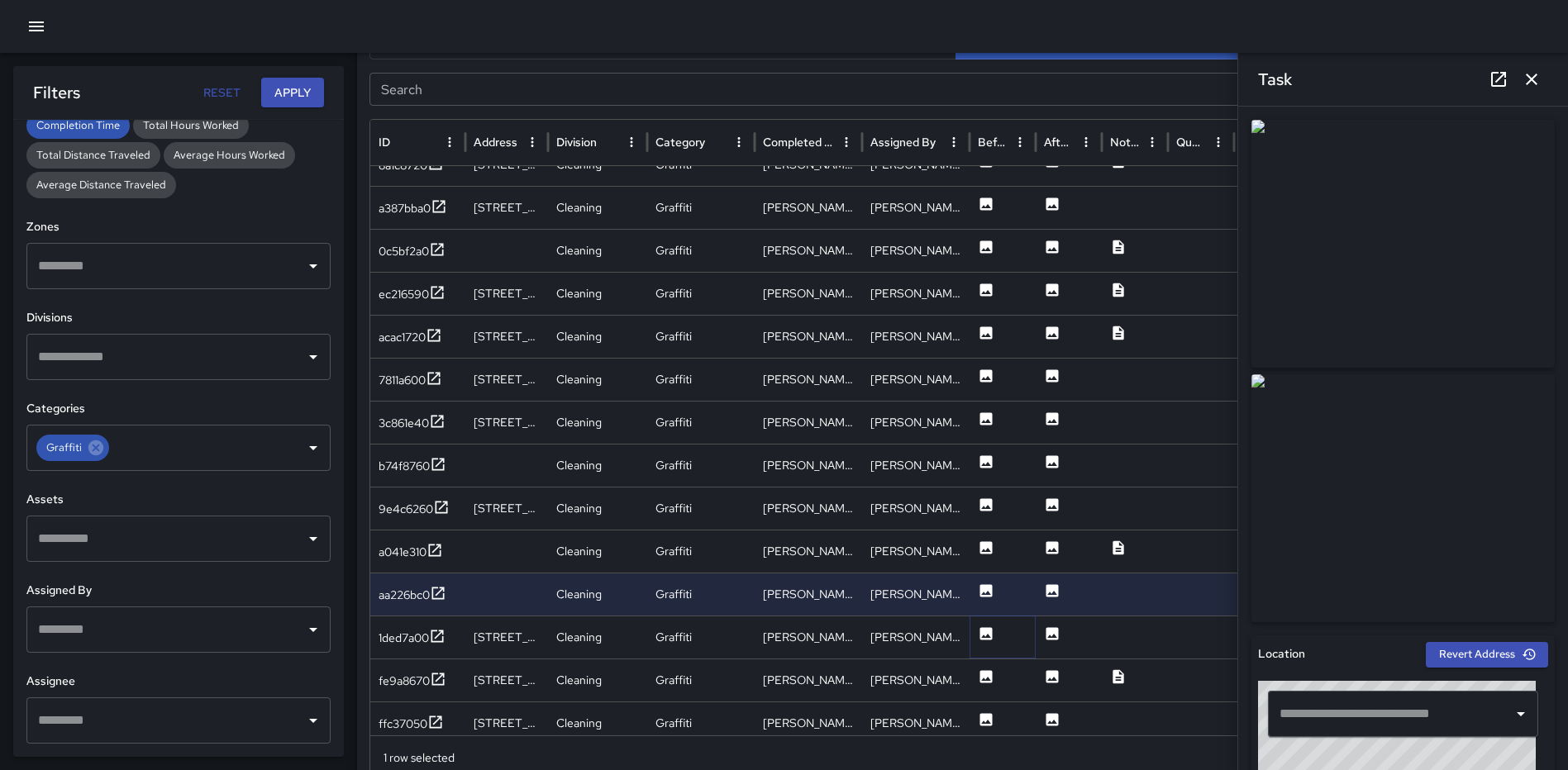
click at [987, 635] on icon at bounding box center [986, 633] width 16 height 16
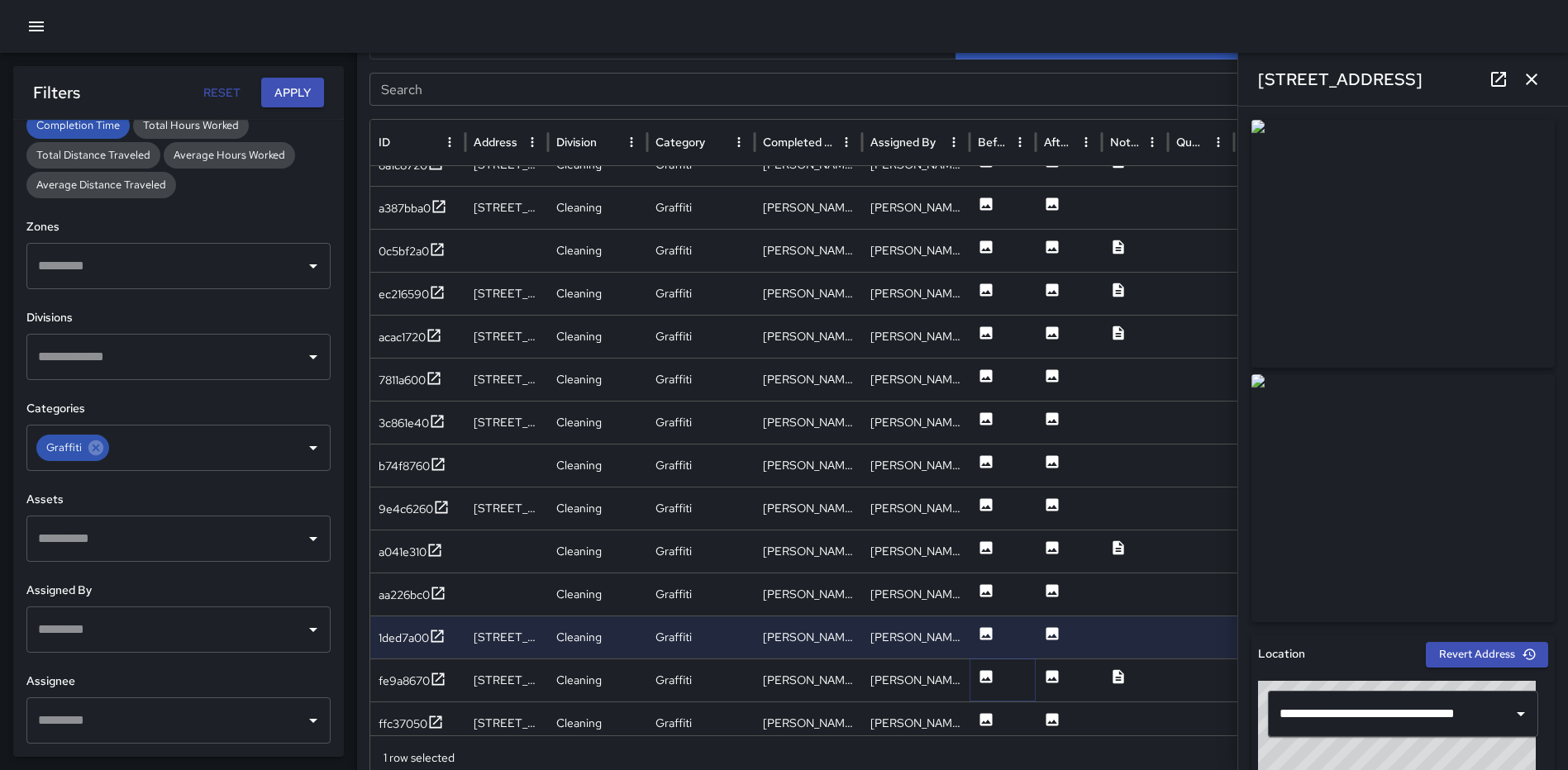
click at [993, 673] on icon at bounding box center [986, 677] width 16 height 16
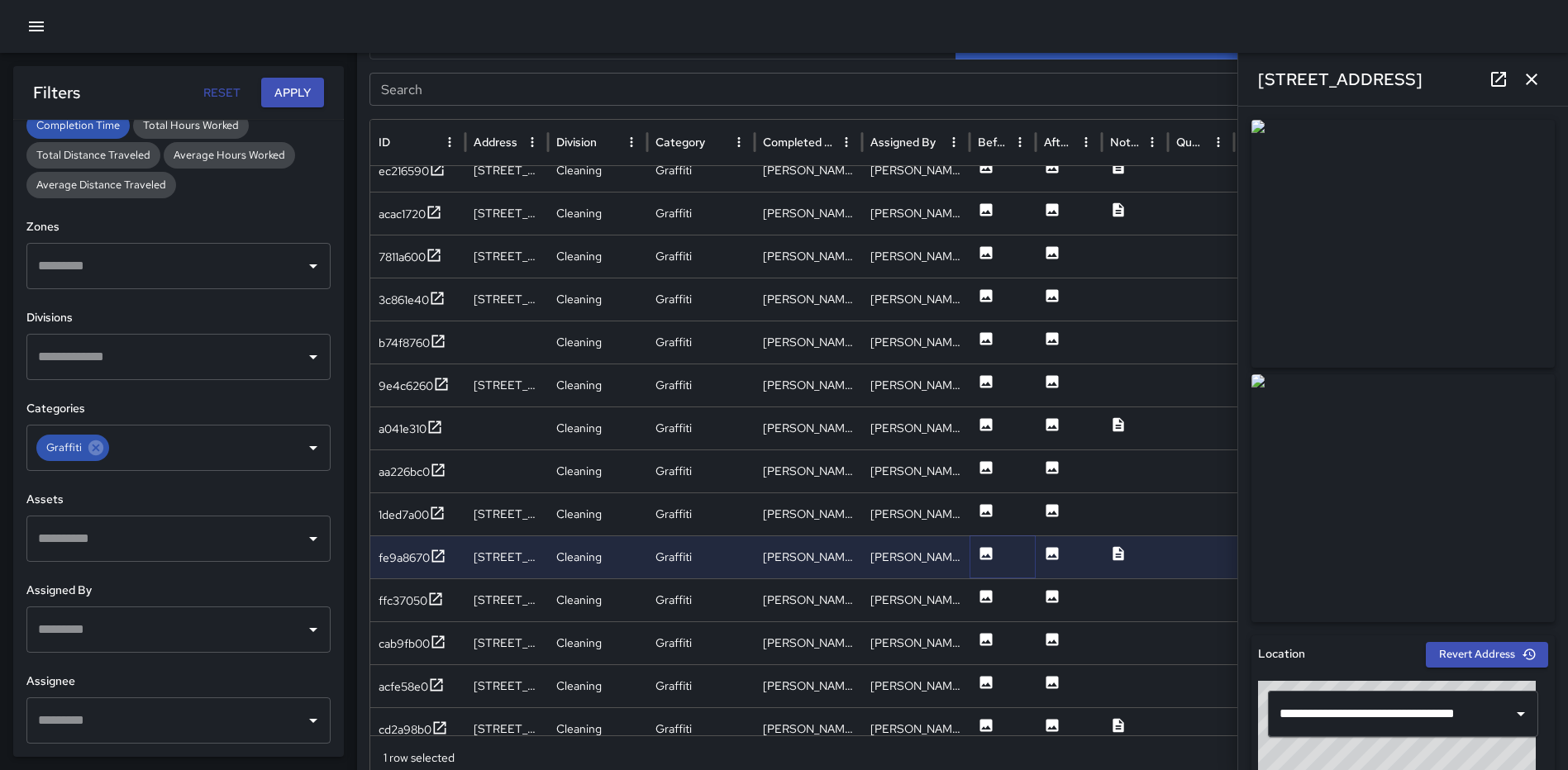
scroll to position [1581, 0]
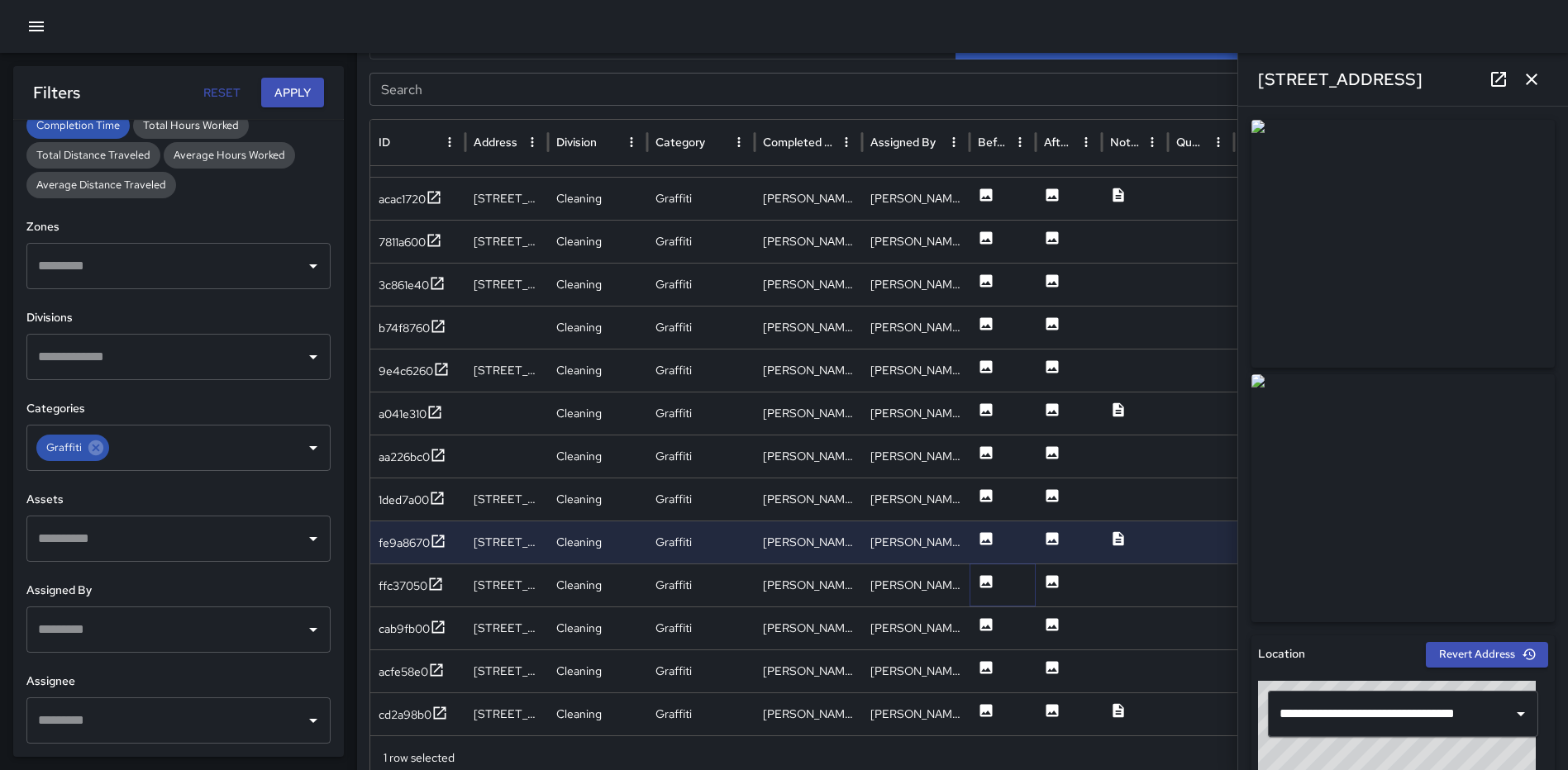
click at [987, 574] on icon at bounding box center [986, 582] width 16 height 16
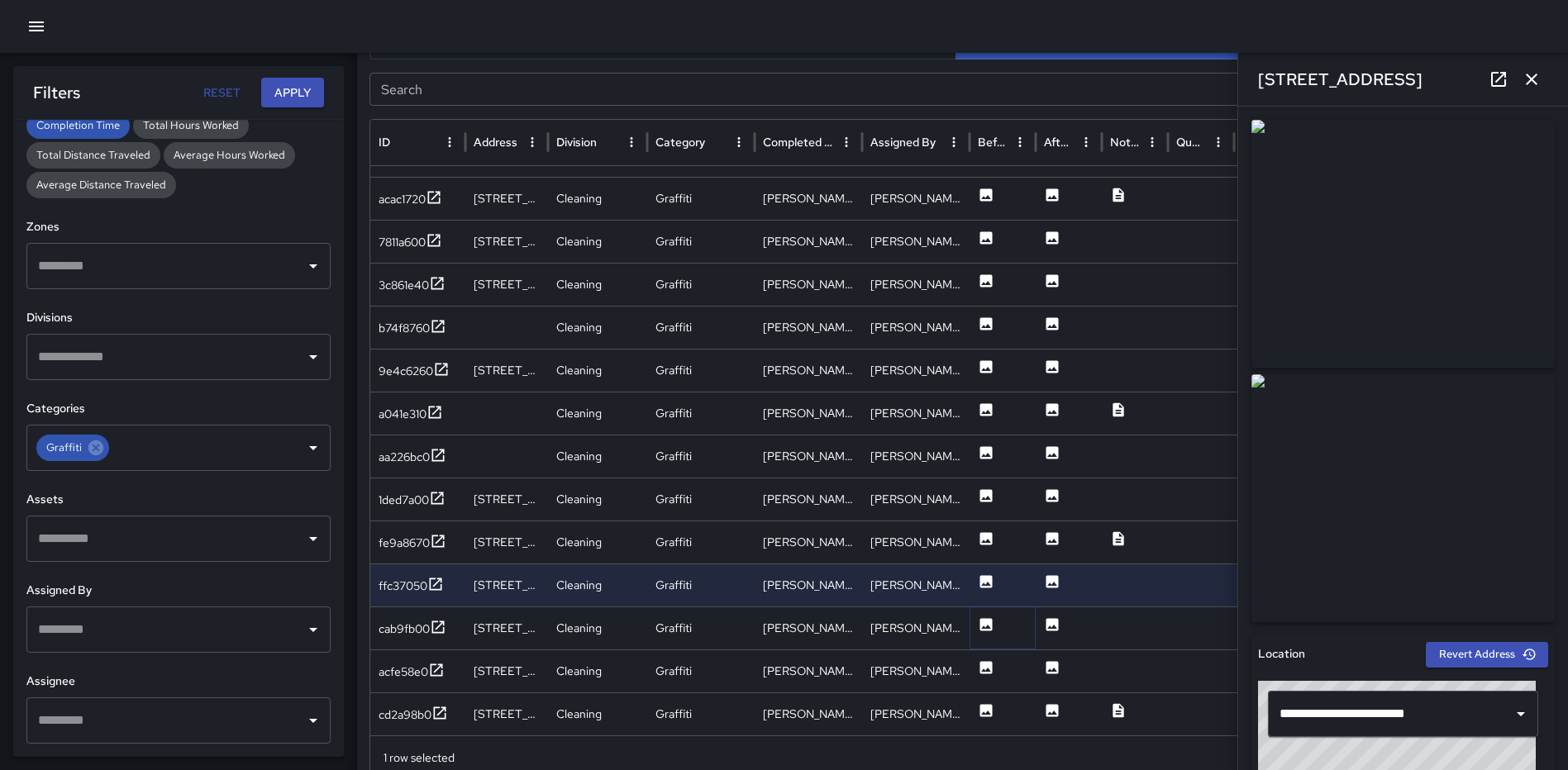
click at [984, 628] on icon at bounding box center [986, 624] width 16 height 16
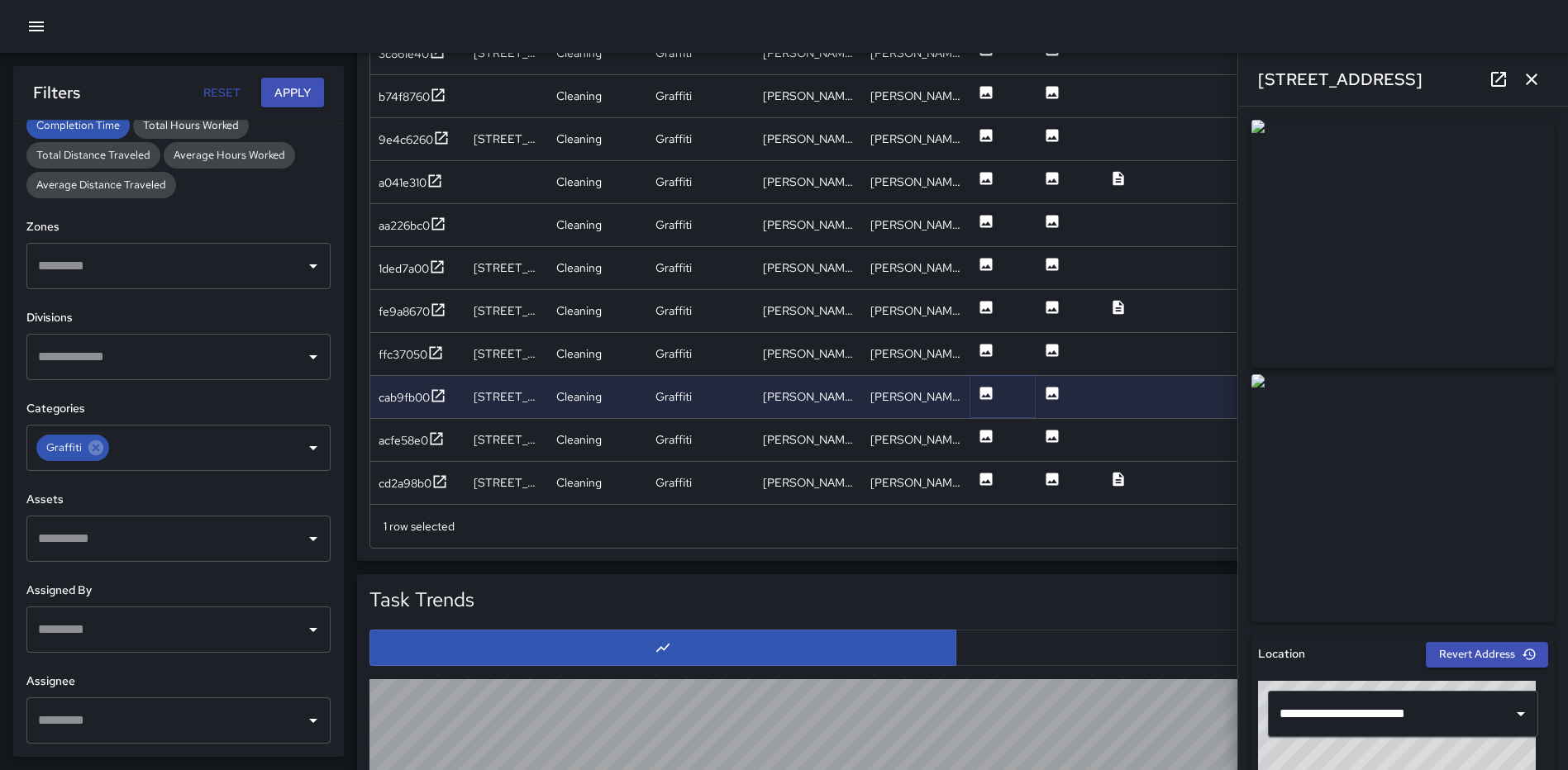
scroll to position [1123, 0]
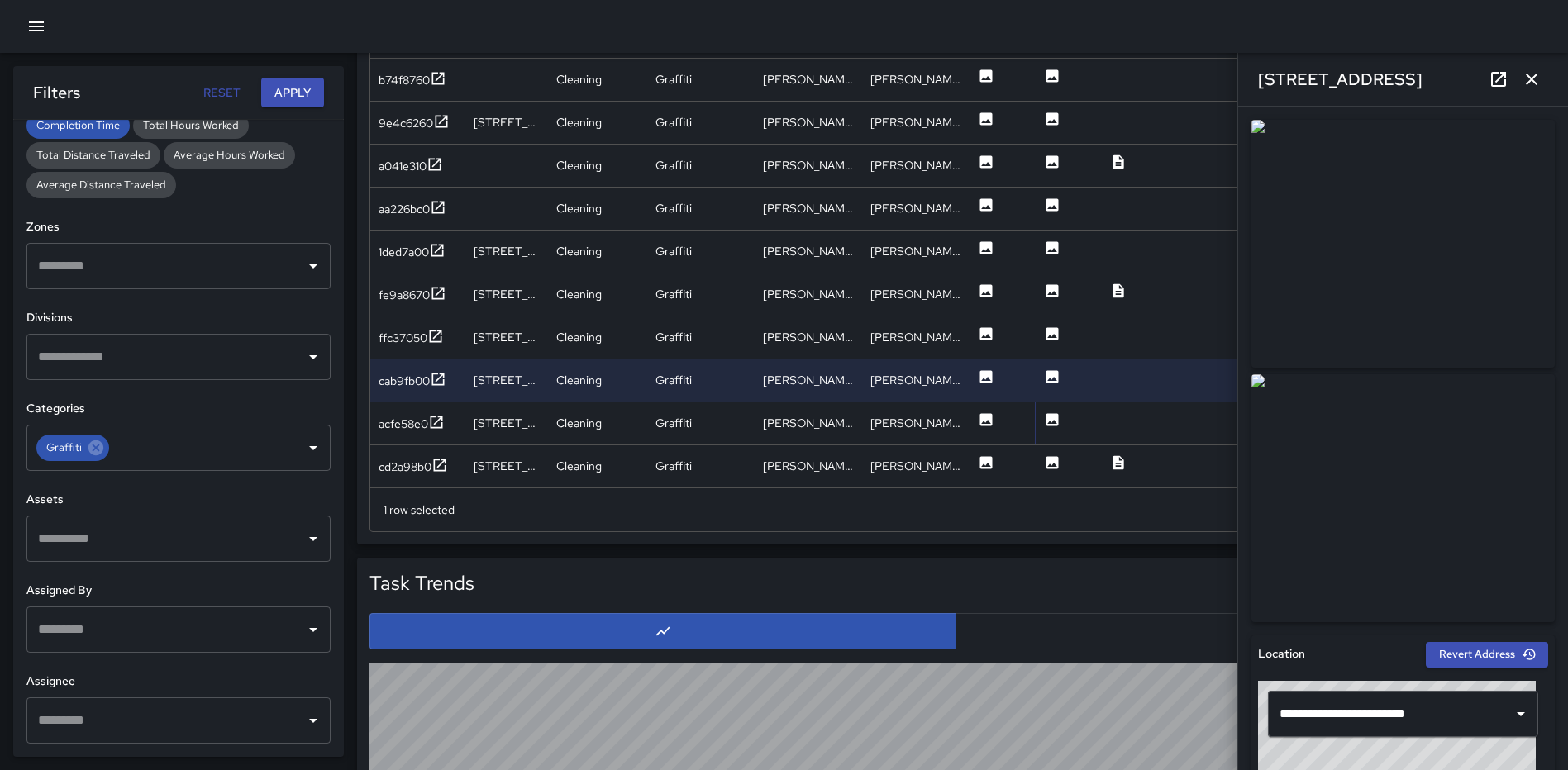
click at [987, 423] on icon at bounding box center [986, 420] width 16 height 16
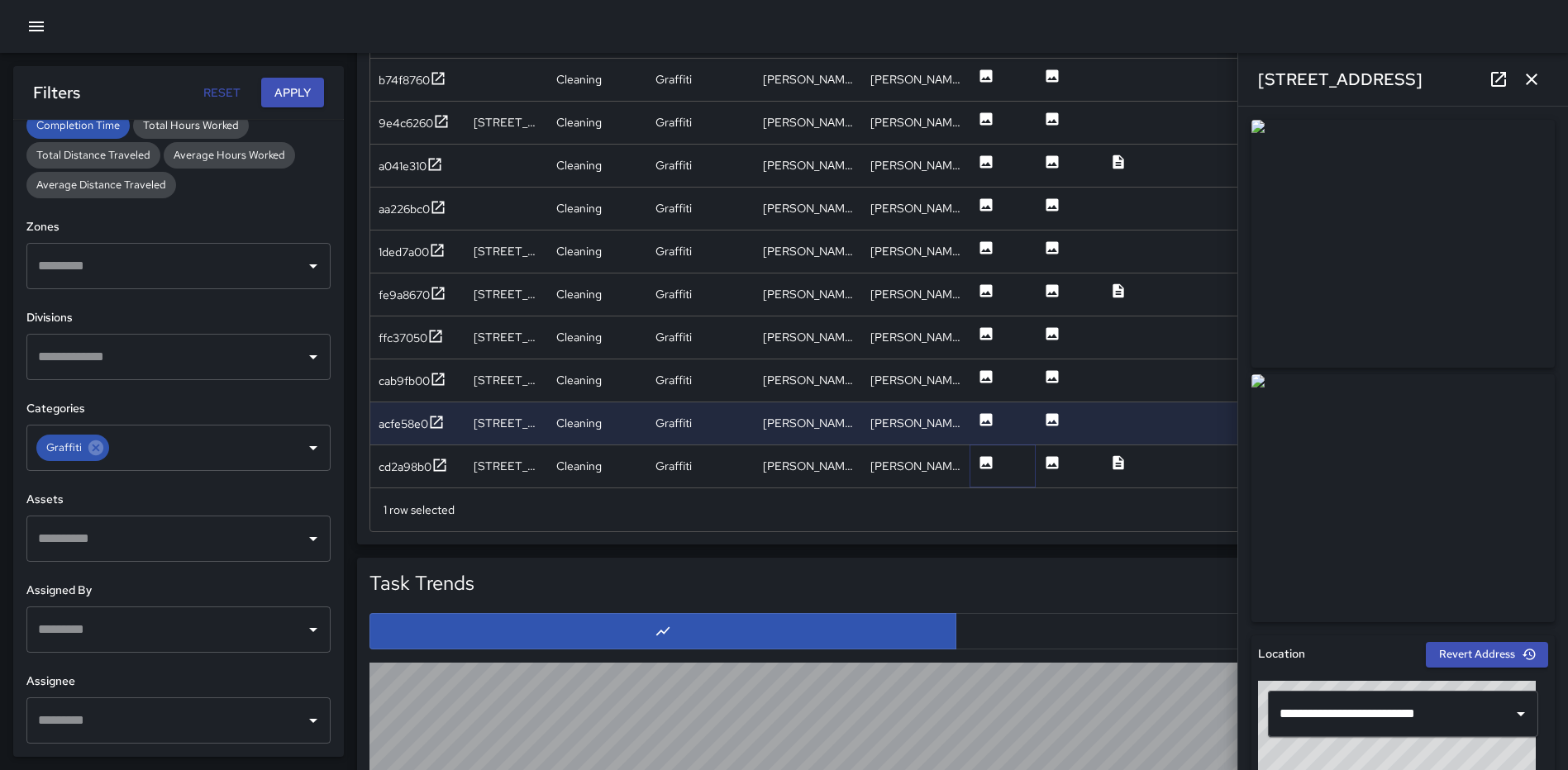
click at [990, 461] on icon at bounding box center [986, 462] width 13 height 13
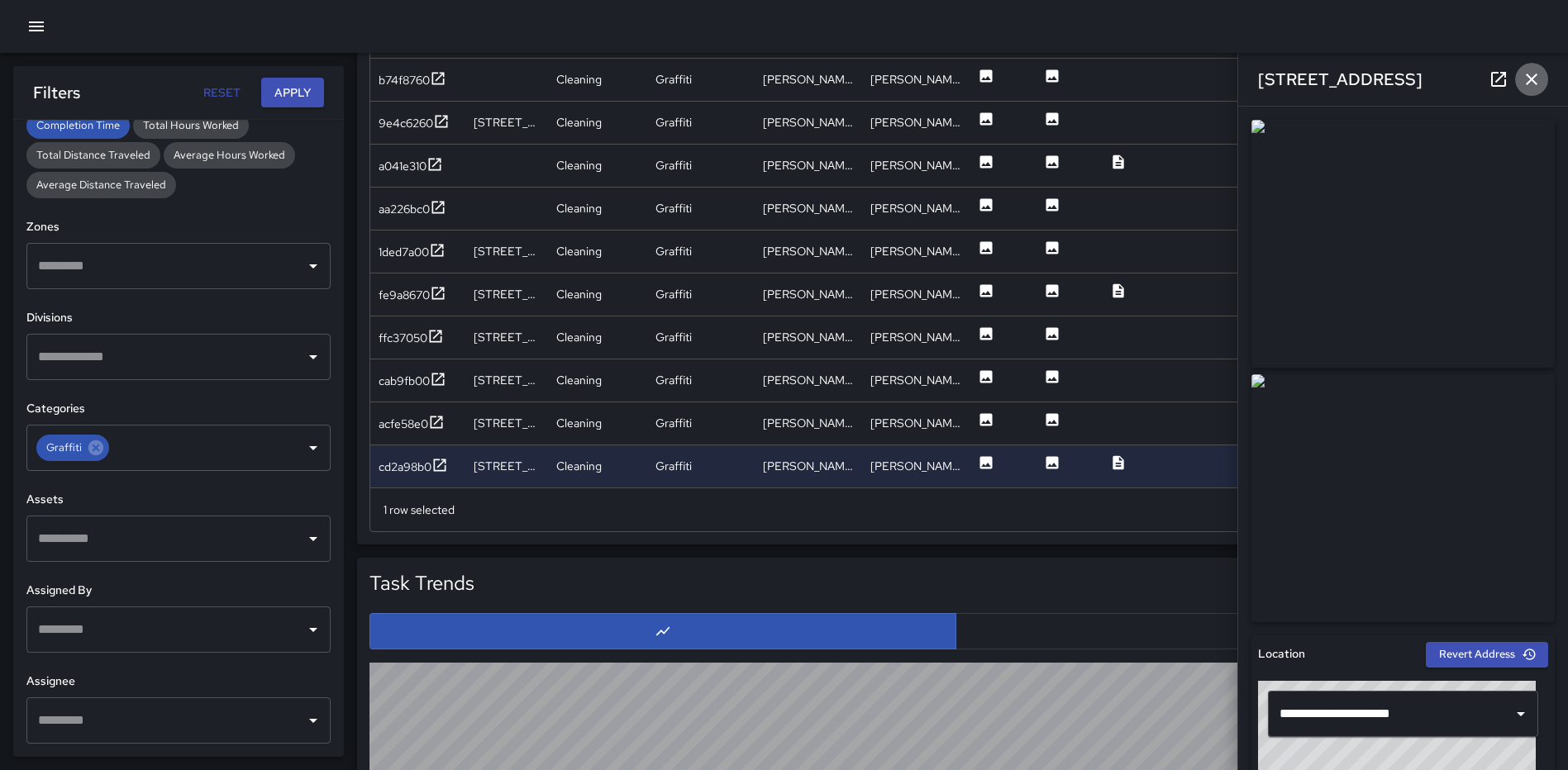
click at [1530, 73] on icon "button" at bounding box center [1532, 80] width 20 height 20
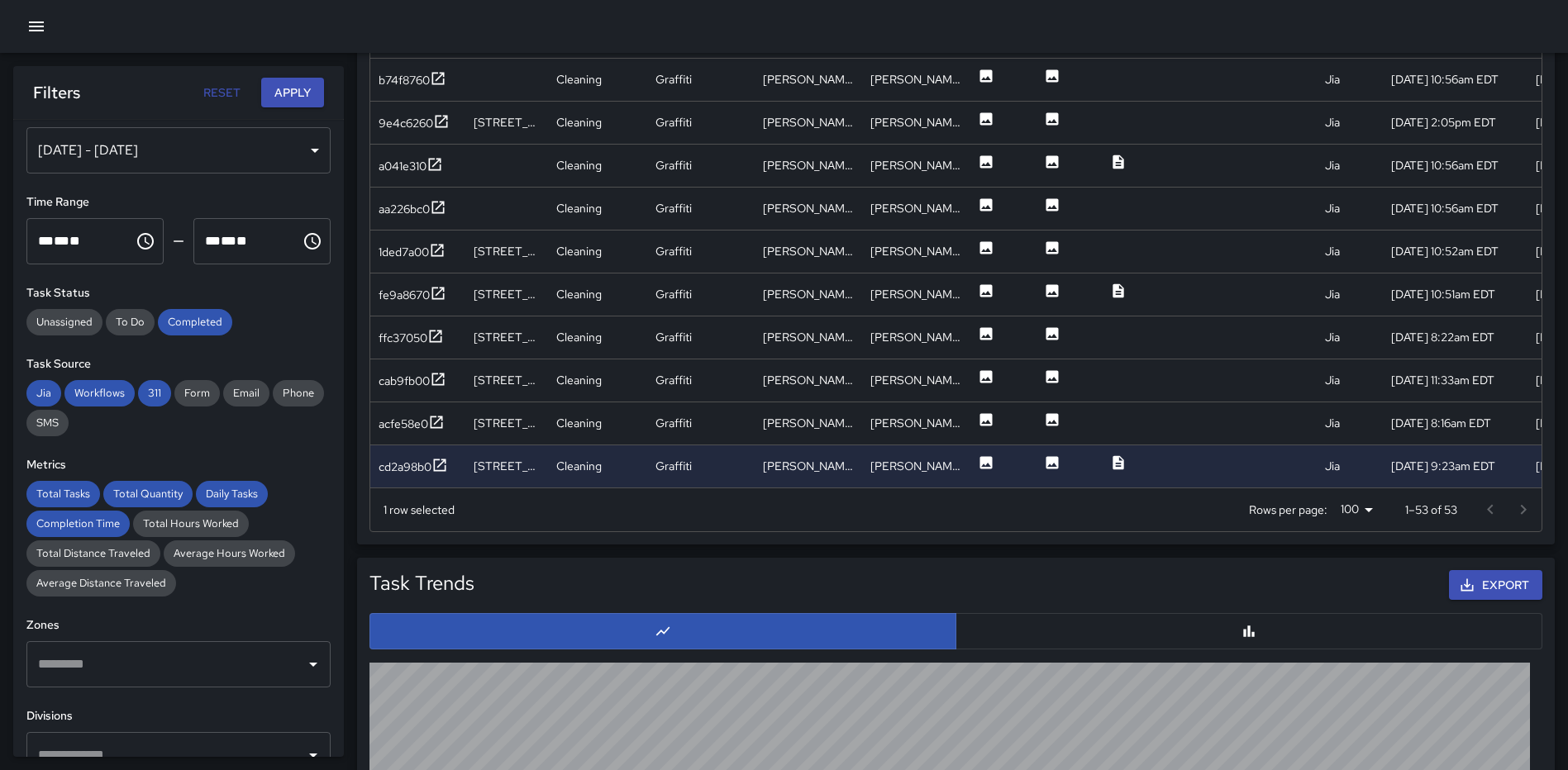
scroll to position [0, 0]
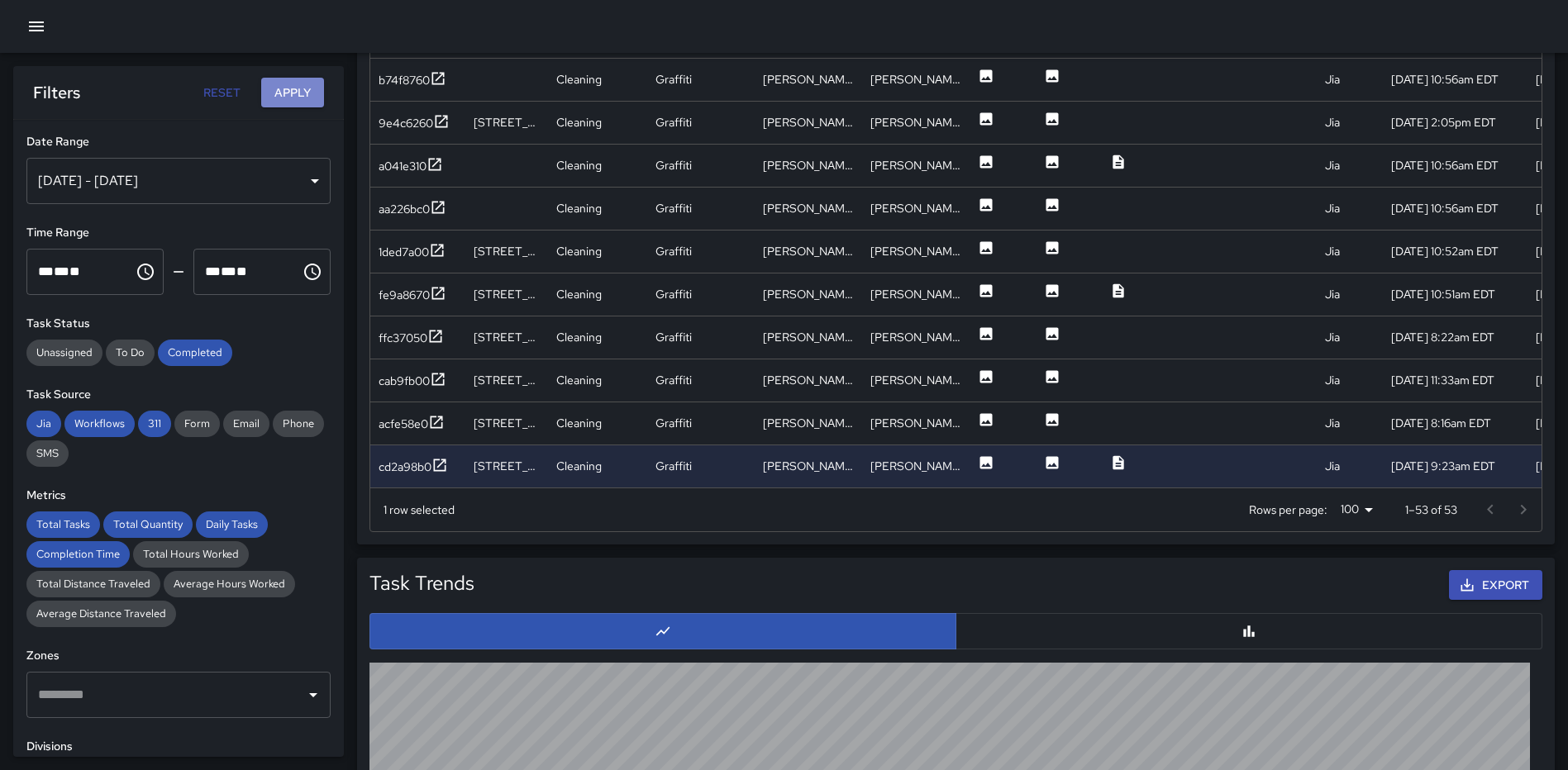
click at [284, 92] on button "Apply" at bounding box center [292, 93] width 62 height 31
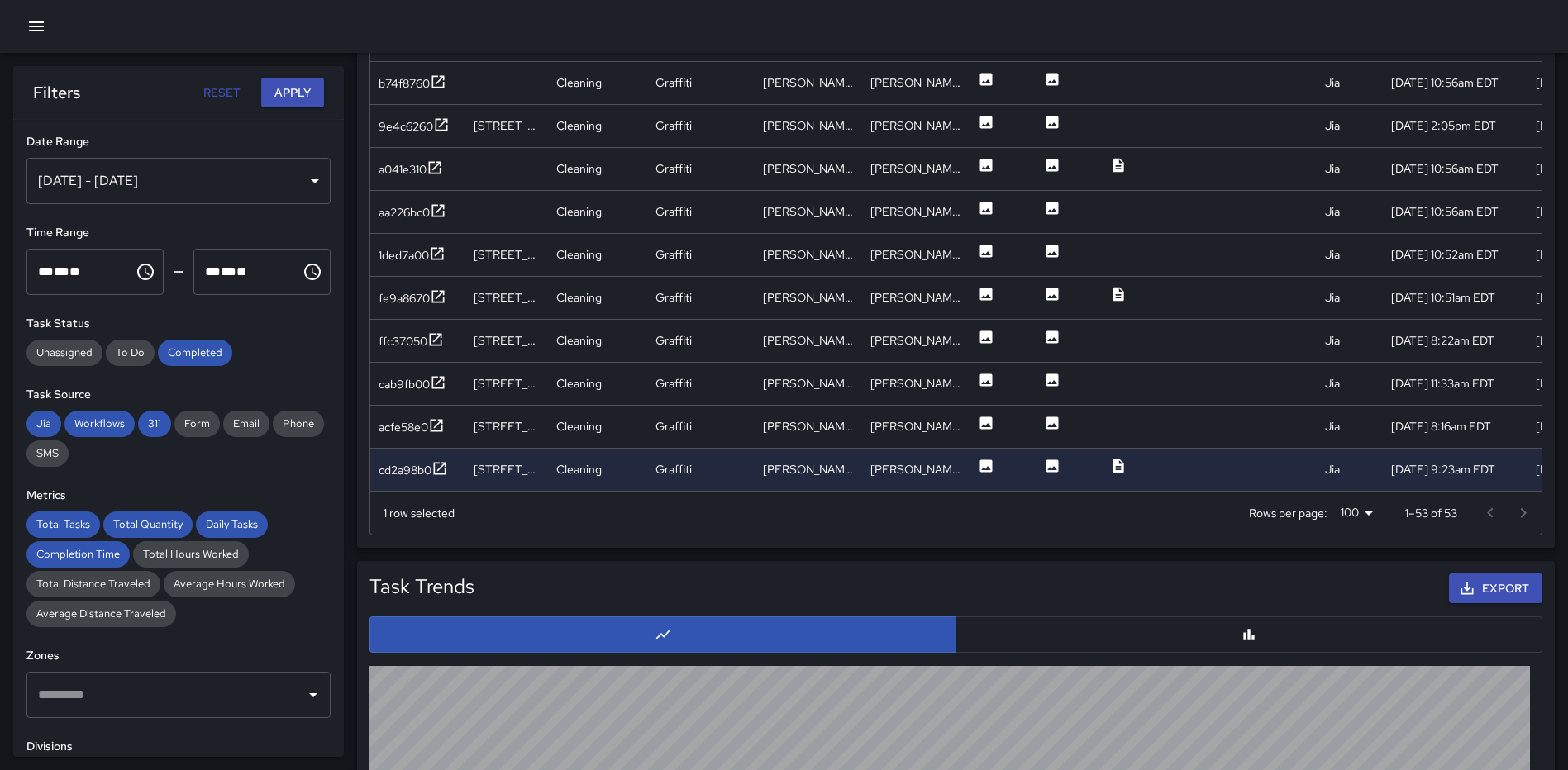
scroll to position [1123, 0]
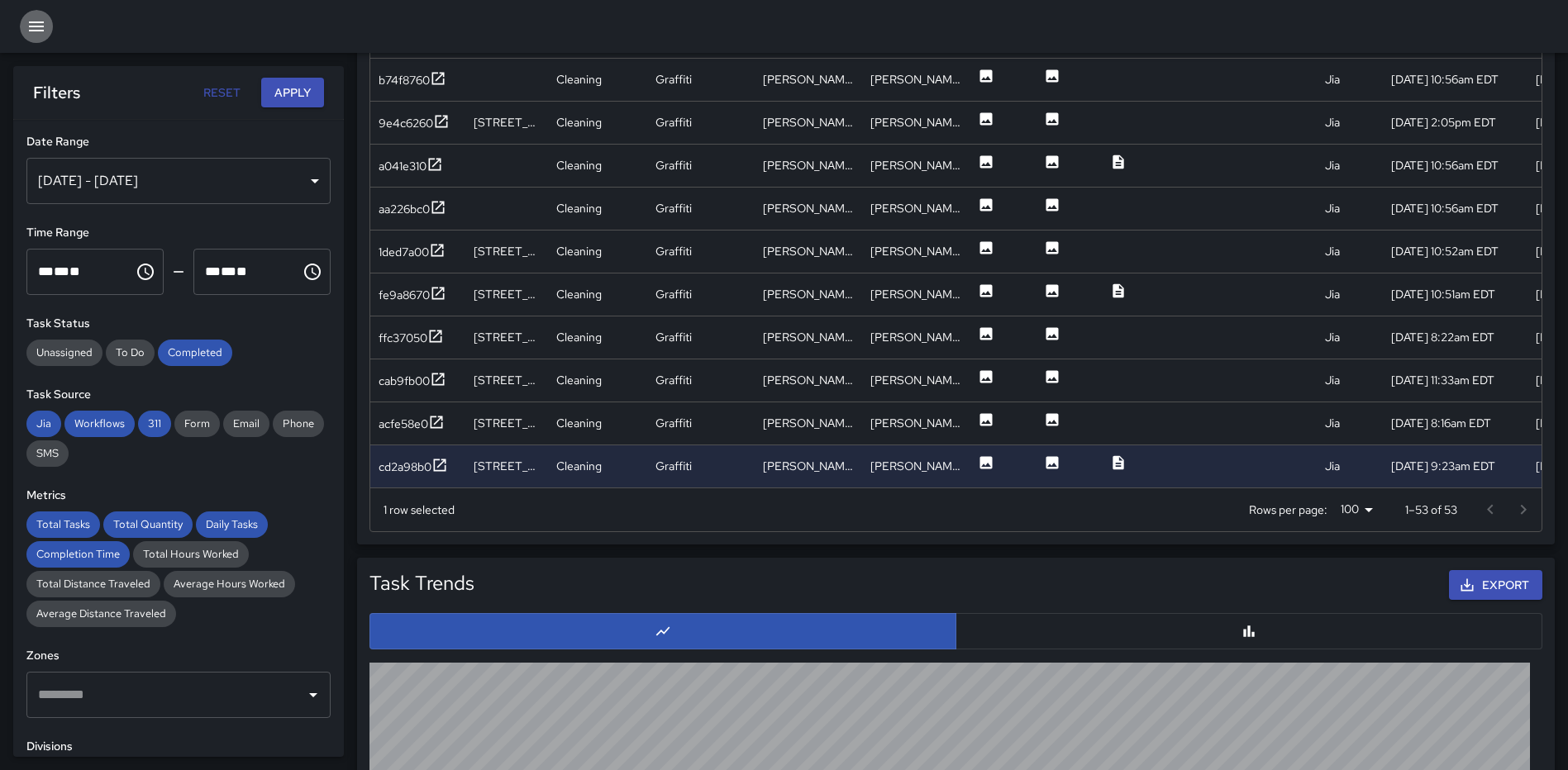
click at [46, 26] on button "button" at bounding box center [36, 26] width 33 height 33
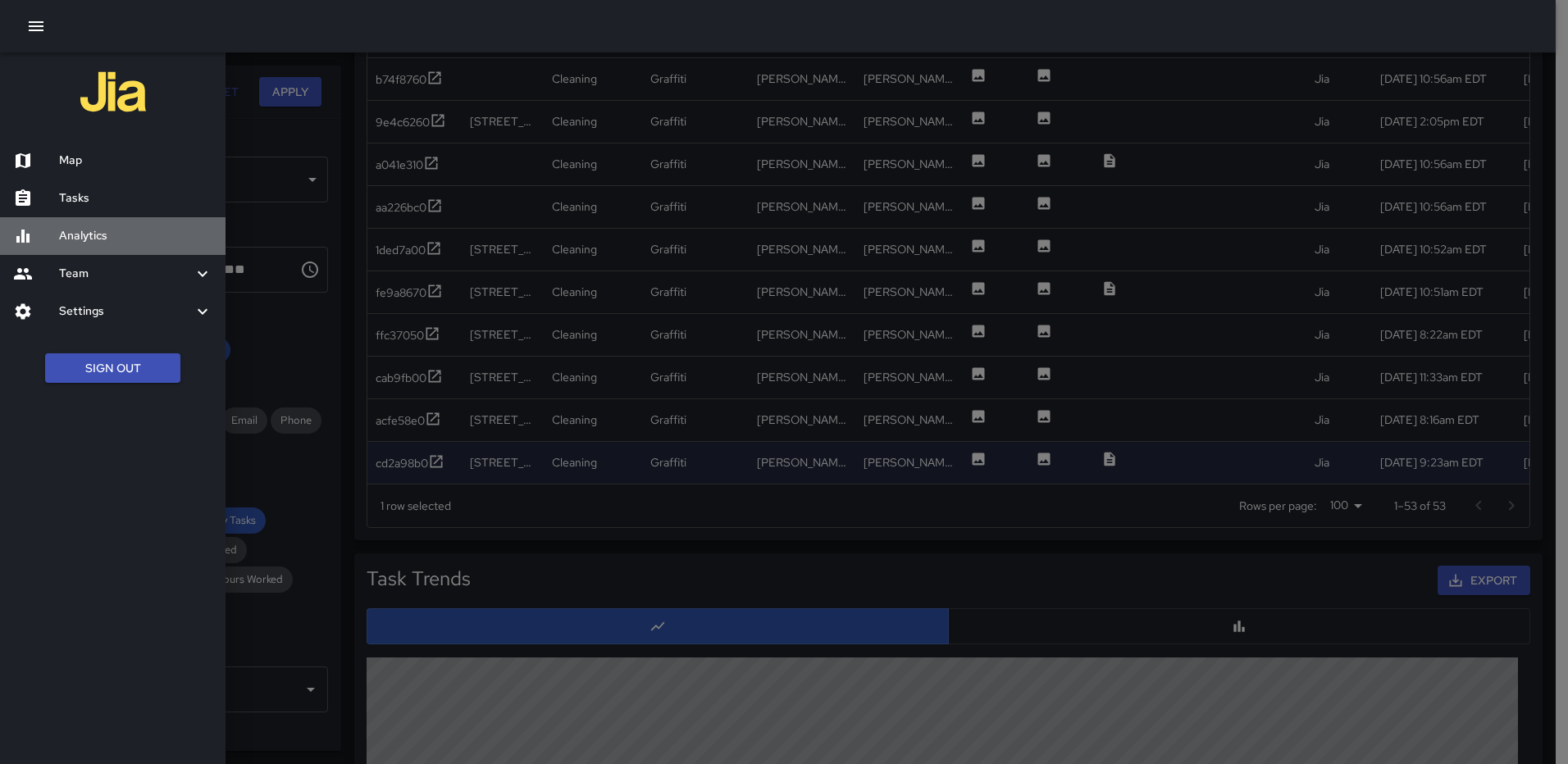
click at [96, 231] on h6 "Analytics" at bounding box center [136, 236] width 153 height 18
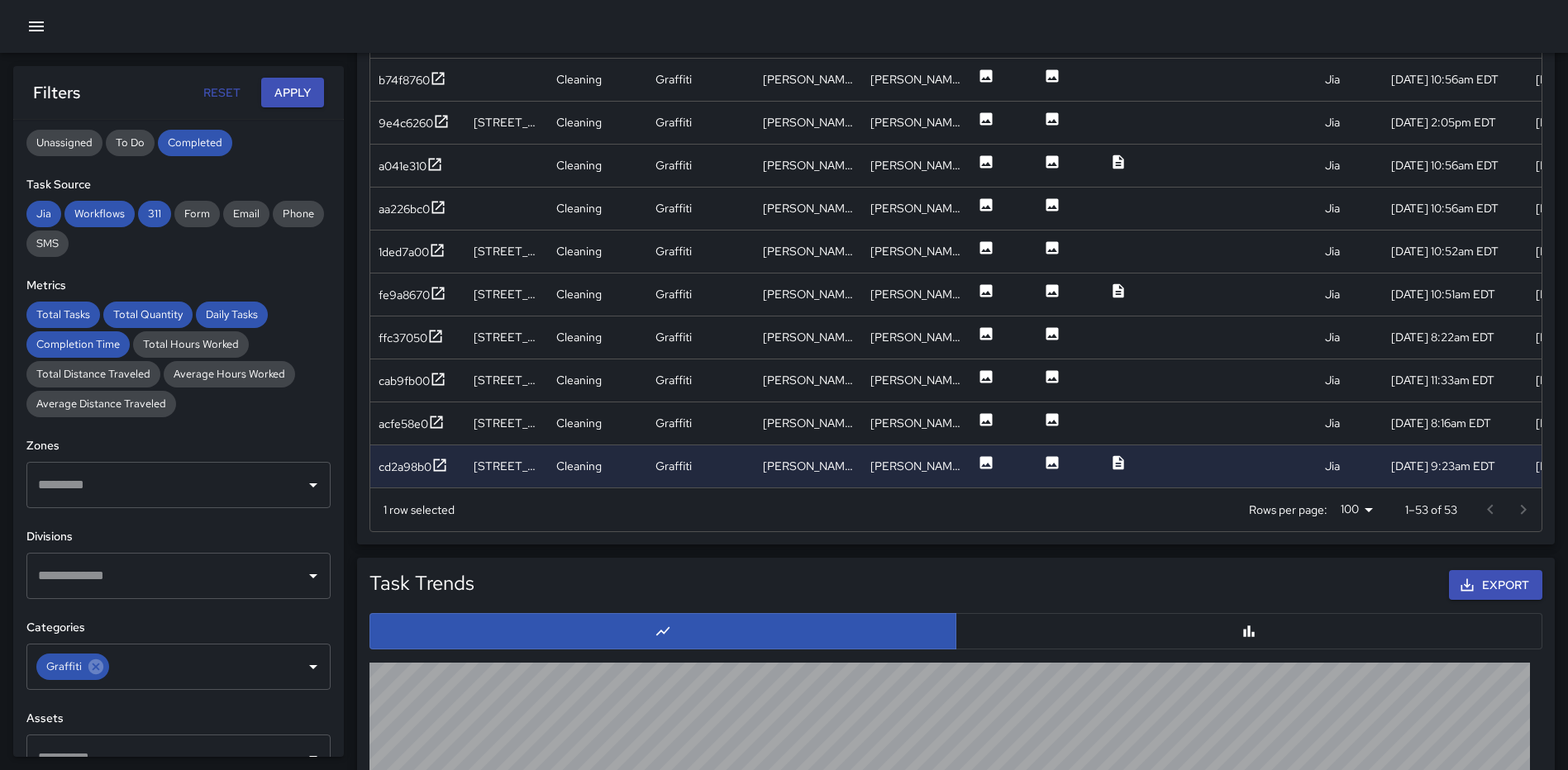
scroll to position [248, 0]
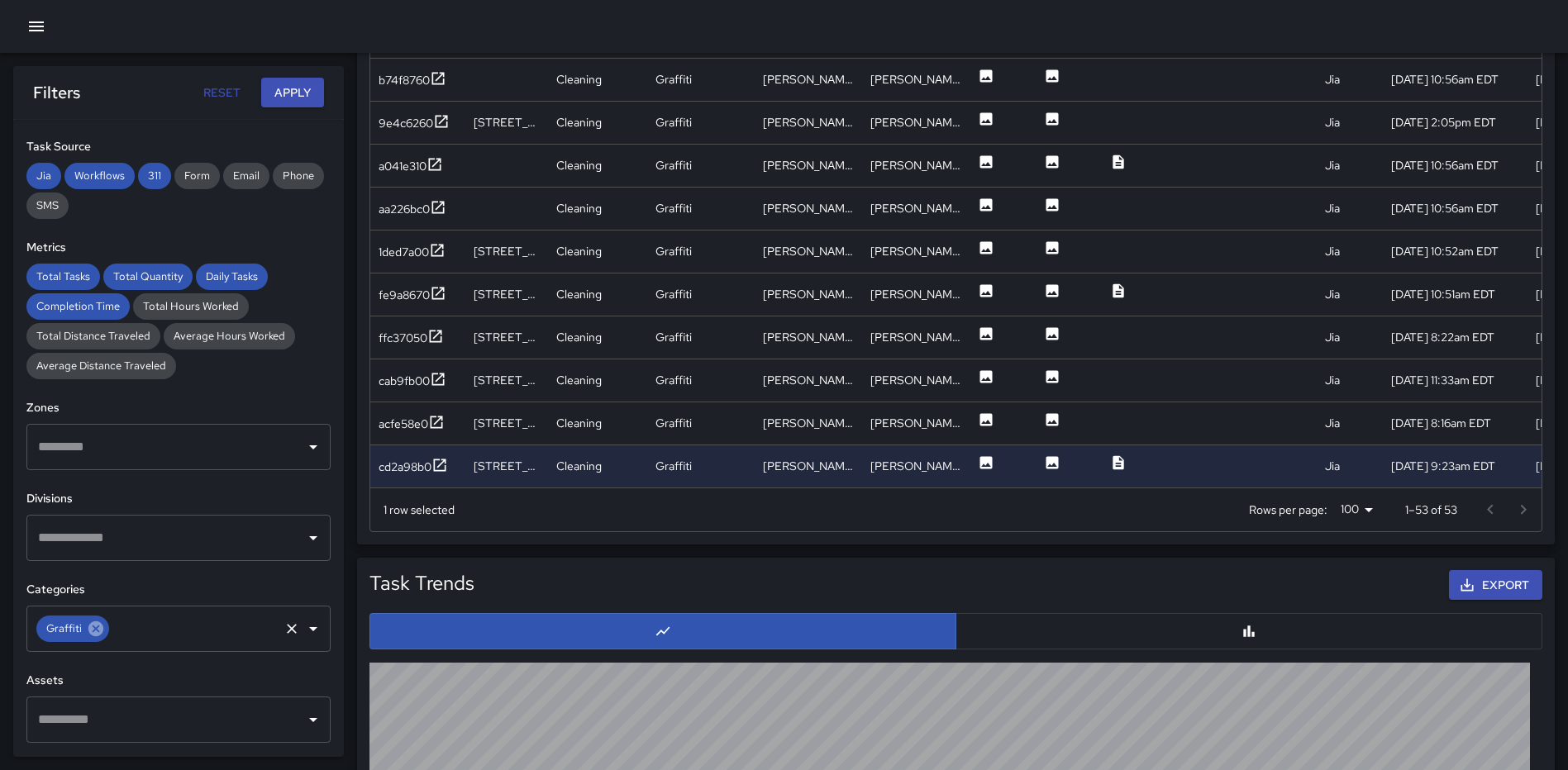
click at [94, 628] on icon at bounding box center [96, 629] width 18 height 18
click at [303, 625] on icon "Open" at bounding box center [313, 629] width 20 height 20
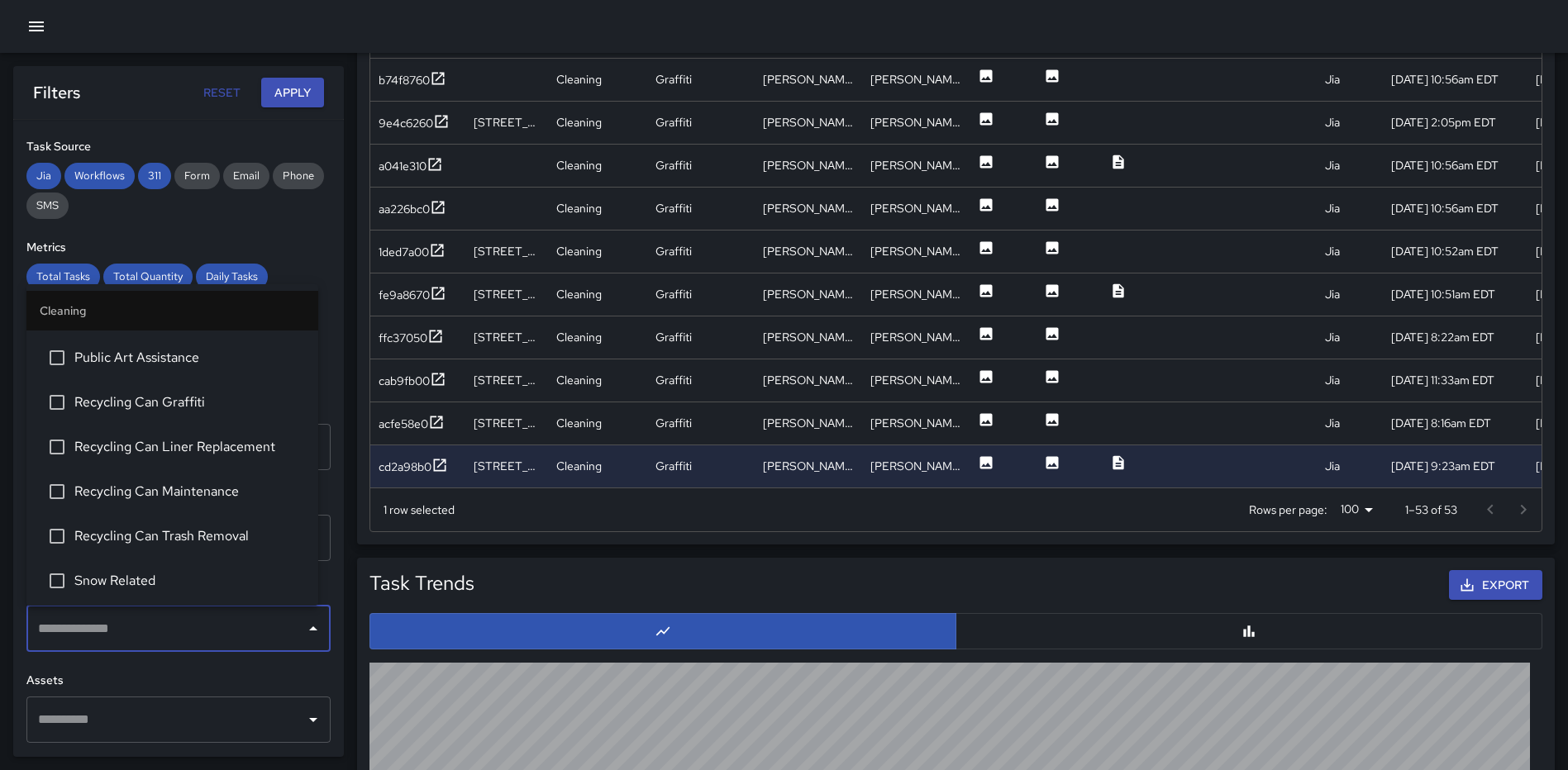
scroll to position [1157, 0]
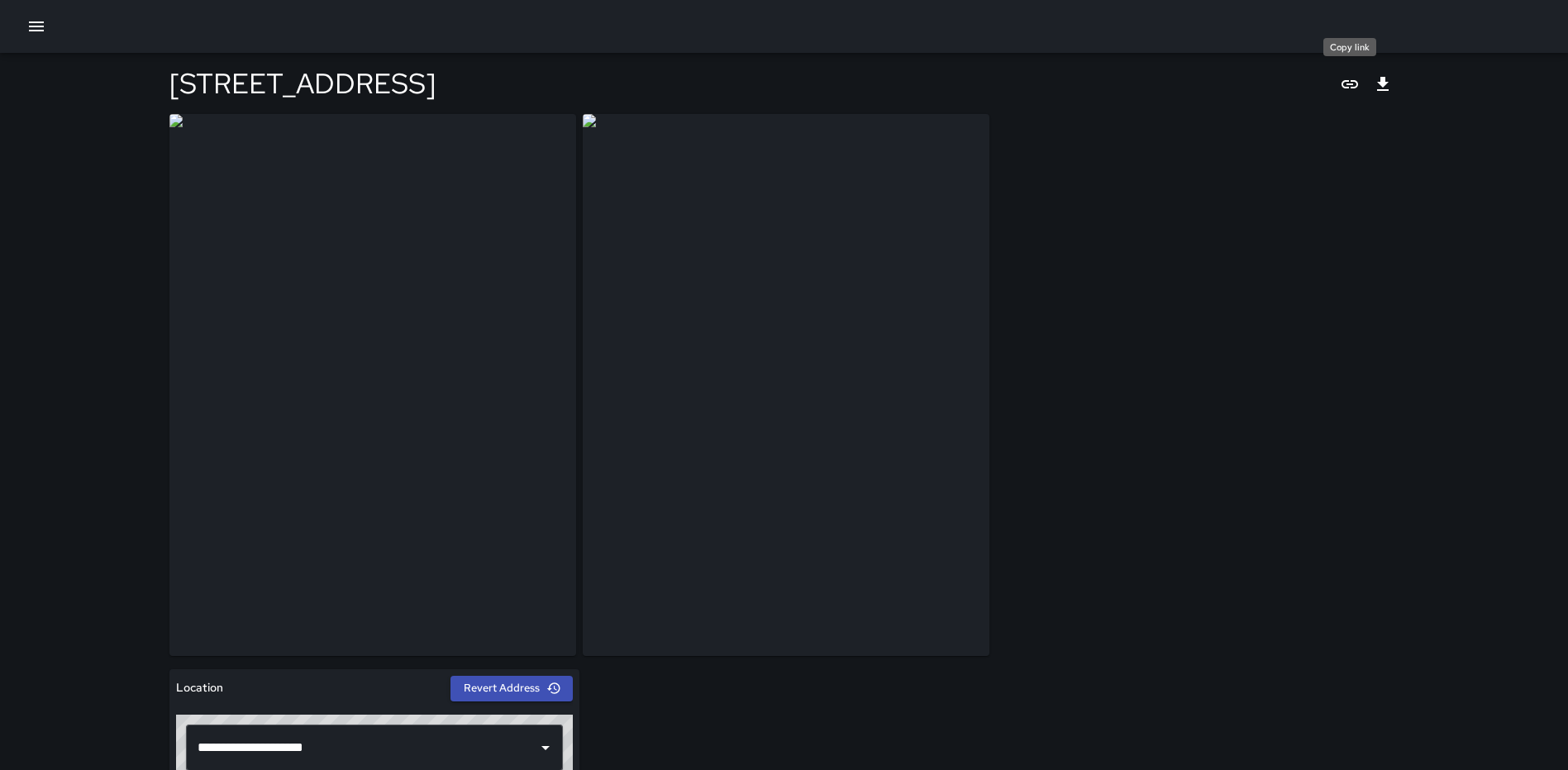
click at [1351, 81] on icon "Copy link" at bounding box center [1350, 84] width 20 height 20
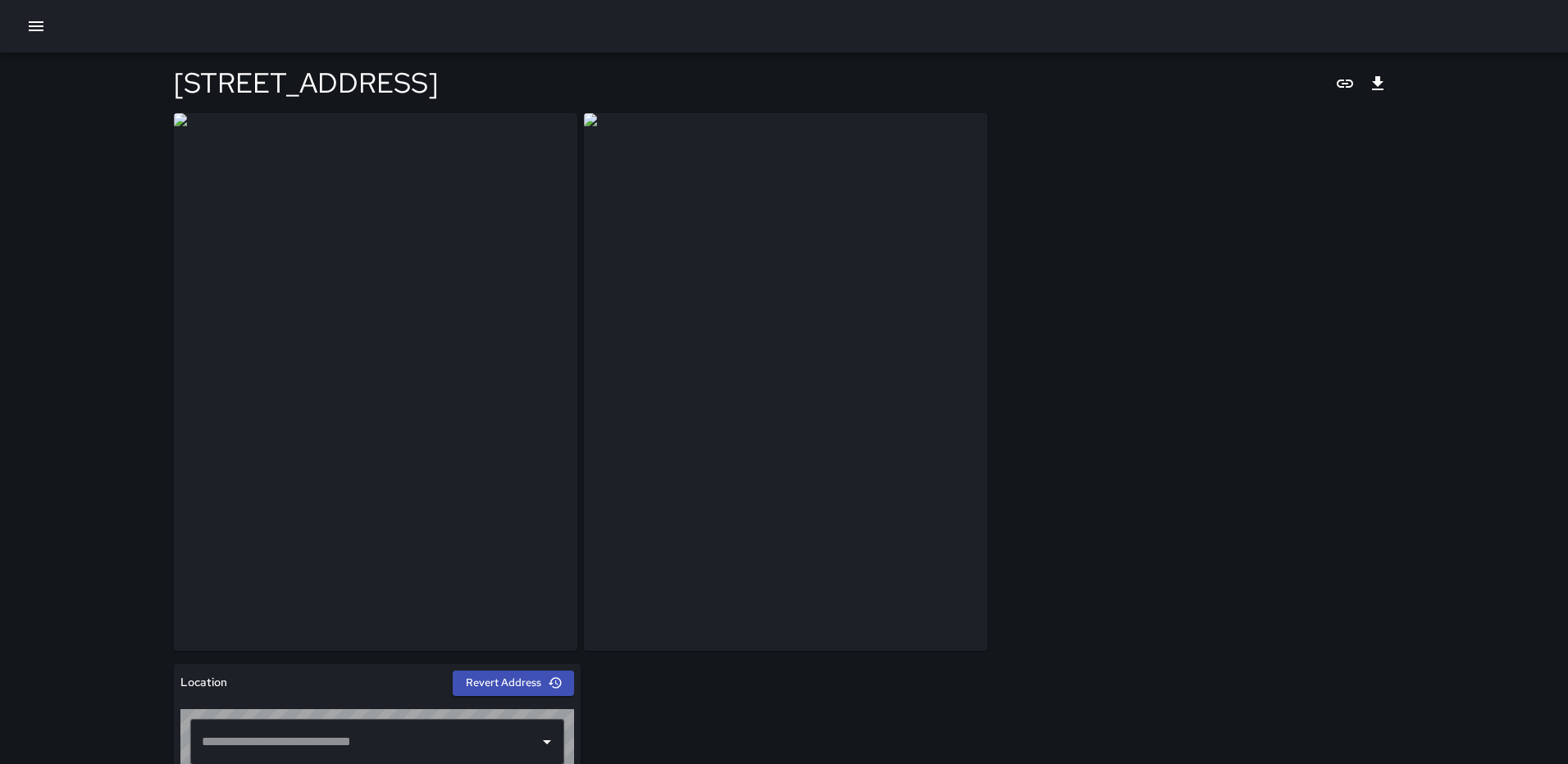
type input "**********"
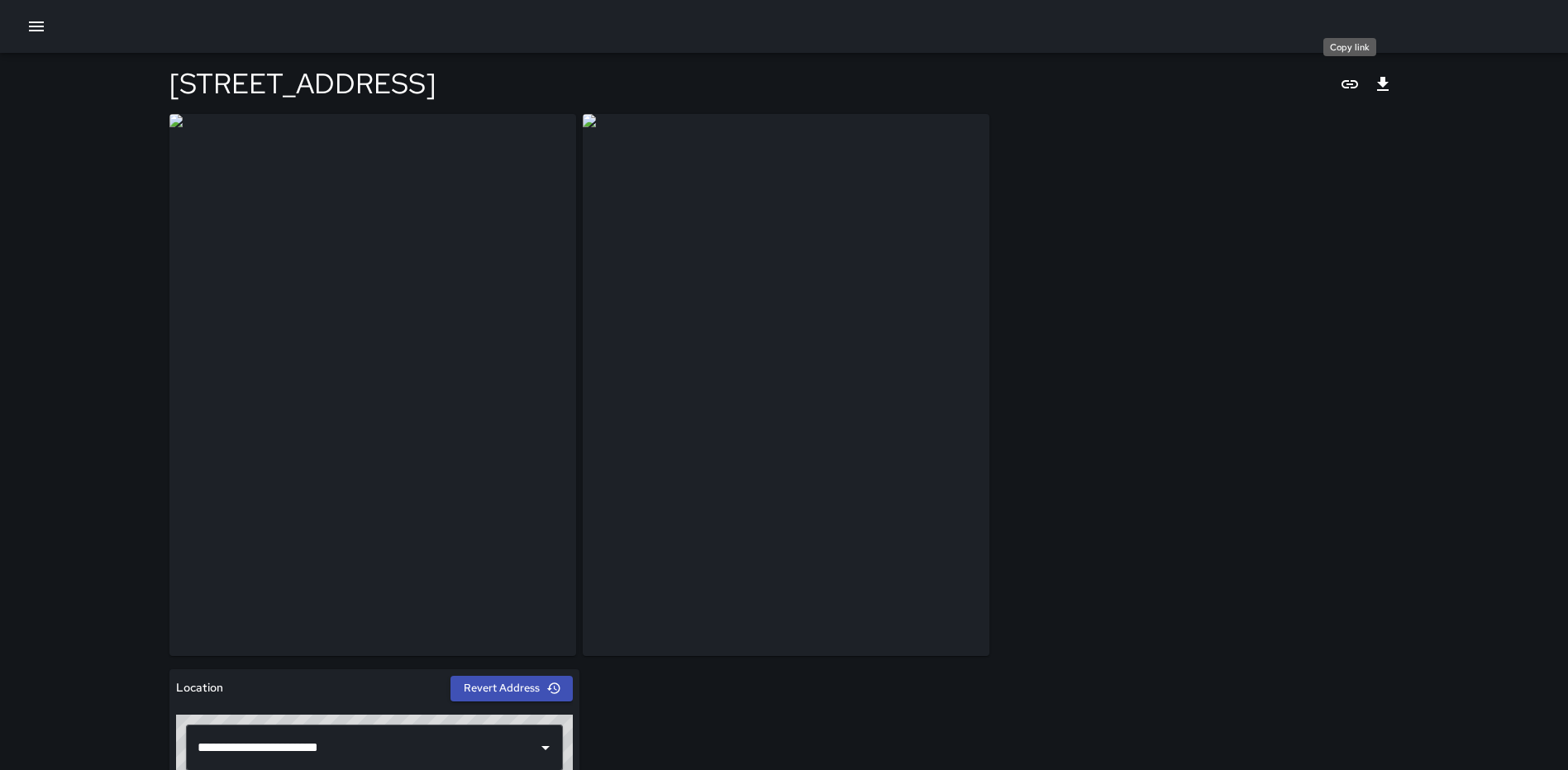
click at [1345, 81] on icon "Copy link" at bounding box center [1350, 84] width 16 height 8
